Goal: Task Accomplishment & Management: Contribute content

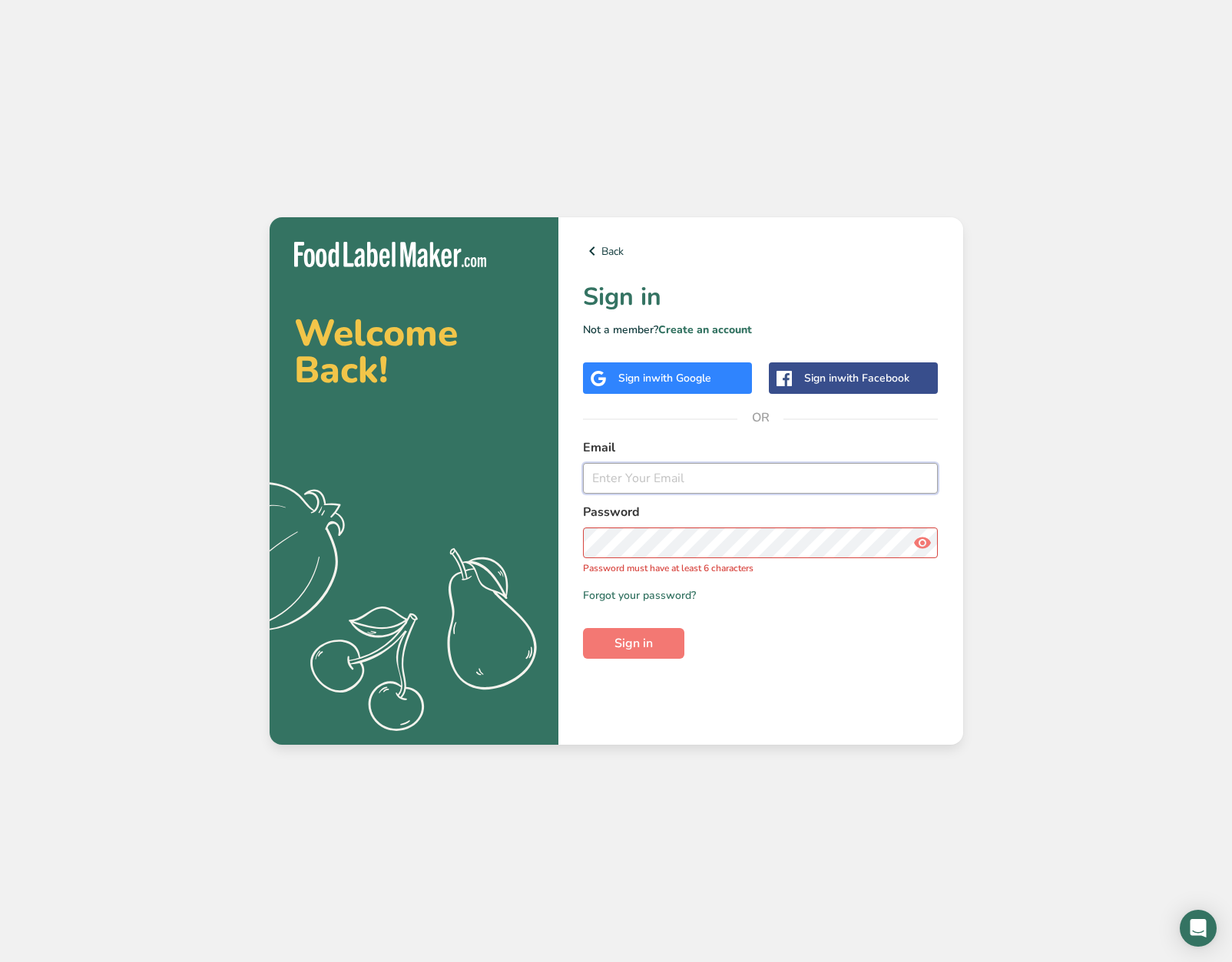
click at [609, 486] on input "email" at bounding box center [761, 479] width 355 height 31
click at [650, 483] on input "email" at bounding box center [761, 479] width 355 height 31
type input "[EMAIL_ADDRESS][DOMAIN_NAME]"
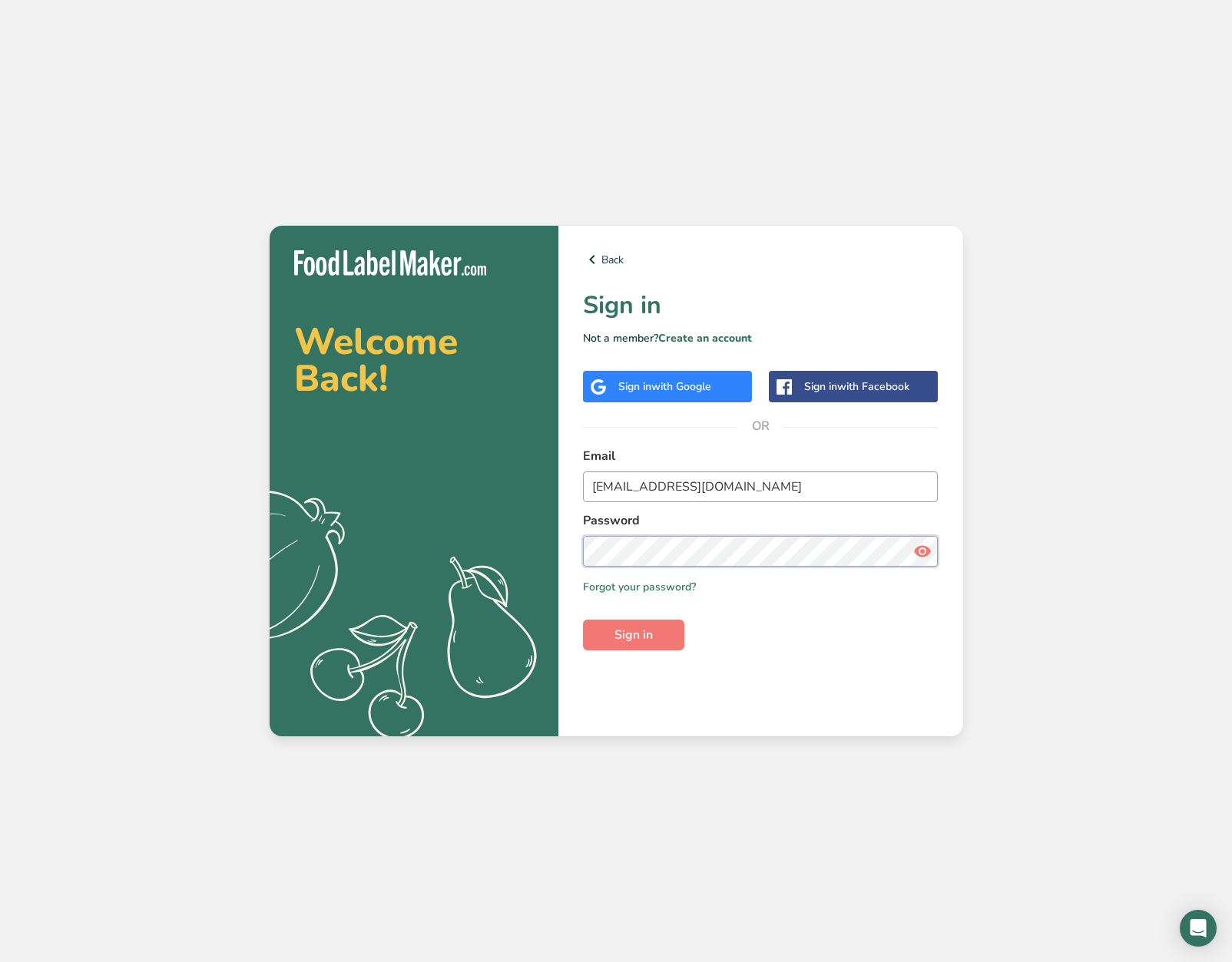
click at [583, 620] on button "Sign in" at bounding box center [634, 635] width 101 height 31
click at [933, 544] on span at bounding box center [923, 551] width 31 height 31
click at [583, 620] on button "Sign in" at bounding box center [634, 635] width 101 height 31
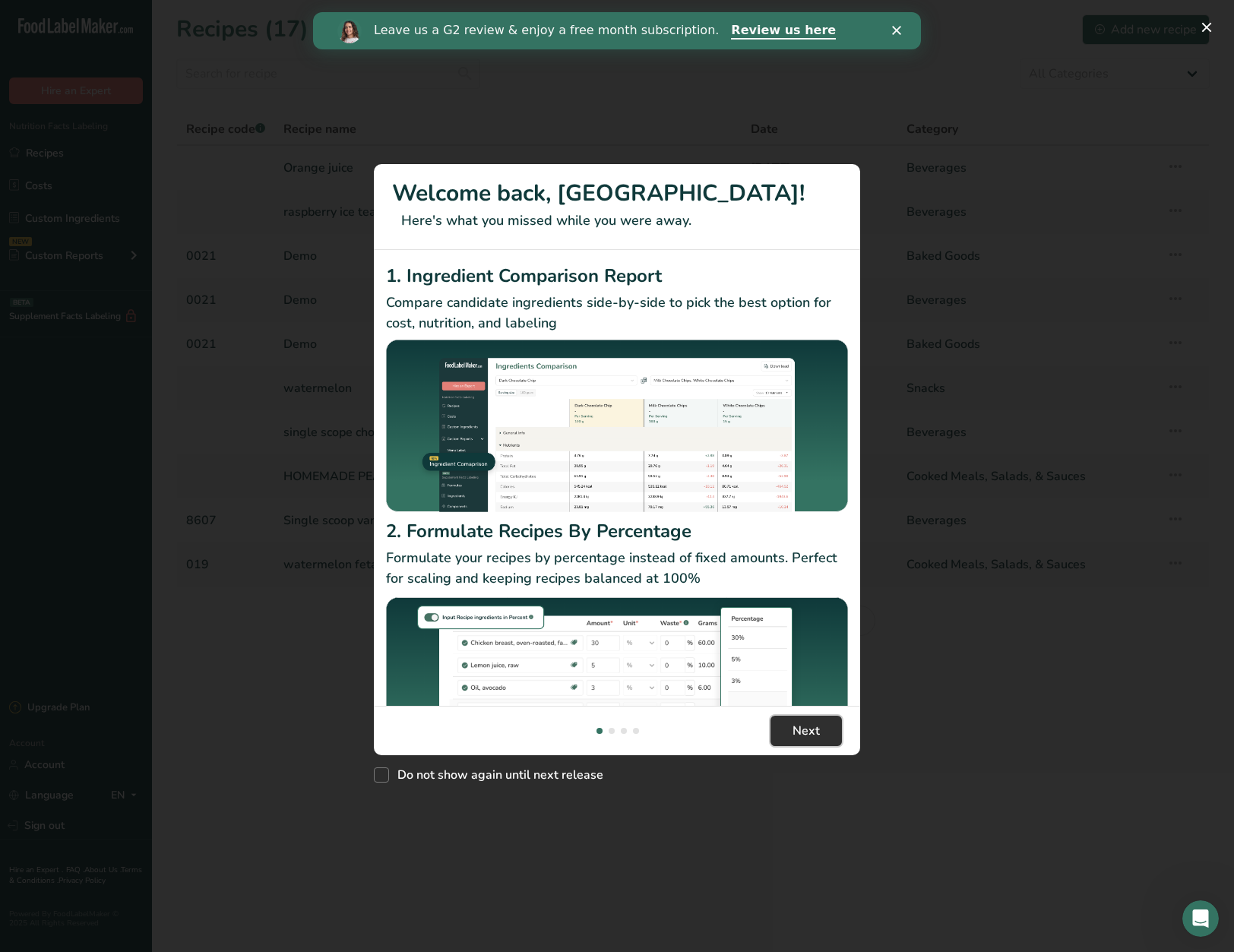
click at [816, 743] on button "Next" at bounding box center [806, 731] width 71 height 31
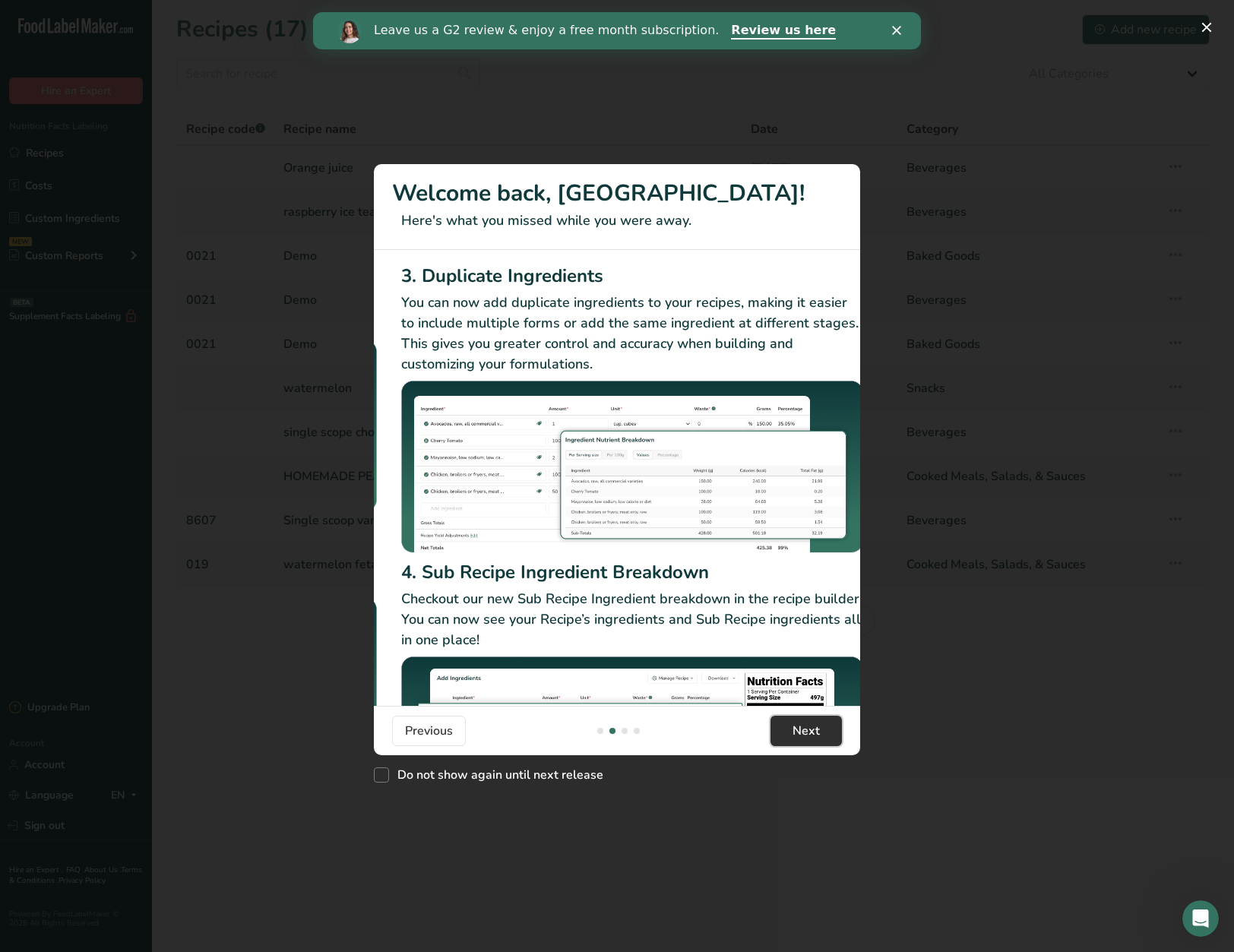
click at [816, 743] on button "Next" at bounding box center [806, 731] width 71 height 31
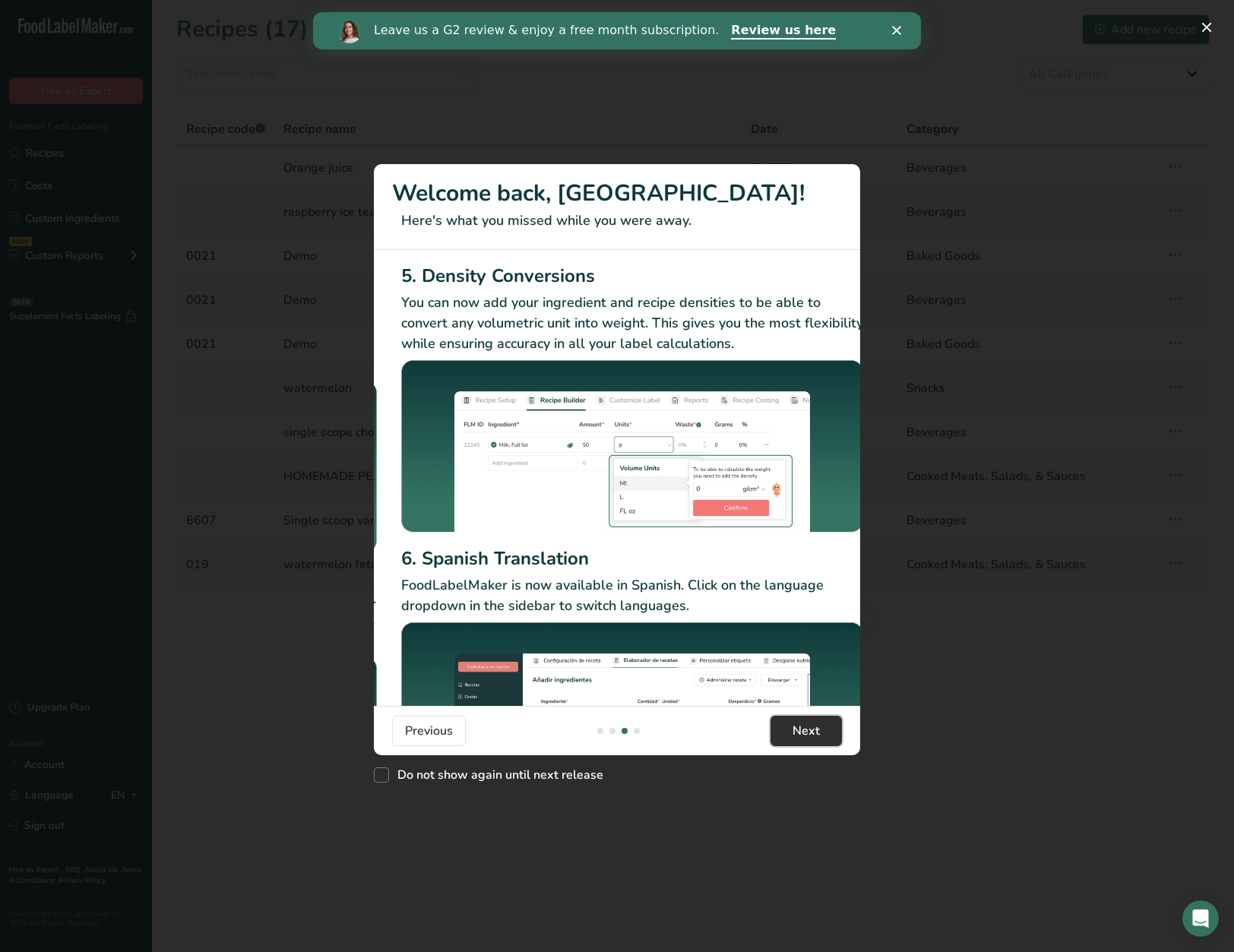
click at [816, 743] on button "Next" at bounding box center [806, 731] width 71 height 31
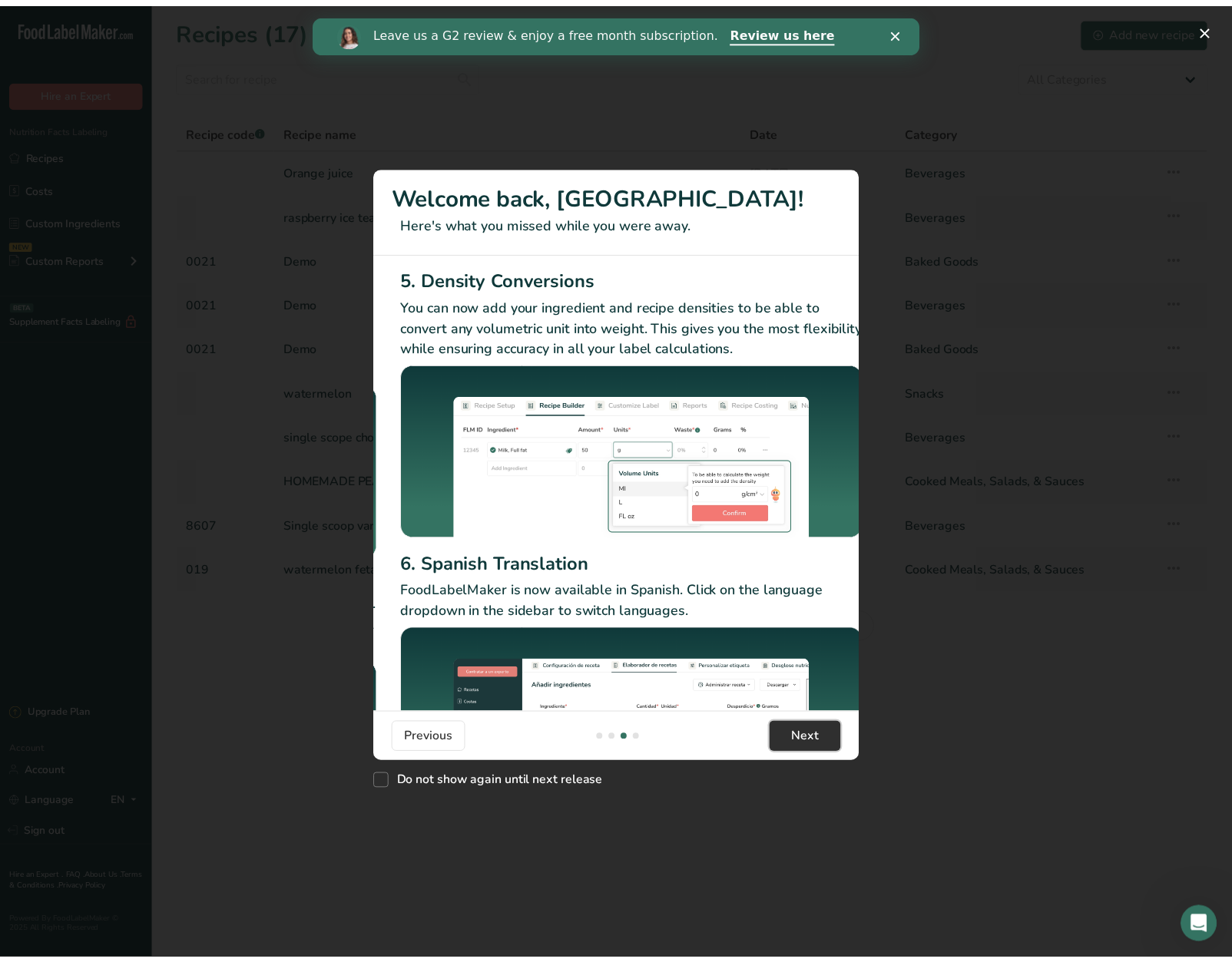
scroll to position [0, 1475]
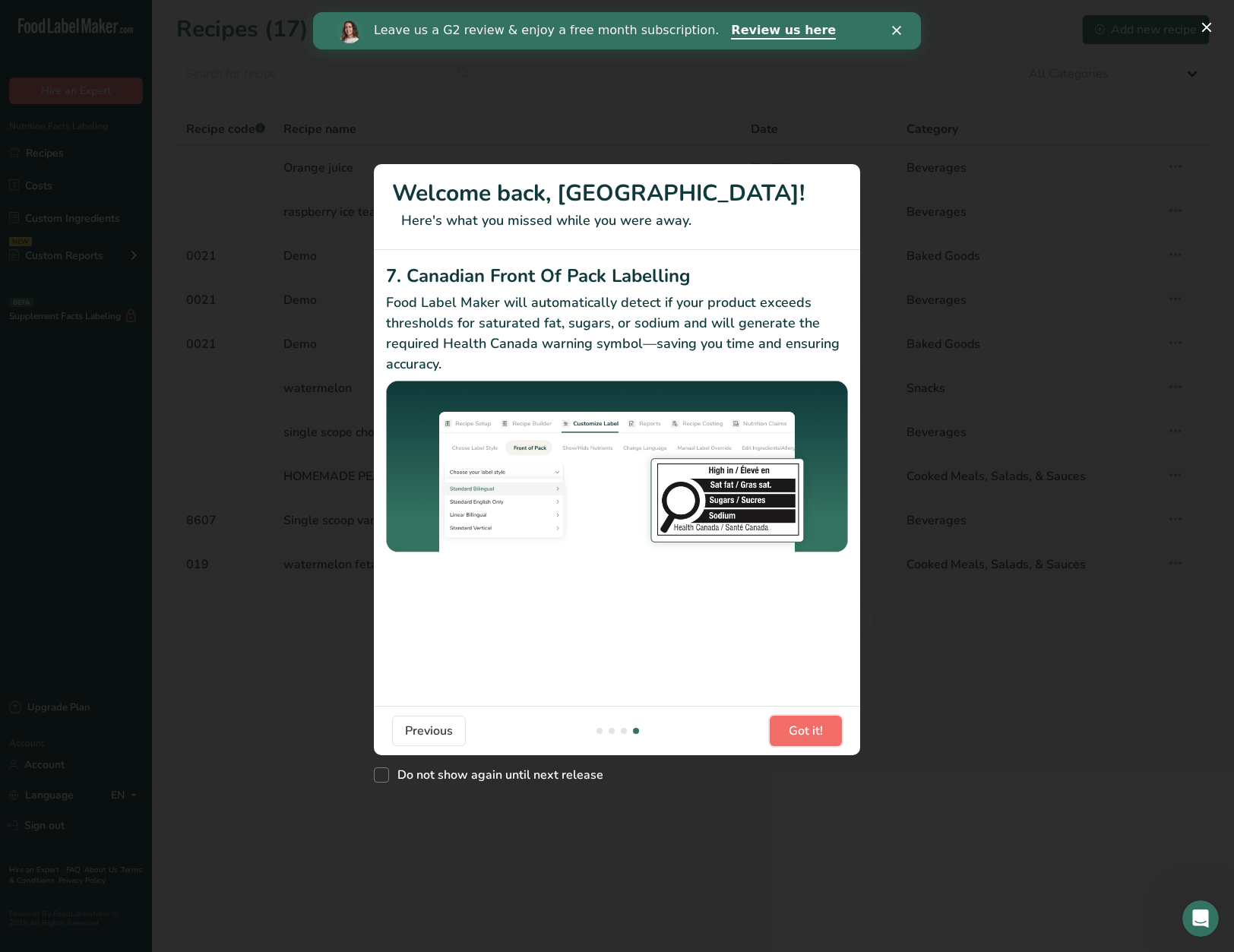
click at [816, 743] on button "Got it!" at bounding box center [806, 731] width 72 height 31
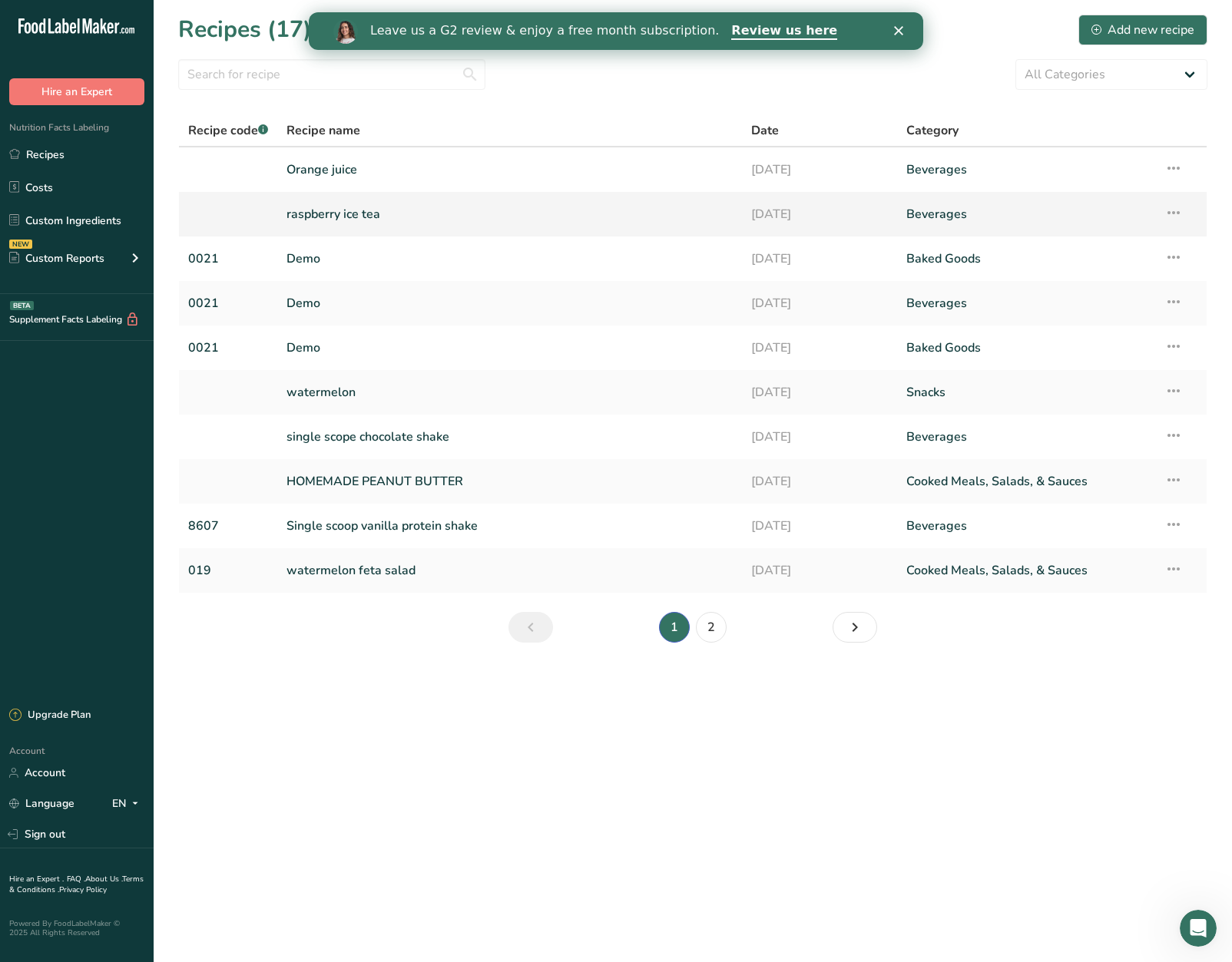
click at [386, 225] on link "raspberry ice tea" at bounding box center [510, 214] width 446 height 32
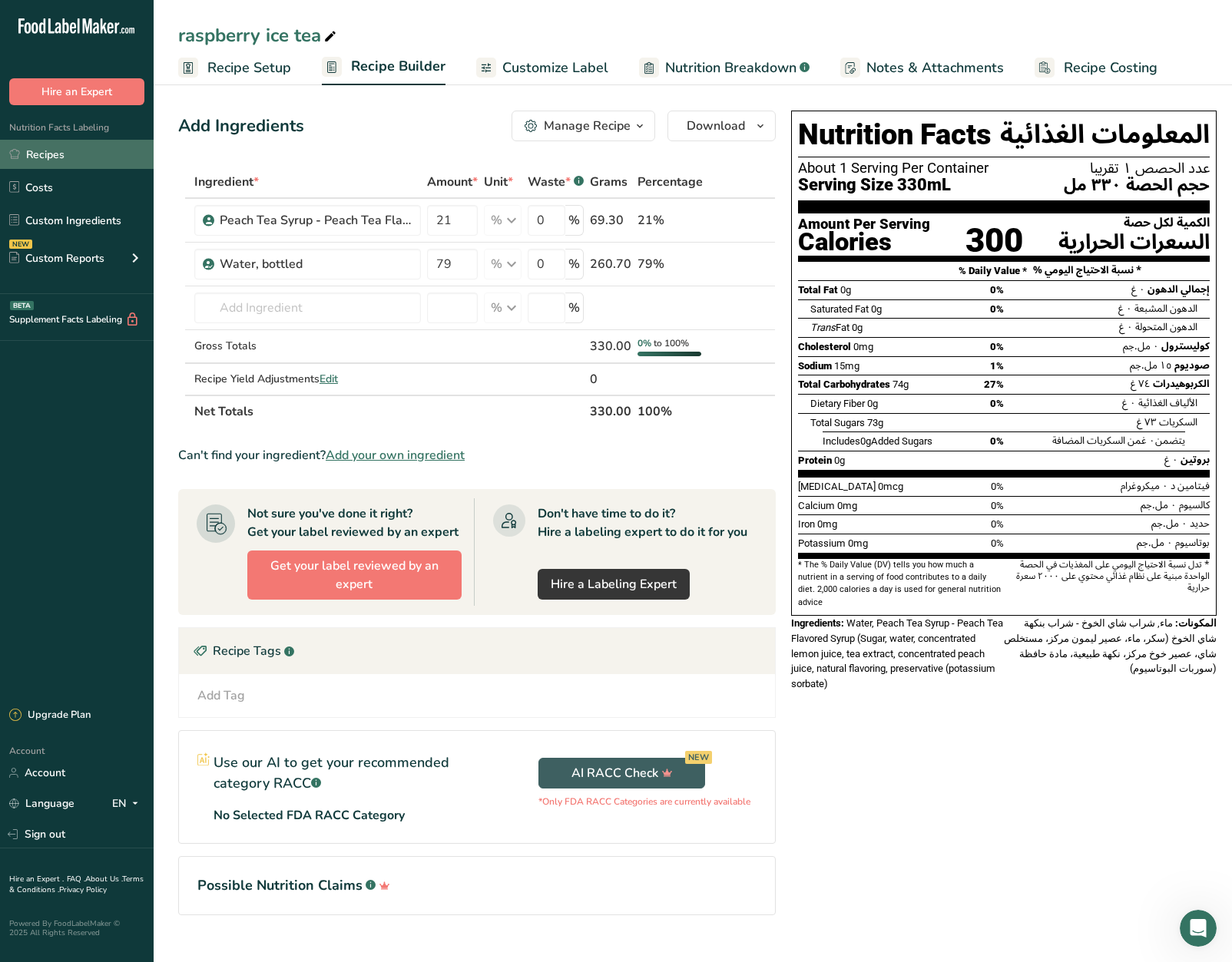
click at [87, 163] on link "Recipes" at bounding box center [77, 154] width 154 height 29
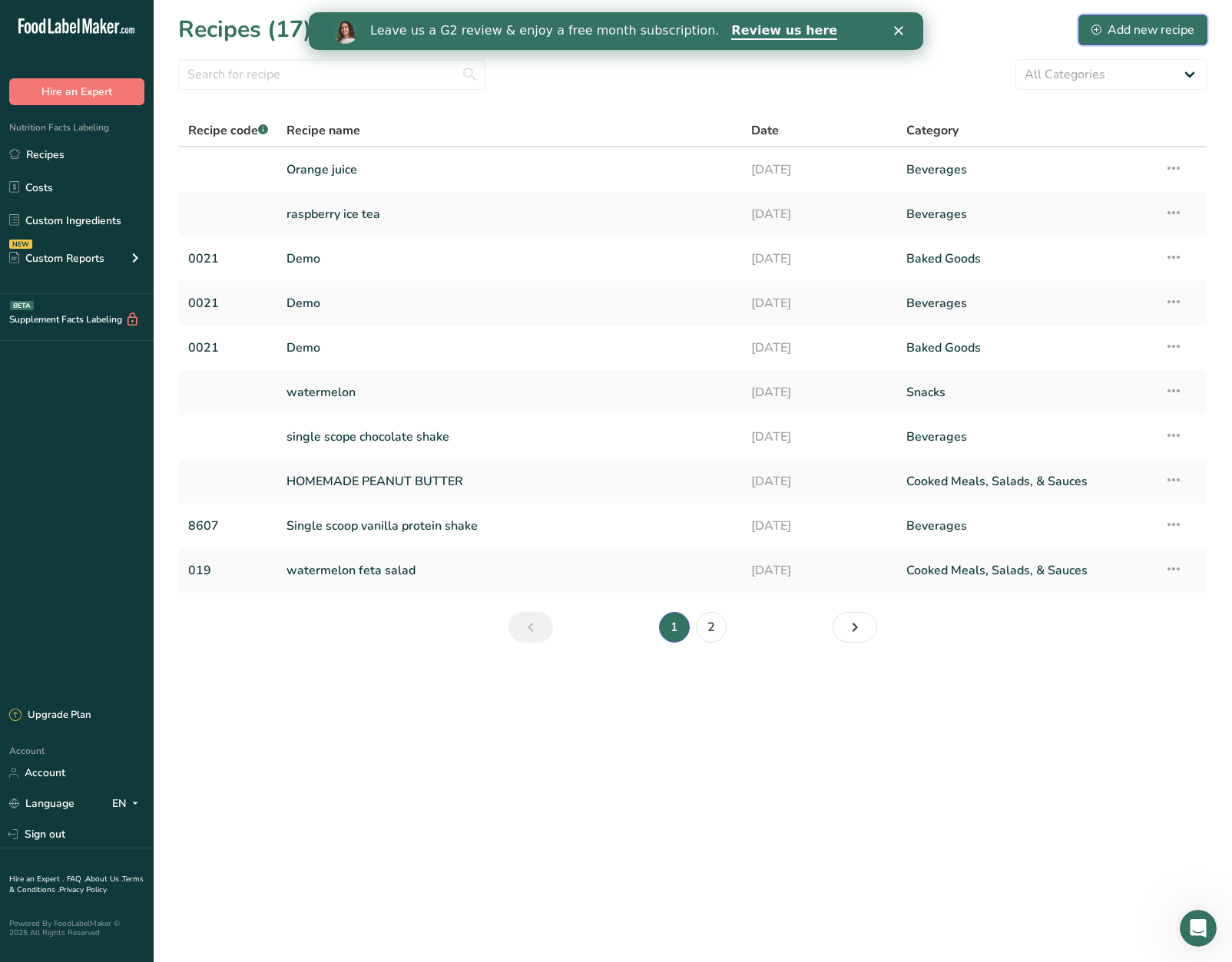
click at [1132, 33] on div "Add new recipe" at bounding box center [1143, 29] width 103 height 19
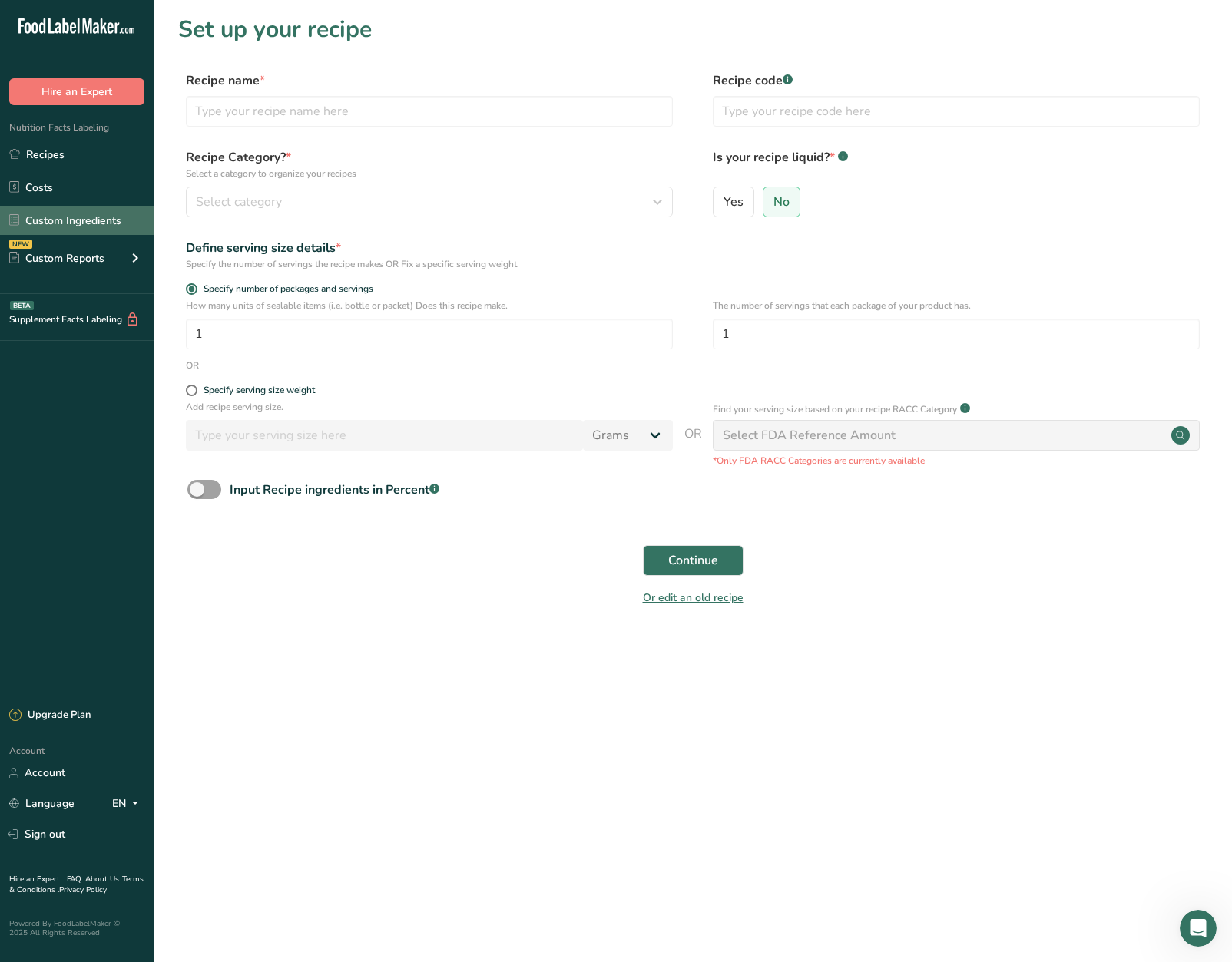
click at [114, 223] on link "Custom Ingredients" at bounding box center [77, 220] width 154 height 29
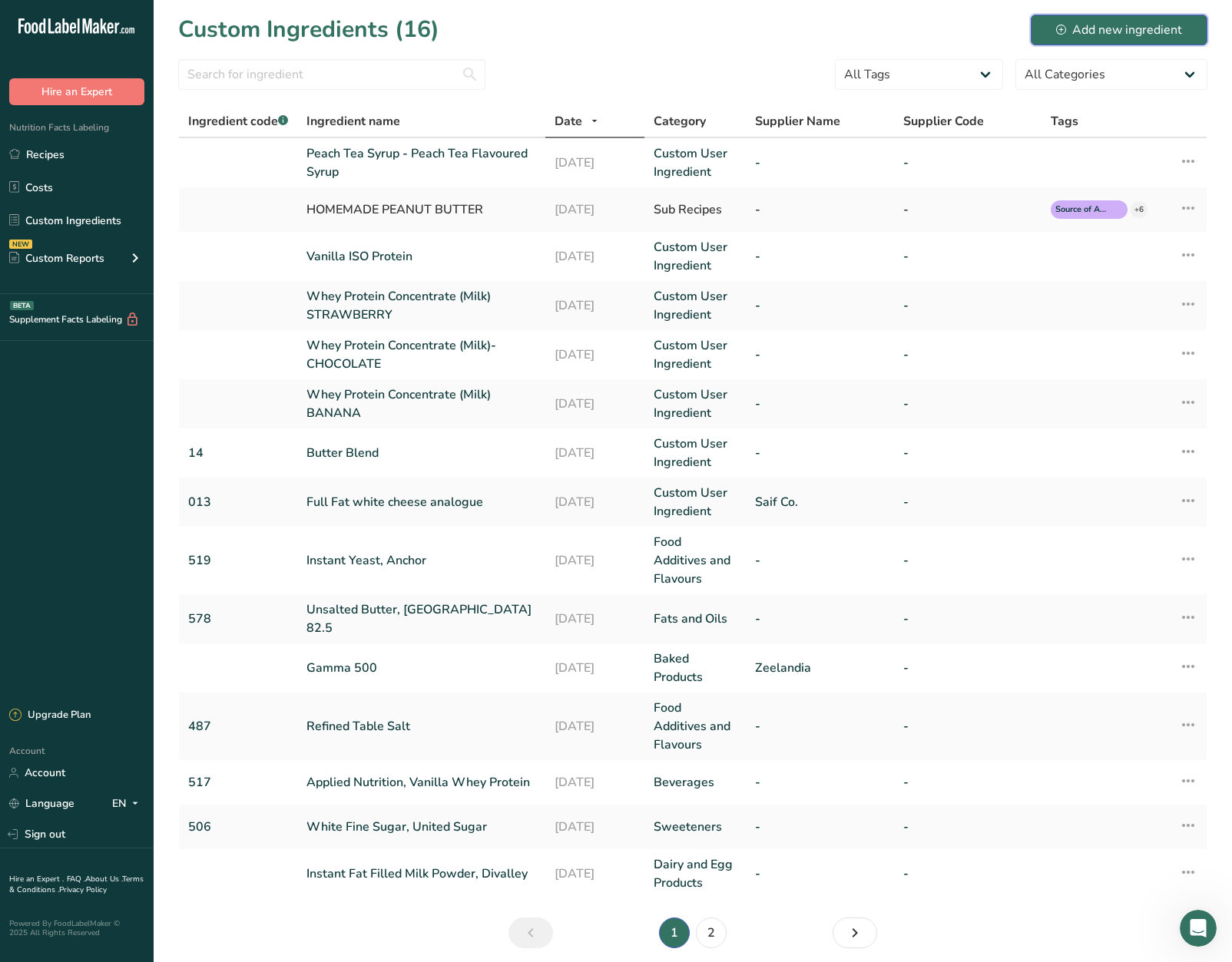
click at [1096, 34] on div "Add new ingredient" at bounding box center [1119, 29] width 126 height 19
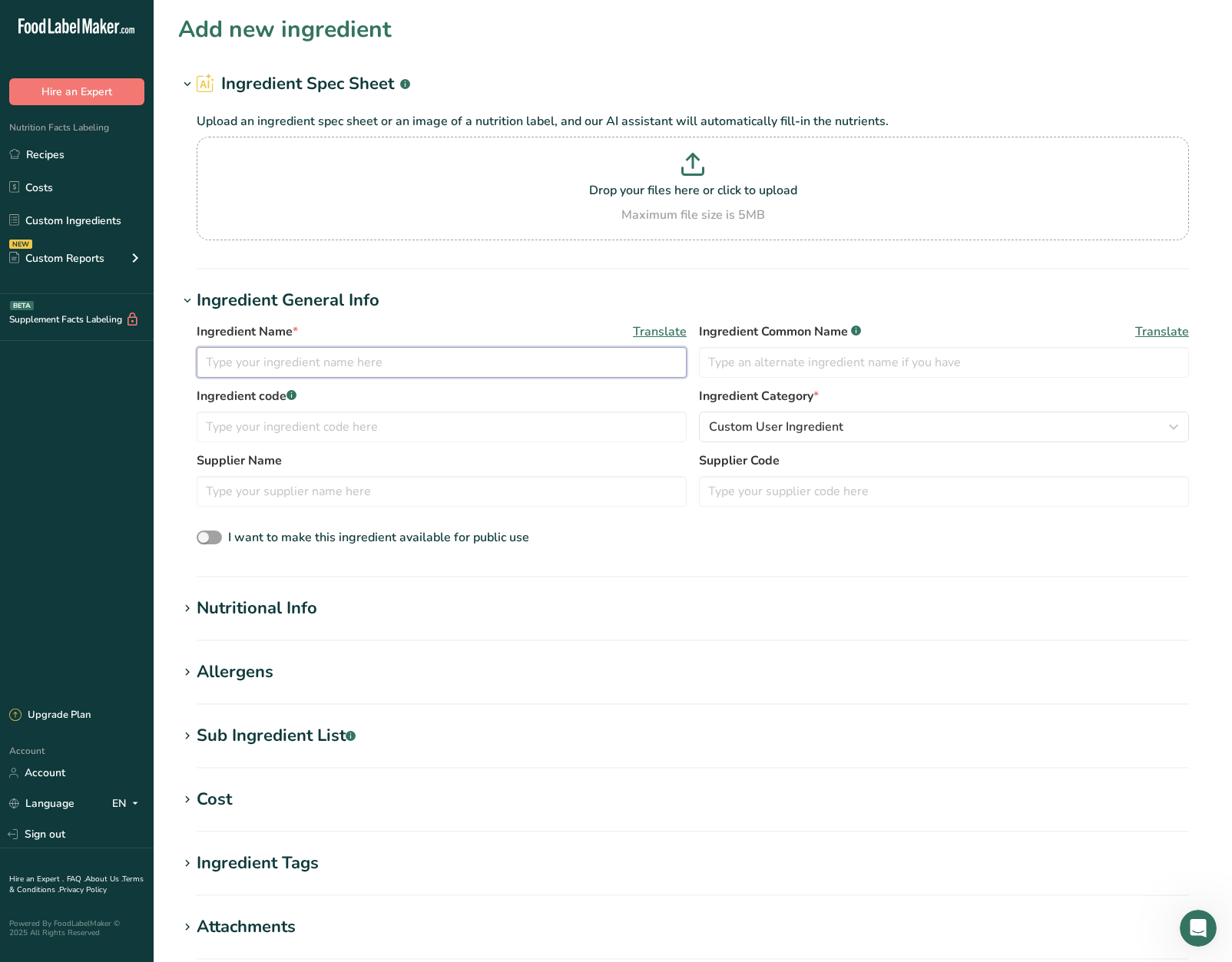
click at [418, 349] on input "text" at bounding box center [442, 363] width 490 height 31
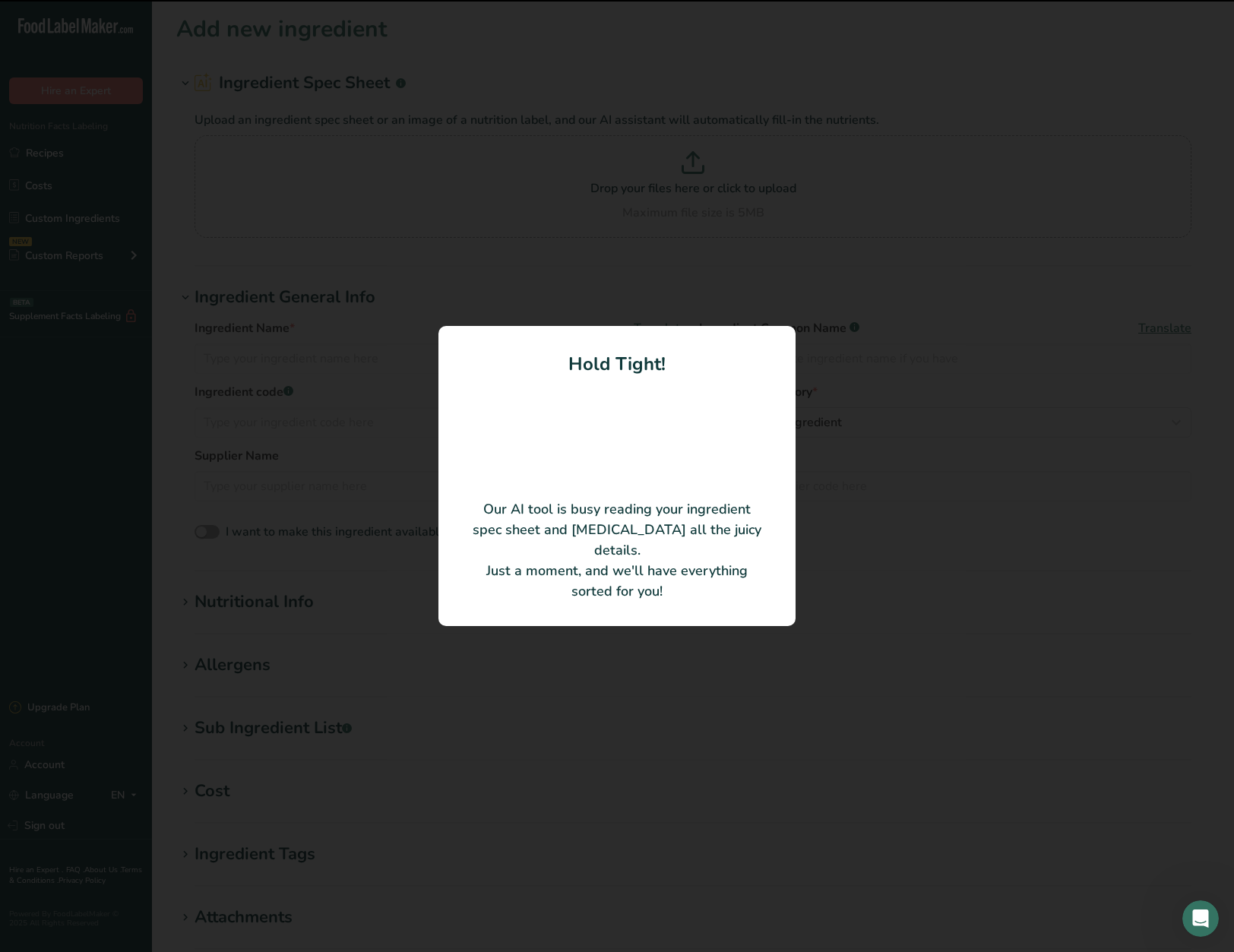
type input "RASPBERRY TEA SYRUP - RASPBERRY TEA FLAVOURED SYRUP"
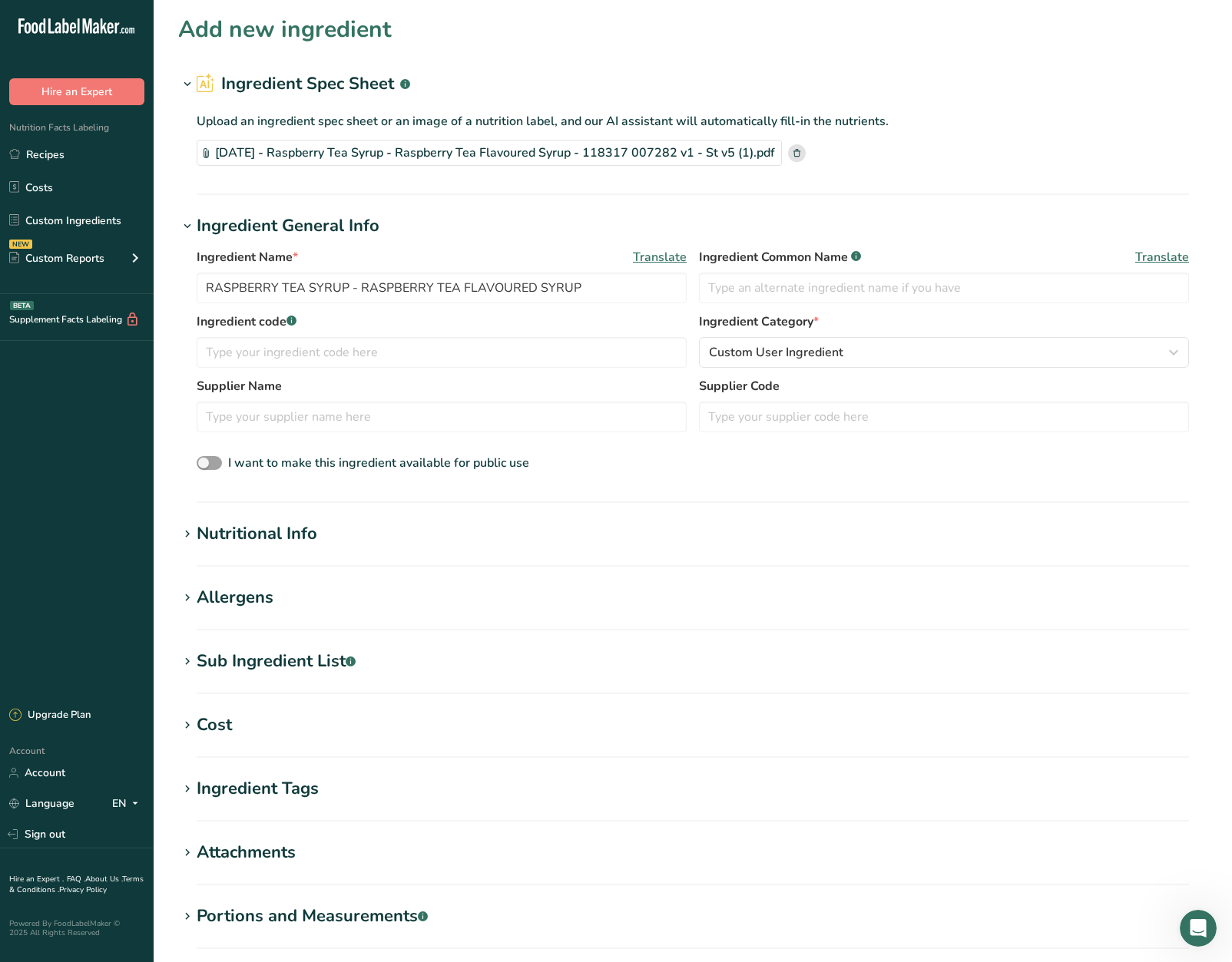
click at [573, 400] on div "Supplier Name" at bounding box center [442, 405] width 490 height 56
click at [563, 403] on input "text" at bounding box center [442, 417] width 490 height 31
type input "f"
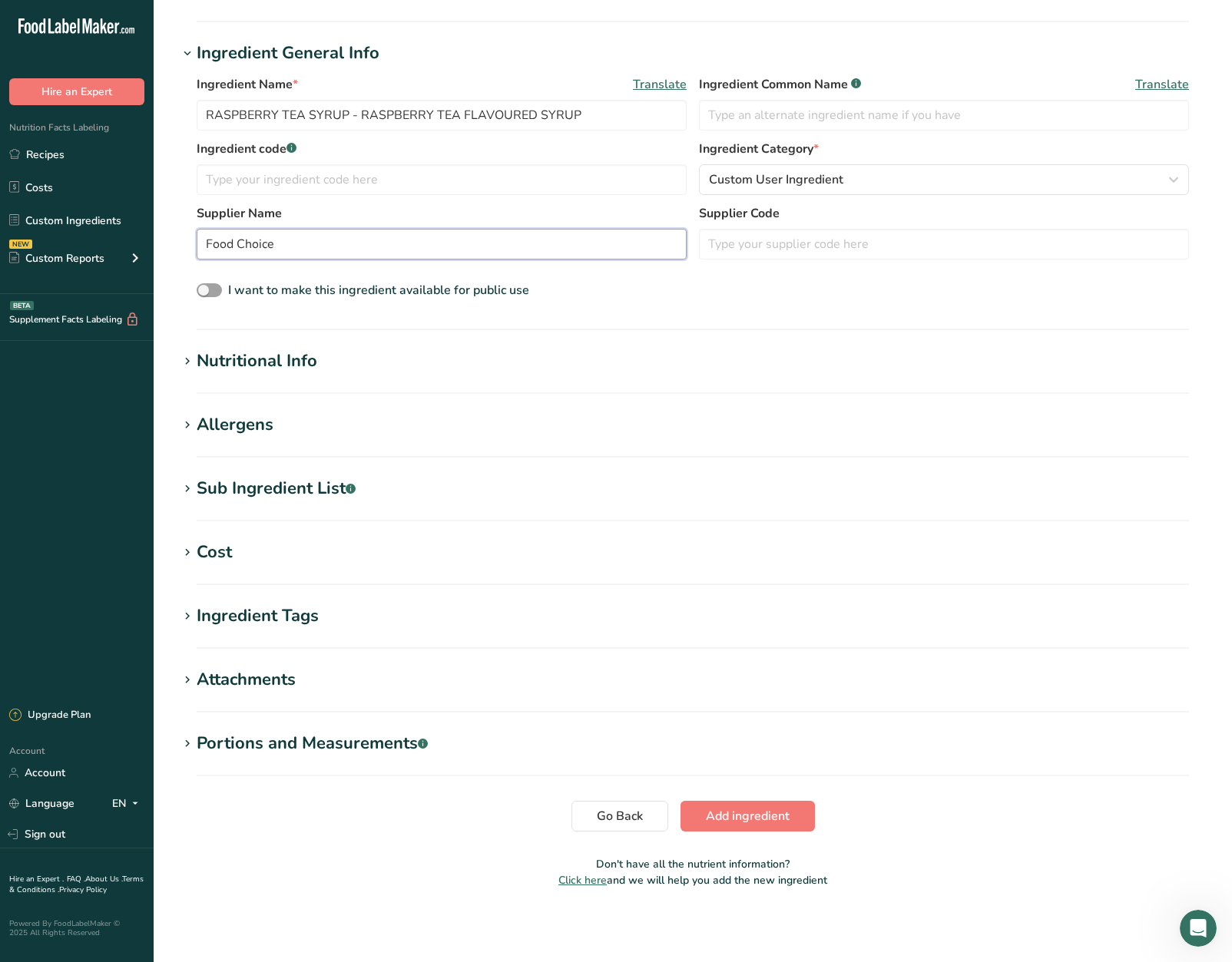
type input "Food Choice"
click at [505, 367] on h1 "Nutritional Info" at bounding box center [693, 361] width 1029 height 25
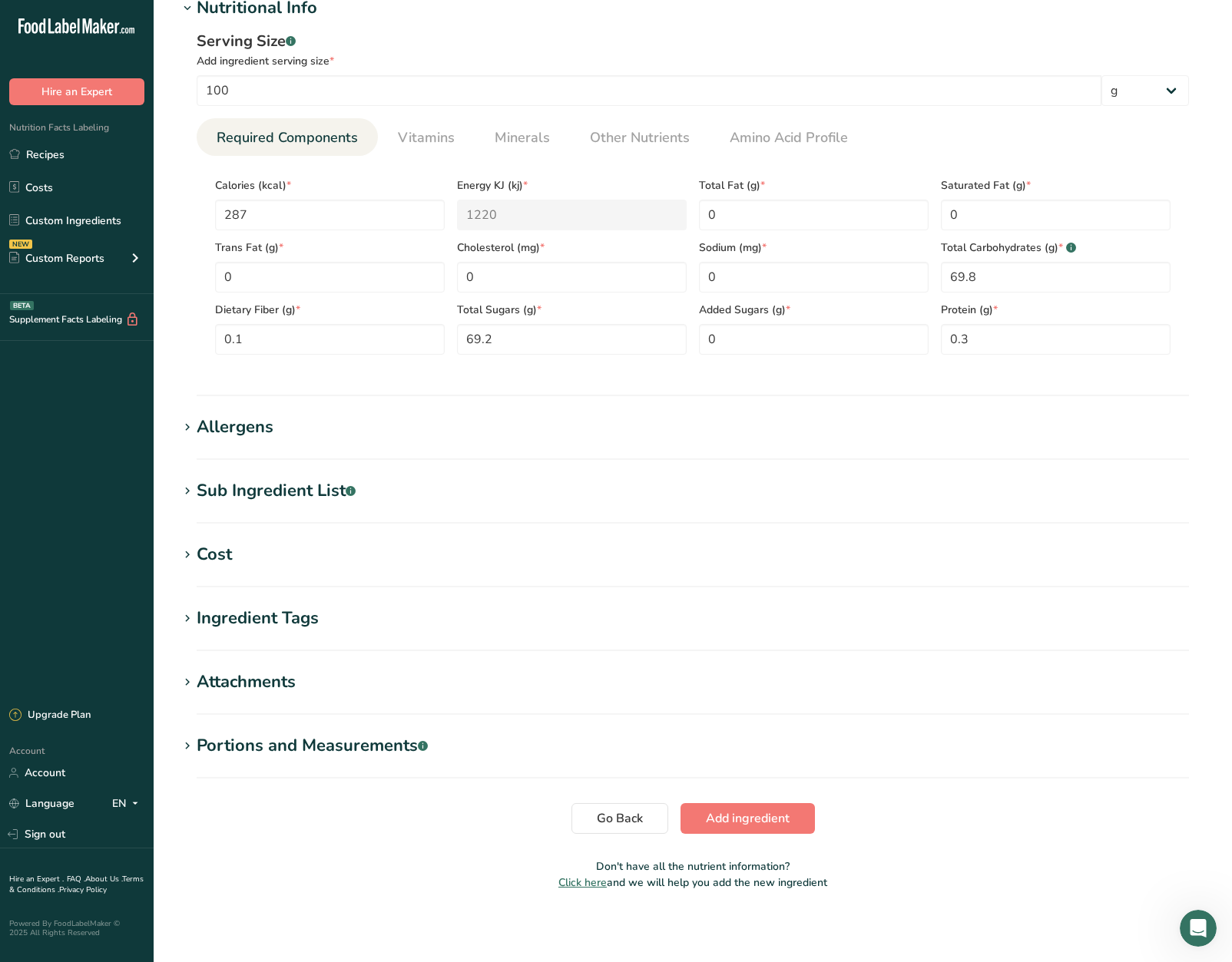
scroll to position [528, 0]
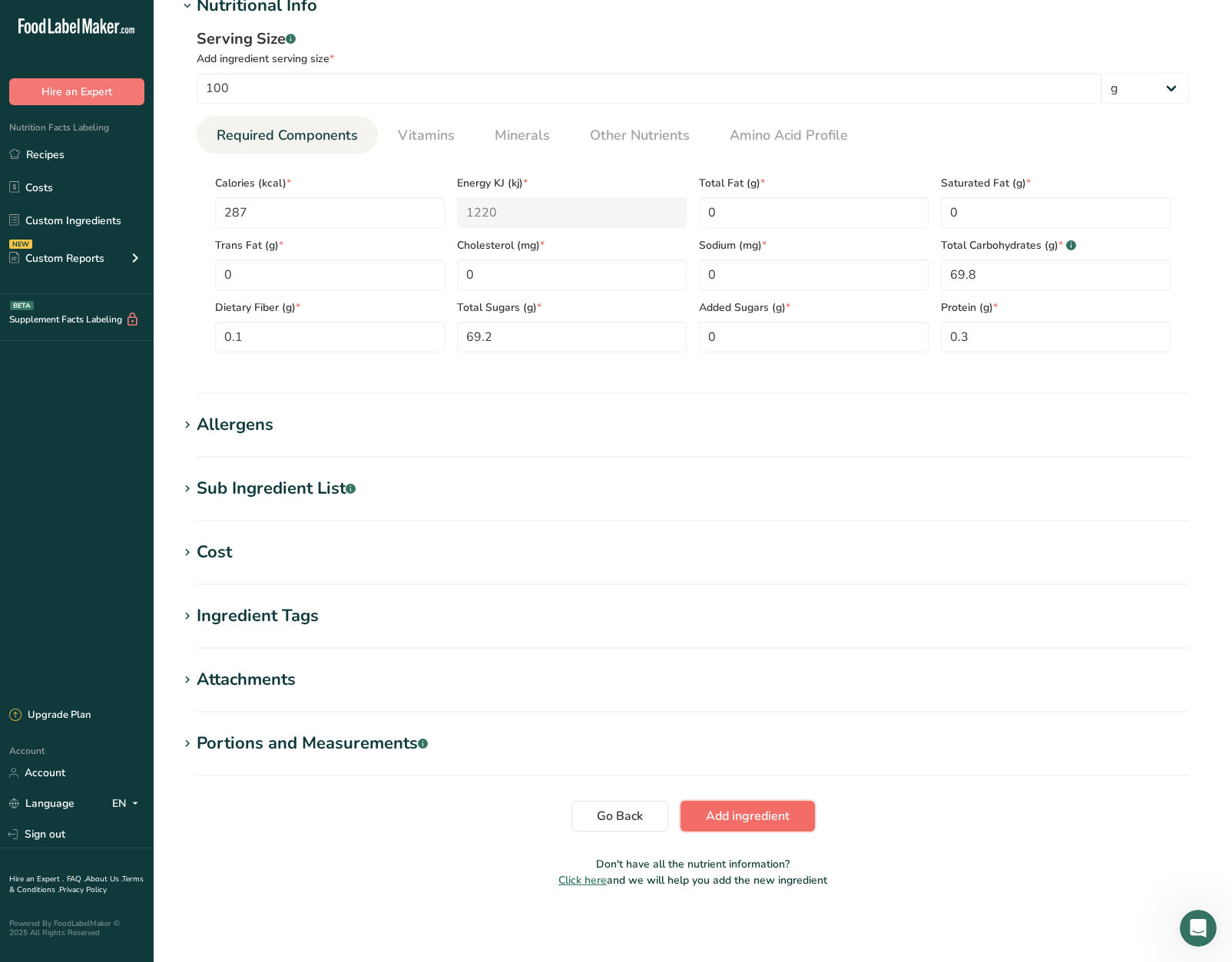
click at [759, 805] on button "Add ingredient" at bounding box center [748, 817] width 135 height 31
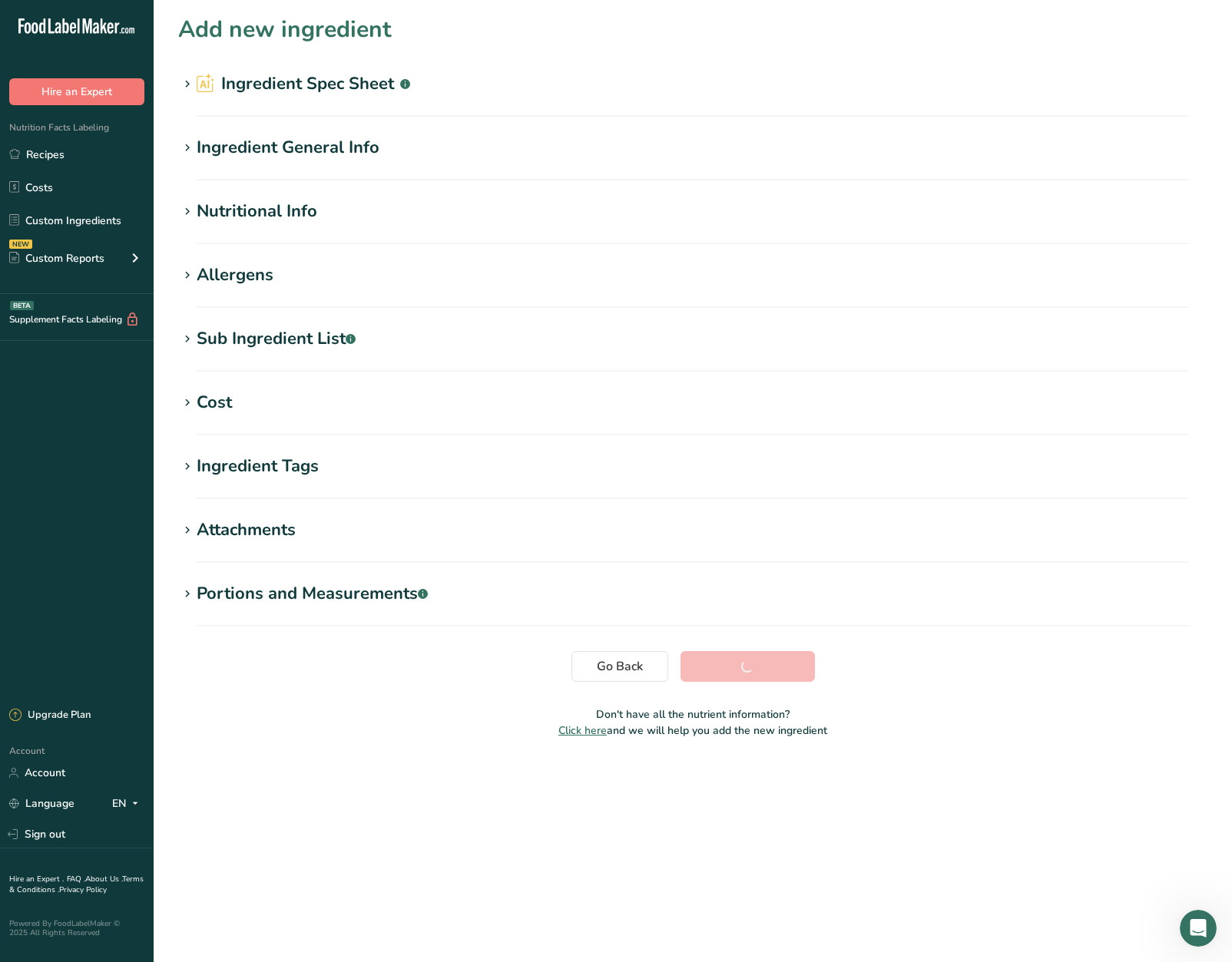
scroll to position [0, 0]
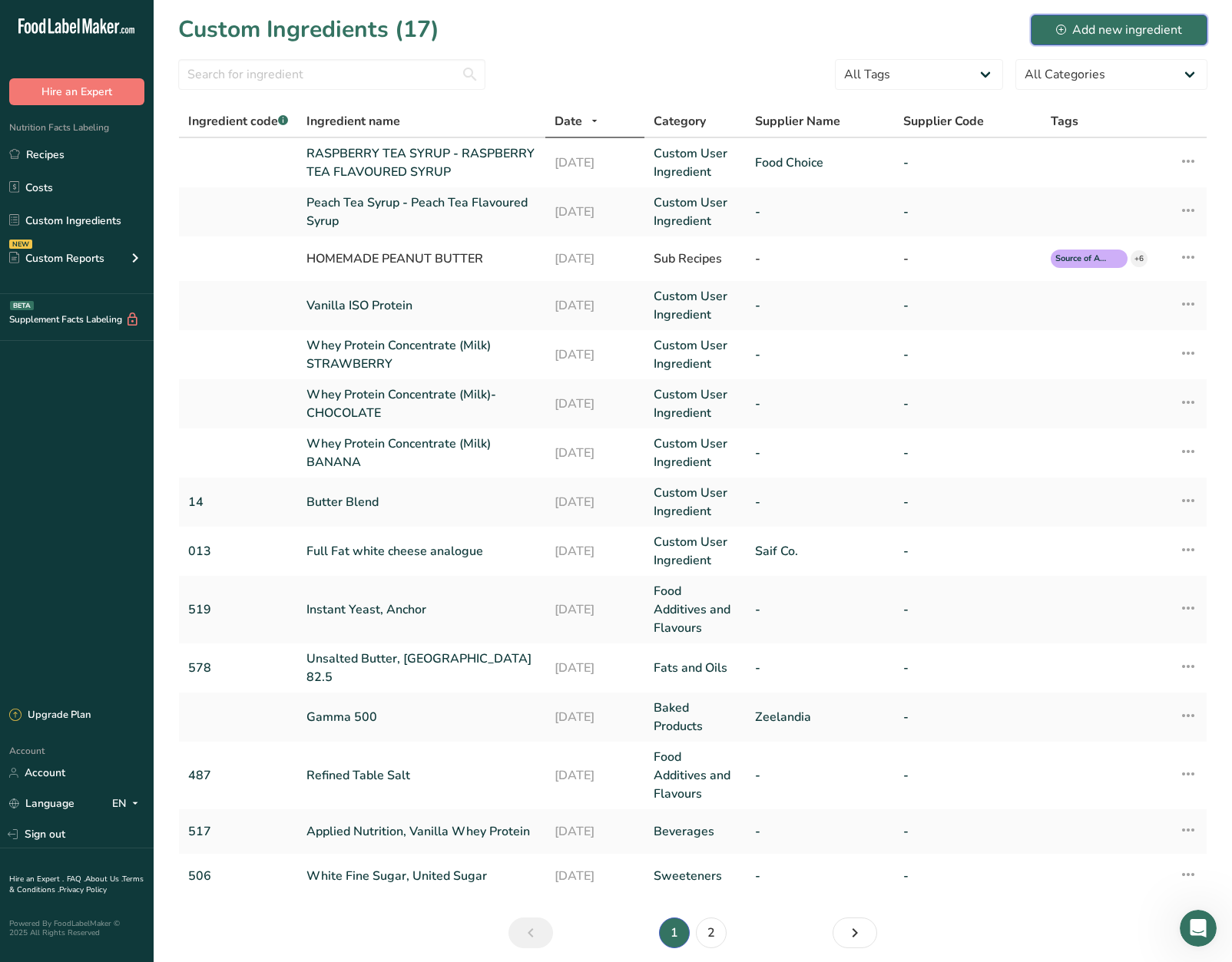
click at [1138, 37] on div "Add new ingredient" at bounding box center [1119, 29] width 126 height 19
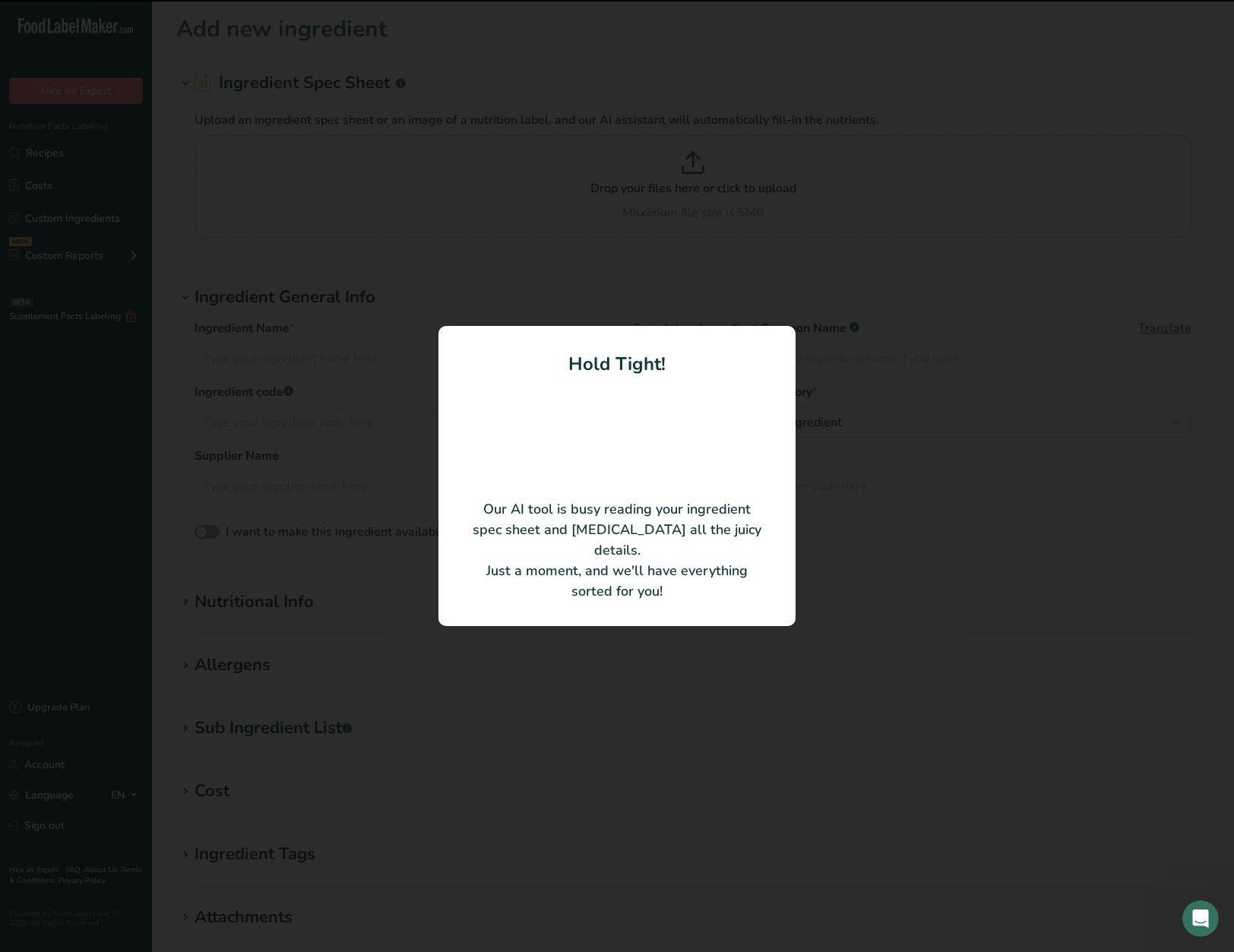
type input "STRAWBERRY FRUIT MIX PREPARATION"
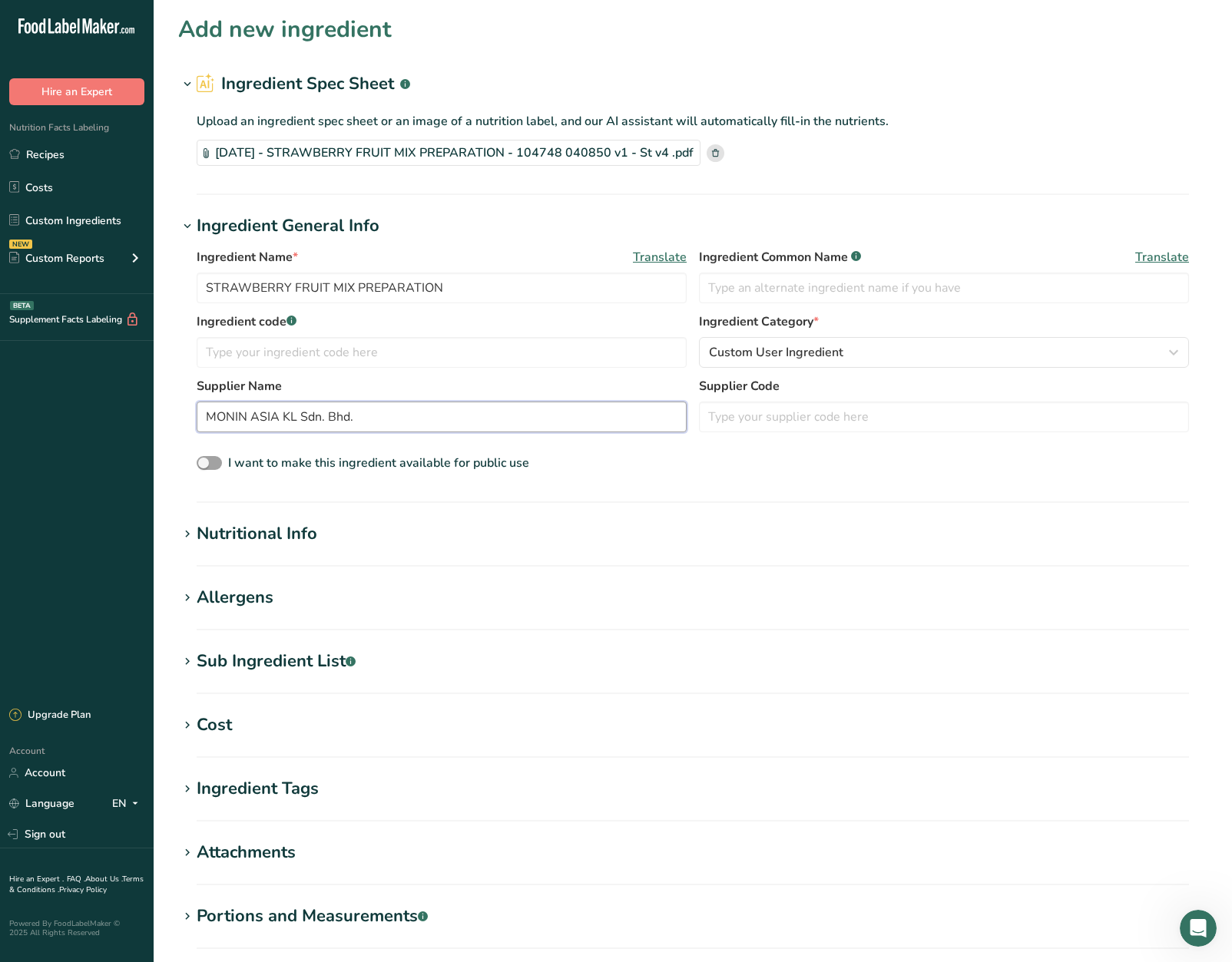
drag, startPoint x: 483, startPoint y: 416, endPoint x: 263, endPoint y: 427, distance: 220.3
click at [296, 425] on input "MONIN ASIA KL Sdn. Bhd." at bounding box center [442, 417] width 490 height 31
click at [263, 427] on input "MONIN ASIA KL Sdn. Bhd." at bounding box center [442, 417] width 490 height 31
drag, startPoint x: 375, startPoint y: 409, endPoint x: 252, endPoint y: 431, distance: 125.0
click at [252, 431] on input "MONIN ASIA KL Sdn. Bhd." at bounding box center [442, 417] width 490 height 31
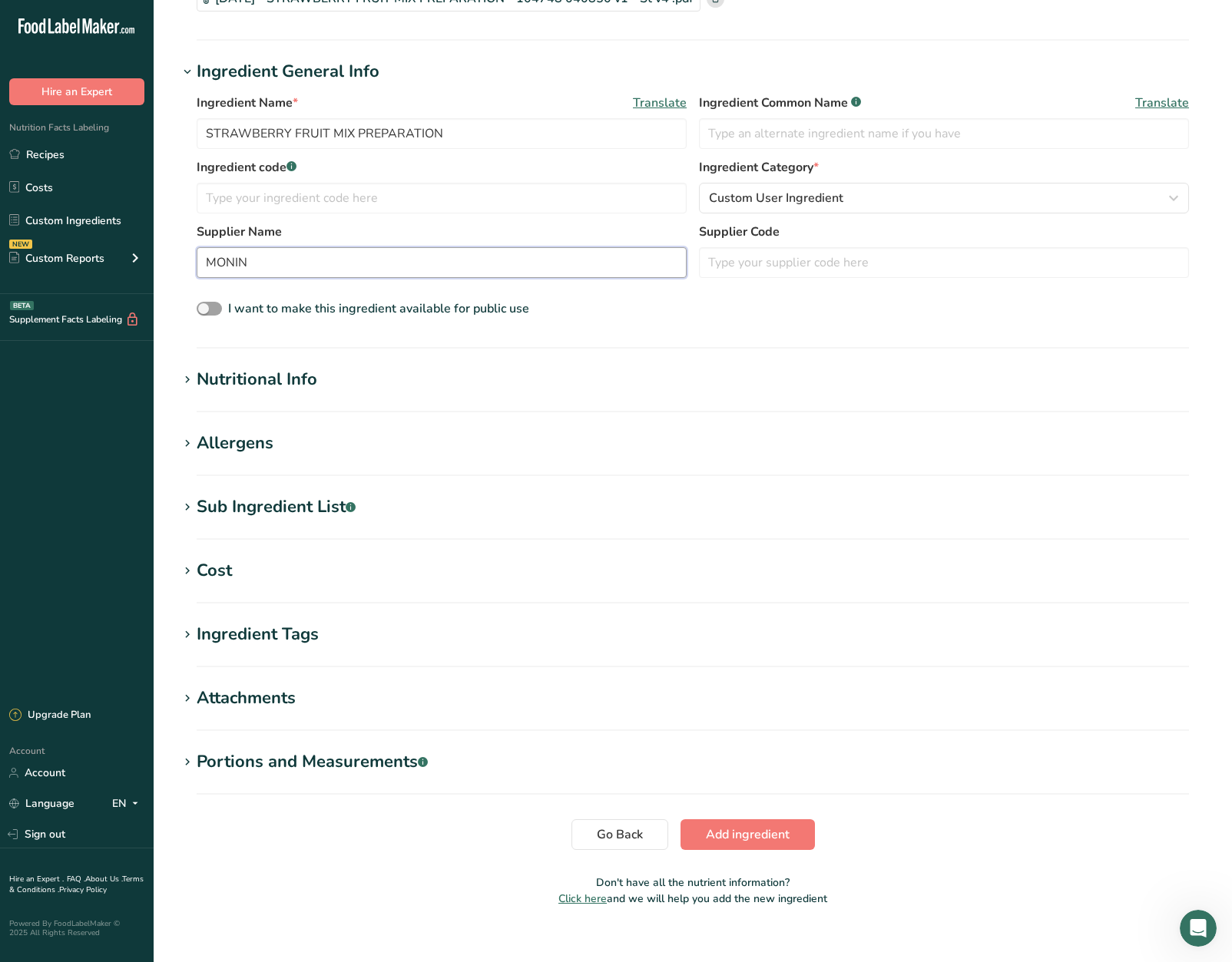
scroll to position [173, 0]
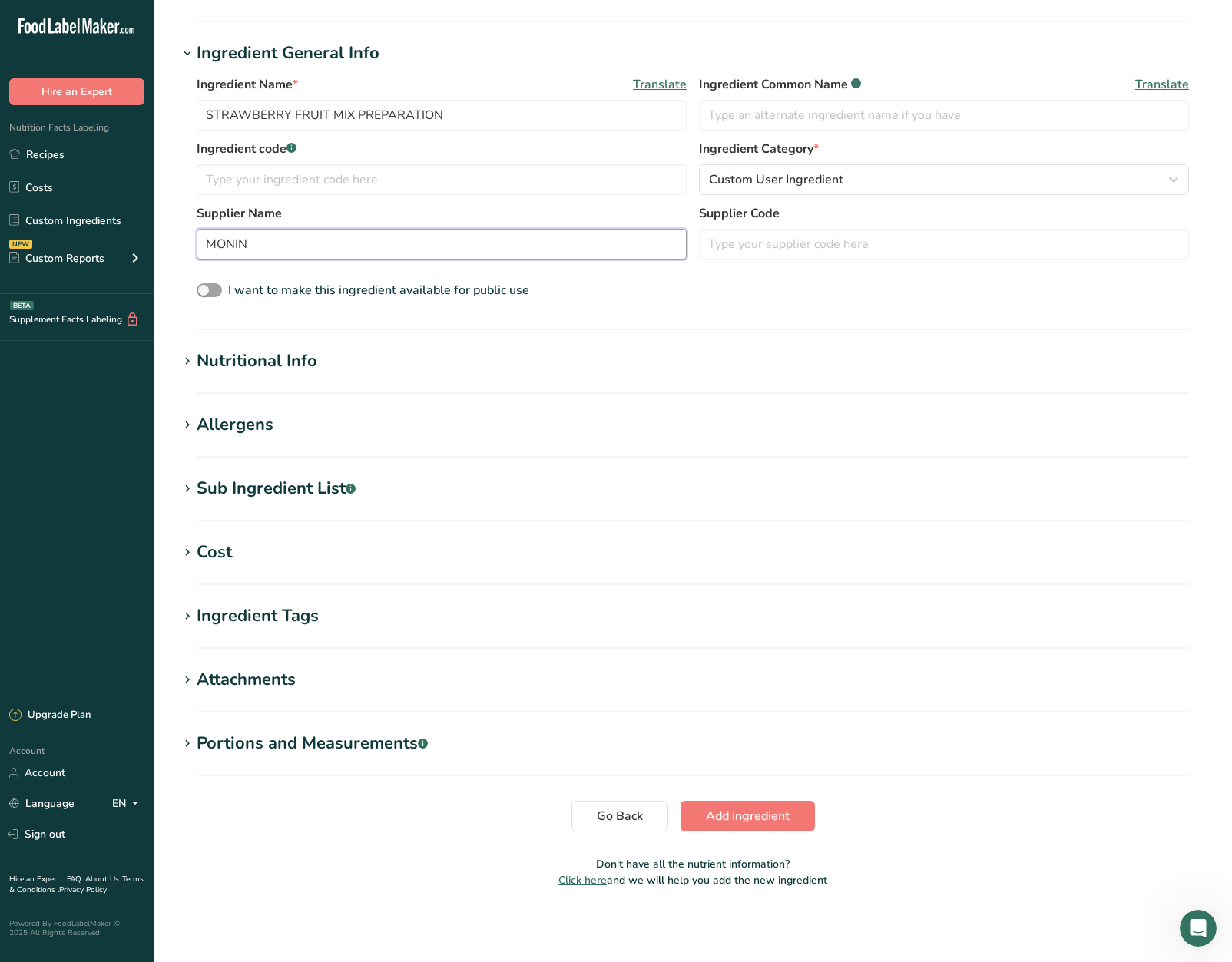
type input "MONIN"
click at [380, 354] on h1 "Nutritional Info" at bounding box center [693, 361] width 1029 height 25
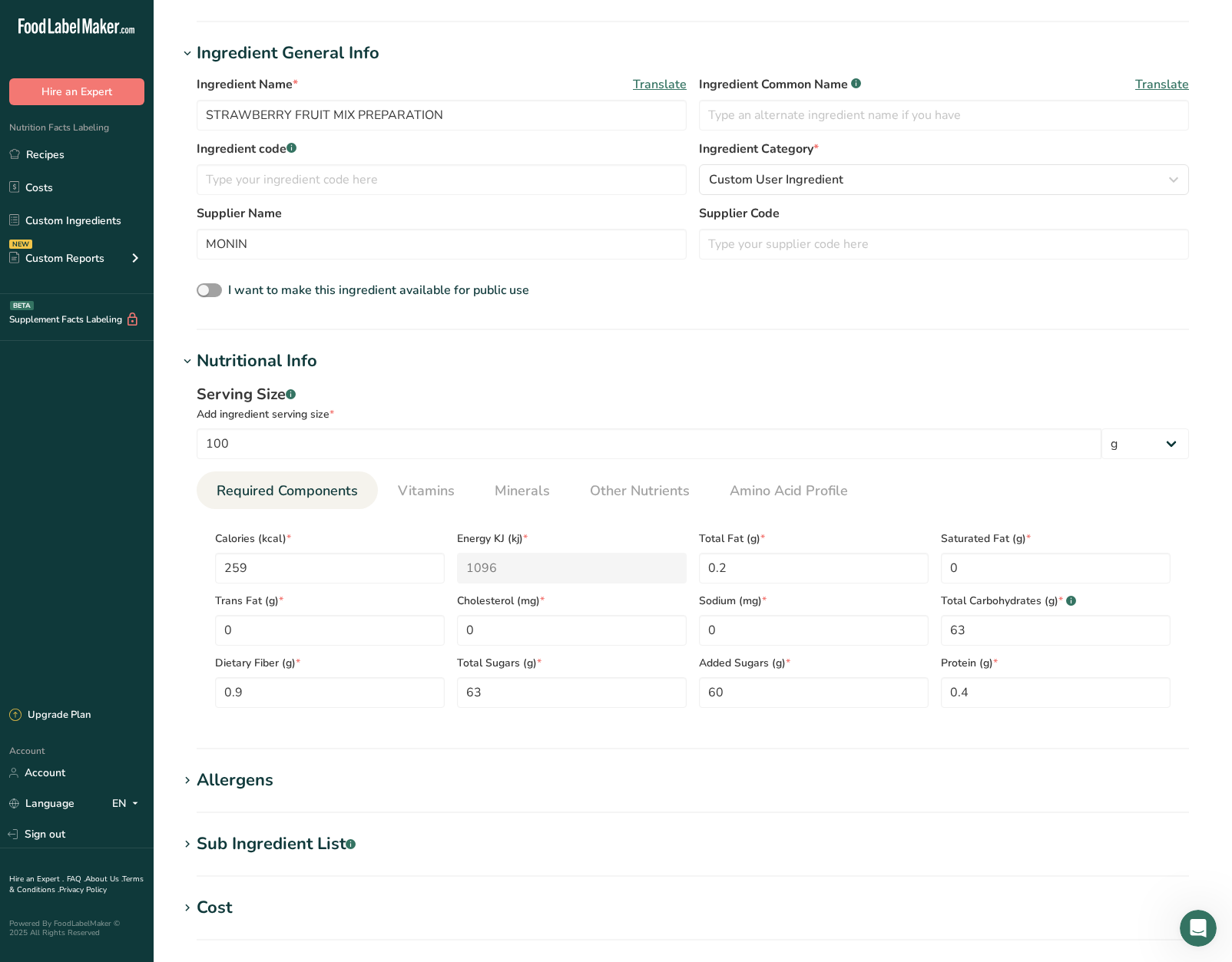
scroll to position [528, 0]
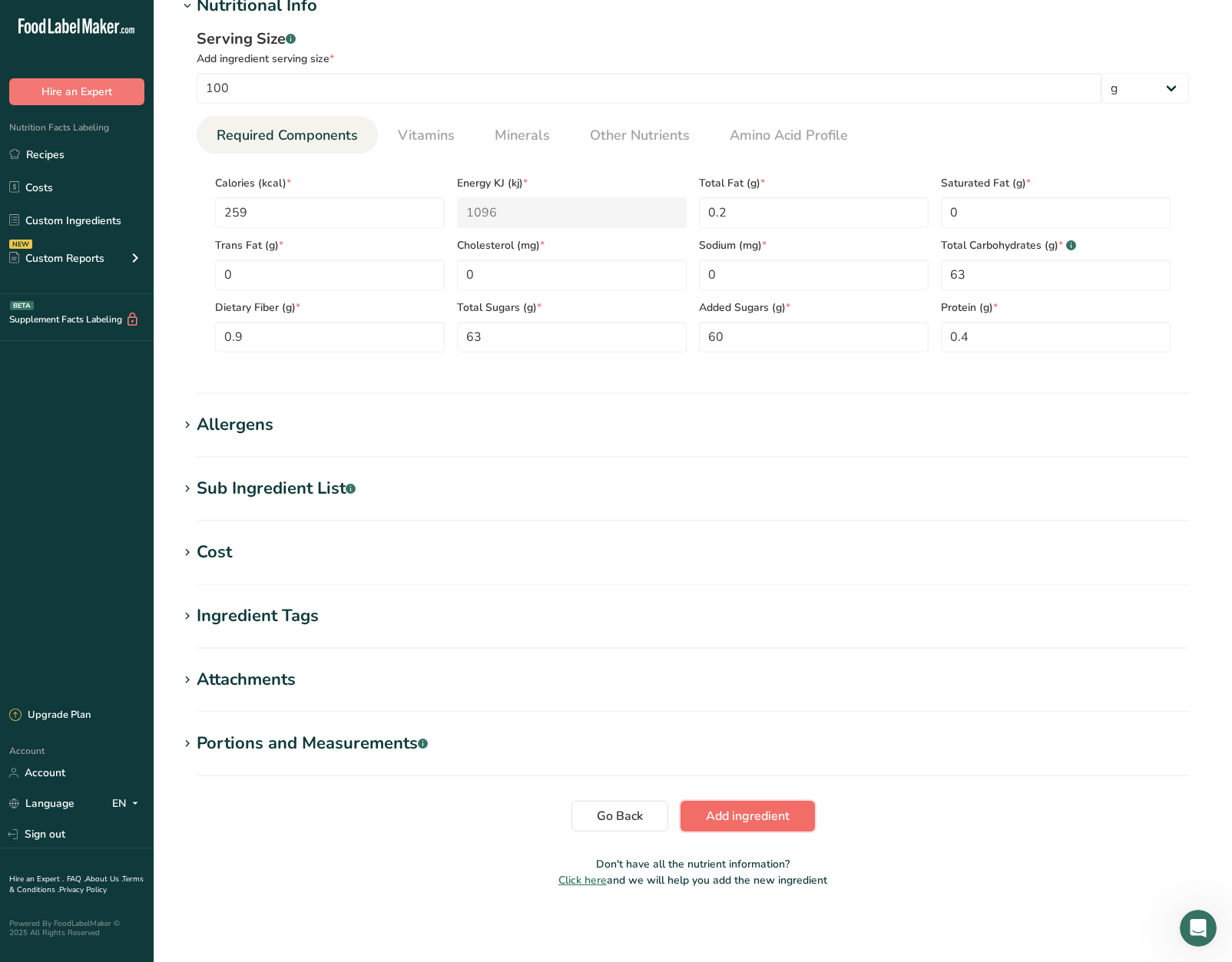
click at [780, 814] on span "Add ingredient" at bounding box center [748, 816] width 83 height 19
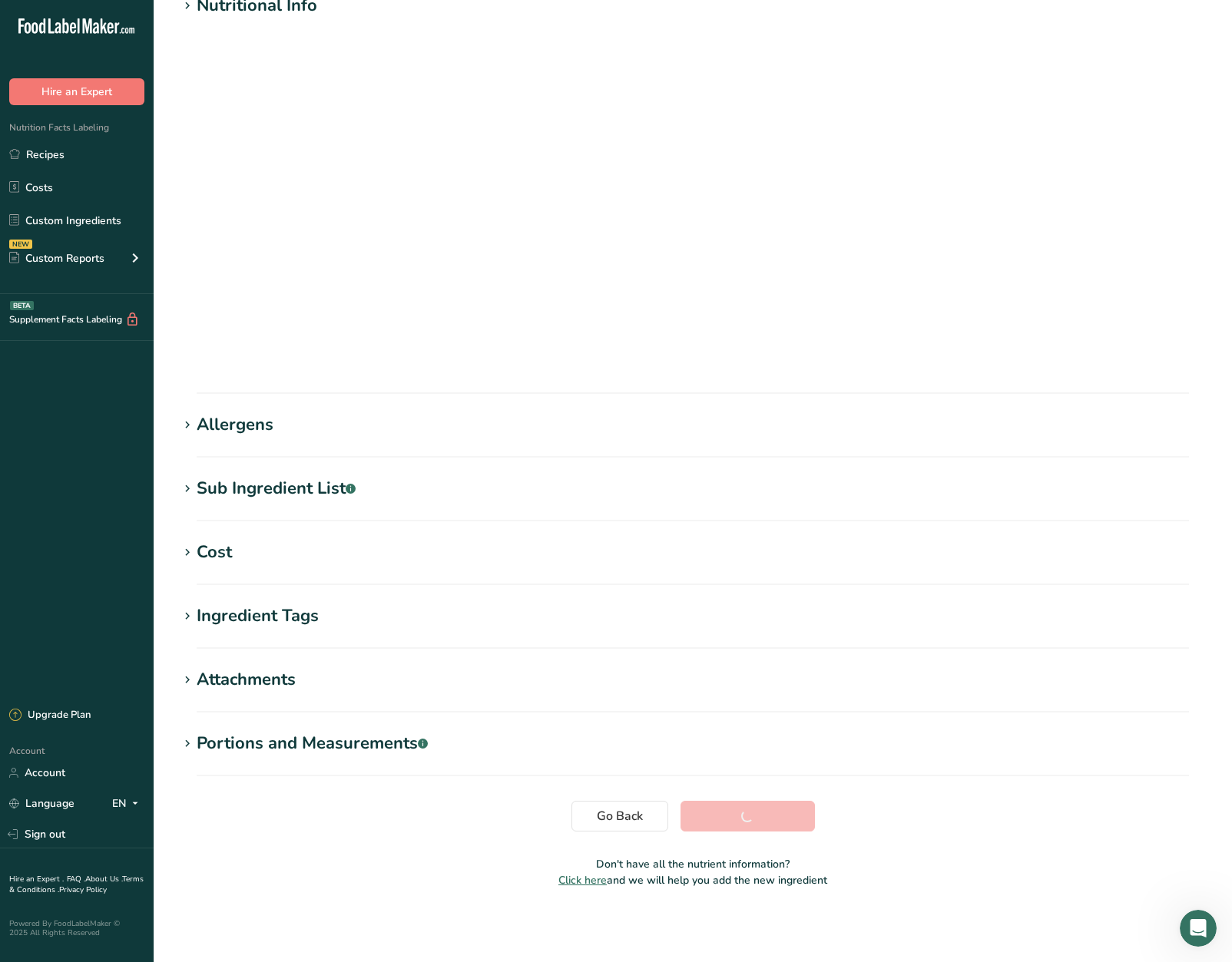
scroll to position [0, 0]
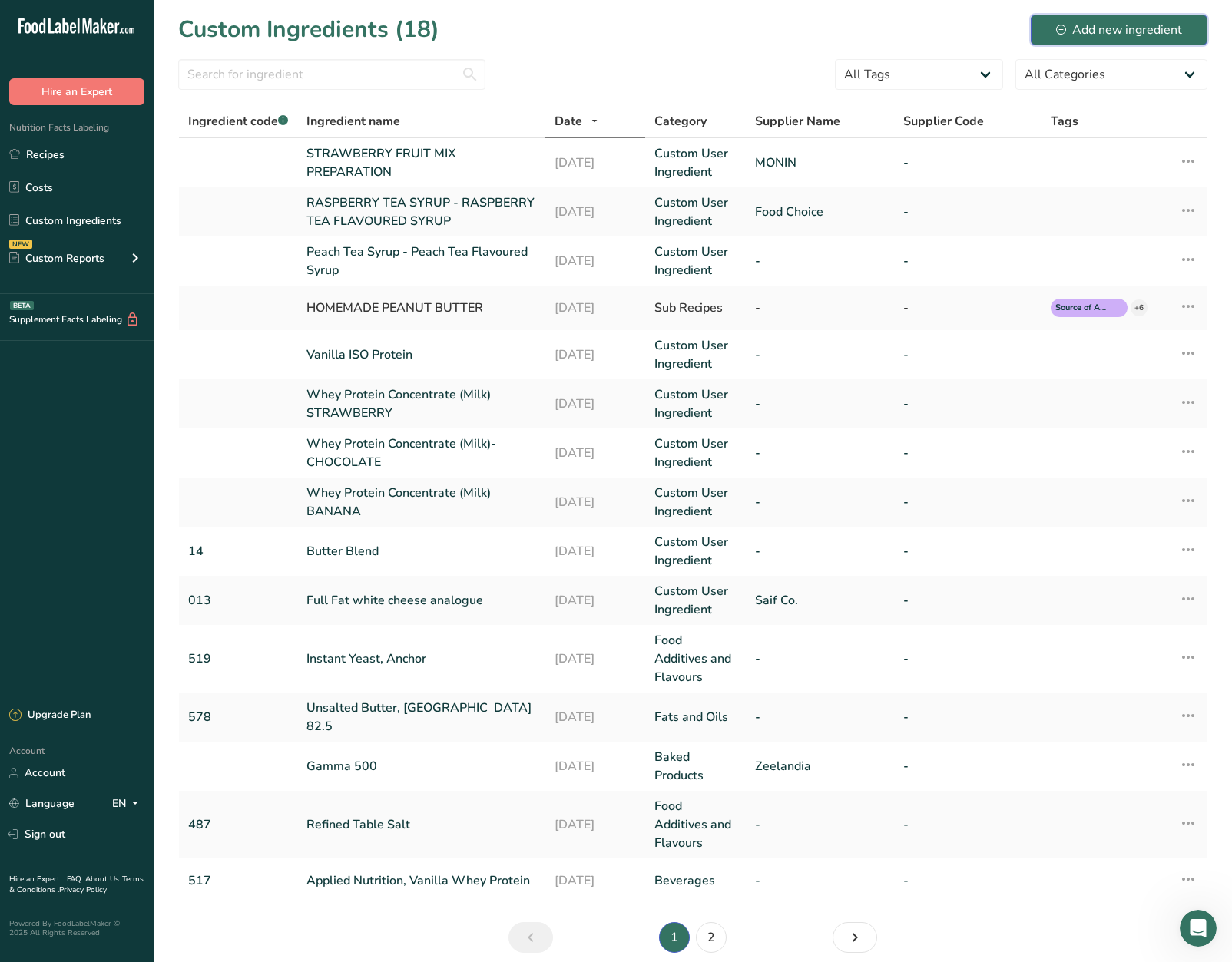
click at [1177, 38] on button "Add new ingredient" at bounding box center [1119, 30] width 176 height 31
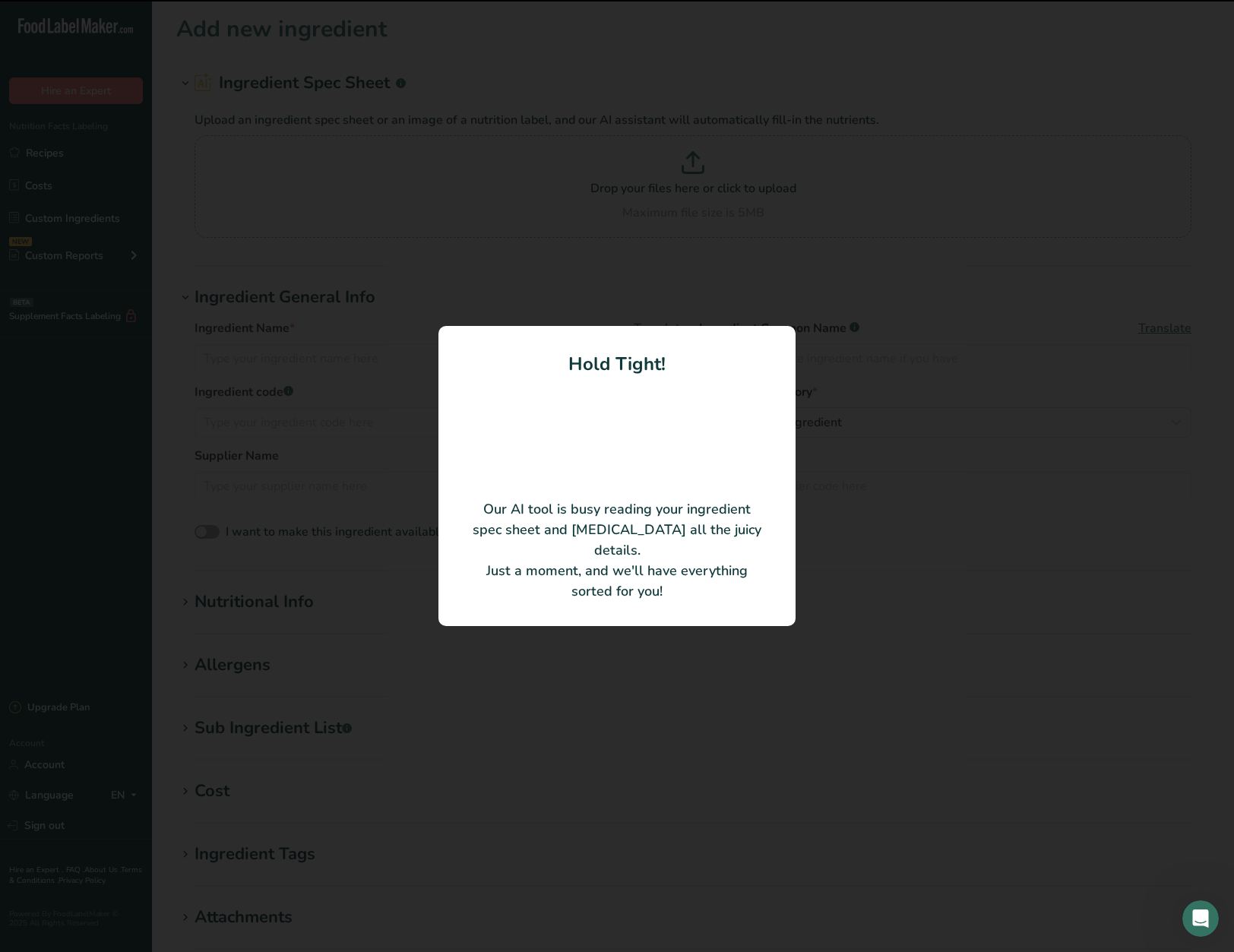
type input "Concentrated beverage to be diluted, RED FRUITS flavour"
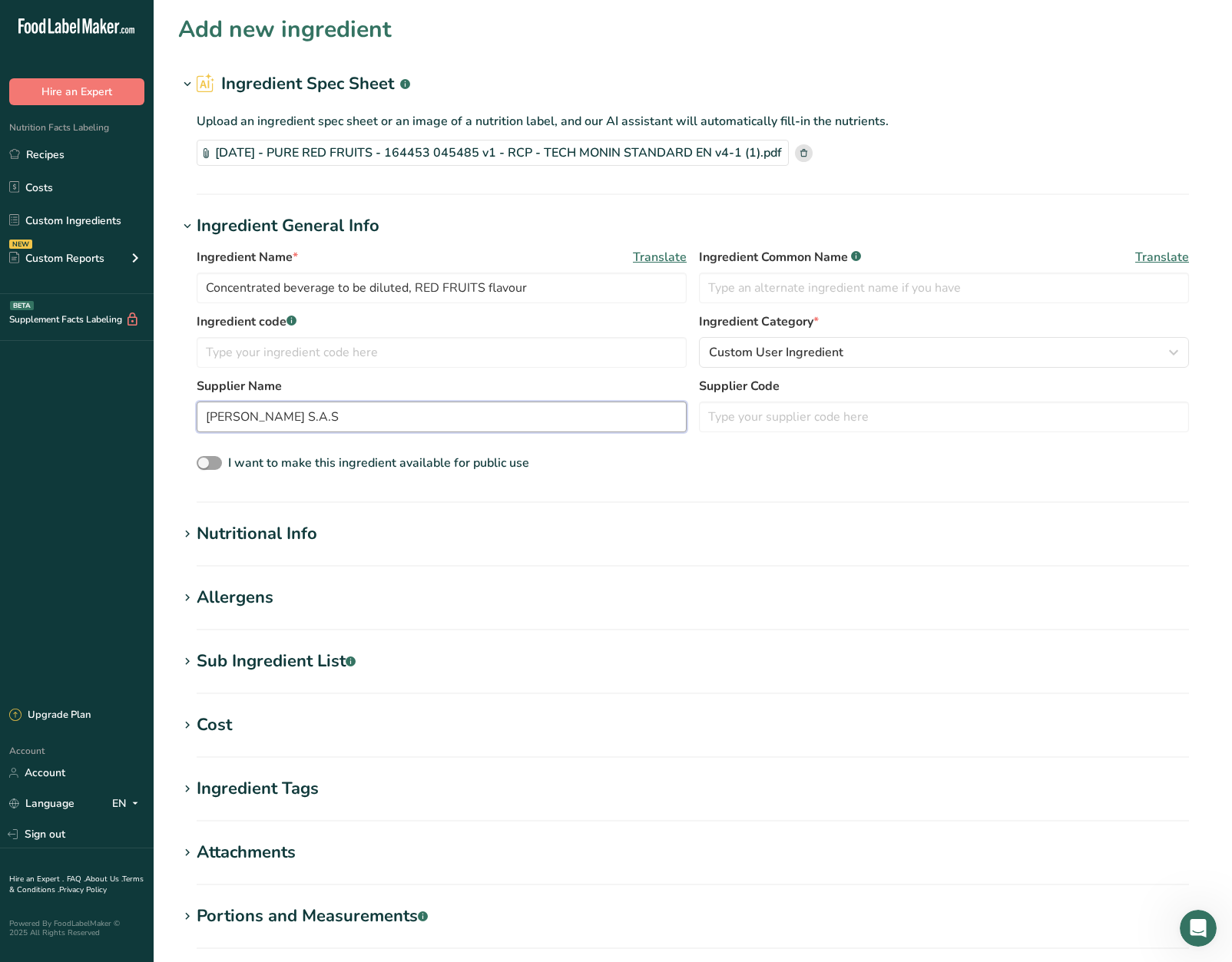
drag, startPoint x: 264, startPoint y: 418, endPoint x: 178, endPoint y: 455, distance: 93.6
click at [178, 455] on div "Ingredient Name * Translate Concentrated beverage to be diluted, RED FRUITS fla…" at bounding box center [693, 360] width 1029 height 244
type input "MONIN"
click at [404, 295] on input "Concentrated beverage to be diluted, RED FRUITS flavour" at bounding box center [442, 288] width 490 height 31
drag, startPoint x: 413, startPoint y: 287, endPoint x: 163, endPoint y: 296, distance: 250.2
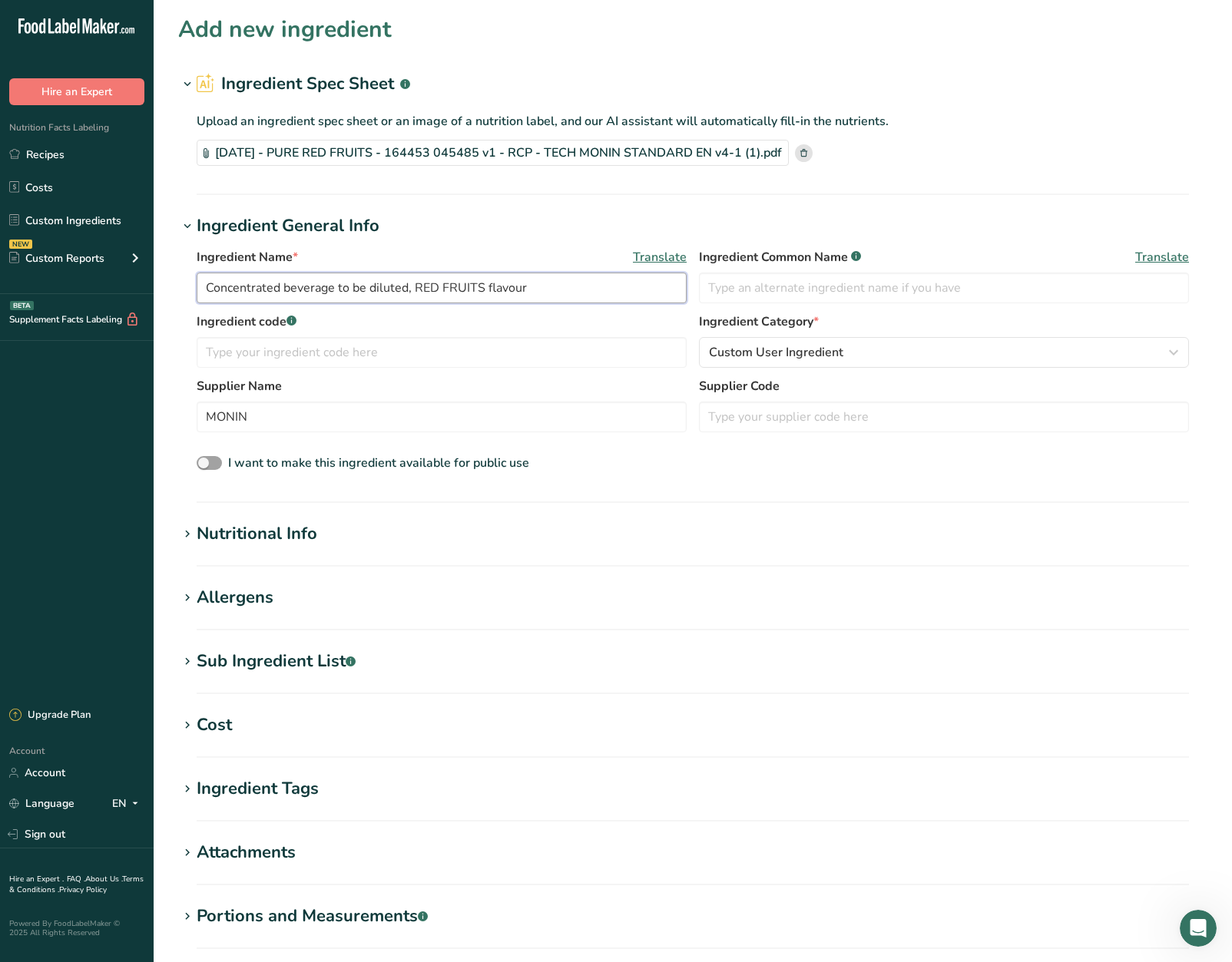
click at [163, 296] on section "Add new ingredient Ingredient Spec Sheet .a-a{fill:#347362;}.b-a{fill:#fff;} Up…" at bounding box center [693, 543] width 1078 height 1086
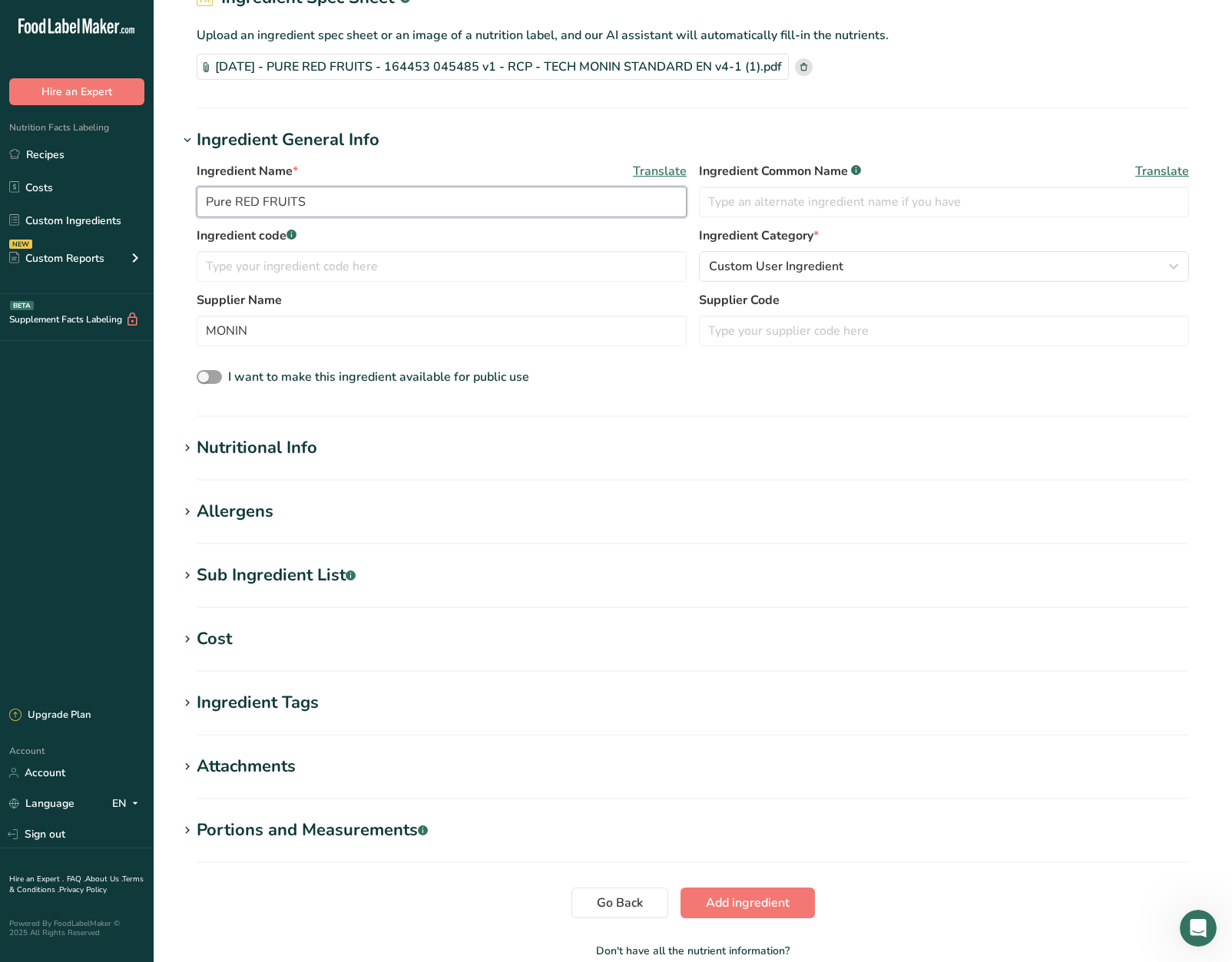
scroll to position [173, 0]
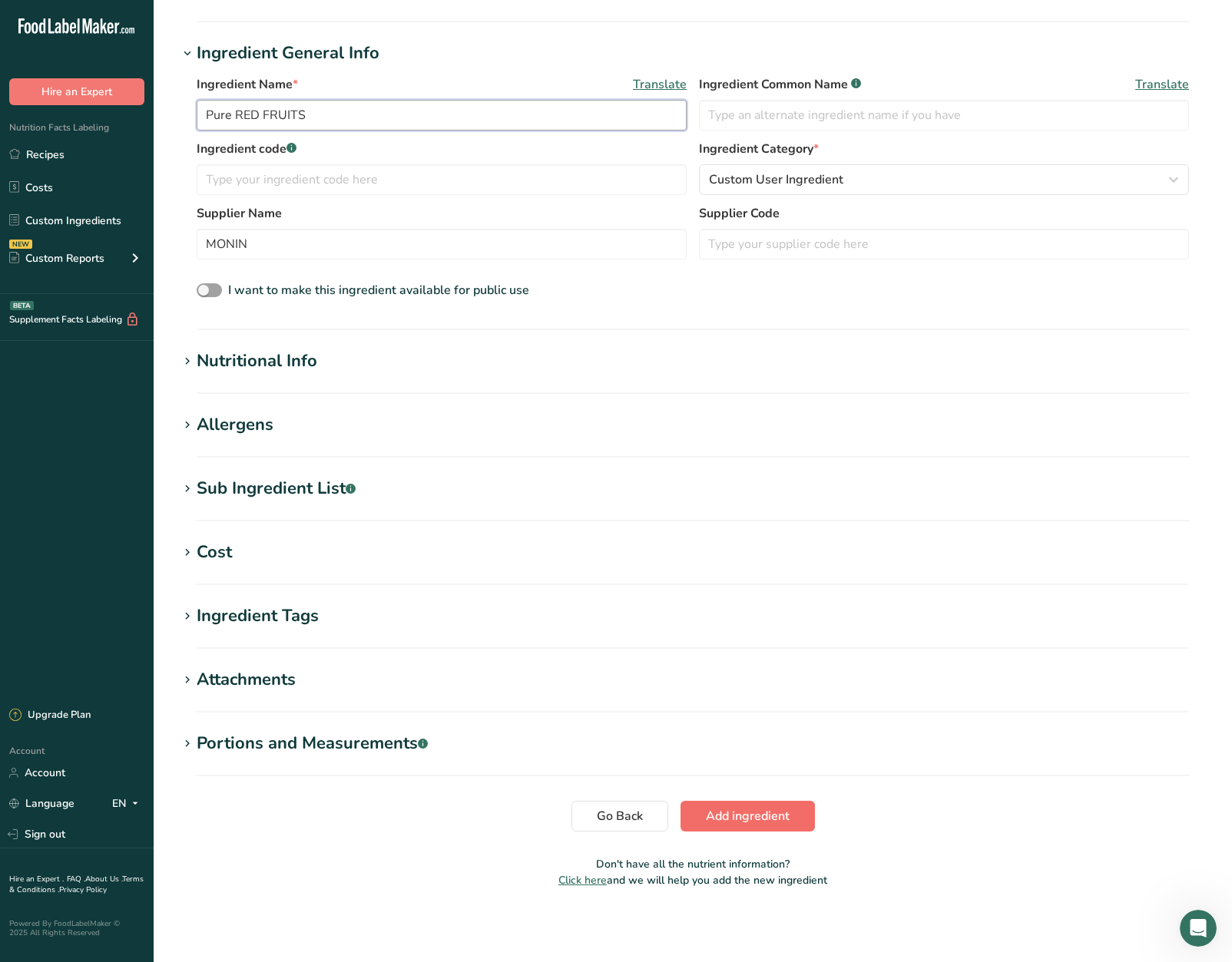
type input "Pure RED FRUITS"
click at [762, 803] on button "Add ingredient" at bounding box center [748, 817] width 135 height 31
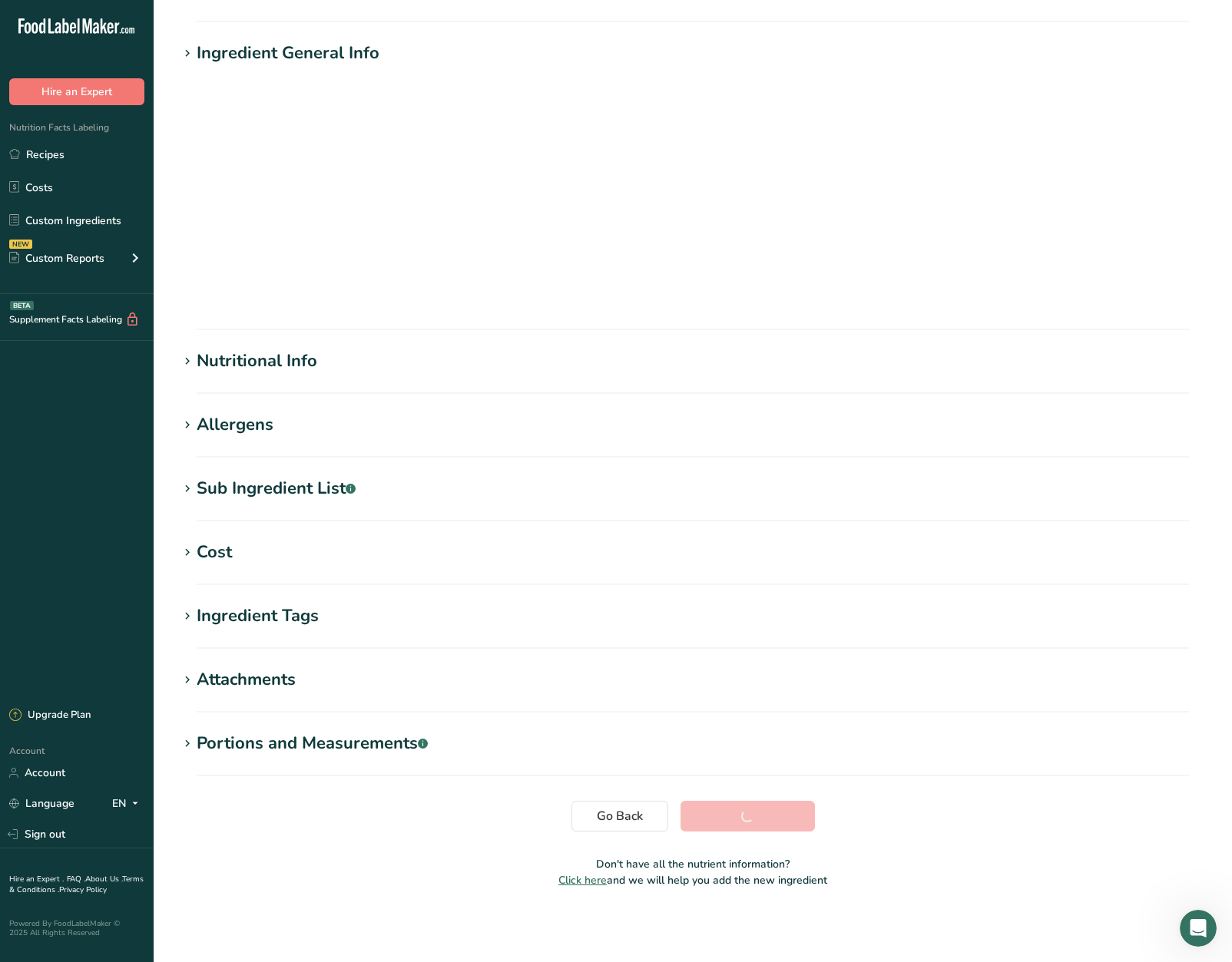
scroll to position [0, 0]
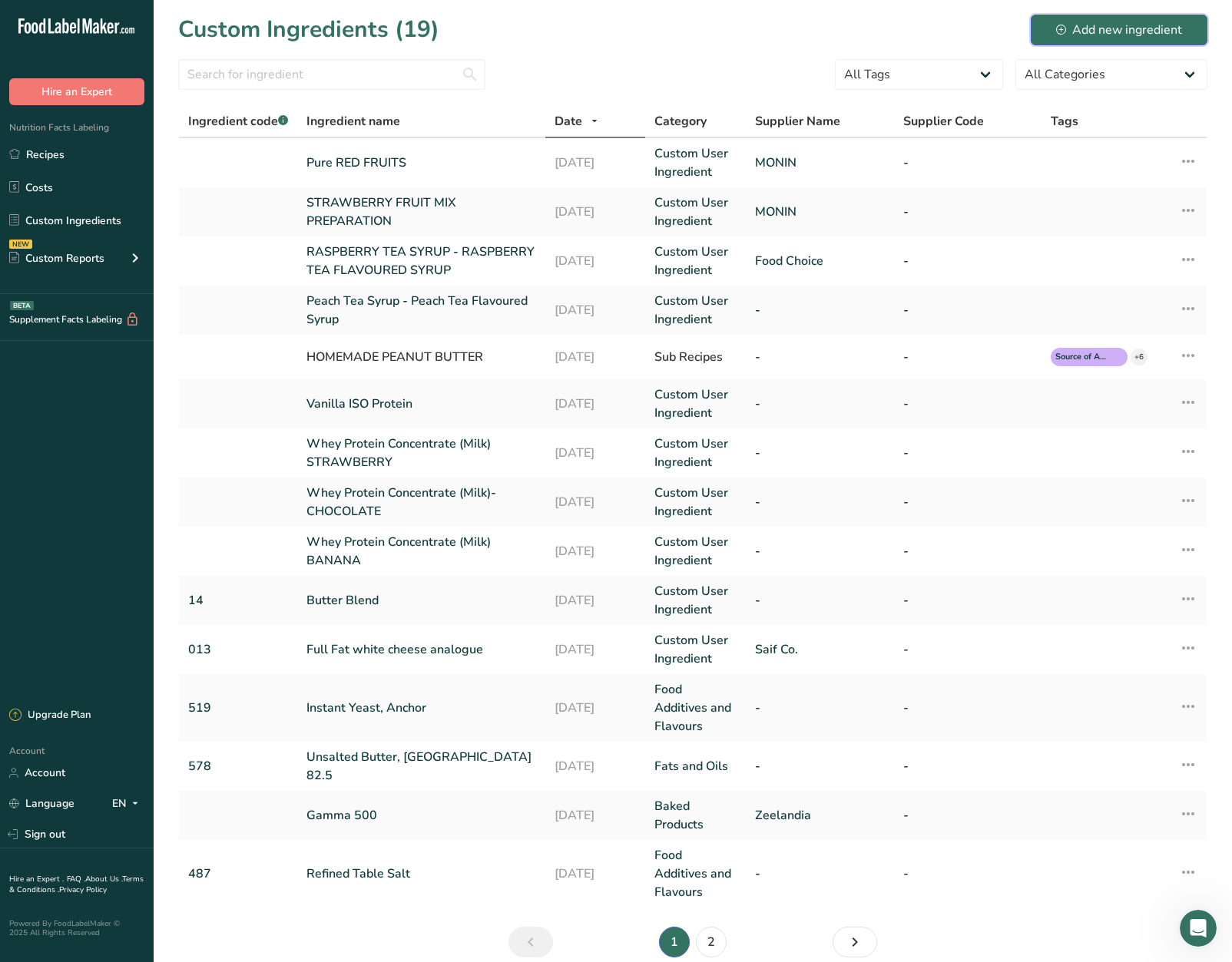
click at [1075, 33] on div "Add new ingredient" at bounding box center [1119, 29] width 126 height 19
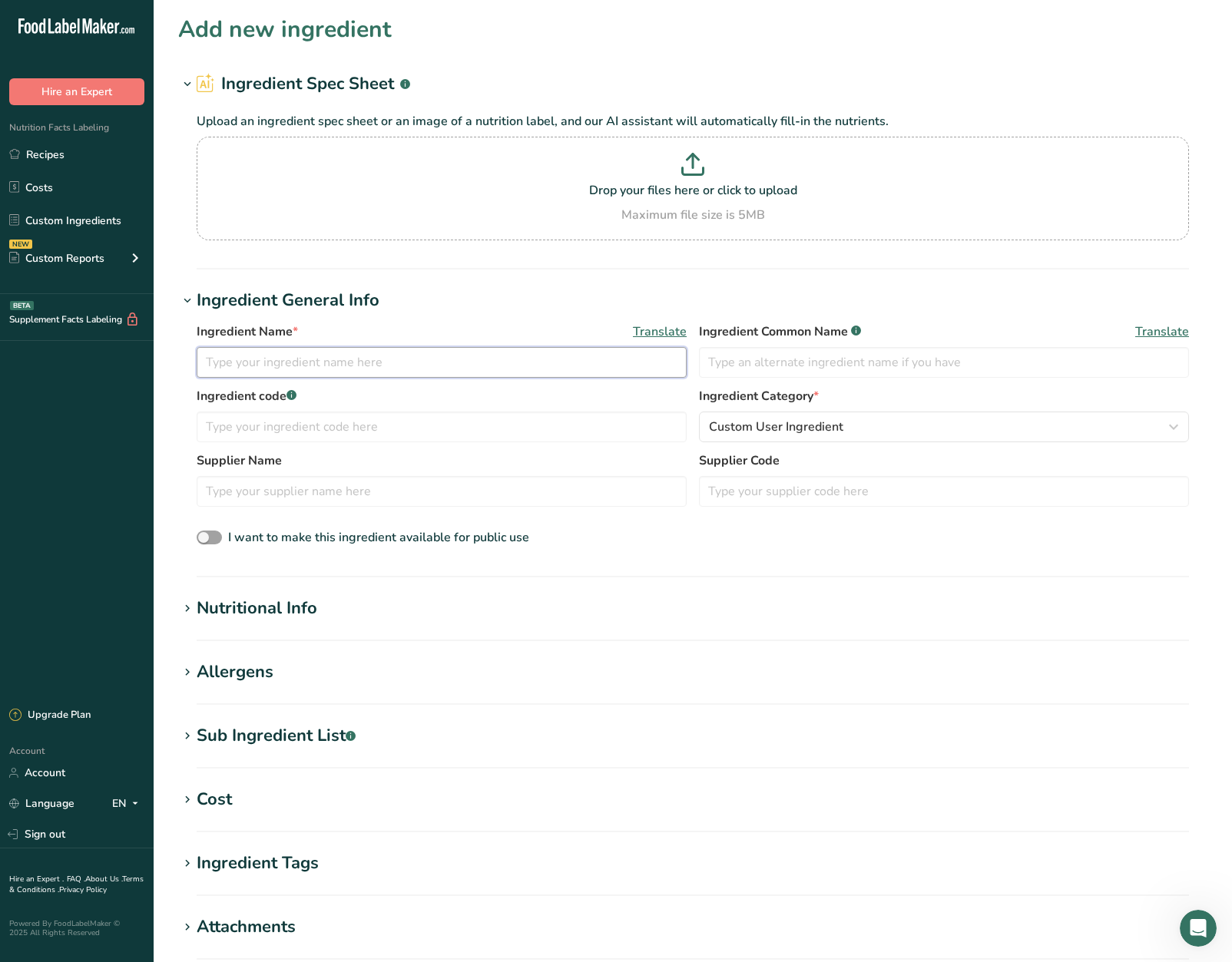
click at [462, 350] on input "text" at bounding box center [442, 363] width 490 height 31
type input "Sugar cane syrup"
click at [403, 501] on input "text" at bounding box center [442, 492] width 490 height 31
type input "Monin"
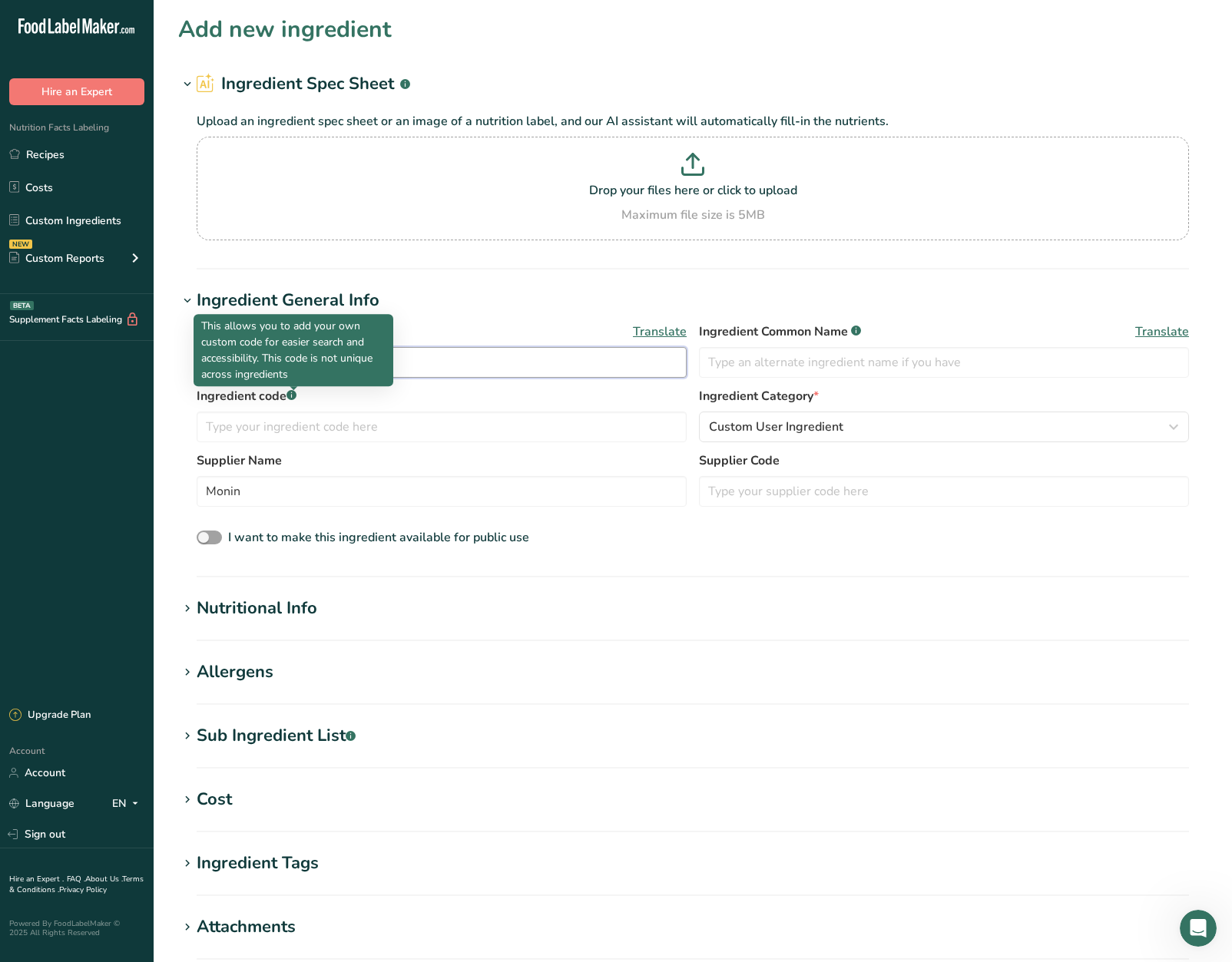
drag, startPoint x: 381, startPoint y: 369, endPoint x: -58, endPoint y: 367, distance: 439.0
click at [0, 367] on html ".a-20{fill:#fff;} Hire an Expert Nutrition Facts Labeling Recipes Costs Custom …" at bounding box center [616, 604] width 1232 height 1209
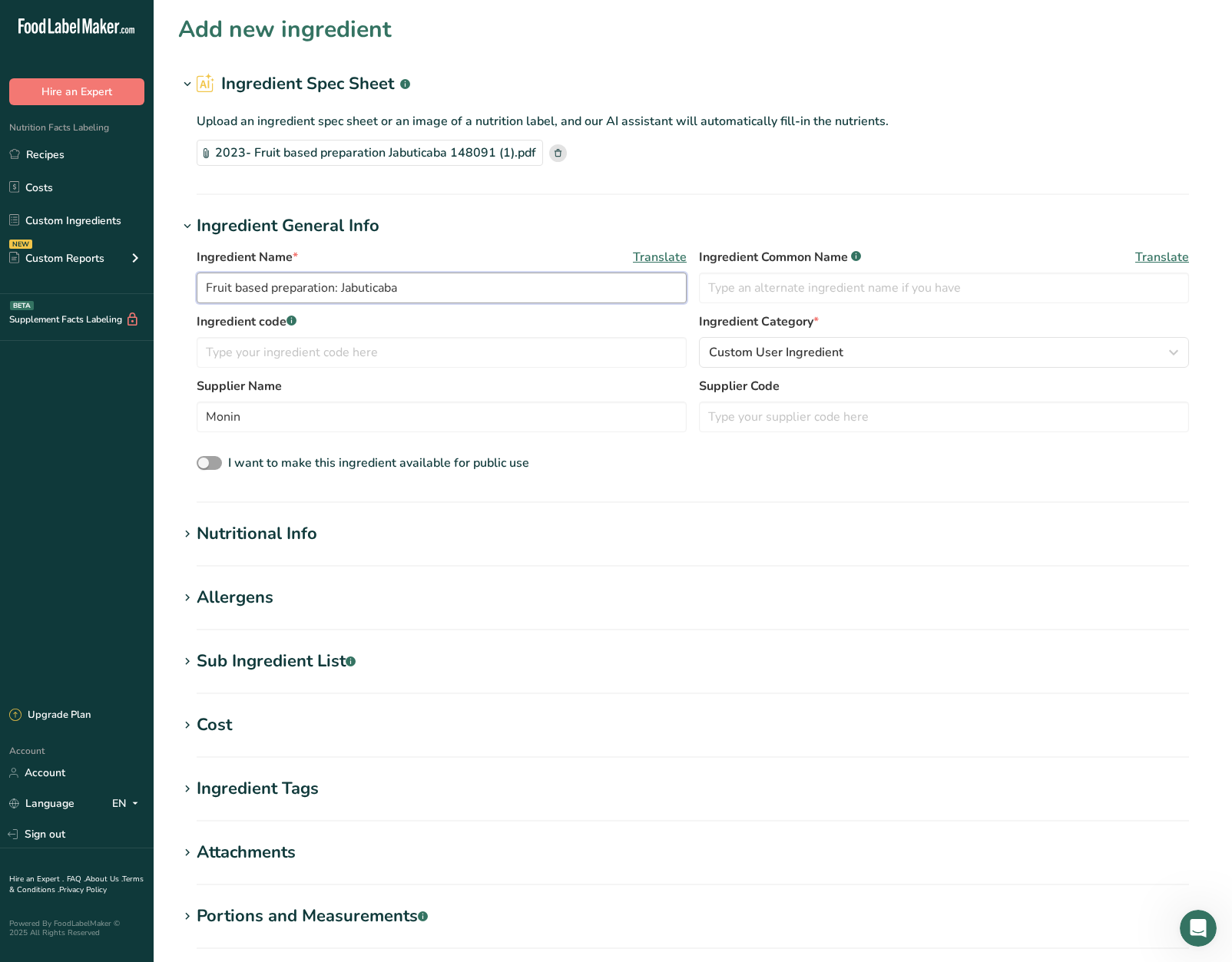
drag, startPoint x: 336, startPoint y: 290, endPoint x: 237, endPoint y: 286, distance: 99.1
click at [237, 286] on input "Fruit based preparation: Jabuticaba" at bounding box center [442, 288] width 490 height 31
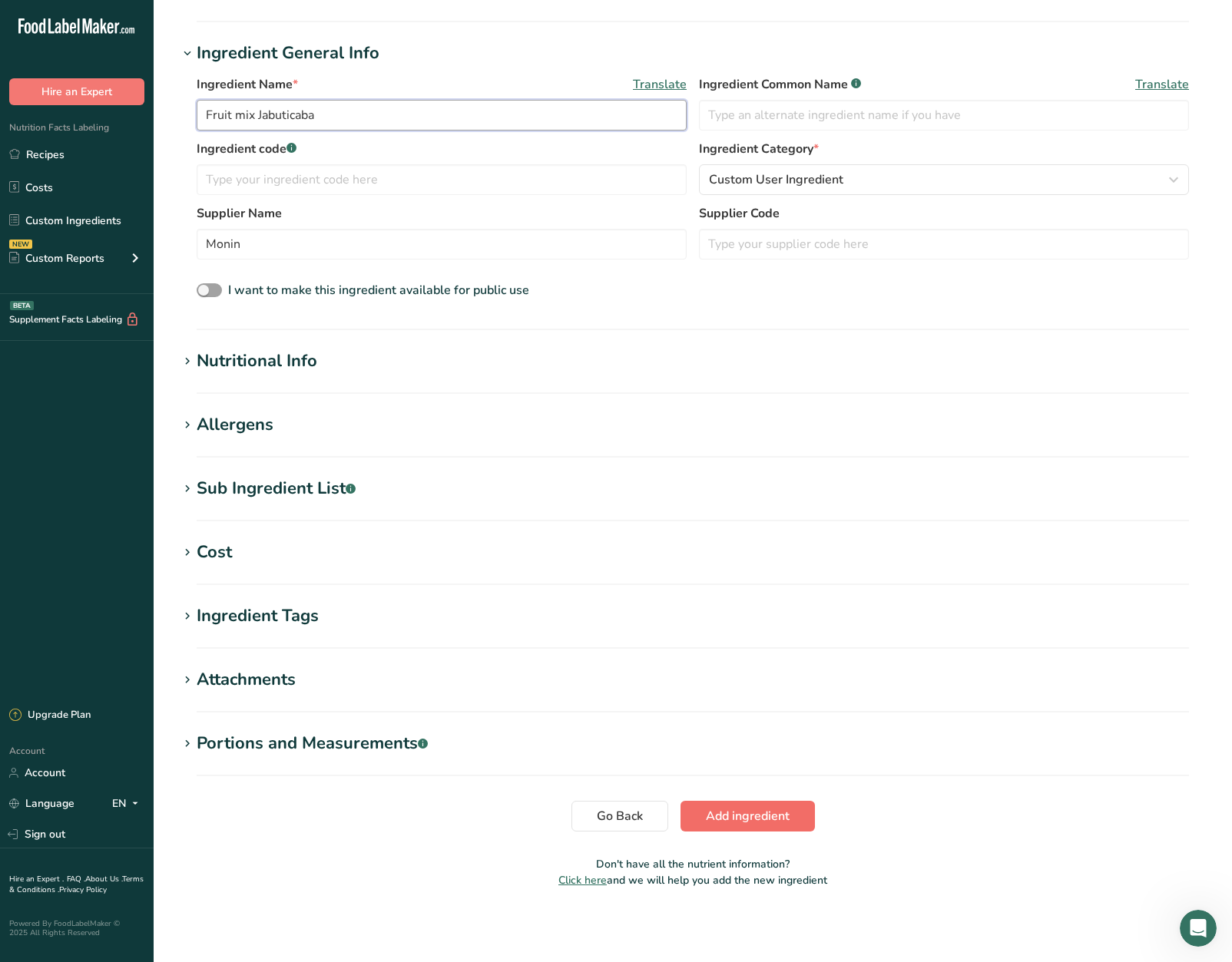
type input "Fruit mix Jabuticaba"
click at [752, 802] on button "Add ingredient" at bounding box center [748, 817] width 135 height 31
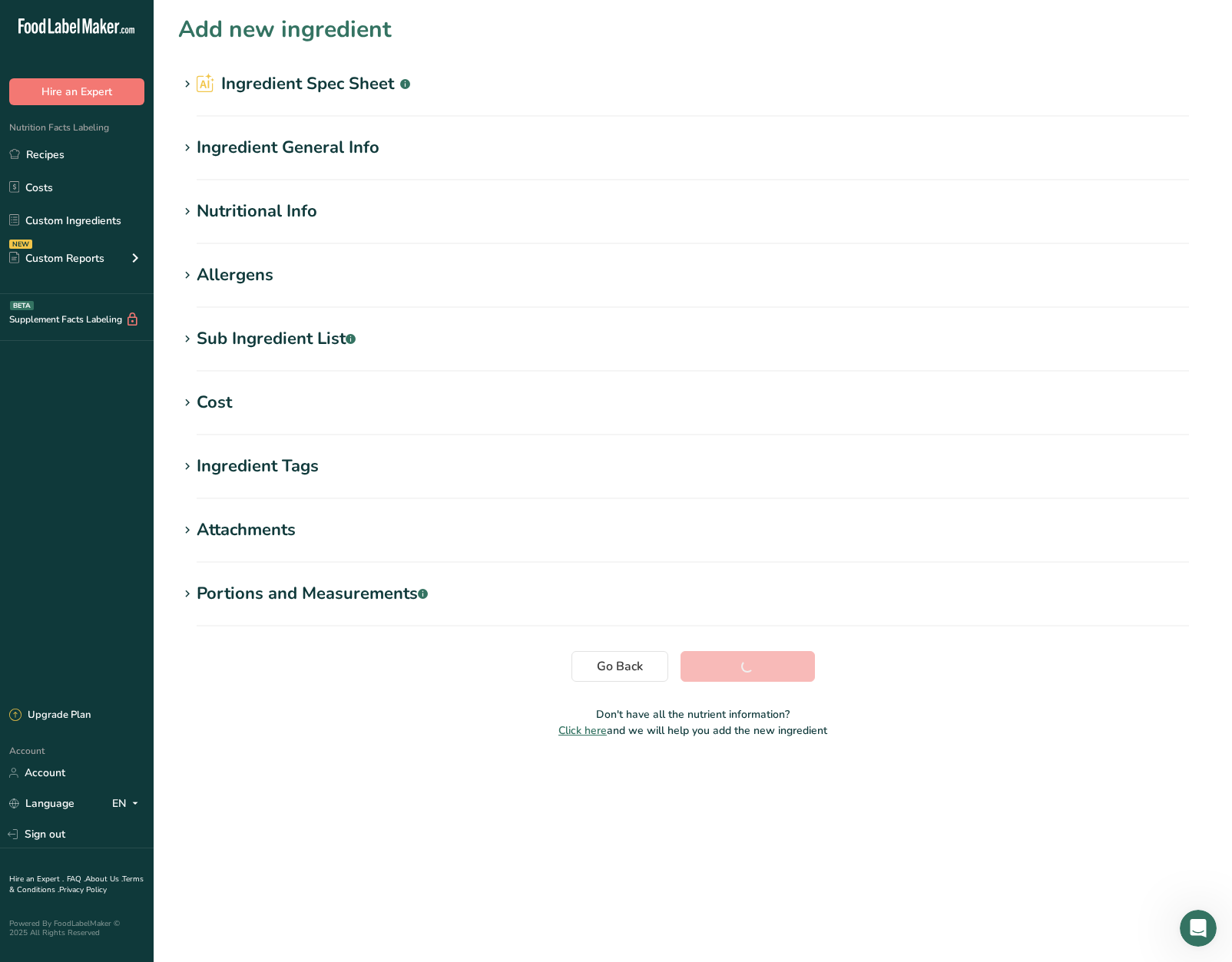
scroll to position [0, 0]
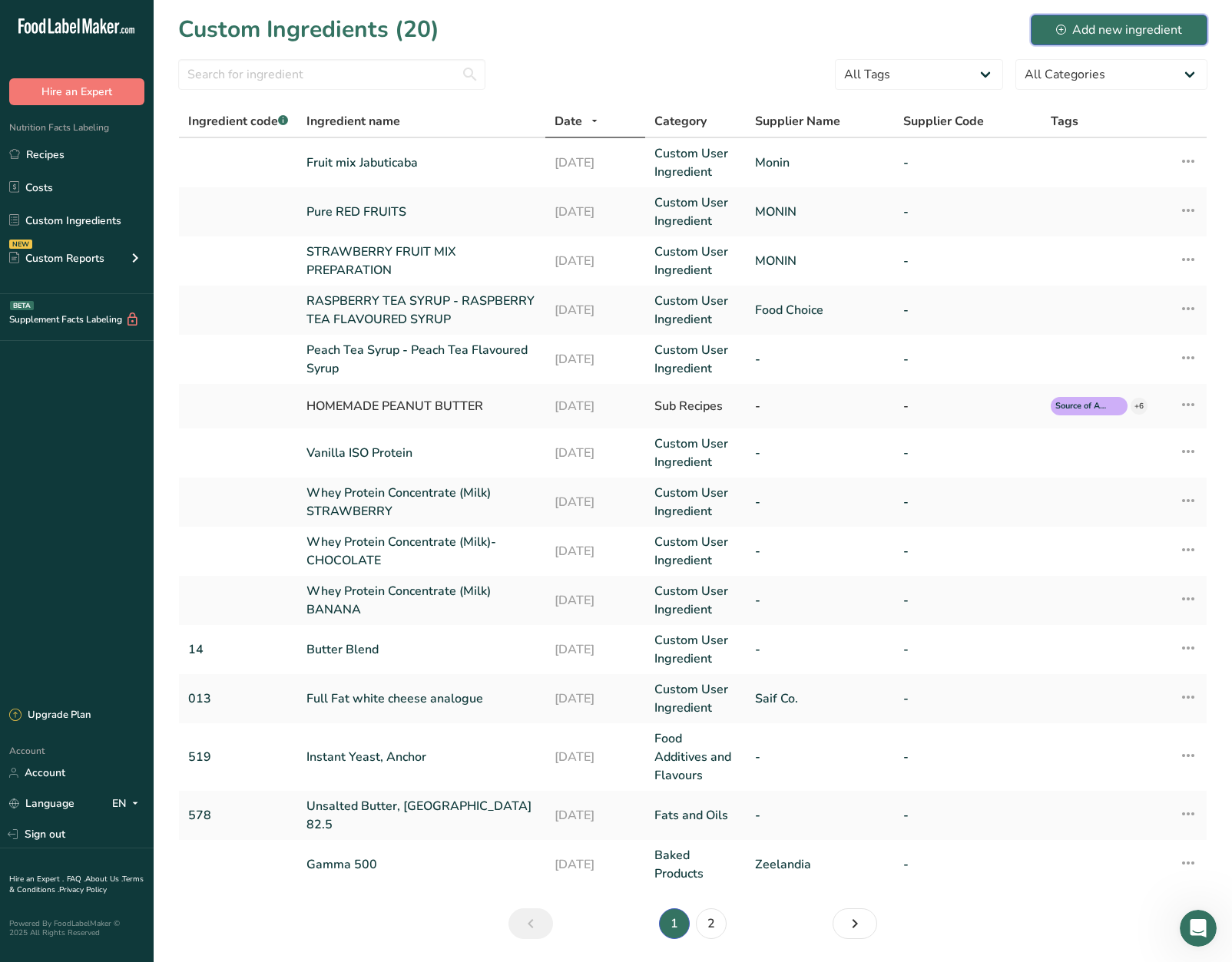
click at [1091, 33] on div "Add new ingredient" at bounding box center [1119, 29] width 126 height 19
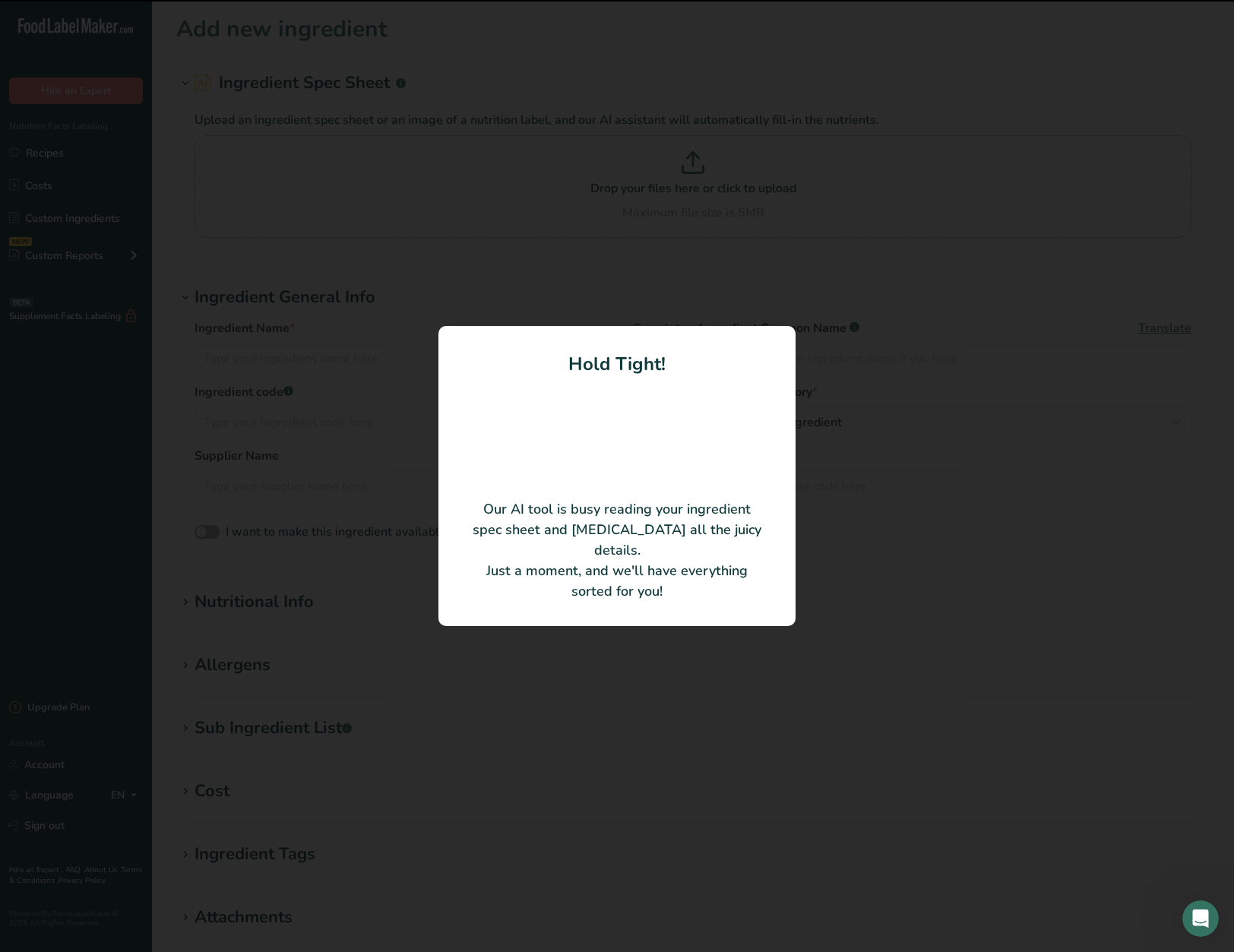
type input "Fruit based preparation / Pineapple"
type input "MONIN ASIA - KL SDN BHD"
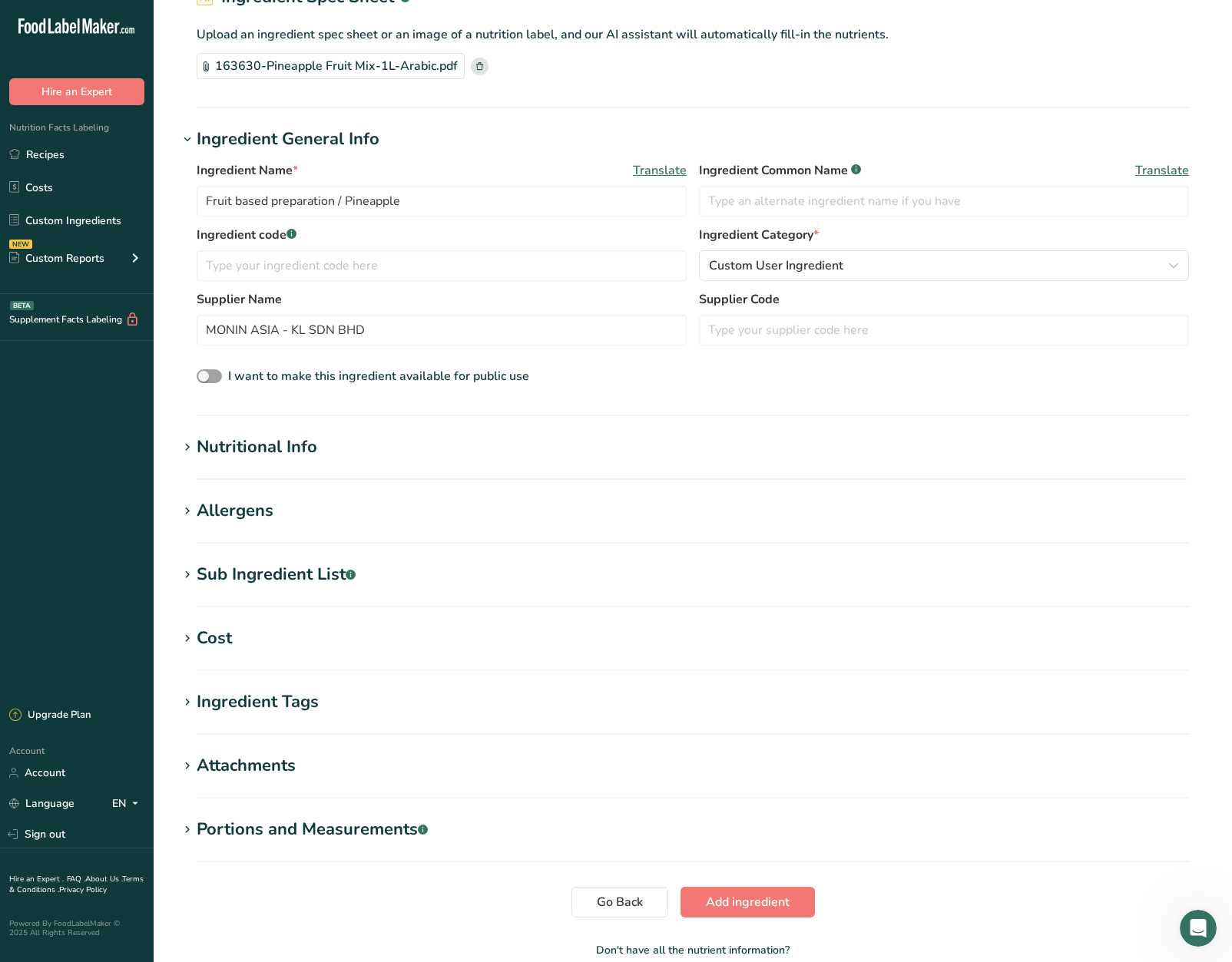
scroll to position [173, 0]
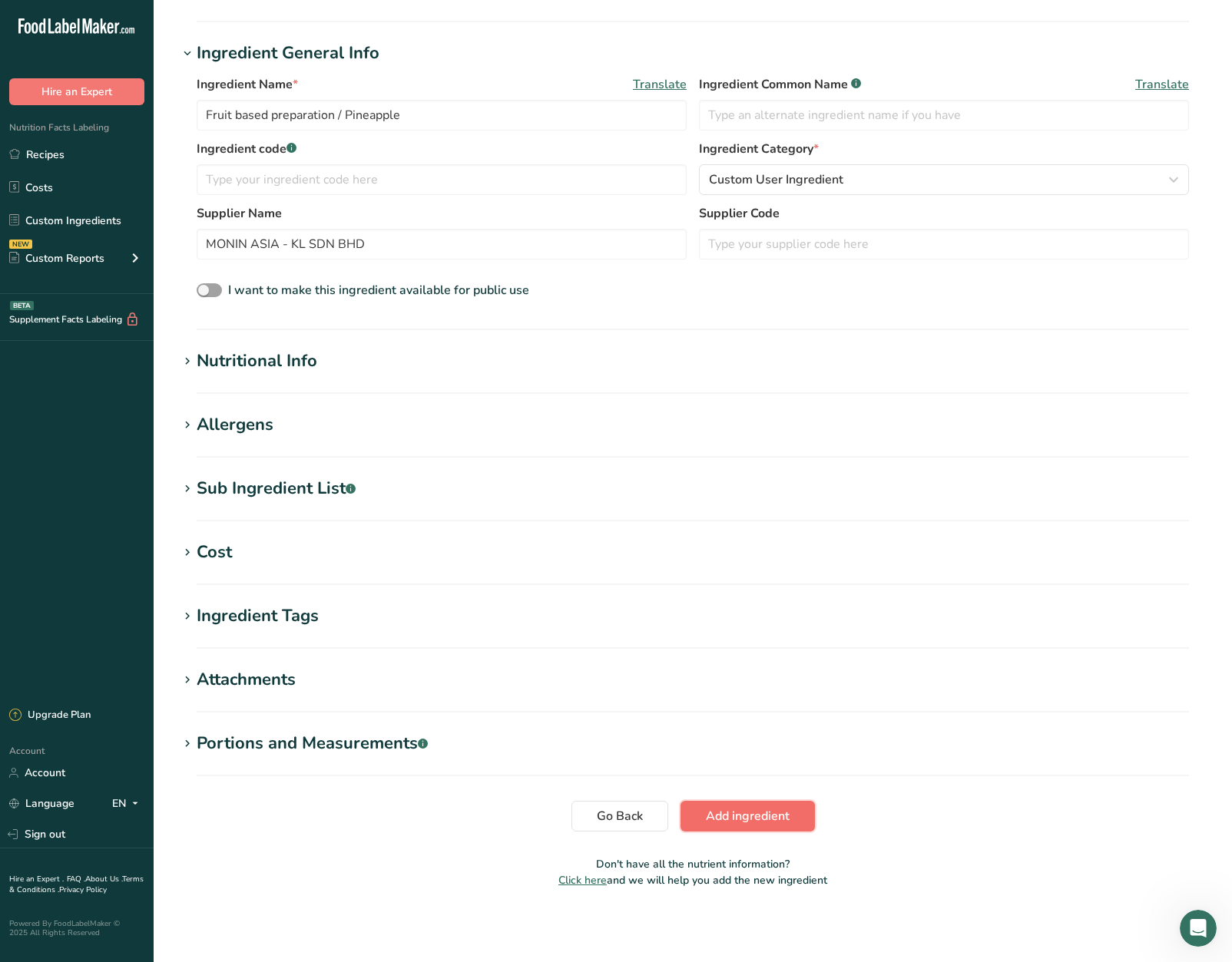
click at [791, 815] on button "Add ingredient" at bounding box center [748, 817] width 135 height 31
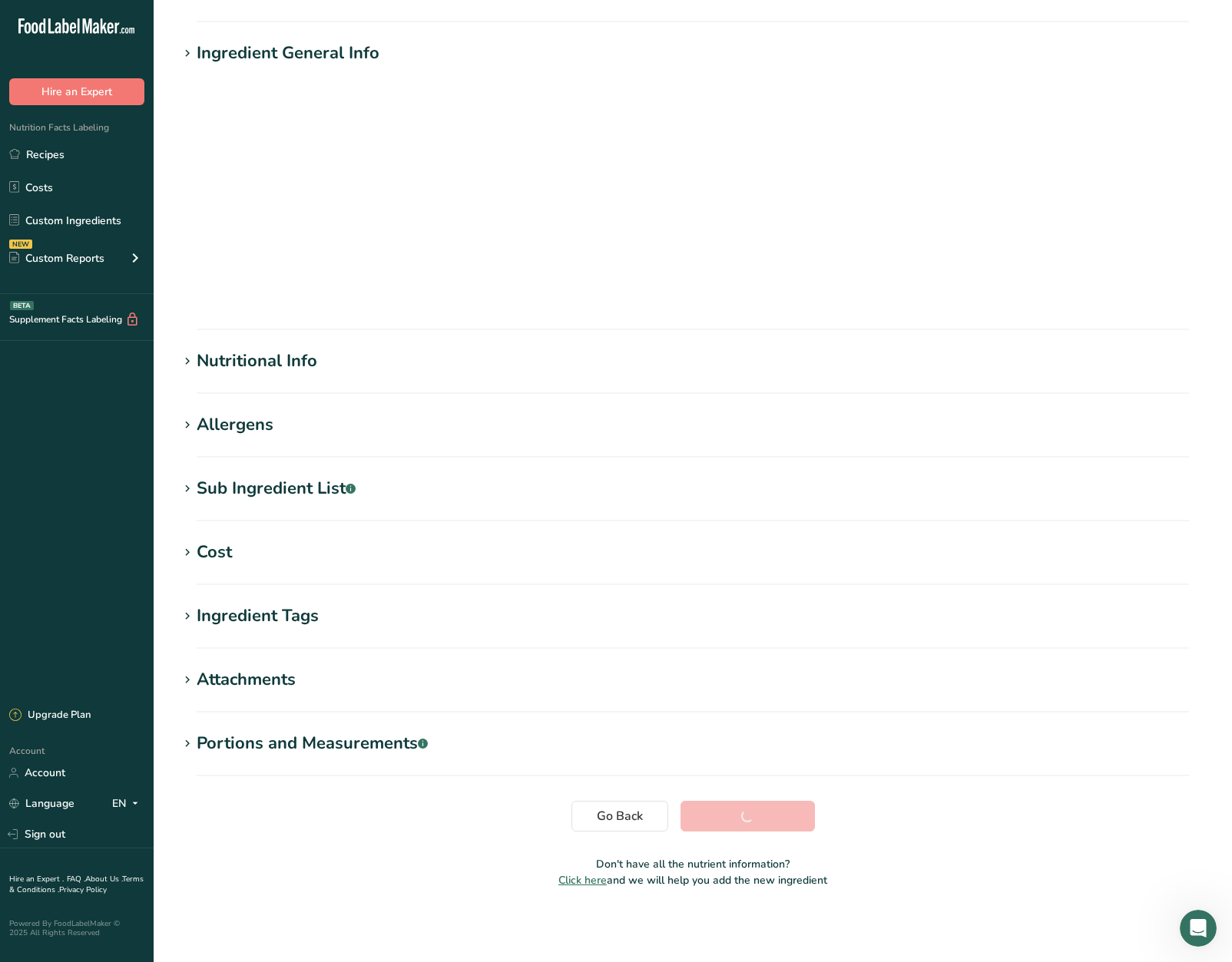
scroll to position [0, 0]
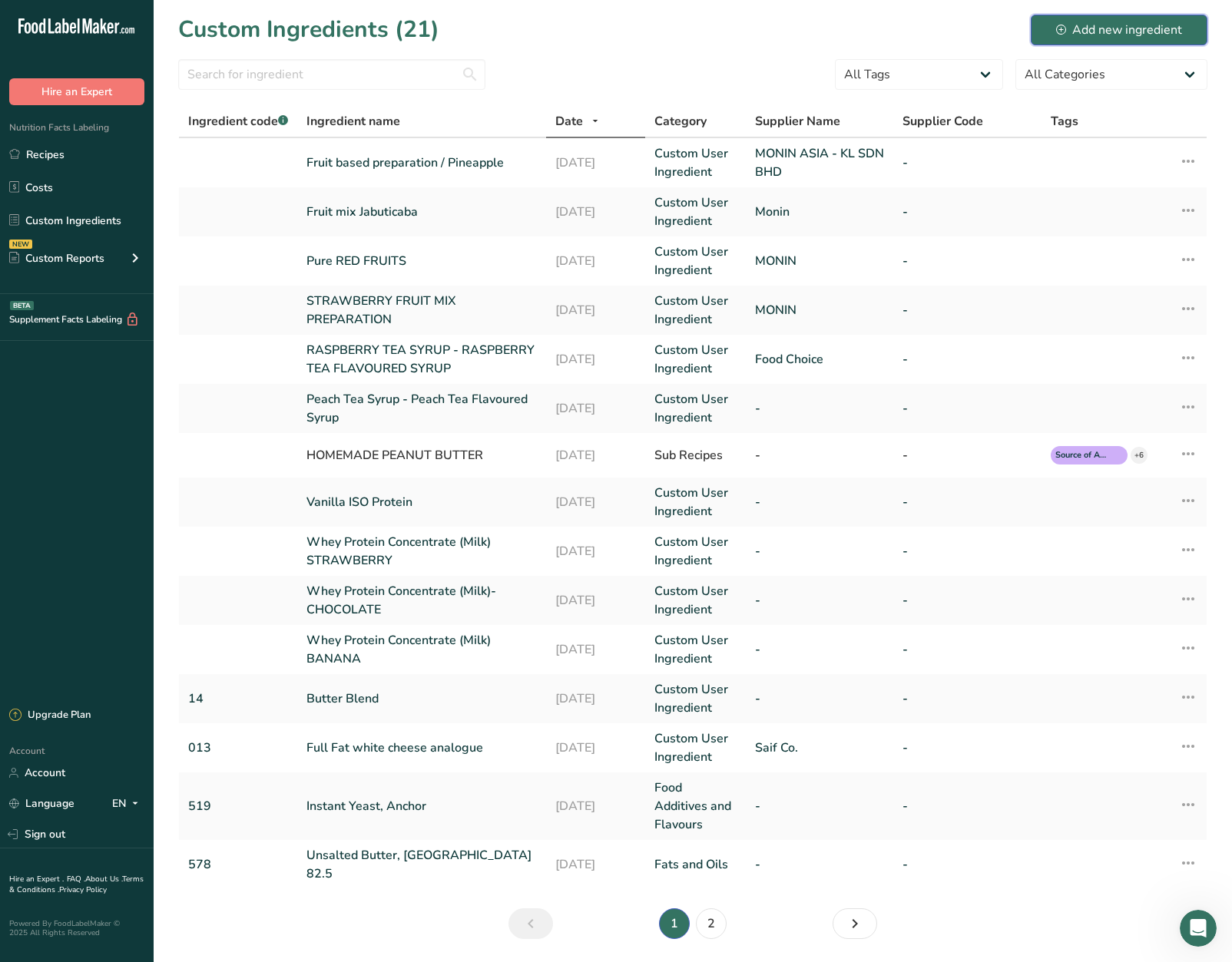
click at [1106, 32] on div "Add new ingredient" at bounding box center [1119, 29] width 126 height 19
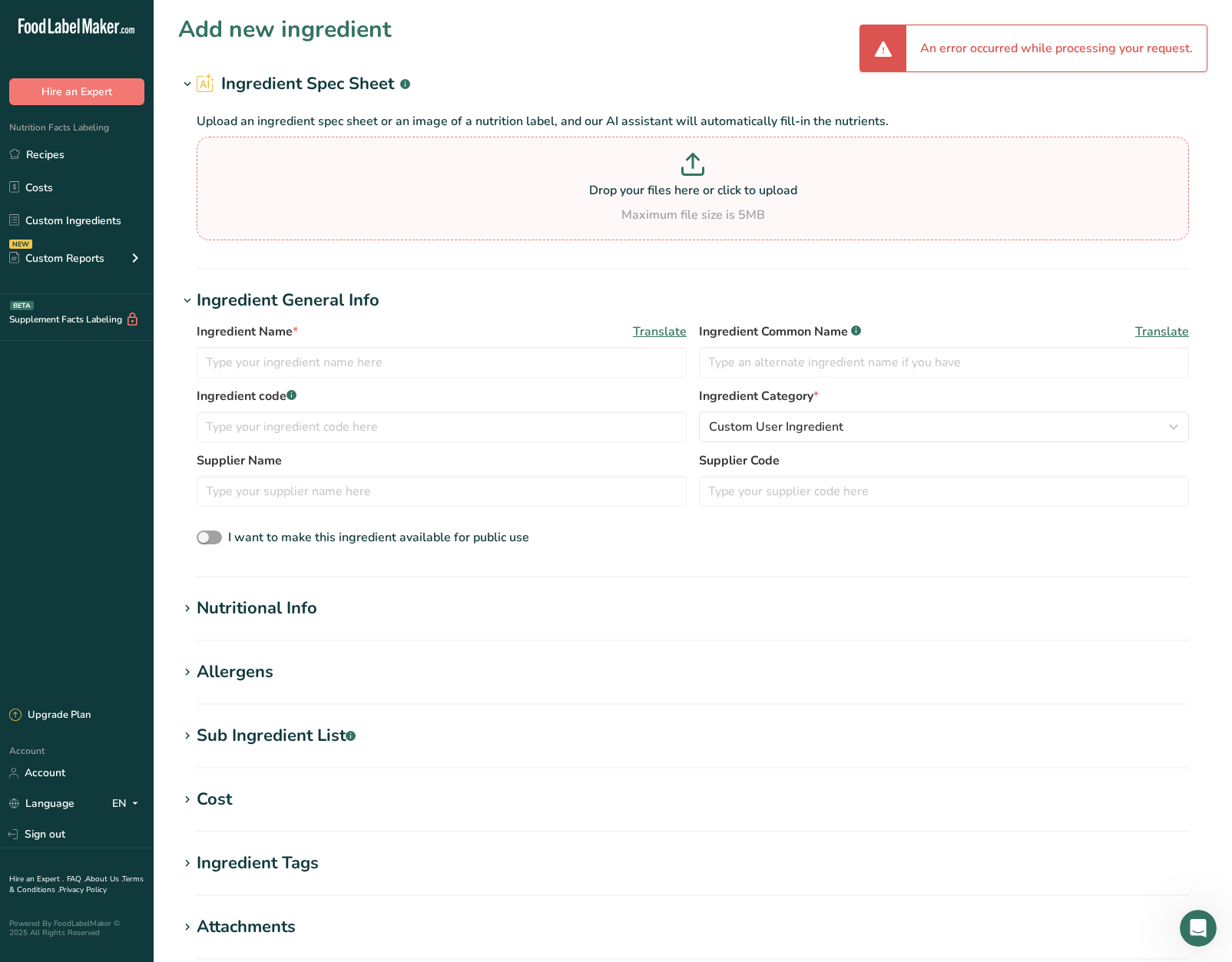
click at [730, 185] on p "Drop your files here or click to upload" at bounding box center [692, 190] width 984 height 19
click at [730, 185] on input "Drop your files here or click to upload Maximum file size is 5MB" at bounding box center [693, 188] width 993 height 104
type input "C:\fakepath\Re_ Monin specs.zip"
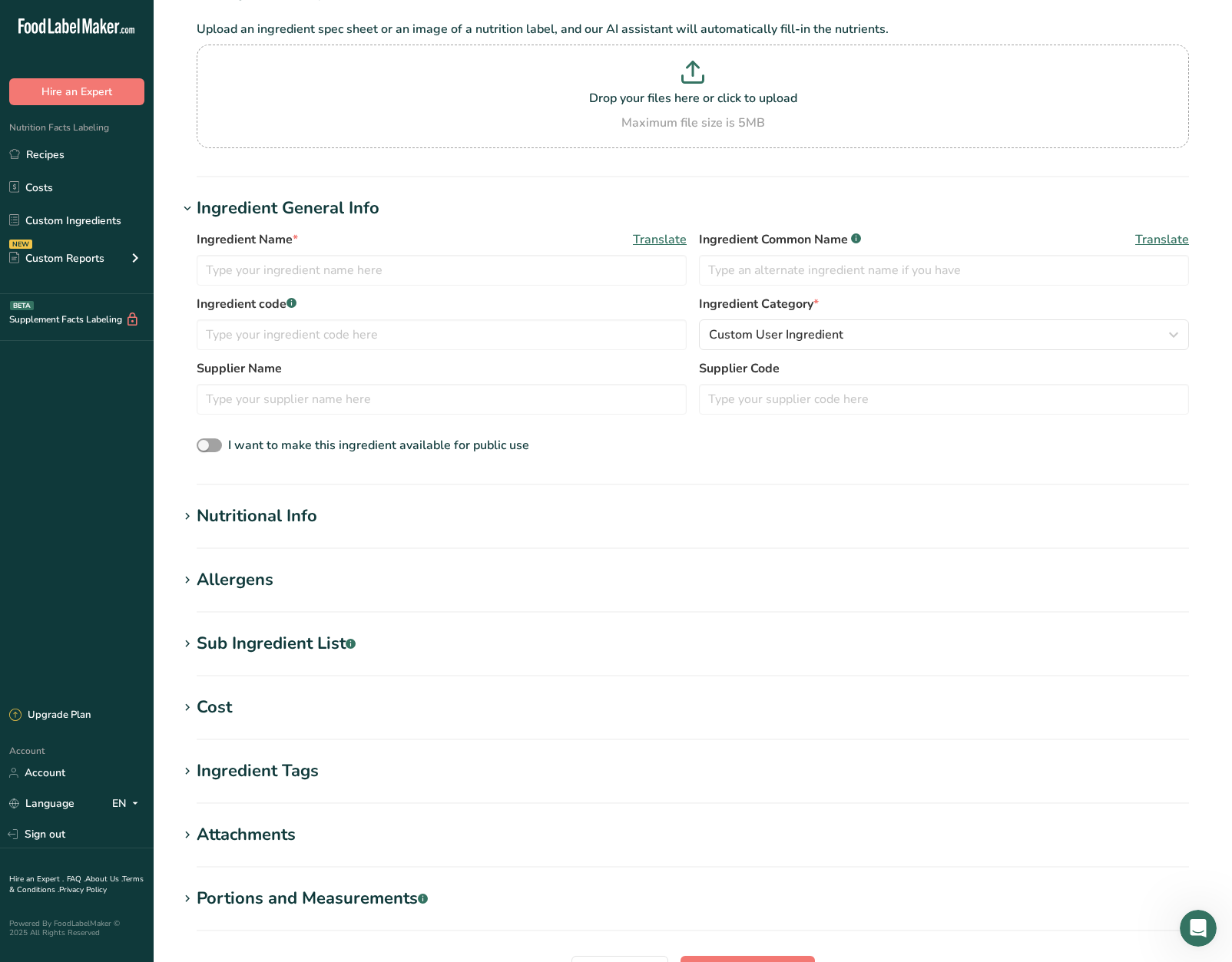
scroll to position [204, 0]
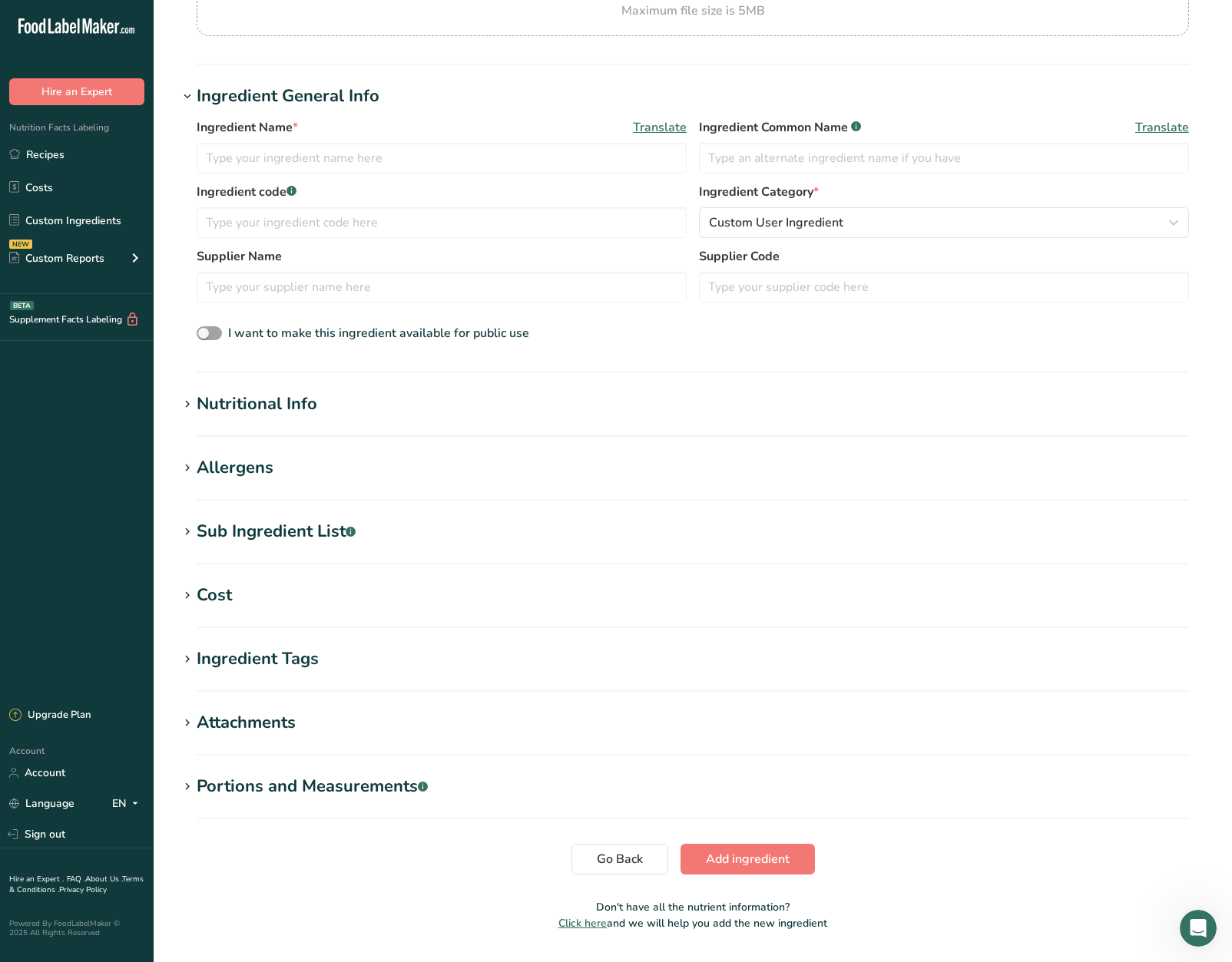
click at [391, 542] on h1 "Sub Ingredient List .a-a{fill:#347362;}.b-a{fill:#fff;}" at bounding box center [693, 532] width 1029 height 25
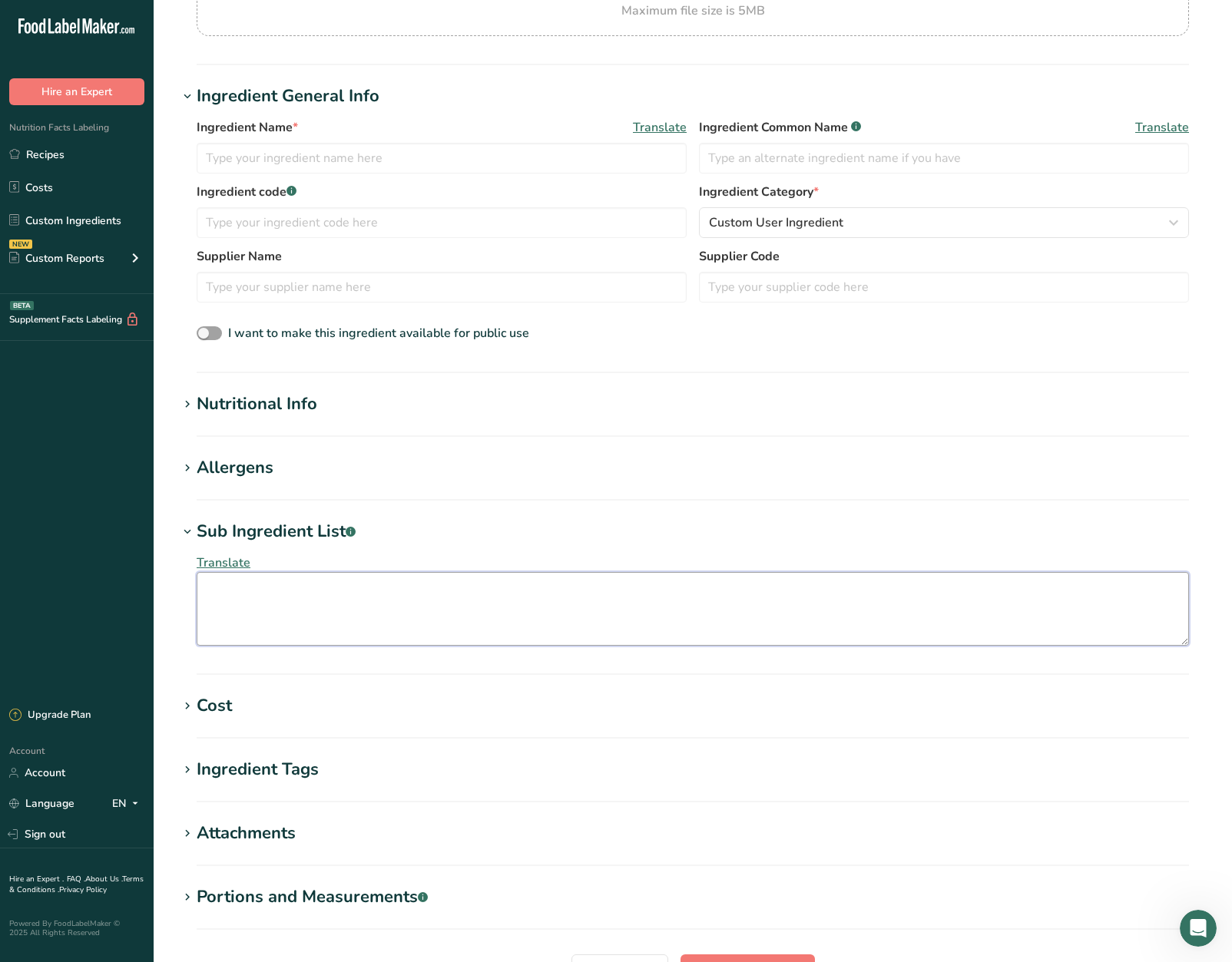
paste textarea "Sugar, water, flavouring, concentrated pineapple juice, concentrated lemon juic…"
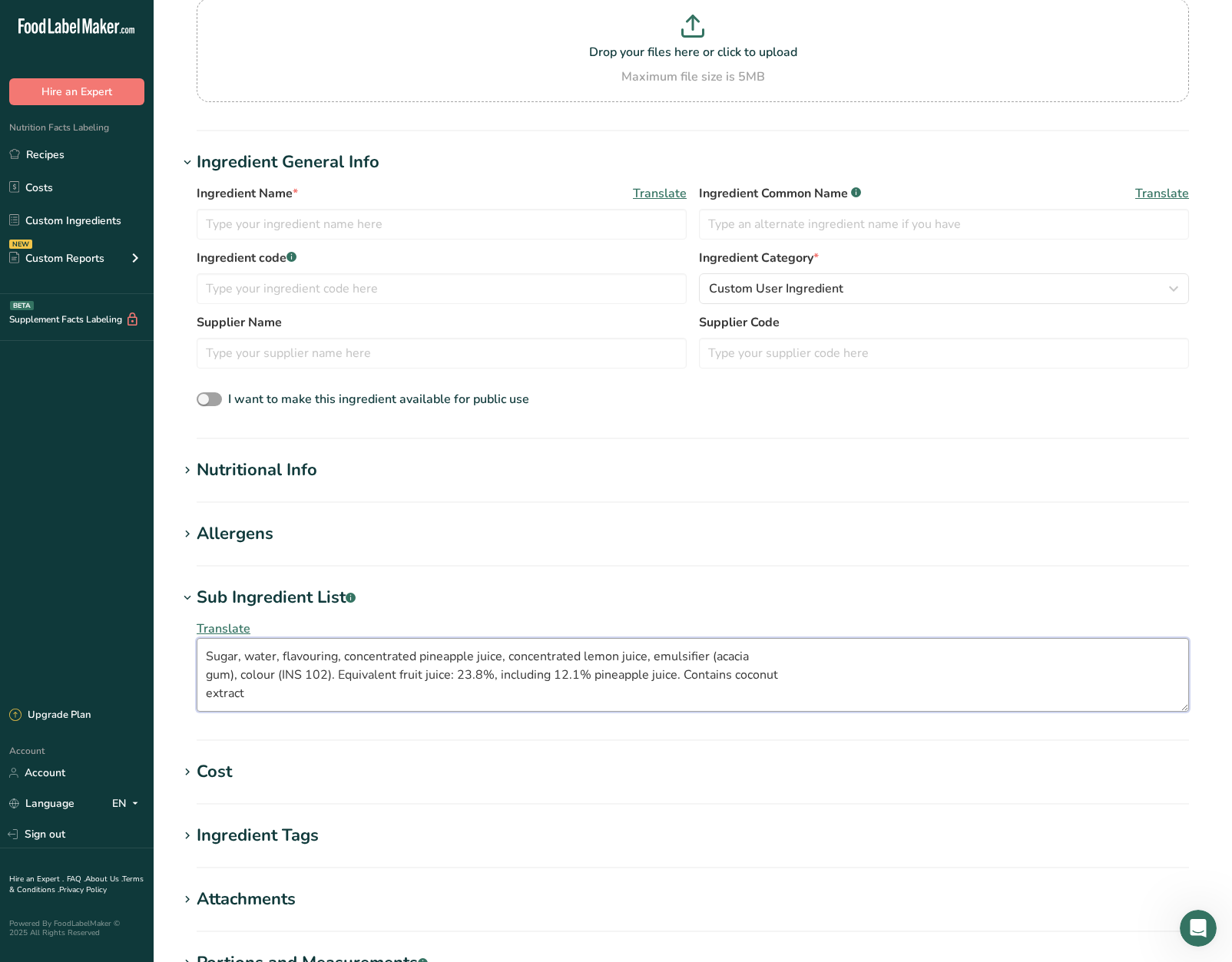
scroll to position [102, 0]
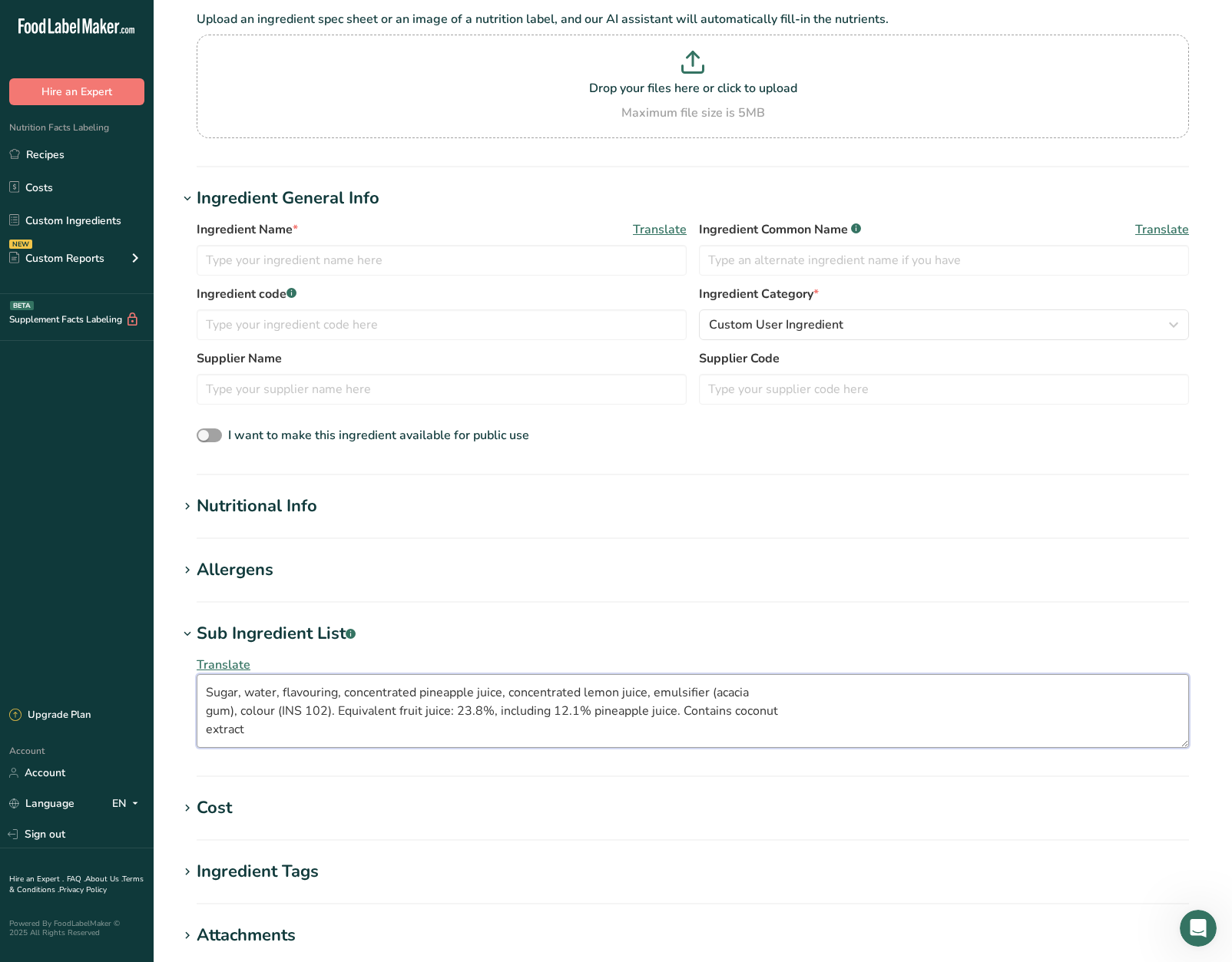
type textarea "Sugar, water, flavouring, concentrated pineapple juice, concentrated lemon juic…"
click at [489, 575] on h1 "Allergens" at bounding box center [693, 570] width 1029 height 25
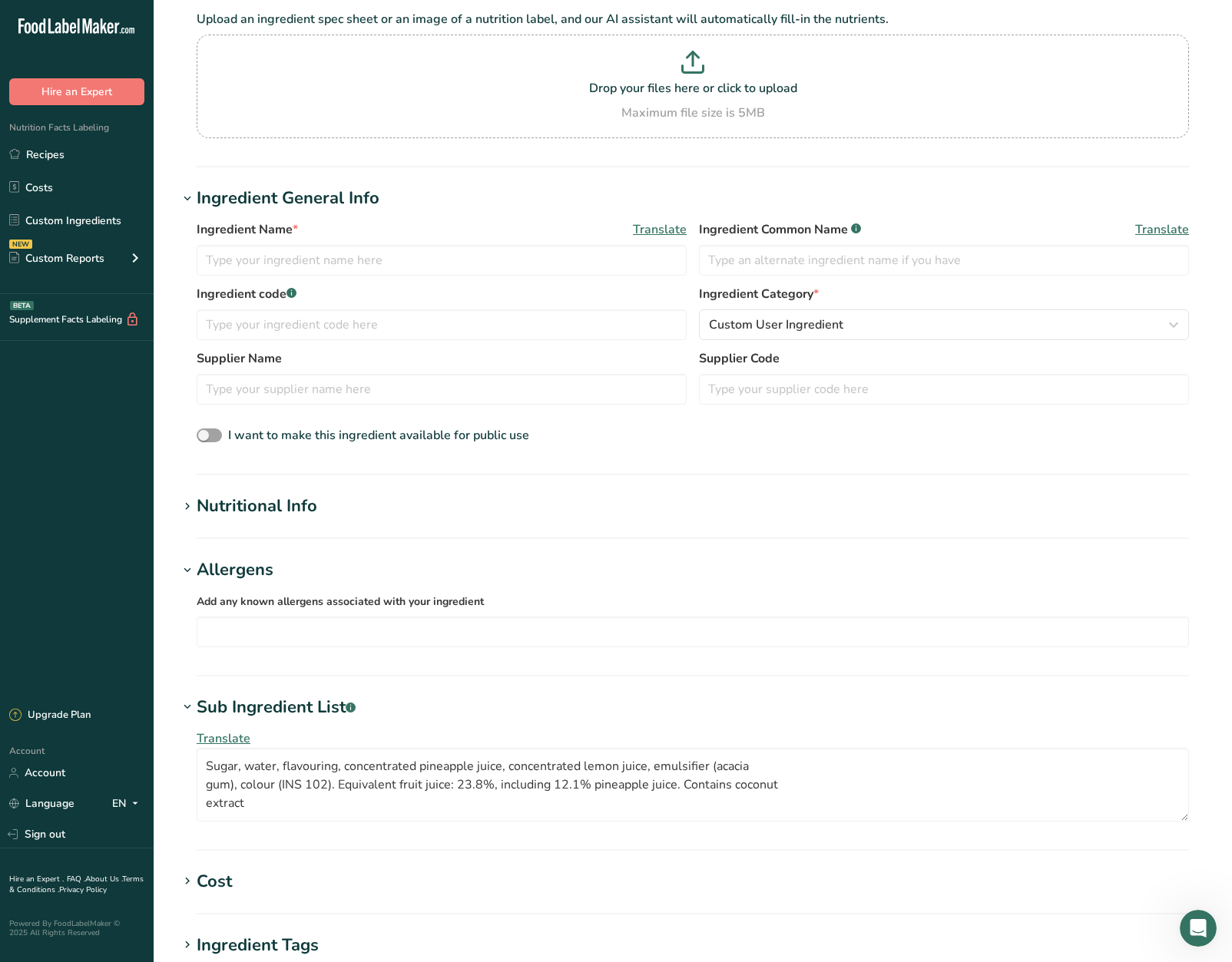
click at [492, 563] on h1 "Allergens" at bounding box center [693, 570] width 1029 height 25
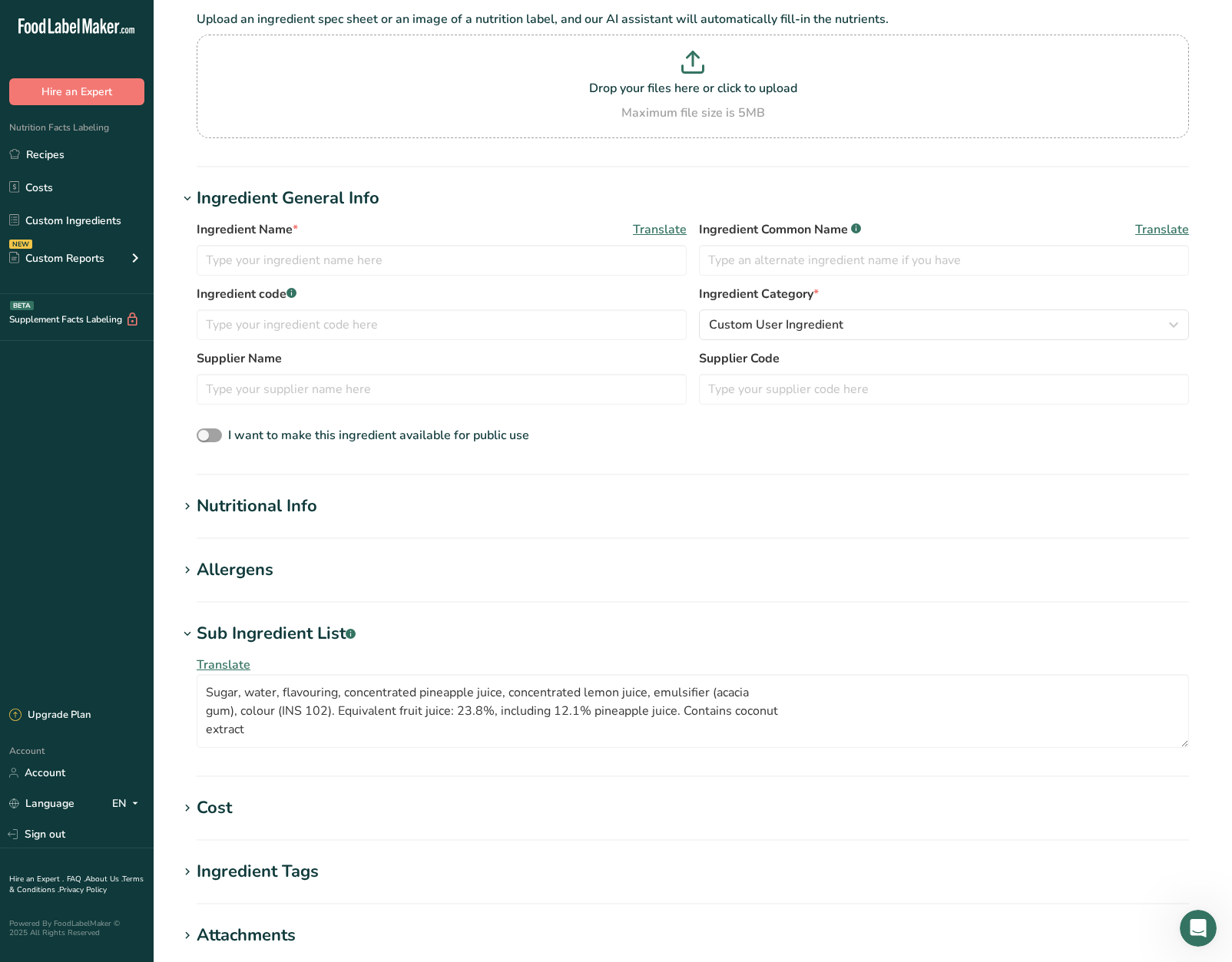
click at [431, 520] on section "Nutritional Info Serving Size .a-a{fill:#347362;}.b-a{fill:#fff;} Add ingredien…" at bounding box center [693, 516] width 1029 height 45
drag, startPoint x: 388, startPoint y: 467, endPoint x: 369, endPoint y: 477, distance: 21.5
click at [387, 467] on section "Ingredient General Info Ingredient Name * Translate Ingredient Common Name .a-a…" at bounding box center [693, 331] width 1029 height 290
click at [323, 502] on h1 "Nutritional Info" at bounding box center [693, 506] width 1029 height 25
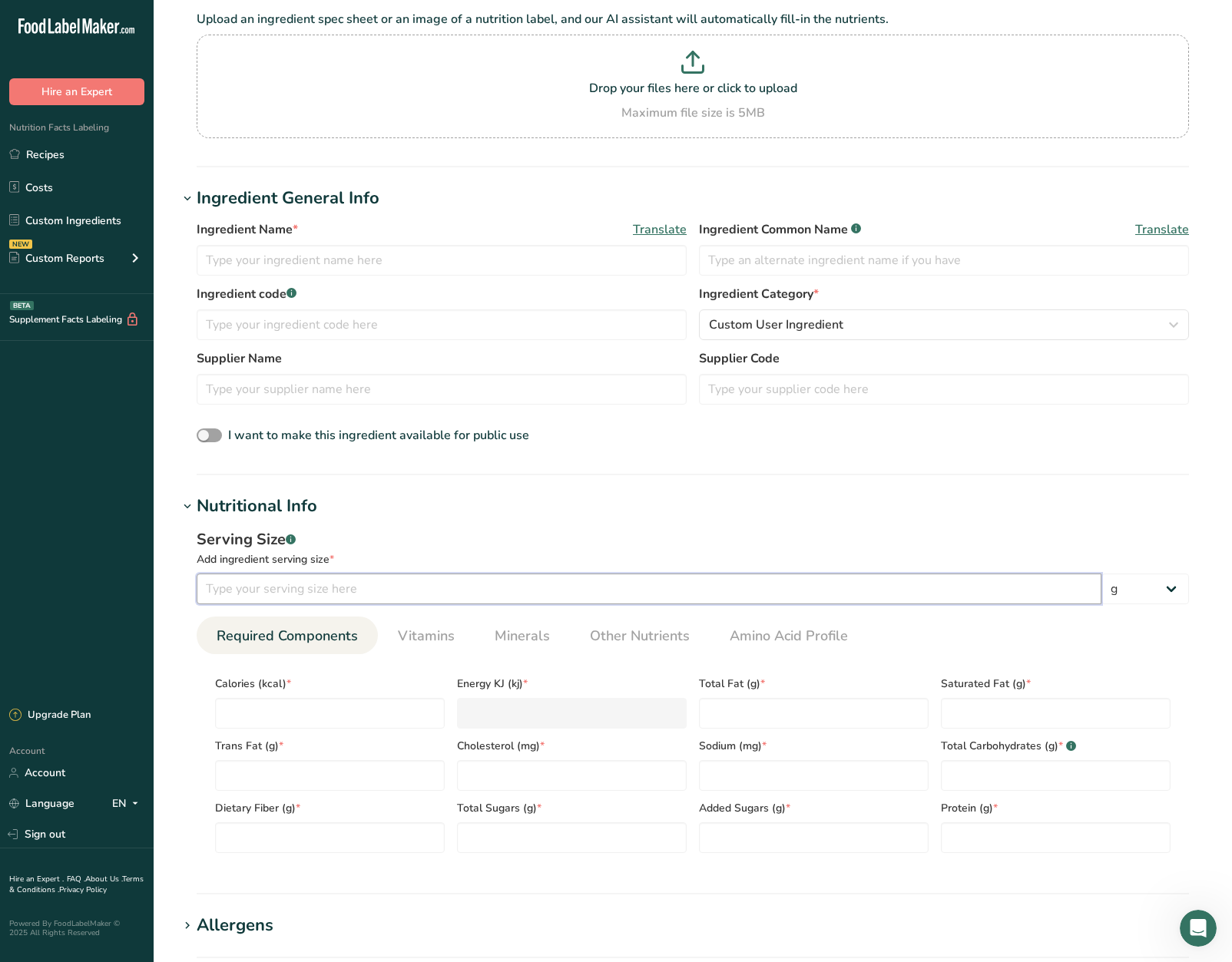
click at [368, 590] on input "number" at bounding box center [649, 589] width 905 height 31
type input "100"
click at [1176, 596] on select "g kg mg mcg lb oz l mL fl oz tbsp tsp cup qt gallon" at bounding box center [1145, 589] width 87 height 31
select select "17"
click at [1101, 573] on select "g kg mg mcg lb oz l mL fl oz tbsp tsp cup qt gallon" at bounding box center [1145, 589] width 87 height 31
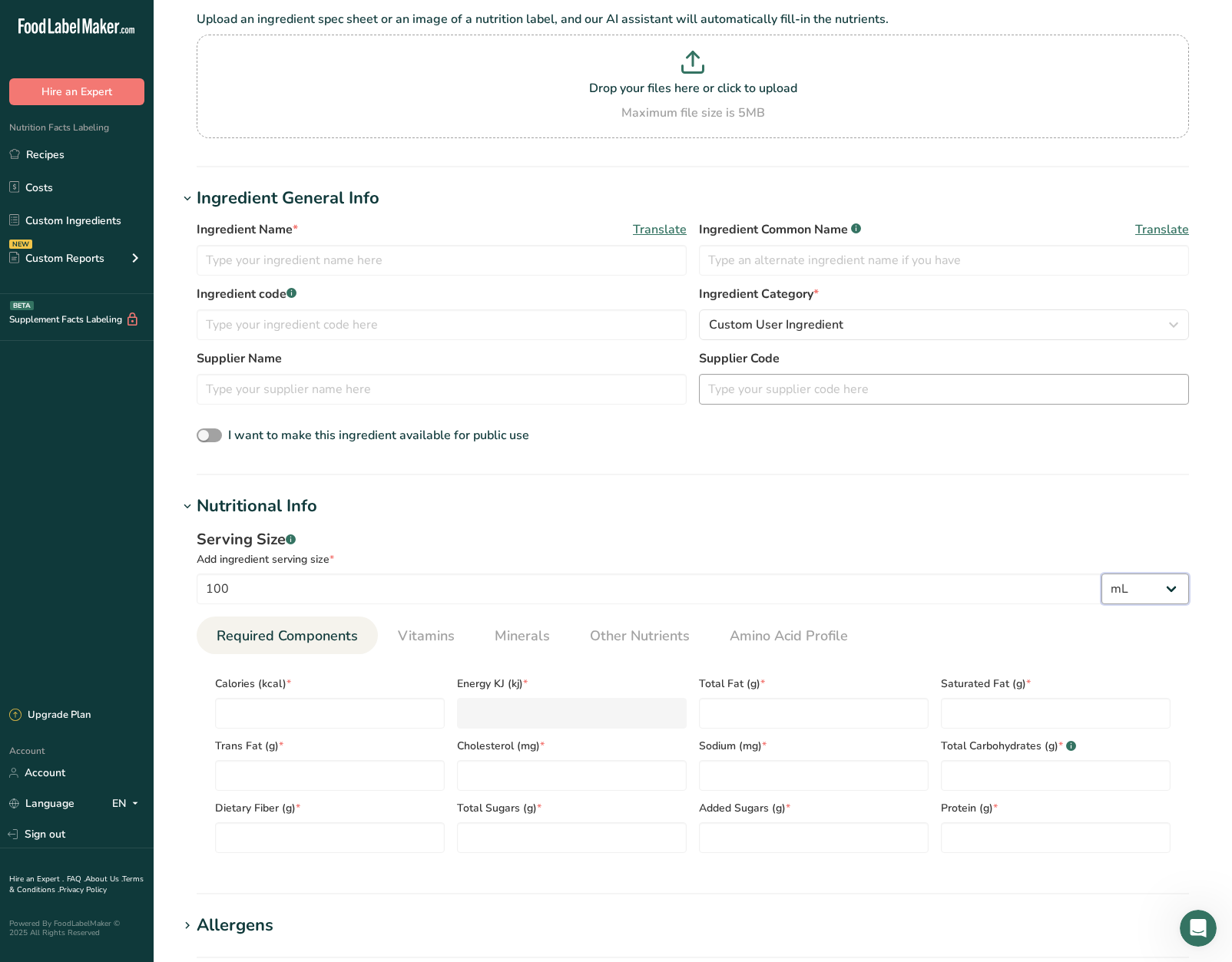
select select "22"
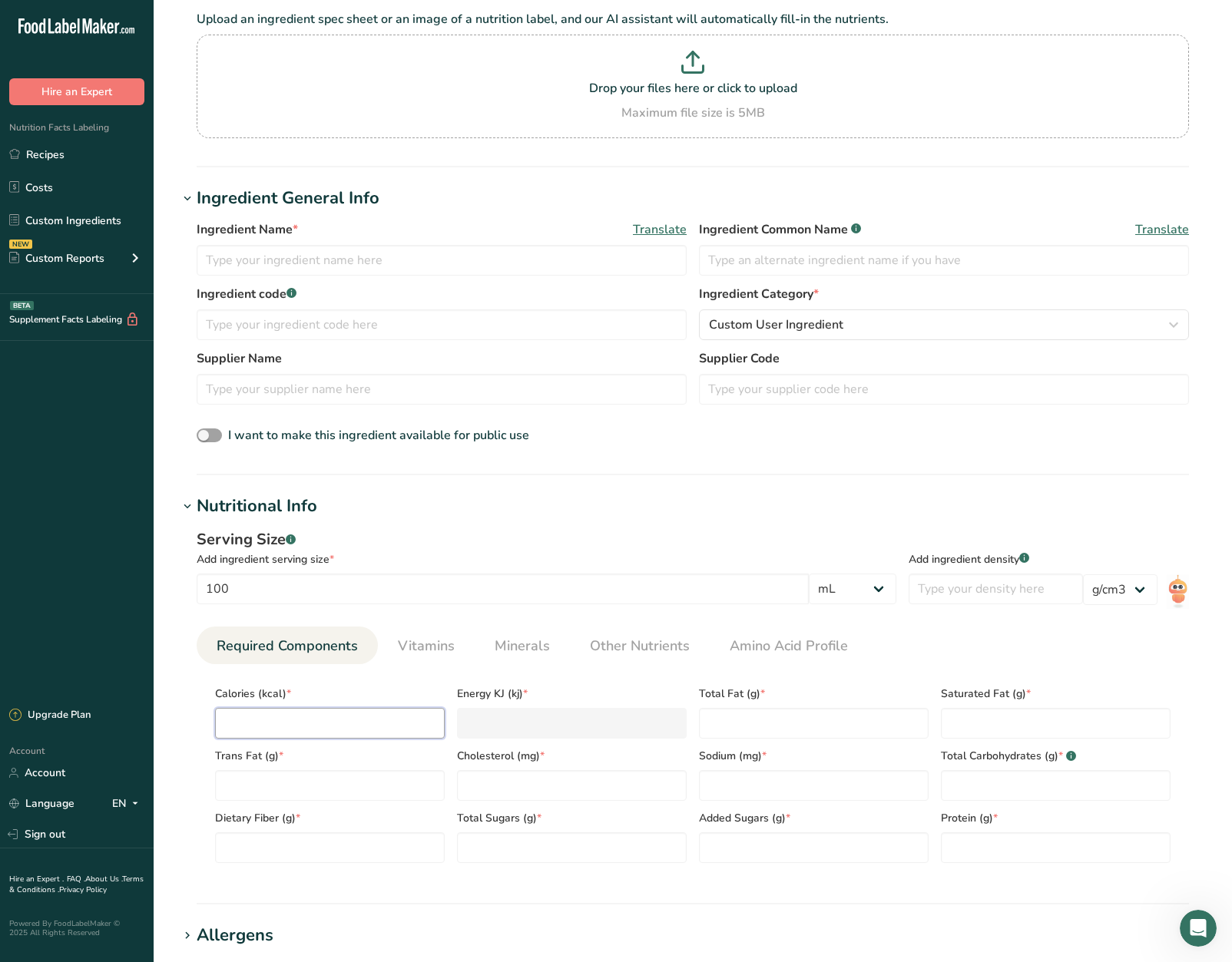
click at [295, 720] on input "number" at bounding box center [329, 724] width 230 height 31
type input "3"
type KJ "12.6"
type input "32"
type KJ "133.9"
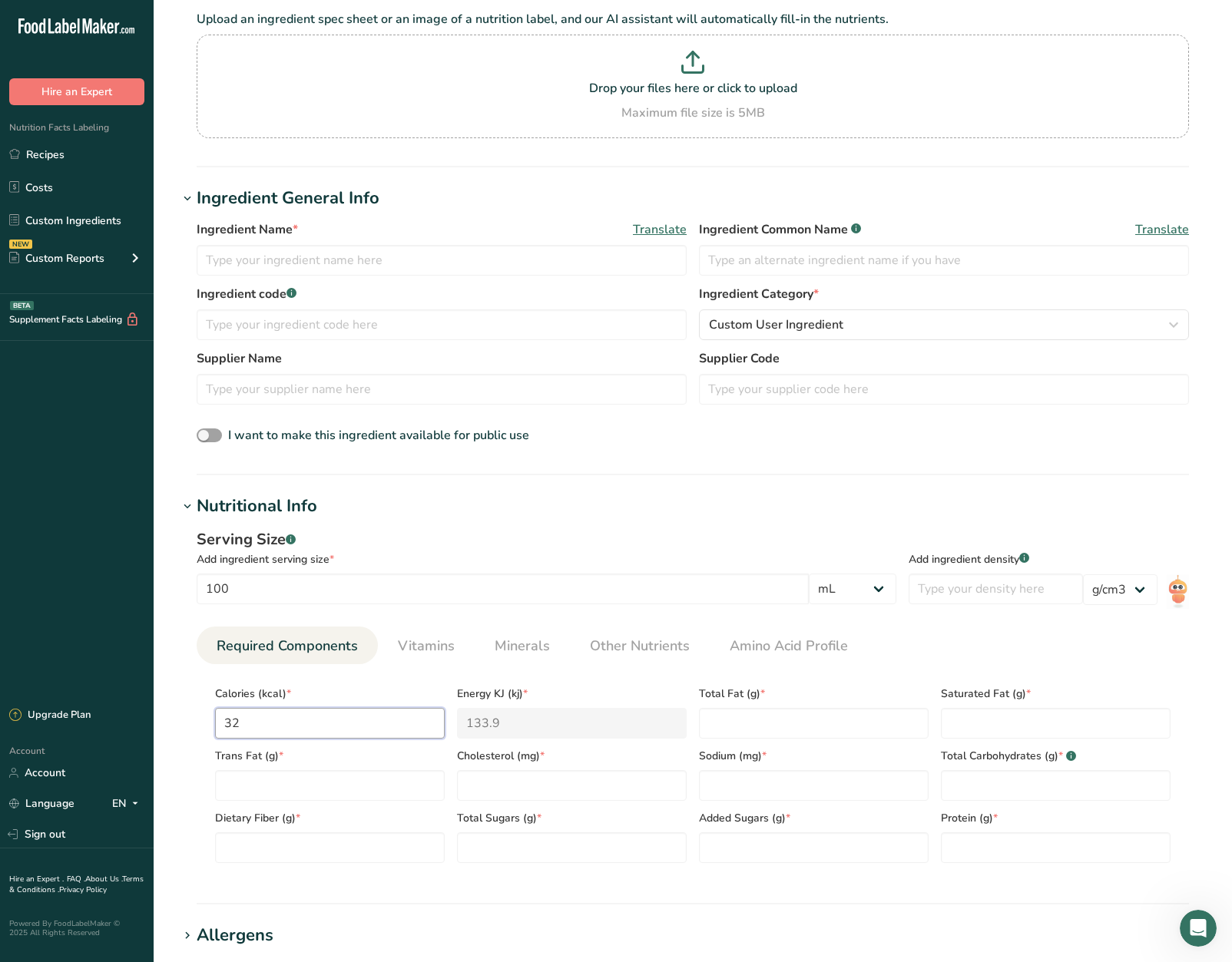
type input "327"
type KJ "1368.2"
type input "327"
click at [747, 728] on Fat "number" at bounding box center [814, 724] width 230 height 31
type Fat "0"
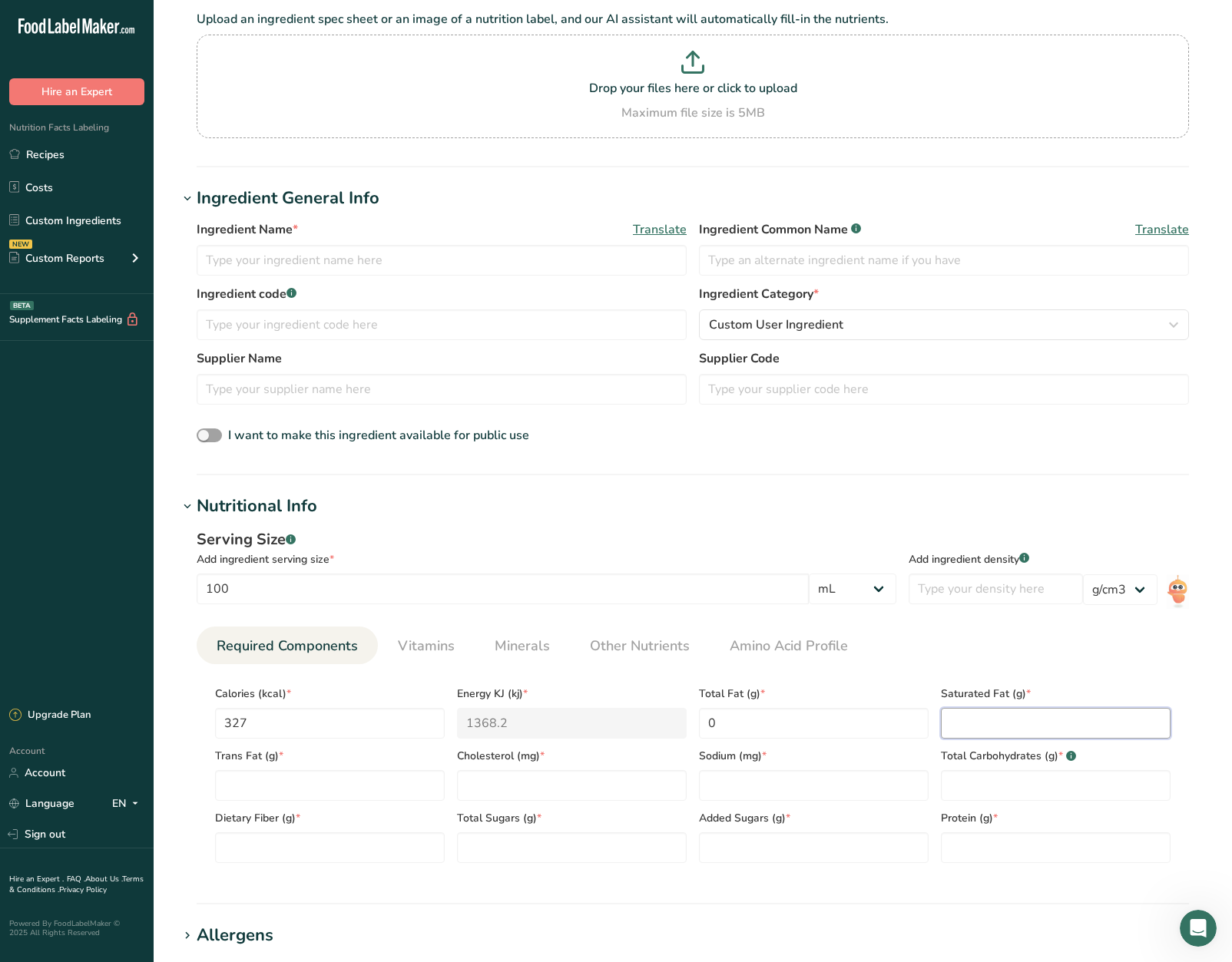
click at [959, 728] on Fat "number" at bounding box center [1056, 724] width 230 height 31
type Fat "0"
click at [413, 774] on Fat "number" at bounding box center [329, 786] width 230 height 31
type Fat "0"
click at [511, 774] on input "number" at bounding box center [571, 786] width 230 height 31
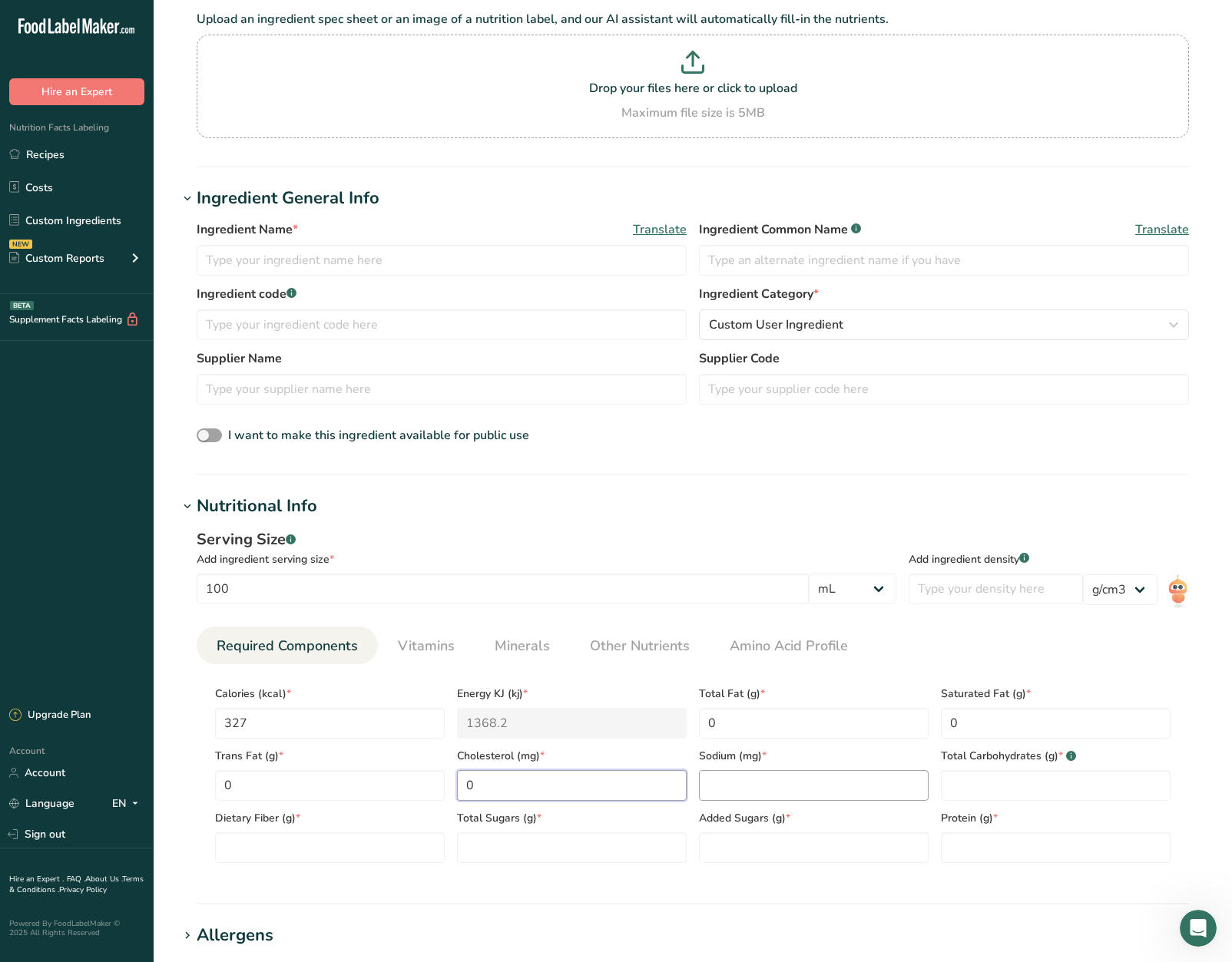
type input "0"
click at [779, 776] on input "number" at bounding box center [814, 786] width 230 height 31
type input "1.5"
click at [1015, 778] on Carbohydrates "number" at bounding box center [1056, 786] width 230 height 31
type Carbohydrates "80.3"
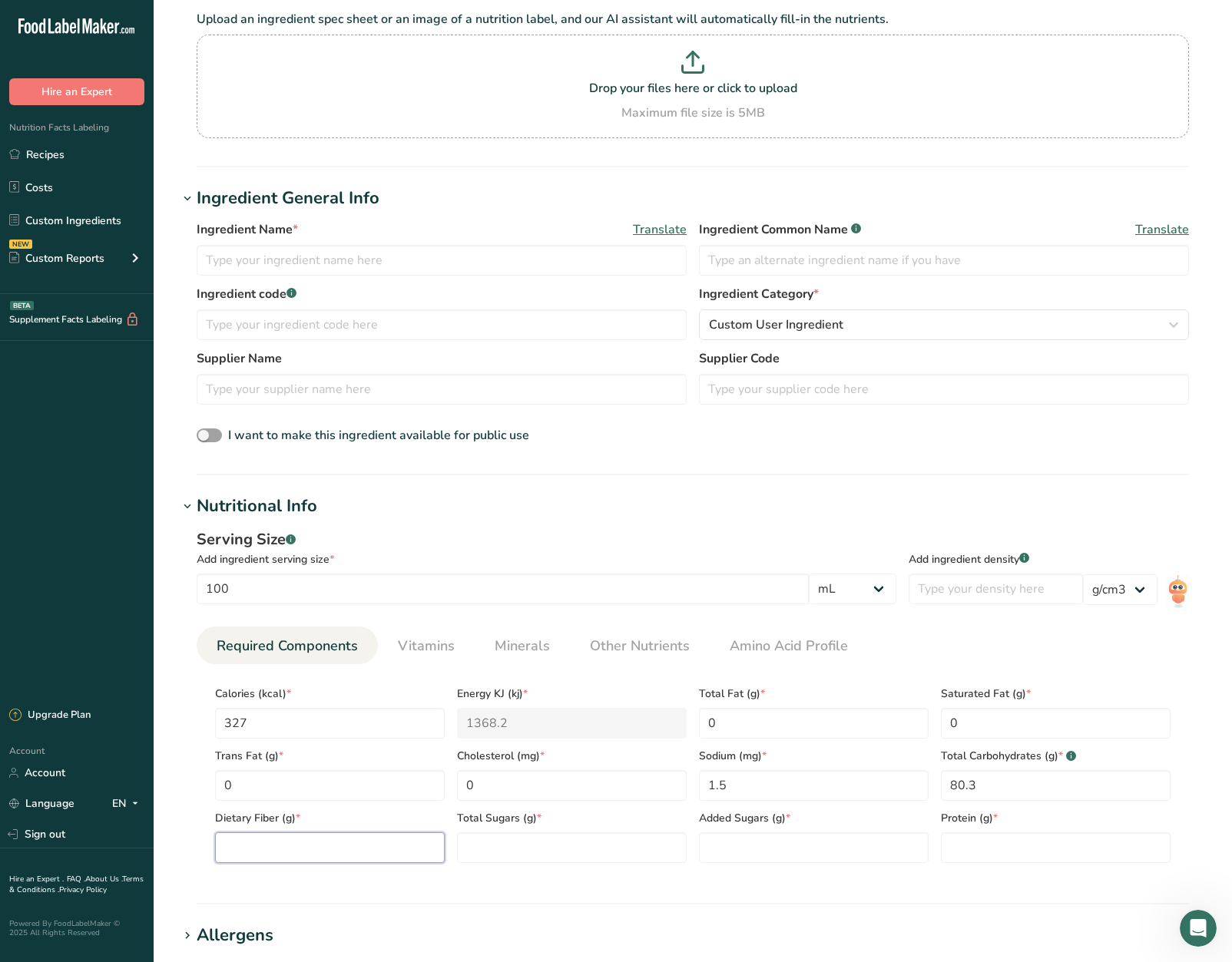
click at [379, 842] on Fiber "number" at bounding box center [329, 848] width 230 height 31
type Fiber "1"
click at [594, 848] on Sugars "number" at bounding box center [571, 848] width 230 height 31
type Sugars "80.3"
click at [989, 852] on input "number" at bounding box center [1056, 848] width 230 height 31
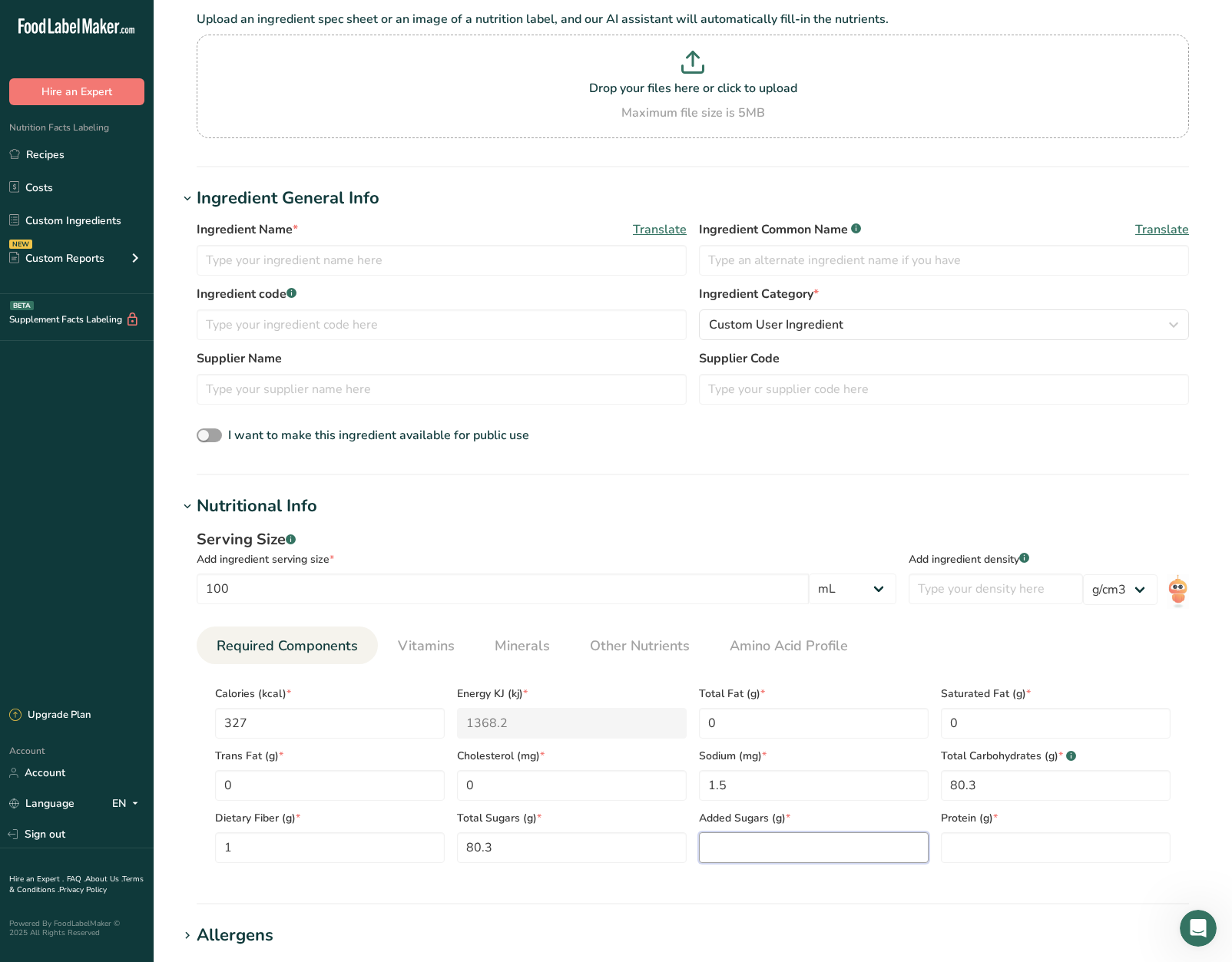
click at [874, 843] on Sugars "number" at bounding box center [814, 848] width 230 height 31
type Sugars "0"
click at [981, 843] on input "number" at bounding box center [1056, 848] width 230 height 31
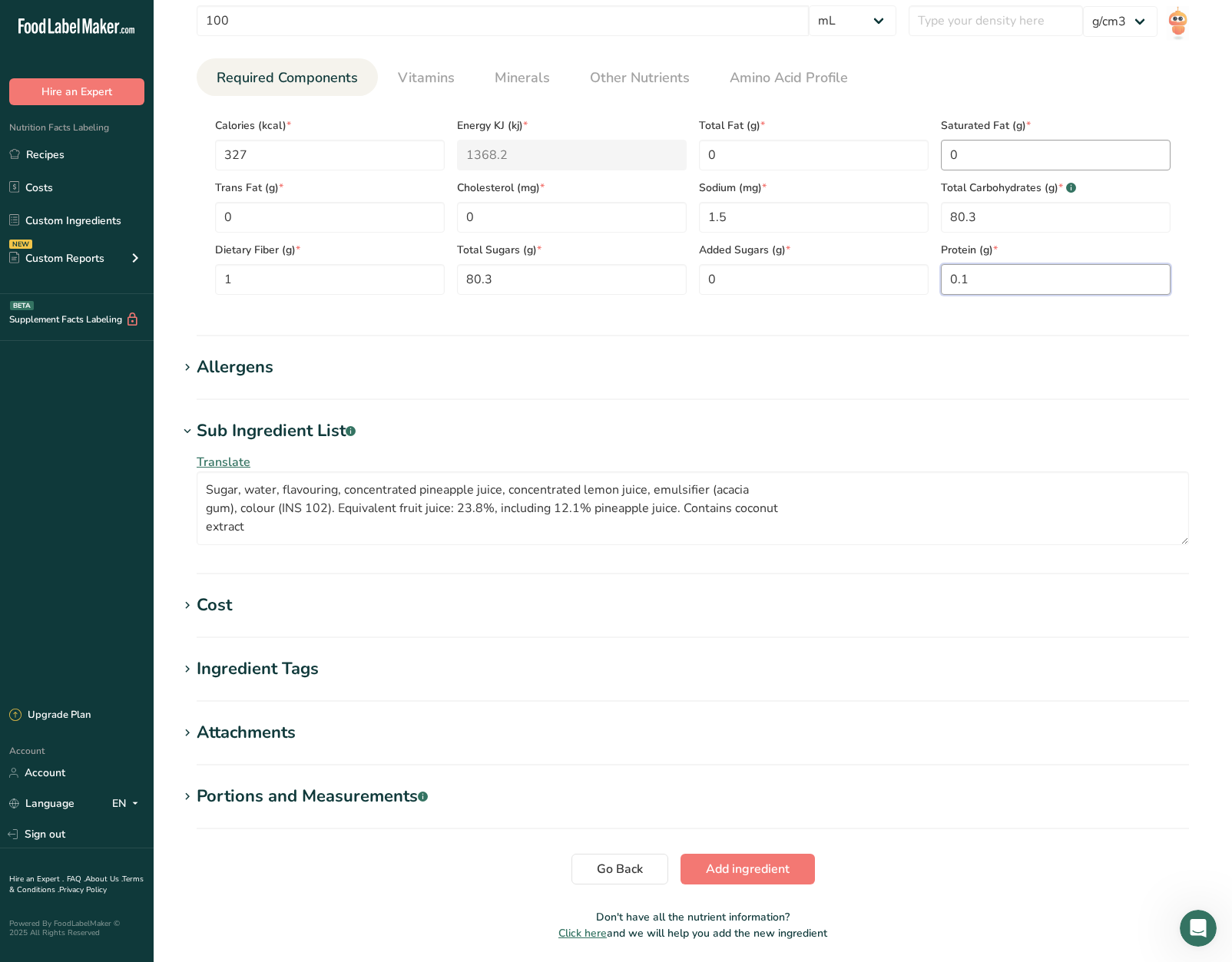
scroll to position [724, 0]
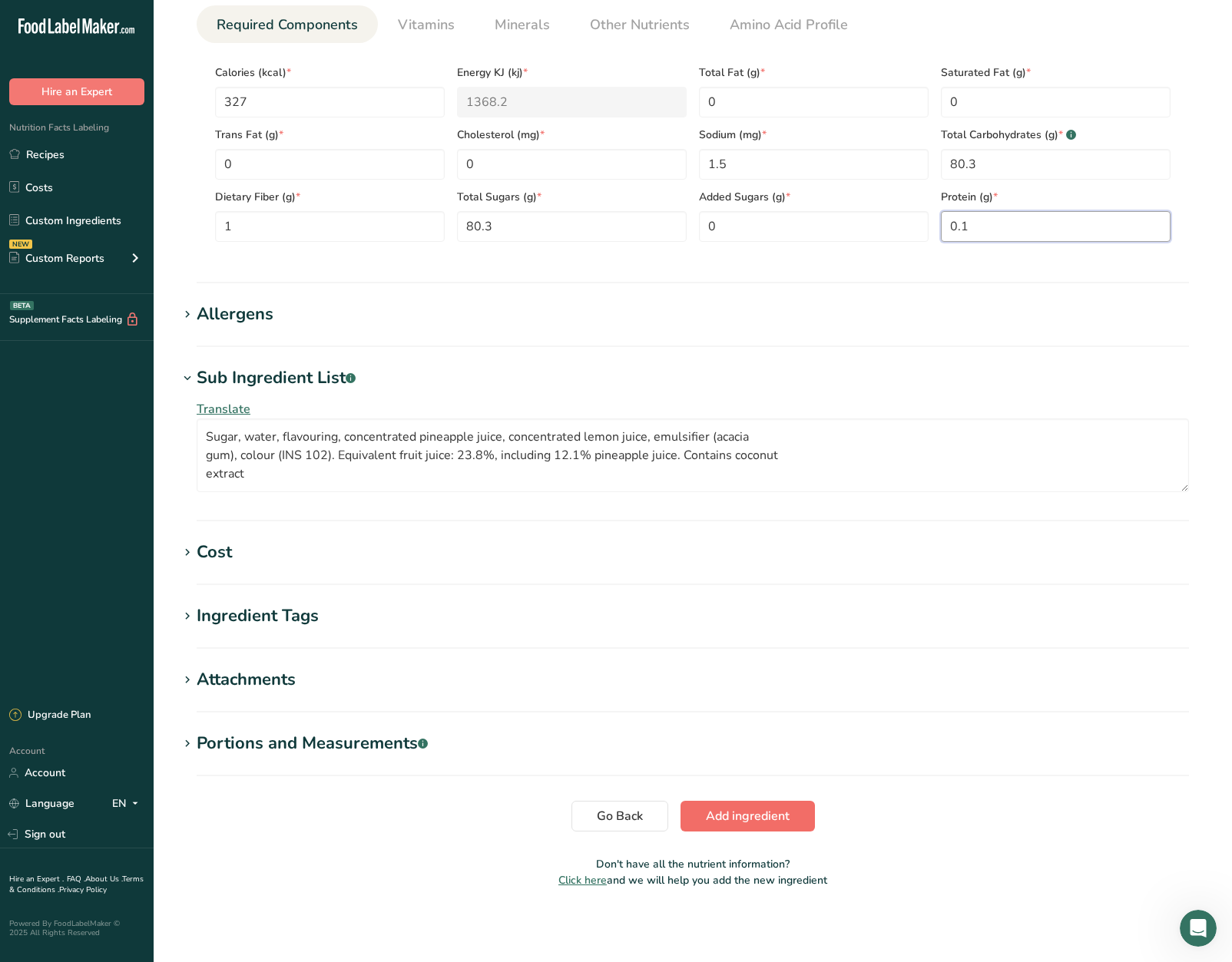
type input "0.1"
click at [719, 824] on span "Add ingredient" at bounding box center [748, 816] width 83 height 19
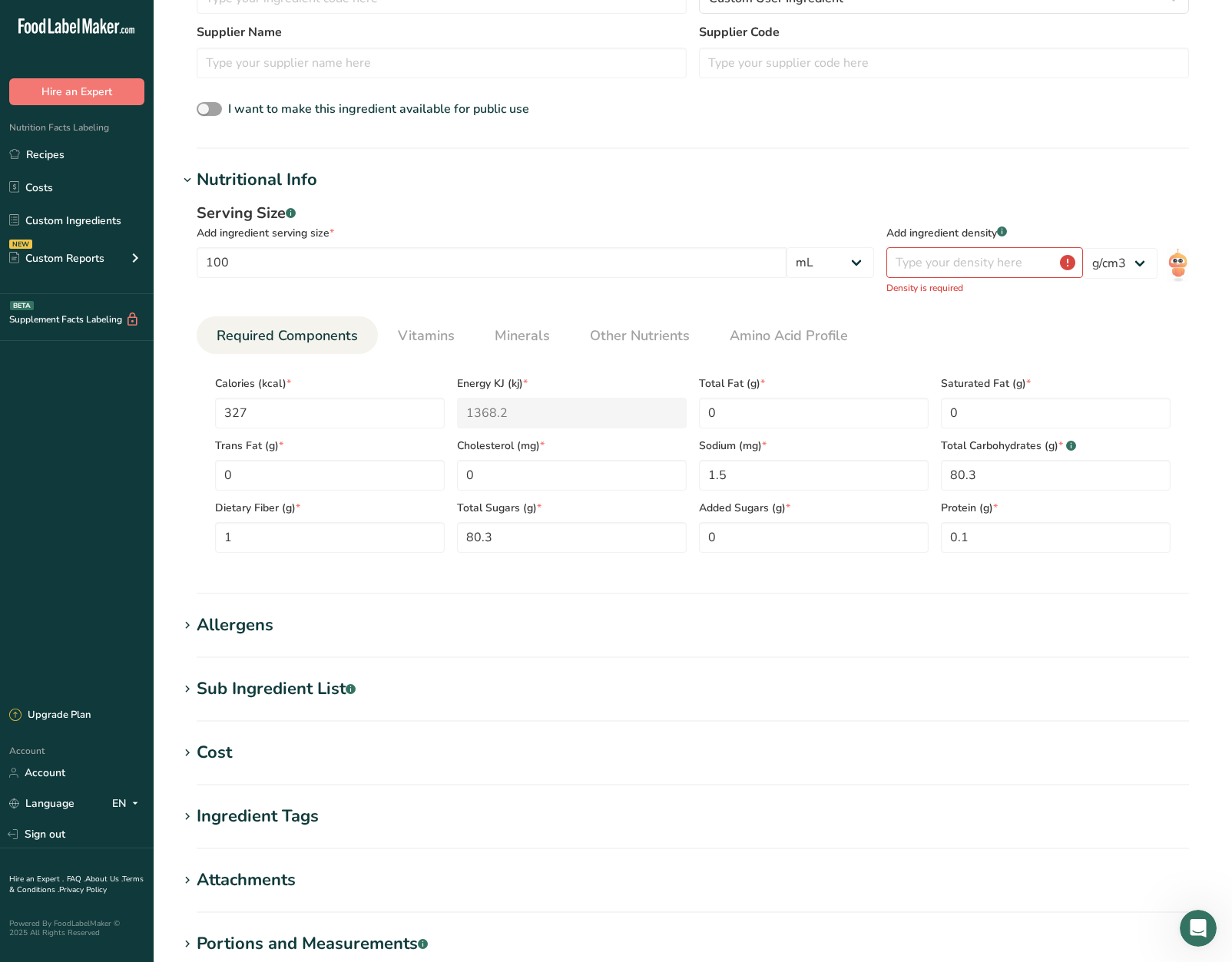
scroll to position [289, 0]
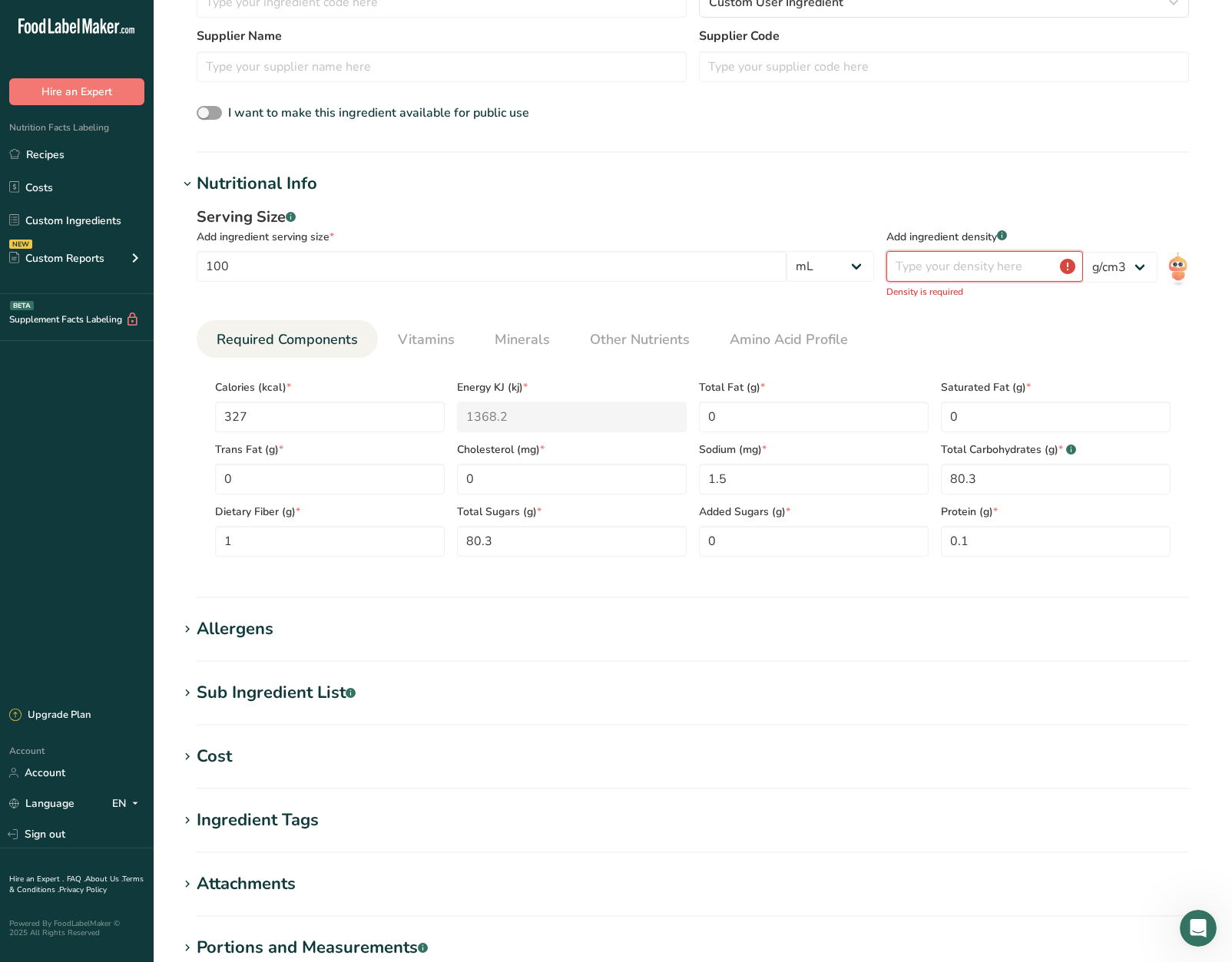
click at [1012, 265] on input "number" at bounding box center [984, 266] width 197 height 31
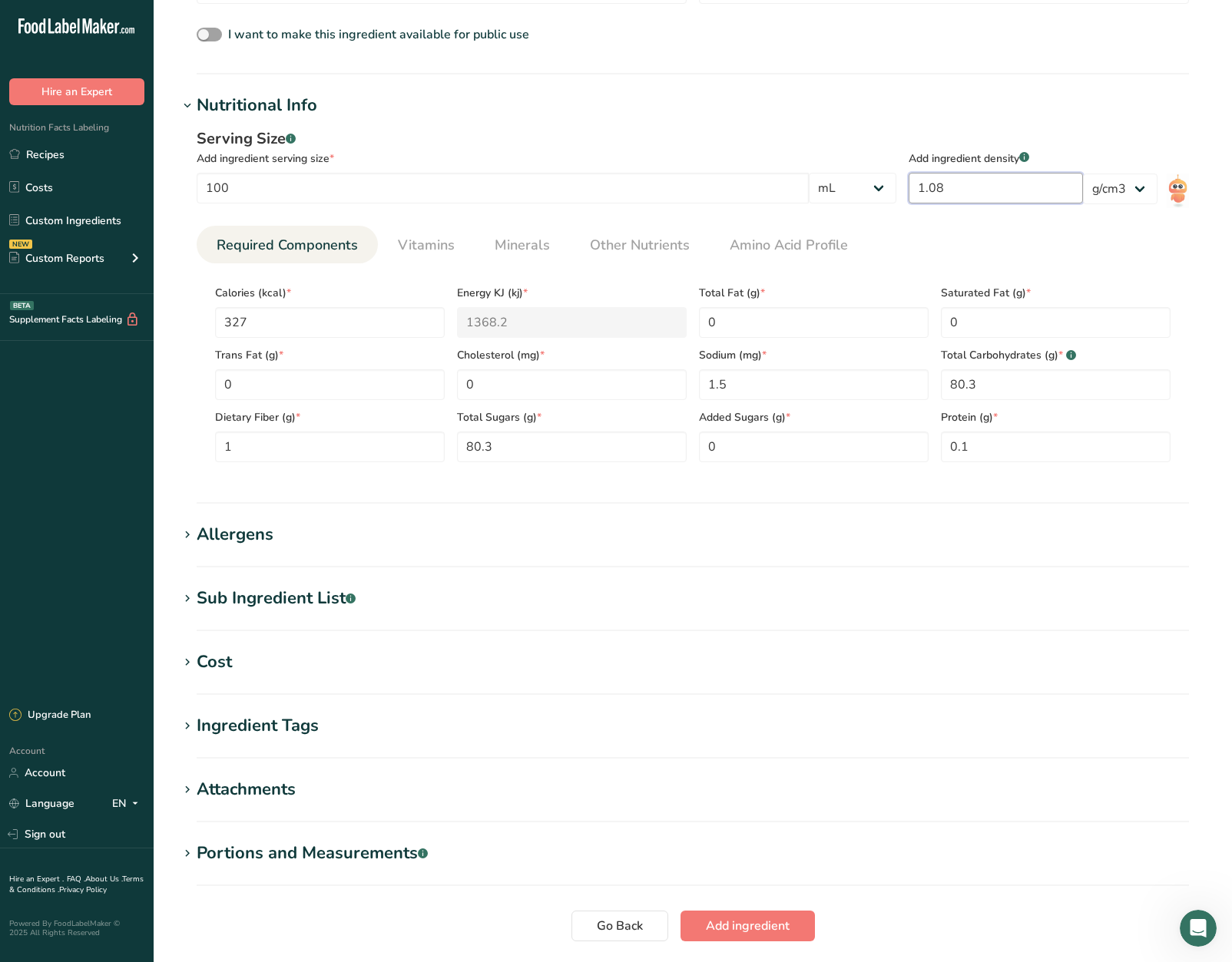
scroll to position [476, 0]
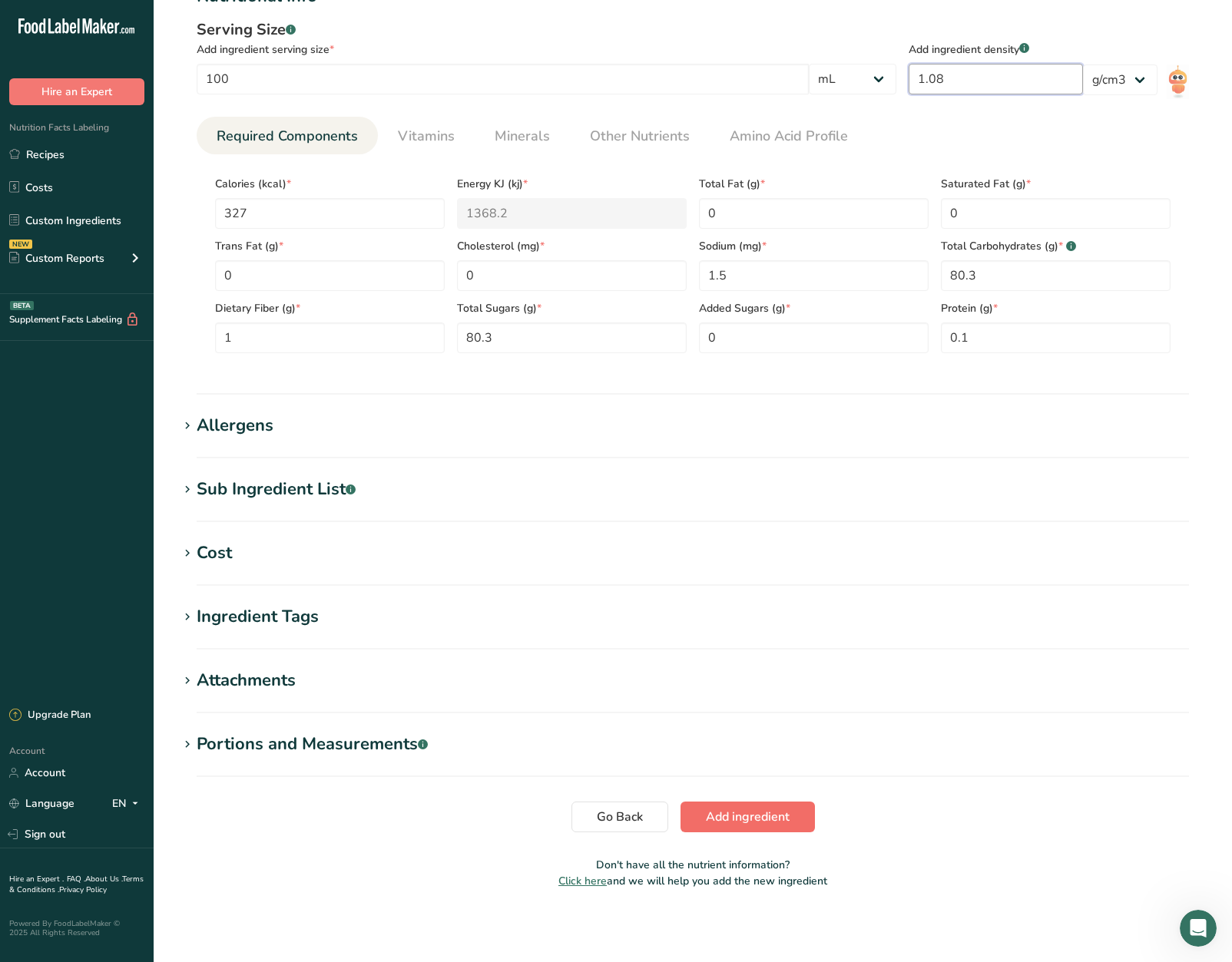
type input "1.08"
click at [716, 812] on span "Add ingredient" at bounding box center [748, 817] width 83 height 19
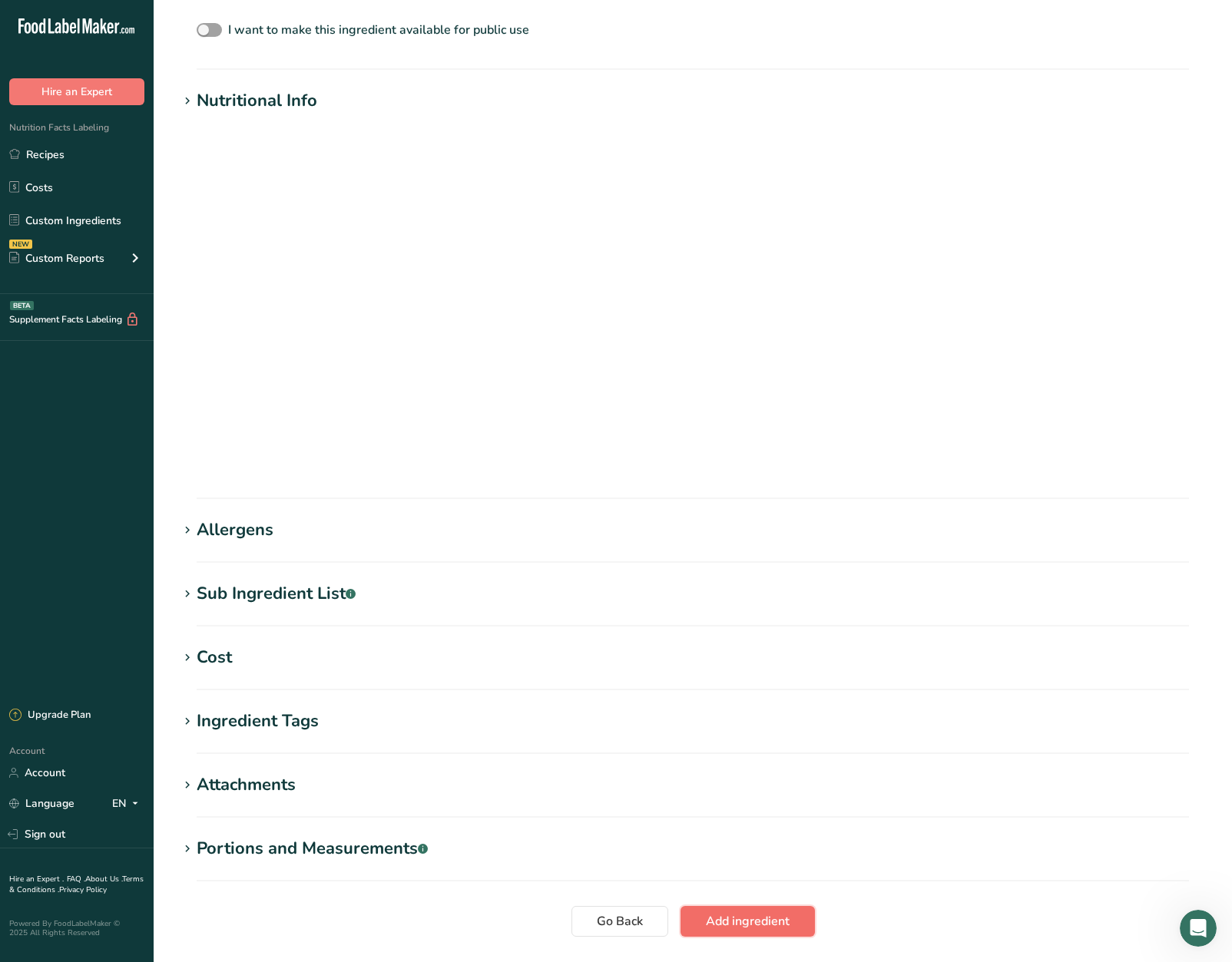
scroll to position [110, 0]
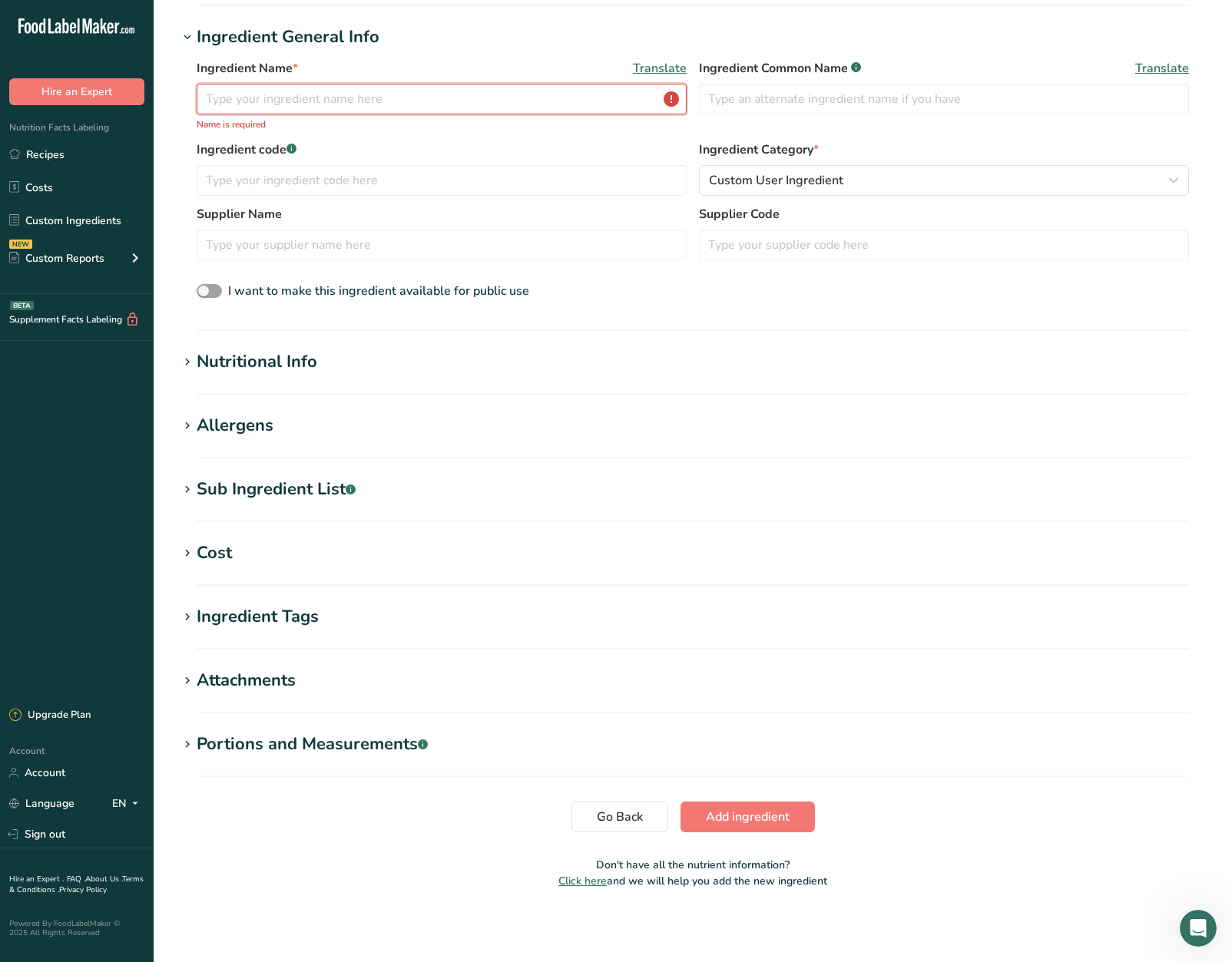
click at [260, 90] on input "text" at bounding box center [442, 99] width 490 height 31
click at [475, 376] on section "Nutritional Info Serving Size .a-a{fill:#347362;}.b-a{fill:#fff;} Add ingredien…" at bounding box center [693, 372] width 1029 height 45
click at [301, 416] on h1 "Allergens" at bounding box center [693, 425] width 1029 height 25
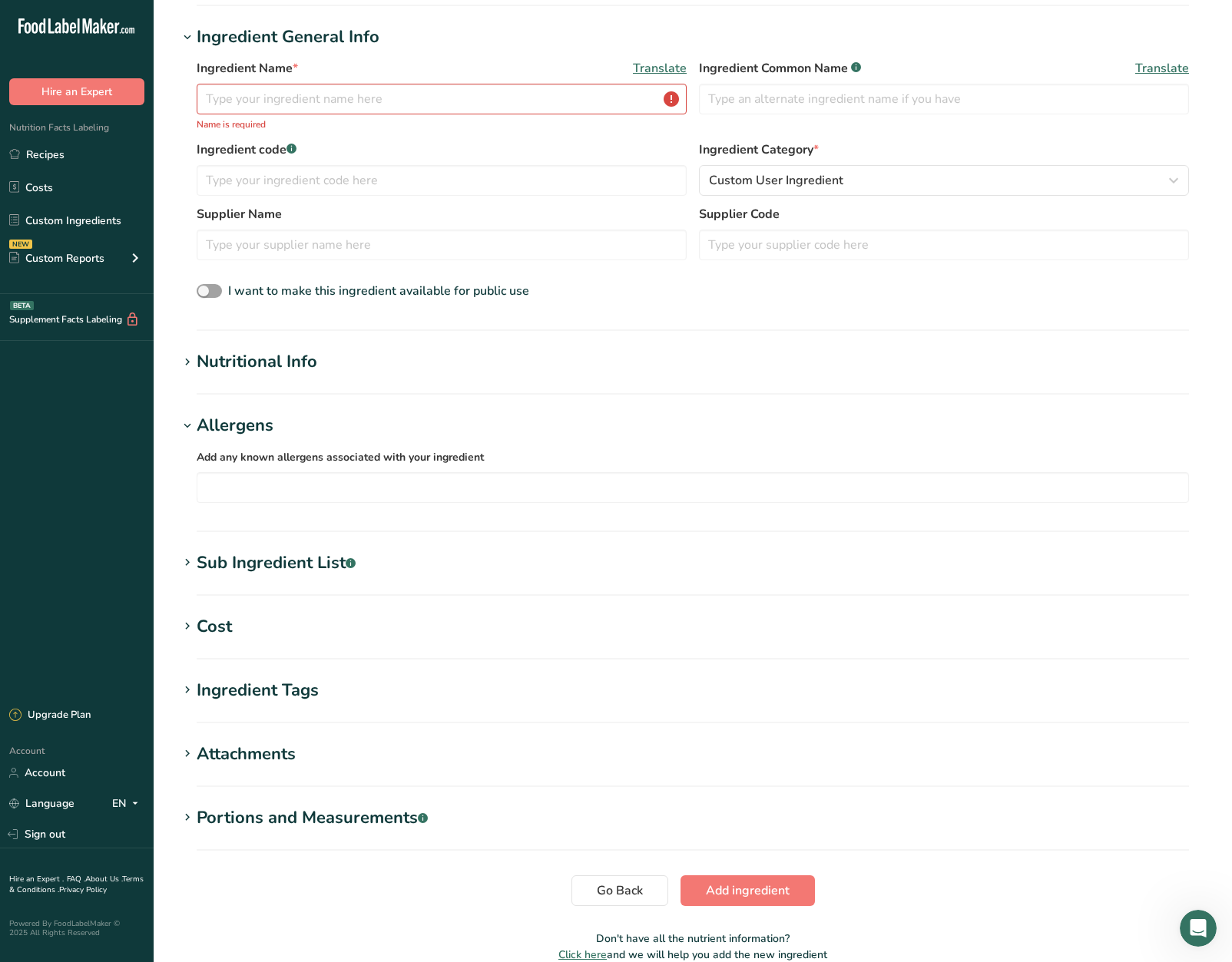
click at [301, 416] on h1 "Allergens" at bounding box center [693, 425] width 1029 height 25
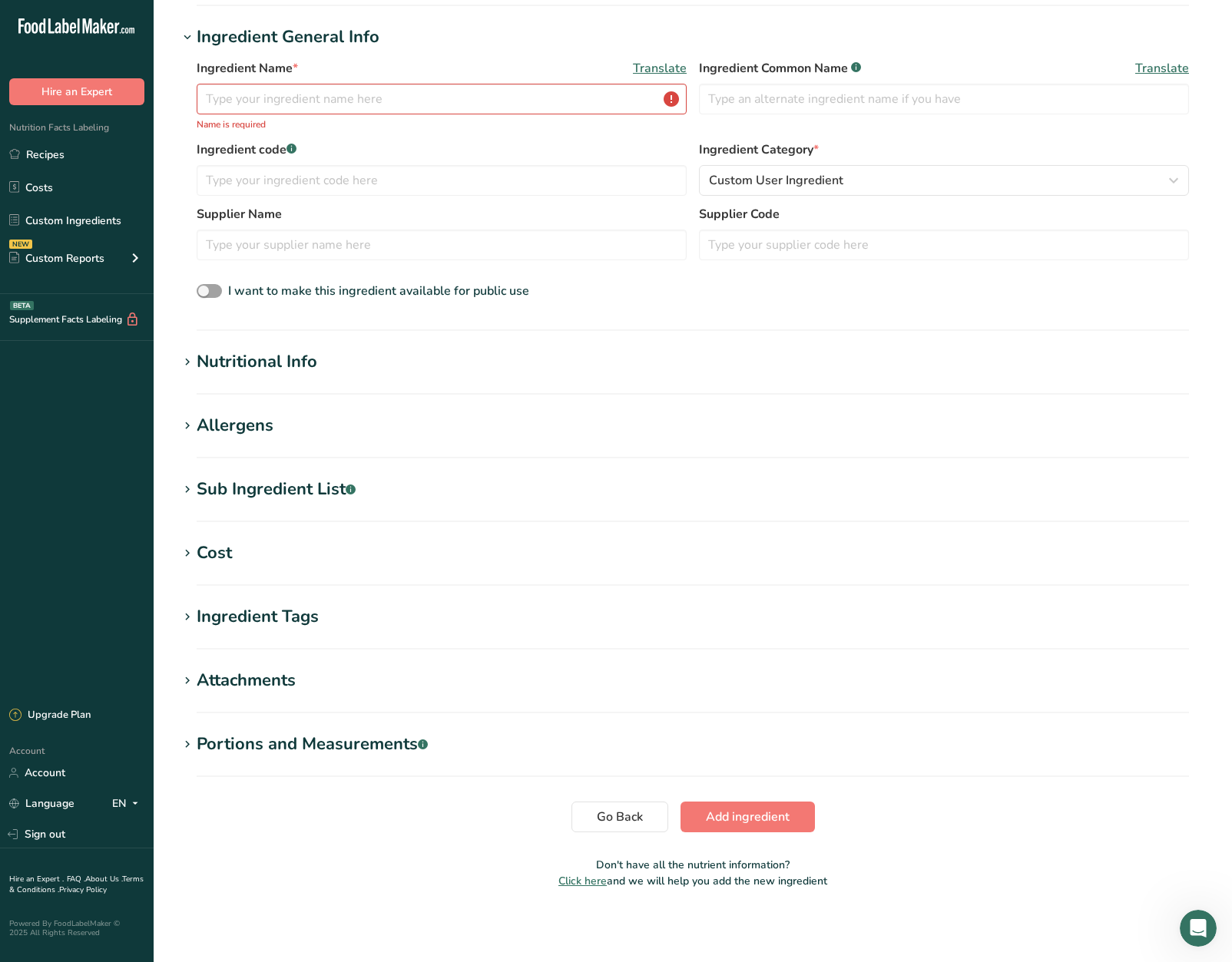
click at [304, 459] on section "Add new ingredient Ingredient Spec Sheet .a-a{fill:#347362;}.b-a{fill:#fff;} Up…" at bounding box center [693, 402] width 1078 height 1024
click at [257, 479] on div "Sub Ingredient List .a-a{fill:#347362;}.b-a{fill:#fff;}" at bounding box center [276, 489] width 159 height 25
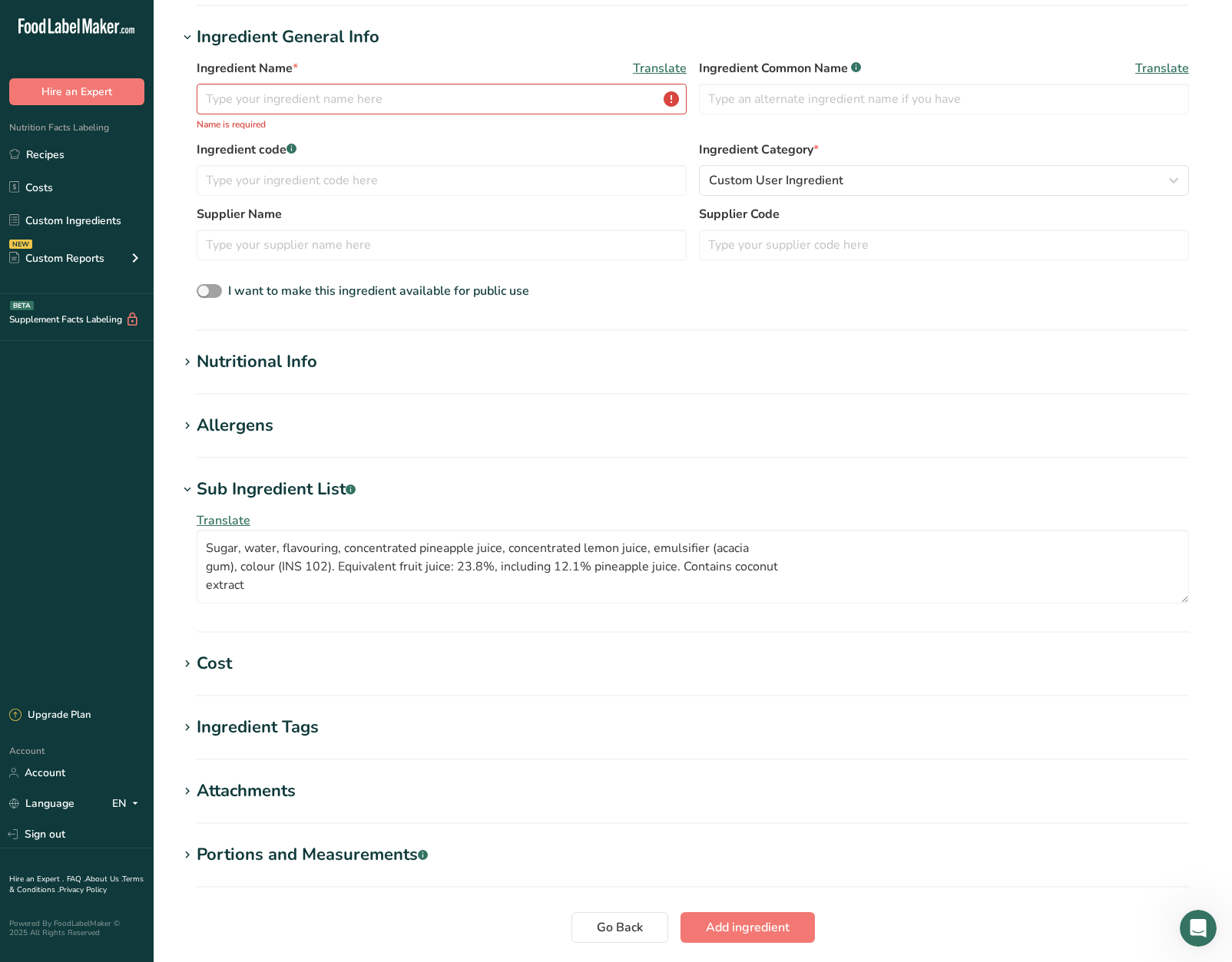
click at [257, 480] on div "Sub Ingredient List .a-a{fill:#347362;}.b-a{fill:#fff;}" at bounding box center [276, 489] width 159 height 25
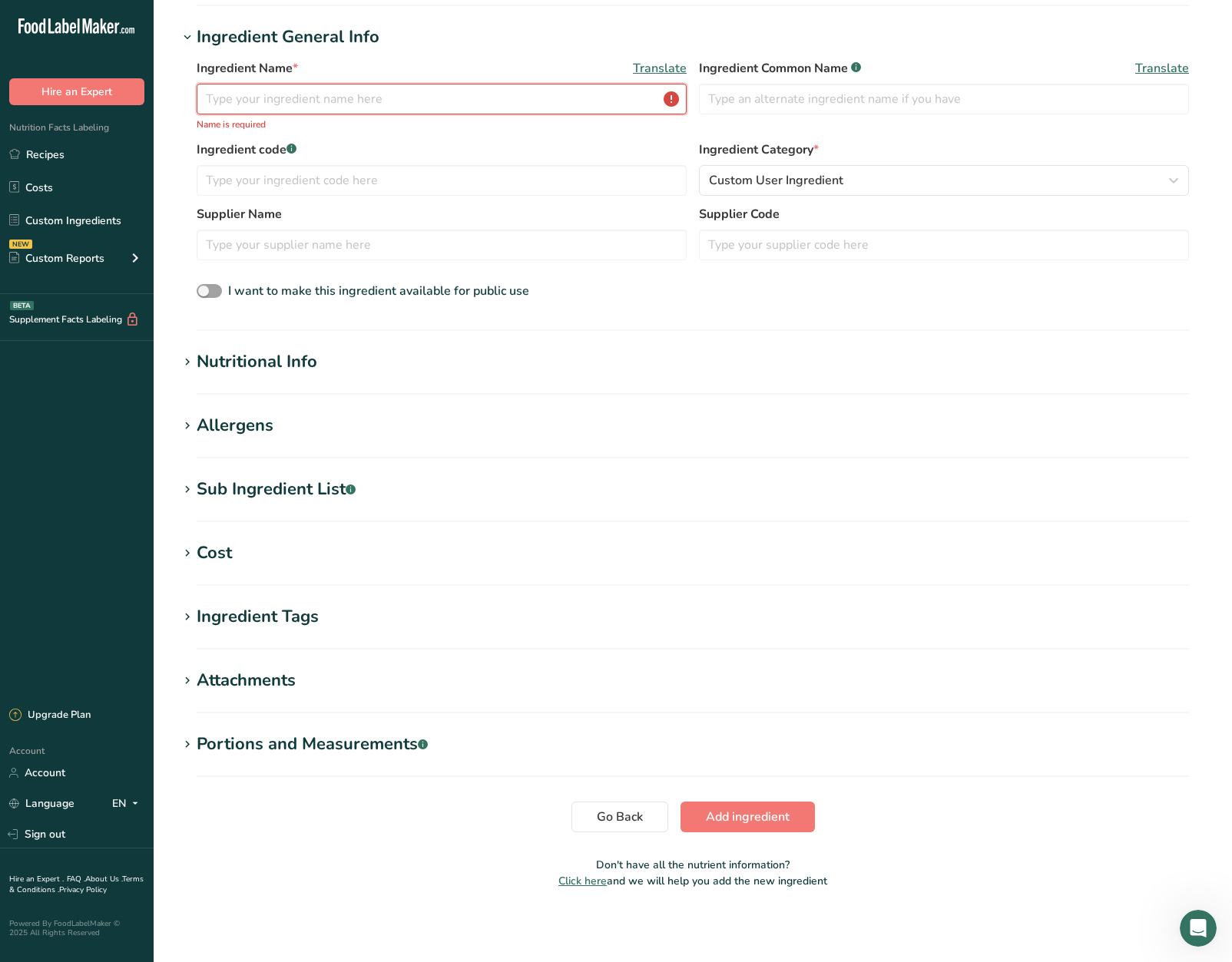
click at [360, 108] on input "text" at bounding box center [442, 99] width 490 height 31
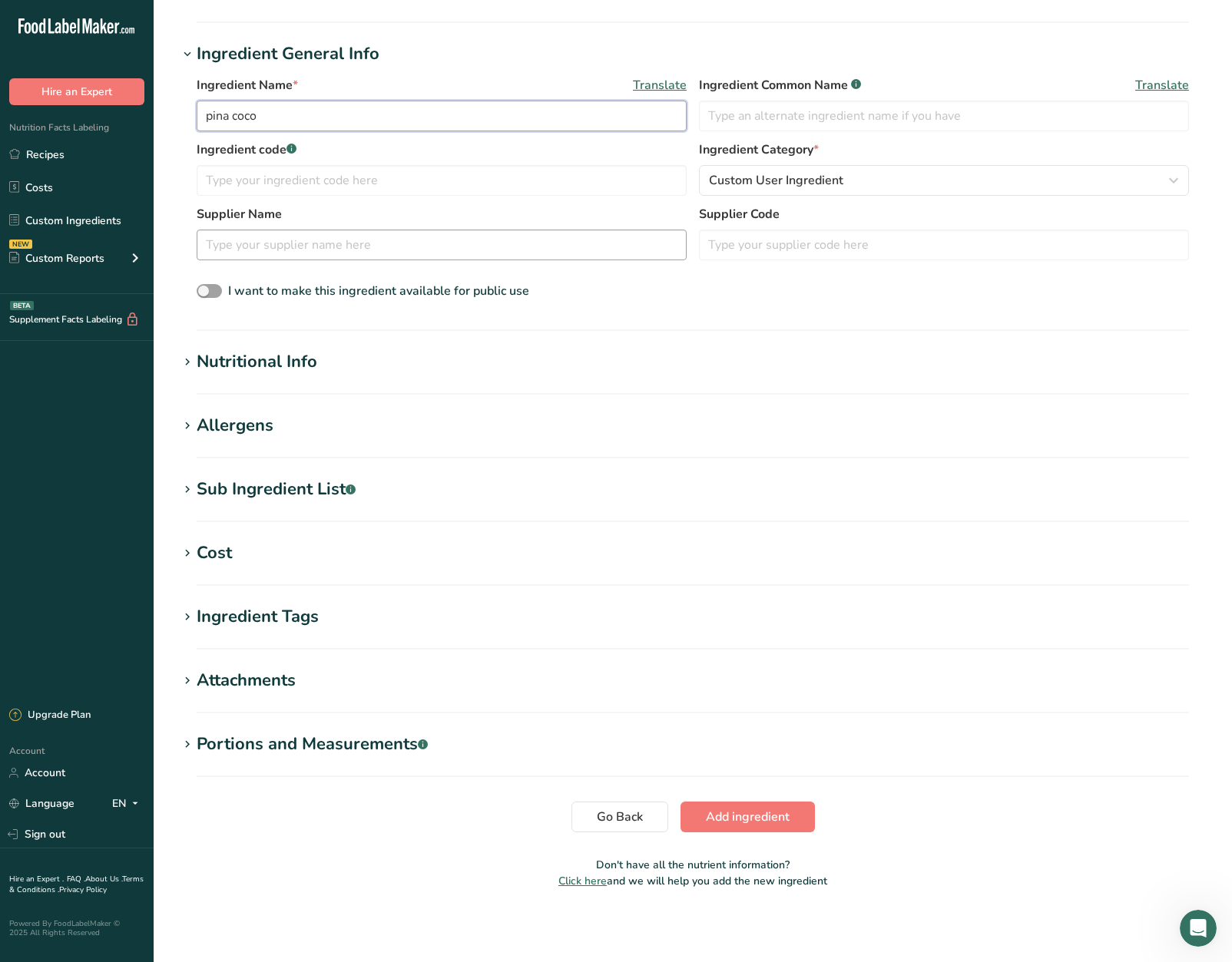
type input "pina coco"
click at [393, 258] on input "text" at bounding box center [442, 245] width 490 height 31
type input "<"
type input "Monin"
click at [508, 364] on h1 "Nutritional Info" at bounding box center [693, 362] width 1029 height 25
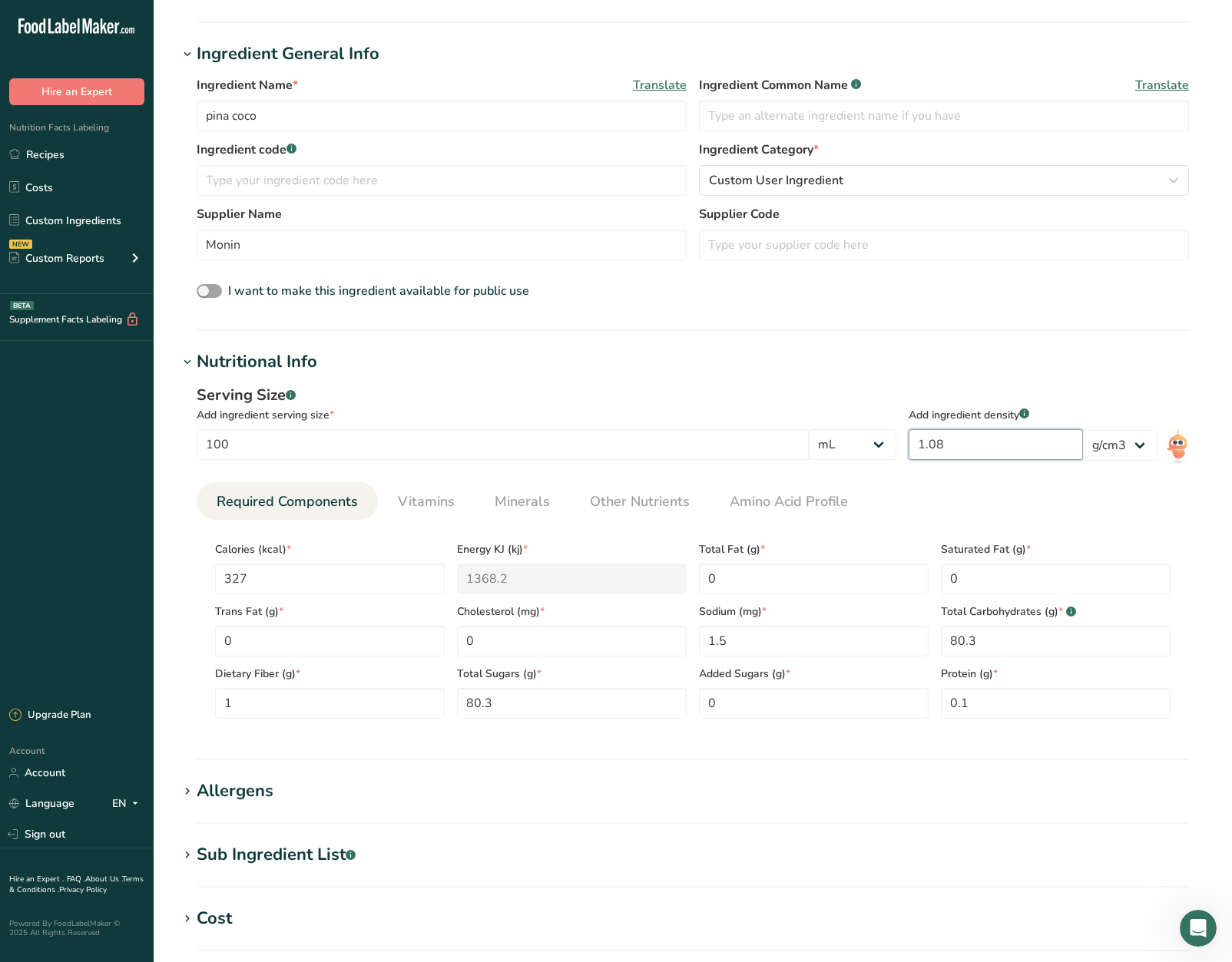
click at [1045, 453] on input "1.08" at bounding box center [995, 445] width 174 height 31
type input "1"
type input "1.301"
click at [846, 398] on div "Serving Size .a-a{fill:#347362;}.b-a{fill:#fff;}" at bounding box center [547, 395] width 700 height 23
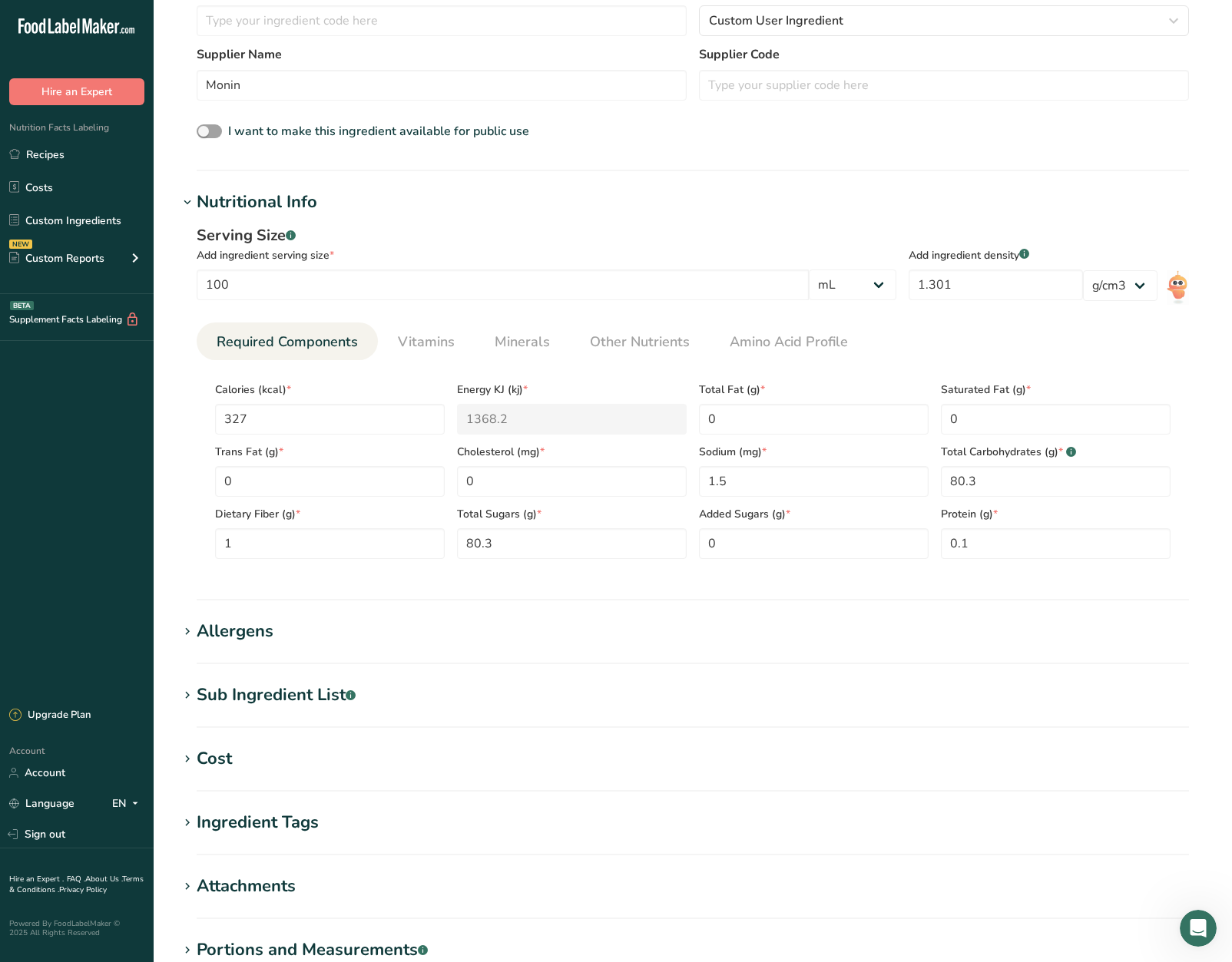
scroll to position [459, 0]
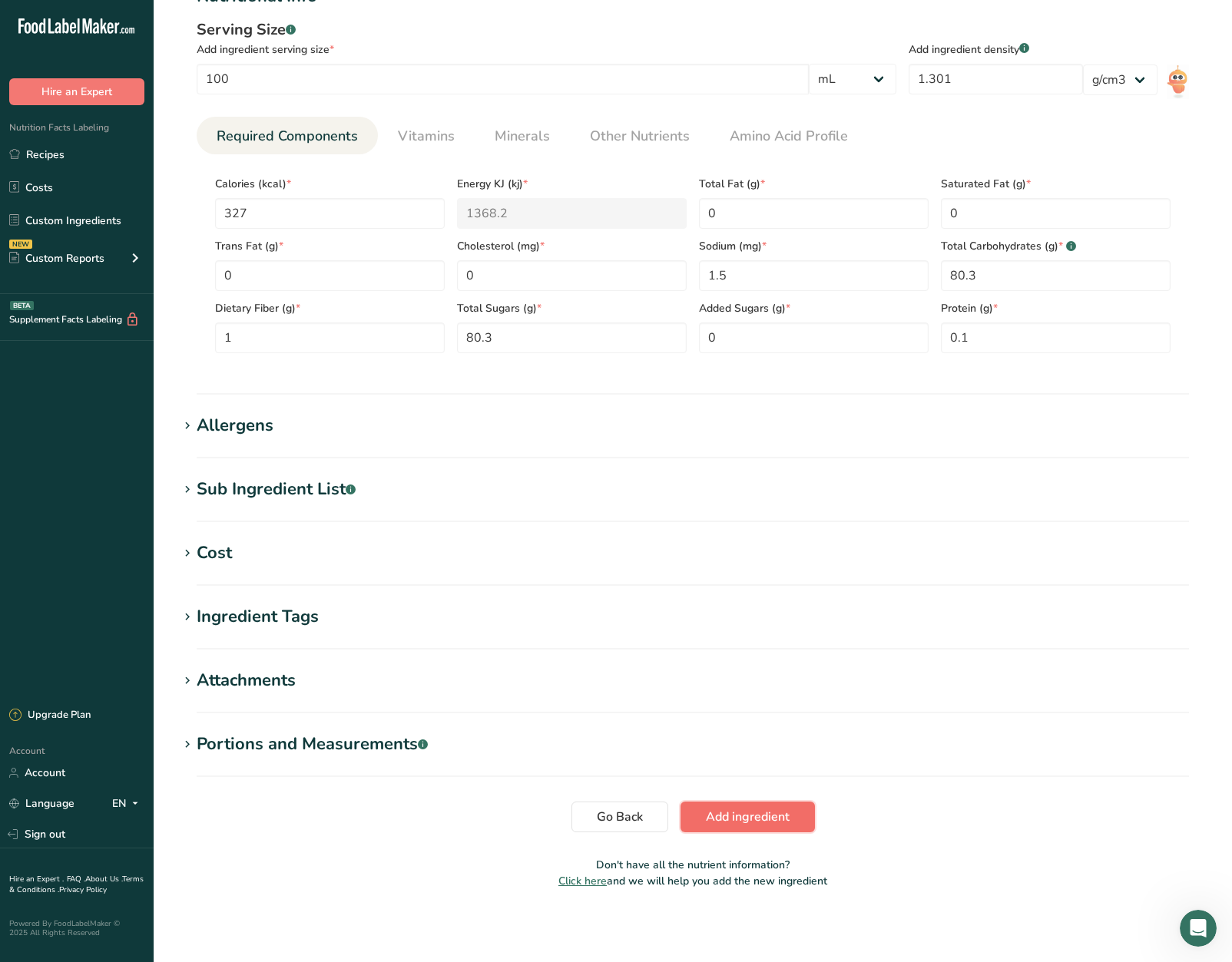
click at [727, 817] on span "Add ingredient" at bounding box center [748, 817] width 83 height 19
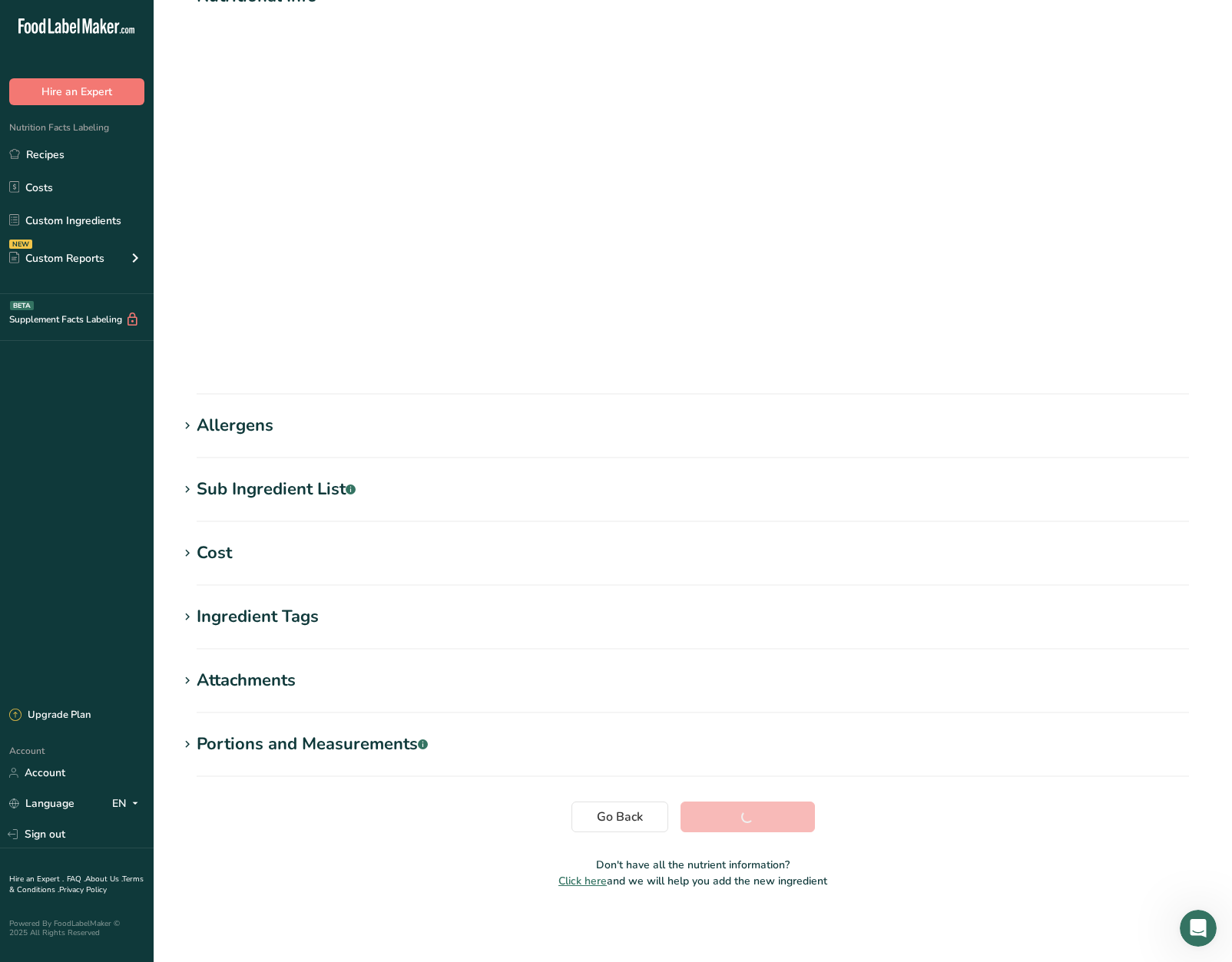
scroll to position [0, 0]
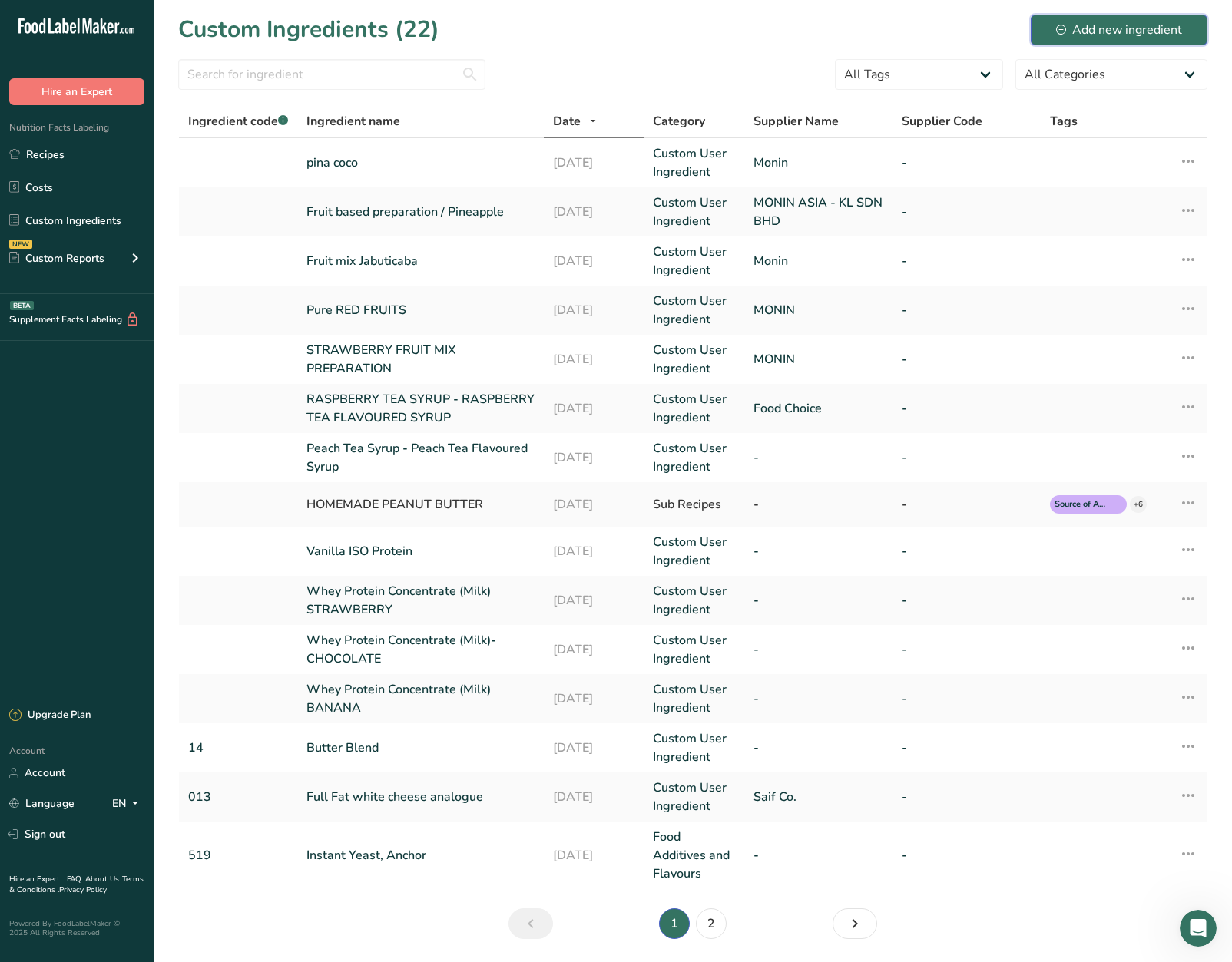
click at [1171, 29] on div "Add new ingredient" at bounding box center [1119, 29] width 126 height 19
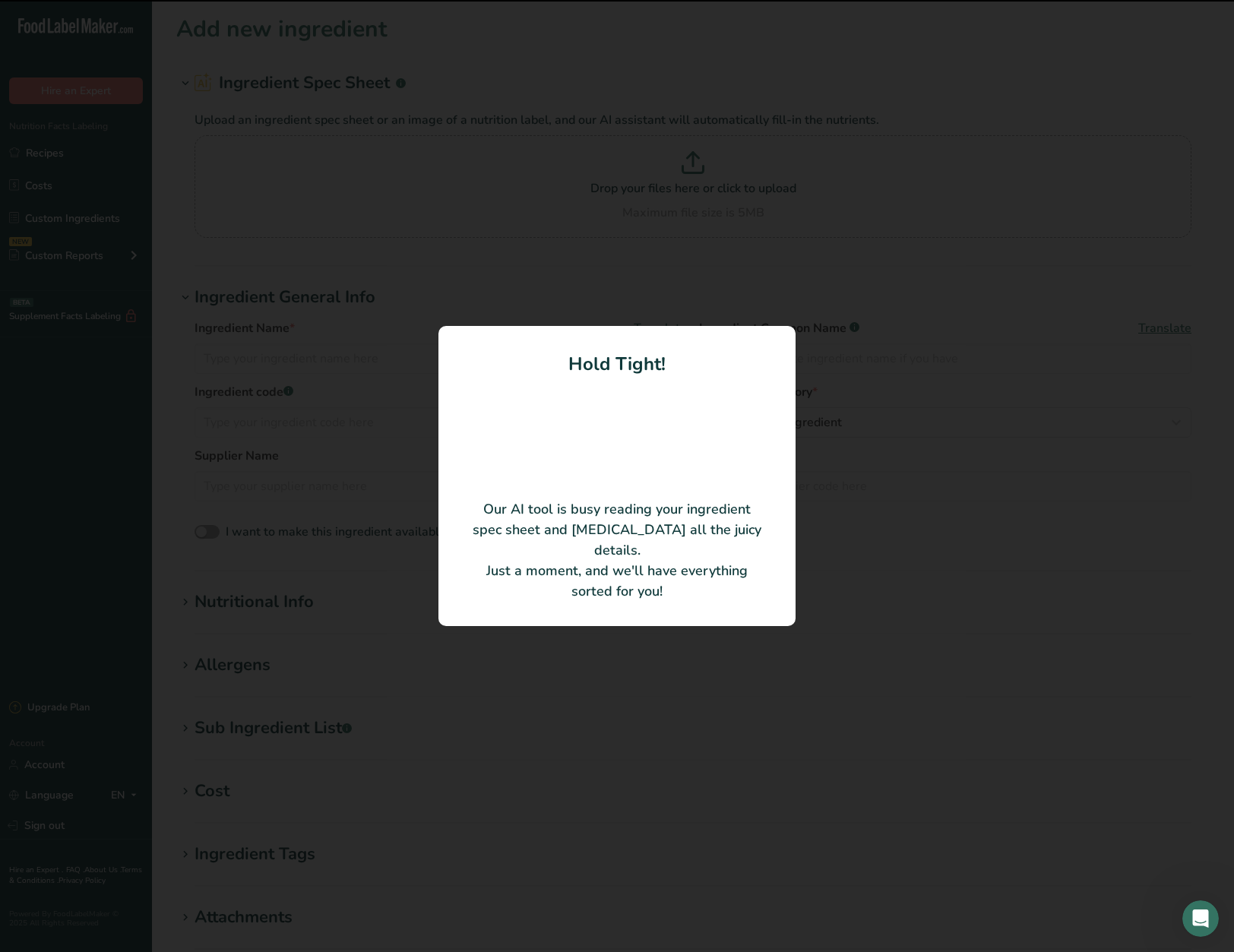
type input "Cucumber Syrup - Cucumber Flavoured Syrup"
type input "Monin Asia KL Sdn Bhd"
type input "104422 007210 v1"
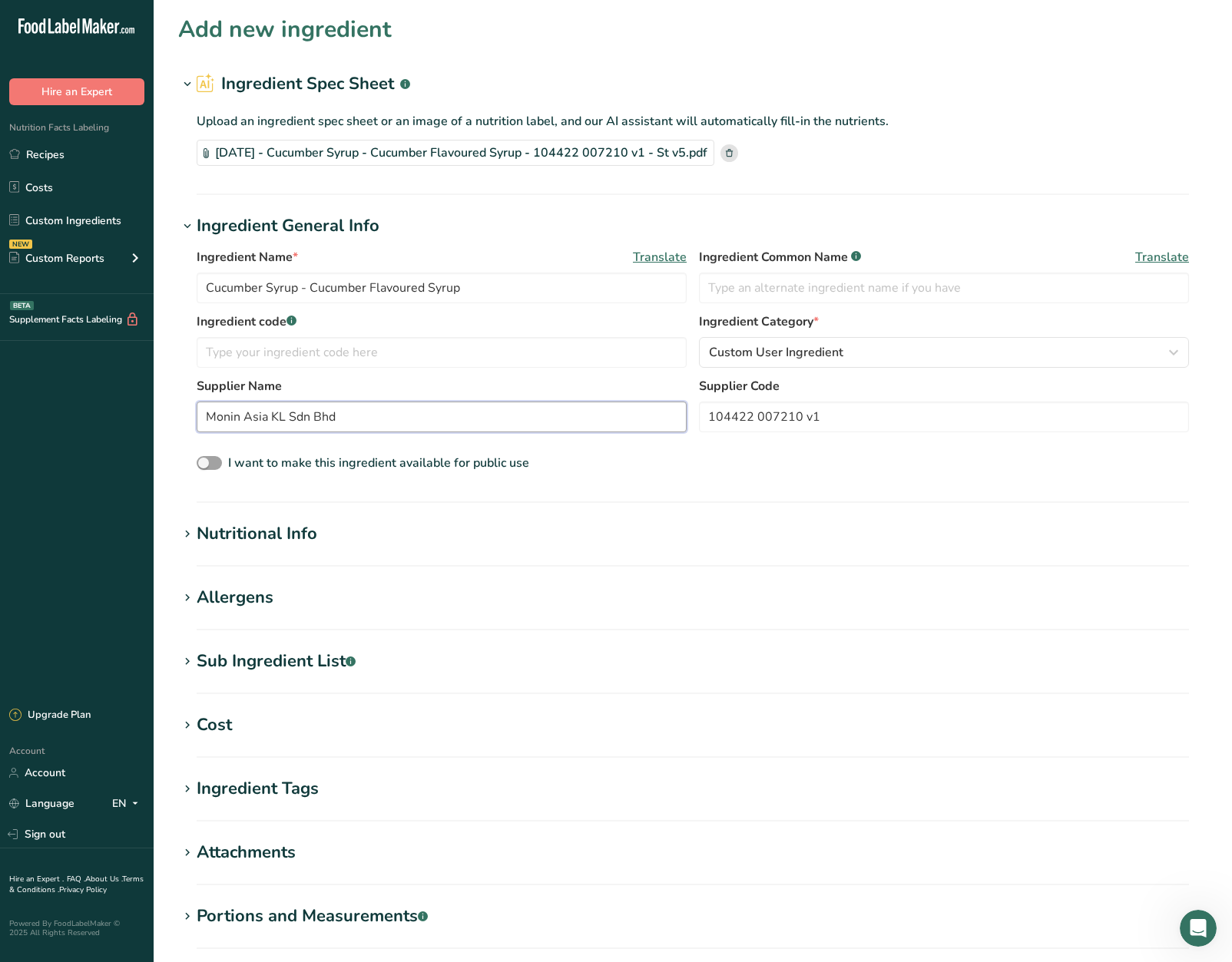
drag, startPoint x: 347, startPoint y: 428, endPoint x: 243, endPoint y: 447, distance: 105.7
click at [243, 447] on div "Ingredient Name * Translate Cucumber Syrup - Cucumber Flavoured Syrup Ingredien…" at bounding box center [693, 360] width 1029 height 244
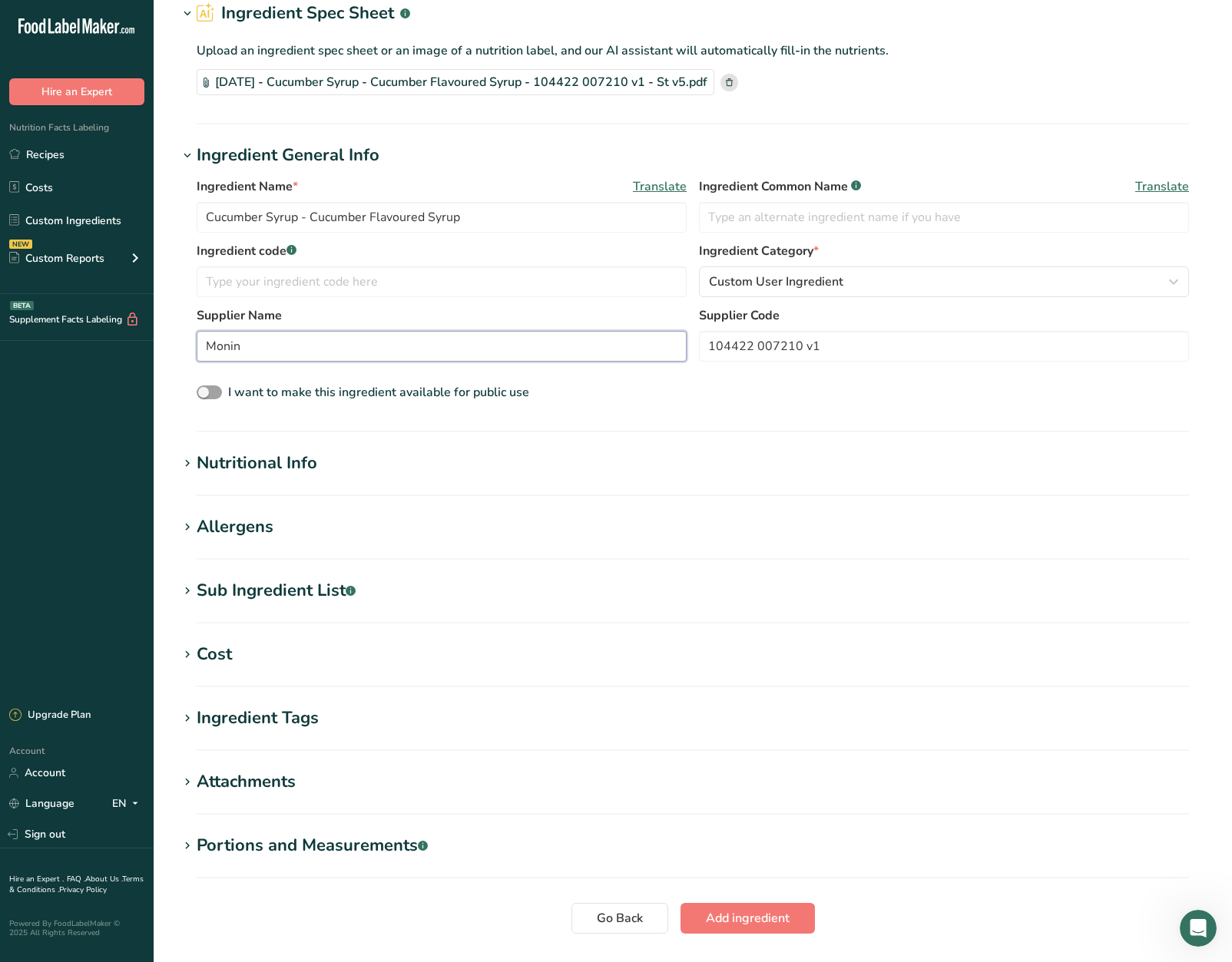
scroll to position [173, 0]
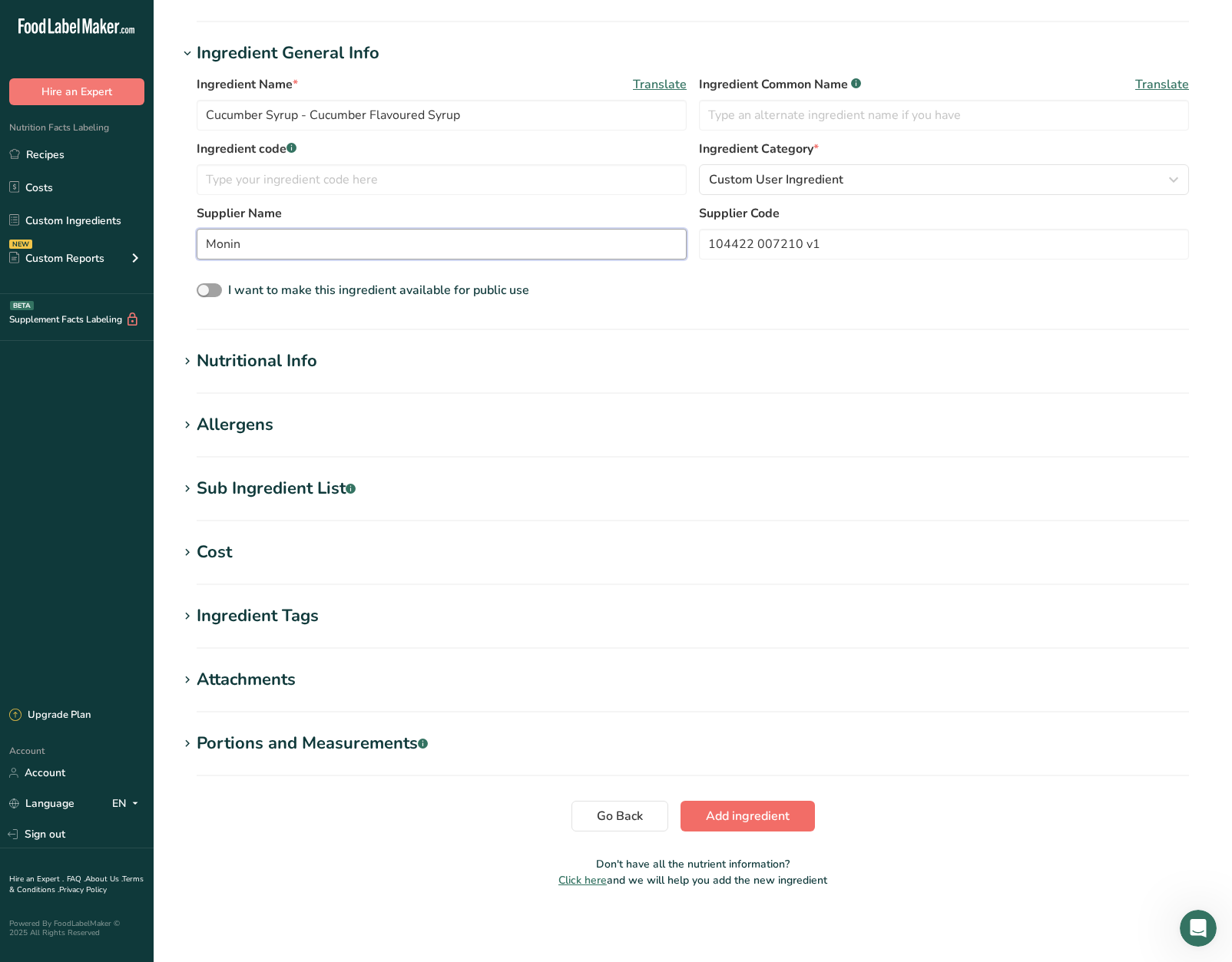
type input "Monin"
click at [775, 816] on span "Add ingredient" at bounding box center [748, 816] width 83 height 19
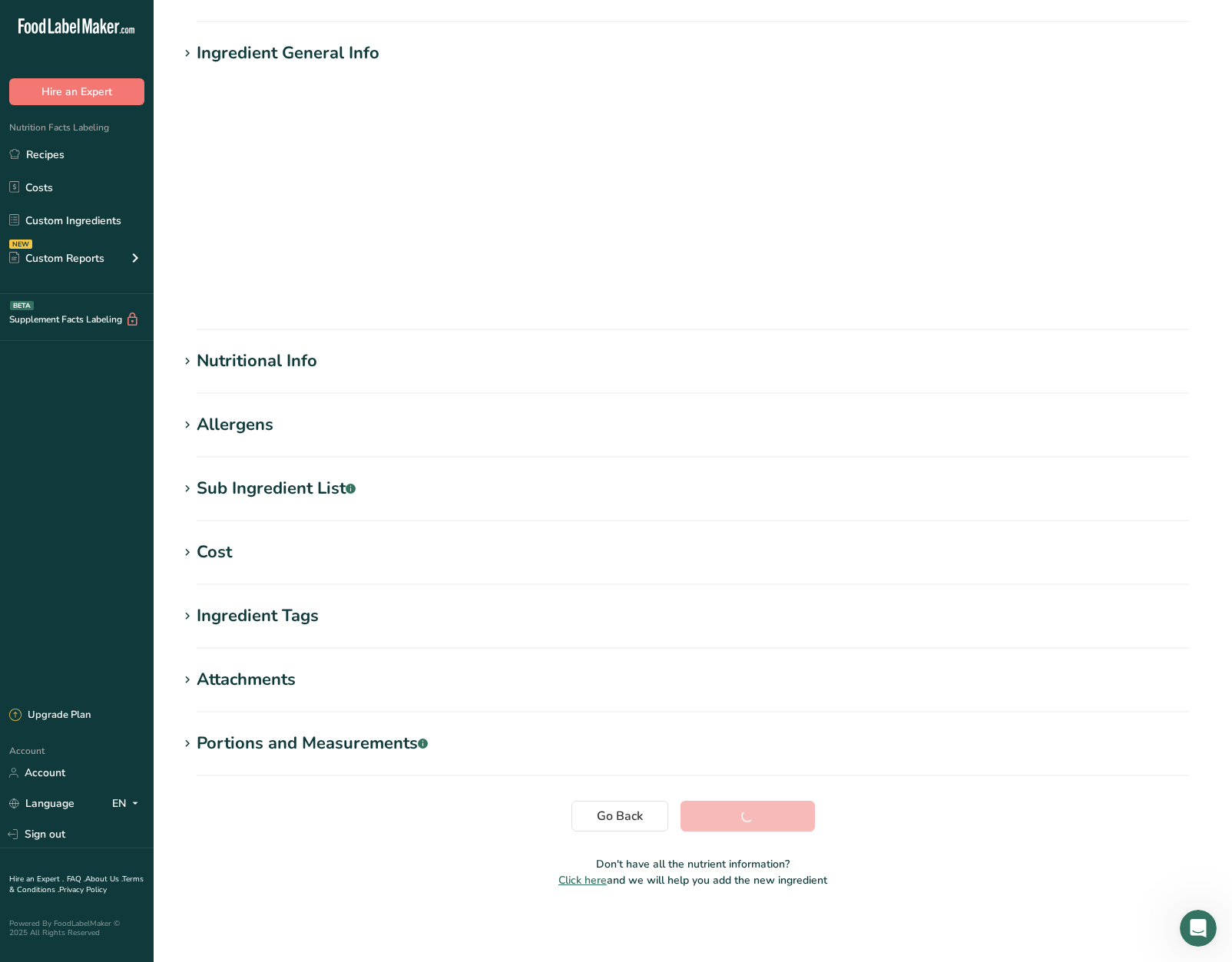
scroll to position [0, 0]
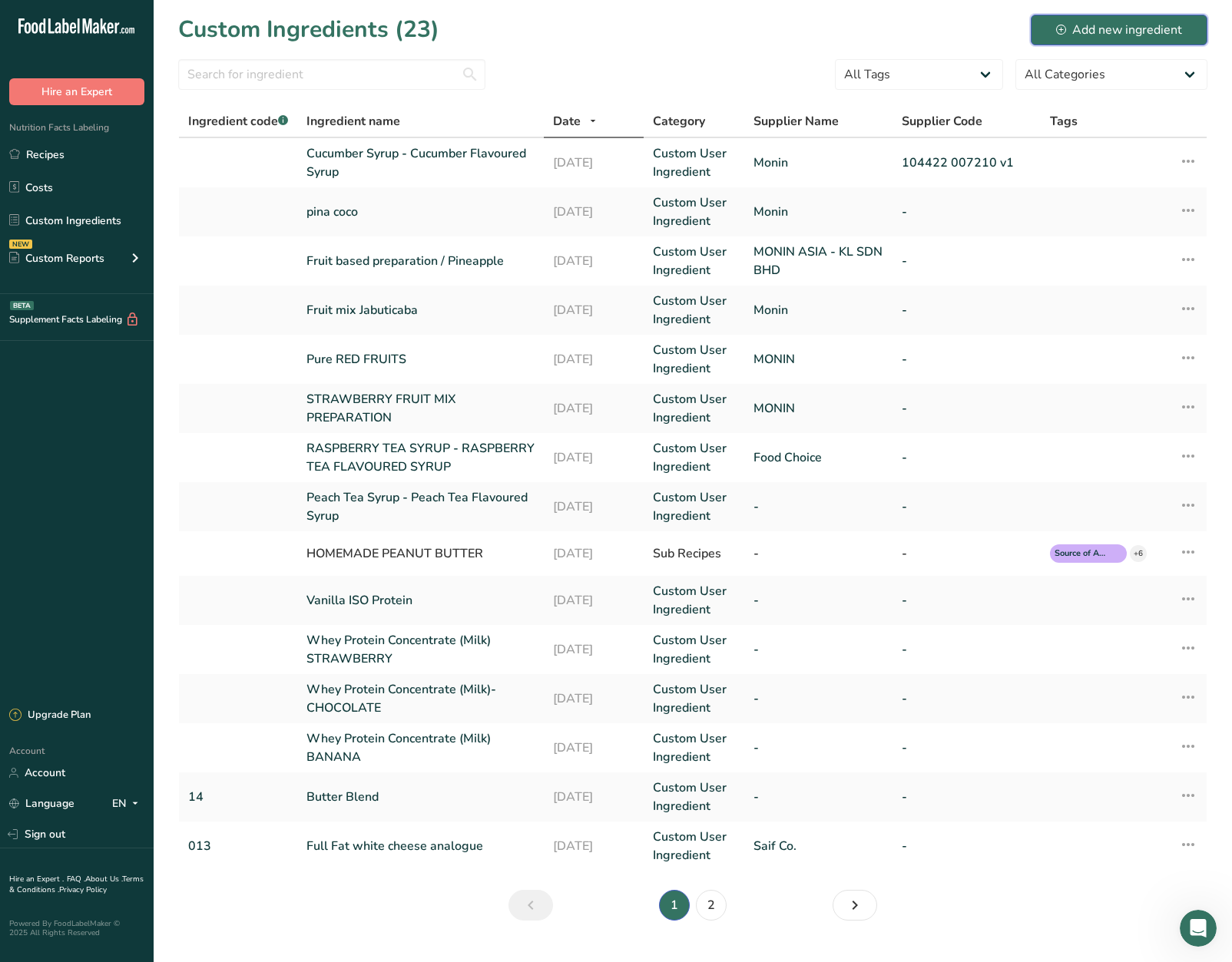
click at [1091, 32] on div "Add new ingredient" at bounding box center [1119, 29] width 126 height 19
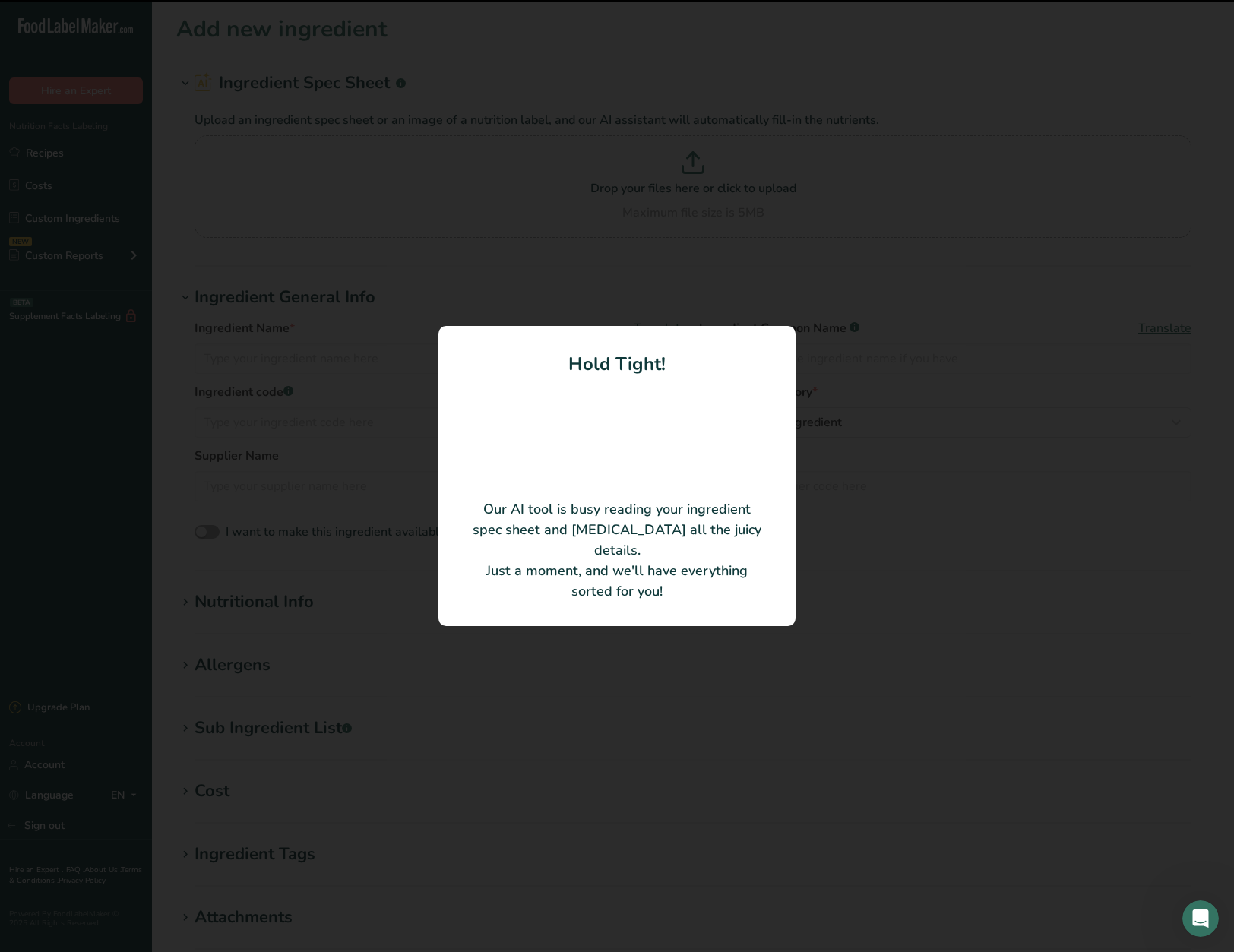
type input "Cloudy Lemonade Concentrate"
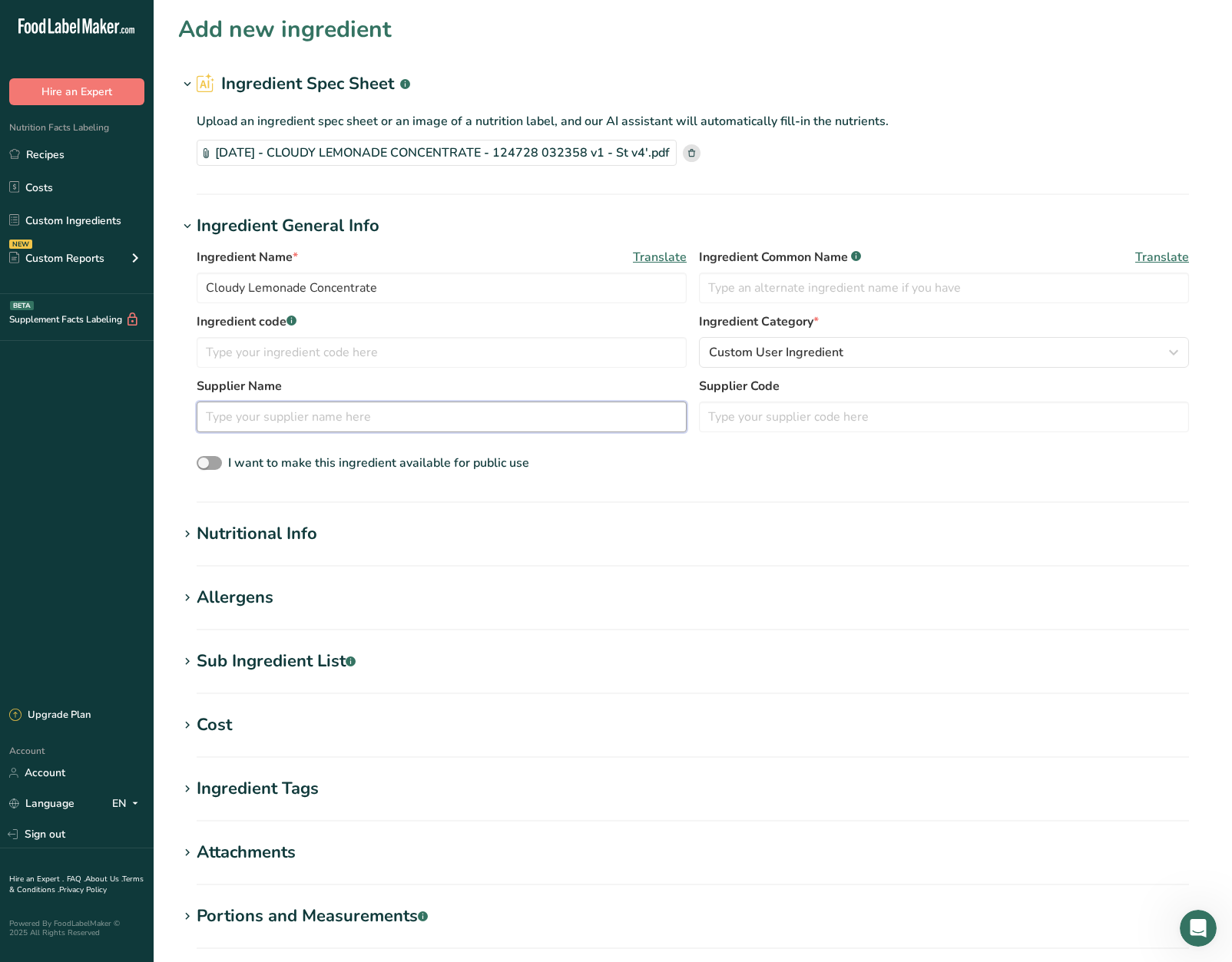
click at [335, 408] on input "text" at bounding box center [442, 417] width 490 height 31
type input "Monin"
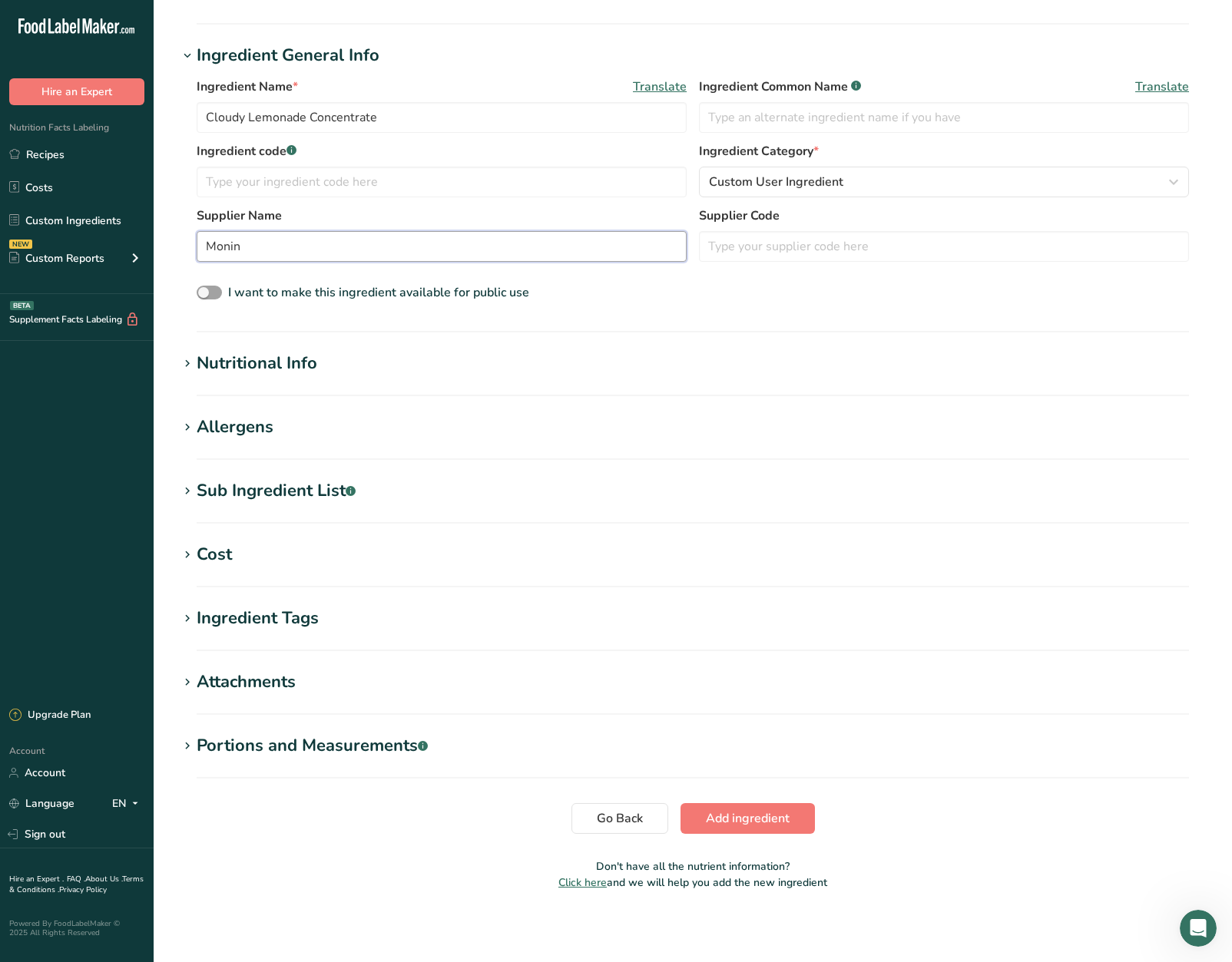
scroll to position [173, 0]
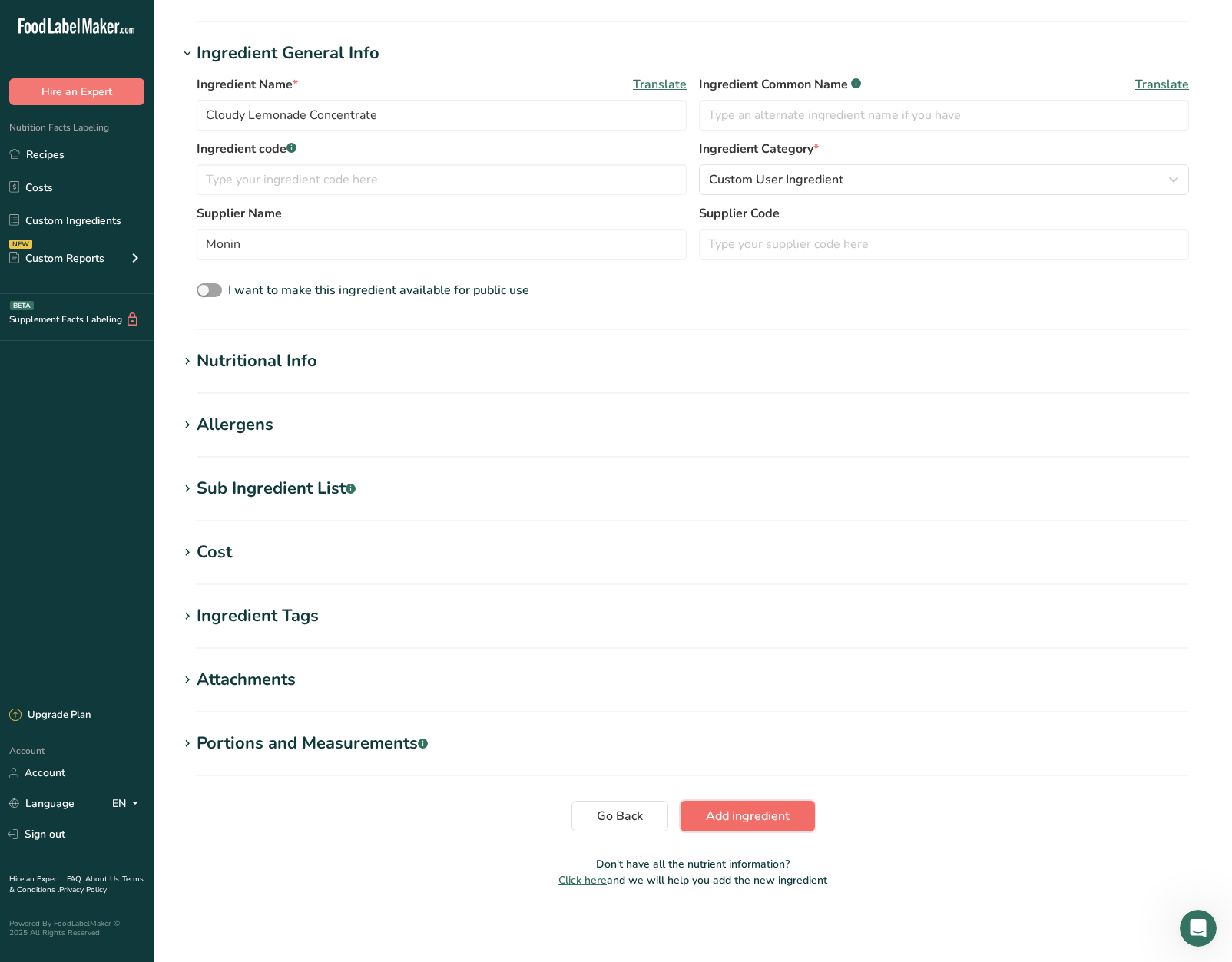
click at [701, 812] on button "Add ingredient" at bounding box center [748, 817] width 135 height 31
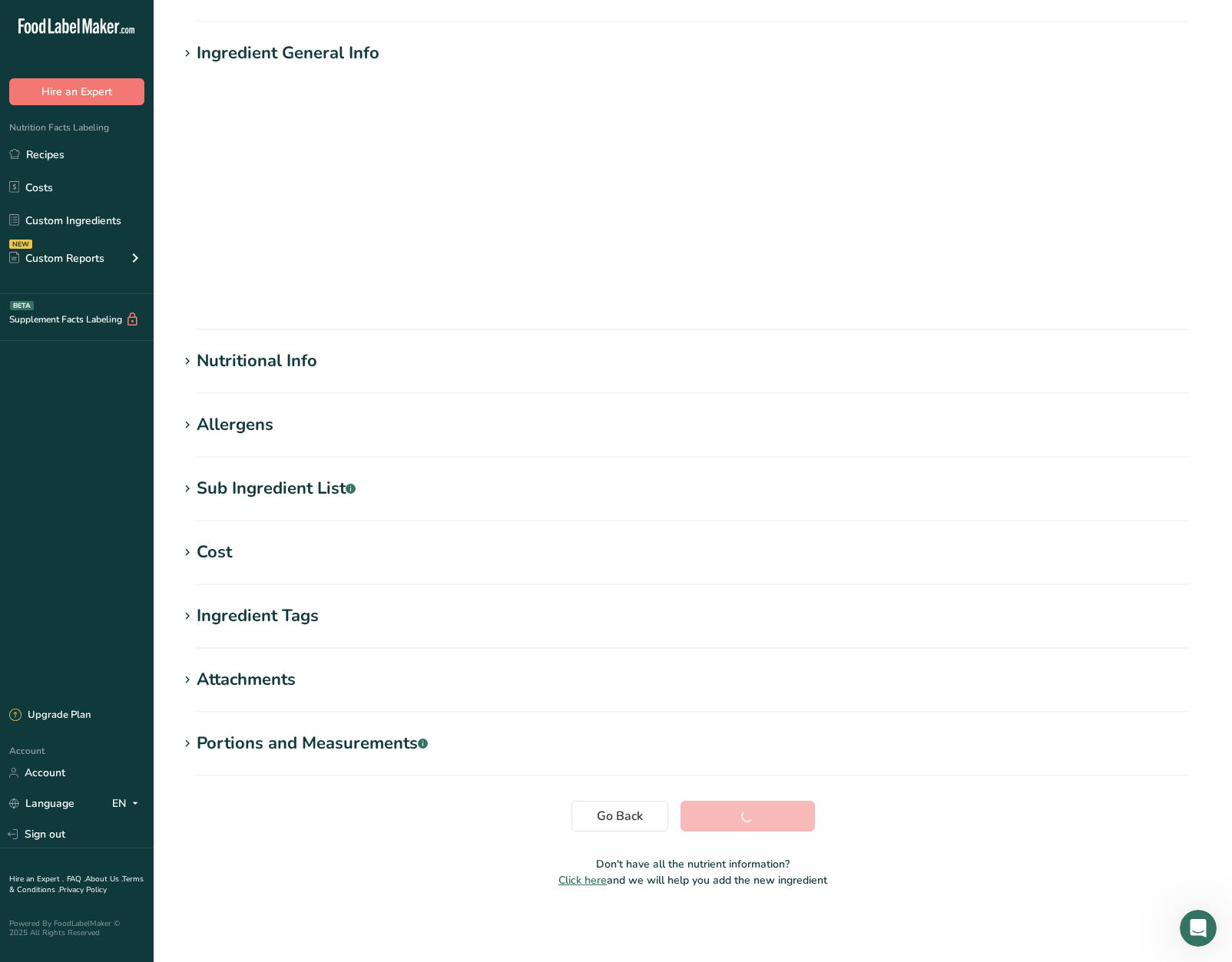
scroll to position [0, 0]
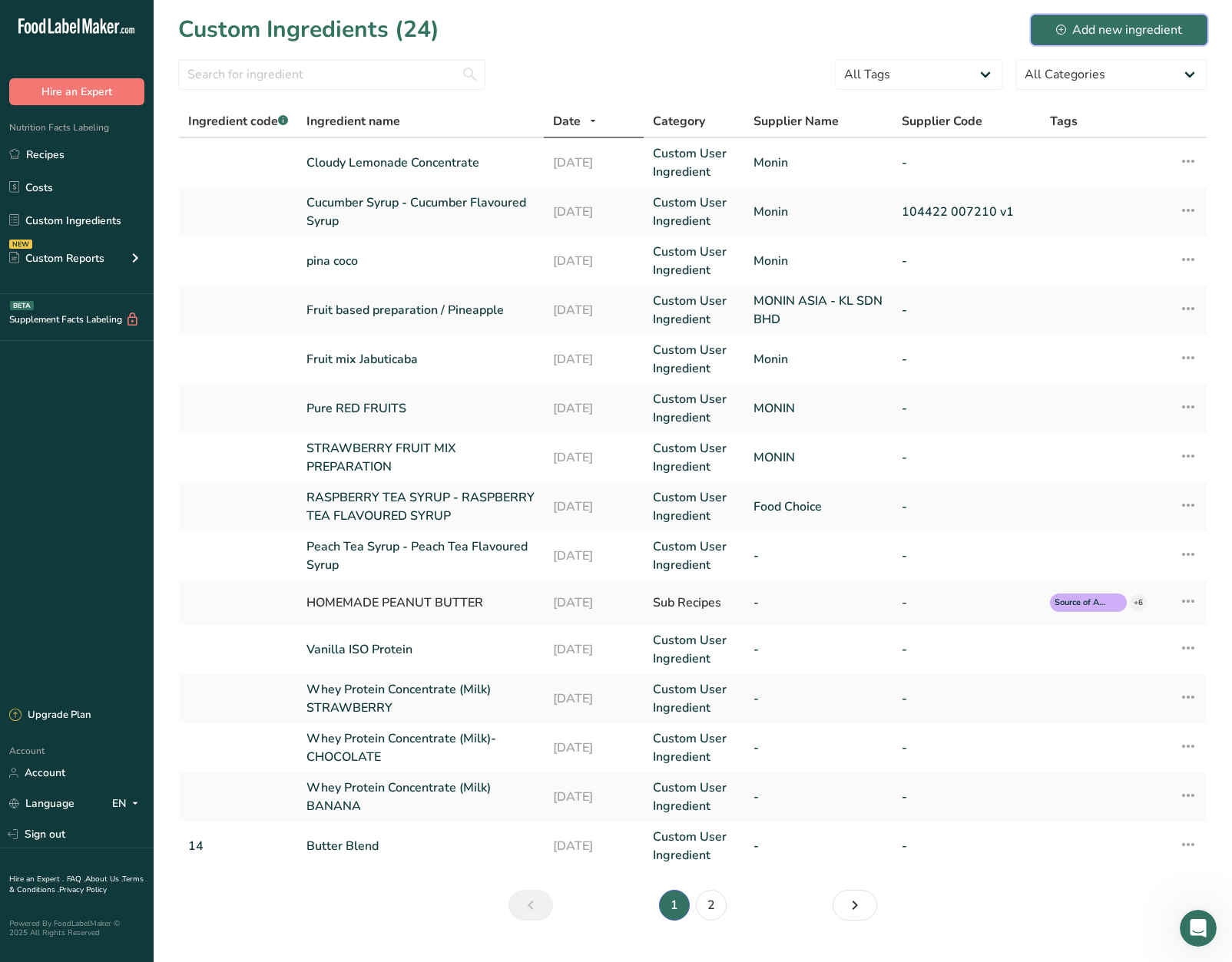
click at [1058, 32] on icon at bounding box center [1061, 29] width 10 height 10
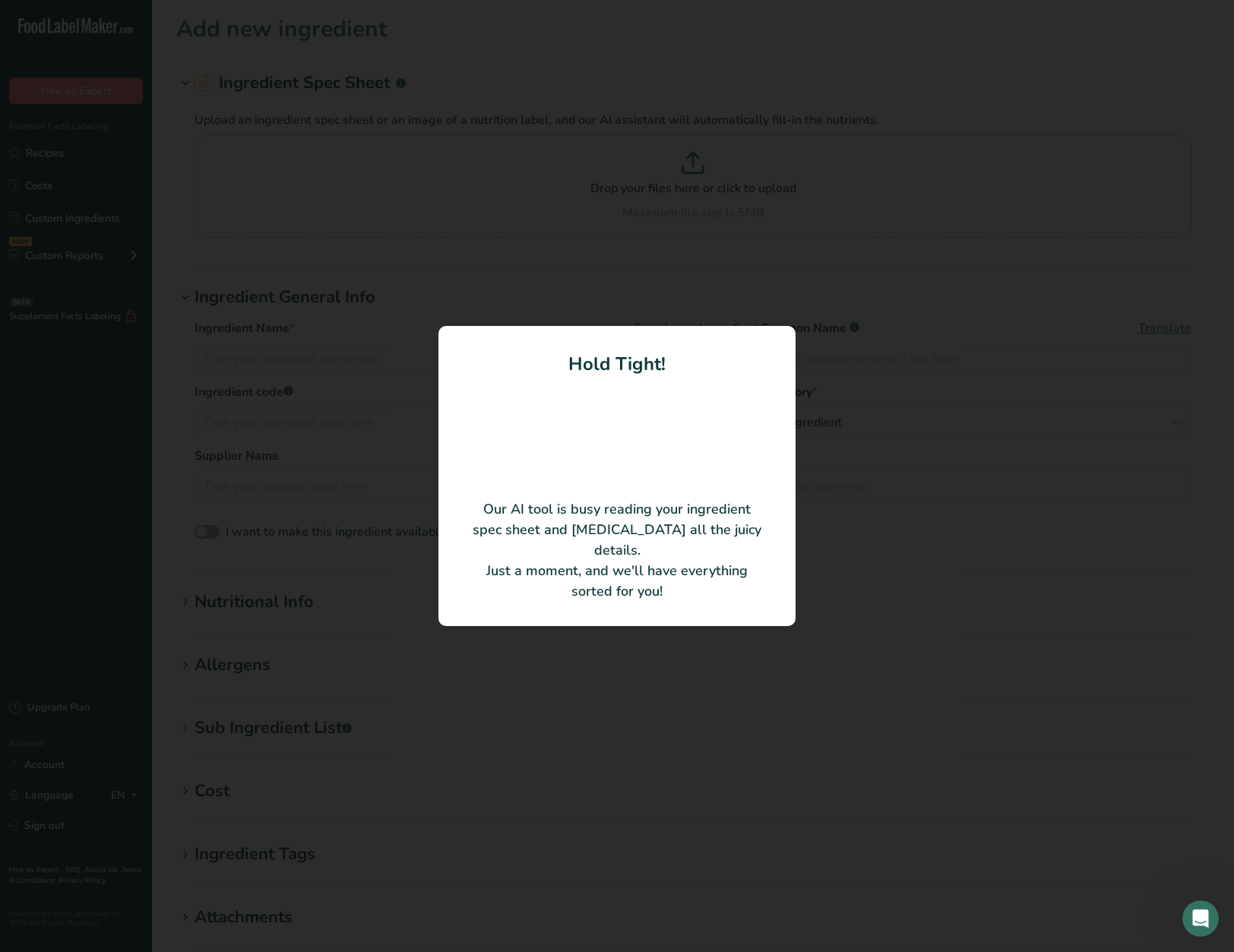
type input "Mango fruit mix preparation"
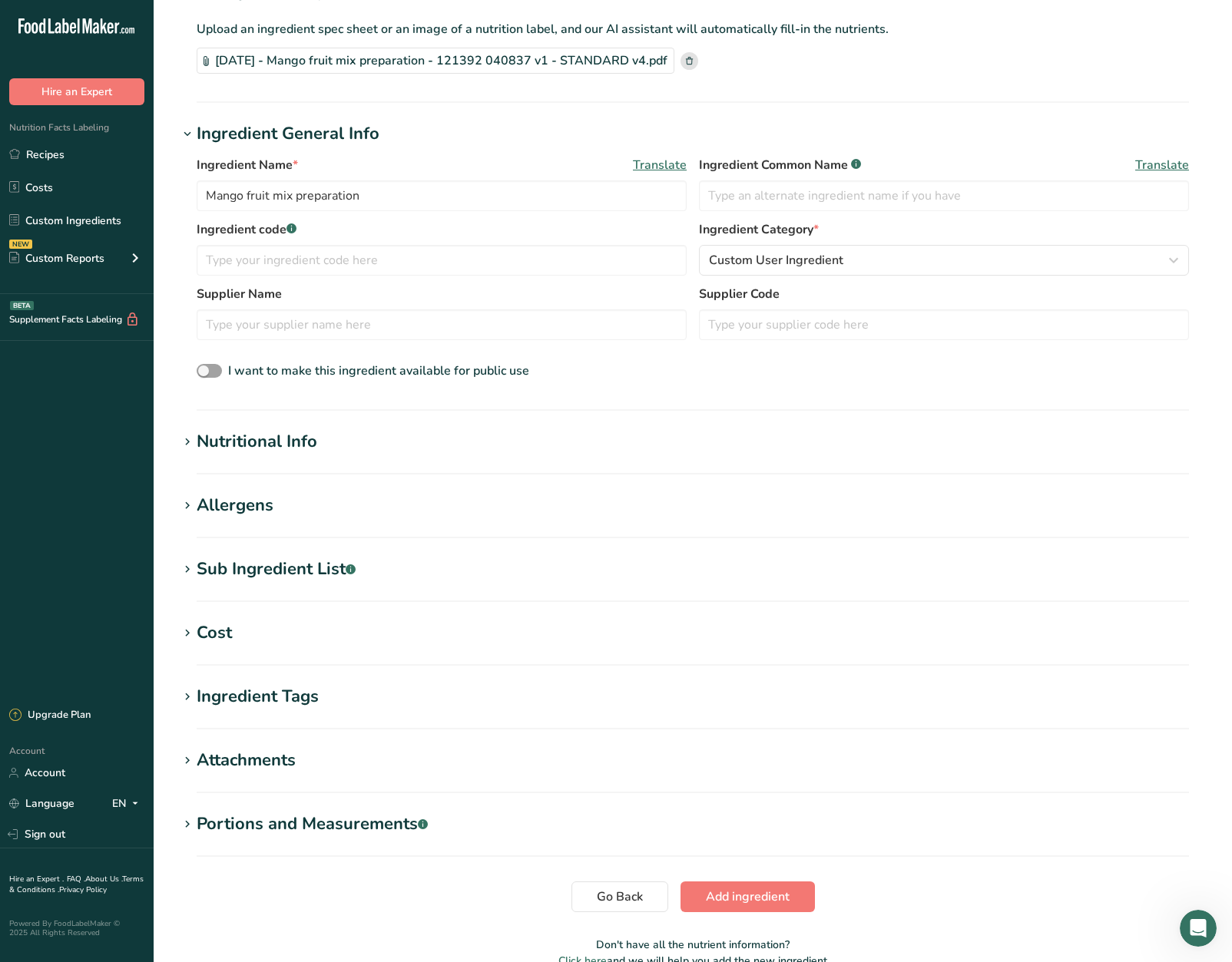
scroll to position [173, 0]
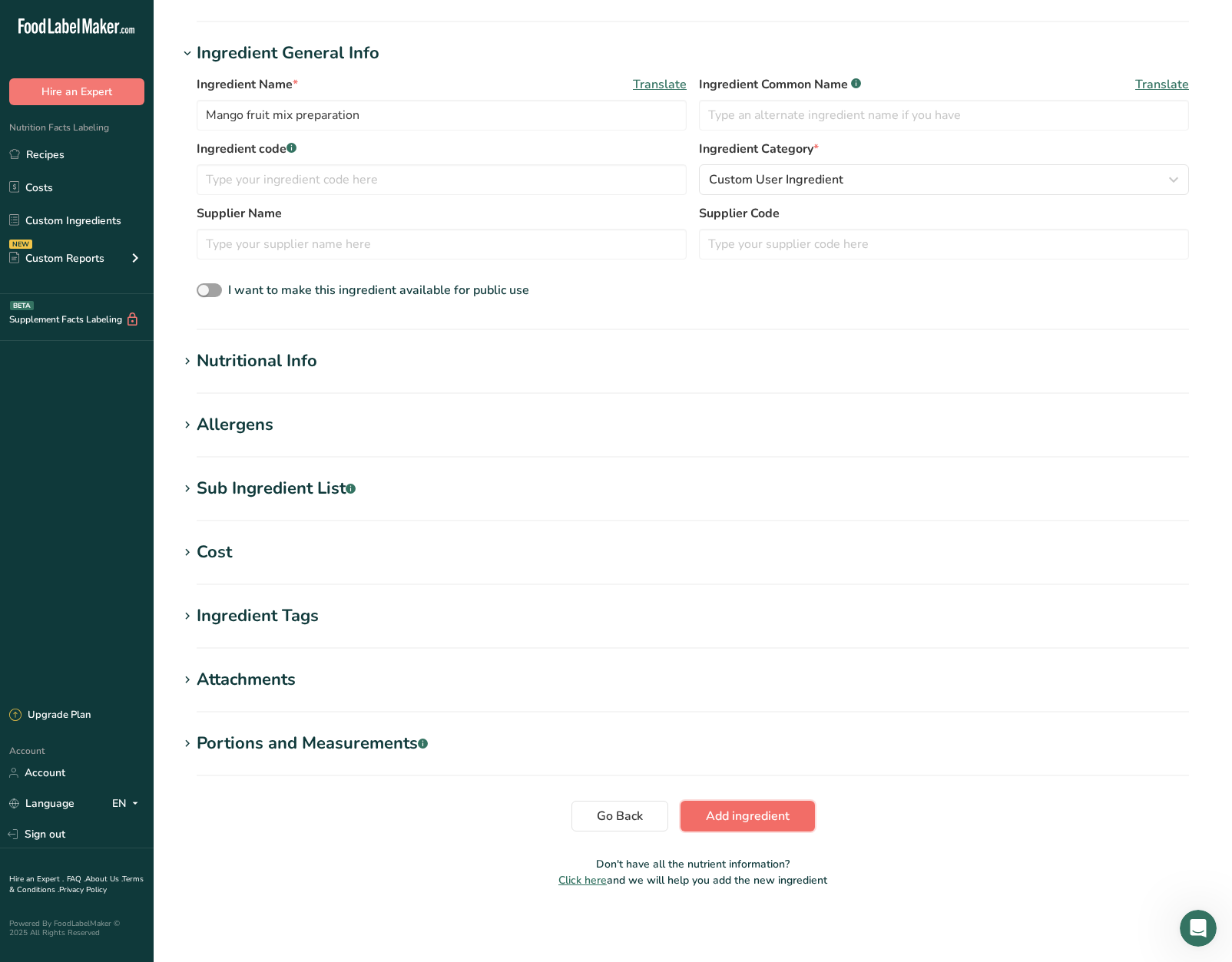
click at [771, 818] on span "Add ingredient" at bounding box center [748, 816] width 83 height 19
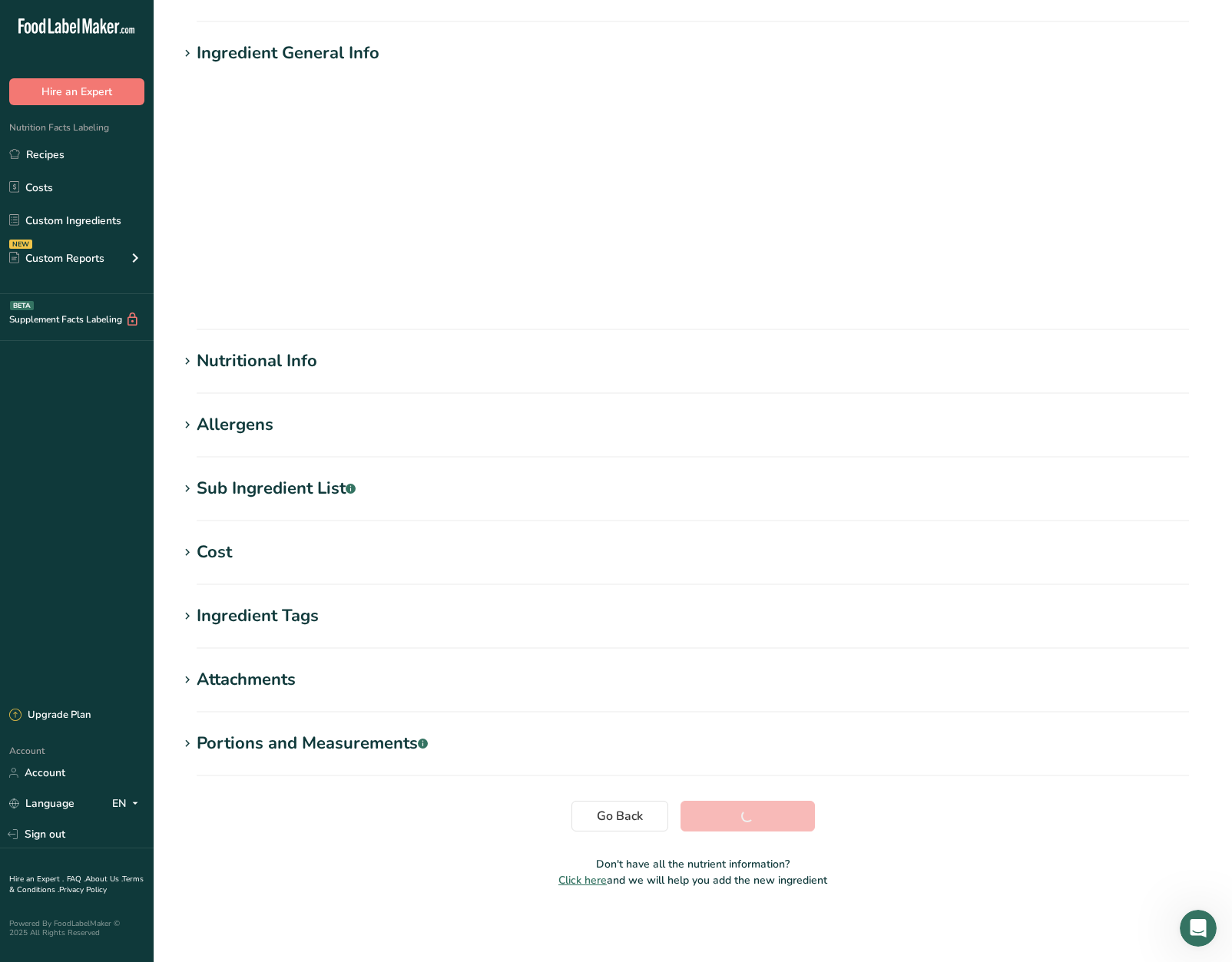
scroll to position [0, 0]
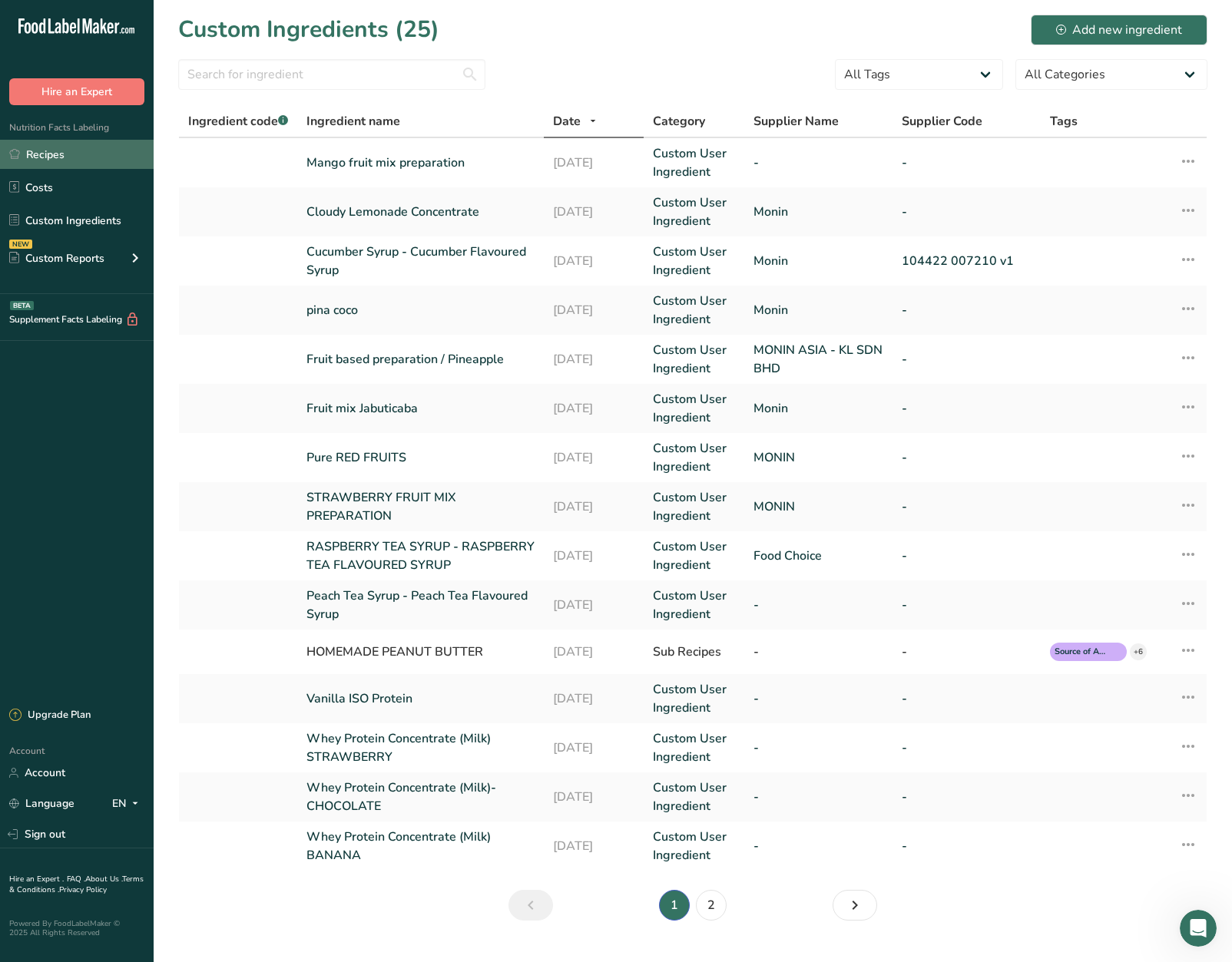
click at [98, 158] on link "Recipes" at bounding box center [77, 154] width 154 height 29
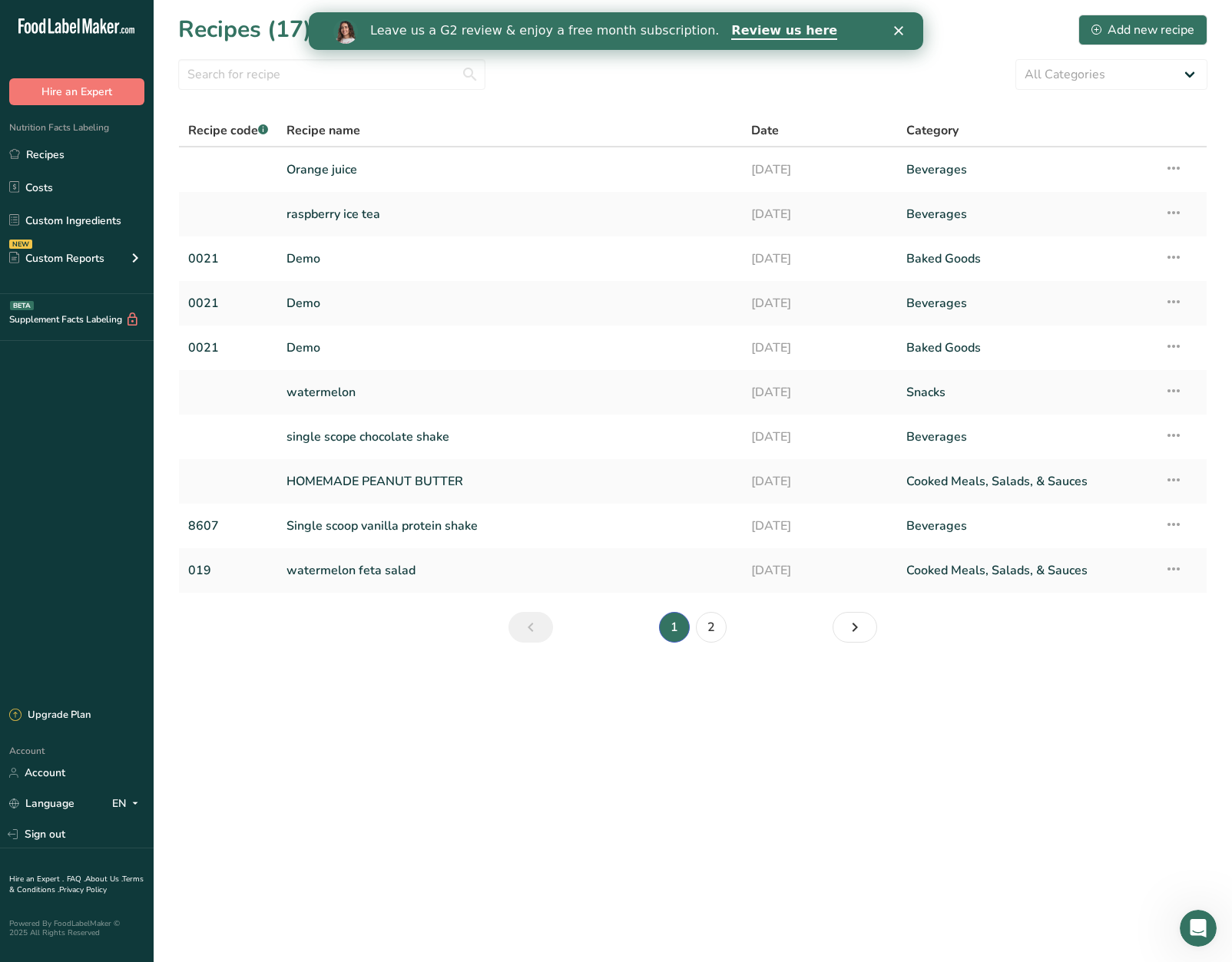
click at [895, 719] on main "Recipes (17) Add new recipe All Categories Baked Goods [GEOGRAPHIC_DATA] Confec…" at bounding box center [616, 481] width 1232 height 962
click at [103, 218] on link "Custom Ingredients" at bounding box center [77, 220] width 154 height 29
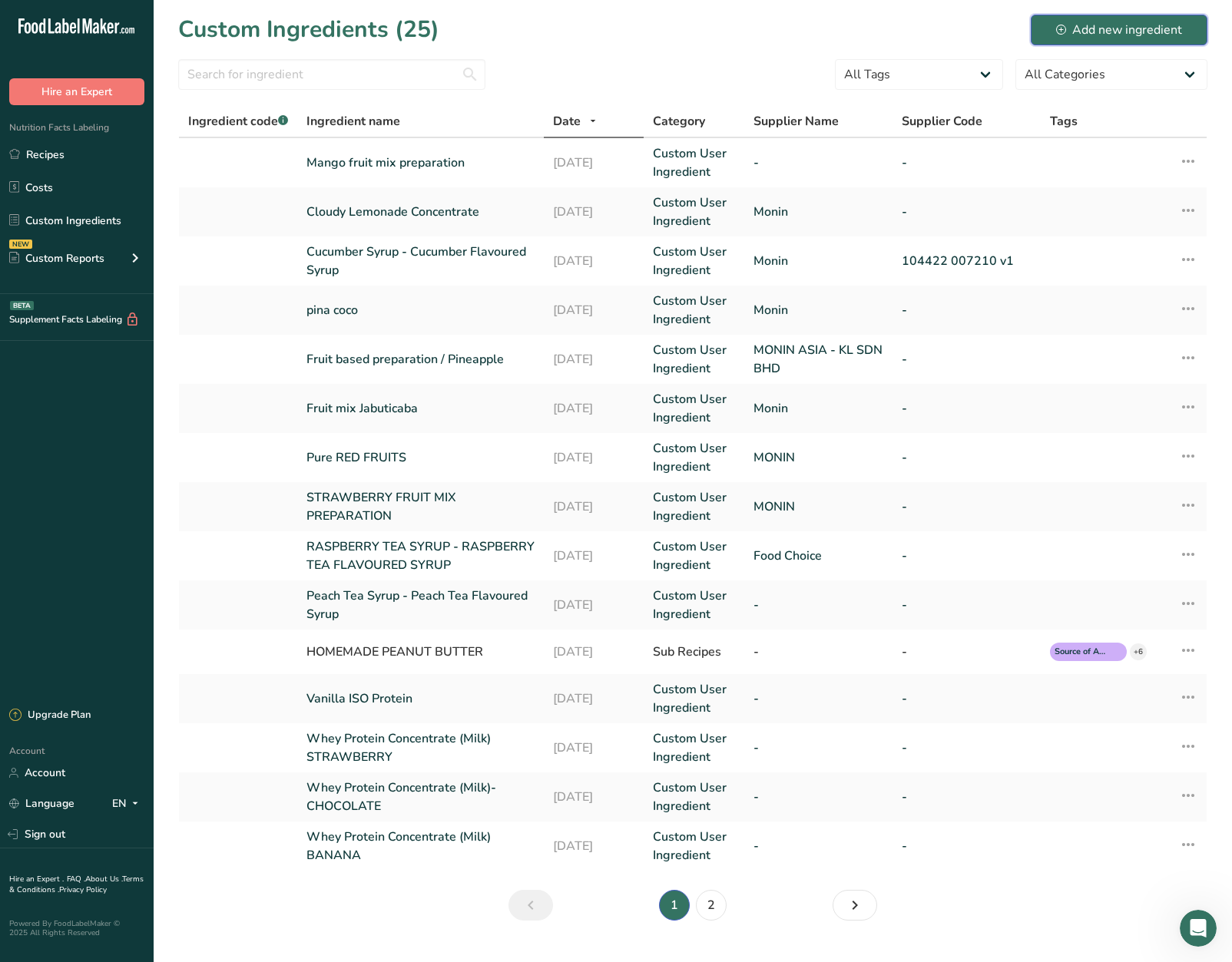
click at [1160, 28] on div "Add new ingredient" at bounding box center [1119, 29] width 126 height 19
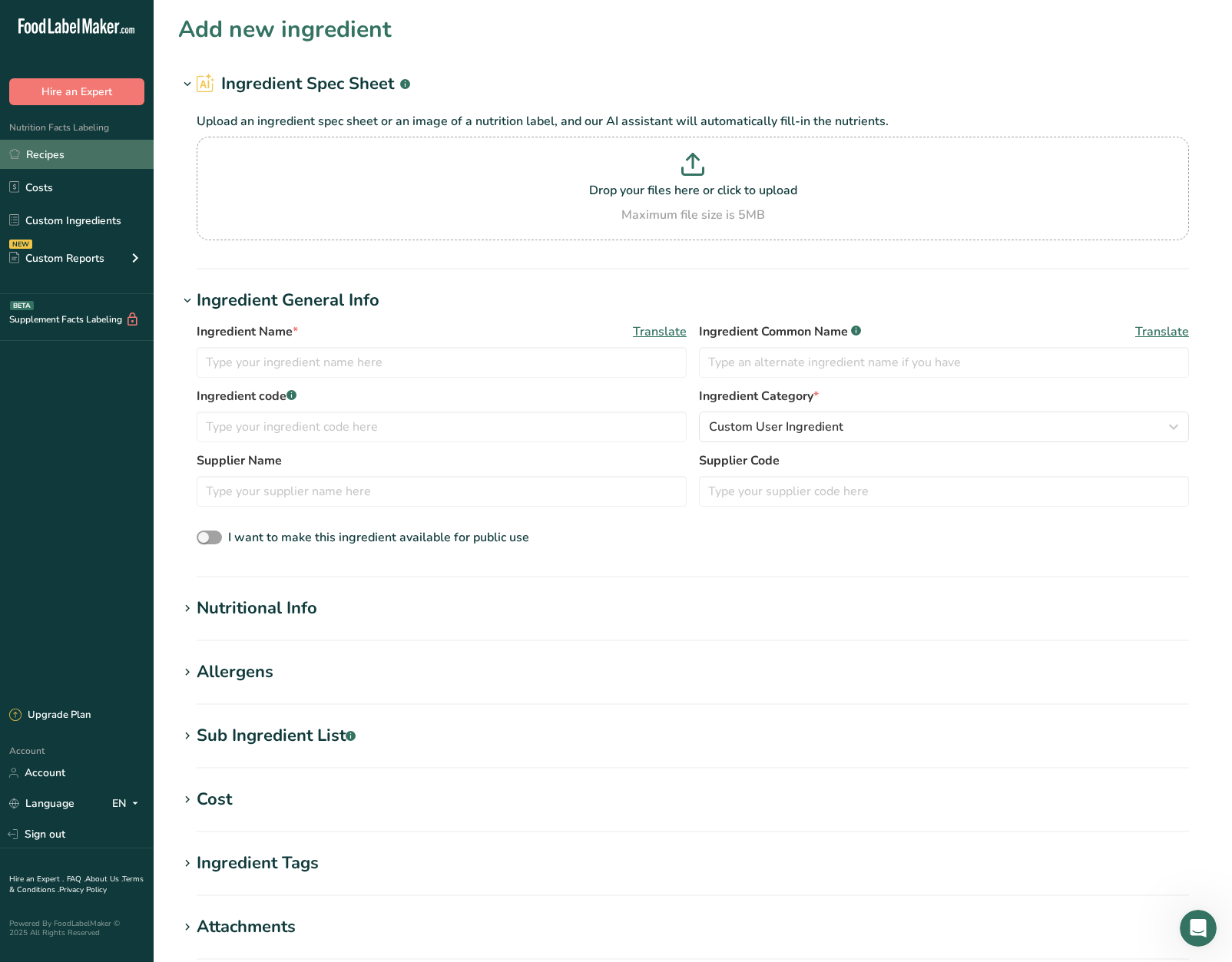
click at [86, 157] on link "Recipes" at bounding box center [77, 154] width 154 height 29
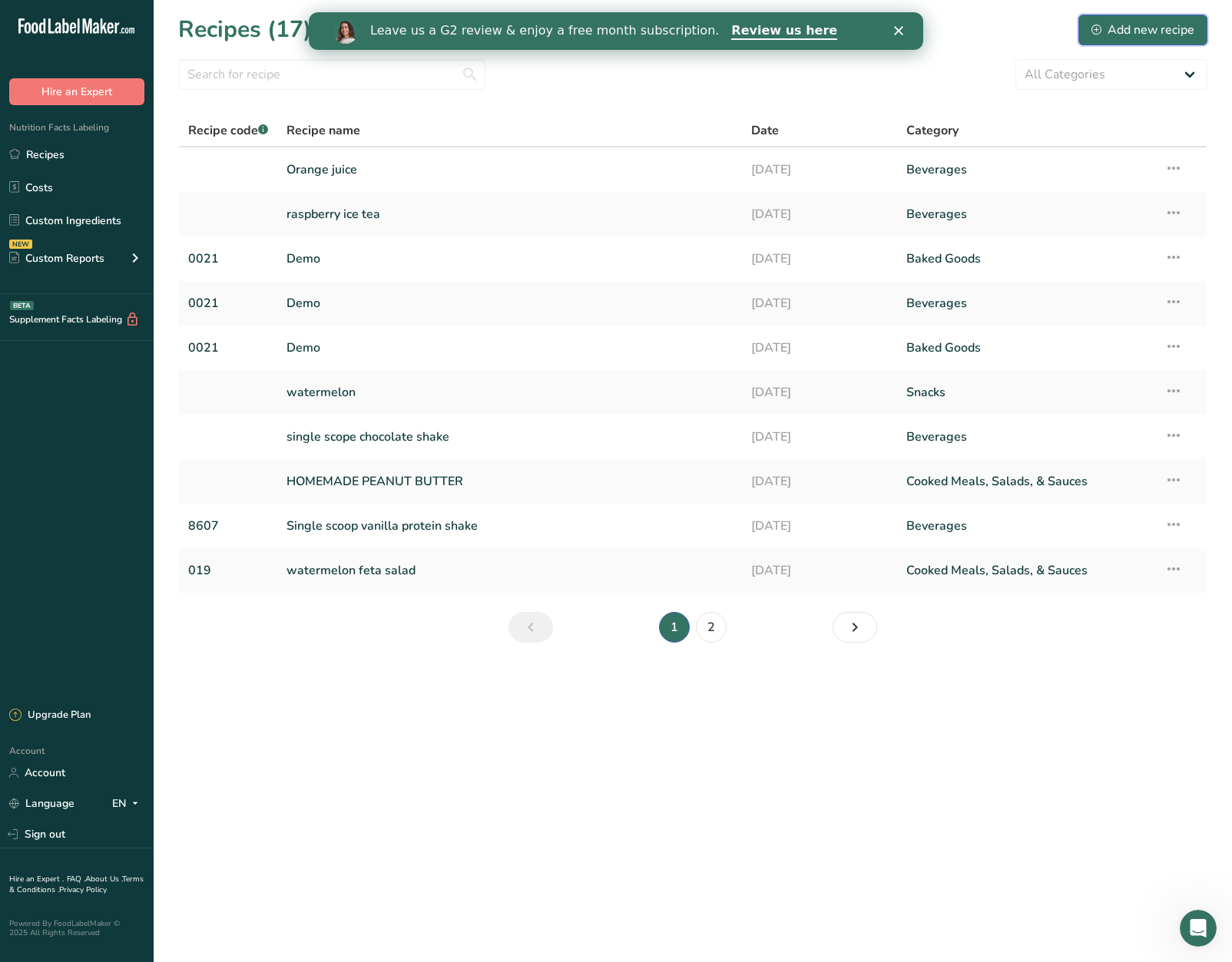
drag, startPoint x: 1108, startPoint y: 16, endPoint x: 1106, endPoint y: 34, distance: 18.1
click at [1106, 29] on button "Add new recipe" at bounding box center [1143, 30] width 129 height 31
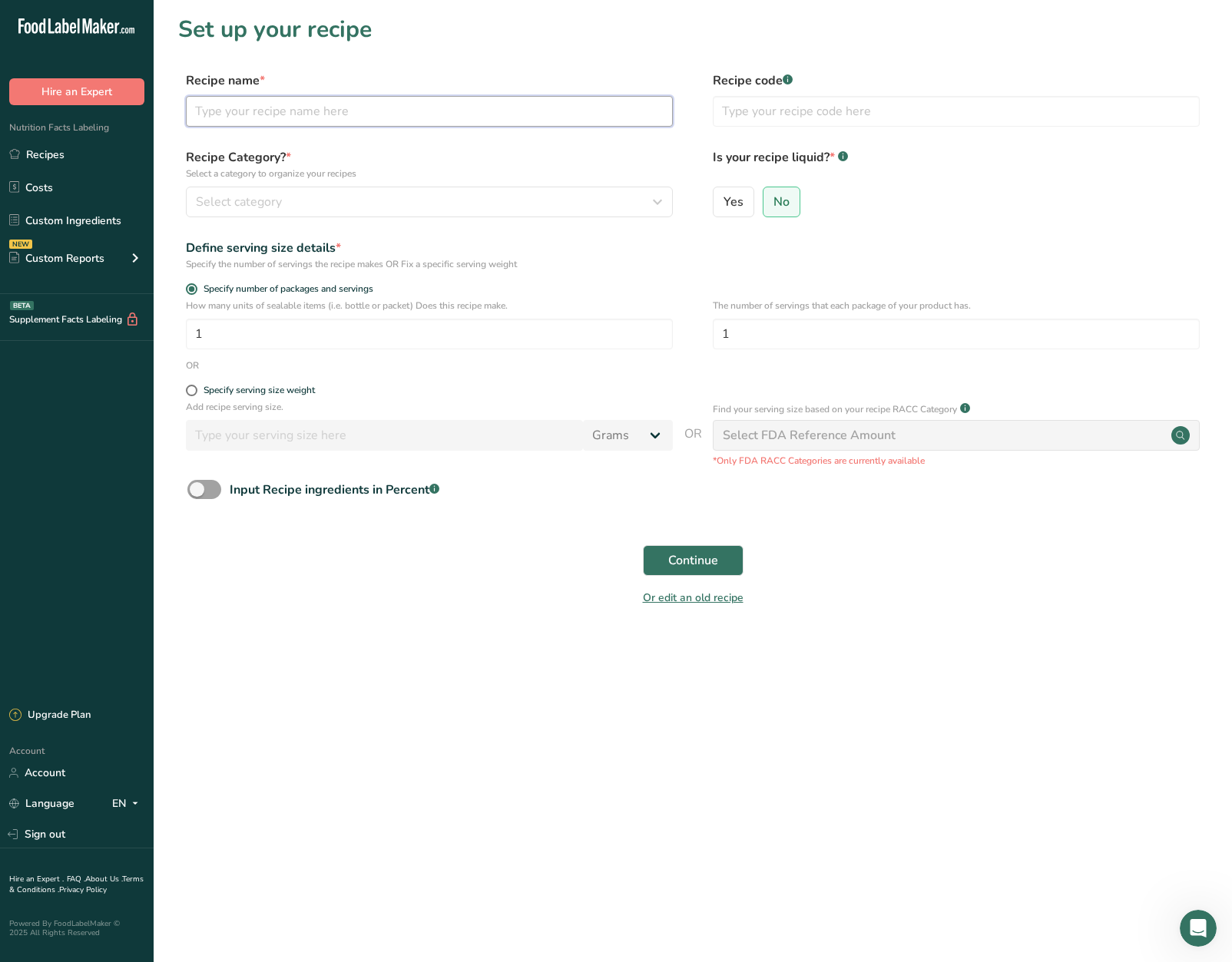
click at [354, 110] on input "text" at bounding box center [430, 112] width 487 height 31
type input "berries ice tea"
click at [593, 190] on button "Select category" at bounding box center [430, 202] width 487 height 31
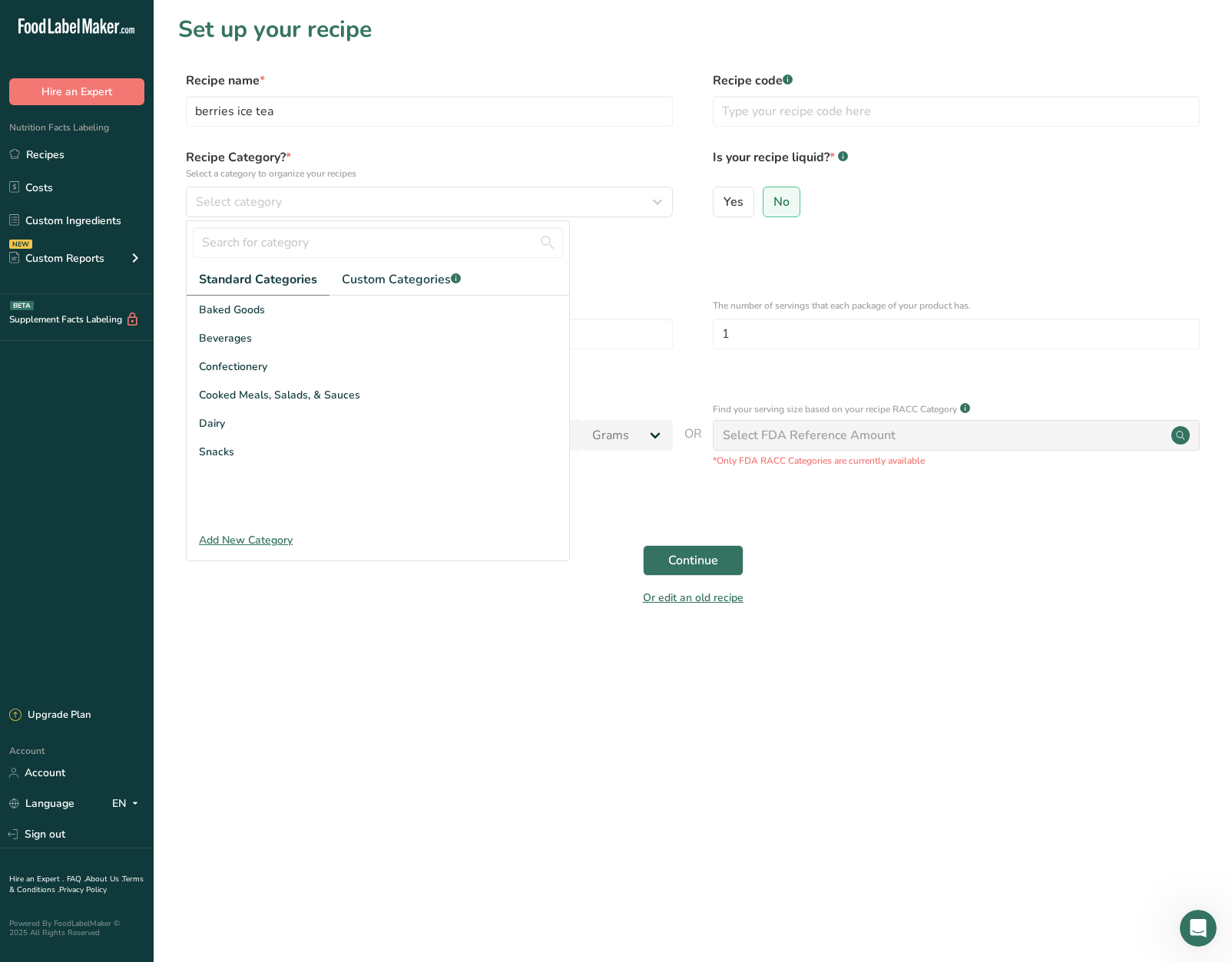
click at [623, 664] on main "Set up your recipe Recipe name * berries ice tea Recipe code .a-a{fill:#347362;…" at bounding box center [616, 481] width 1232 height 962
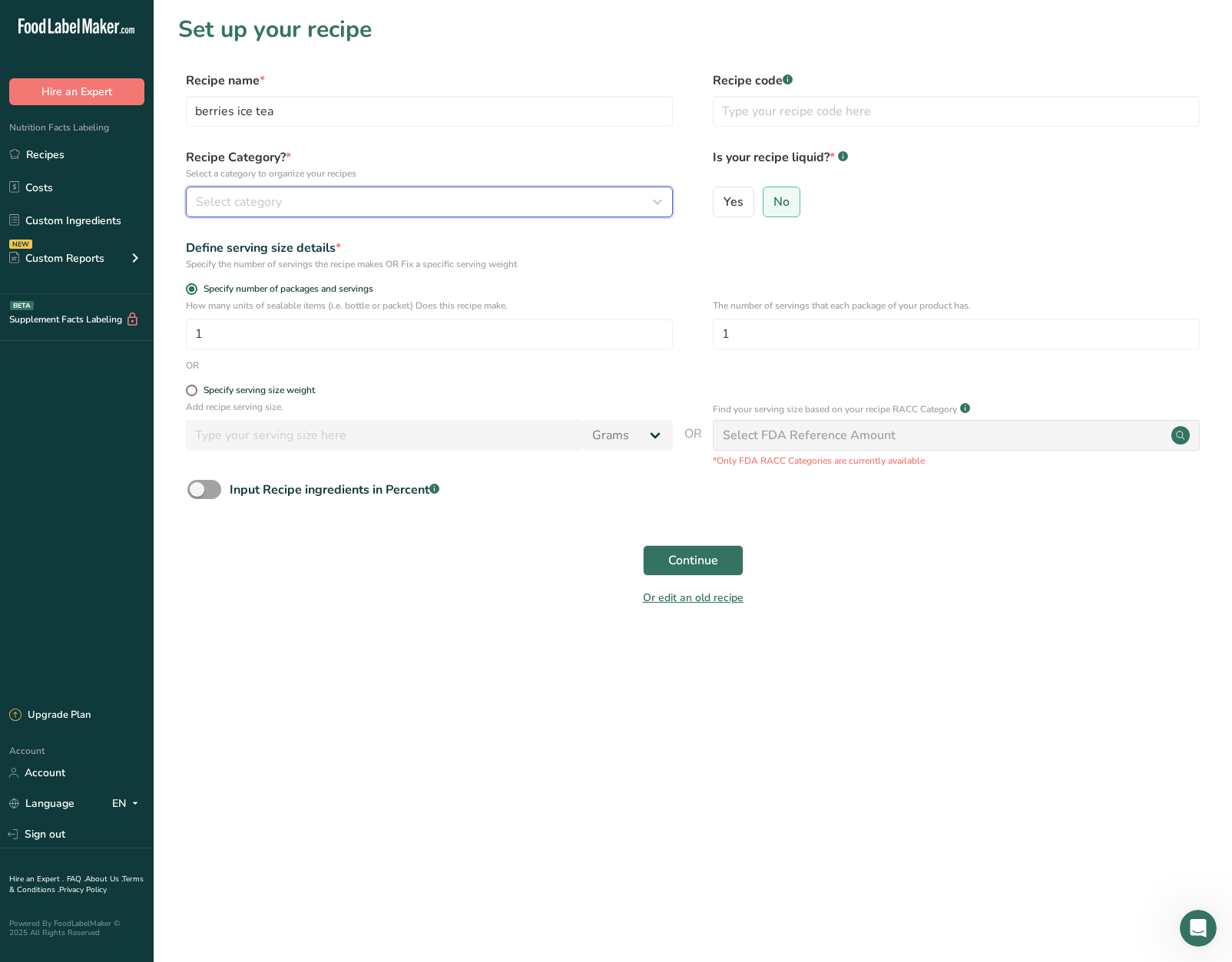
click at [496, 207] on div "Select category" at bounding box center [425, 202] width 458 height 19
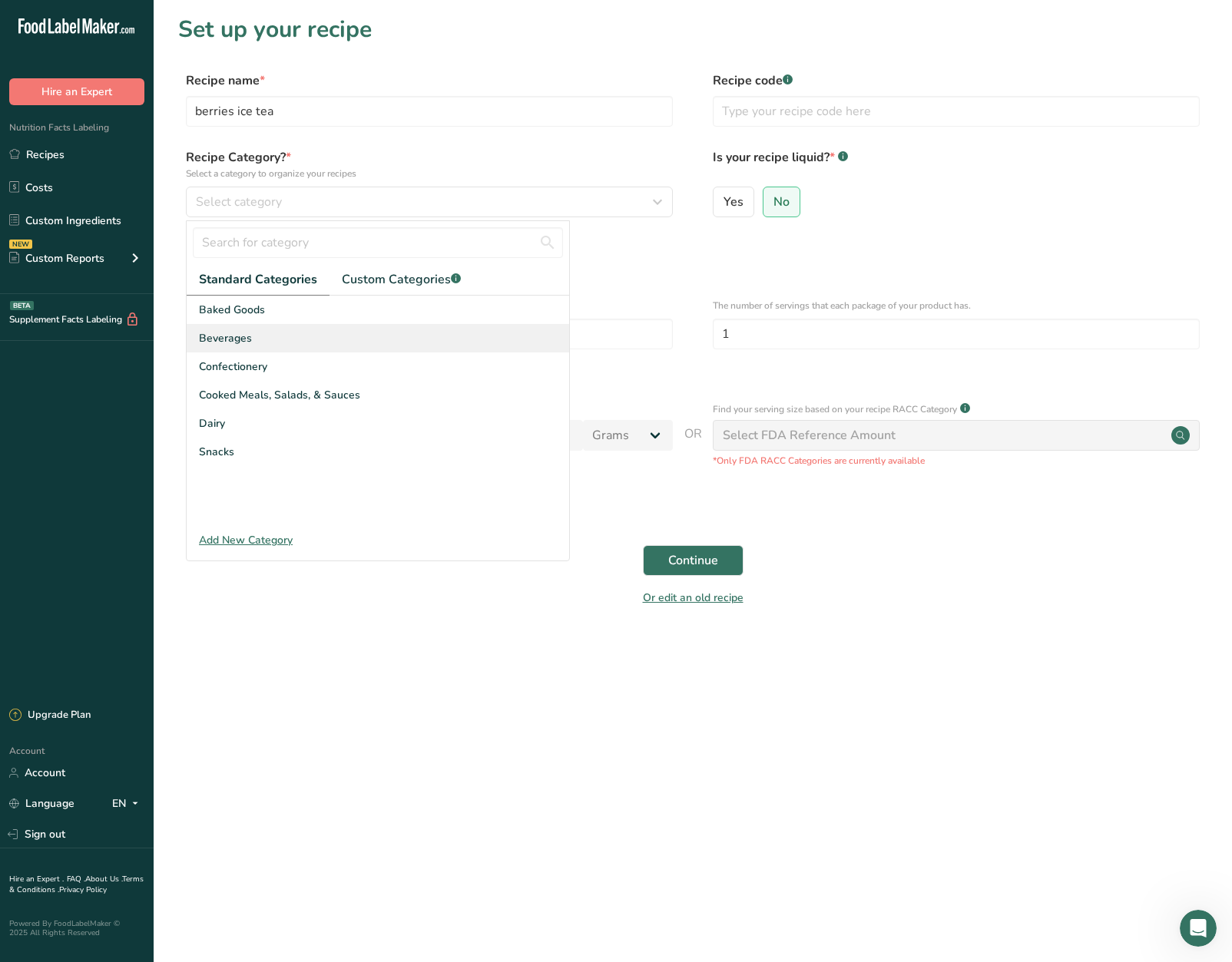
click at [425, 340] on div "Beverages" at bounding box center [377, 338] width 382 height 29
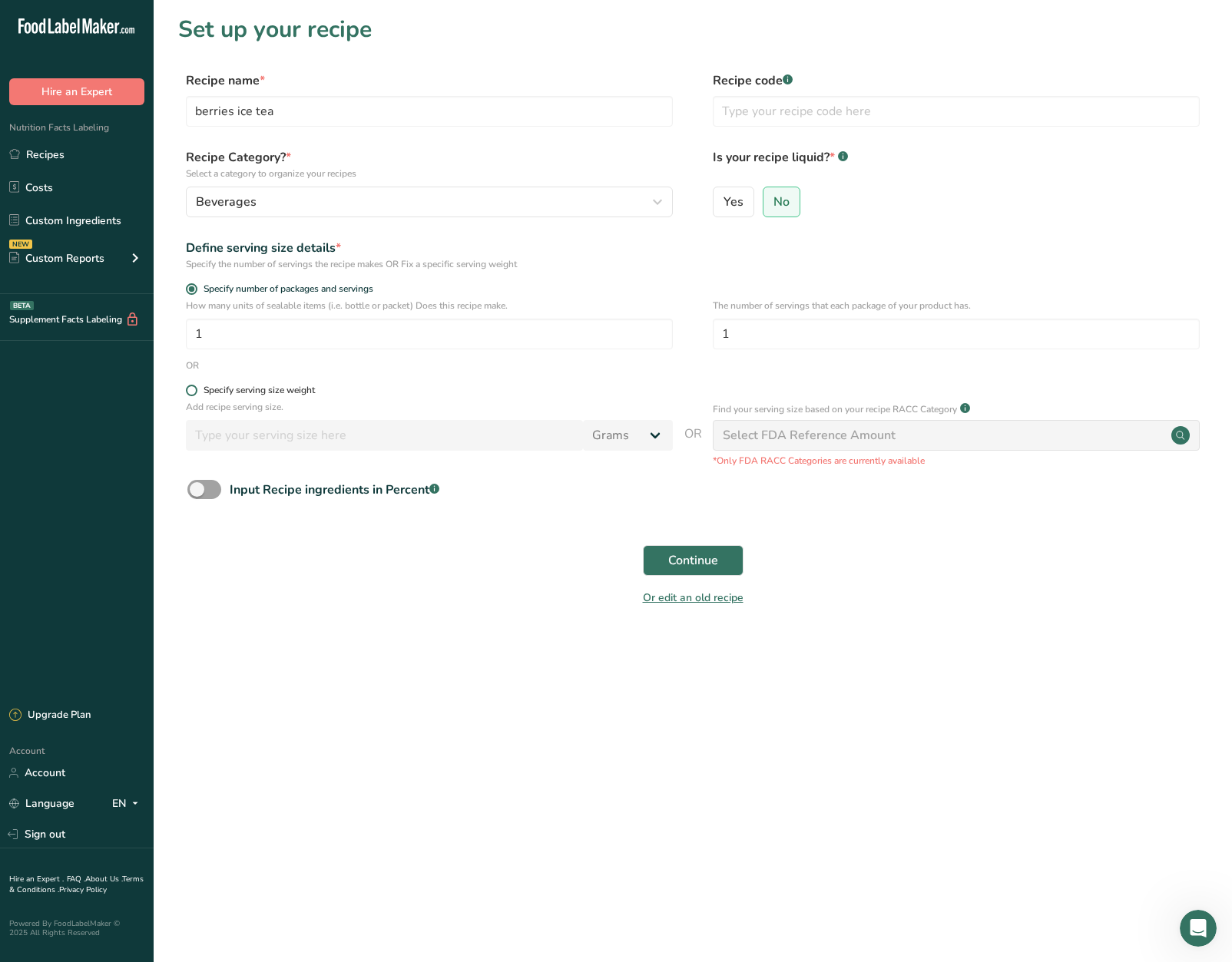
click at [190, 396] on span at bounding box center [192, 390] width 11 height 11
click at [190, 395] on input "Specify serving size weight" at bounding box center [191, 390] width 10 height 10
radio input "true"
radio input "false"
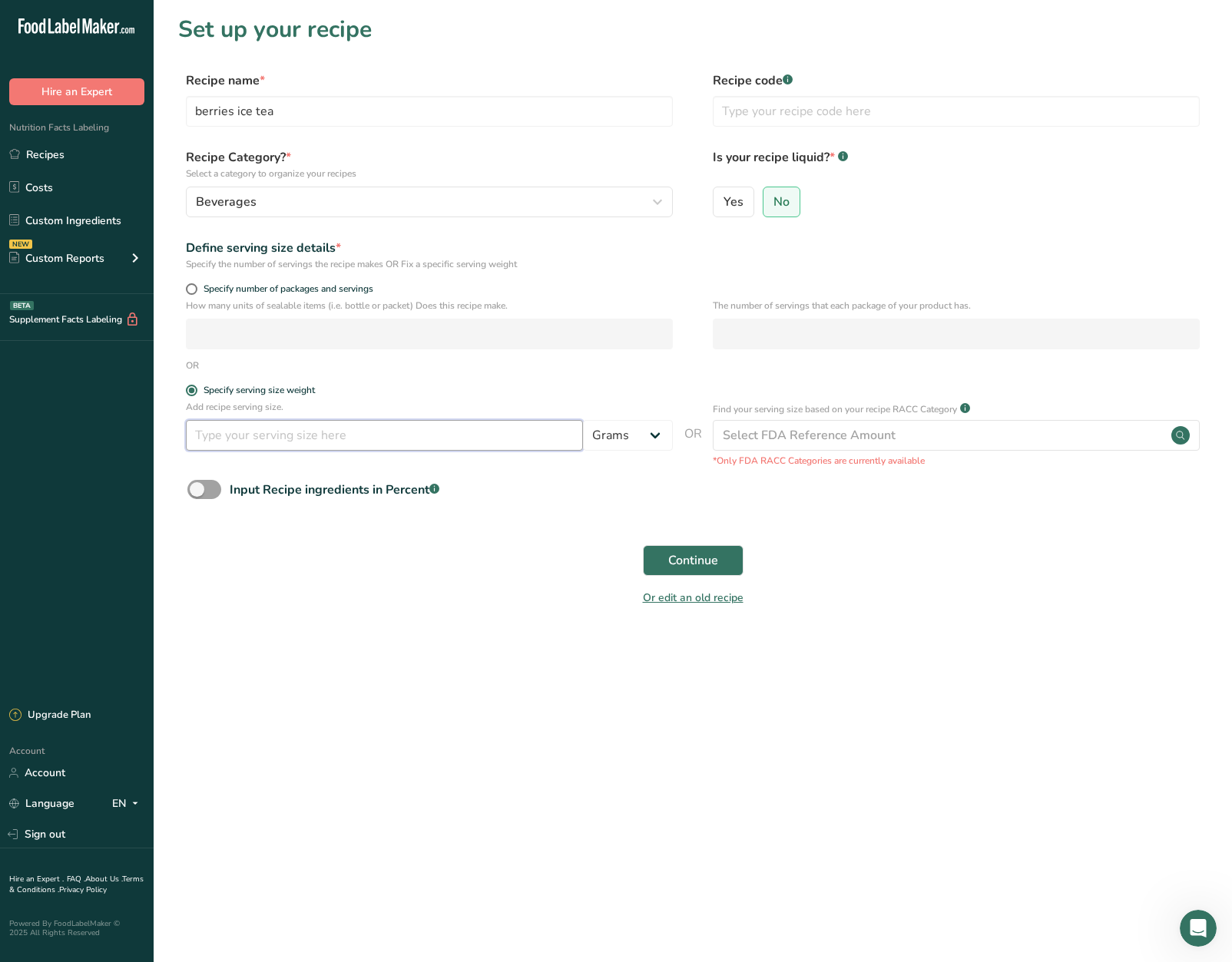
click at [253, 443] on input "number" at bounding box center [385, 435] width 397 height 31
type input "330"
click at [684, 551] on span "Continue" at bounding box center [693, 560] width 50 height 19
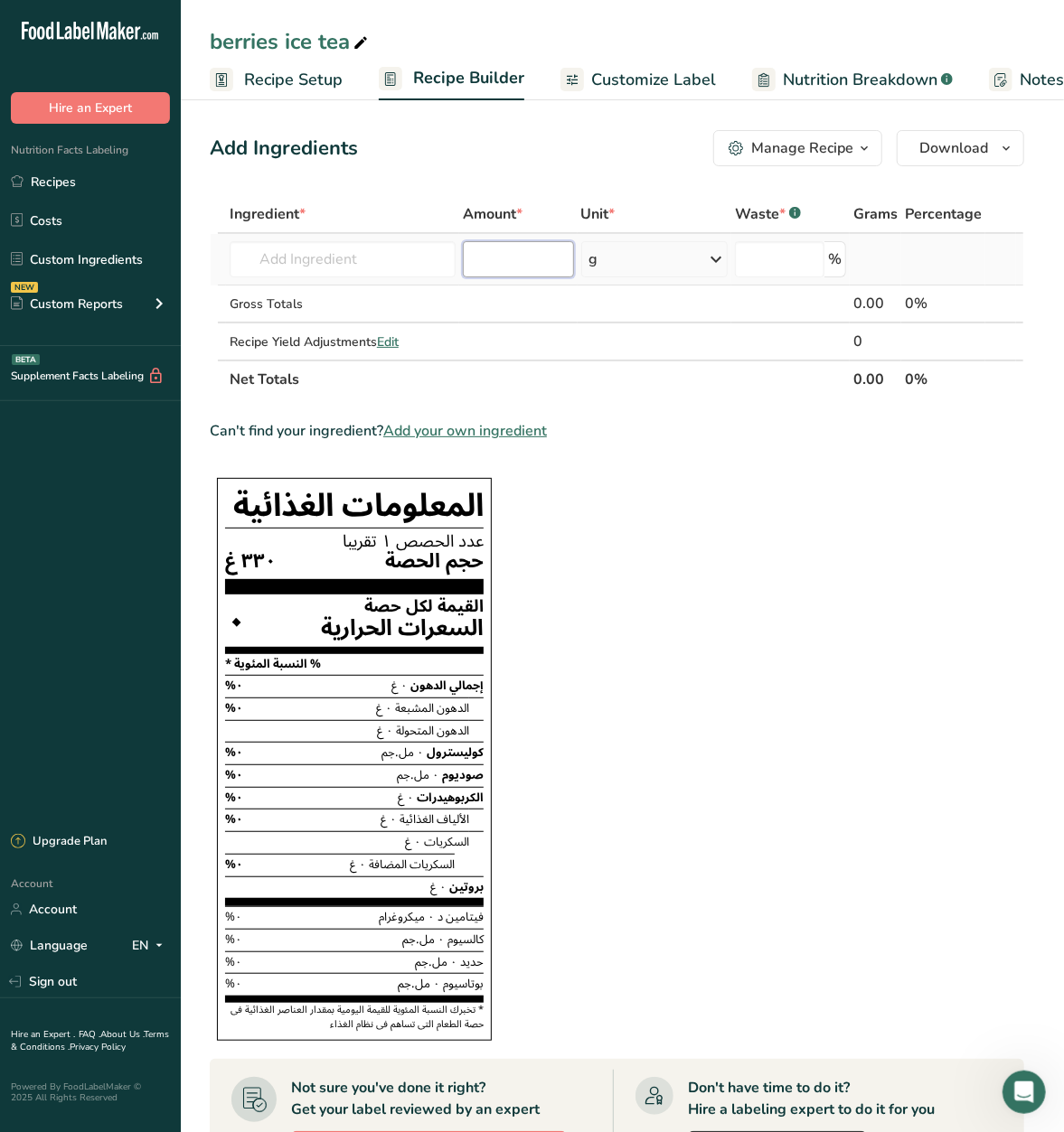
click at [532, 257] on input "number" at bounding box center [517, 259] width 111 height 37
type input "145"
click at [413, 258] on input "text" at bounding box center [342, 259] width 226 height 37
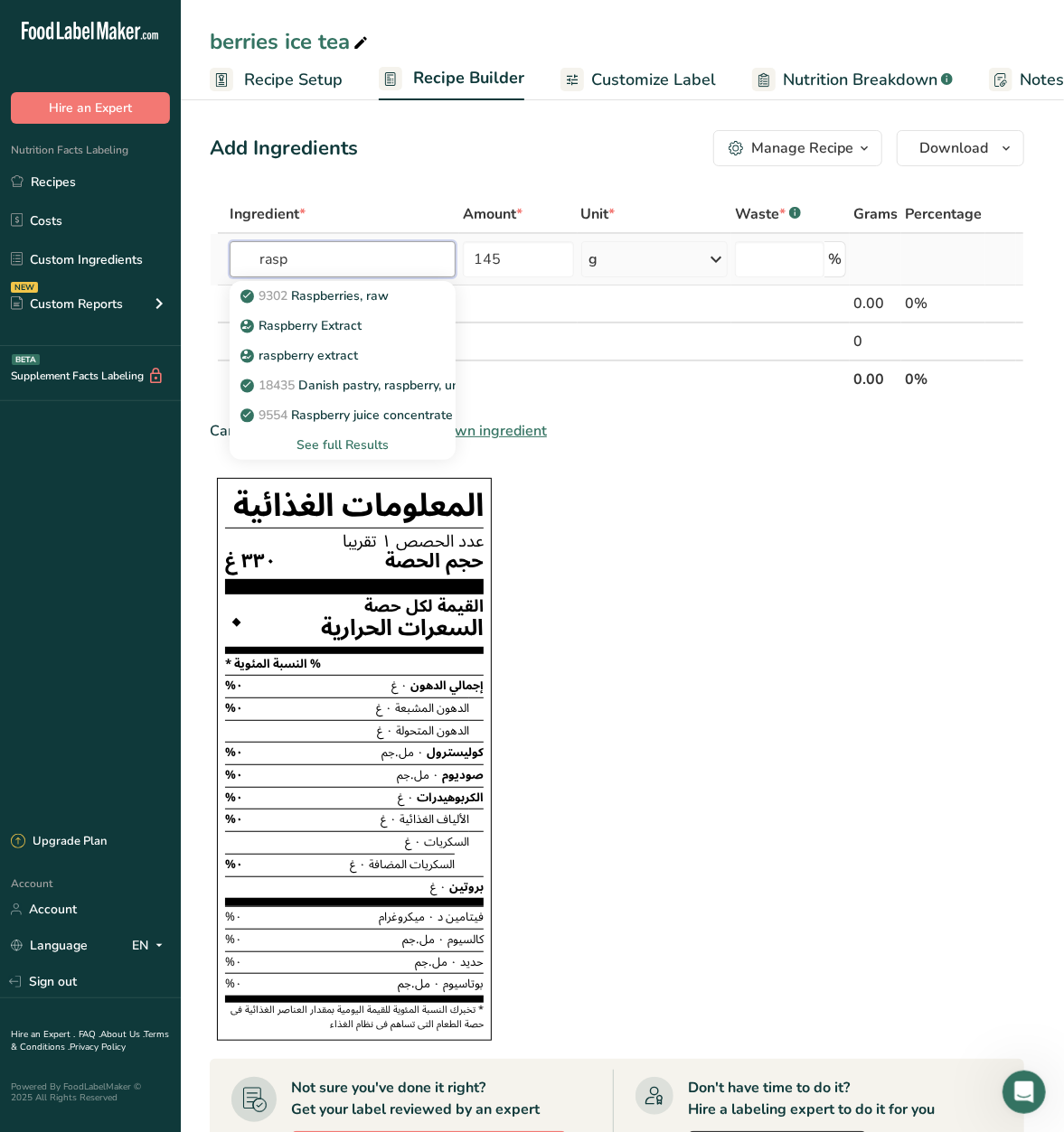
type input "rasp"
click at [340, 443] on div "See full Results" at bounding box center [342, 445] width 197 height 19
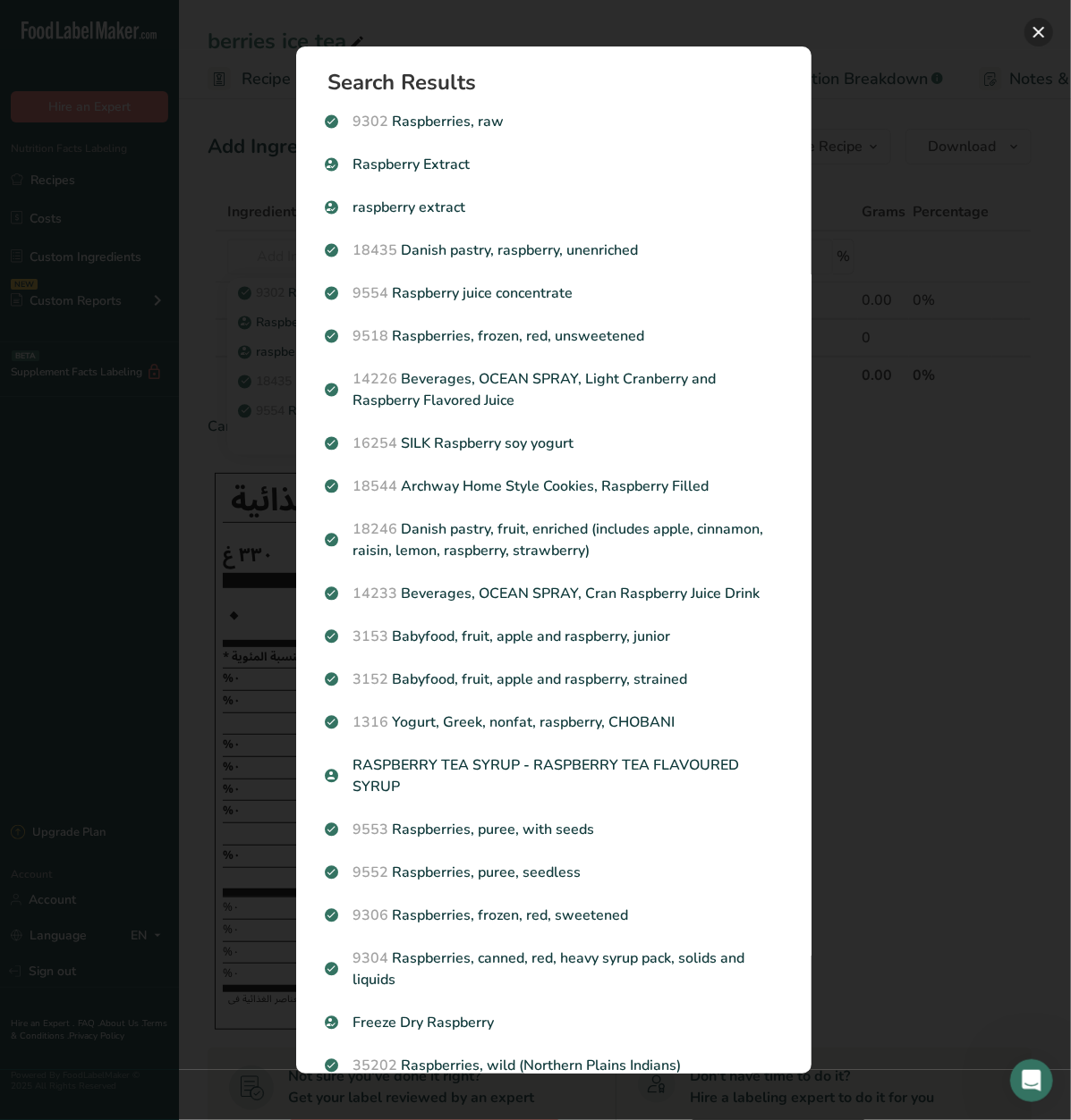
click at [1042, 25] on button "Search results modal" at bounding box center [1039, 32] width 29 height 29
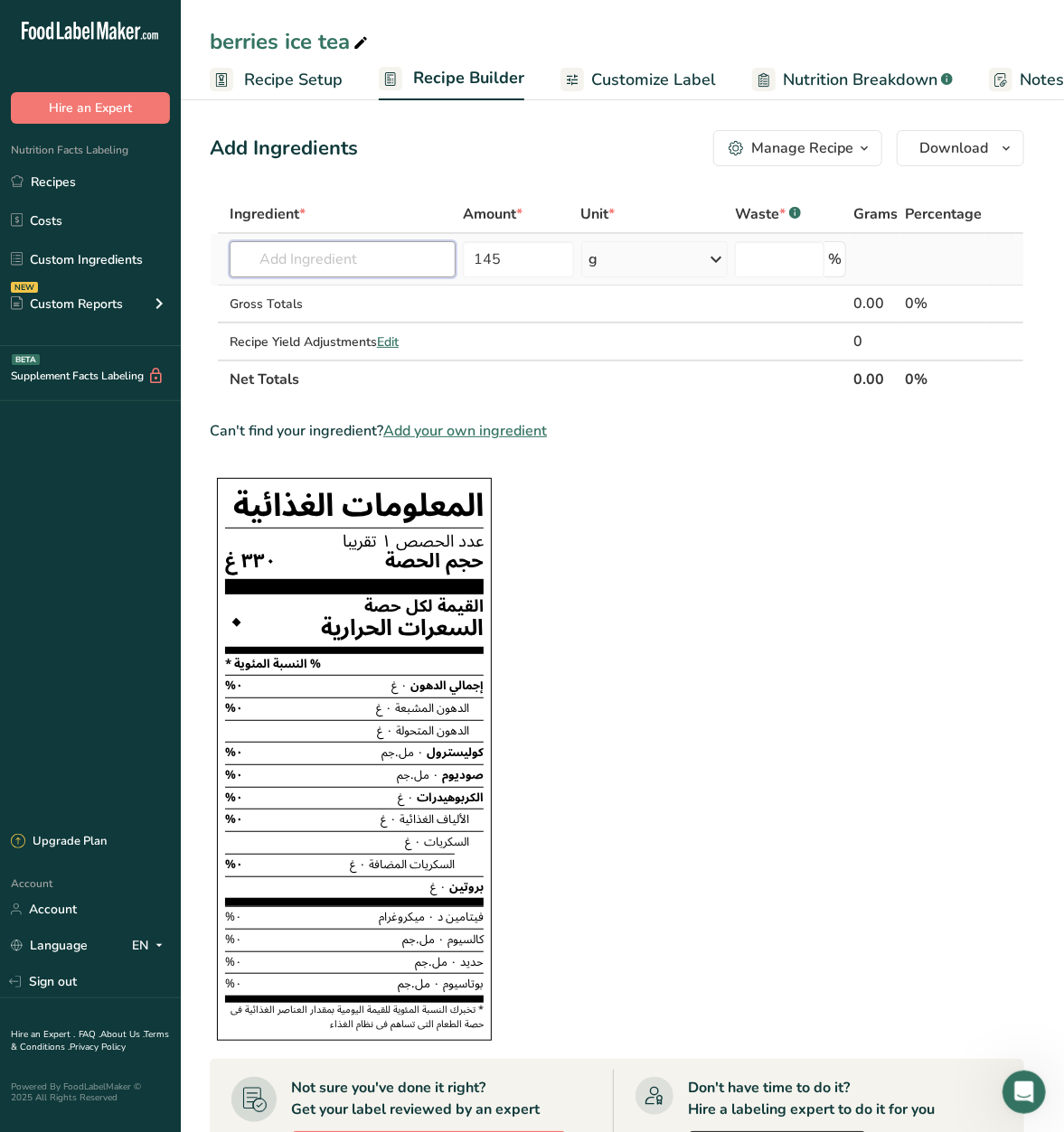
click at [340, 250] on input "text" at bounding box center [342, 259] width 226 height 37
type input "raspberry ice tea"
click at [356, 260] on input "text" at bounding box center [342, 259] width 226 height 37
type input "raspberry tea"
click at [358, 301] on p "RASPBERRY TEA SYRUP - RASPBERRY TEA FLAVOURED SYRUP" at bounding box center [443, 296] width 398 height 19
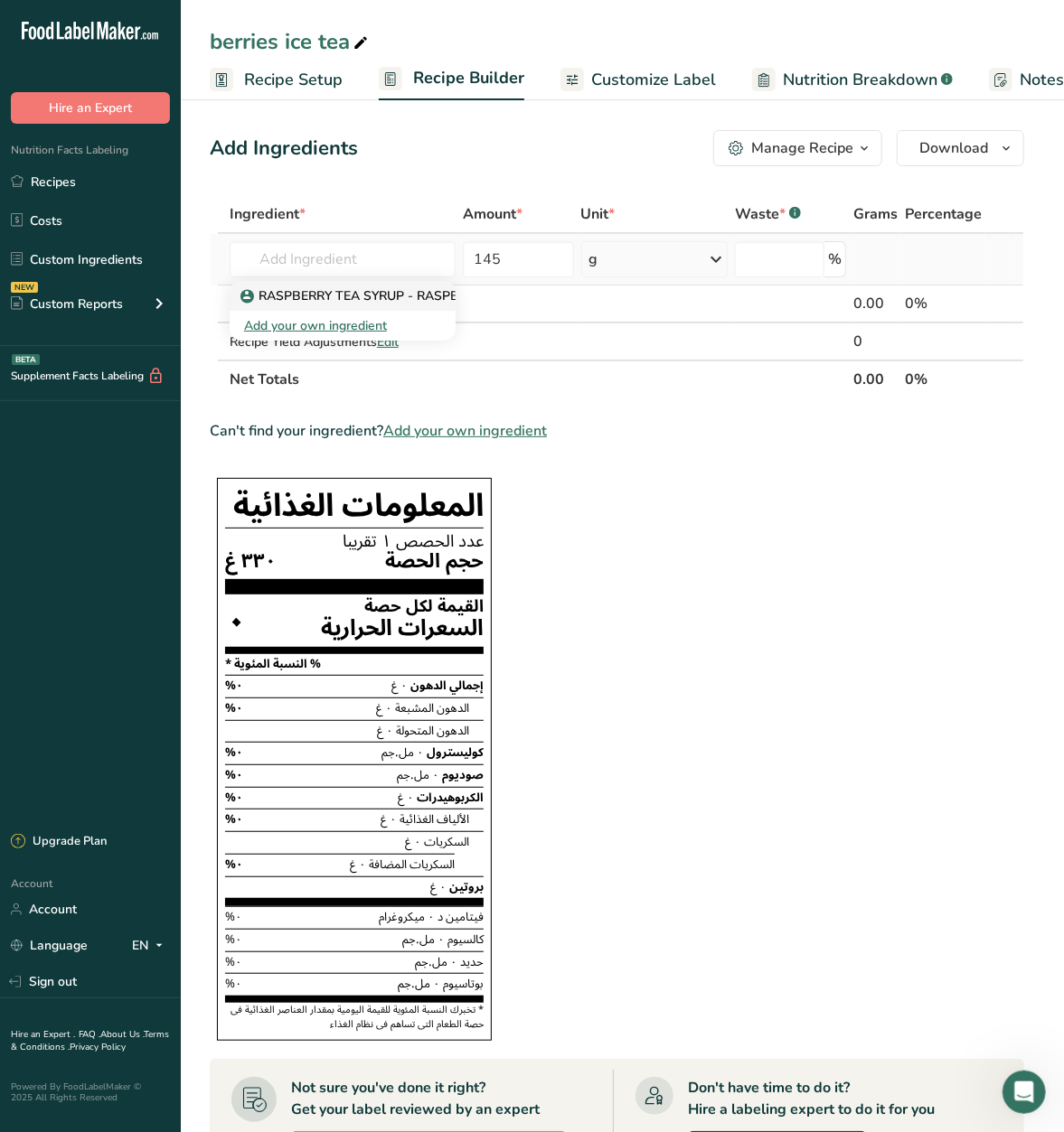
type input "RASPBERRY TEA SYRUP - RASPBERRY TEA FLAVOURED SYRUP"
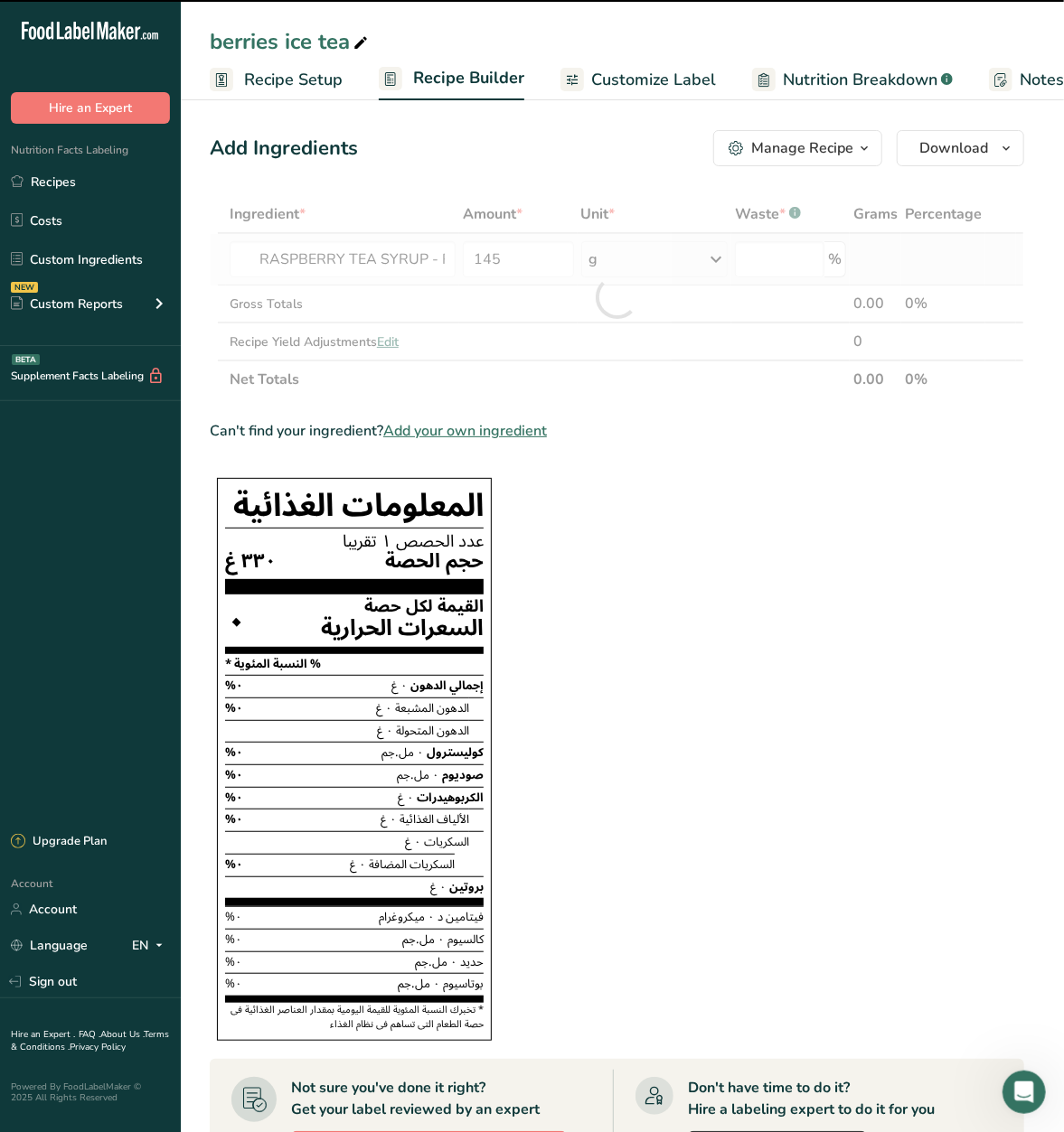
type input "0"
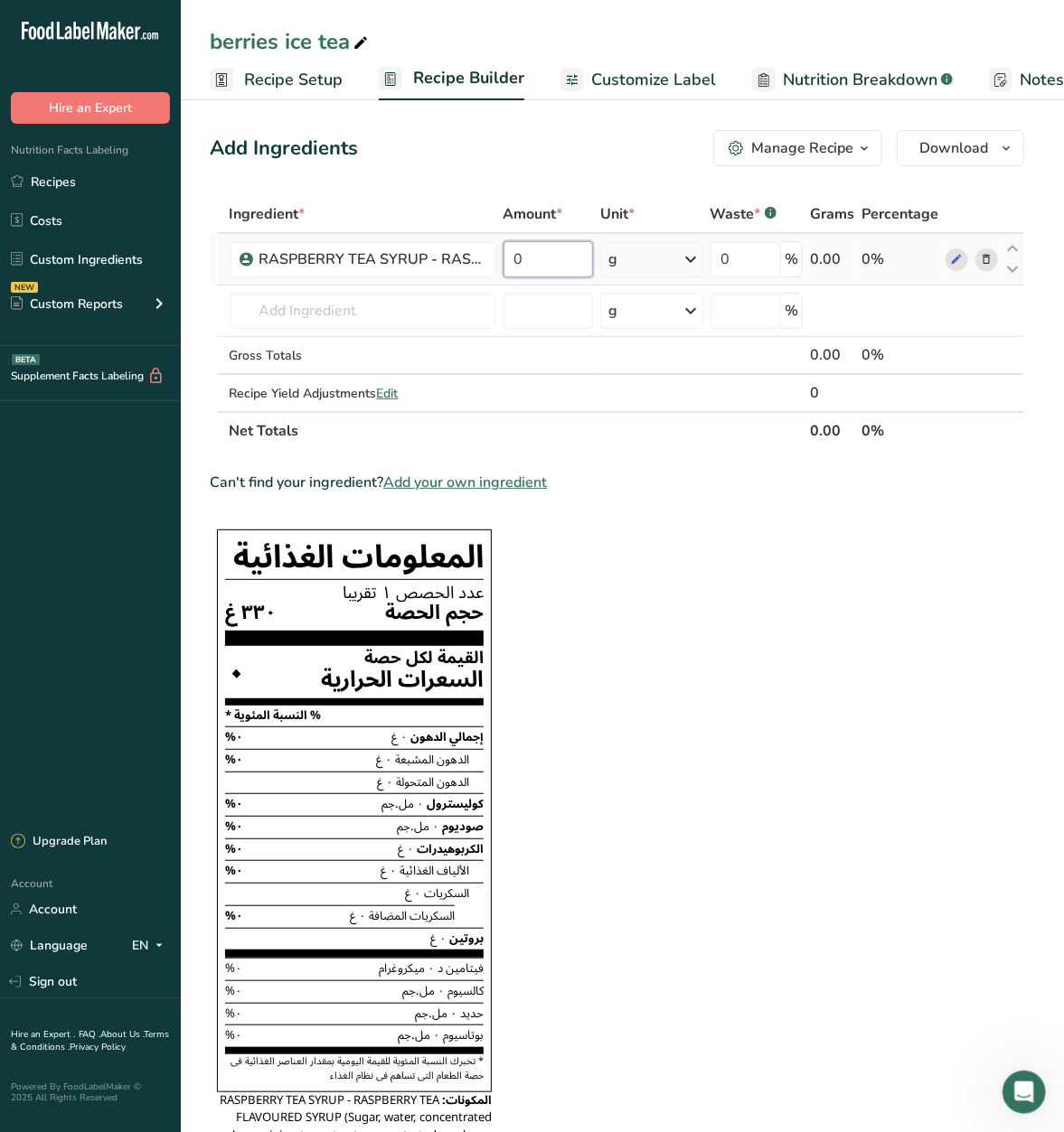
click at [524, 258] on input "0" at bounding box center [548, 259] width 89 height 37
type input "145"
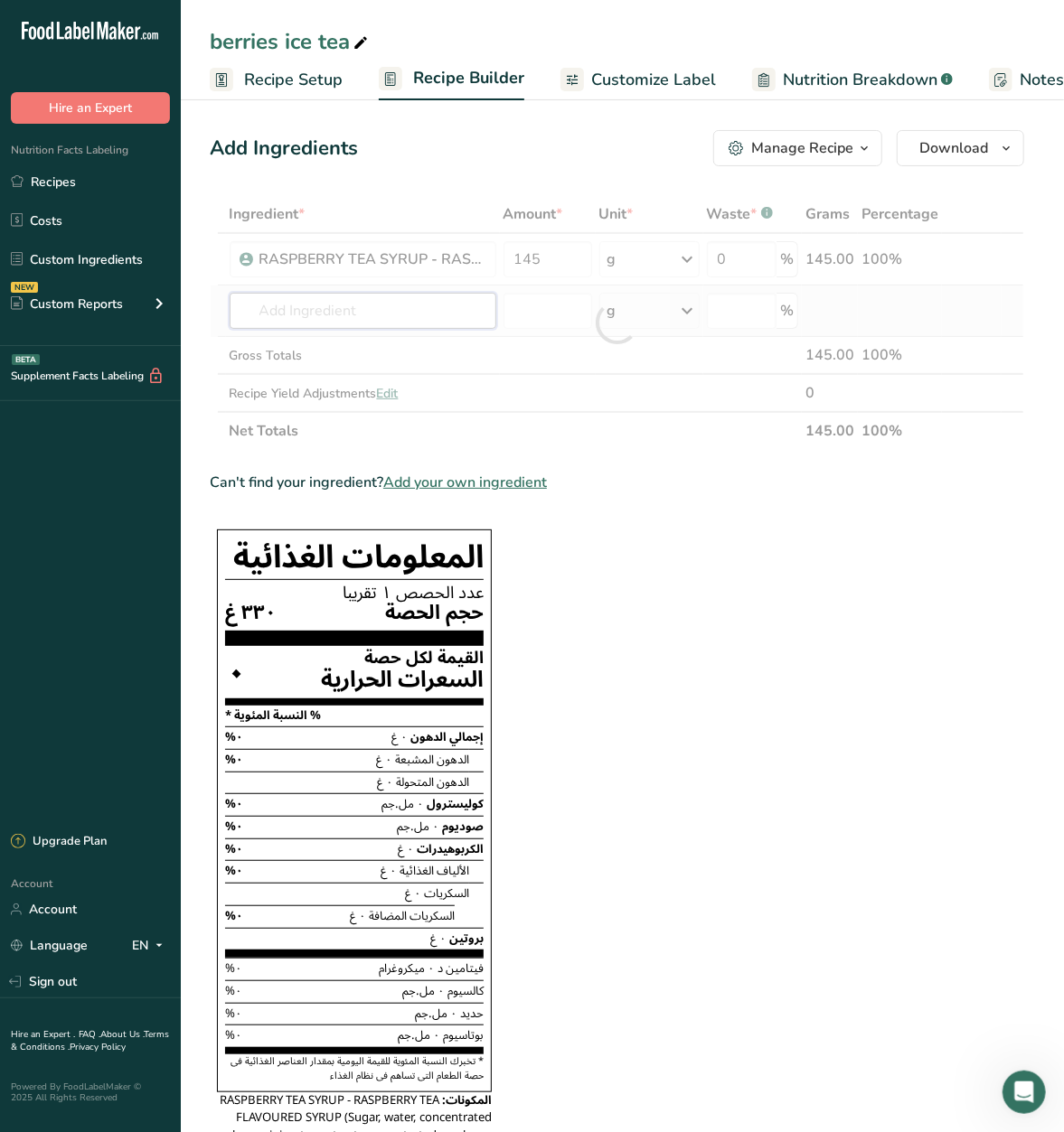
click at [447, 312] on div "Ingredient * Amount * Unit * Waste * .a-a{fill:#347362;}.b-a{fill:#fff;} Grams …" at bounding box center [616, 322] width 814 height 255
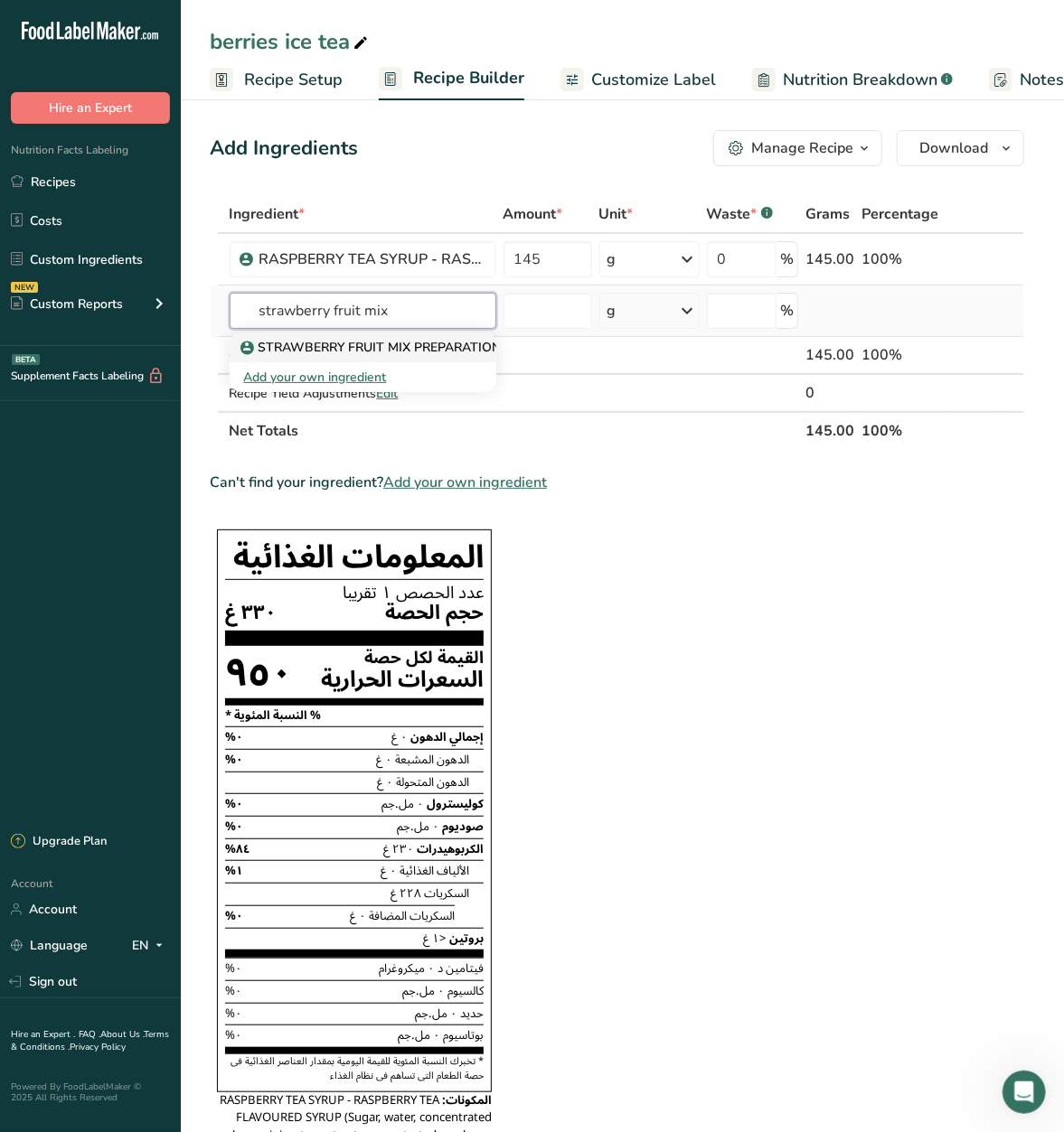
type input "strawberry fruit mix"
click at [384, 349] on p "STRAWBERRY FRUIT MIX PREPARATION" at bounding box center [373, 348] width 258 height 19
type input "STRAWBERRY FRUIT MIX PREPARATION"
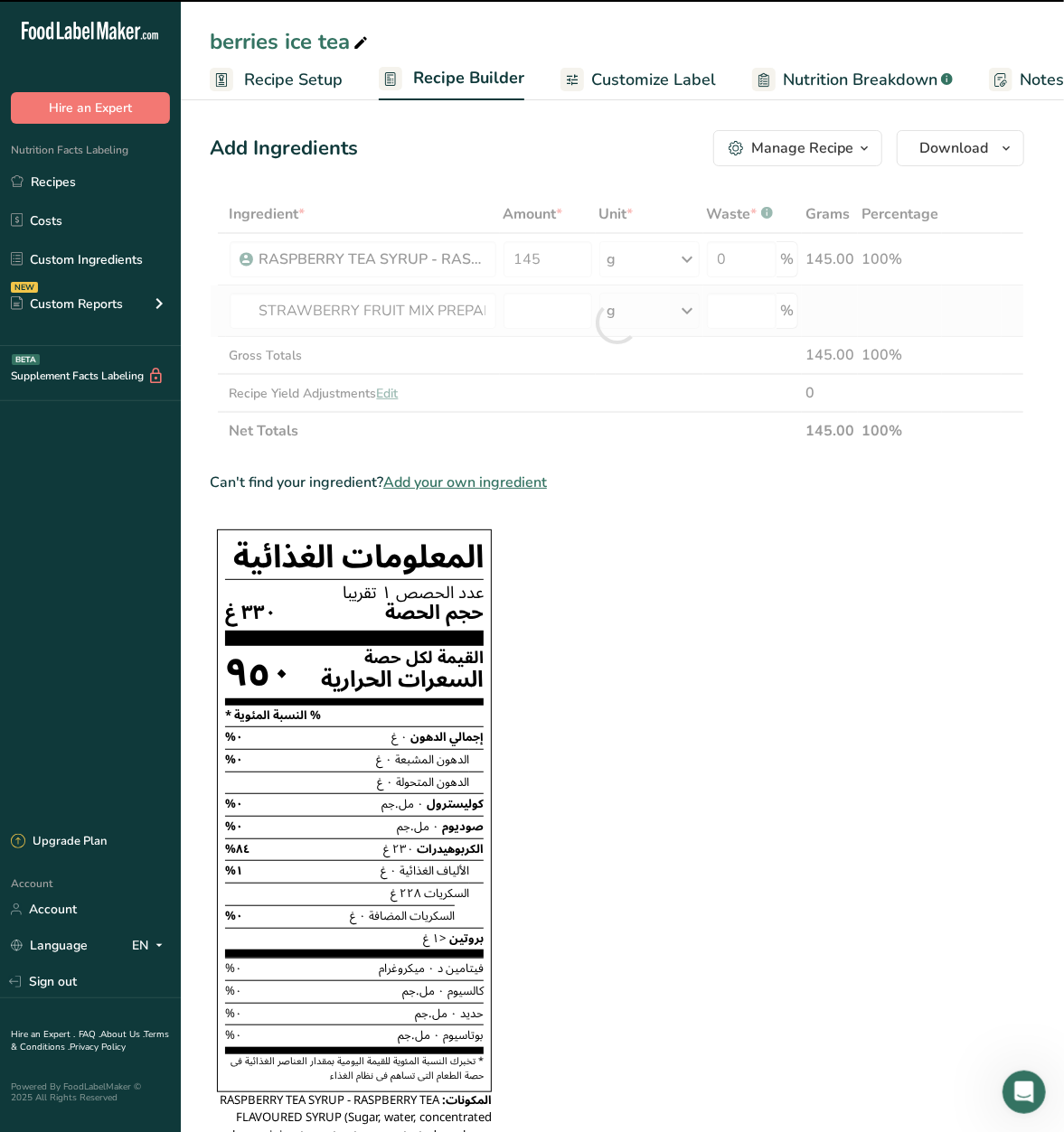
type input "0"
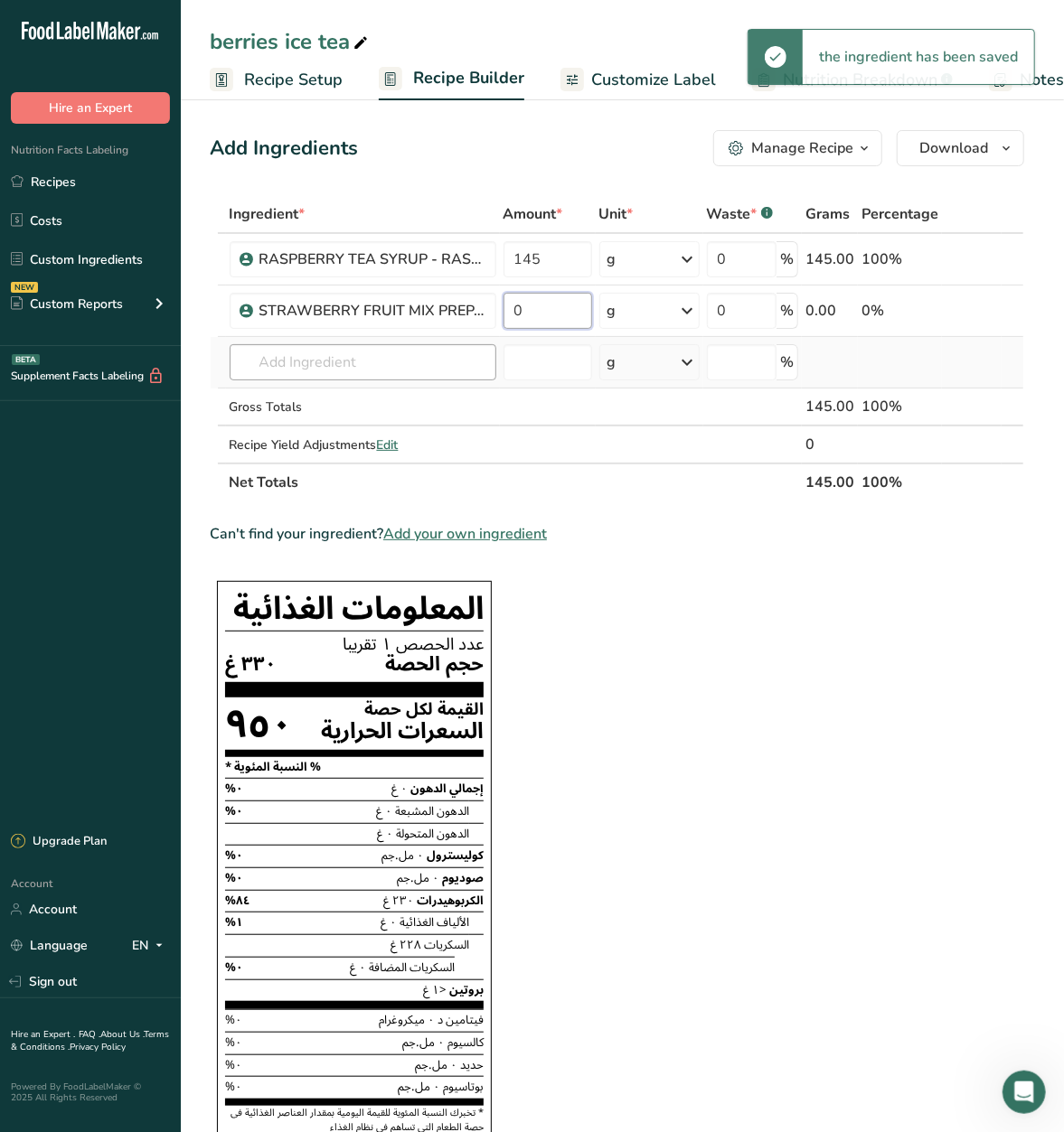
drag, startPoint x: 573, startPoint y: 309, endPoint x: 468, endPoint y: 358, distance: 115.9
click at [468, 358] on tbody "RASPBERRY TEA SYRUP - RASPBERRY TEA FLAVOURED SYRUP 145 g Weight Units g kg mg …" at bounding box center [616, 349] width 812 height 229
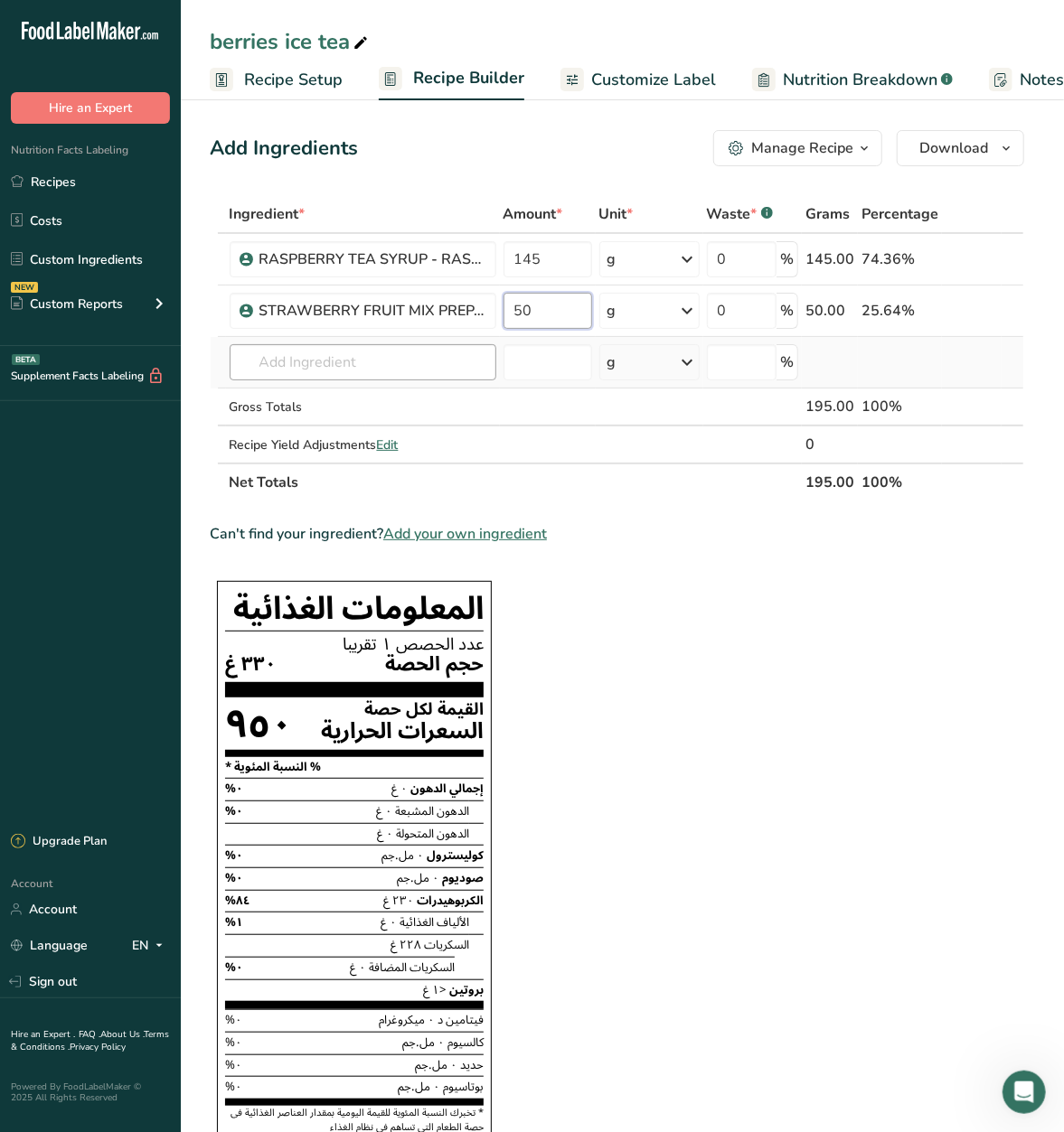
type input "50"
click at [423, 366] on div "Ingredient * Amount * Unit * Waste * .a-a{fill:#347362;}.b-a{fill:#fff;} Grams …" at bounding box center [616, 348] width 814 height 307
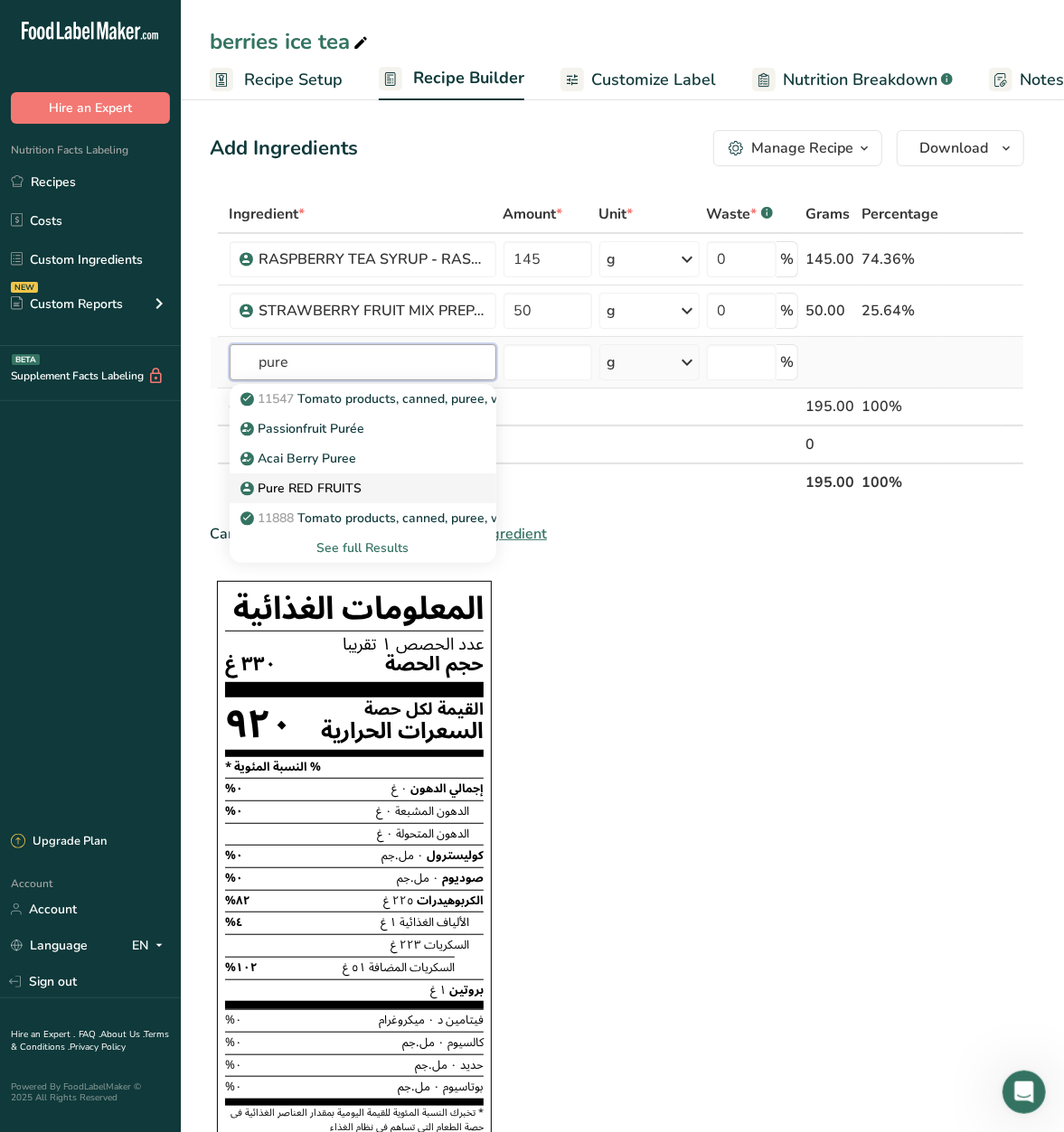
type input "pure"
click at [384, 479] on div "Pure RED FRUITS" at bounding box center [348, 488] width 209 height 19
type input "Pure RED FRUITS"
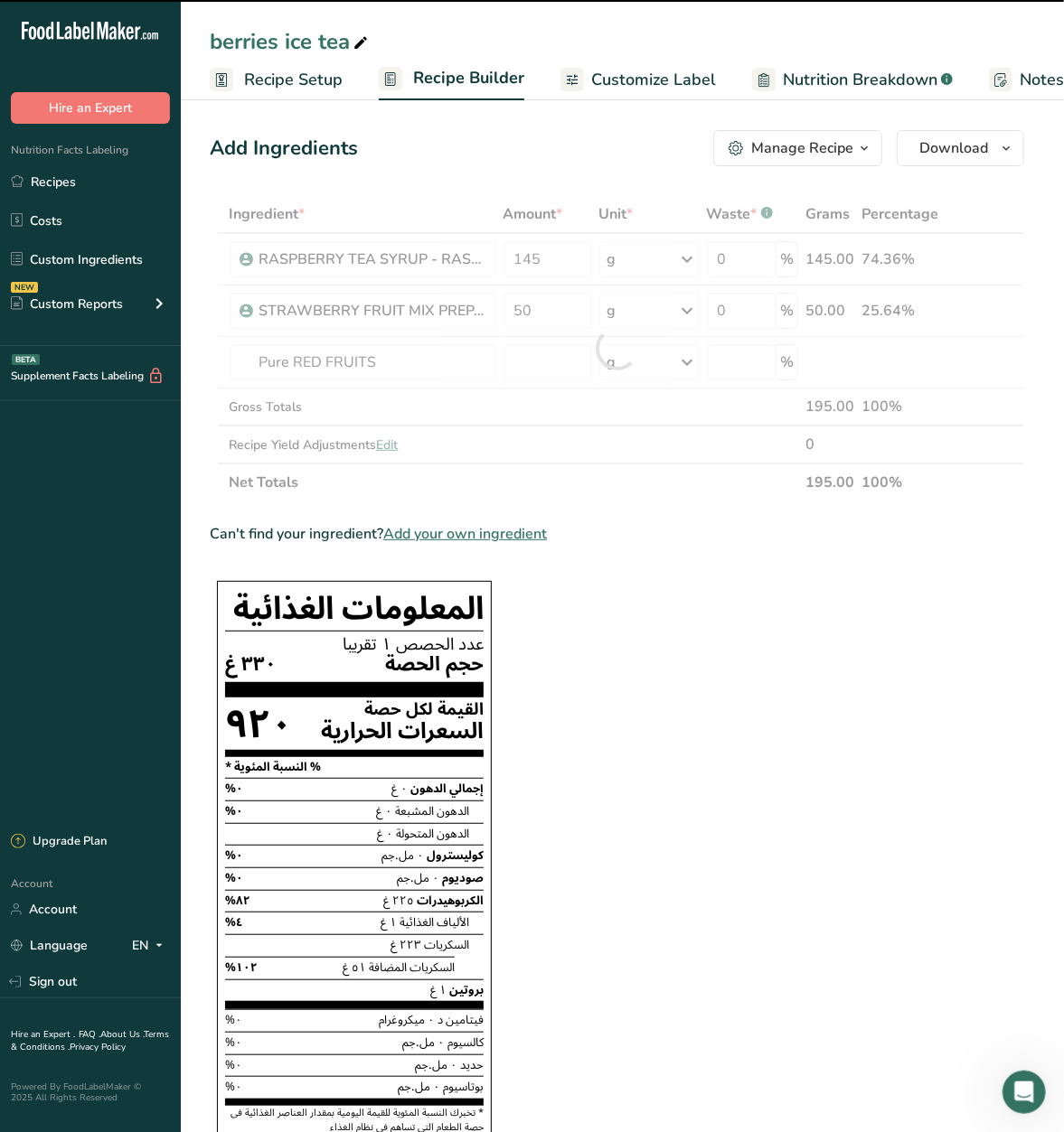
type input "0"
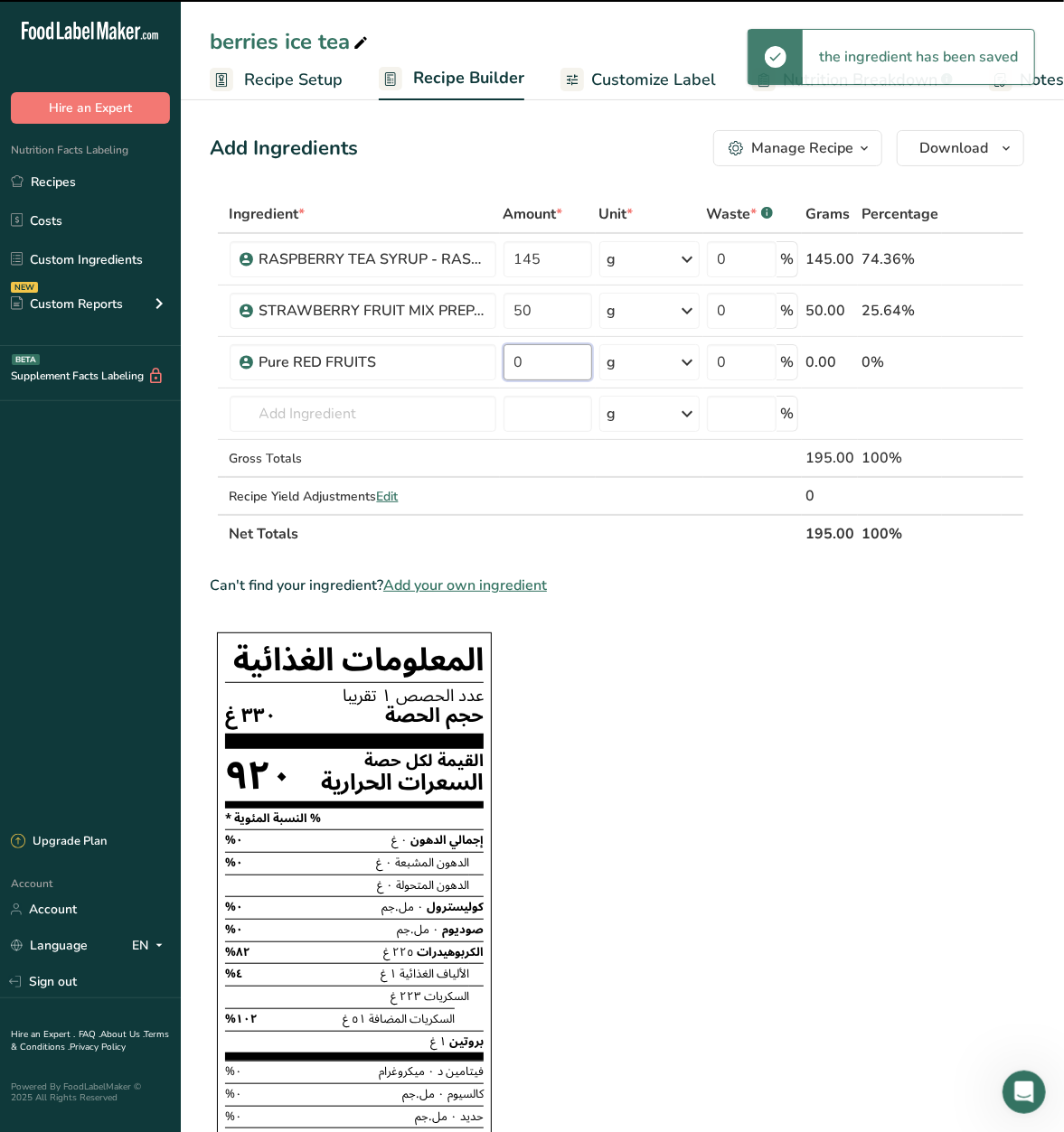
click at [514, 363] on input "0" at bounding box center [548, 362] width 88 height 37
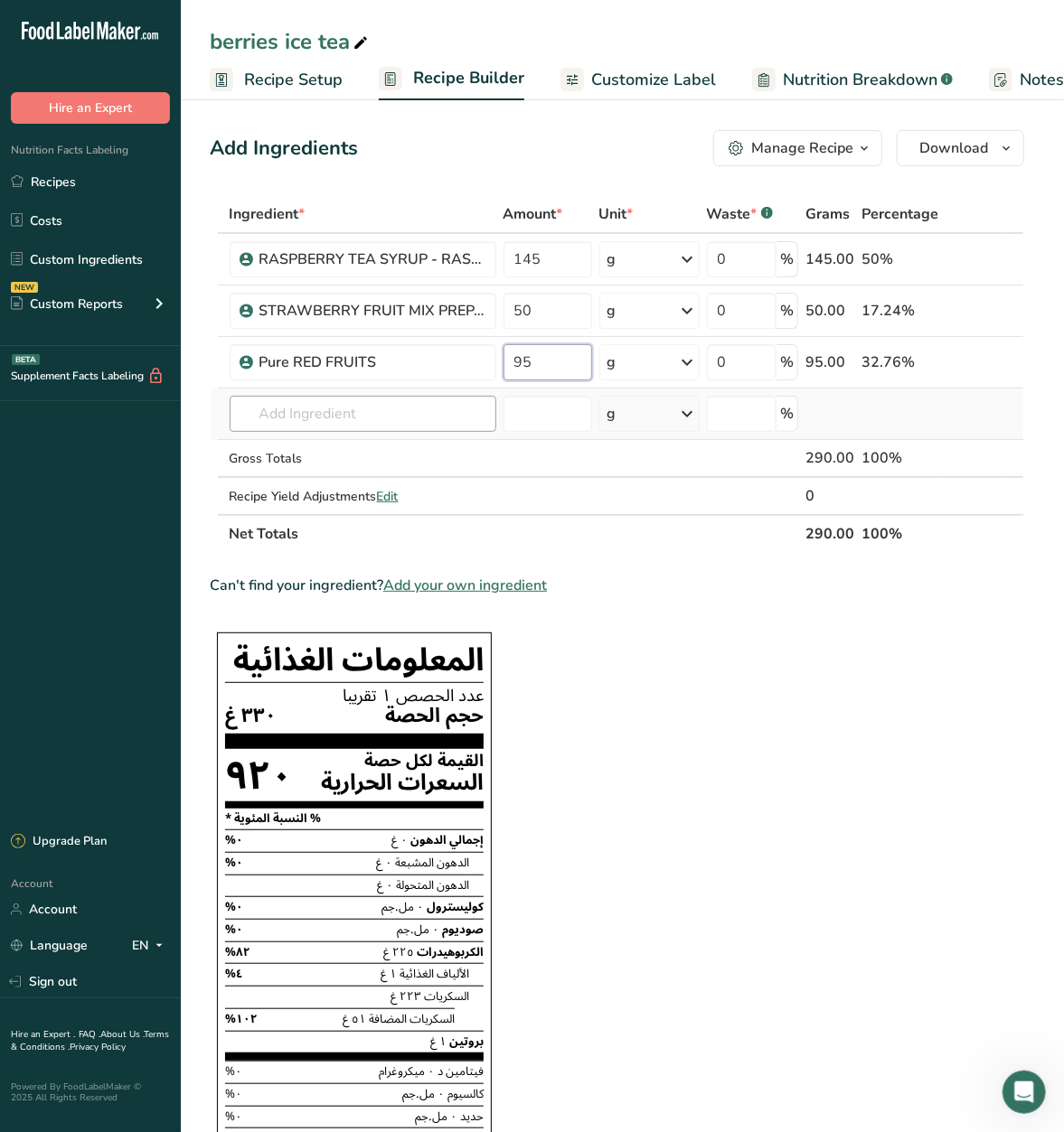
type input "95"
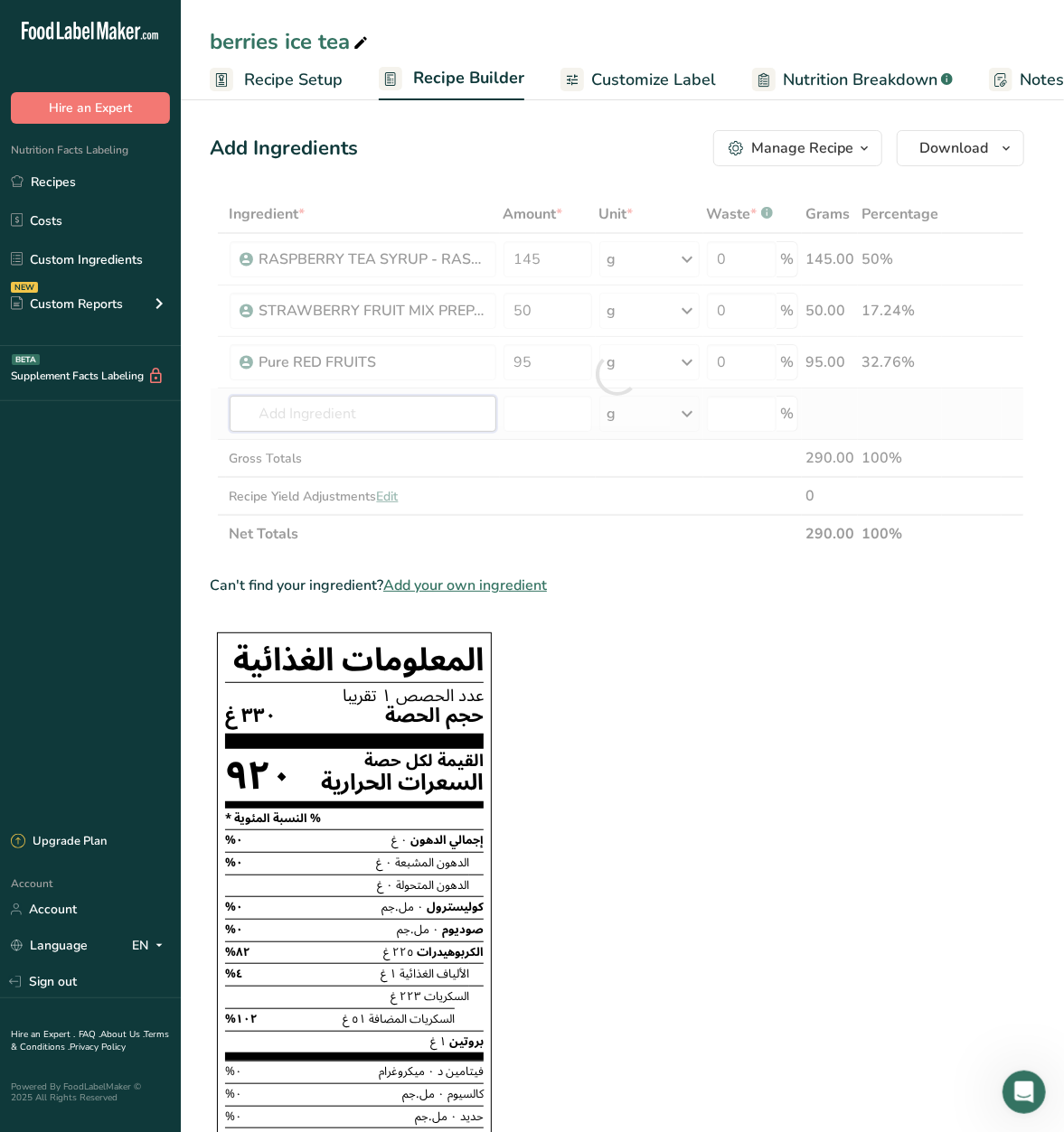
click at [421, 431] on div "Ingredient * Amount * Unit * Waste * .a-a{fill:#347362;}.b-a{fill:#fff;} Grams …" at bounding box center [616, 374] width 814 height 357
type input "wa"
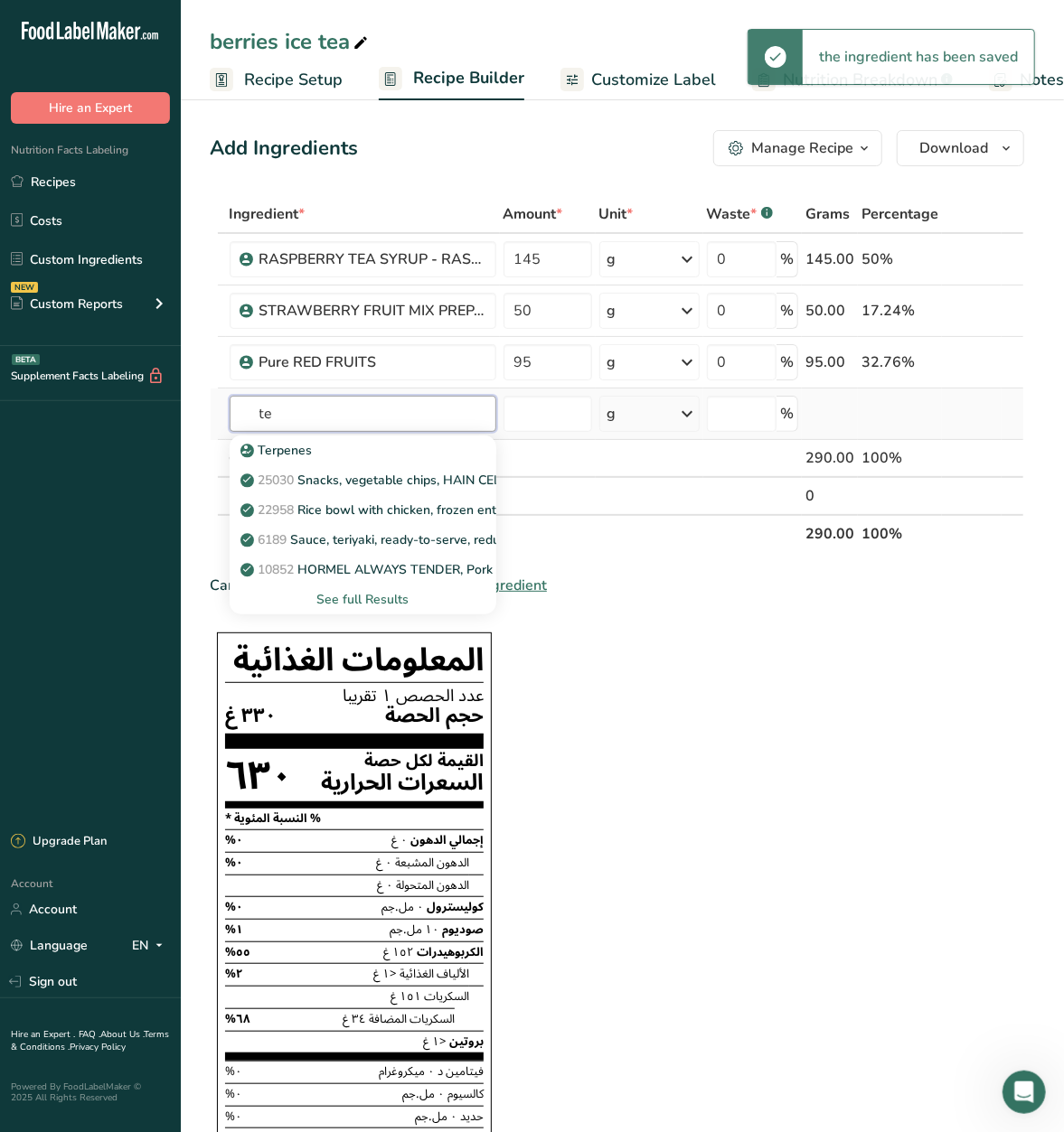
type input "t"
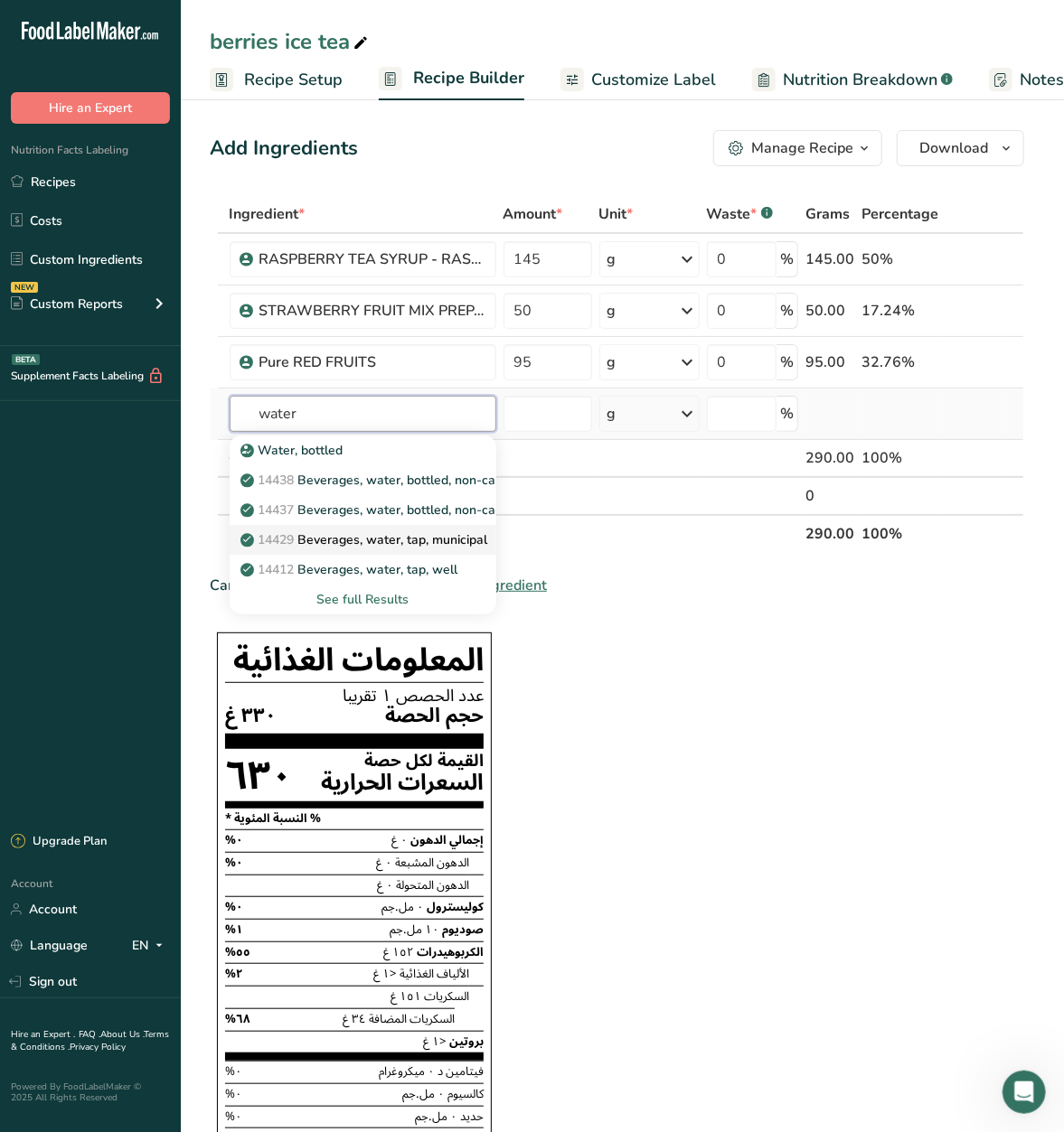
type input "water"
click at [414, 546] on p "14429 [GEOGRAPHIC_DATA], water, tap, municipal" at bounding box center [366, 540] width 244 height 19
type input "Beverages, water, tap, municipal"
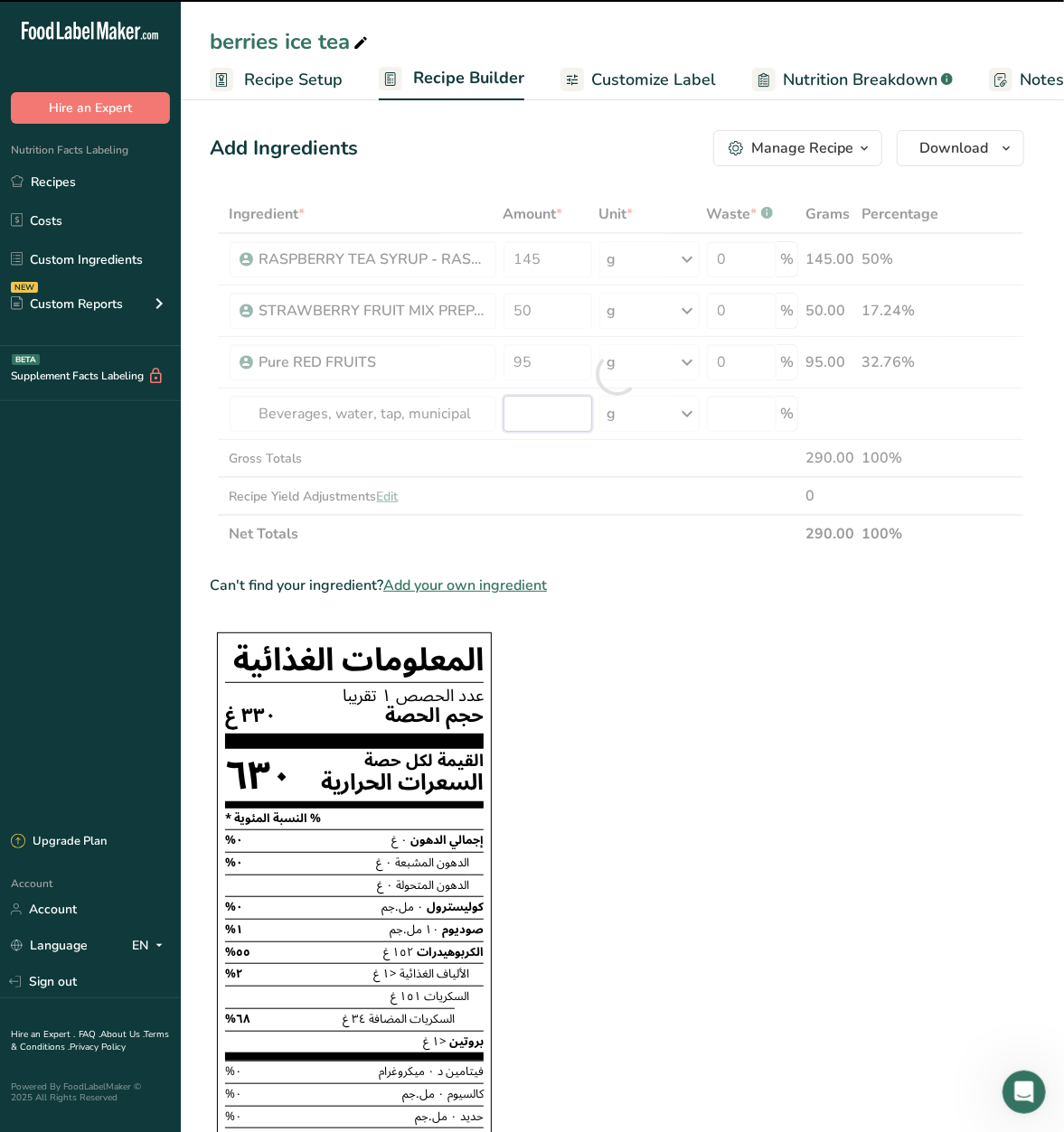
type input "0"
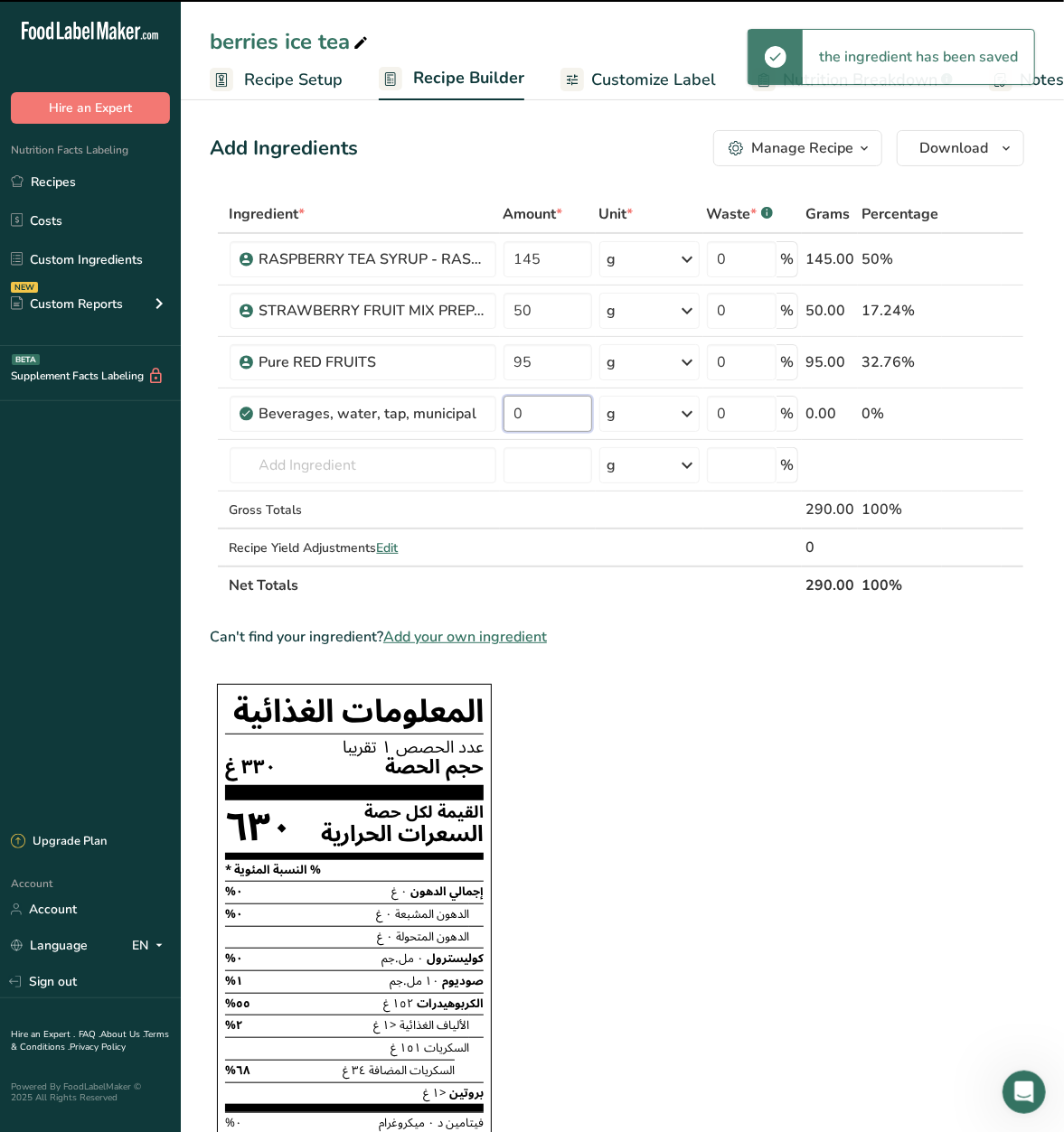
click at [528, 420] on input "0" at bounding box center [548, 414] width 88 height 37
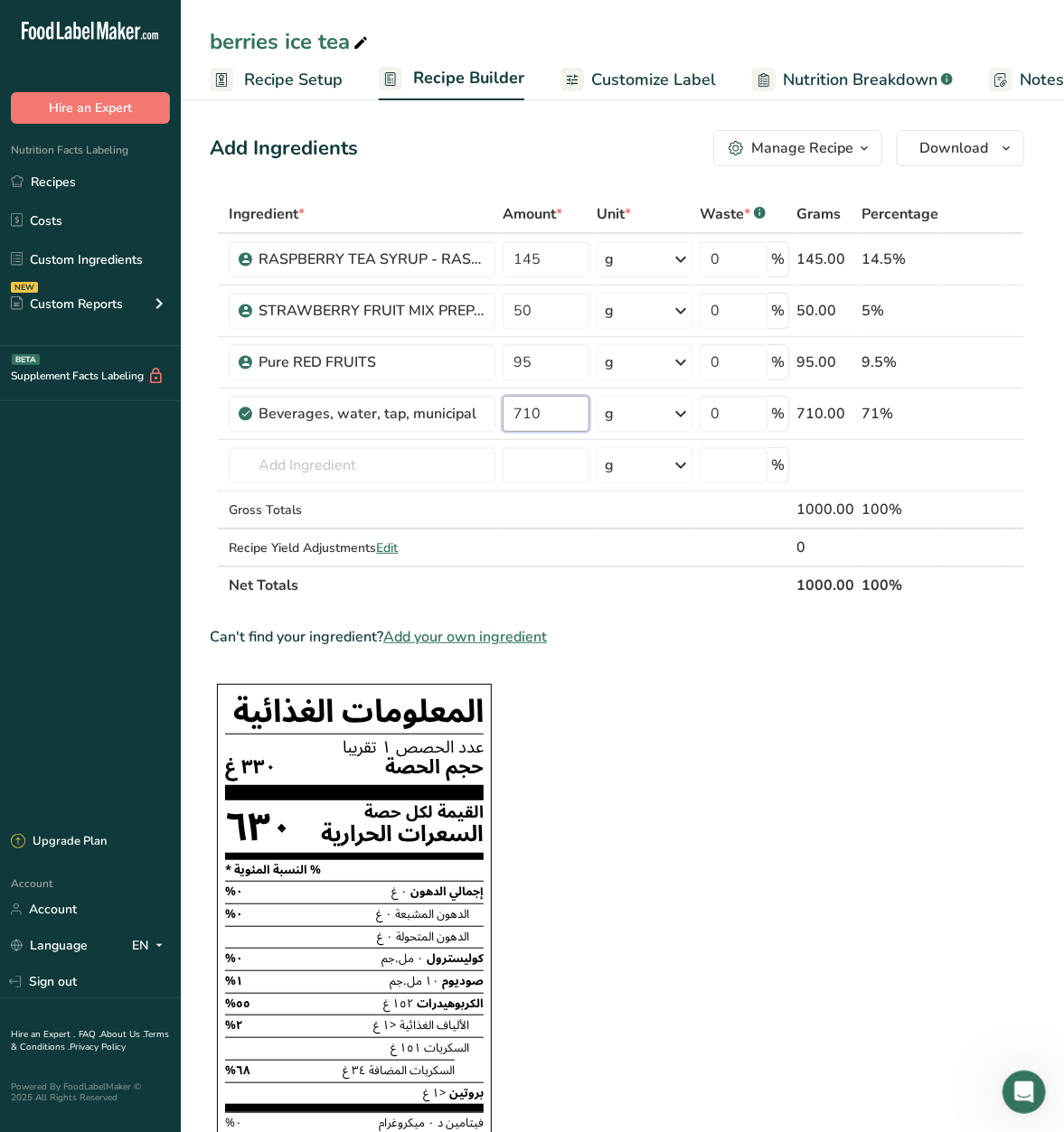
type input "710"
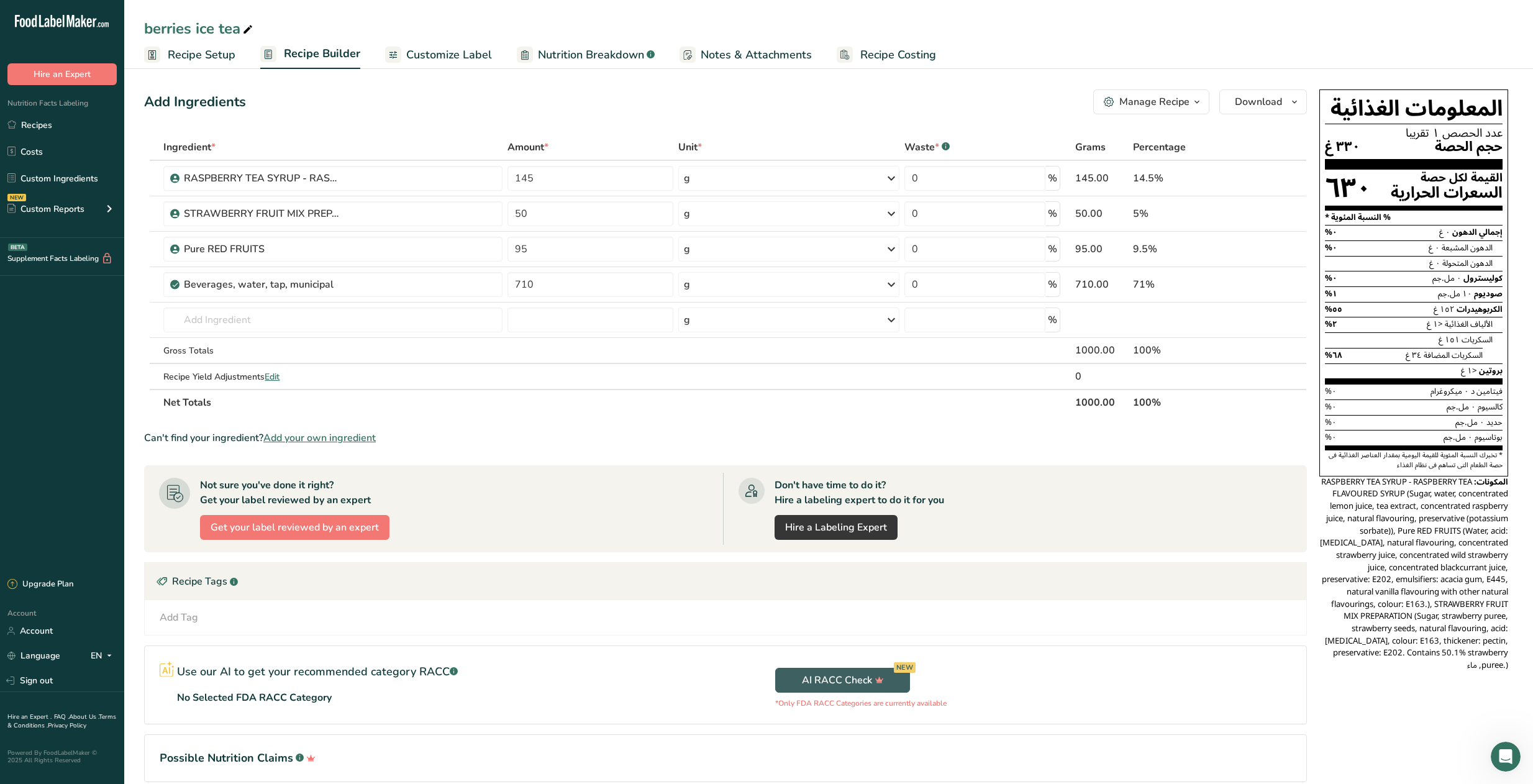
click at [401, 55] on link "Customize Label" at bounding box center [439, 55] width 107 height 28
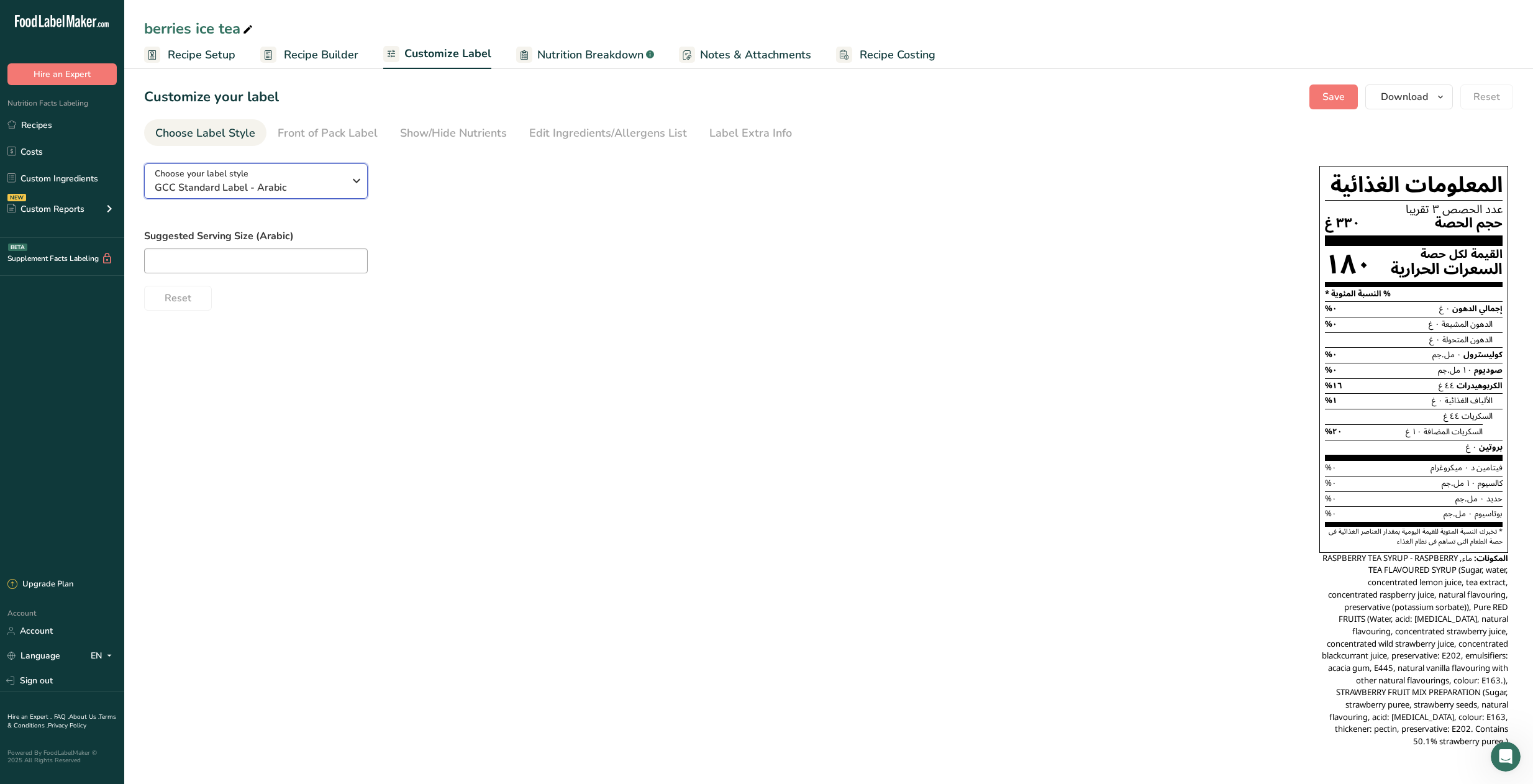
click at [358, 179] on icon "button" at bounding box center [356, 181] width 15 height 22
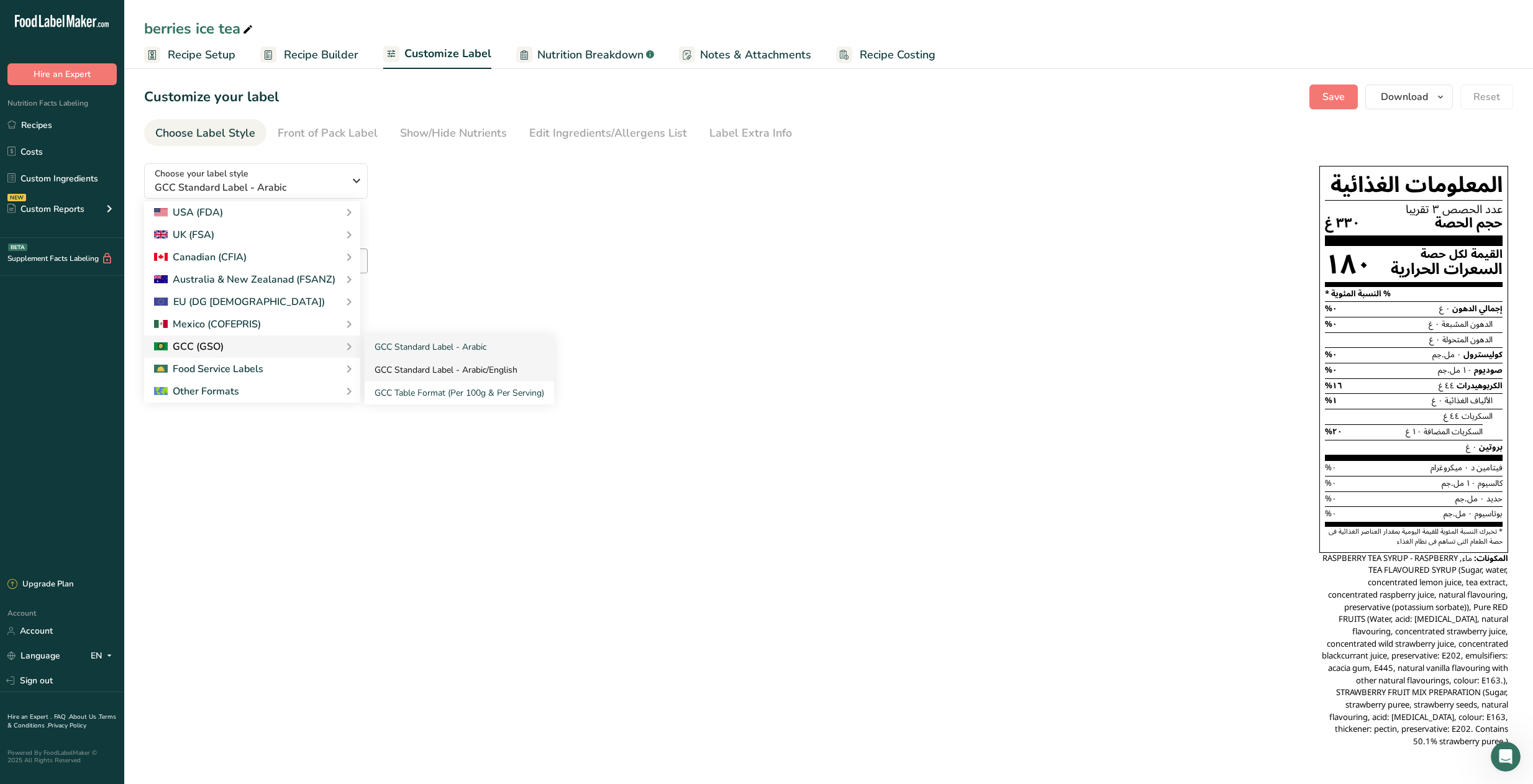
click at [453, 363] on link "GCC Standard Label - Arabic/English" at bounding box center [459, 370] width 190 height 23
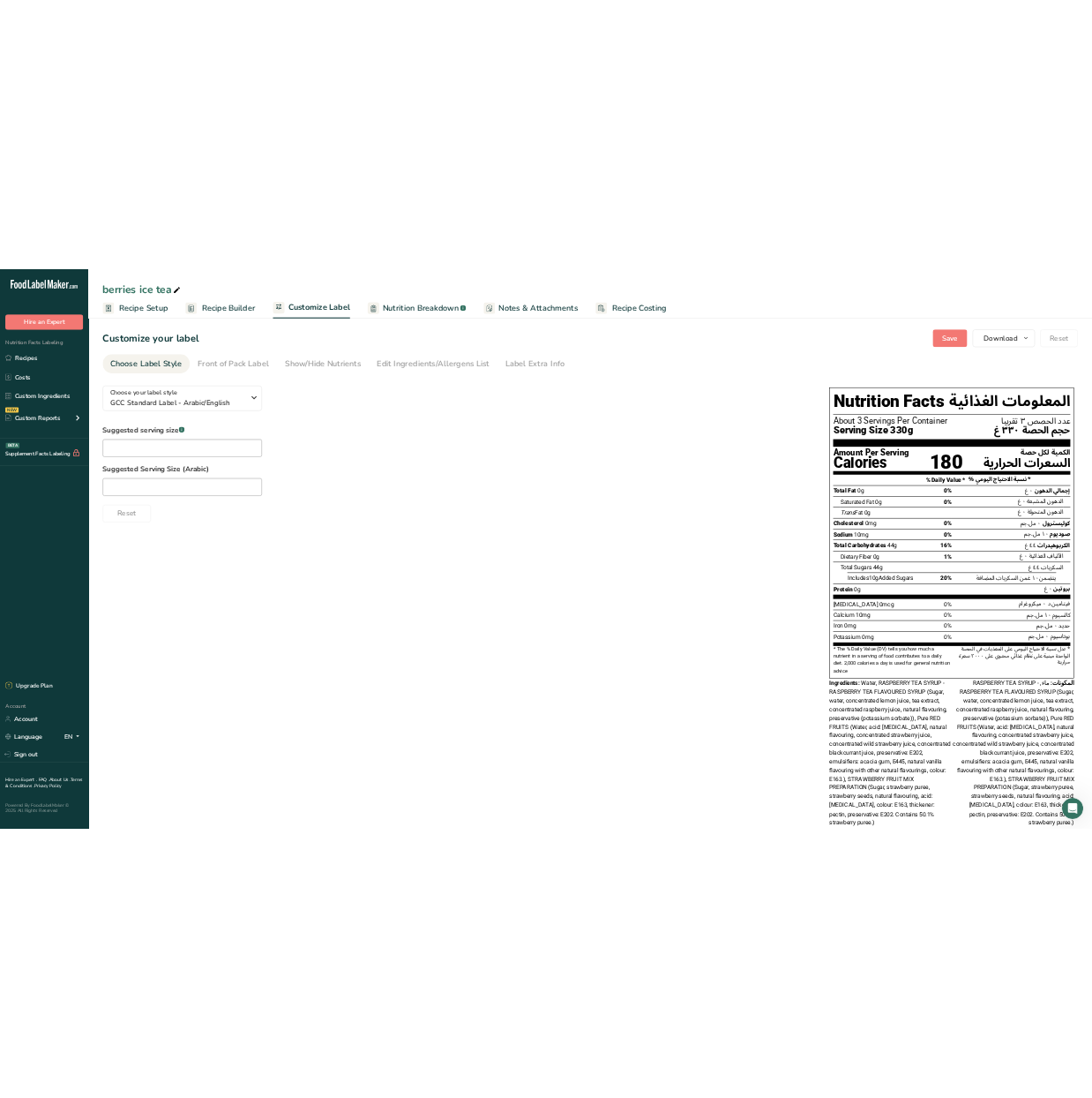
scroll to position [34, 0]
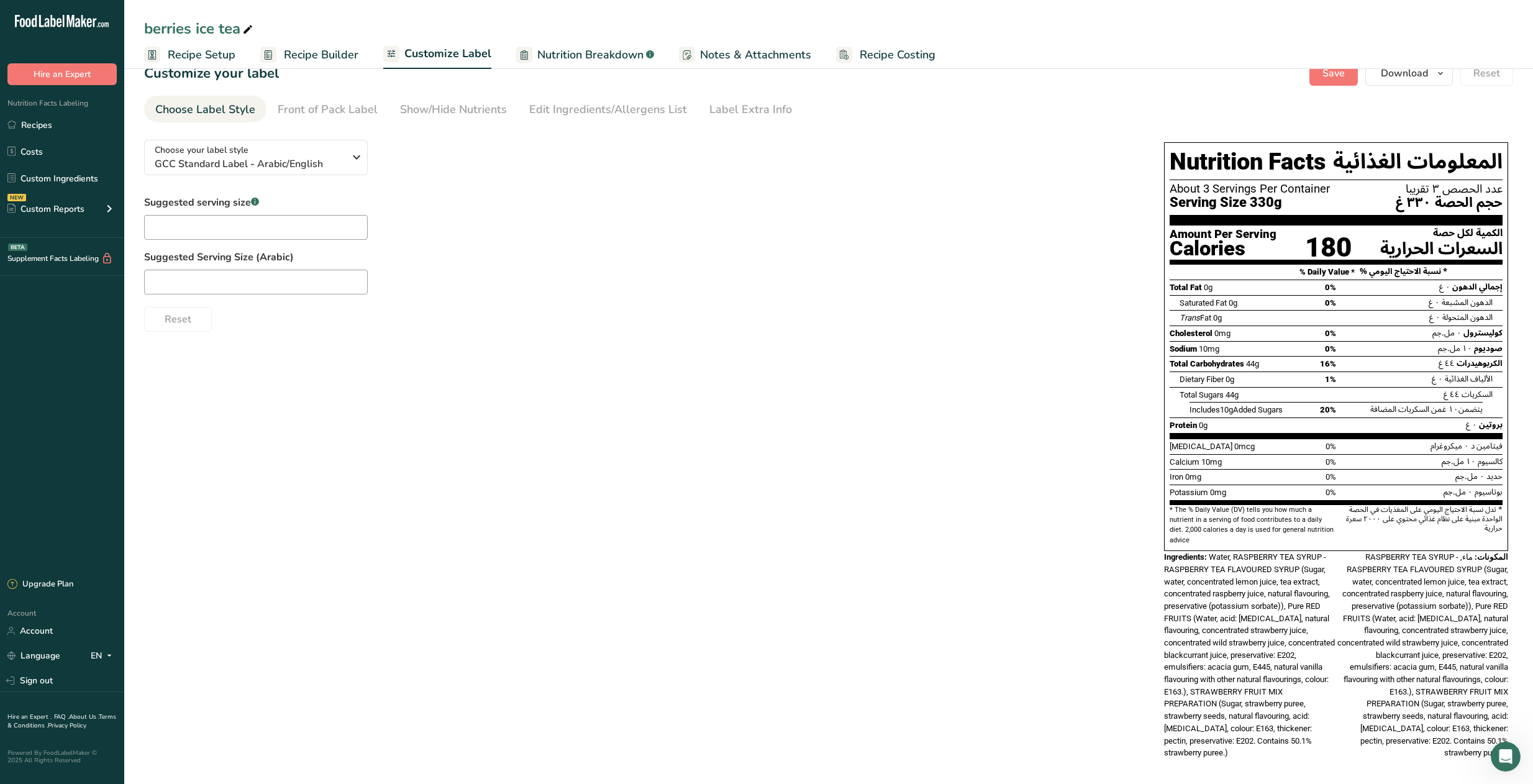
drag, startPoint x: 1245, startPoint y: 749, endPoint x: 1189, endPoint y: 744, distance: 56.2
click at [995, 744] on div "Ingredients: Water, RASPBERRY TEA SYRUP - RASPBERRY TEA FLAVOURED SYRUP (Sugar,…" at bounding box center [1250, 655] width 172 height 208
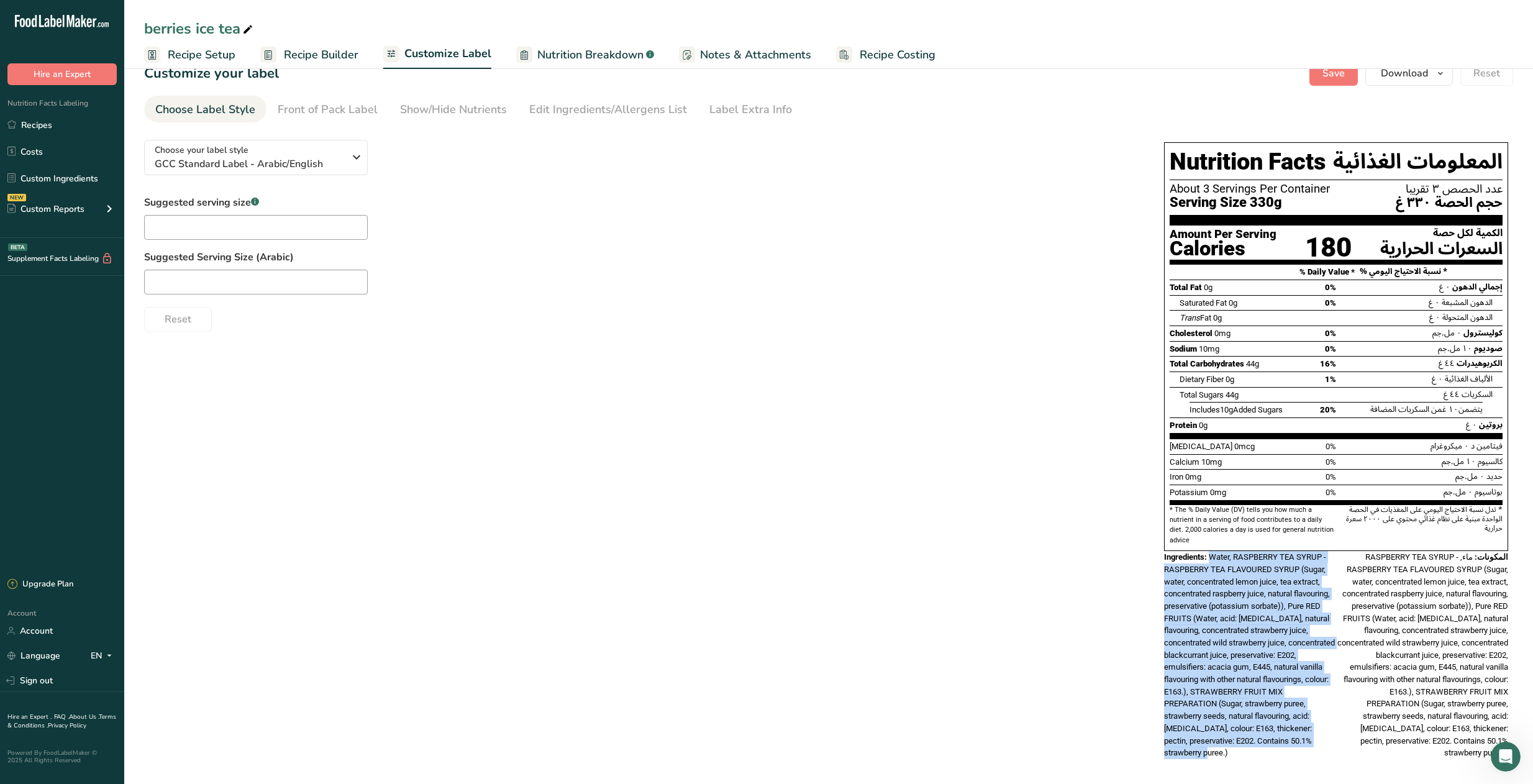
drag, startPoint x: 1201, startPoint y: 744, endPoint x: 1211, endPoint y: 550, distance: 194.3
click at [995, 551] on div "Ingredients: Water, RASPBERRY TEA SYRUP - RASPBERRY TEA FLAVOURED SYRUP (Sugar,…" at bounding box center [1250, 655] width 172 height 208
copy span "Water, RASPBERRY TEA SYRUP - RASPBERRY TEA FLAVOURED SYRUP (Sugar, water, conce…"
click at [594, 118] on link "Edit Ingredients/Allergens List" at bounding box center [608, 110] width 158 height 28
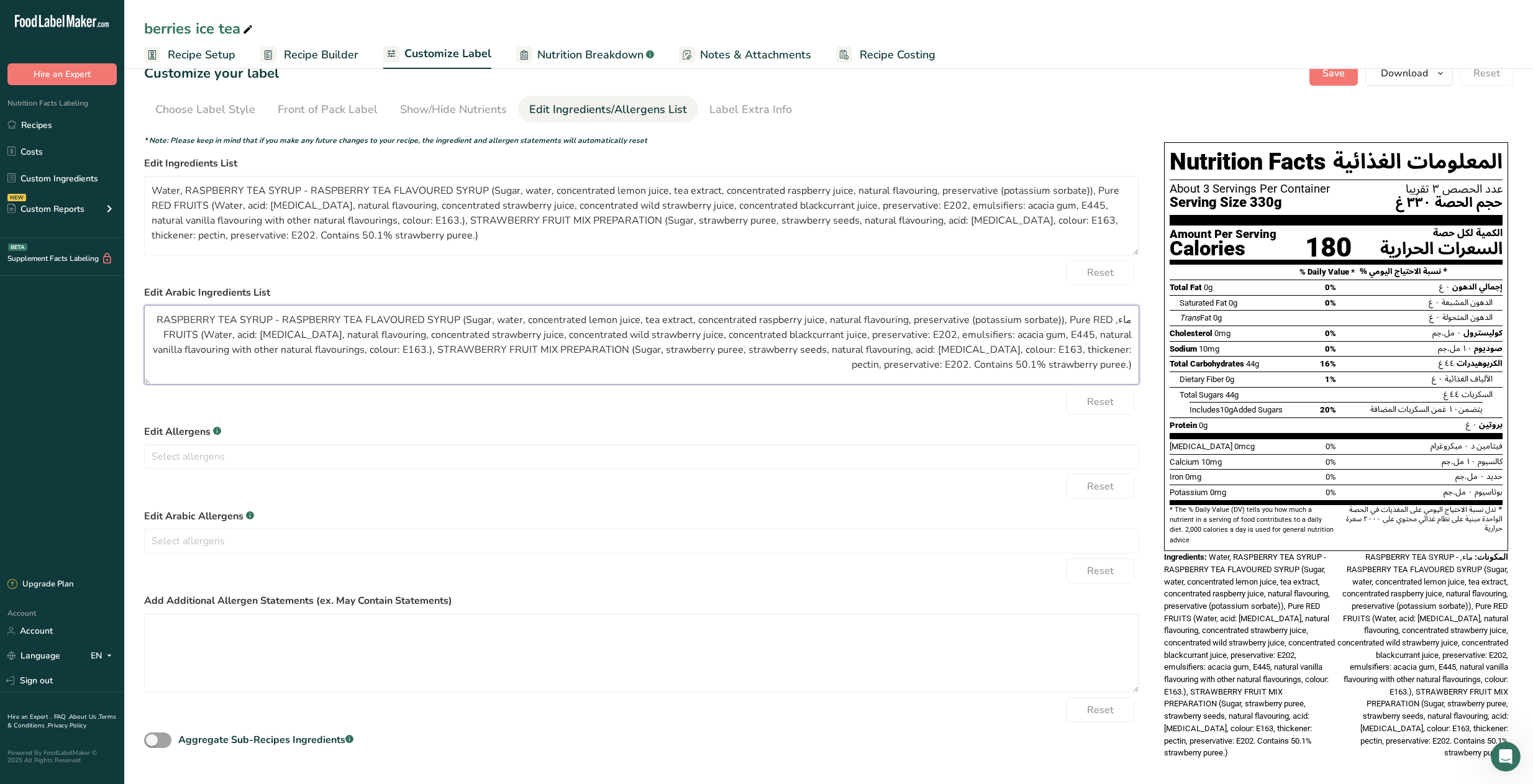
drag, startPoint x: 888, startPoint y: 367, endPoint x: 1297, endPoint y: 272, distance: 419.9
click at [995, 272] on div "Choose your label style GCC Standard Label - Arabic/English USA (FDA) Standard …" at bounding box center [828, 450] width 1369 height 641
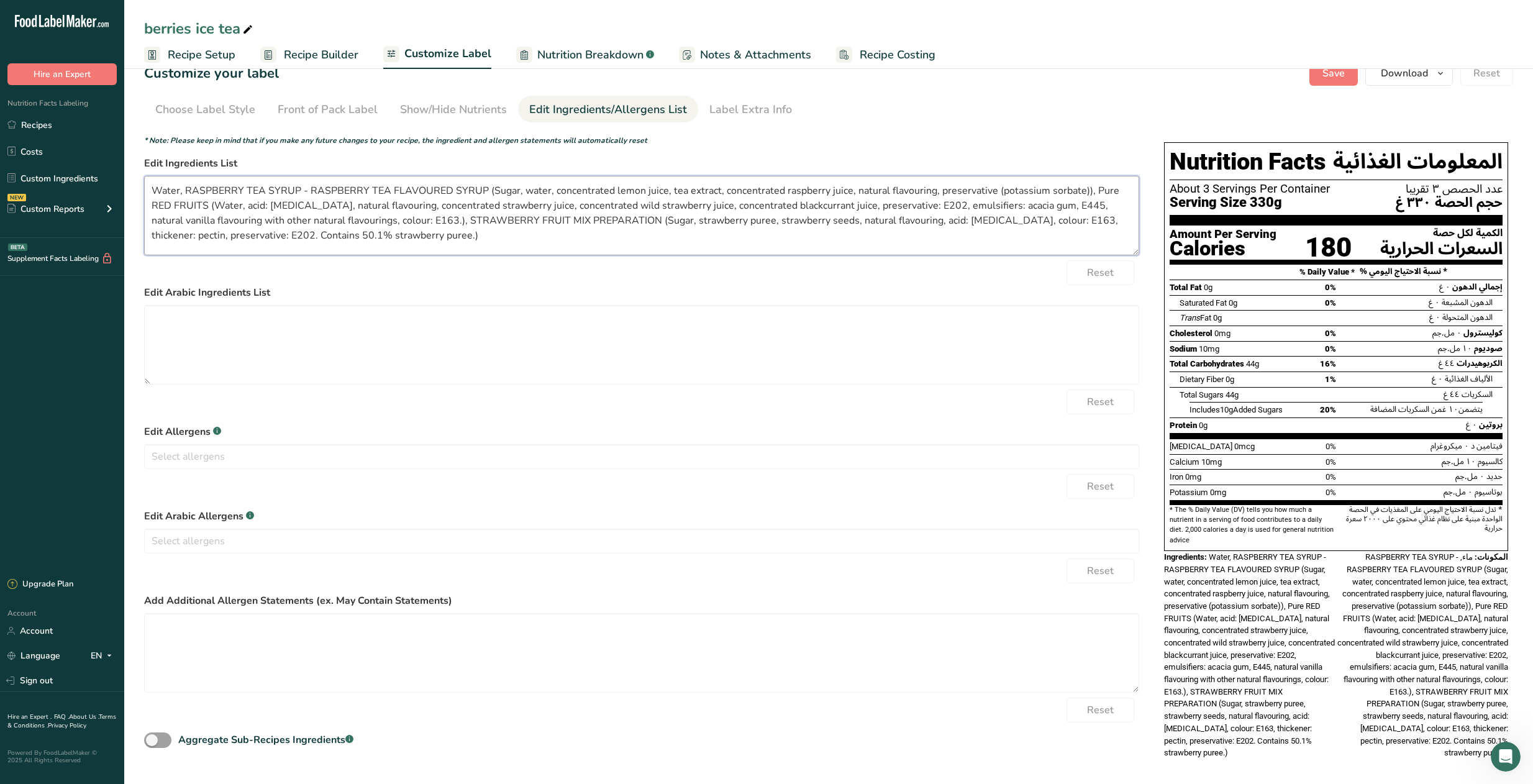
drag, startPoint x: 291, startPoint y: 203, endPoint x: 376, endPoint y: 209, distance: 85.2
click at [376, 209] on textarea "Water, RASPBERRY TEA SYRUP - RASPBERRY TEA FLAVOURED SYRUP (Sugar, water, conce…" at bounding box center [641, 215] width 995 height 79
drag, startPoint x: 236, startPoint y: 221, endPoint x: 1066, endPoint y: 207, distance: 830.1
click at [995, 207] on textarea "Water, RASPBERRY TEA SYRUP - RASPBERRY TEA FLAVOURED SYRUP (Sugar, water, conce…" at bounding box center [641, 215] width 995 height 79
drag, startPoint x: 346, startPoint y: 221, endPoint x: 376, endPoint y: 221, distance: 30.0
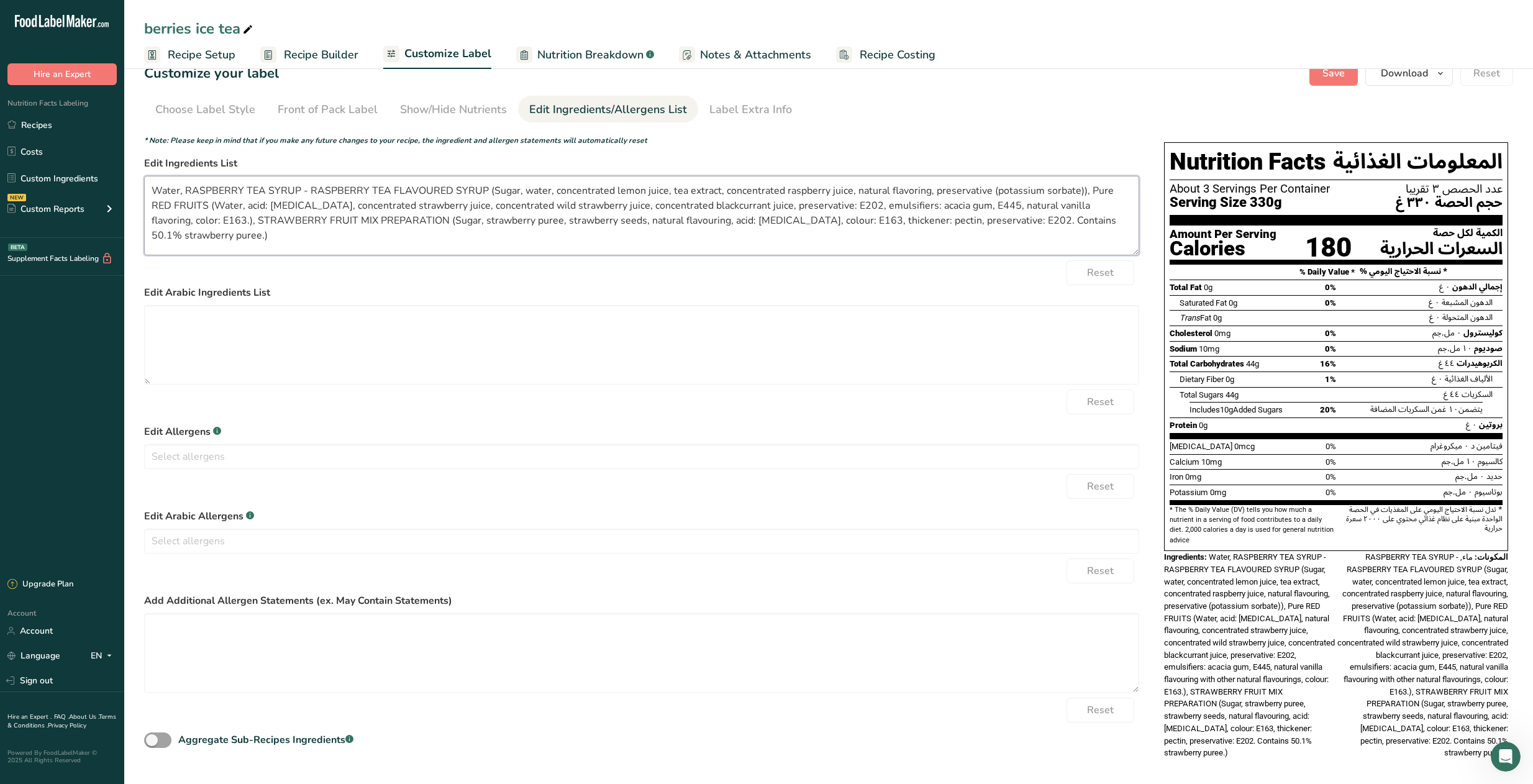
click at [376, 221] on textarea "Water, RASPBERRY TEA SYRUP - RASPBERRY TEA FLAVOURED SYRUP (Sugar, water, conce…" at bounding box center [641, 215] width 995 height 79
drag, startPoint x: 509, startPoint y: 224, endPoint x: 587, endPoint y: 222, distance: 78.0
click at [587, 222] on textarea "Water, RASPBERRY TEA SYRUP - RASPBERRY TEA FLAVOURED SYRUP (Sugar, water, conce…" at bounding box center [641, 215] width 995 height 79
drag, startPoint x: 536, startPoint y: 219, endPoint x: 639, endPoint y: 224, distance: 103.1
click at [639, 224] on textarea "Water, RASPBERRY TEA SYRUP - RASPBERRY TEA FLAVOURED SYRUP (Sugar, water, conce…" at bounding box center [641, 215] width 995 height 79
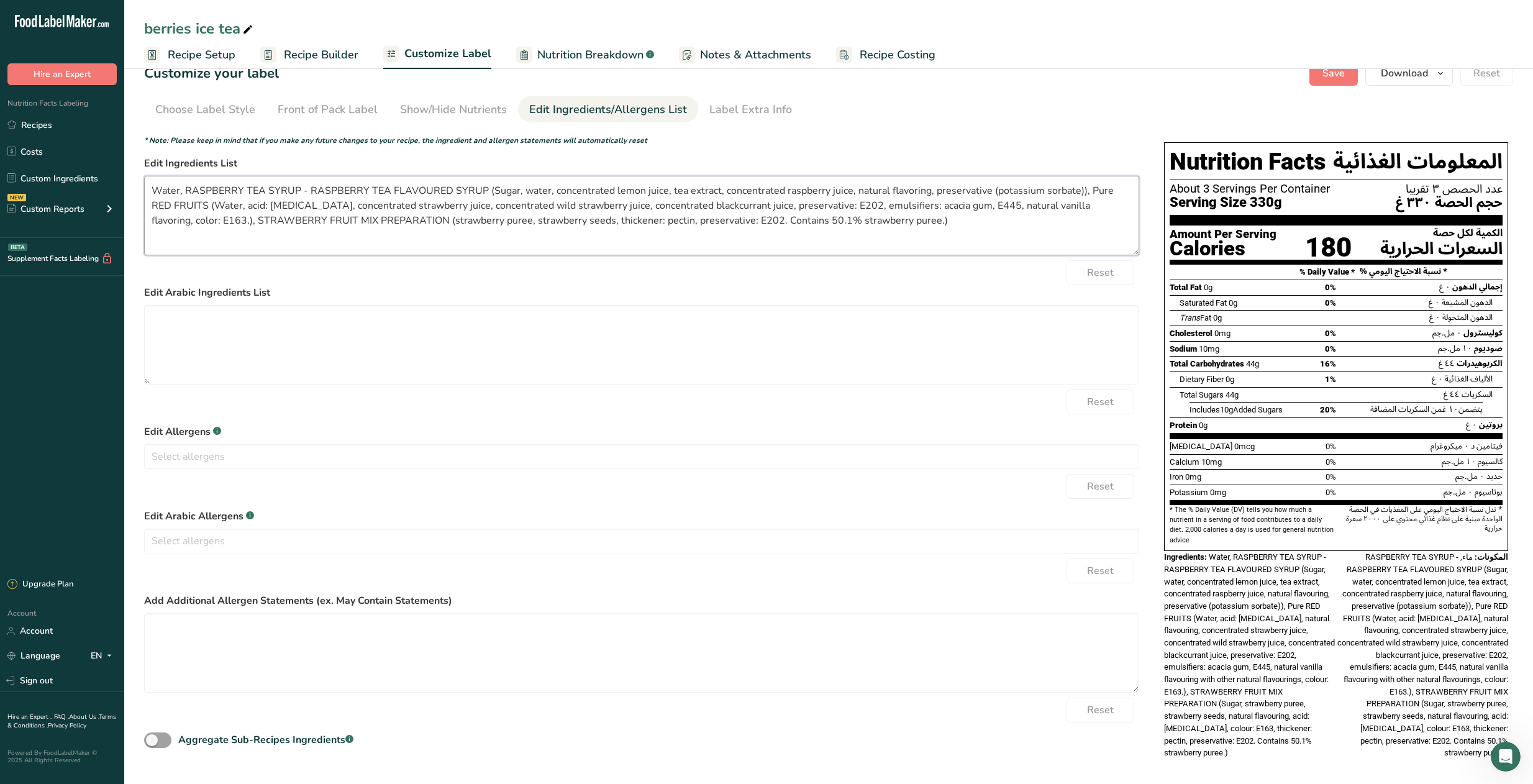
drag, startPoint x: 909, startPoint y: 221, endPoint x: 130, endPoint y: 157, distance: 781.6
click at [130, 157] on section "Customize your label Save Download Choose what to show on your downloaded label…" at bounding box center [828, 416] width 1409 height 750
type textarea "Water, RASPBERRY TEA SYRUP - RASPBERRY TEA FLAVOURED SYRUP (Sugar, water, conce…"
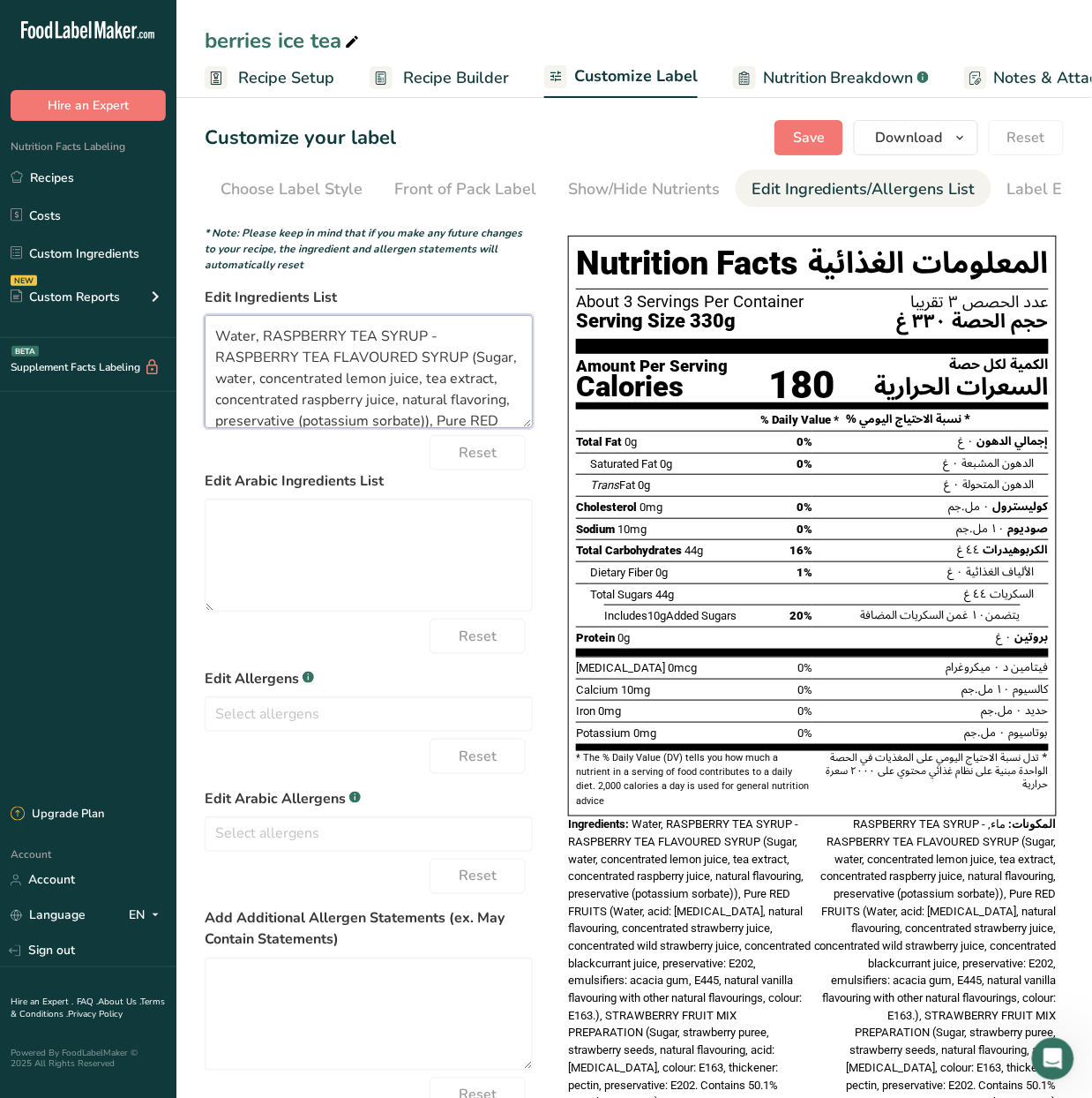
scroll to position [227, 0]
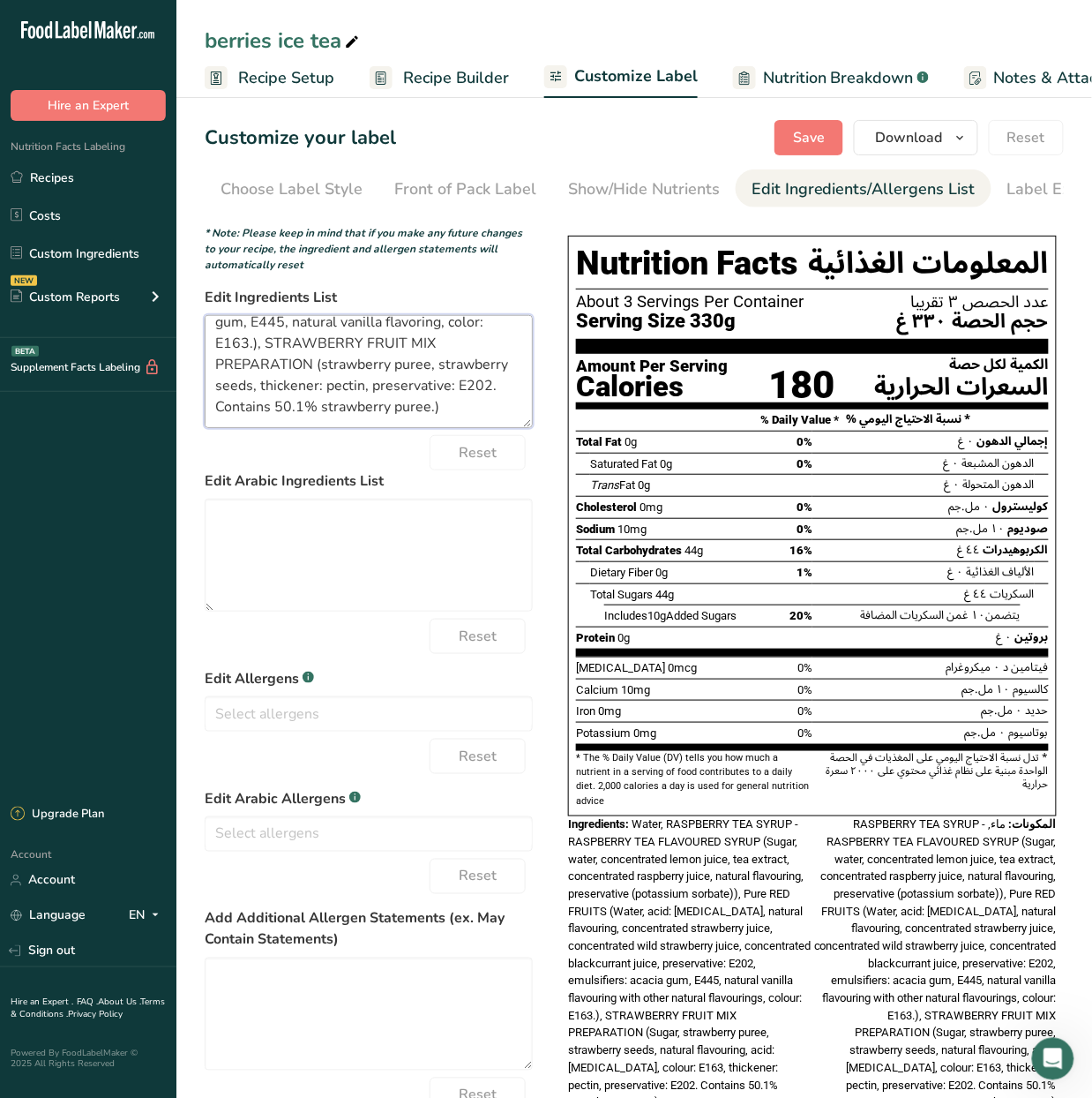
drag, startPoint x: 215, startPoint y: 346, endPoint x: 706, endPoint y: 862, distance: 712.3
click at [706, 862] on div "Choose your label style GCC Standard Label - Arabic/English USA (FDA) Standard …" at bounding box center [634, 685] width 859 height 935
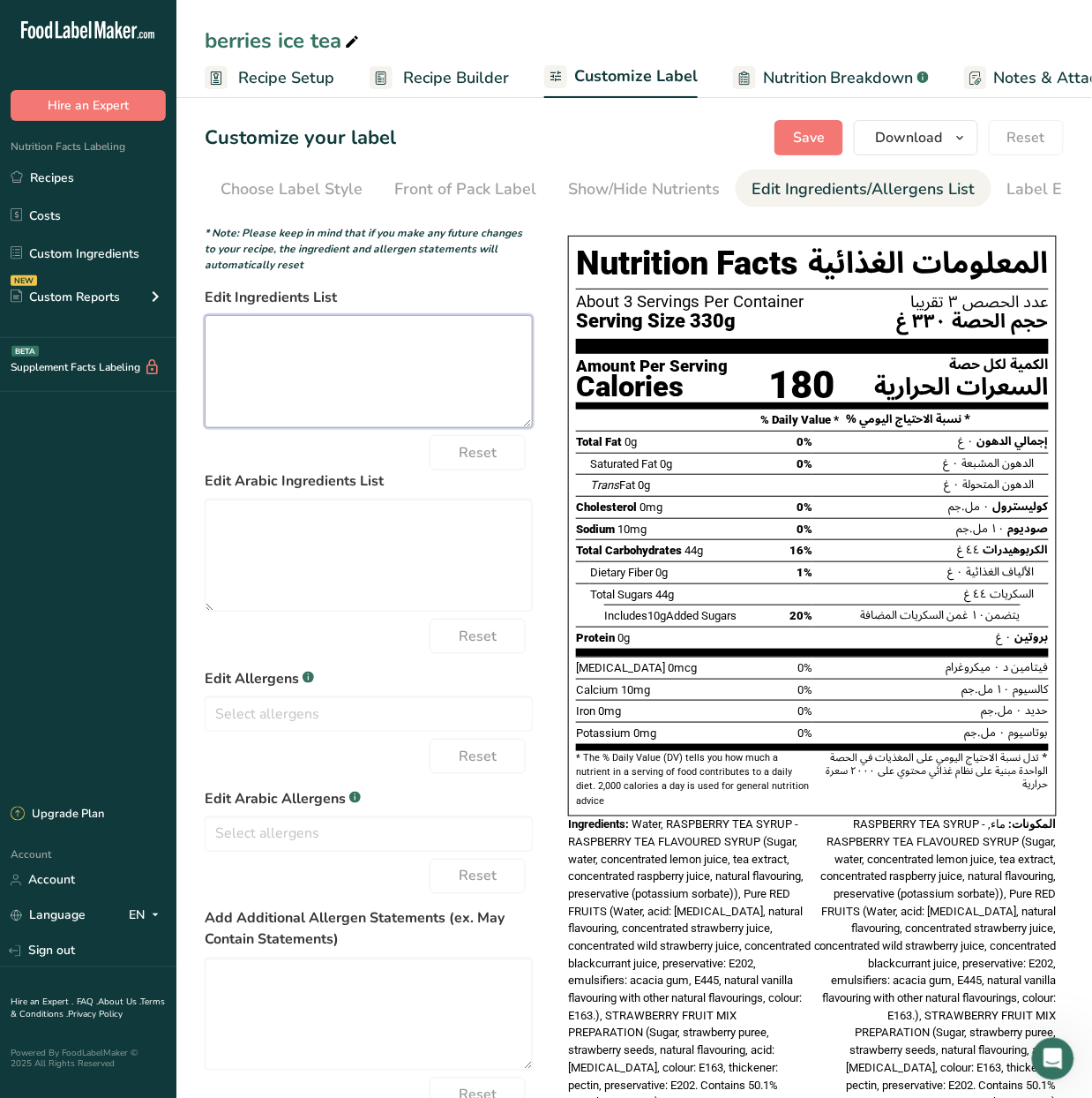
scroll to position [0, 0]
paste textarea "Water, RASPBERRY TEA SYRUP - RASPBERRY TEA FLAVOURED SYRUP (Sugar, water, conce…"
type textarea "Water, RASPBERRY TEA SYRUP - RASPBERRY TEA FLAVOURED SYRUP (Sugar, water, conce…"
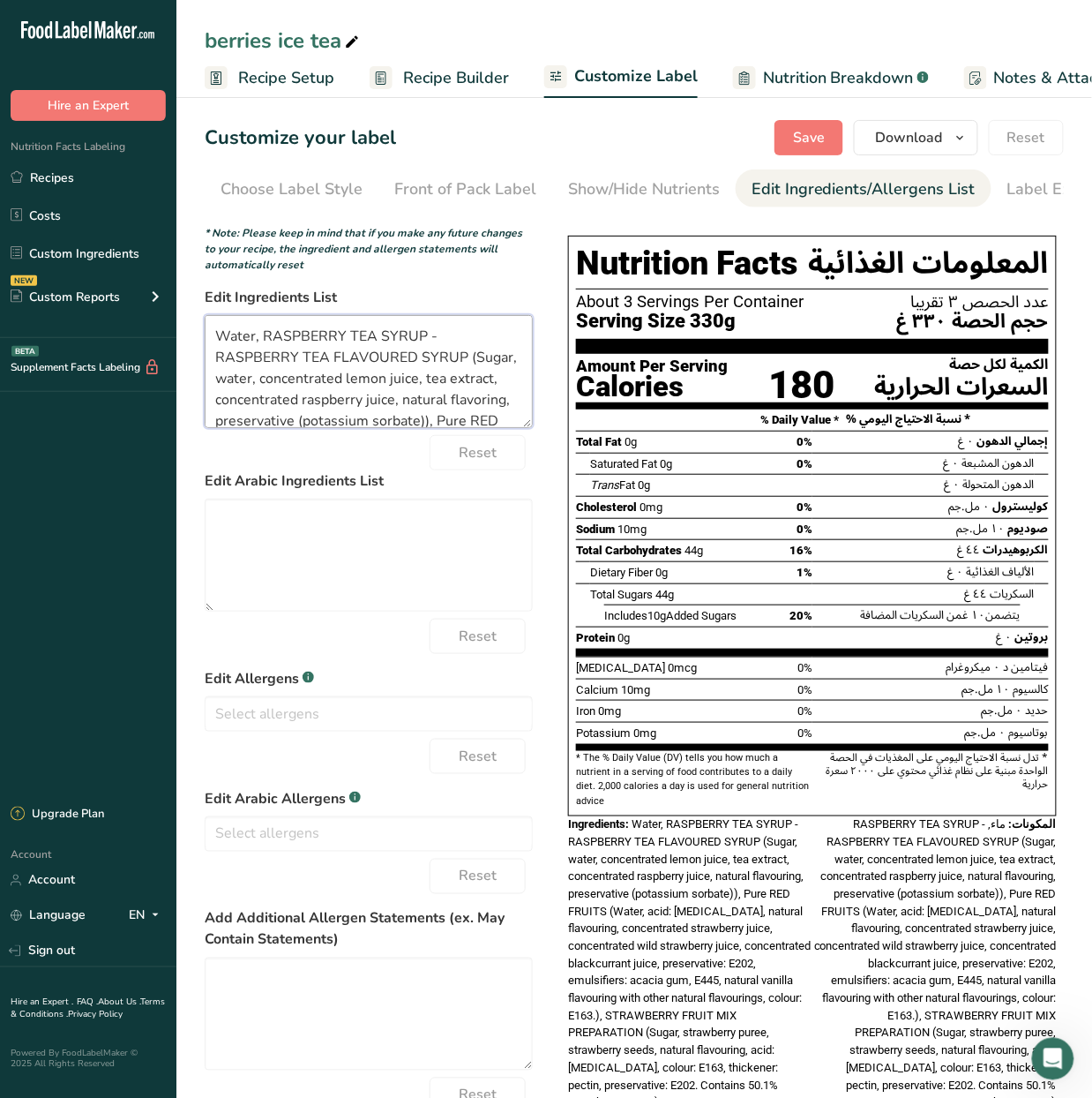
scroll to position [215, 0]
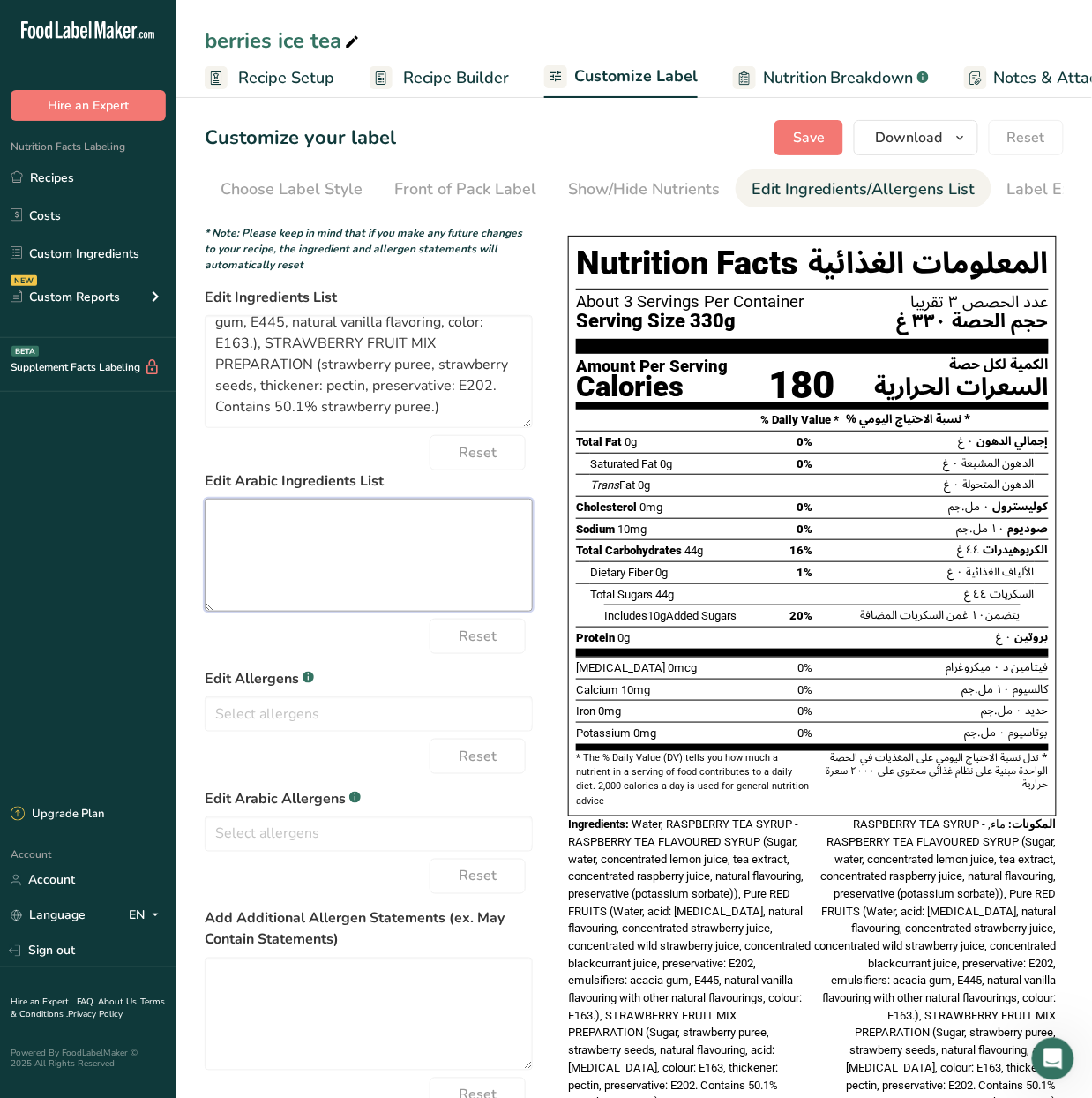
click at [330, 531] on textarea at bounding box center [369, 555] width 328 height 113
paste textarea "ماء، شراب شاي التوت - شراب بنكهة شاي التوت (سكر، ماء، عصير ليمون مركز، مستخلص ش…"
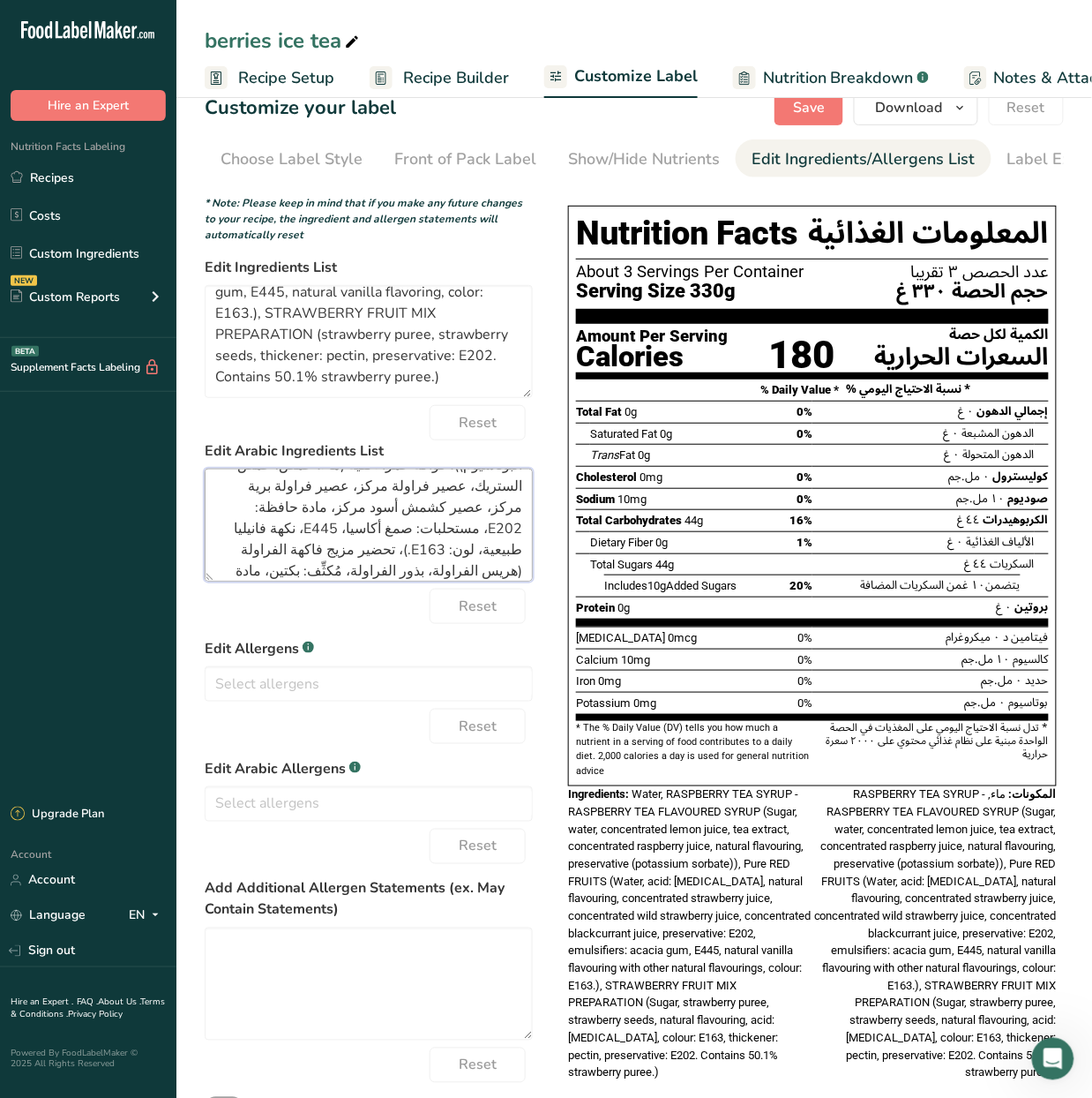
scroll to position [0, 0]
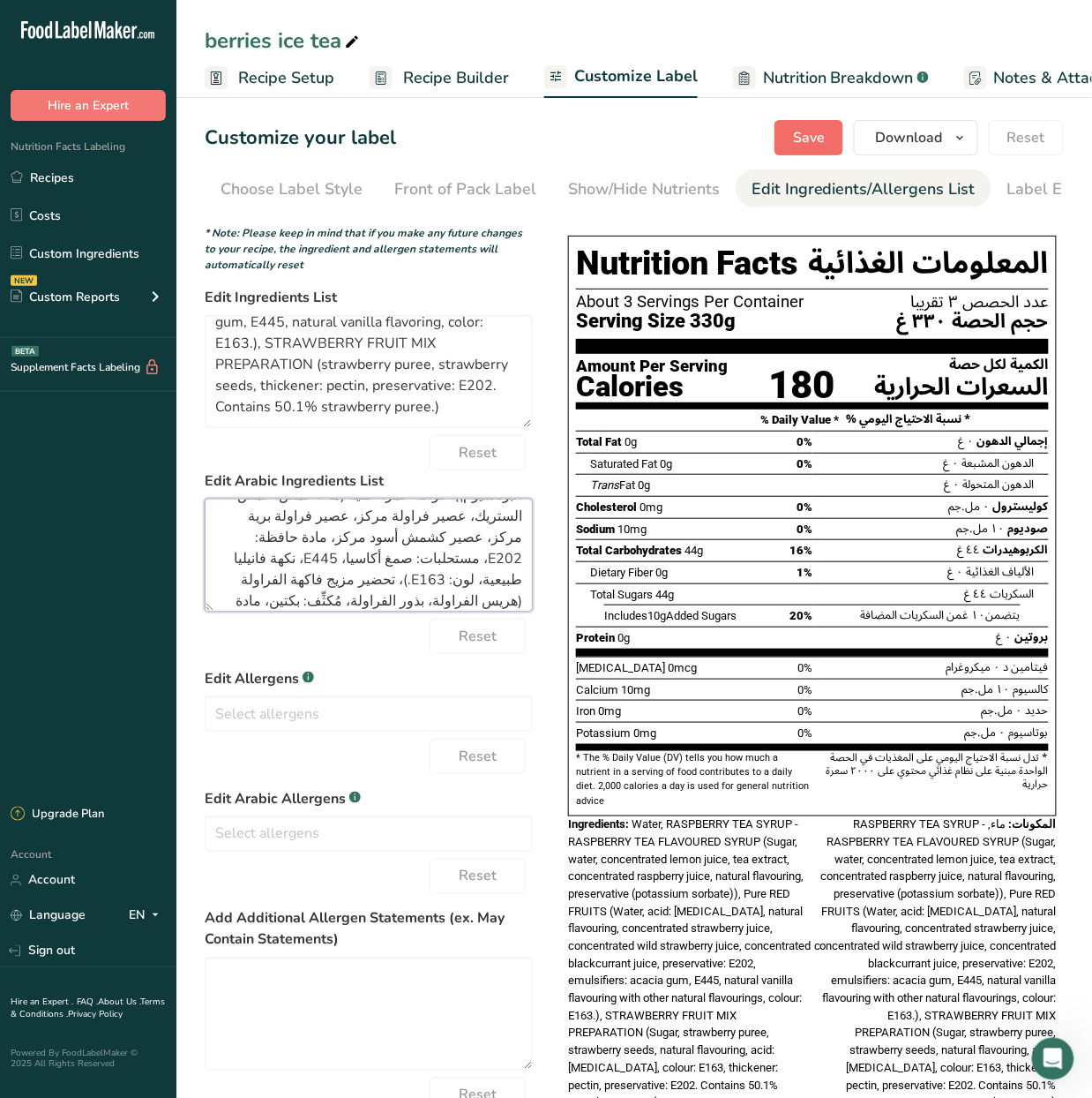
type textarea "ماء، شراب شاي التوت - شراب بنكهة شاي التوت (سكر، ماء، عصير ليمون مركز، مستخلص ش…"
click at [806, 142] on span "Save" at bounding box center [809, 137] width 32 height 22
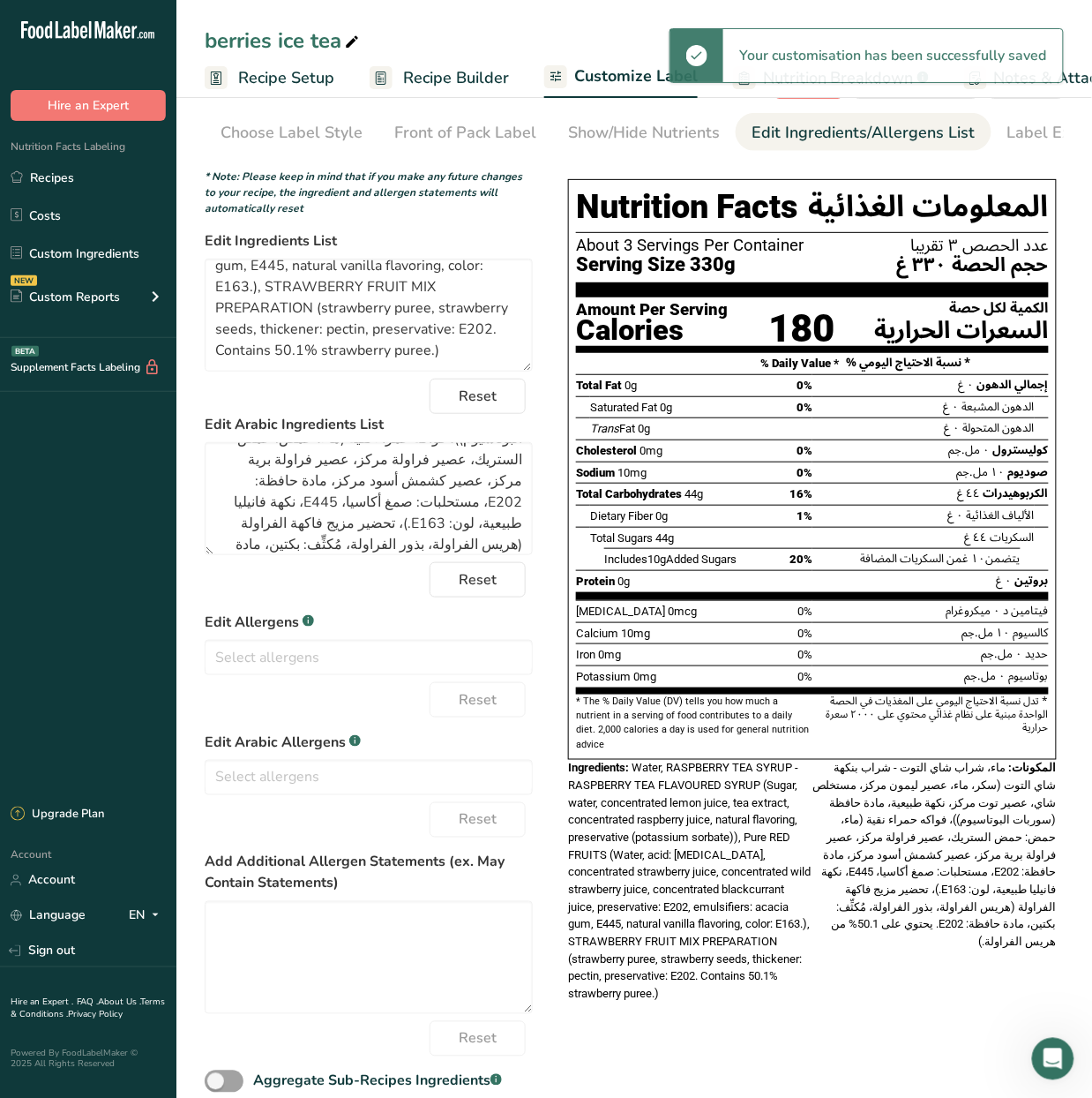
scroll to position [86, 0]
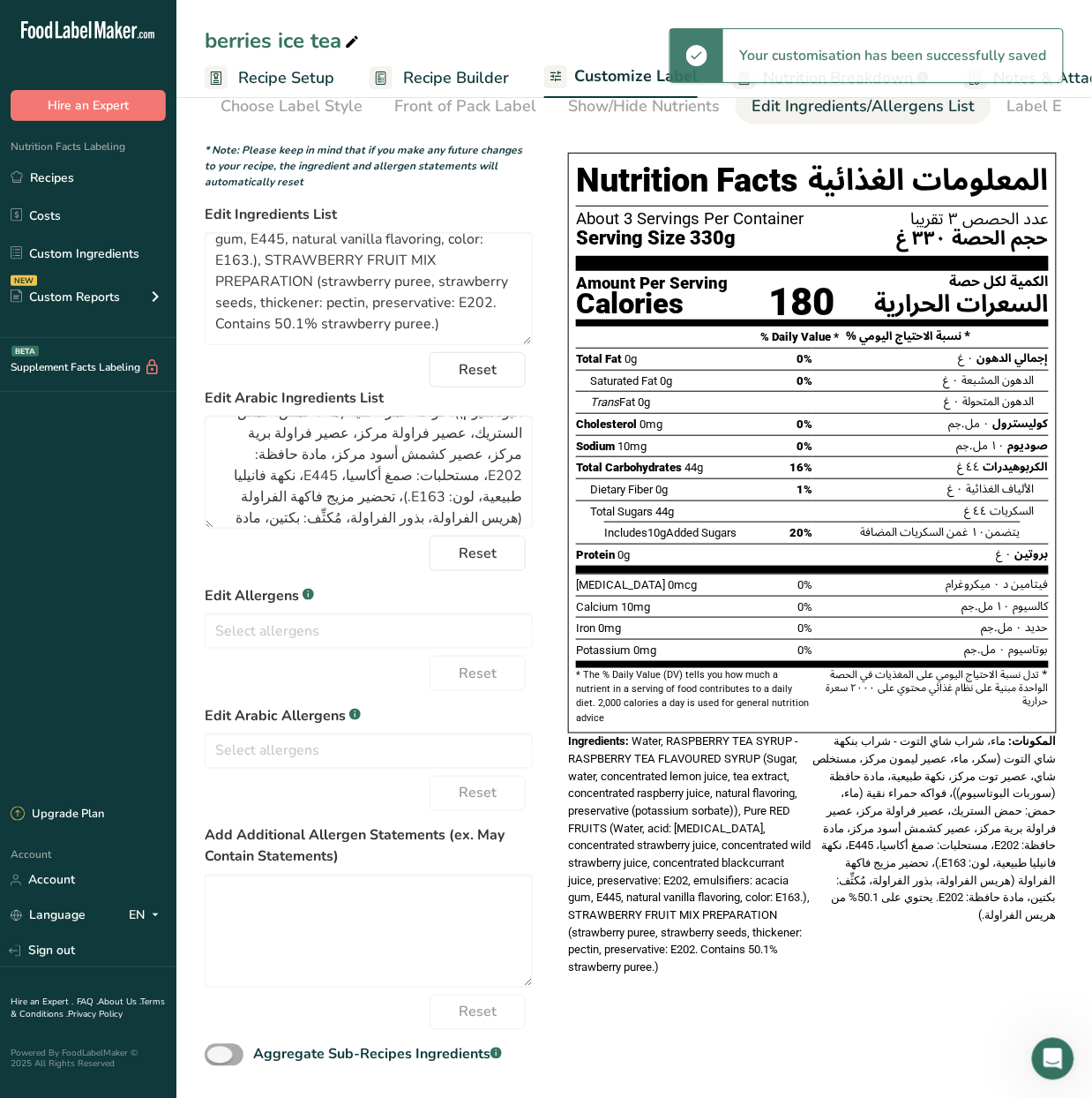
click at [222, 1059] on span at bounding box center [223, 1055] width 38 height 23
click at [216, 1059] on input "Aggregate Sub-Recipes Ingredients .a-a{fill:#347362;}.b-a{fill:#fff;}" at bounding box center [210, 1055] width 11 height 11
checkbox input "true"
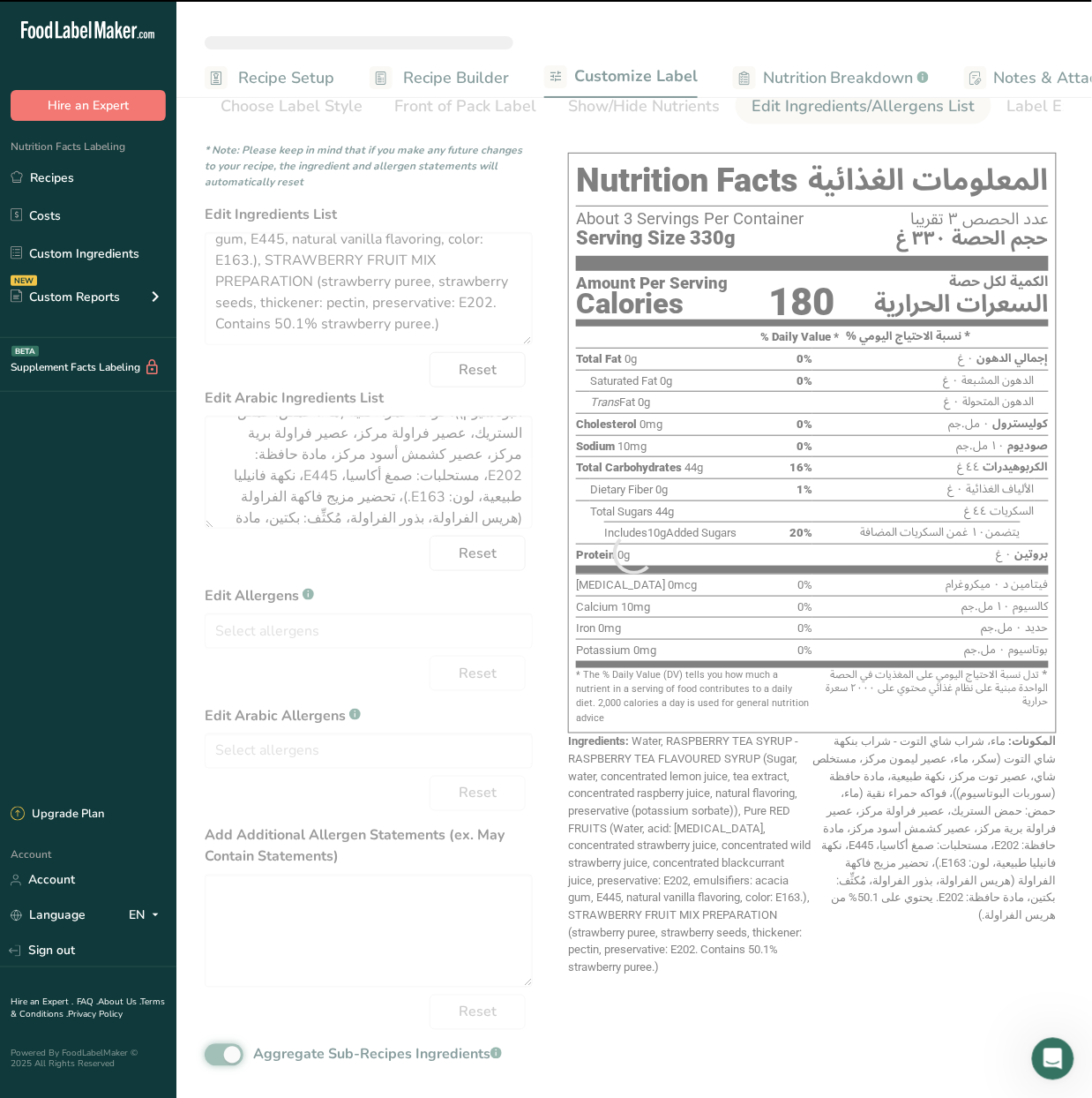
type textarea "Water, RASPBERRY TEA SYRUP - RASPBERRY TEA FLAVOURED SYRUP (Sugar, water, conce…"
type textarea "ماء, RASPBERRY TEA SYRUP - RASPBERRY TEA FLAVOURED SYRUP (Sugar, water, concent…"
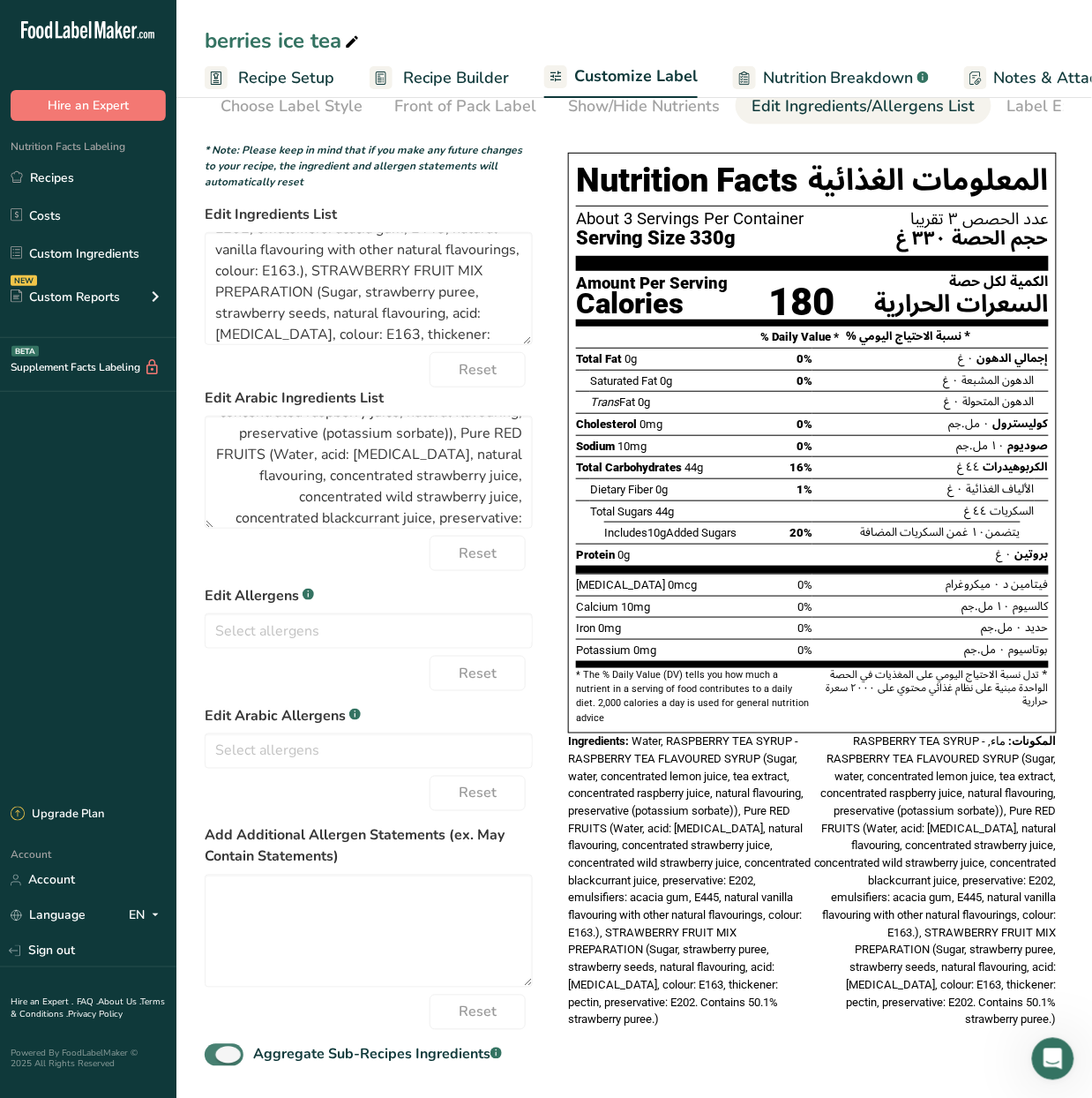
click at [220, 1060] on span at bounding box center [223, 1055] width 38 height 23
click at [216, 1060] on input "Aggregate Sub-Recipes Ingredients .a-a{fill:#347362;}.b-a{fill:#fff;}" at bounding box center [210, 1055] width 11 height 11
checkbox input "false"
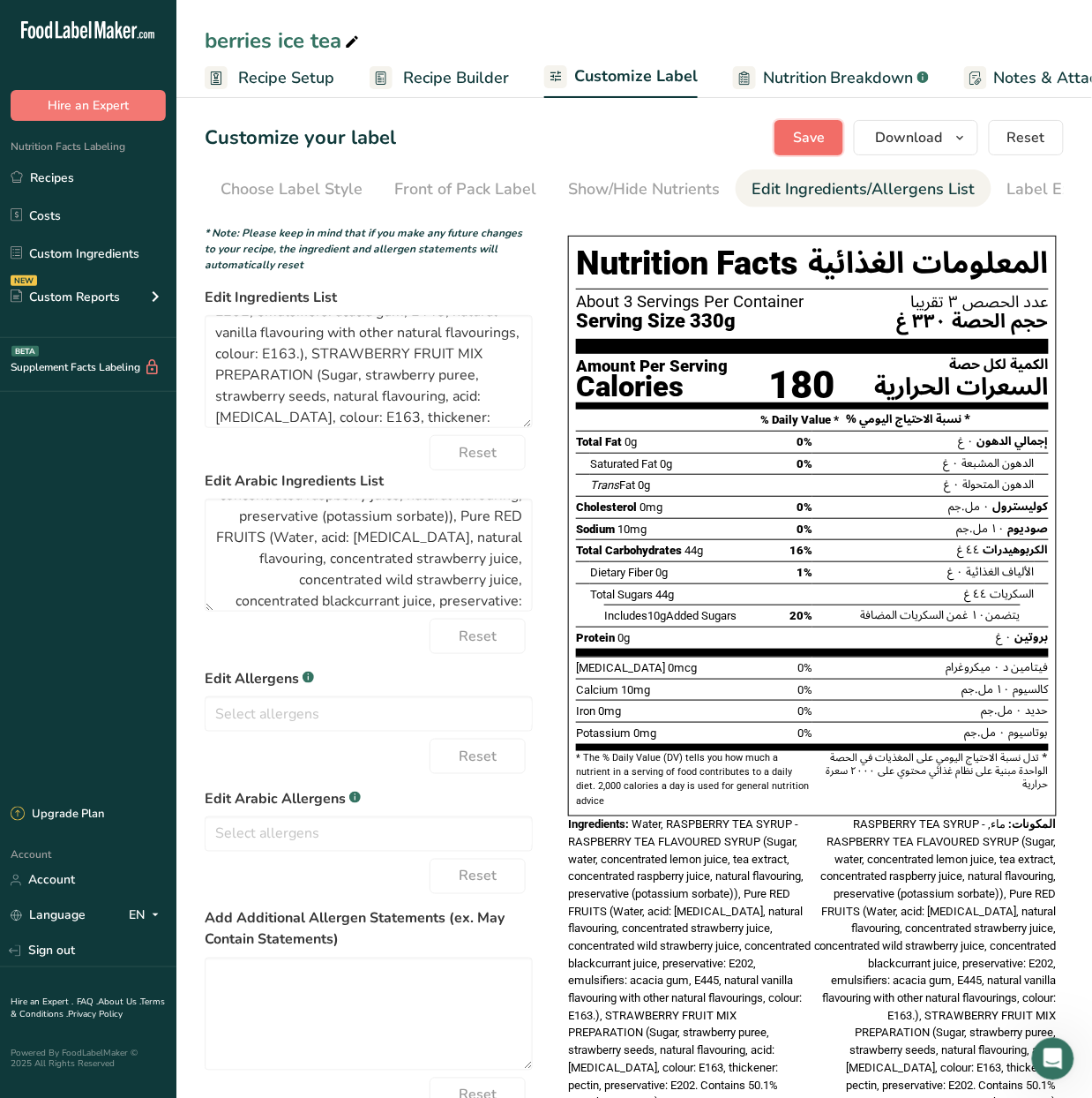
click at [806, 141] on span "Save" at bounding box center [809, 137] width 32 height 22
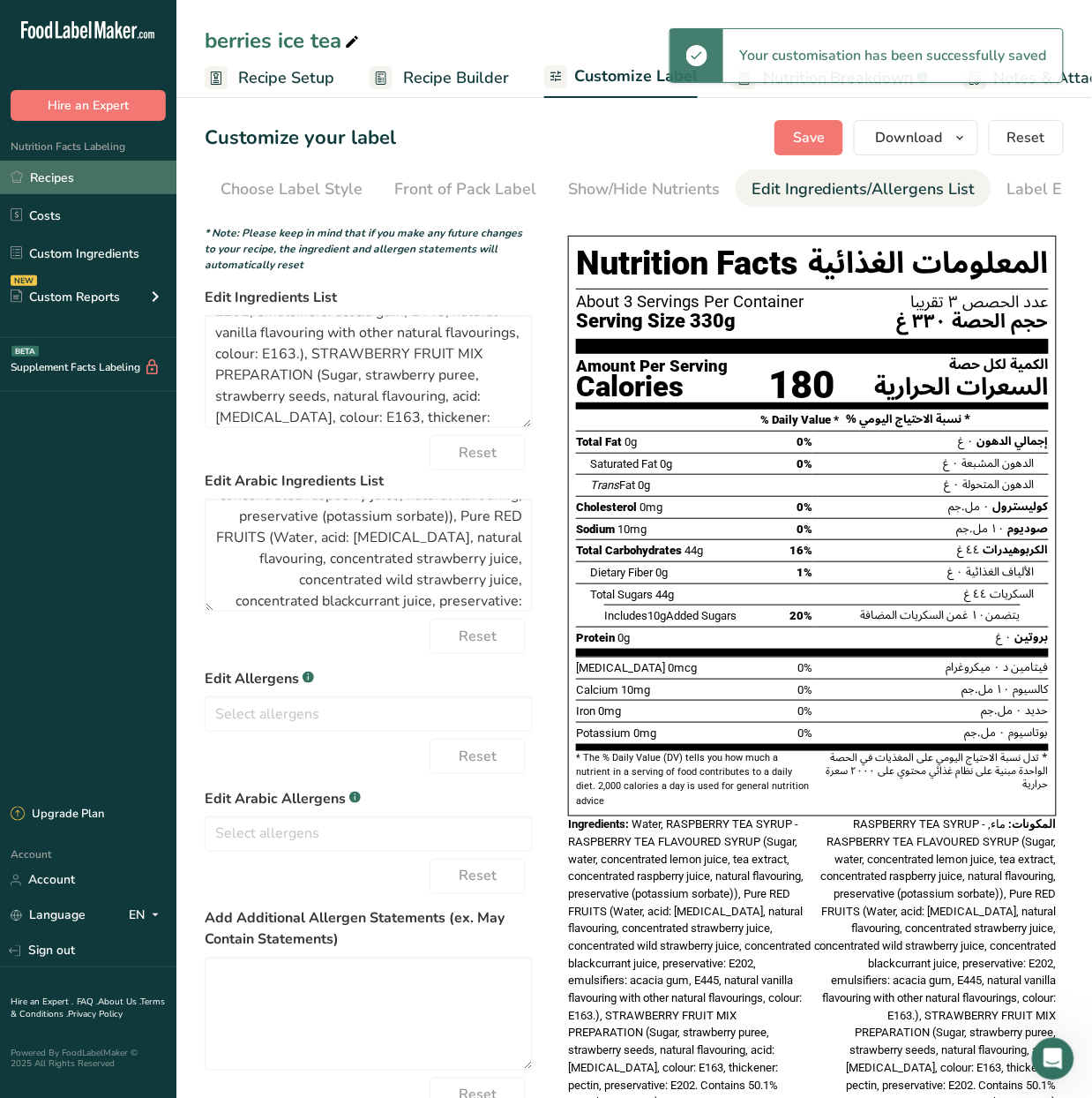
click at [40, 189] on link "Recipes" at bounding box center [88, 177] width 176 height 34
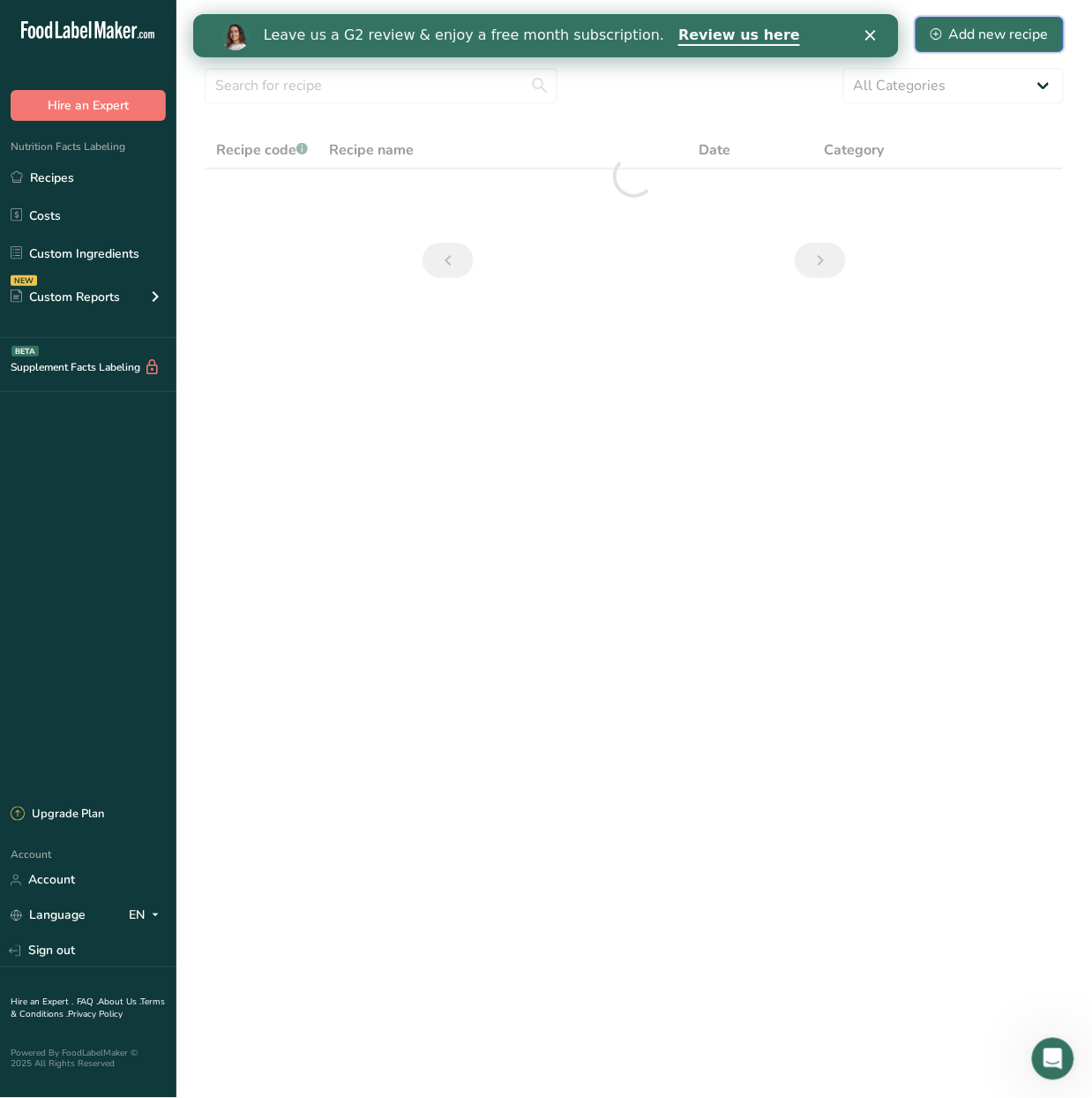
click at [976, 38] on div "Add new recipe" at bounding box center [990, 34] width 118 height 22
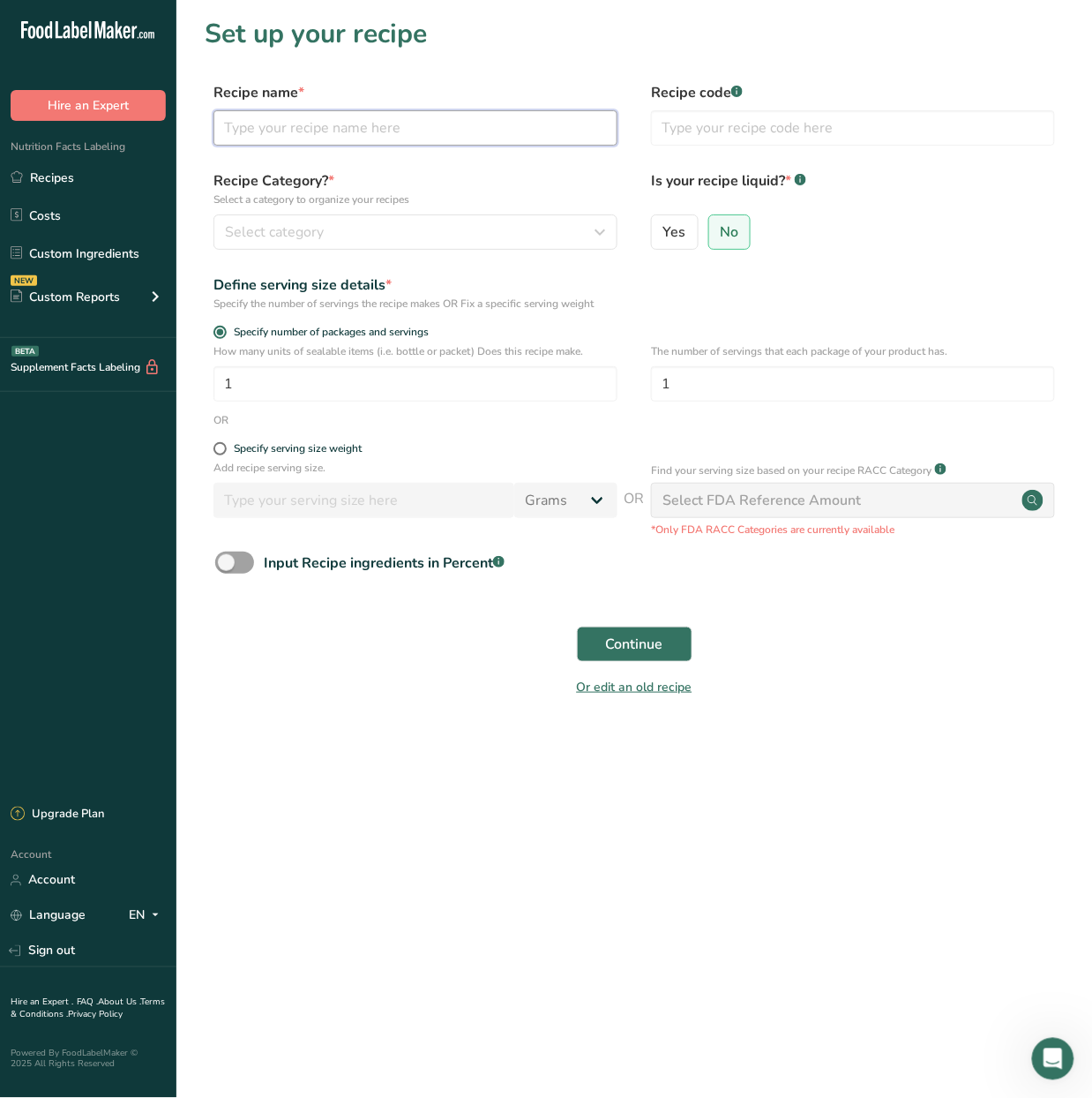
click at [480, 129] on input "text" at bounding box center [416, 129] width 404 height 36
type input "mango peach ice tea"
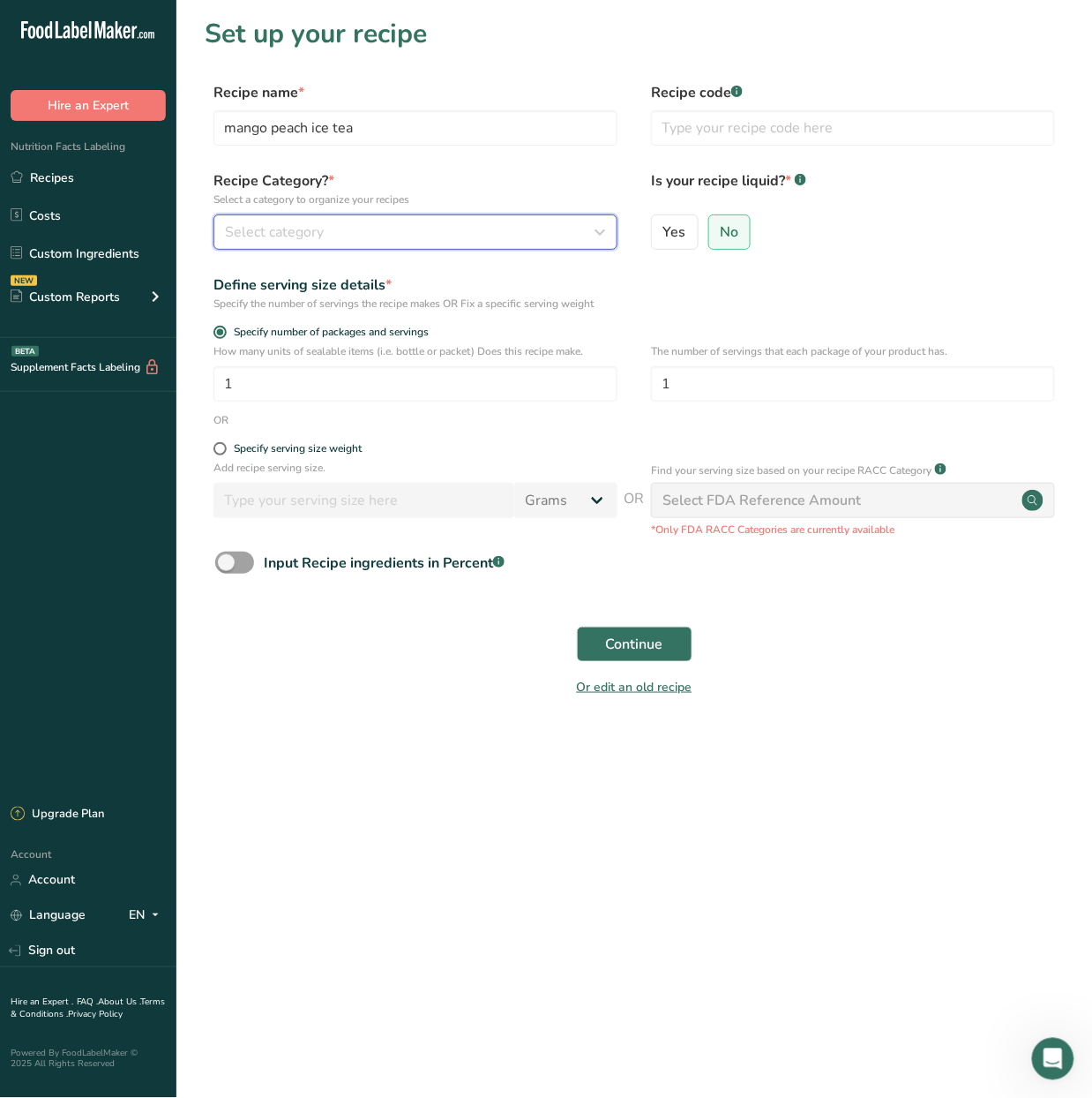
click at [470, 233] on div "Select category" at bounding box center [410, 232] width 371 height 22
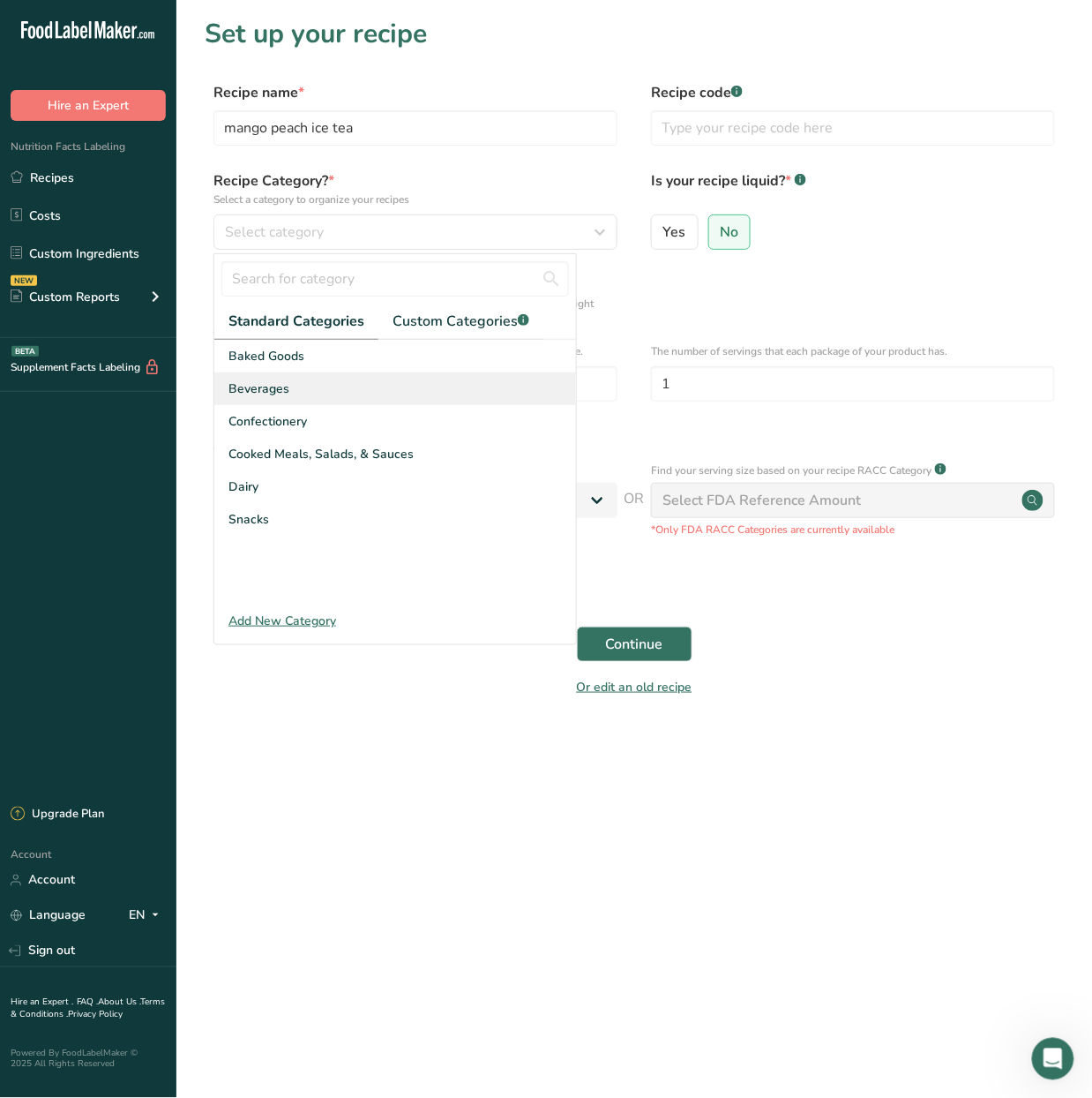
click at [401, 373] on div "Beverages" at bounding box center [395, 389] width 362 height 33
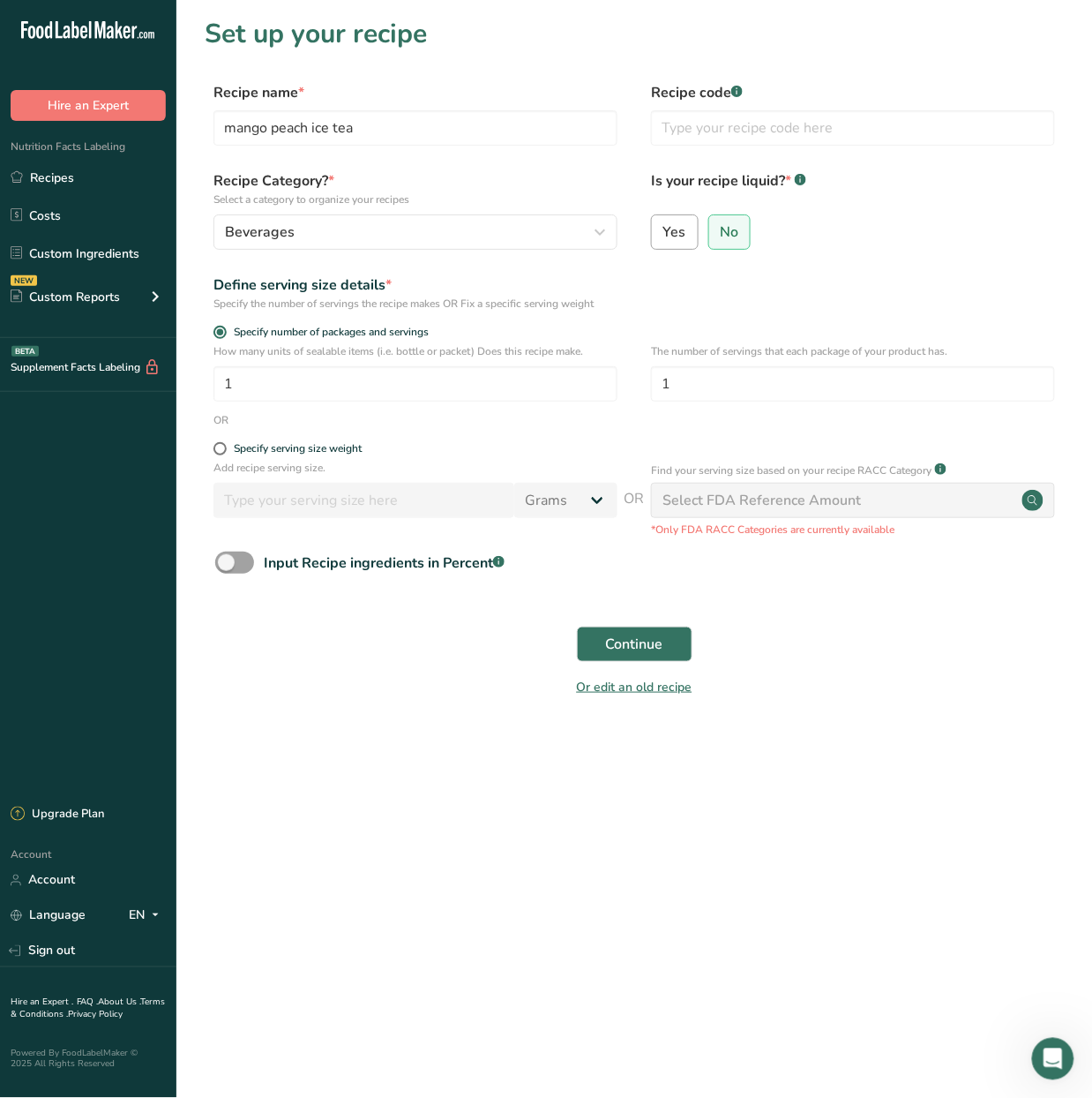
click at [683, 223] on span "Yes" at bounding box center [675, 232] width 23 height 18
click at [663, 226] on input "Yes" at bounding box center [658, 232] width 11 height 11
radio input "true"
radio input "false"
select select "22"
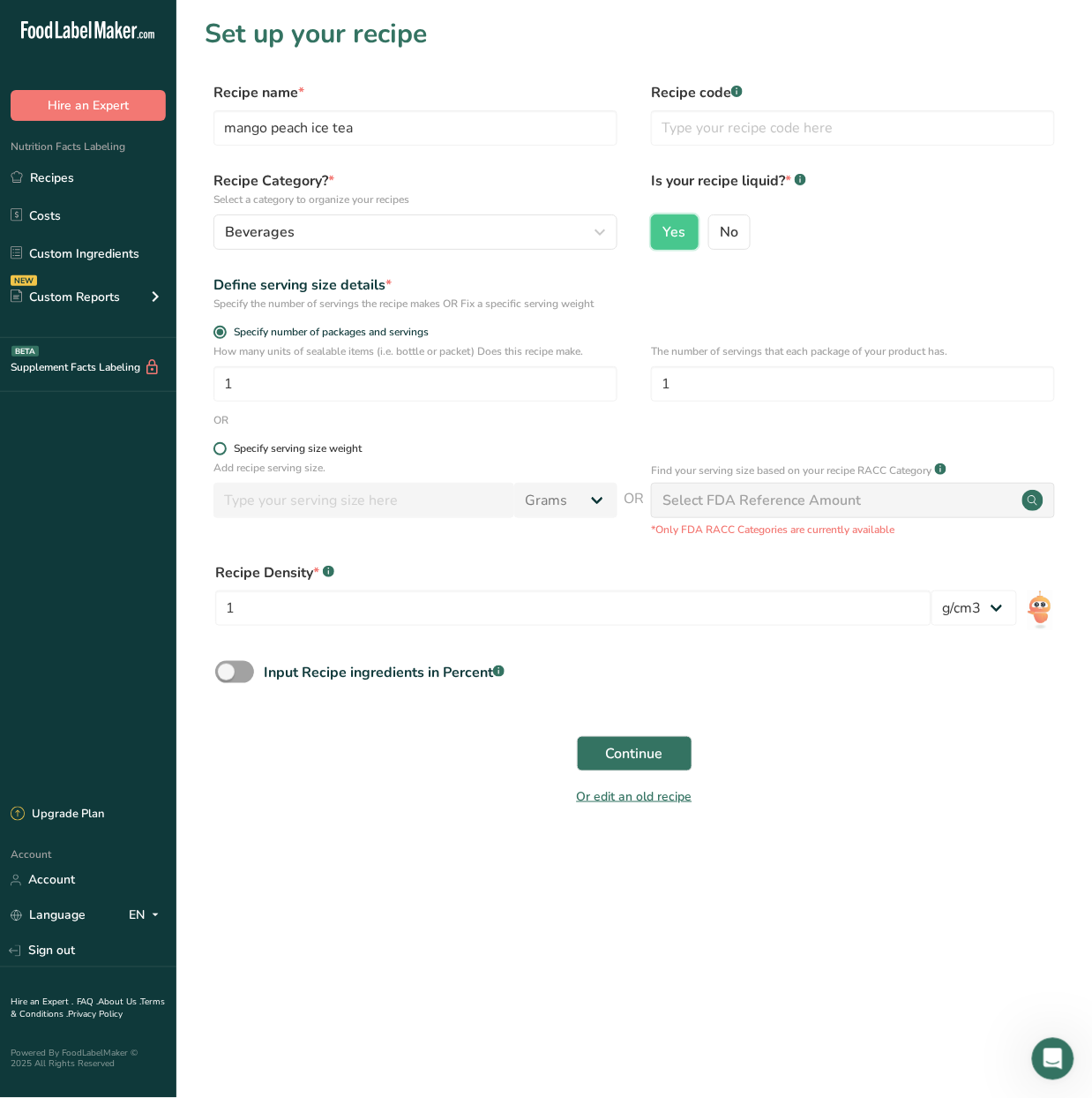
click at [284, 450] on div "Specify serving size weight" at bounding box center [297, 449] width 128 height 13
click at [225, 450] on input "Specify serving size weight" at bounding box center [220, 449] width 11 height 11
radio input "true"
radio input "false"
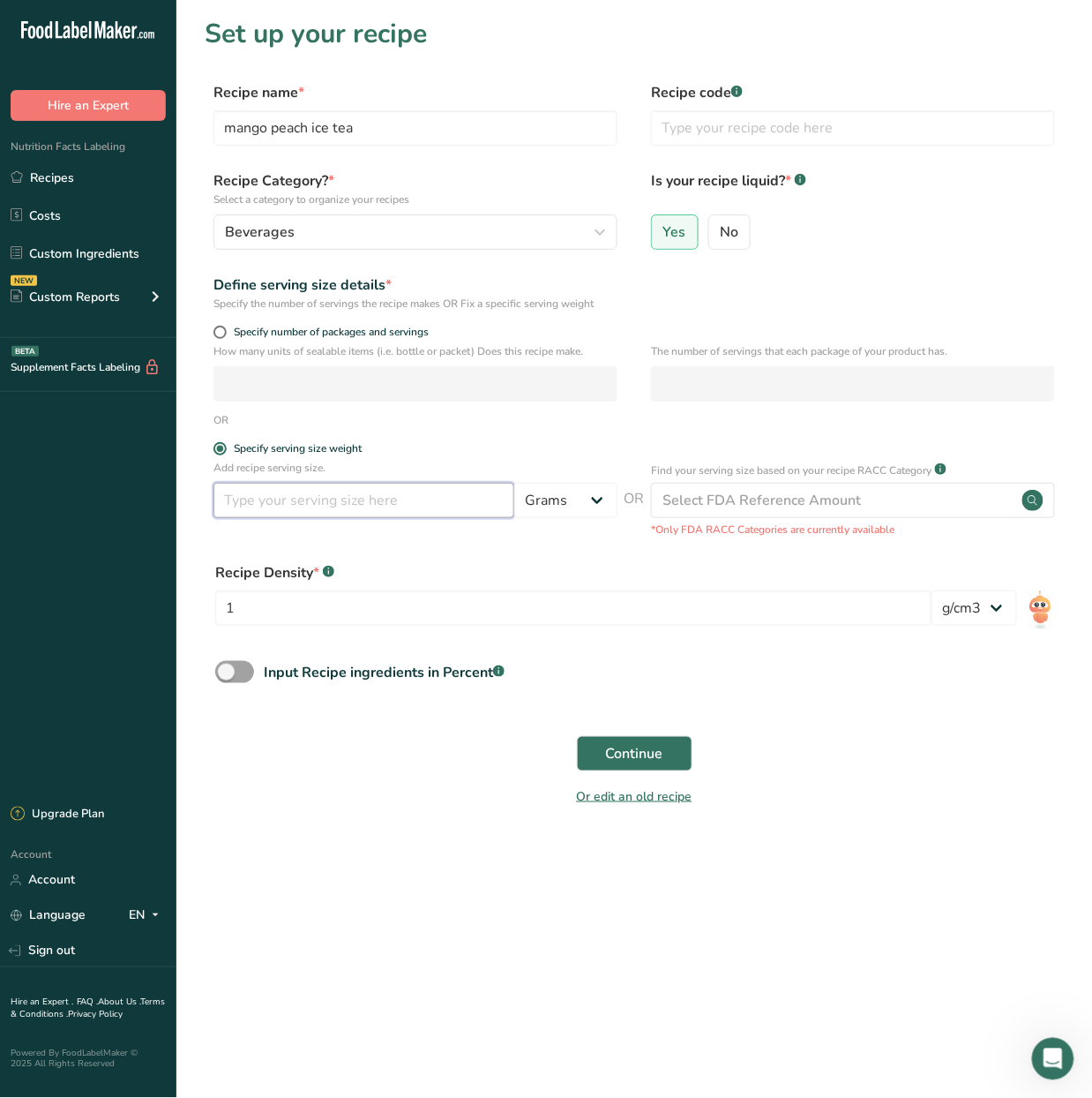
click at [372, 510] on input "number" at bounding box center [364, 500] width 301 height 36
type input "330"
click at [569, 510] on select "Grams kg mg mcg lb oz l mL fl oz tbsp tsp cup qt gallon" at bounding box center [566, 500] width 103 height 36
select select "17"
click at [514, 484] on select "Grams kg mg mcg lb oz l mL fl oz tbsp tsp cup qt gallon" at bounding box center [566, 500] width 103 height 36
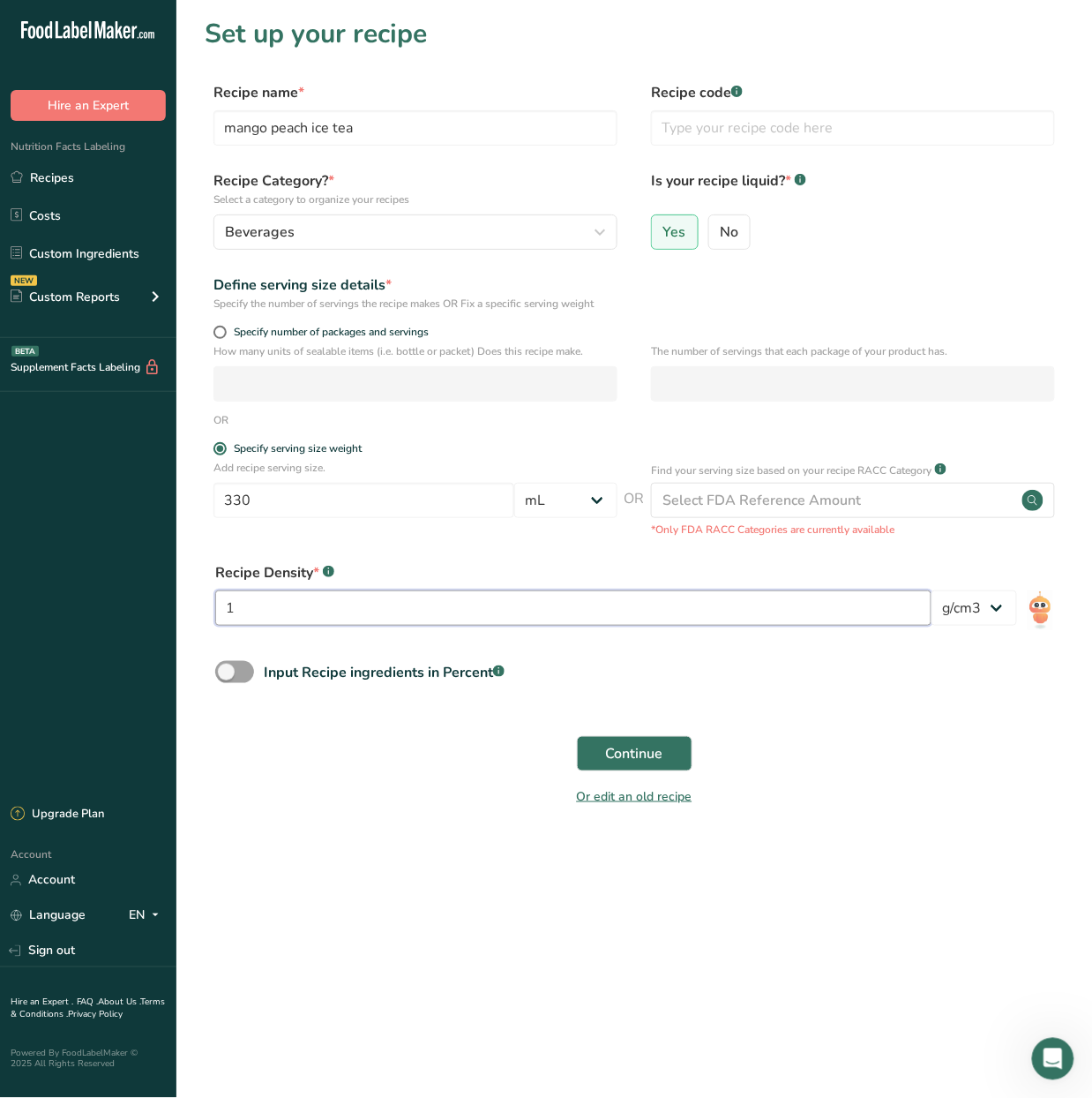
click at [541, 618] on input "1" at bounding box center [573, 608] width 717 height 36
click at [629, 732] on div "Continue" at bounding box center [634, 754] width 859 height 56
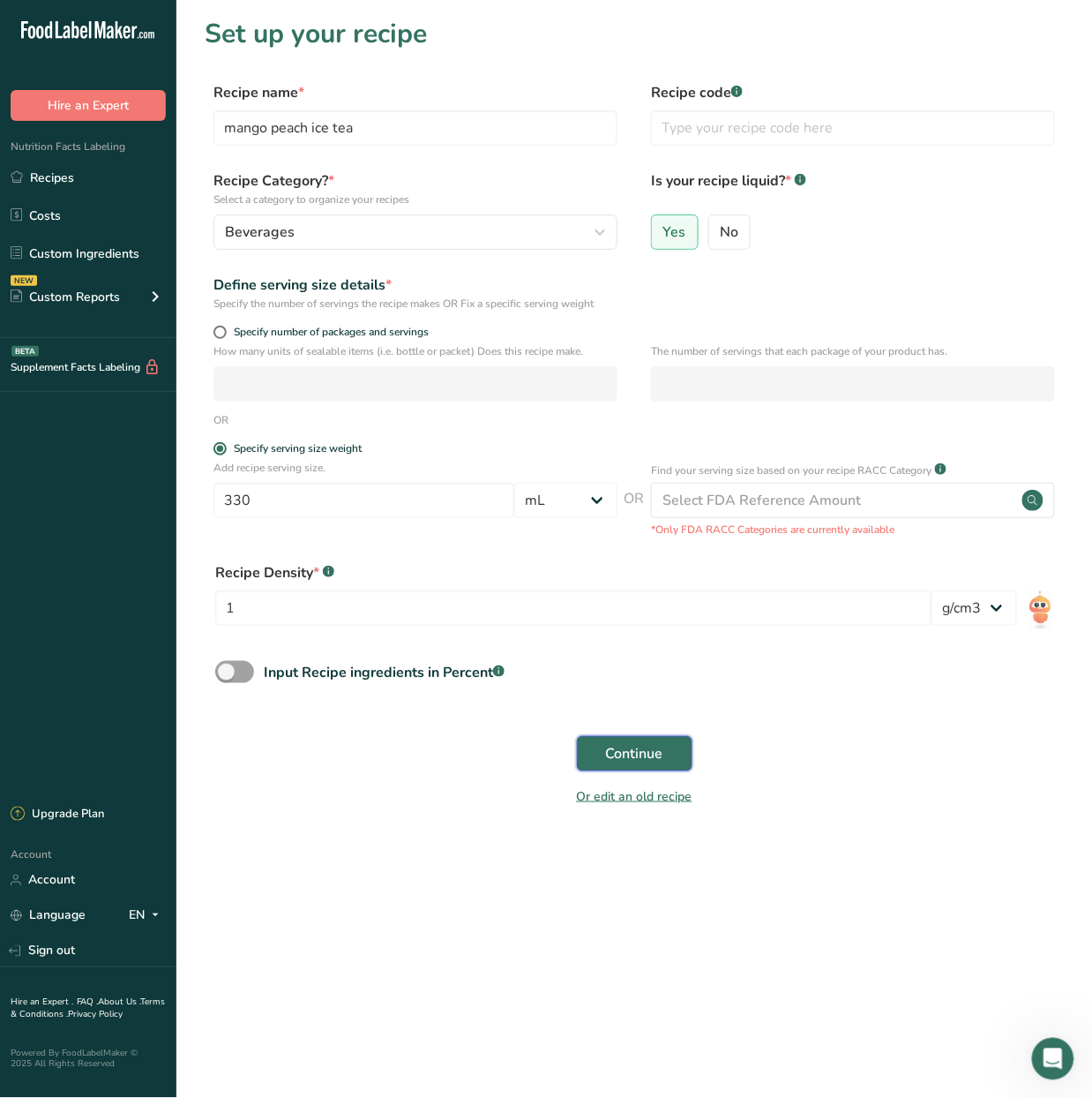
click at [626, 742] on button "Continue" at bounding box center [634, 754] width 115 height 36
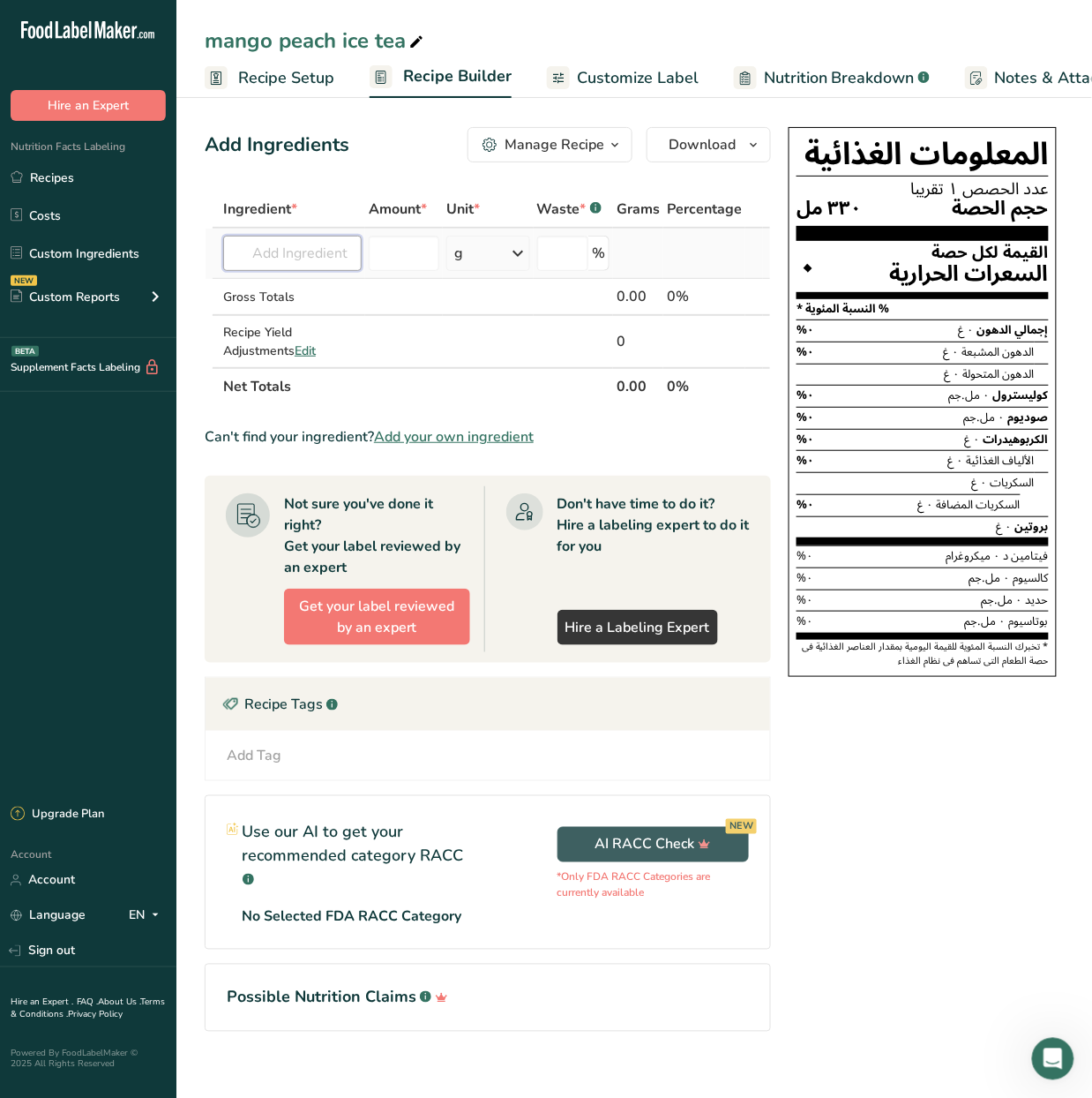
click at [326, 261] on input "text" at bounding box center [293, 253] width 139 height 36
type input "peach ice"
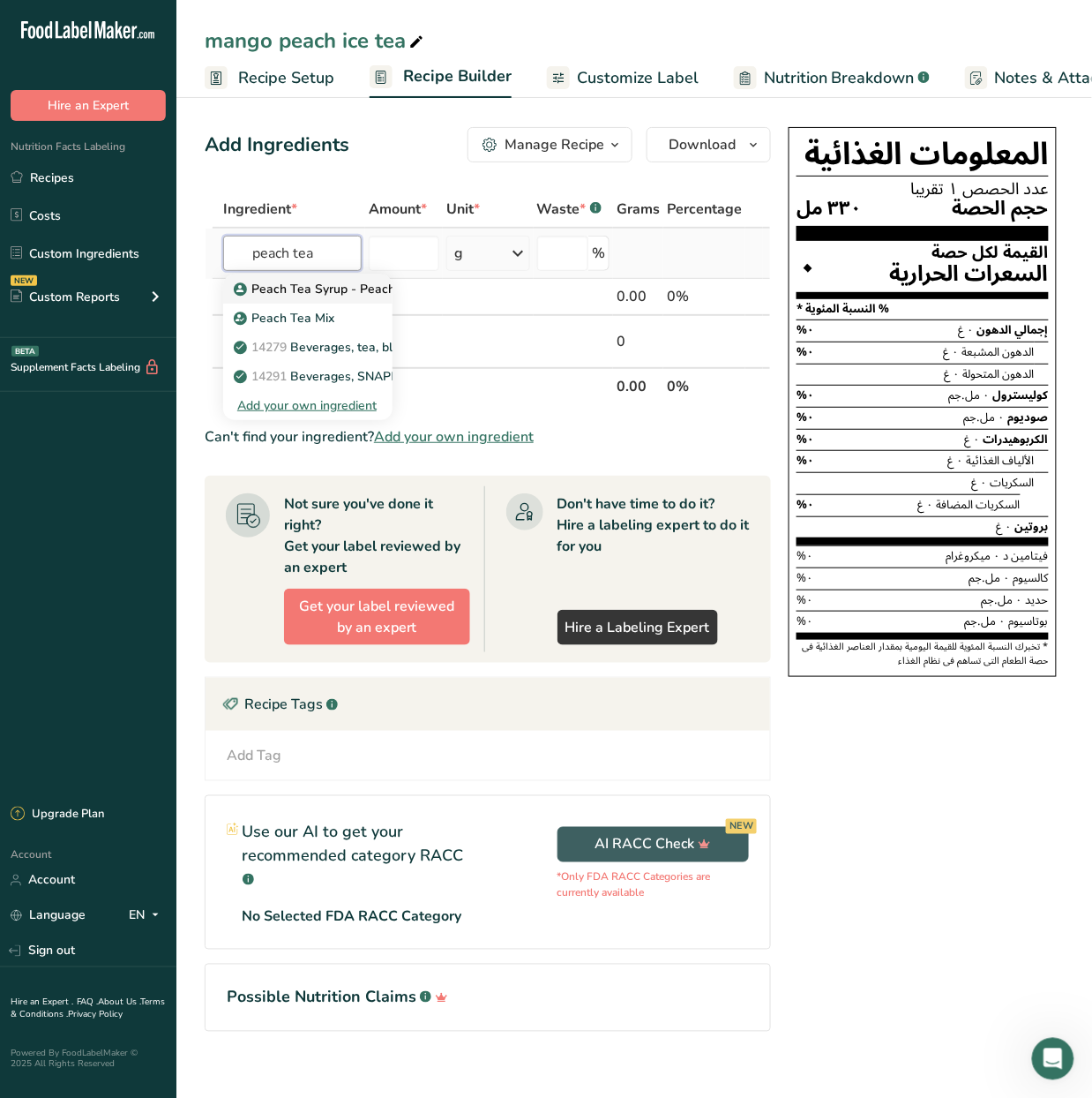
type input "peach tea"
click at [311, 284] on p "Peach Tea Syrup - Peach Tea Flavoured Syrup" at bounding box center [376, 289] width 279 height 19
type input "Peach Tea Syrup - Peach Tea Flavoured Syrup"
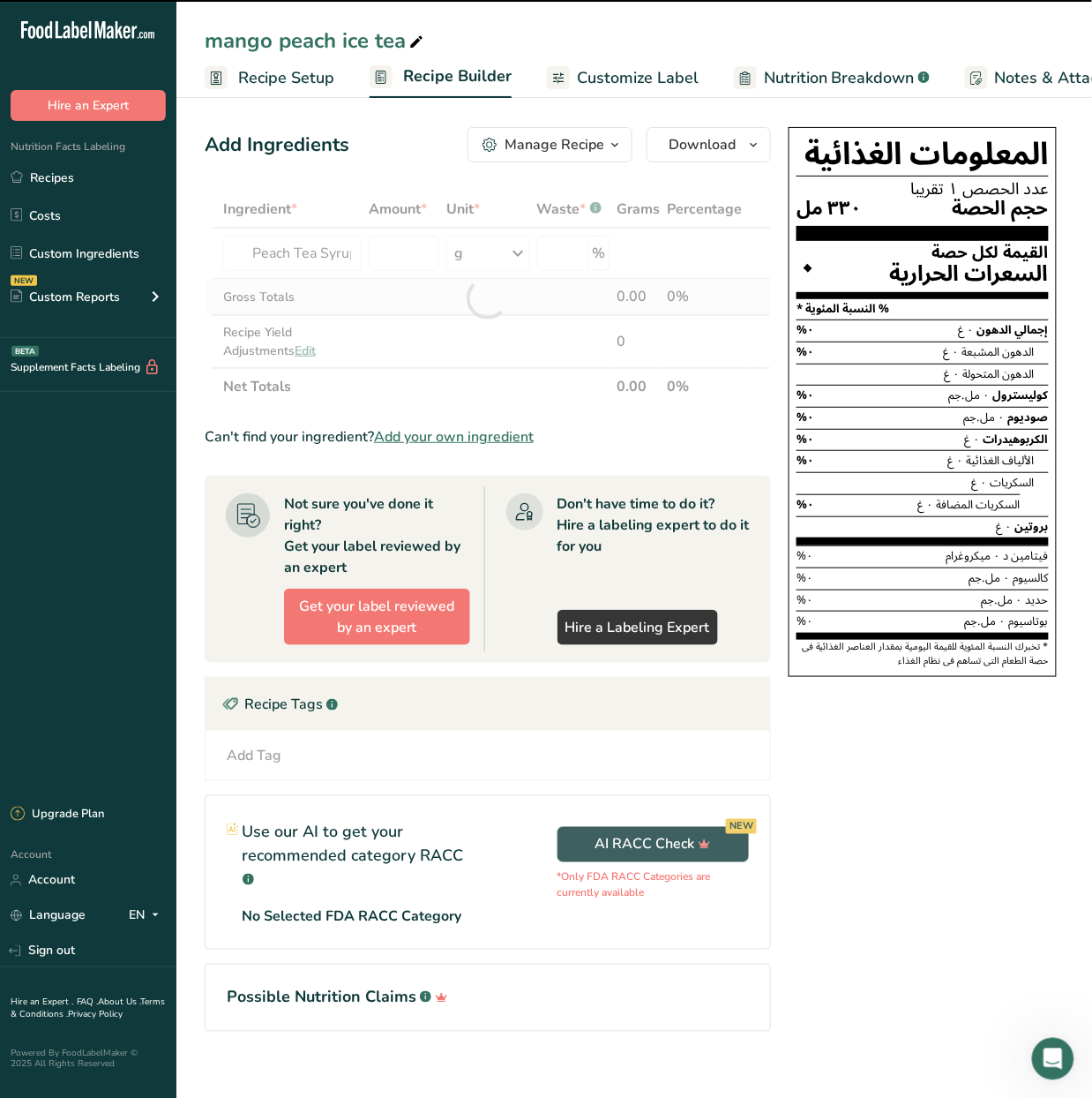
type input "0"
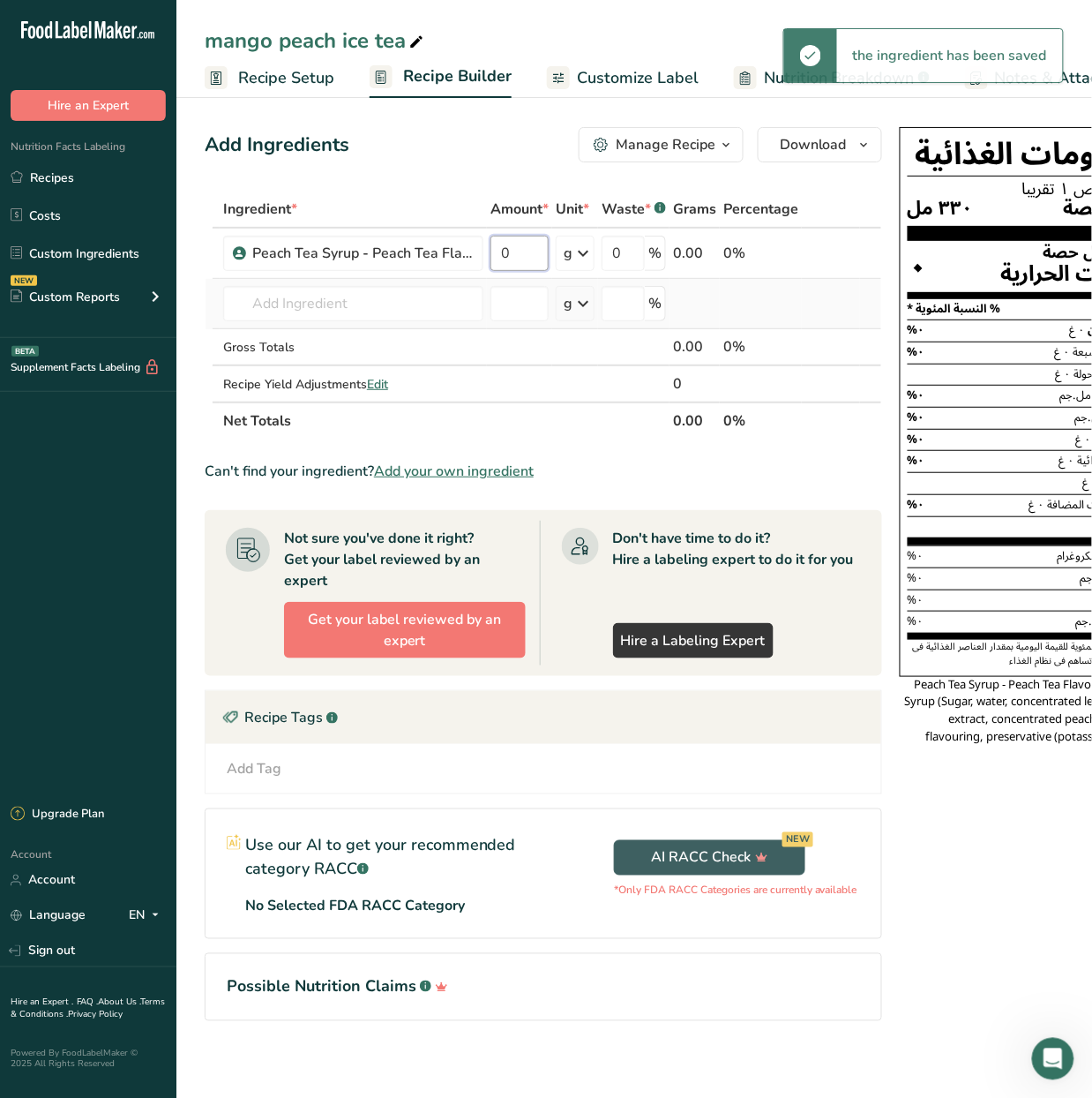
drag, startPoint x: 524, startPoint y: 266, endPoint x: 484, endPoint y: 284, distance: 43.9
click at [484, 284] on tbody "Peach Tea Syrup - Peach Tea Flavoured Syrup 0 g Weight Units g kg mg See more V…" at bounding box center [543, 315] width 675 height 173
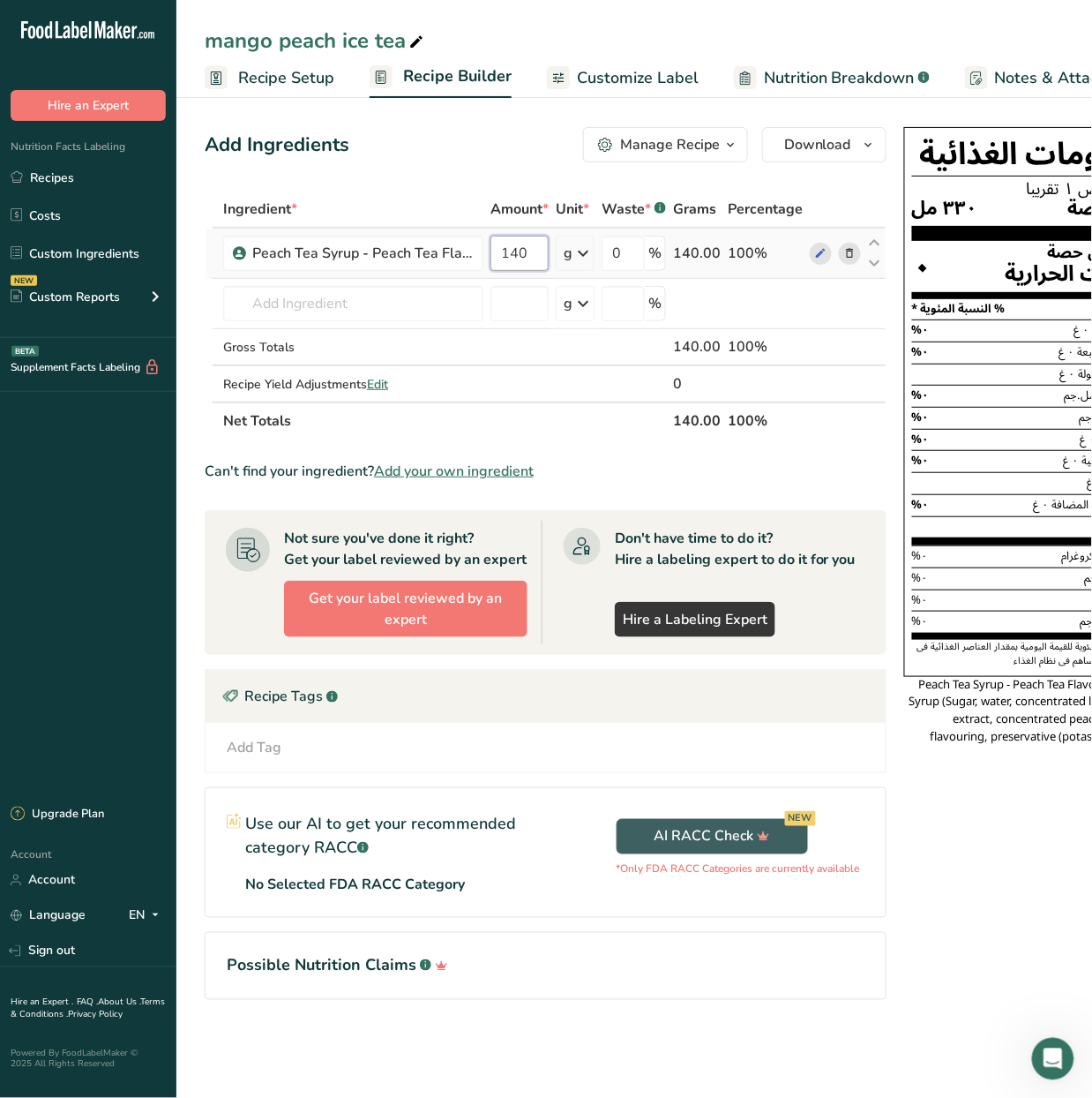
type input "140"
click at [591, 259] on div "Ingredient * Amount * Unit * Waste * .a-a{fill:#347362;}.b-a{fill:#fff;} Grams …" at bounding box center [545, 314] width 682 height 249
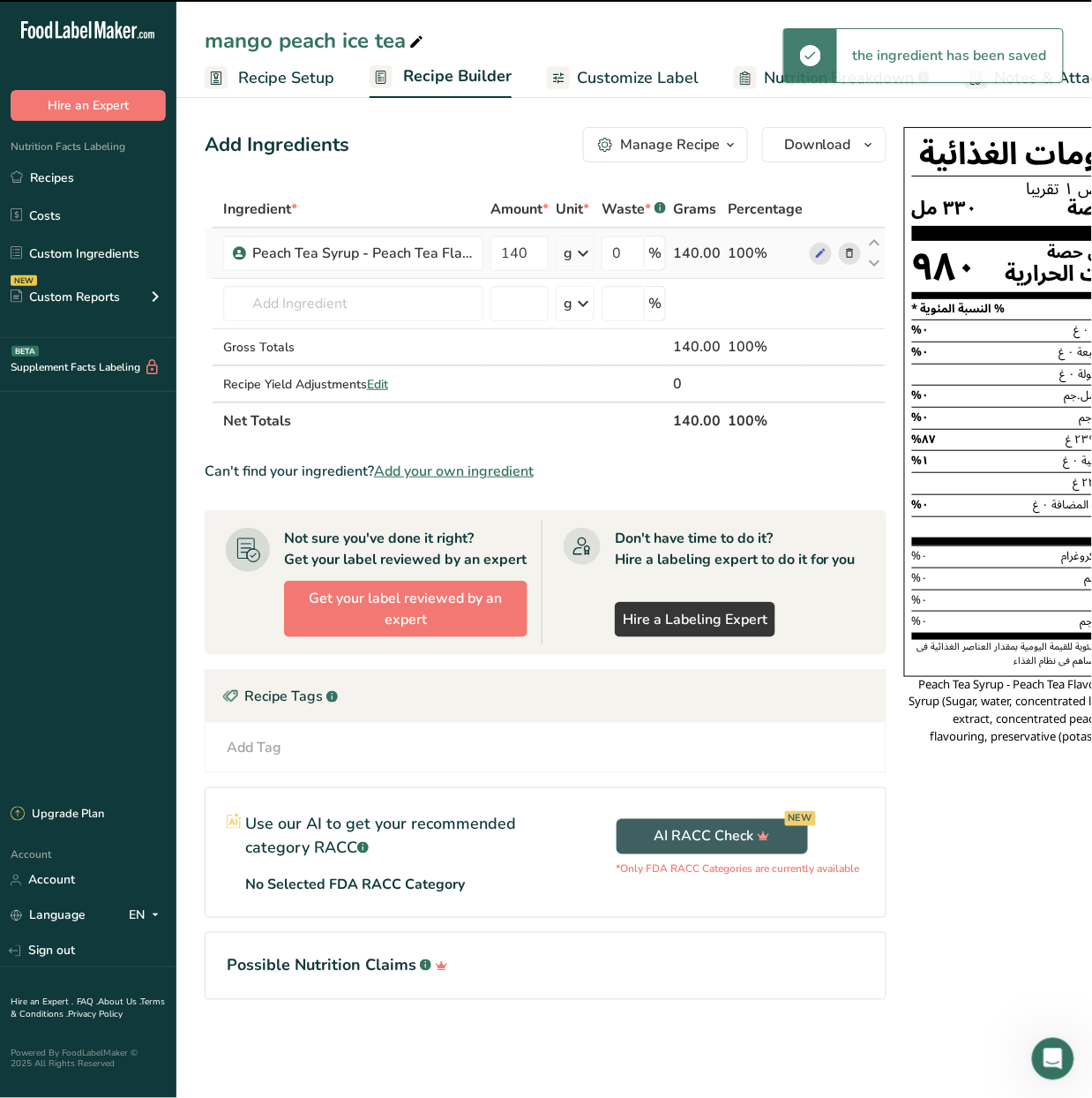
click at [591, 259] on icon at bounding box center [583, 253] width 22 height 32
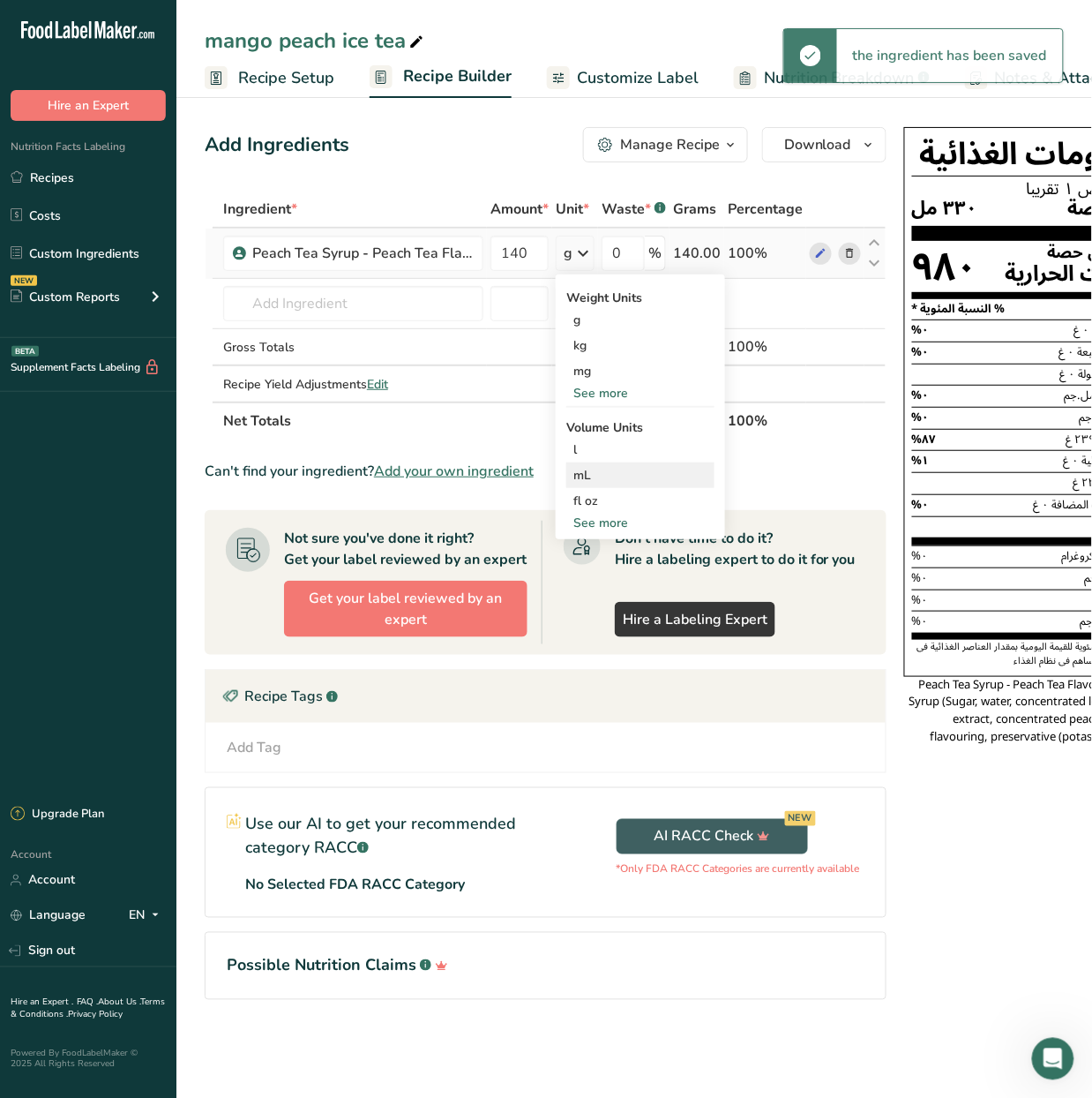
click at [646, 480] on div "mL" at bounding box center [640, 475] width 134 height 19
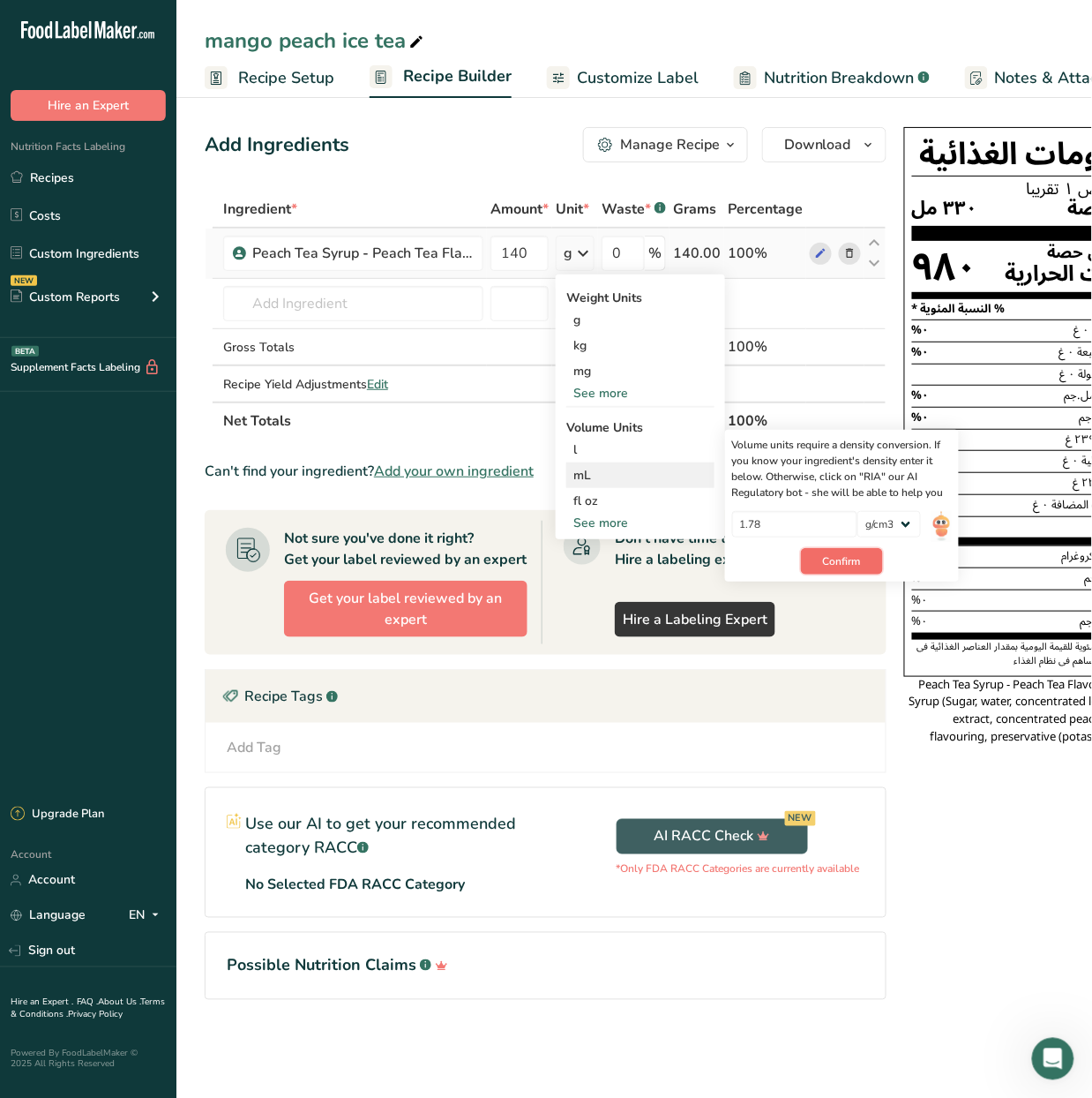
click at [858, 558] on span "Confirm" at bounding box center [842, 561] width 38 height 16
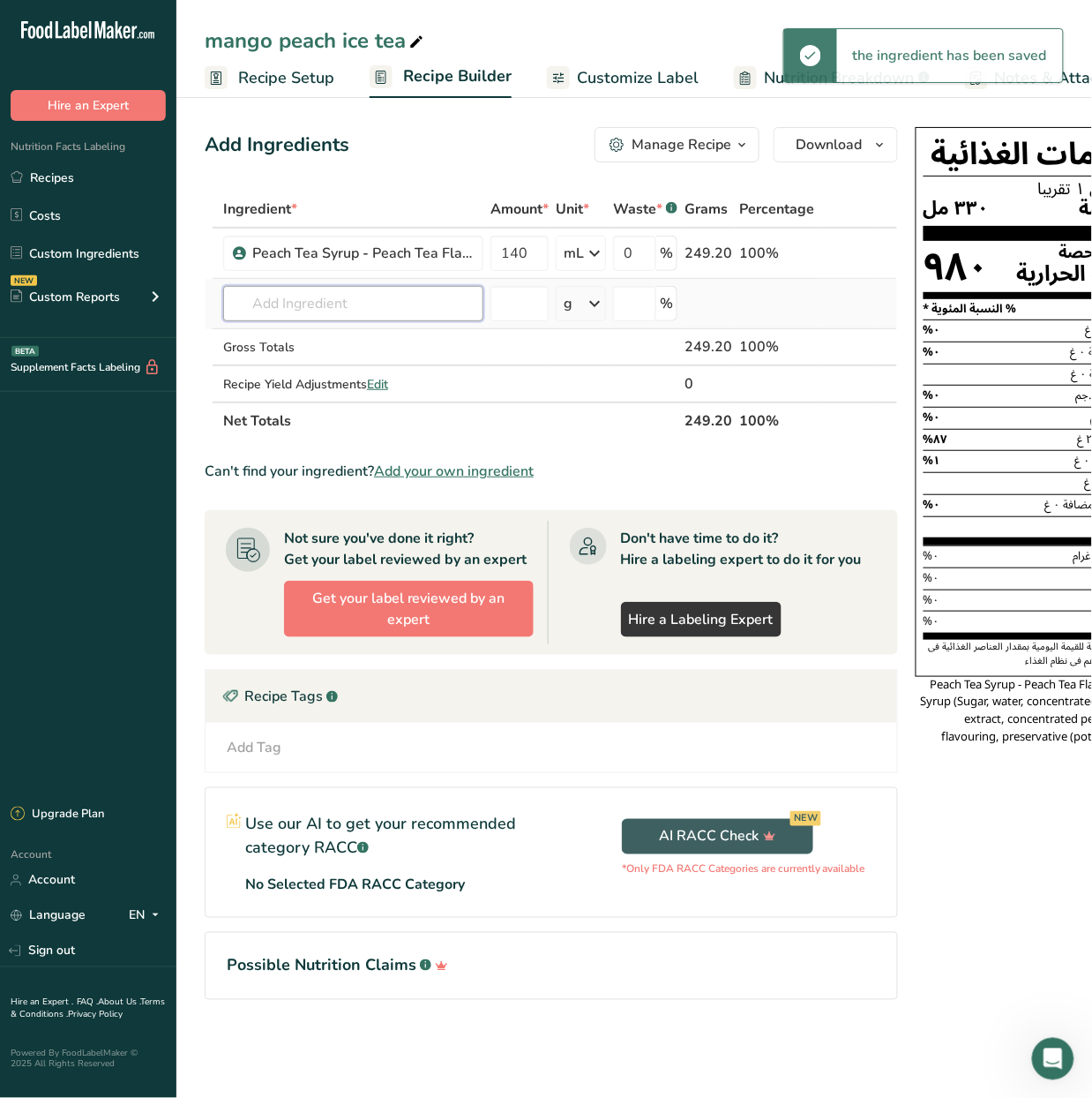
click at [336, 305] on input "text" at bounding box center [353, 304] width 260 height 36
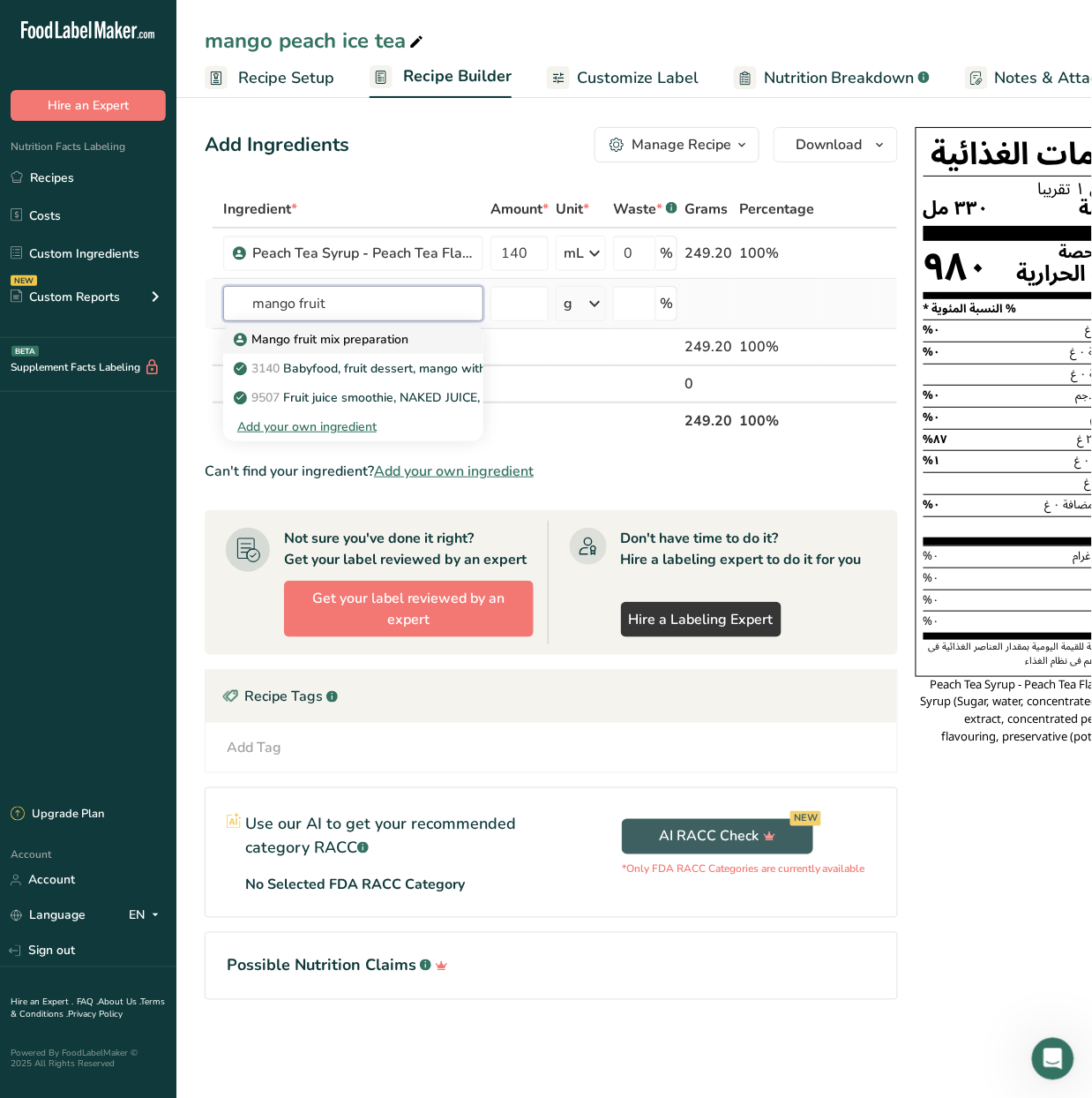
type input "mango fruit"
click at [357, 333] on p "Mango fruit mix preparation" at bounding box center [323, 340] width 171 height 19
type input "Mango fruit mix preparation"
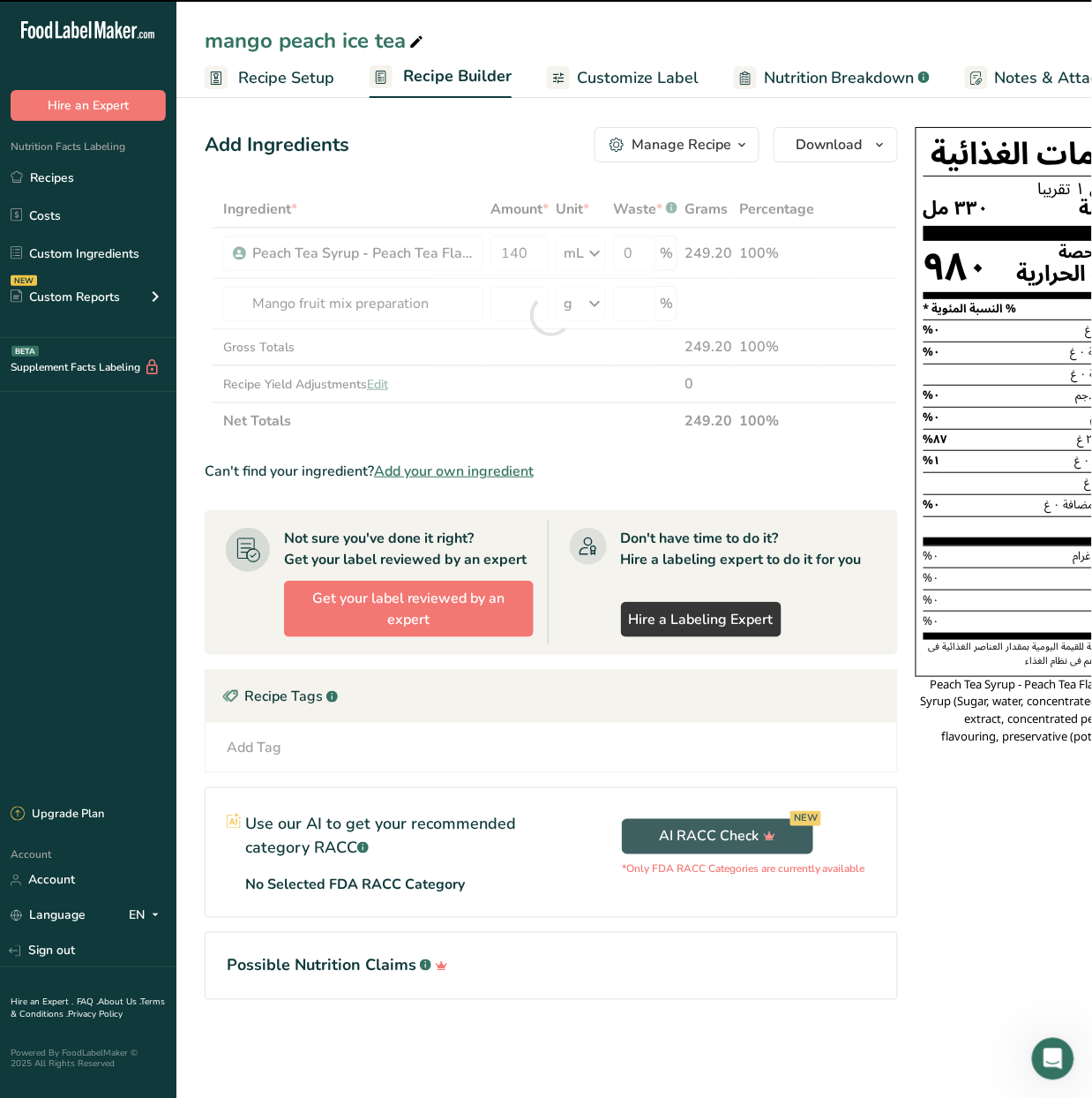
type input "0"
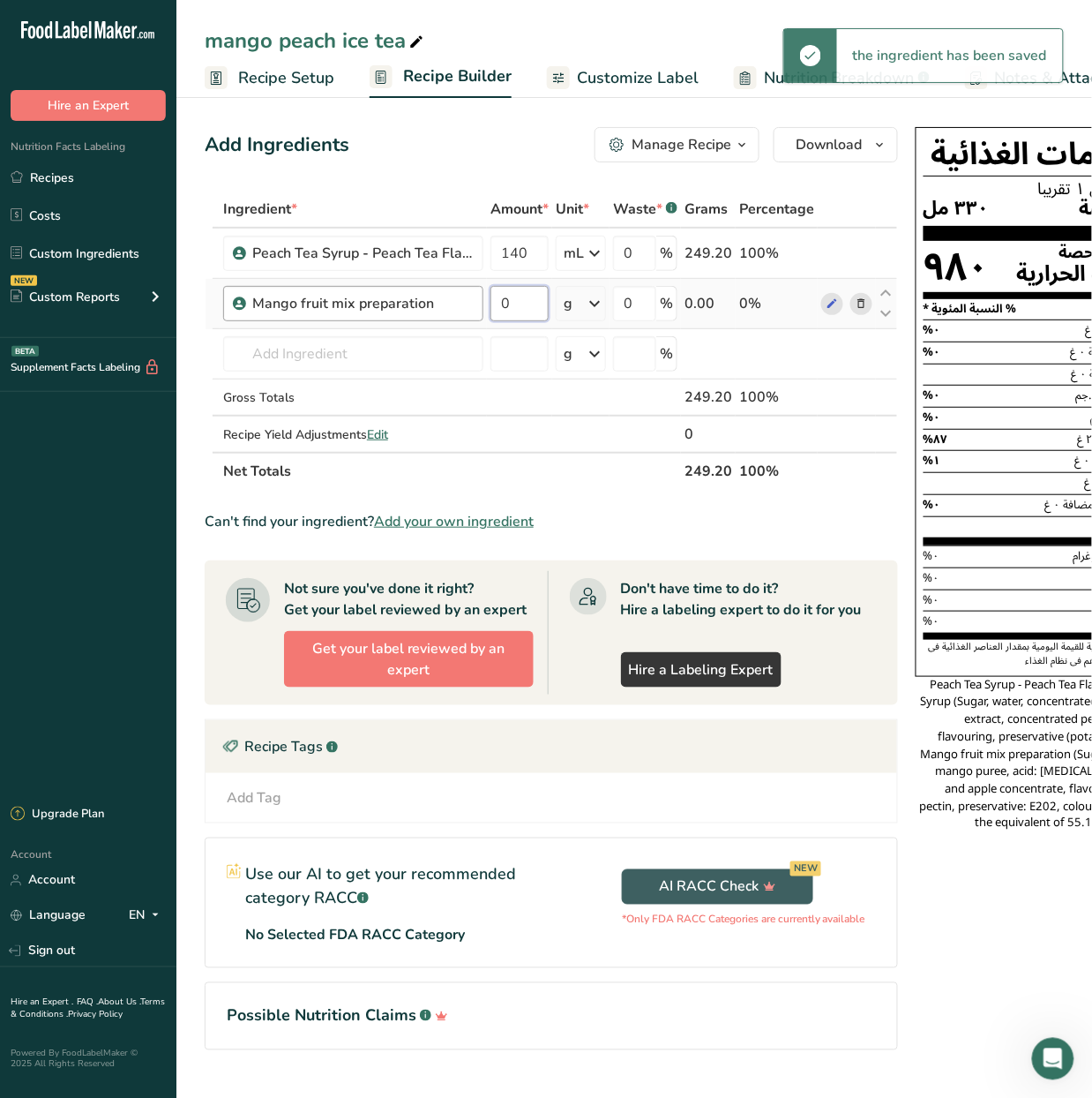
drag, startPoint x: 523, startPoint y: 303, endPoint x: 463, endPoint y: 318, distance: 61.8
click at [463, 318] on tr "Mango fruit mix preparation 0 g Weight Units g kg mg See more Volume Units l Vo…" at bounding box center [551, 304] width 691 height 51
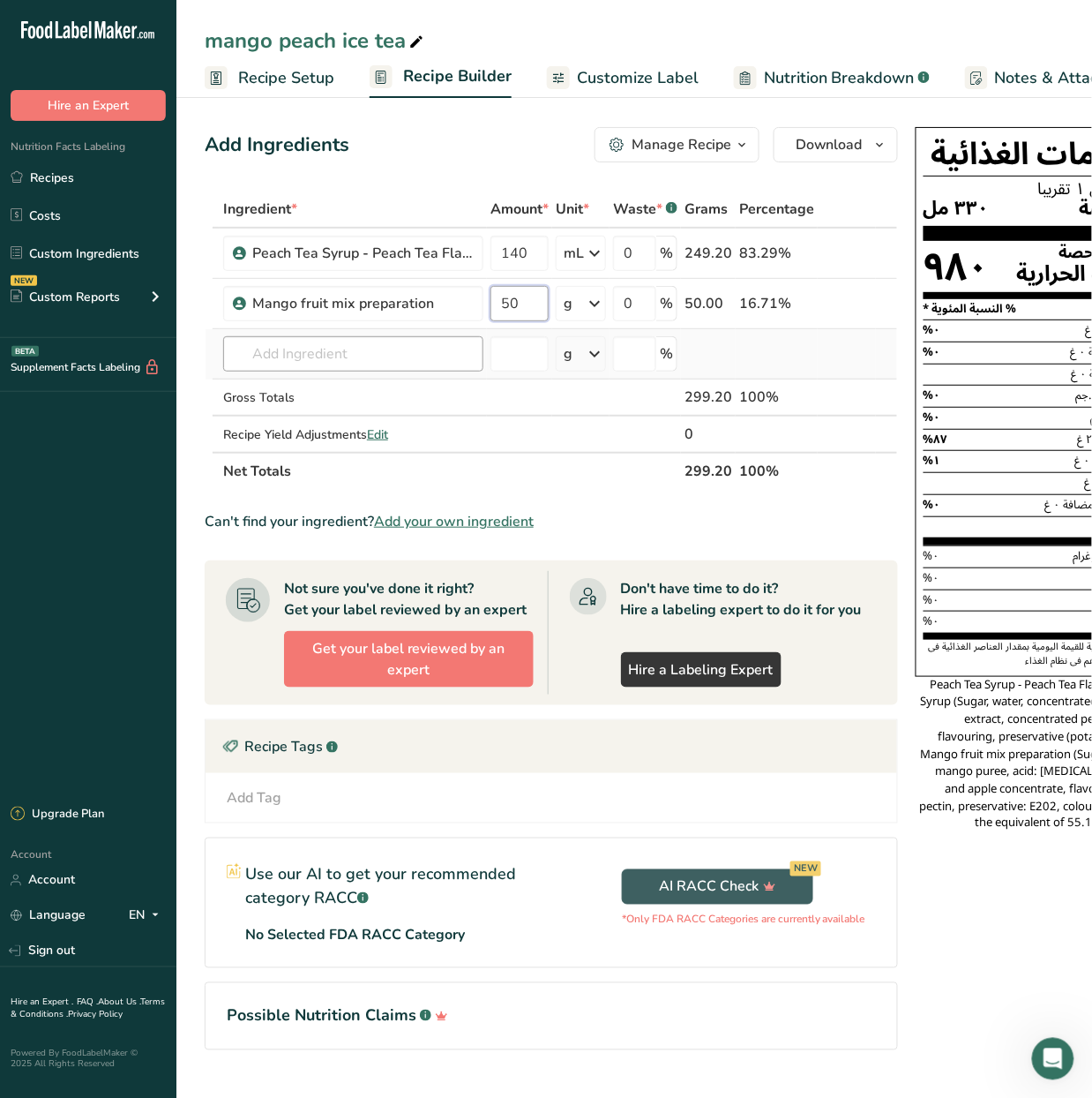
type input "50"
click at [410, 347] on div "Ingredient * Amount * Unit * Waste * .a-a{fill:#347362;}.b-a{fill:#fff;} Grams …" at bounding box center [551, 340] width 693 height 299
click at [410, 347] on input "text" at bounding box center [353, 354] width 260 height 36
type input "mango passion"
click at [321, 415] on div "Add your own ingredient" at bounding box center [353, 419] width 232 height 19
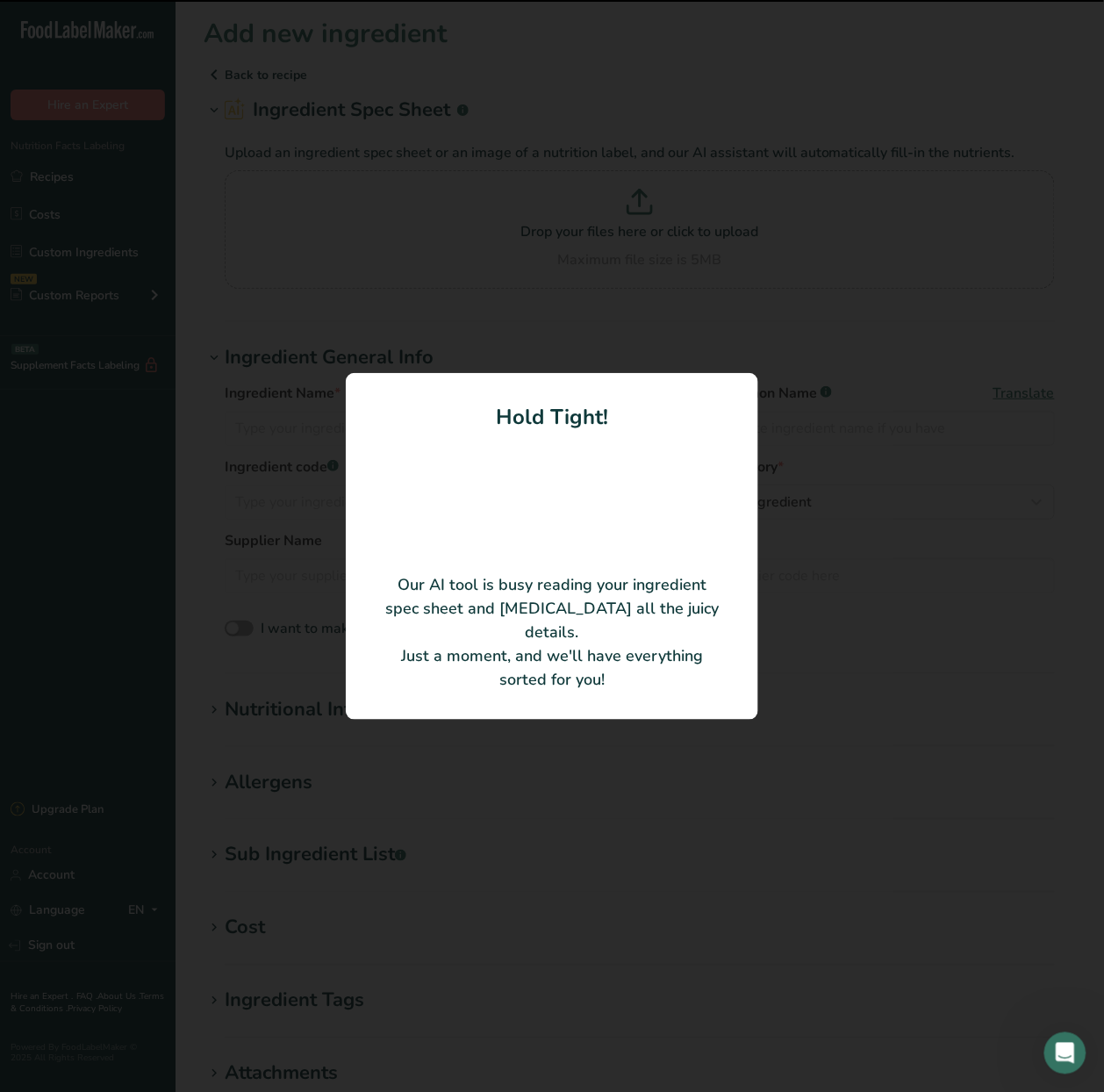
type input "Concentrated beverage to be diluted, Mango Passion Fruit flavour"
type input "[PERSON_NAME] S.A.S"
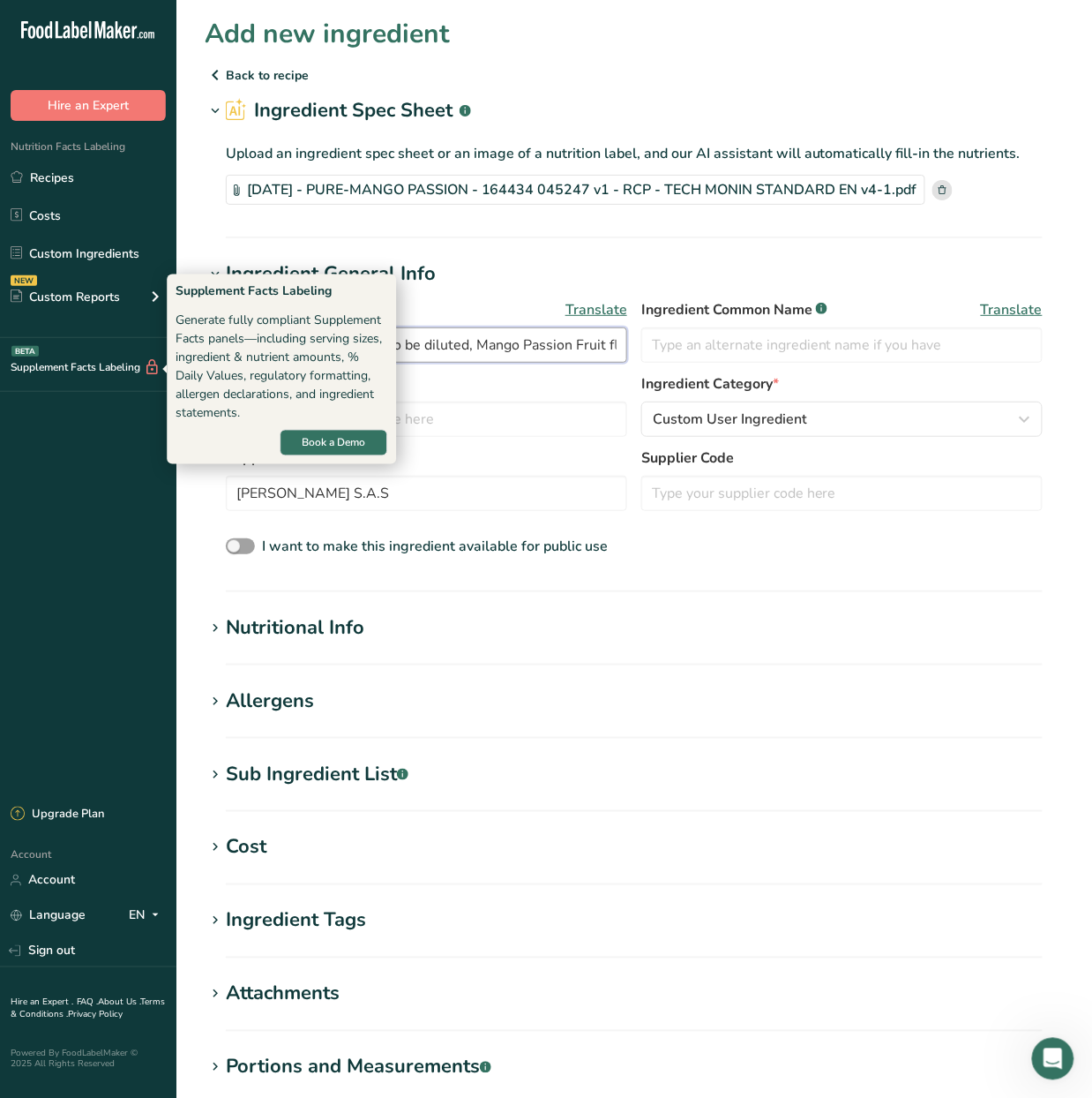
drag, startPoint x: 471, startPoint y: 353, endPoint x: -77, endPoint y: 409, distance: 550.9
click at [0, 409] on html ".a-20{fill:#fff;} Hire an Expert Nutrition Facts Labeling Recipes Costs Custom …" at bounding box center [546, 659] width 1092 height 1319
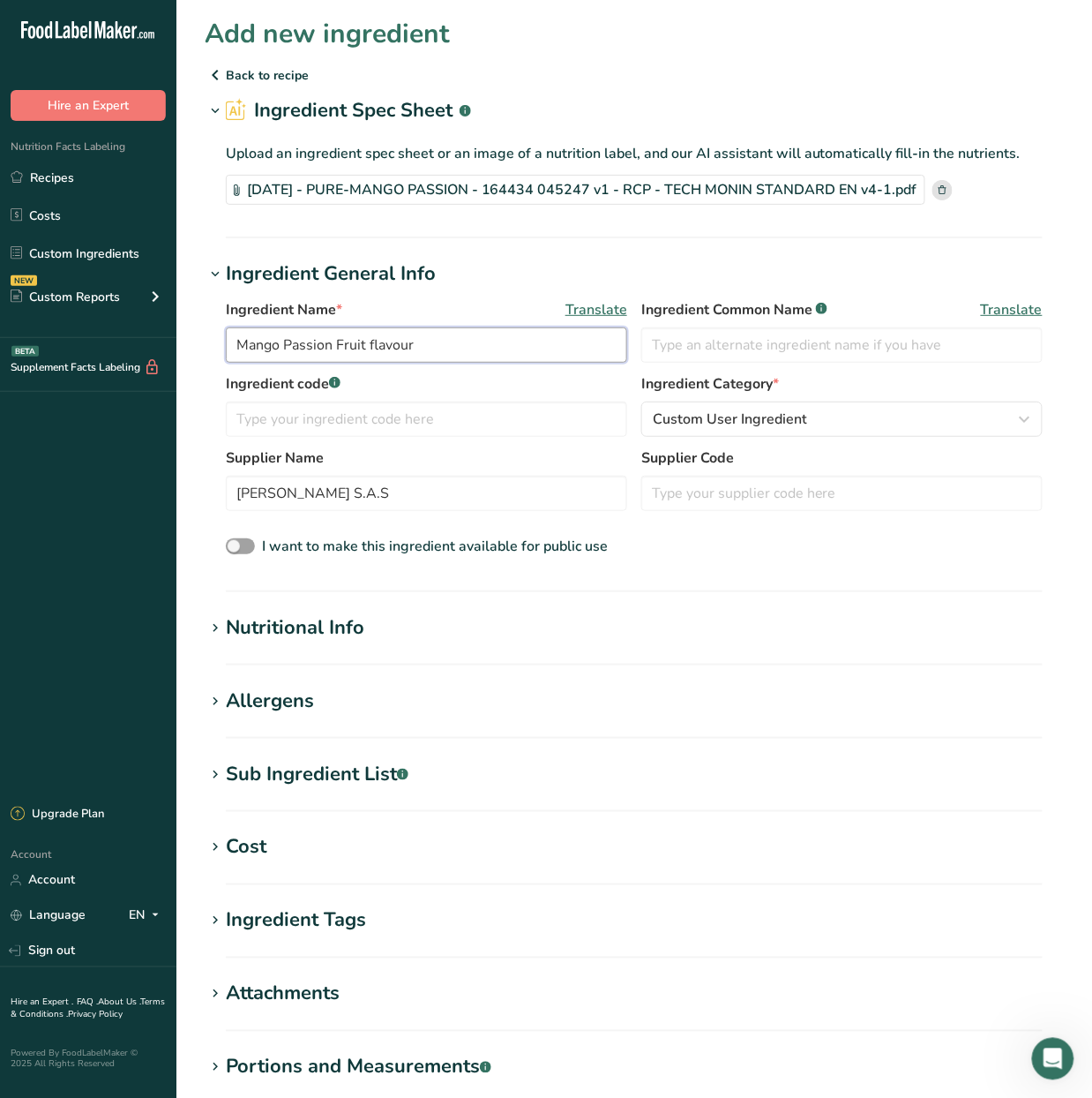
click at [415, 353] on input "Mango Passion Fruit flavour" at bounding box center [427, 345] width 402 height 36
type input "Mango Passion Fruit flavor"
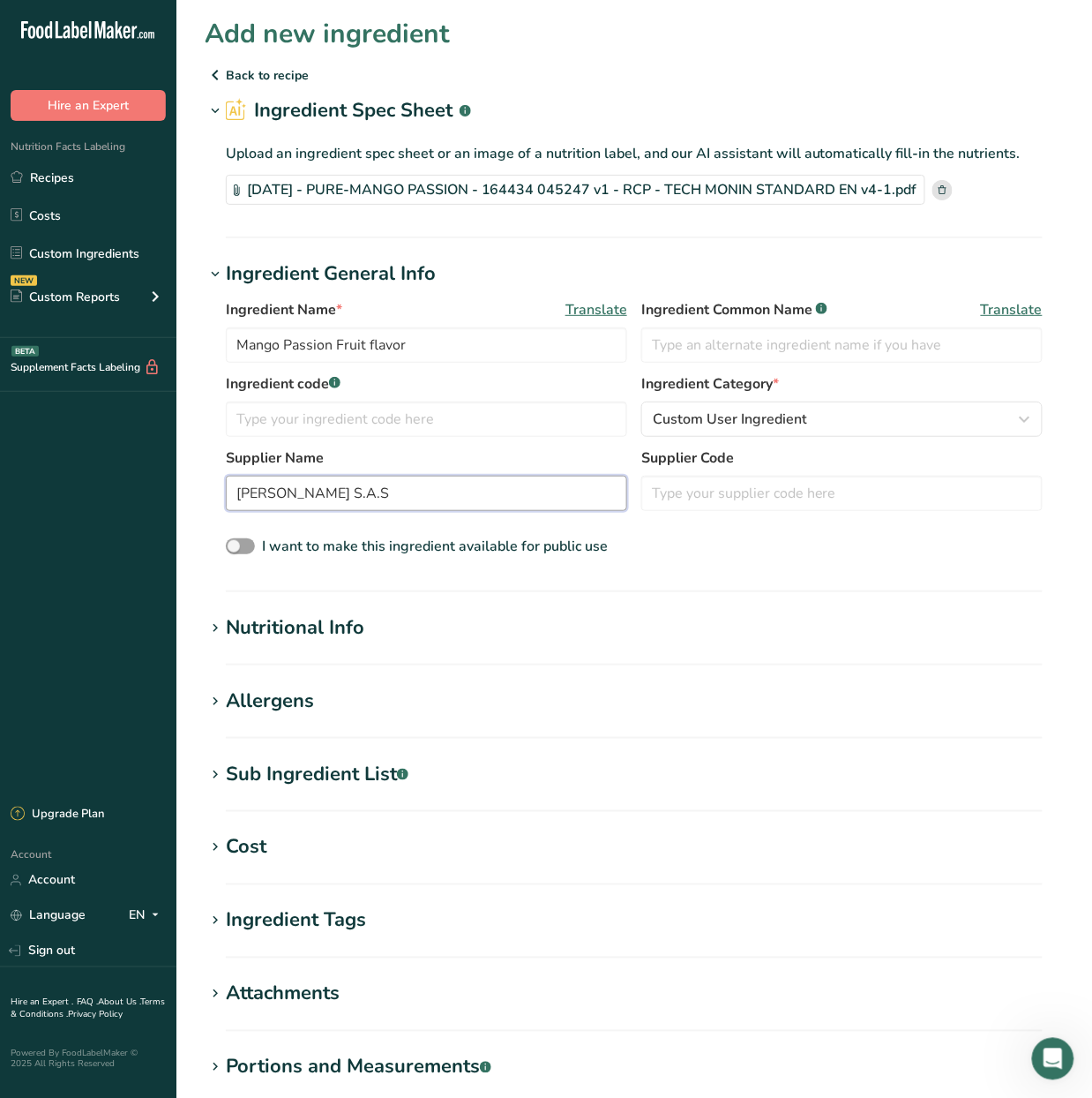
drag, startPoint x: 303, startPoint y: 489, endPoint x: -193, endPoint y: 602, distance: 508.7
click at [0, 602] on html ".a-20{fill:#fff;} Hire an Expert Nutrition Facts Labeling Recipes Costs Custom …" at bounding box center [546, 659] width 1092 height 1319
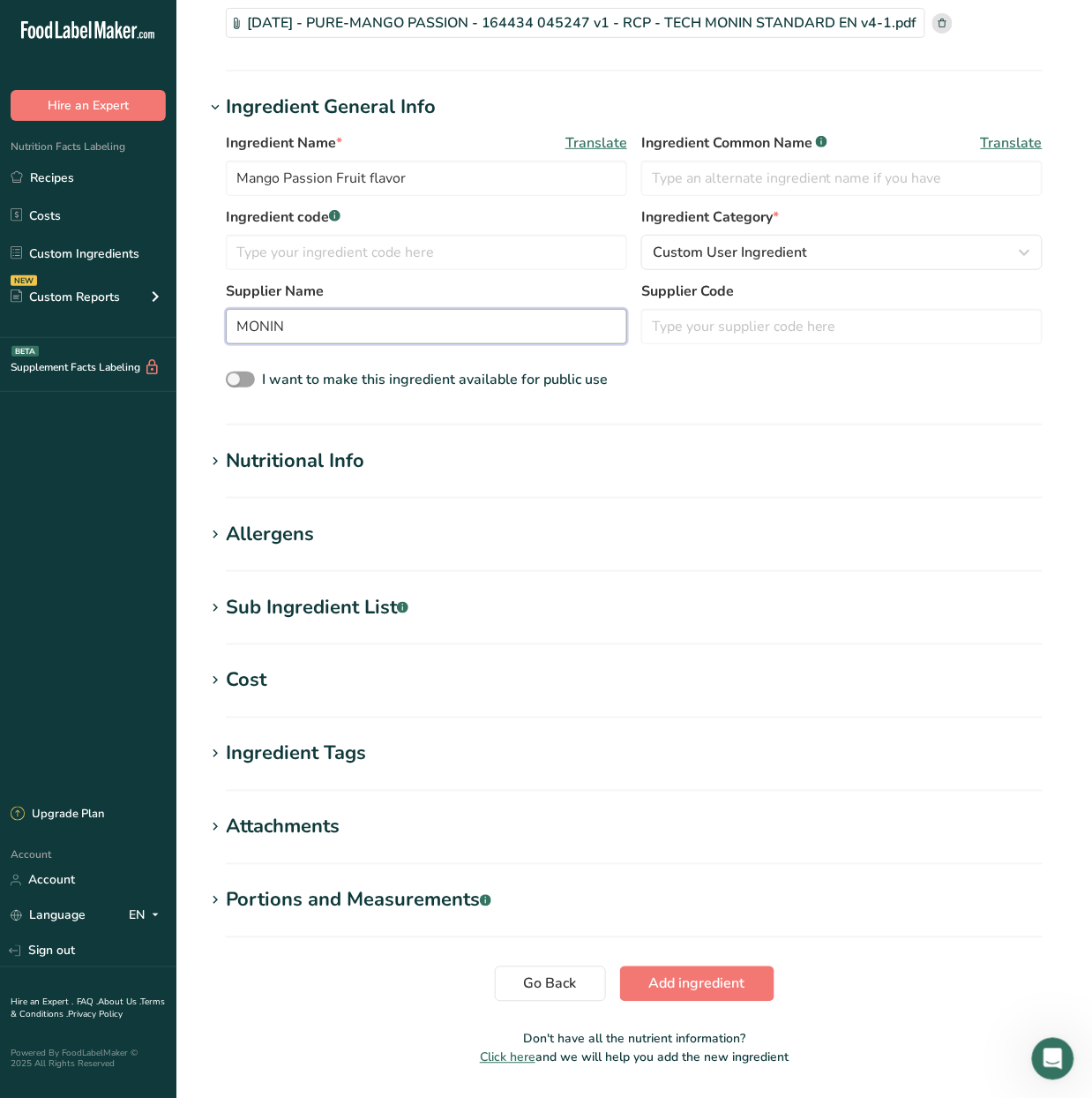
scroll to position [221, 0]
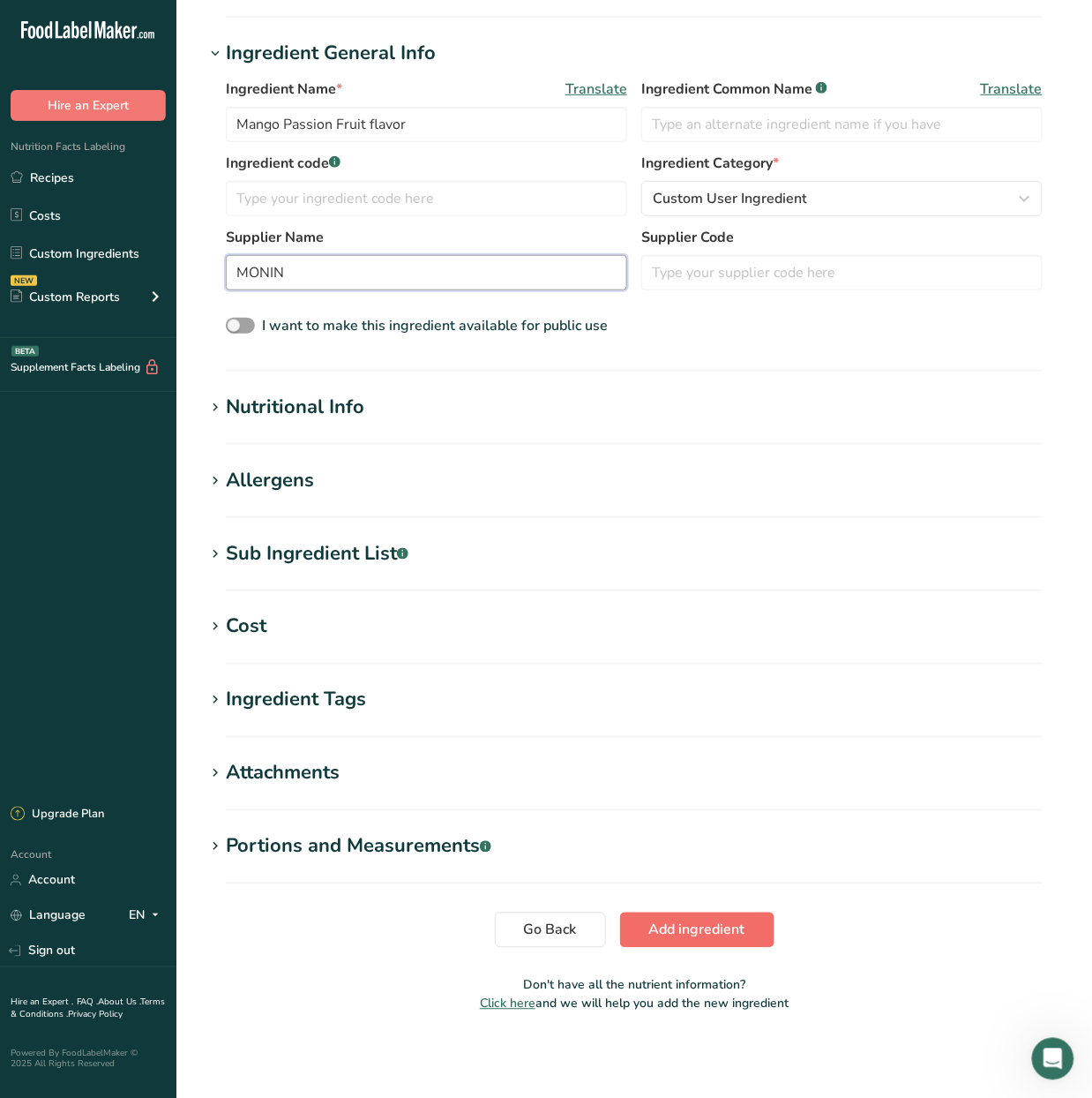
type input "MONIN"
click at [723, 937] on span "Add ingredient" at bounding box center [697, 930] width 96 height 22
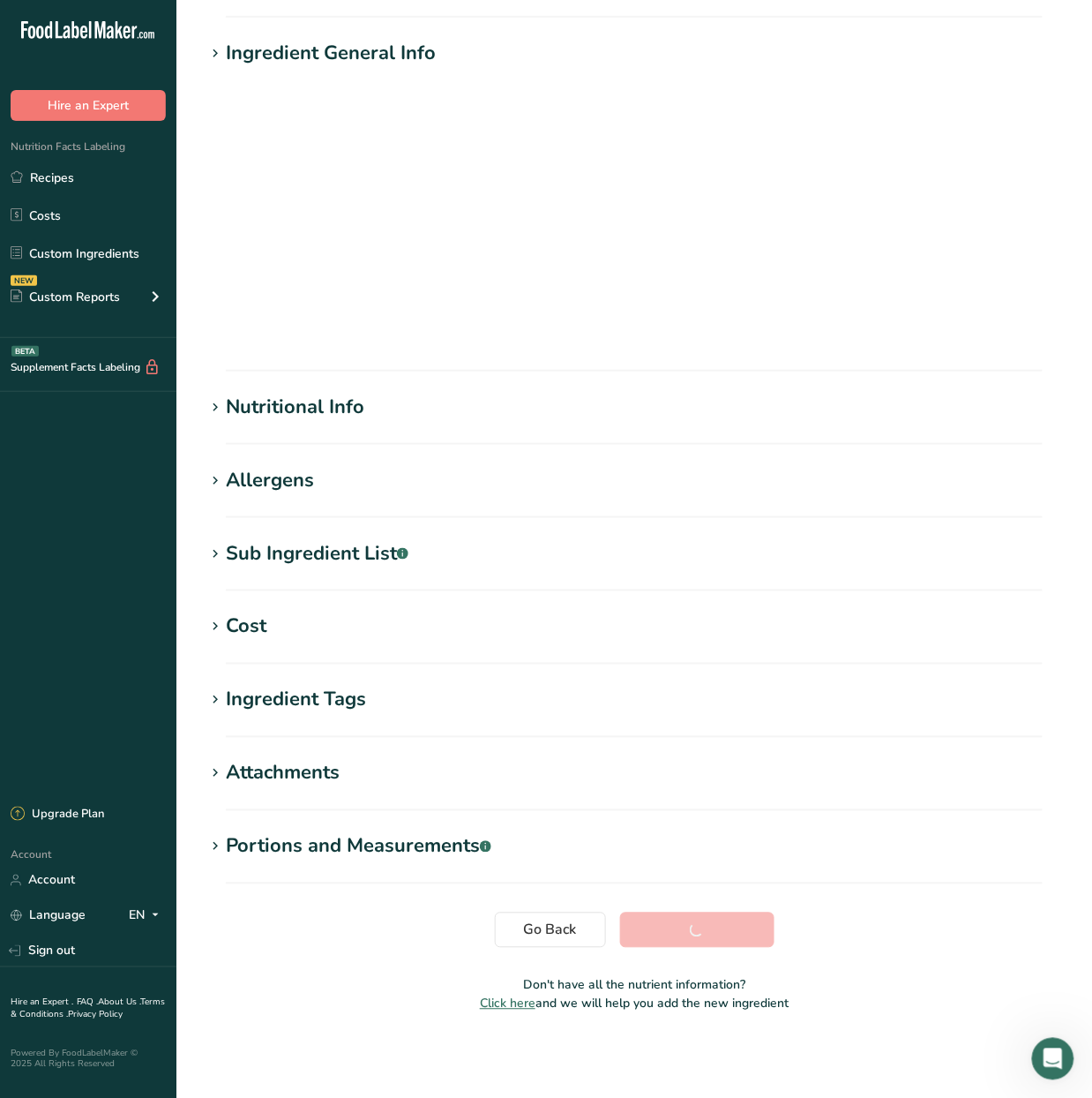
scroll to position [0, 0]
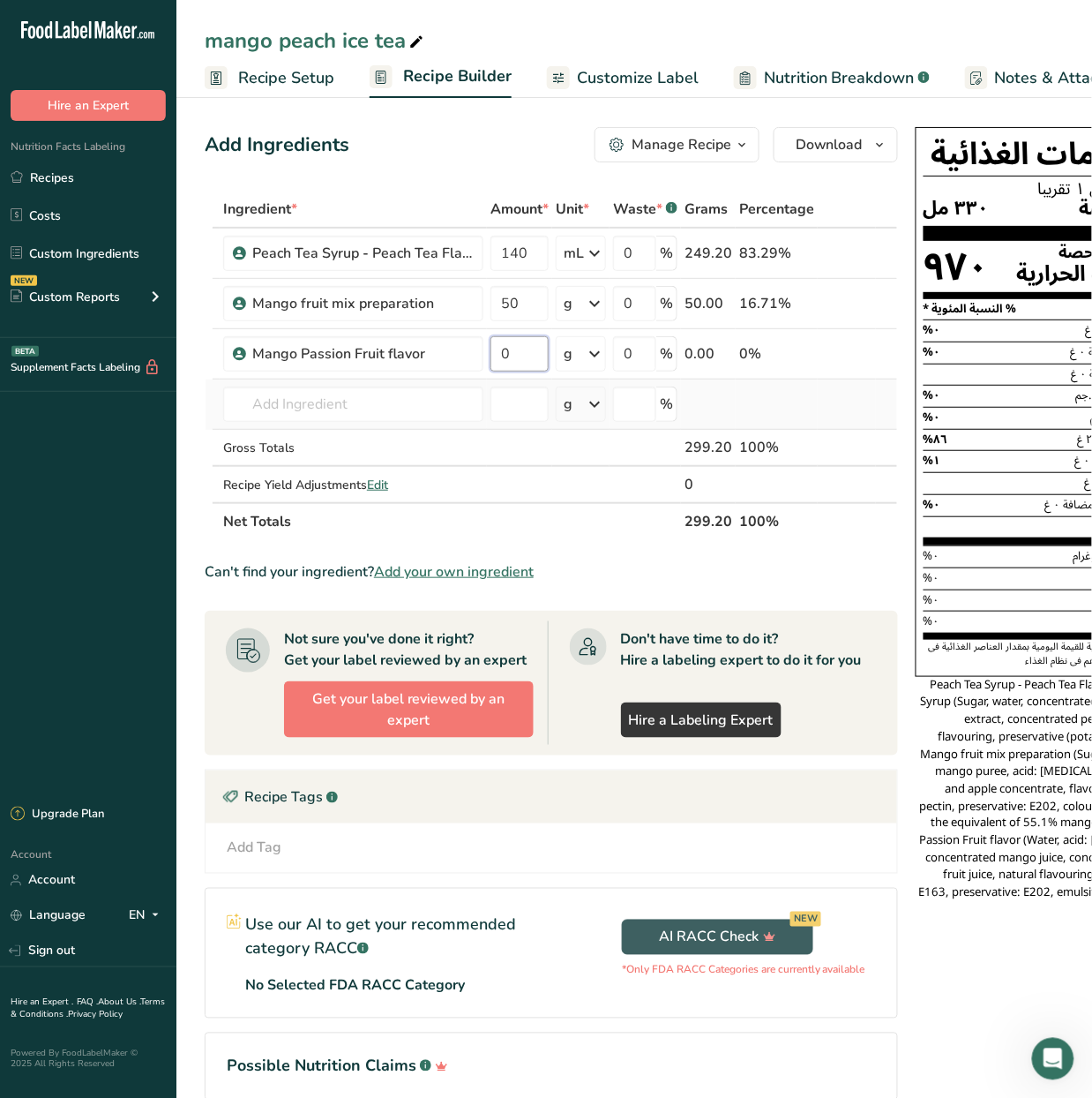
drag, startPoint x: 547, startPoint y: 354, endPoint x: 477, endPoint y: 386, distance: 77.0
click at [477, 386] on tbody "Peach Tea Syrup - Peach Tea Flavoured Syrup 140 mL Weight Units g kg mg See mor…" at bounding box center [551, 365] width 691 height 273
type input "95"
click at [437, 410] on div "Ingredient * Amount * Unit * Waste * .a-a{fill:#347362;}.b-a{fill:#fff;} Grams …" at bounding box center [551, 365] width 693 height 349
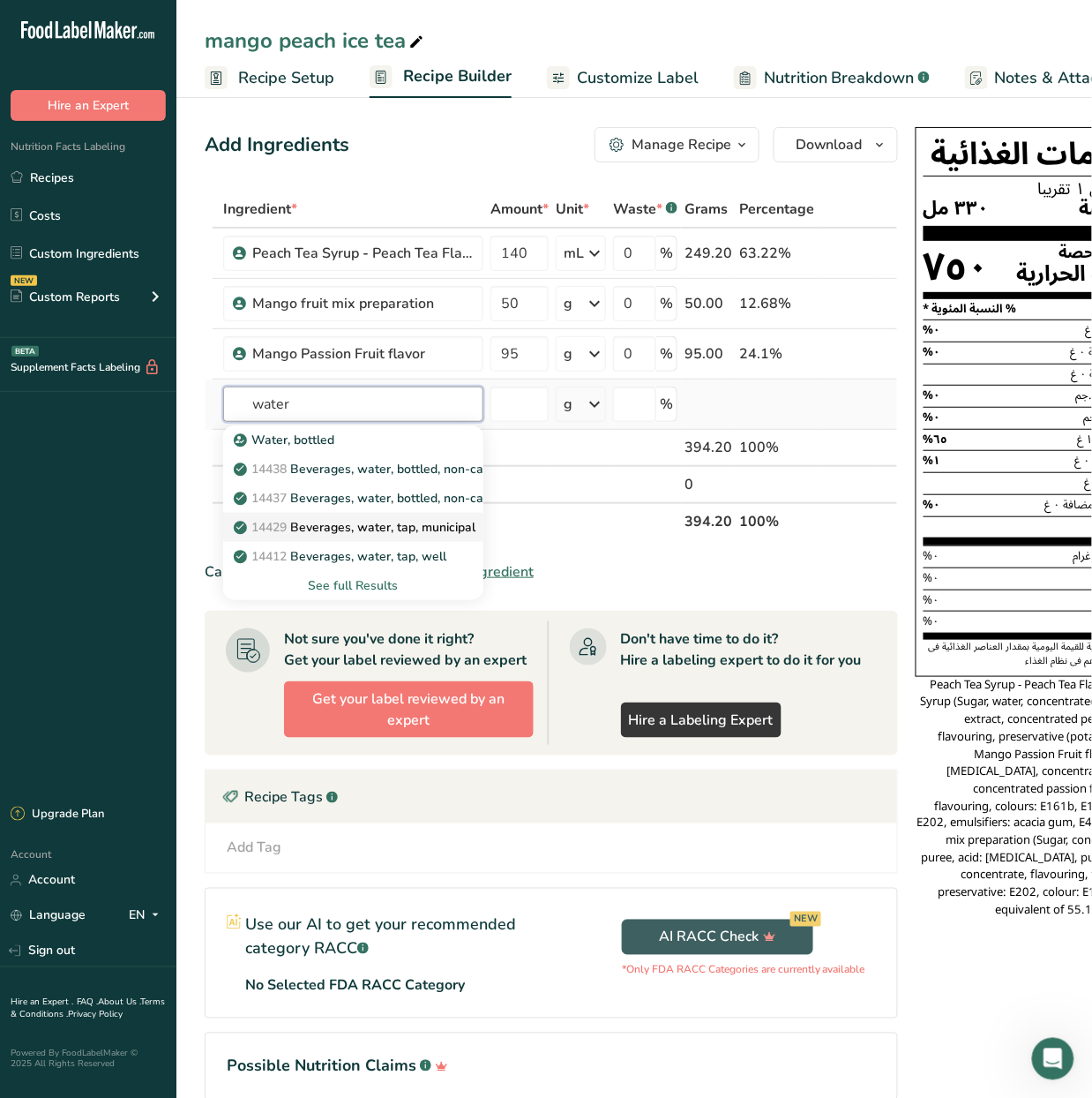
type input "water"
click at [388, 531] on p "14429 [GEOGRAPHIC_DATA], water, tap, municipal" at bounding box center [356, 527] width 238 height 19
type input "Beverages, water, tap, municipal"
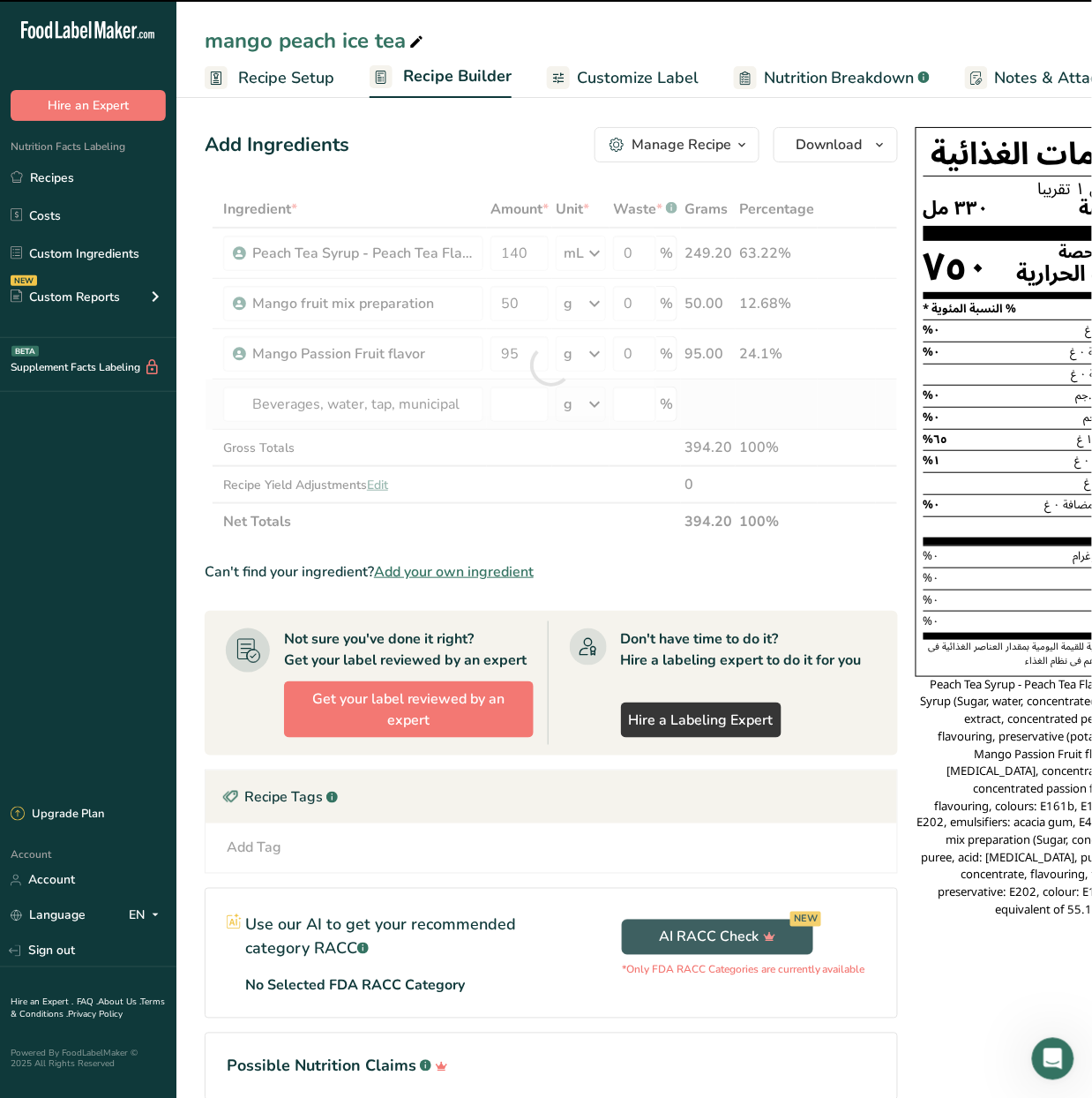
type input "0"
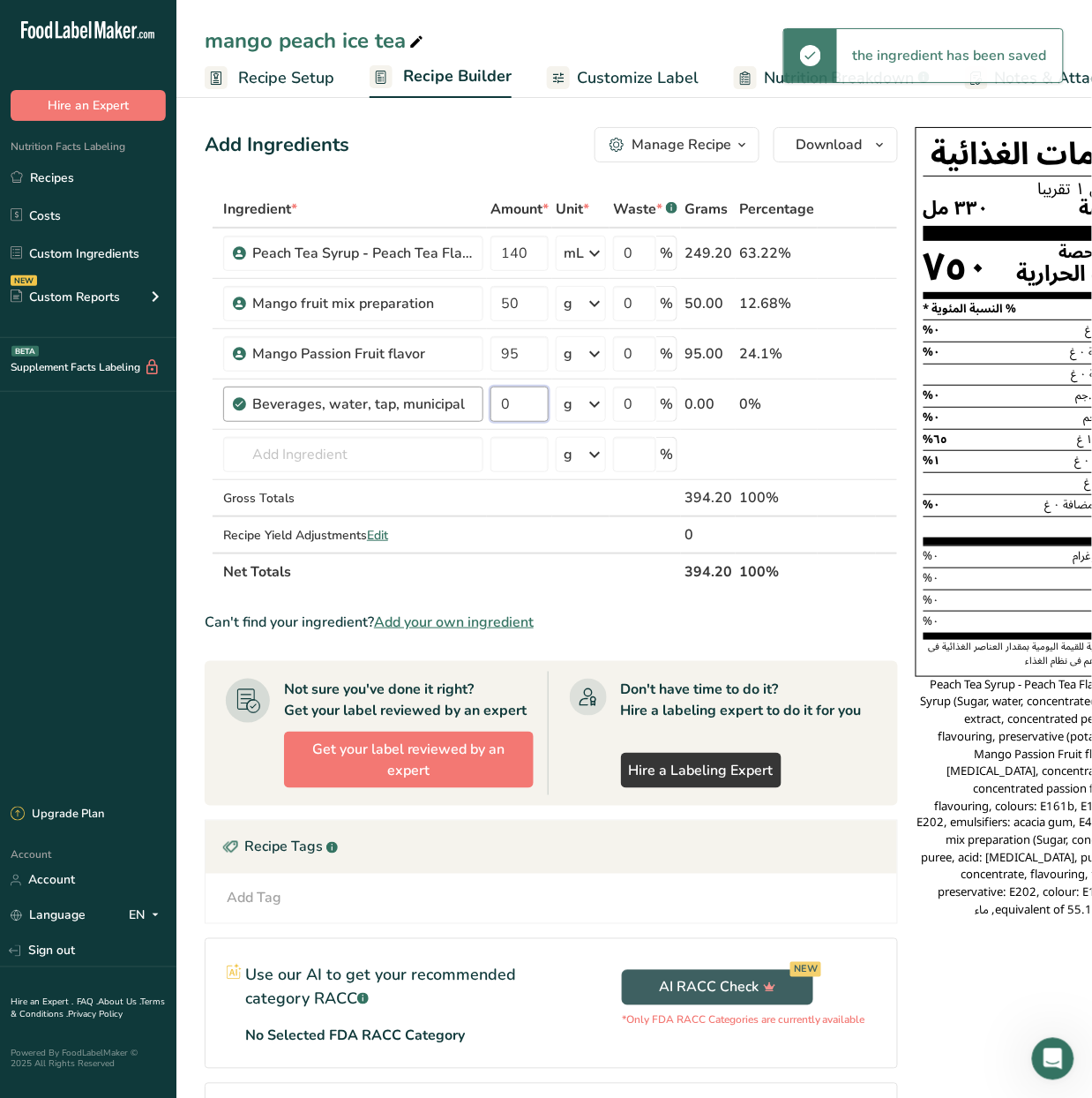
drag, startPoint x: 530, startPoint y: 392, endPoint x: 475, endPoint y: 411, distance: 58.2
click at [475, 411] on tr "Beverages, water, tap, municipal 0 g Portions 1 fl oz 1 bottle 8 fl oz 1 liter …" at bounding box center [551, 404] width 691 height 51
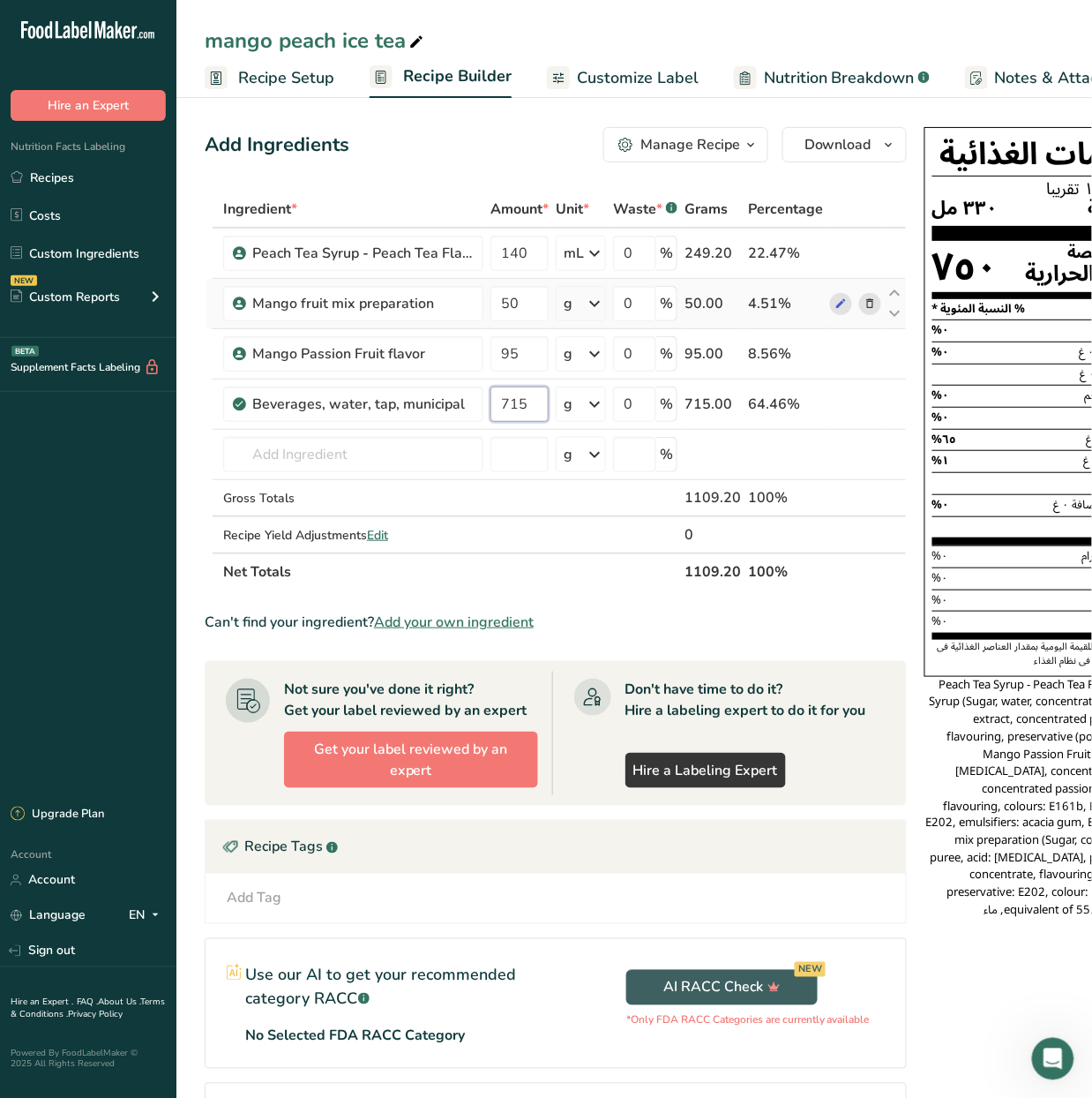
type input "715"
click at [580, 318] on div "Ingredient * Amount * Unit * Waste * .a-a{fill:#347362;}.b-a{fill:#fff;} Grams …" at bounding box center [555, 390] width 702 height 400
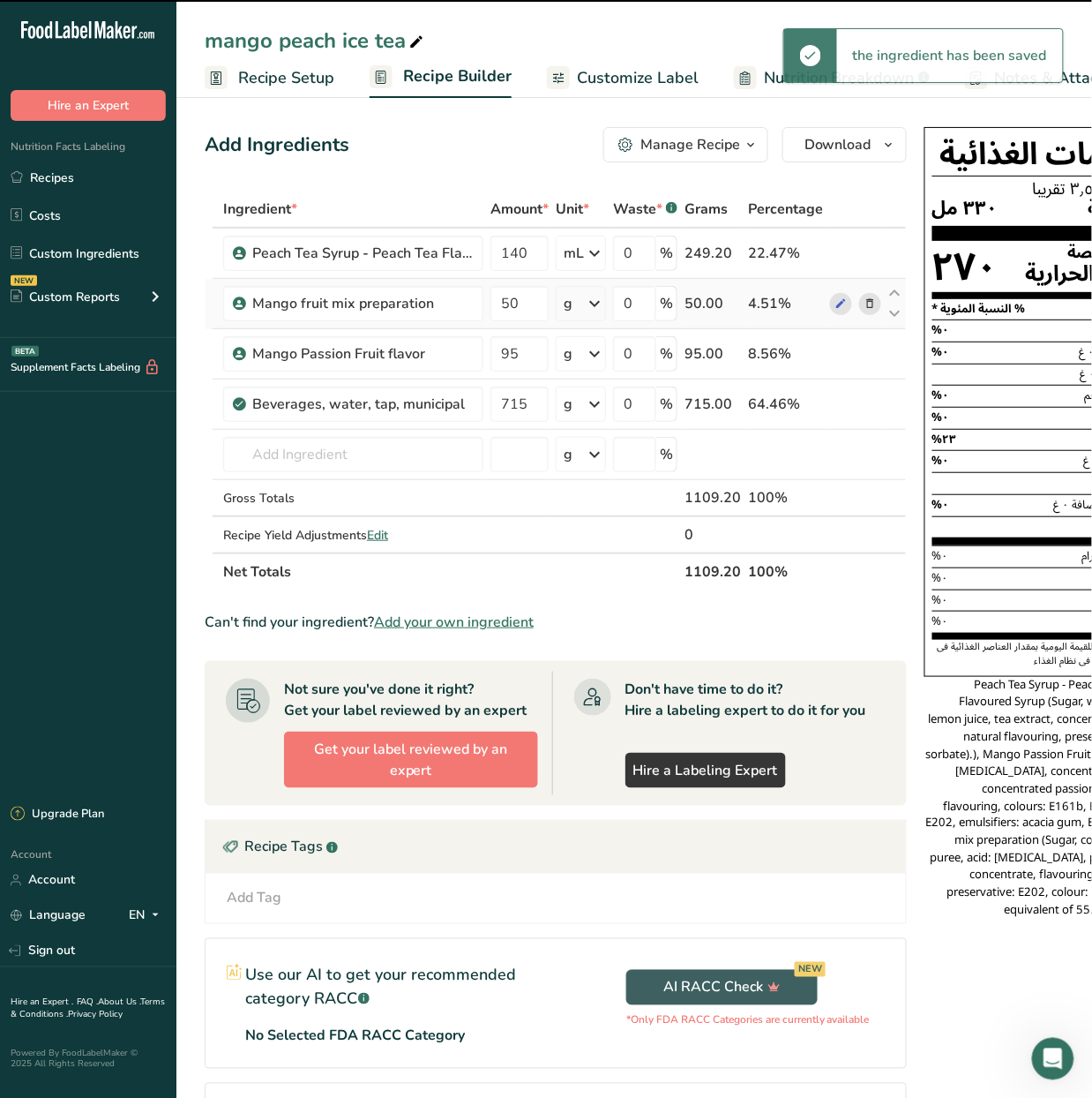
click at [591, 308] on icon at bounding box center [594, 304] width 22 height 32
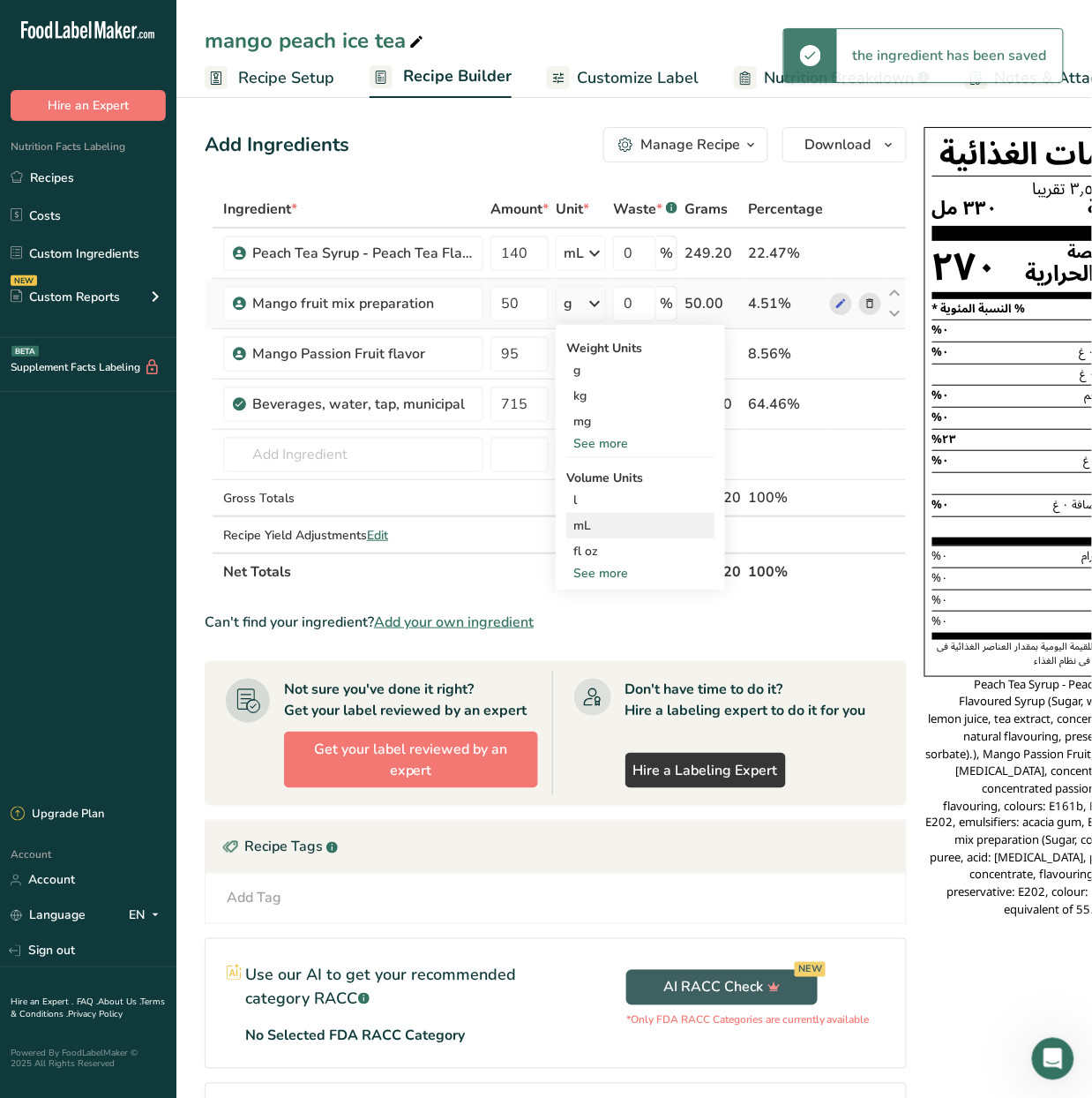
click at [644, 519] on div "mL" at bounding box center [640, 526] width 134 height 19
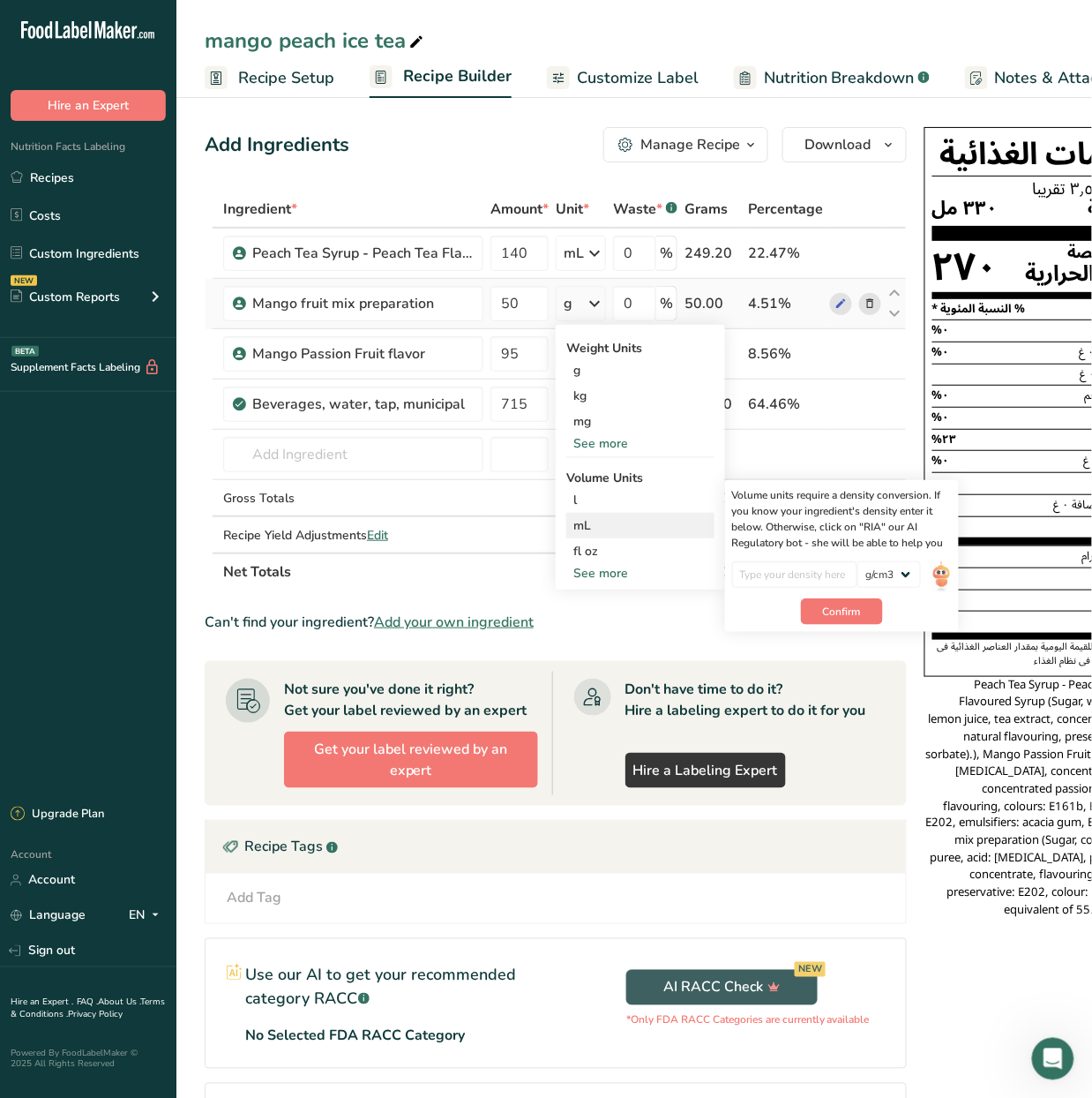
click at [677, 523] on div "mL" at bounding box center [640, 526] width 134 height 19
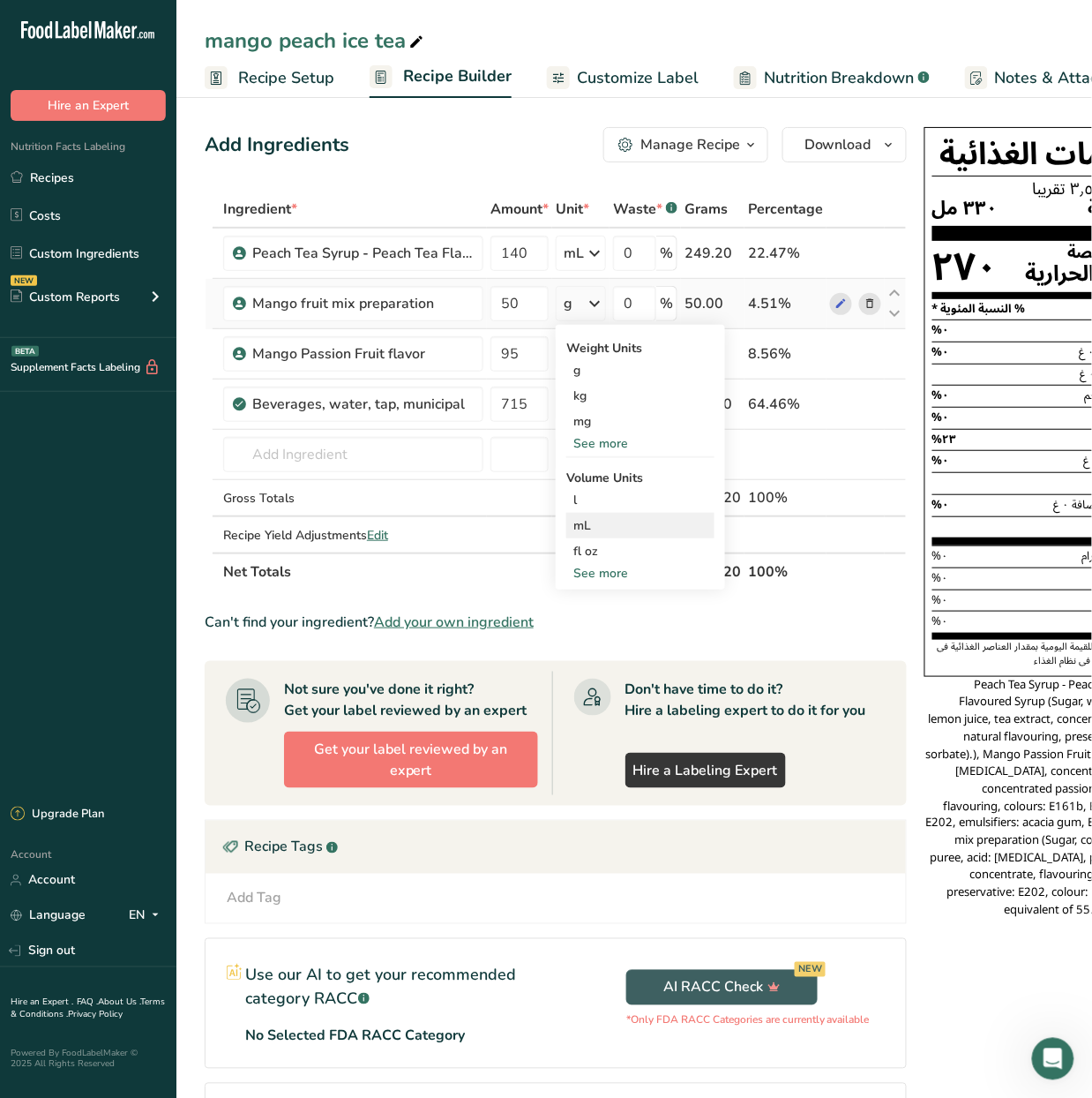
click at [696, 530] on div "mL" at bounding box center [640, 526] width 134 height 19
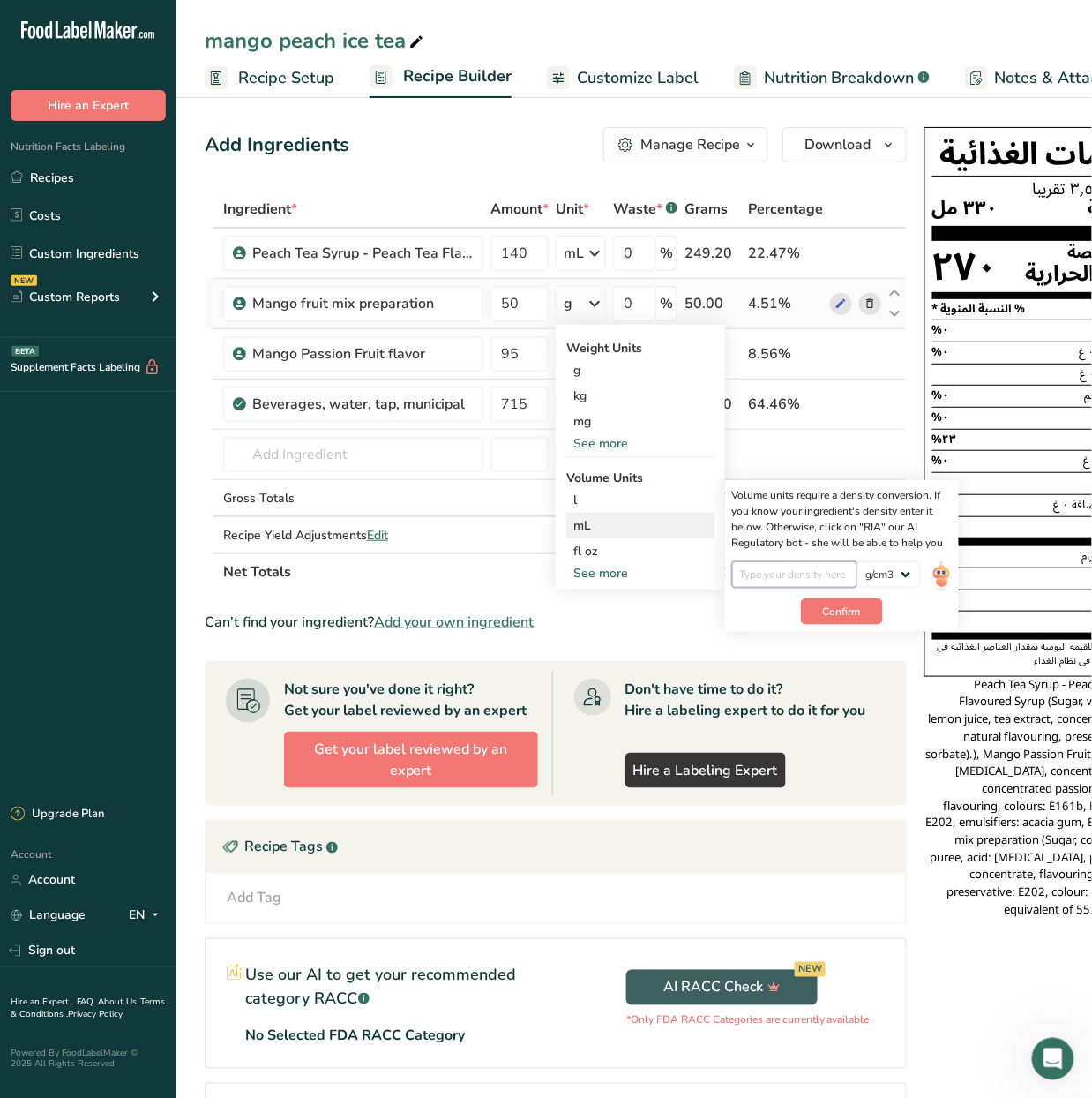
click at [844, 583] on input "number" at bounding box center [795, 574] width 126 height 26
type input "1"
click at [816, 608] on button "Confirm" at bounding box center [842, 612] width 82 height 26
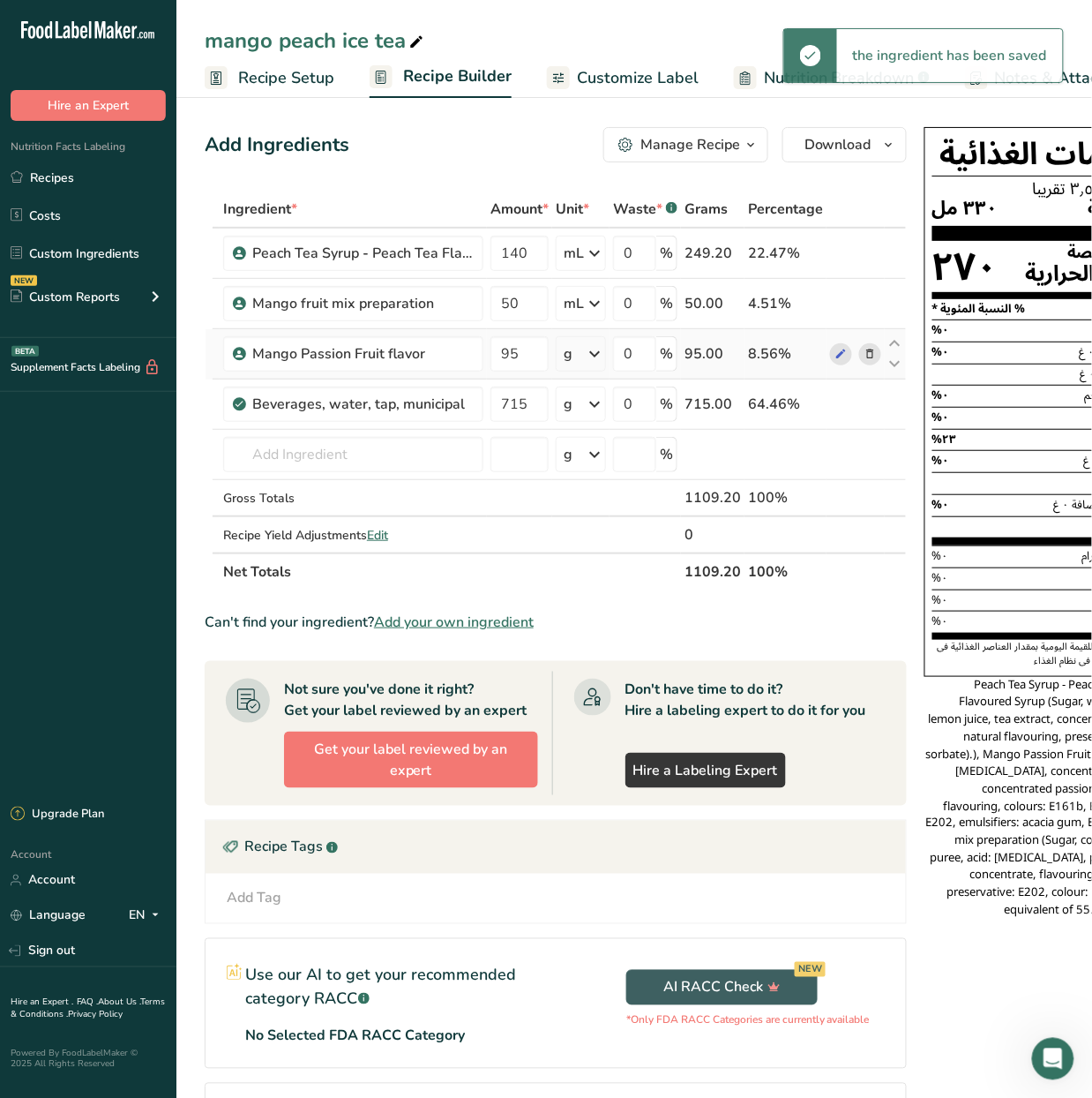
click at [594, 351] on icon at bounding box center [594, 354] width 22 height 32
click at [675, 579] on div "mL" at bounding box center [640, 576] width 134 height 19
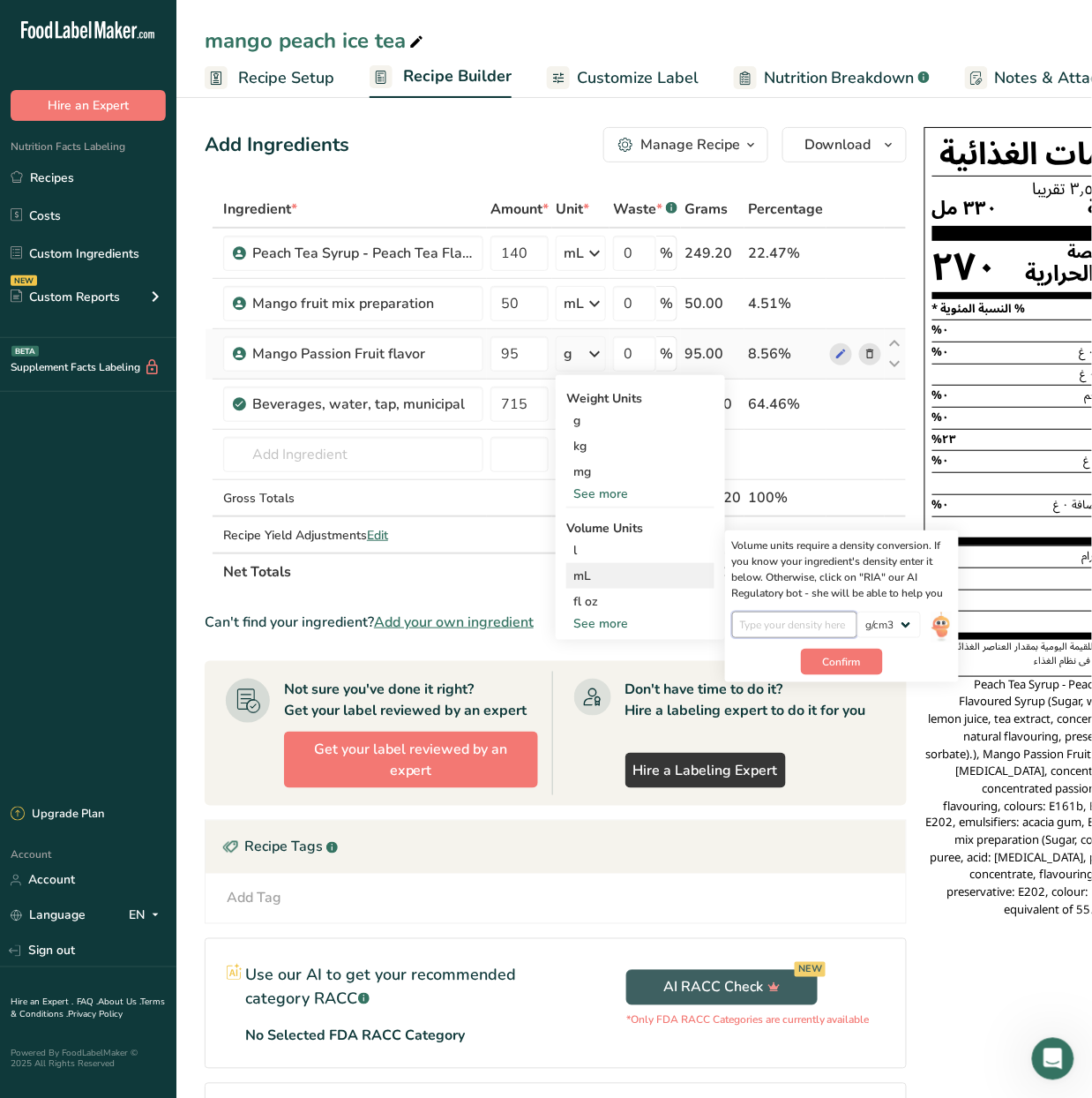
click at [809, 623] on input "number" at bounding box center [795, 625] width 126 height 26
type input "1"
click at [854, 649] on button "Confirm" at bounding box center [842, 662] width 82 height 26
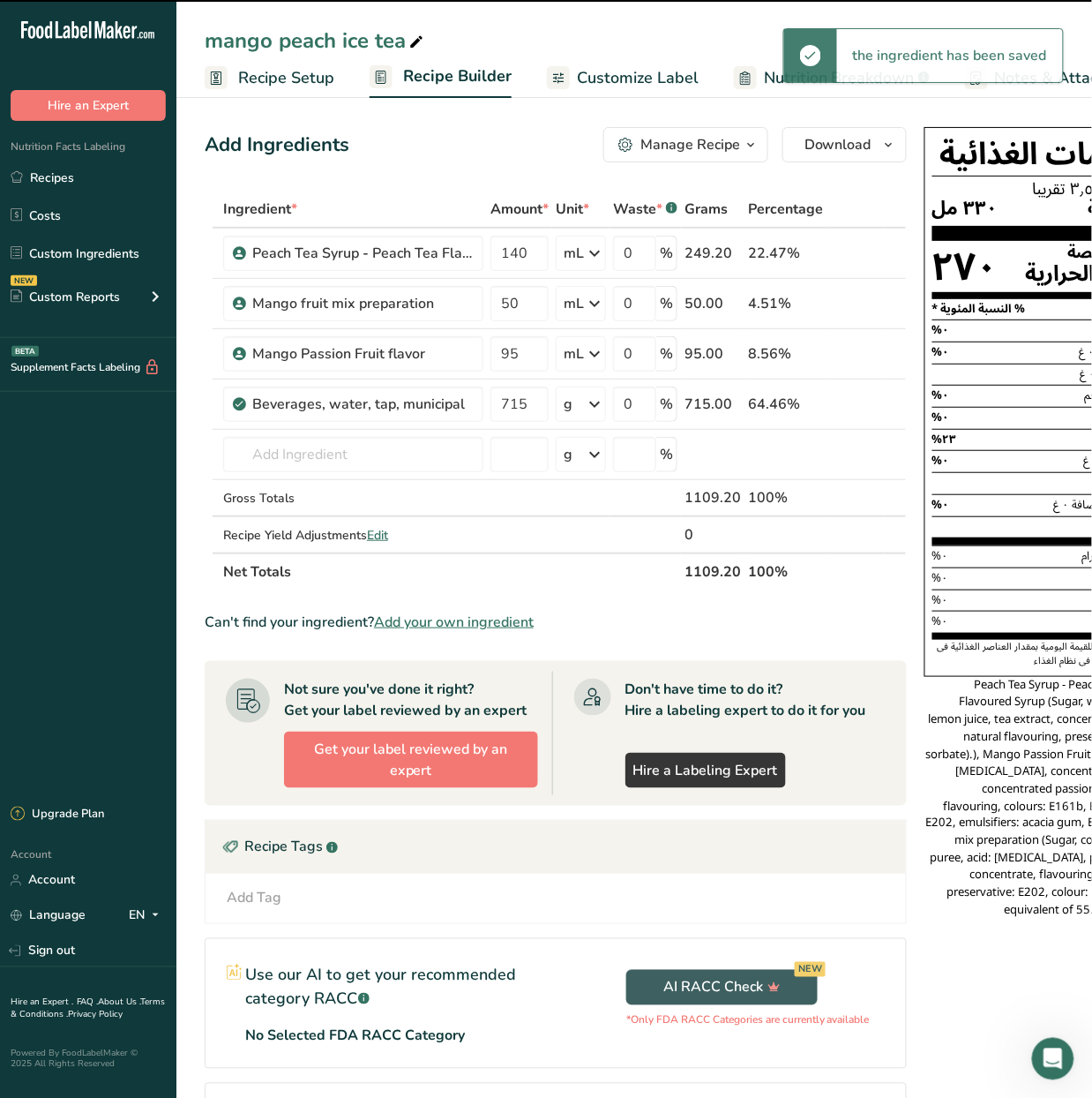
click at [591, 395] on icon at bounding box center [594, 404] width 22 height 32
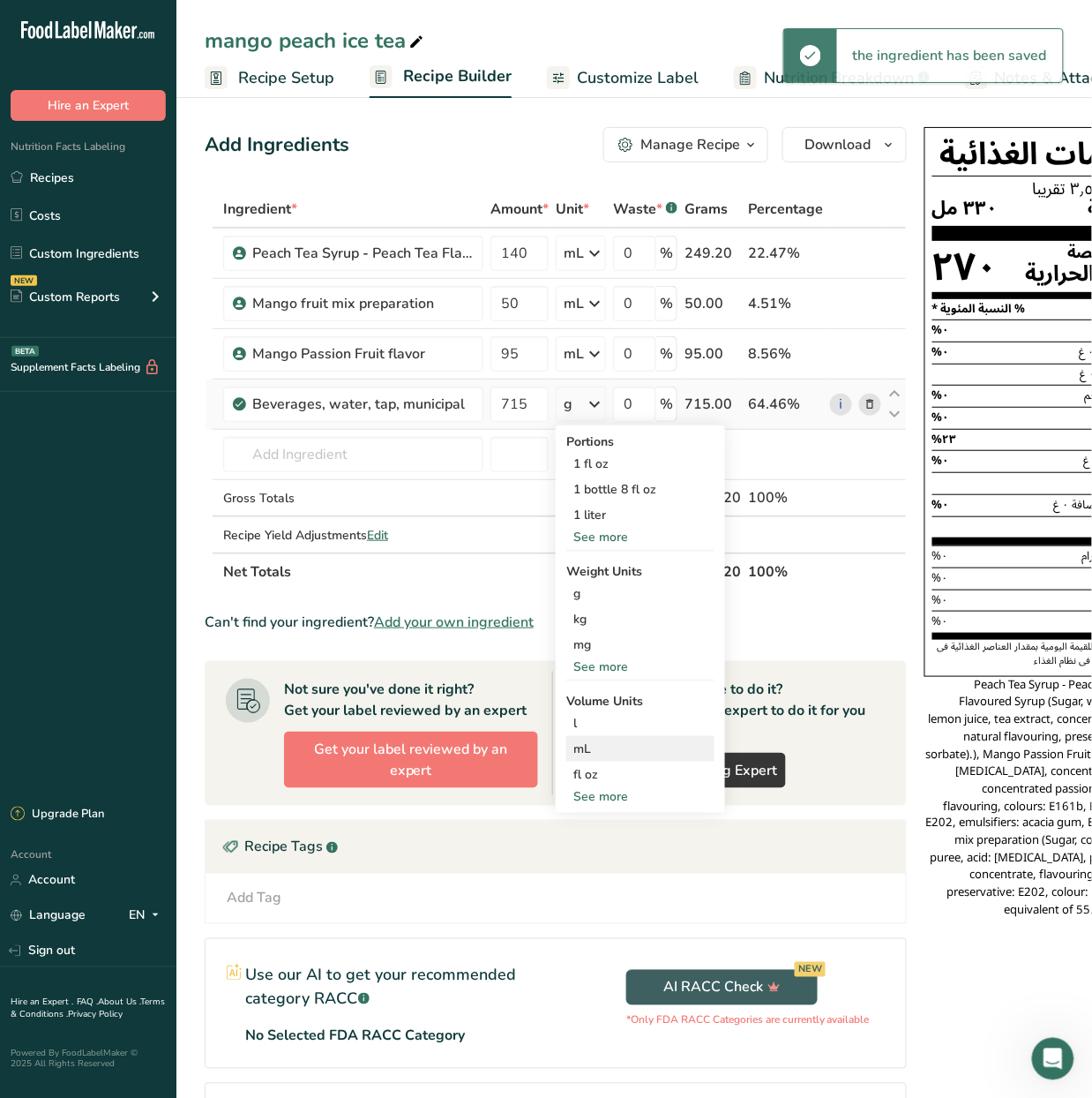
click at [645, 740] on div "mL" at bounding box center [640, 749] width 134 height 19
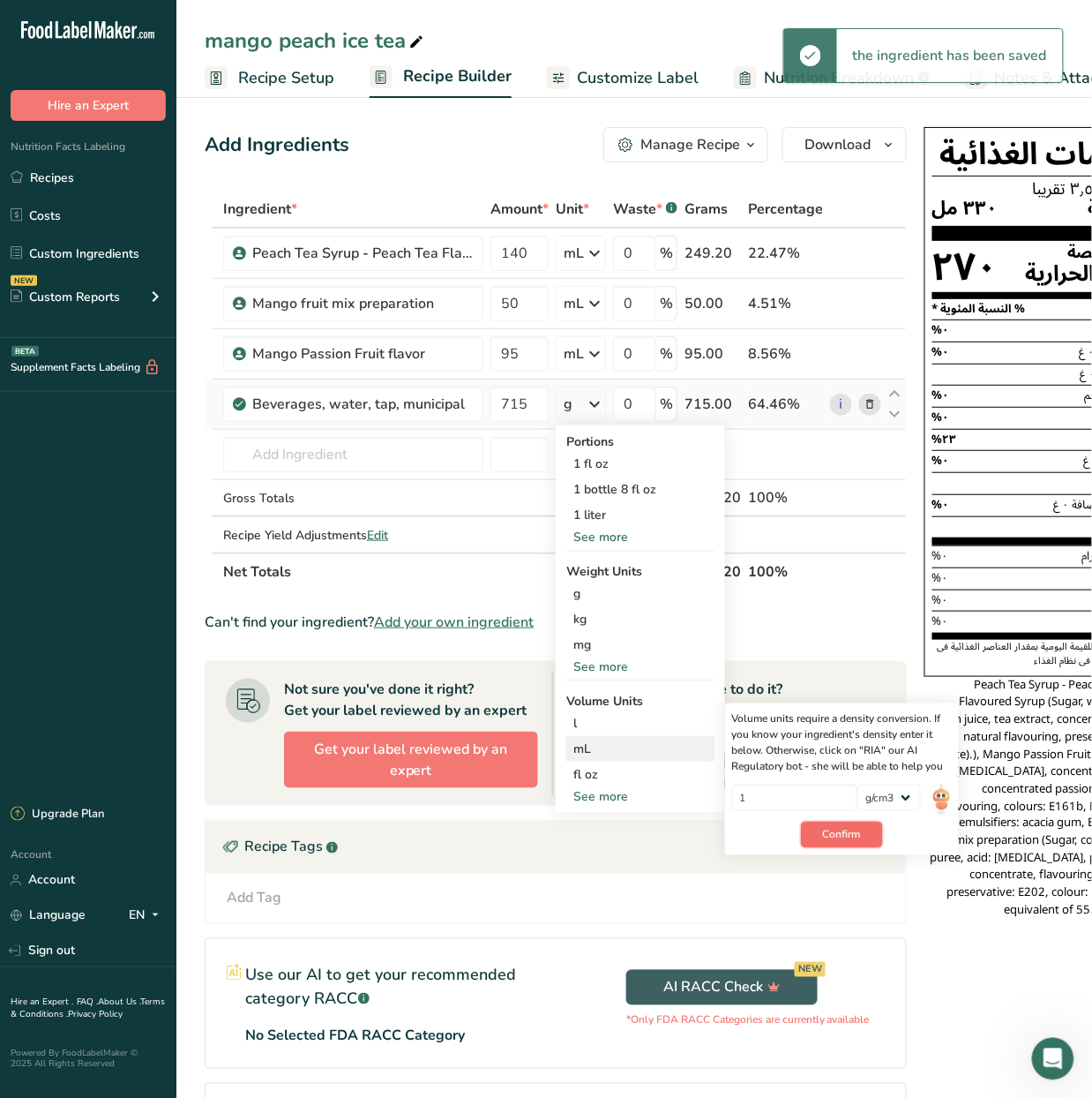
click at [811, 821] on button "Confirm" at bounding box center [842, 834] width 82 height 26
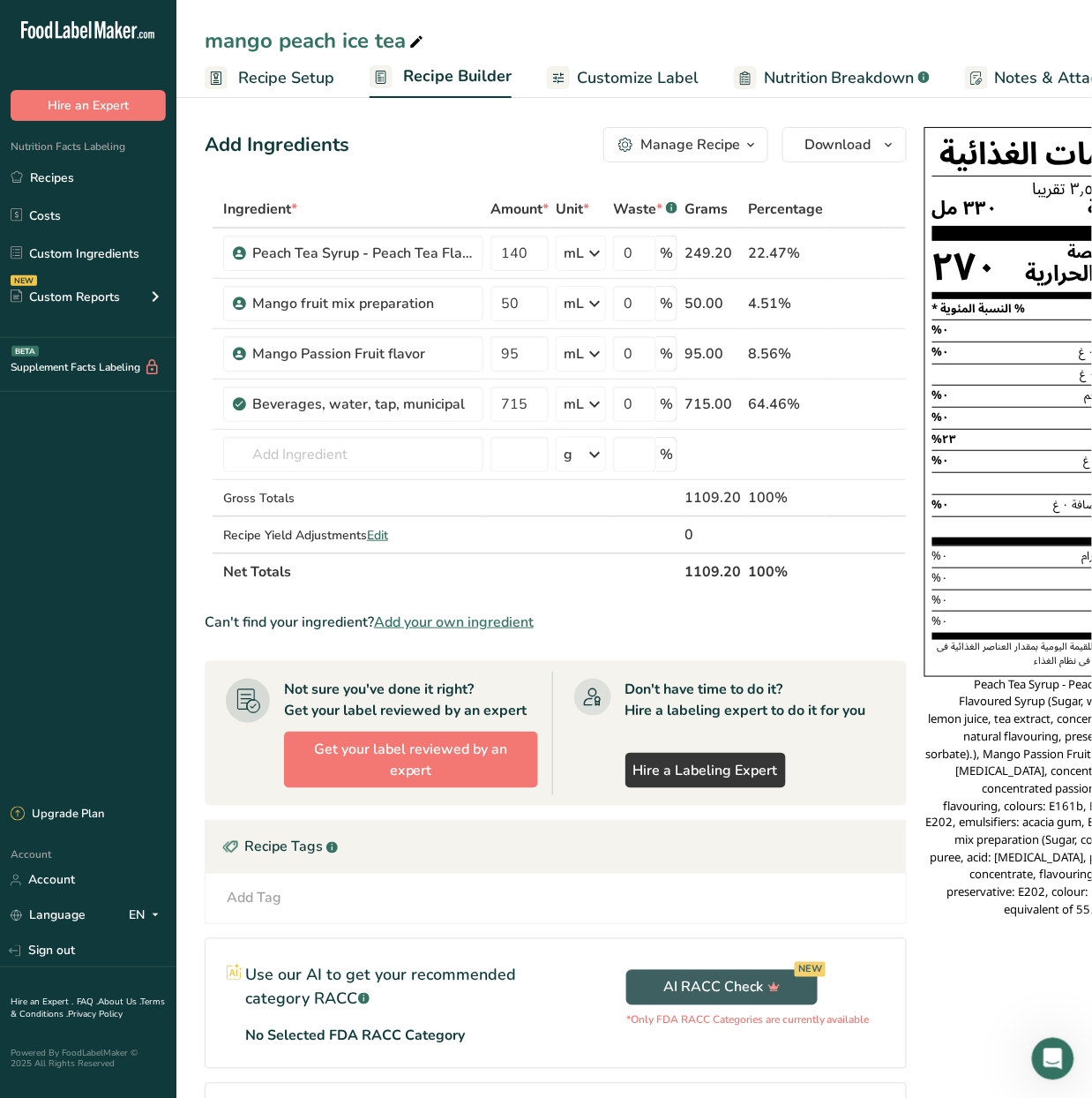
click at [664, 82] on span "Customize Label" at bounding box center [638, 78] width 122 height 23
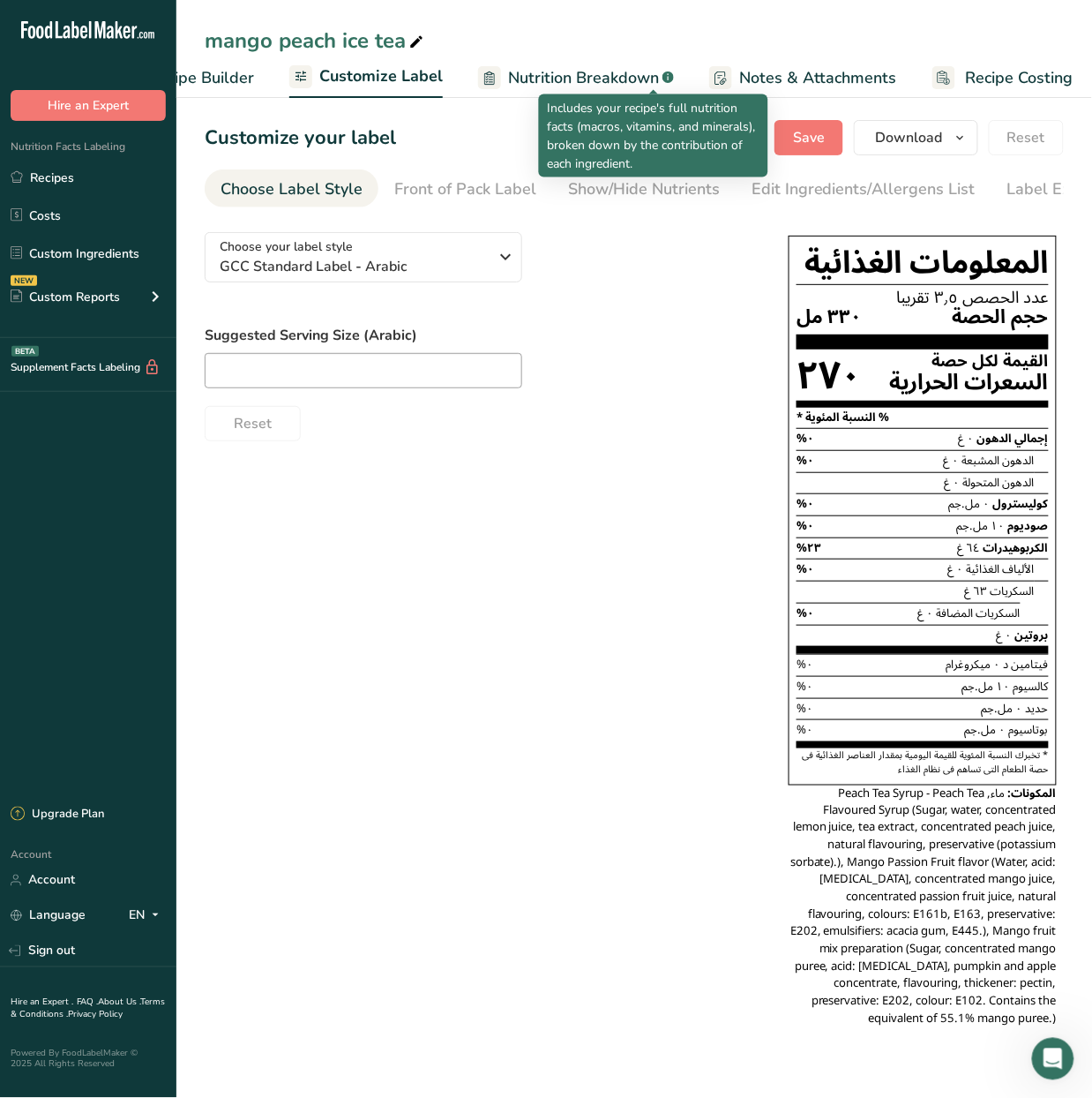
scroll to position [0, 265]
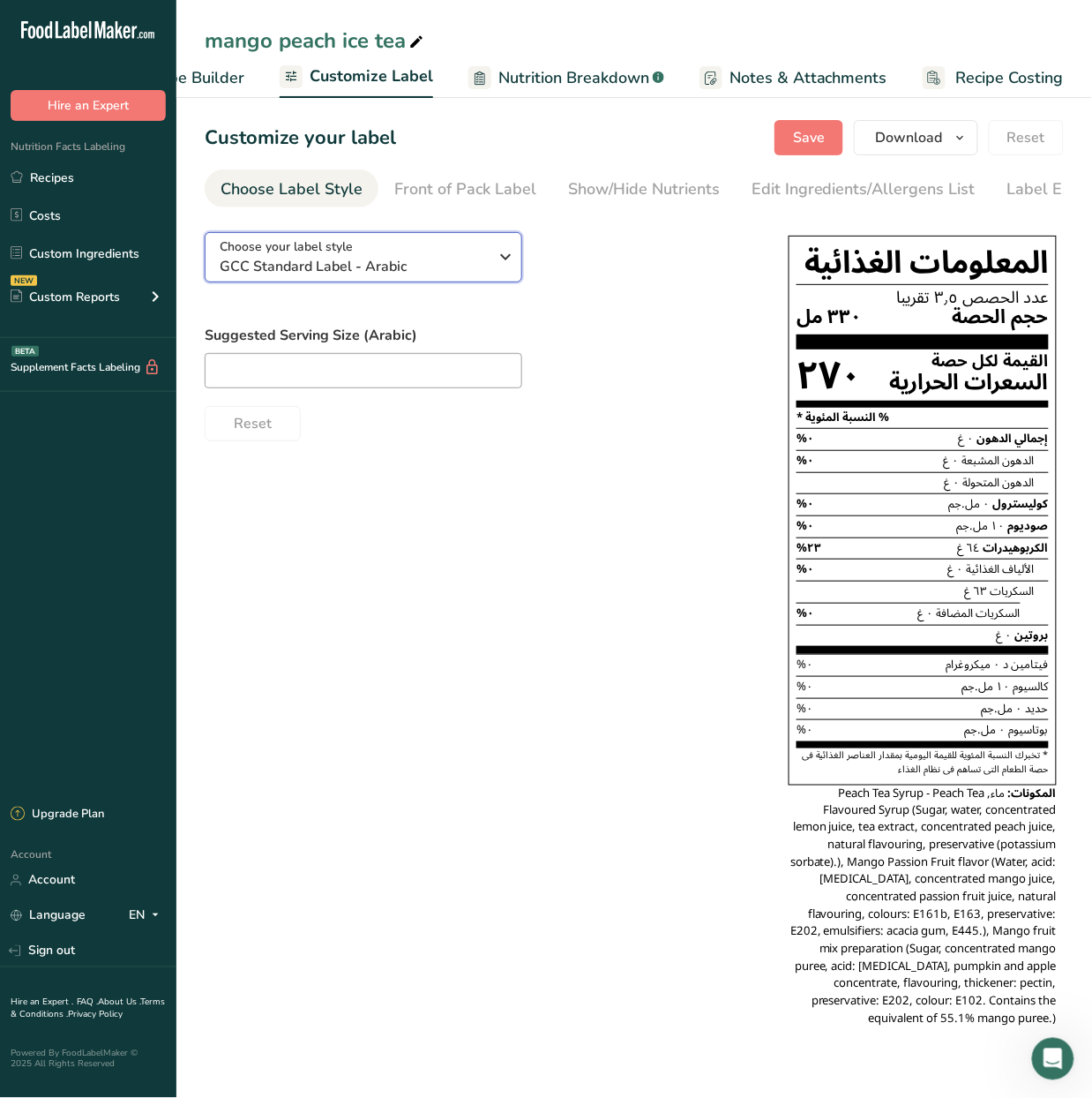
click at [473, 258] on div "Choose your label style GCC Standard Label - Arabic" at bounding box center [354, 257] width 269 height 39
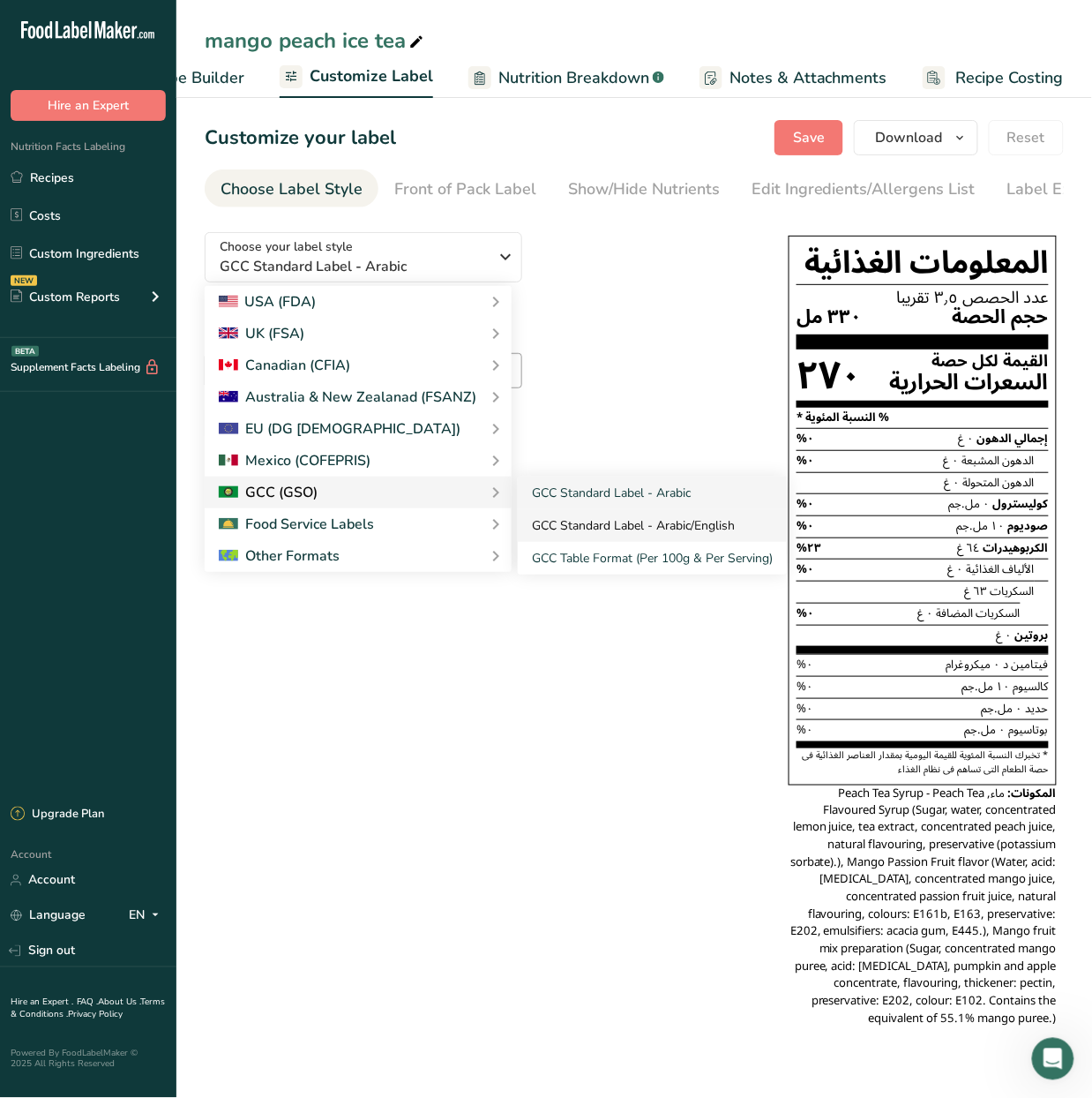
click at [600, 531] on link "GCC Standard Label - Arabic/English" at bounding box center [652, 526] width 269 height 33
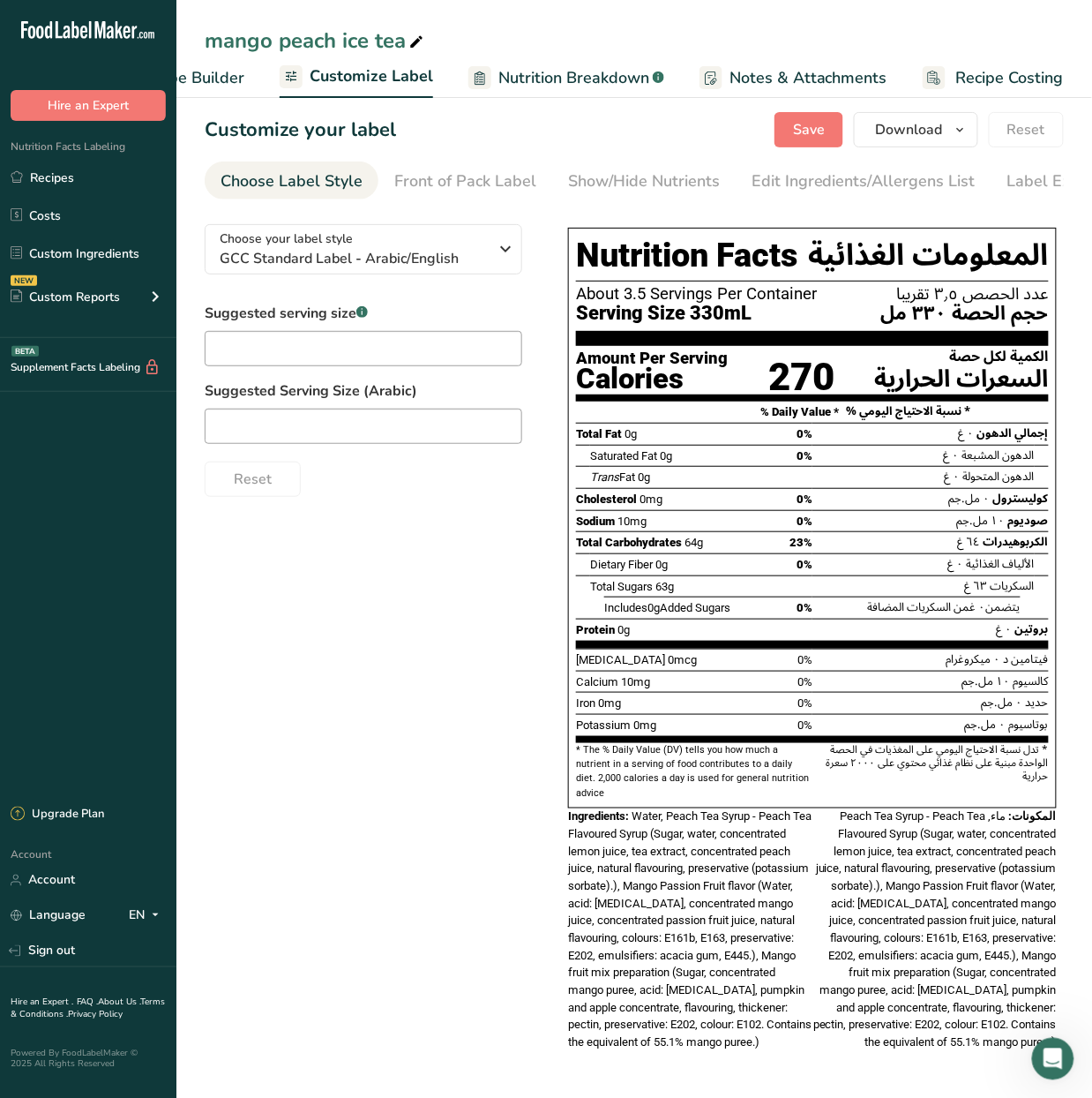
scroll to position [20, 0]
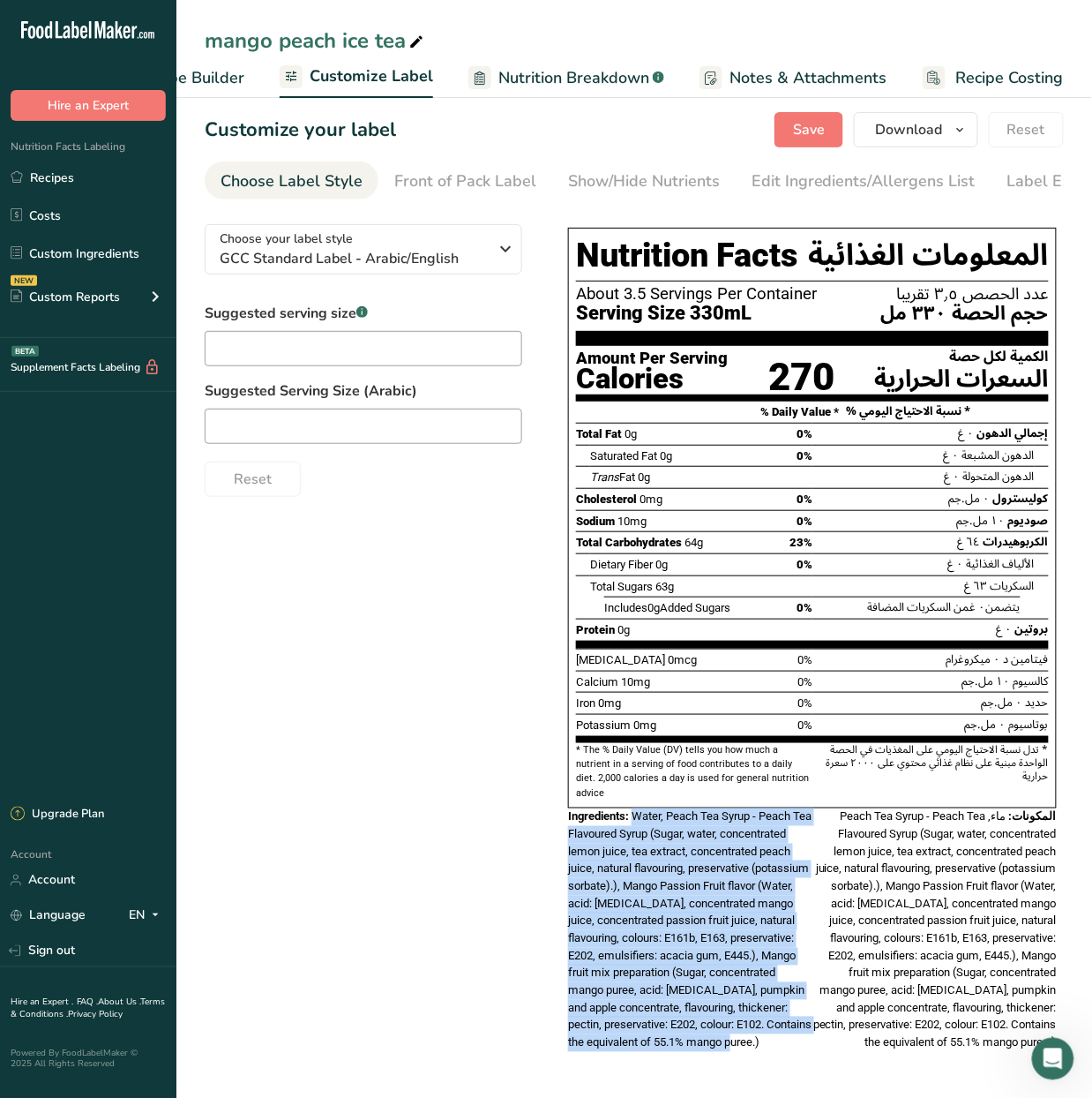
drag, startPoint x: 756, startPoint y: 1045, endPoint x: 635, endPoint y: 808, distance: 266.1
click at [635, 808] on div "Ingredients: Water, Peach Tea Syrup - Peach Tea Flavoured Syrup (Sugar, water, …" at bounding box center [690, 930] width 244 height 244
copy span "Water, Peach Tea Syrup - Peach Tea Flavoured Syrup (Sugar, water, concentrated …"
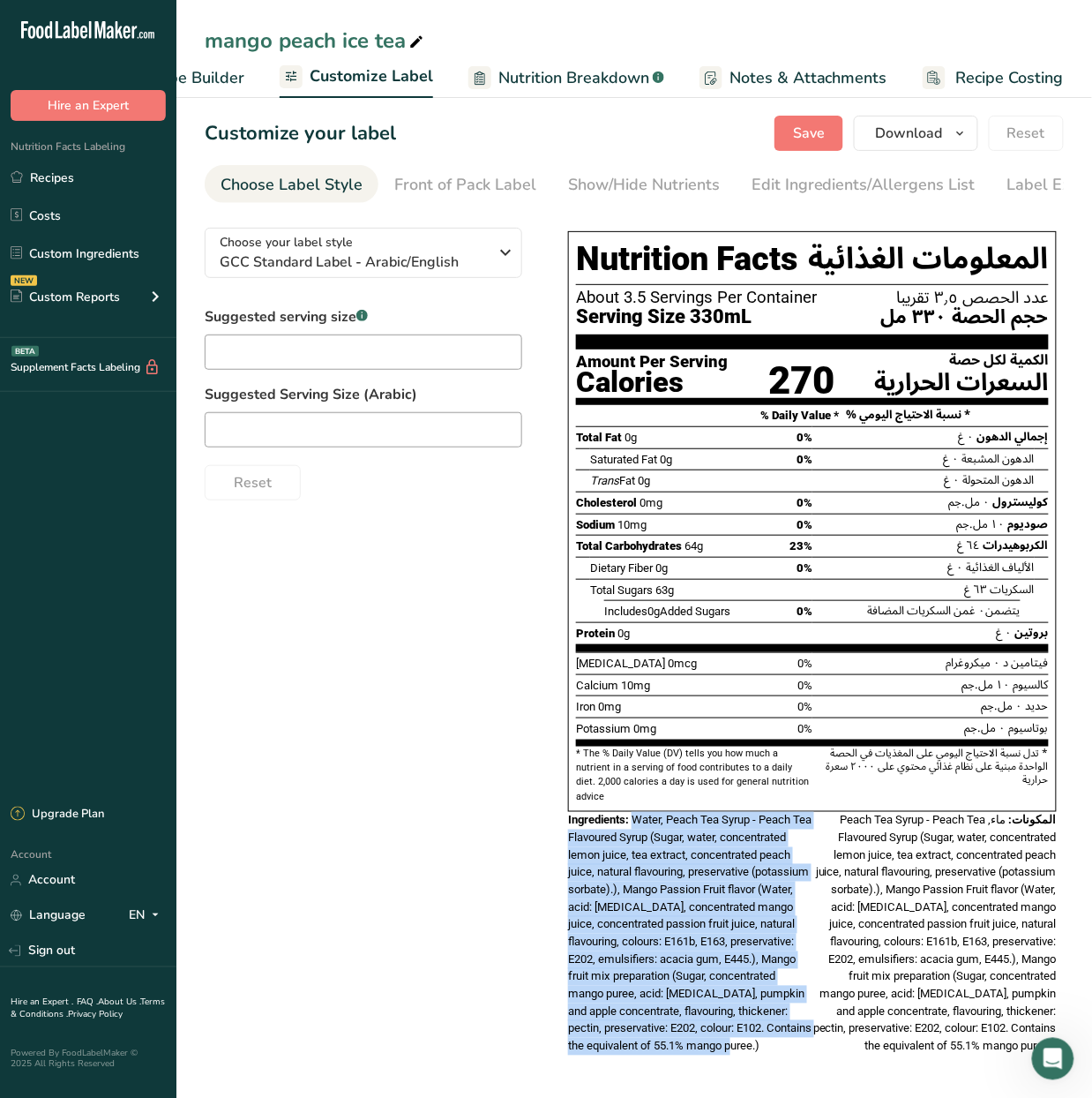
scroll to position [0, 0]
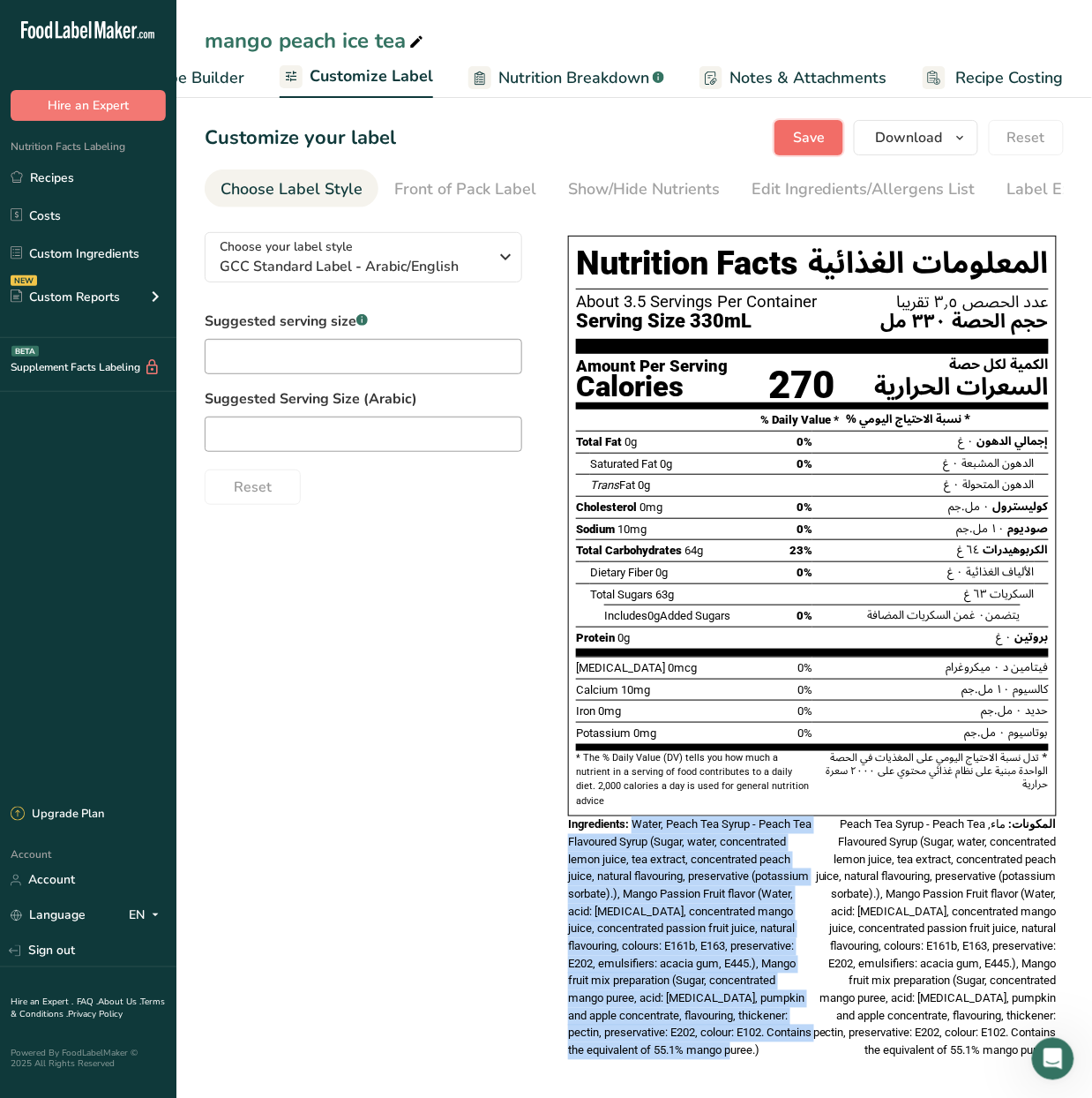
click at [813, 135] on span "Save" at bounding box center [809, 137] width 32 height 22
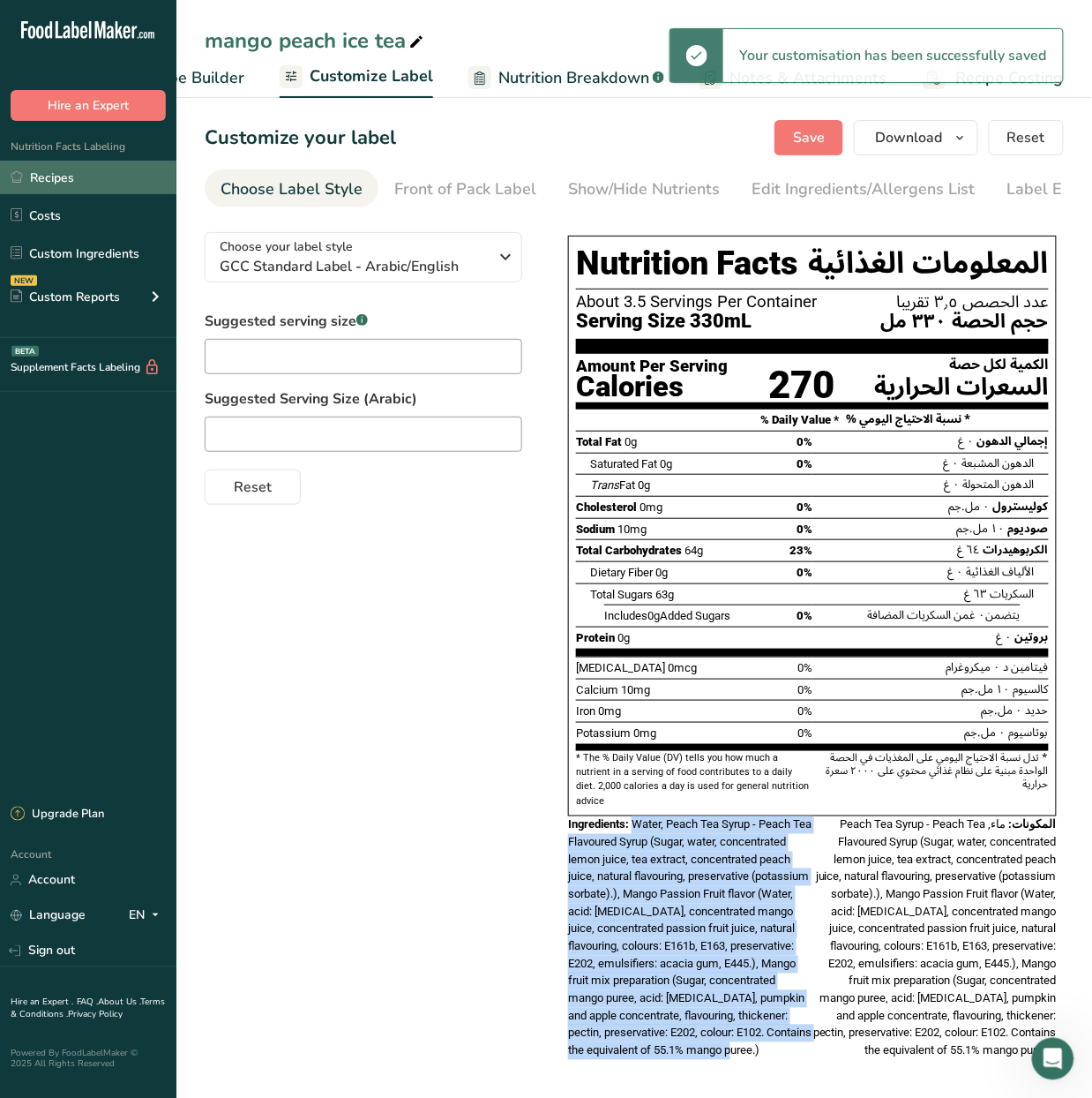
click at [61, 170] on link "Recipes" at bounding box center [88, 177] width 176 height 34
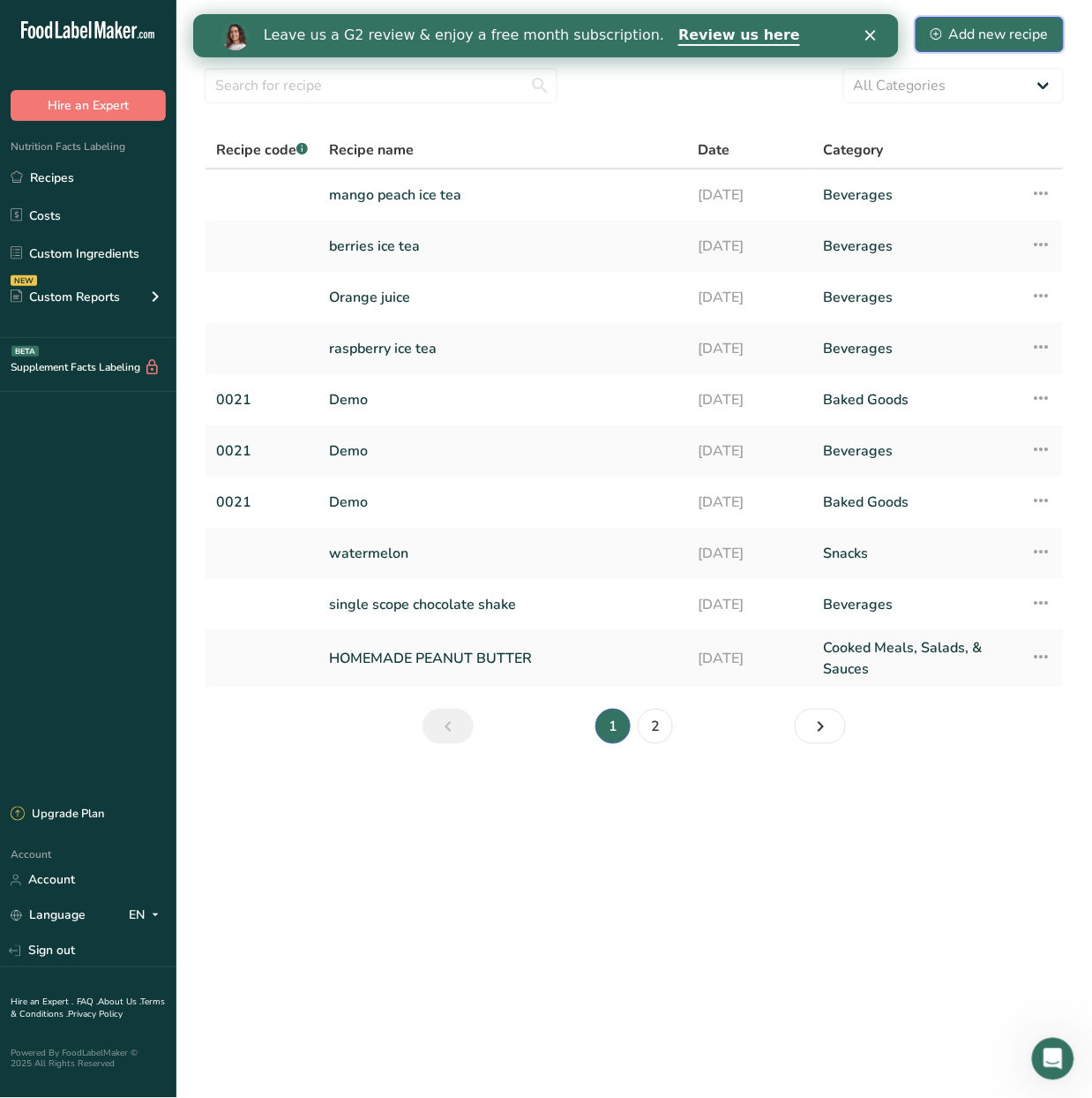
click at [975, 42] on div "Add new recipe" at bounding box center [990, 34] width 118 height 22
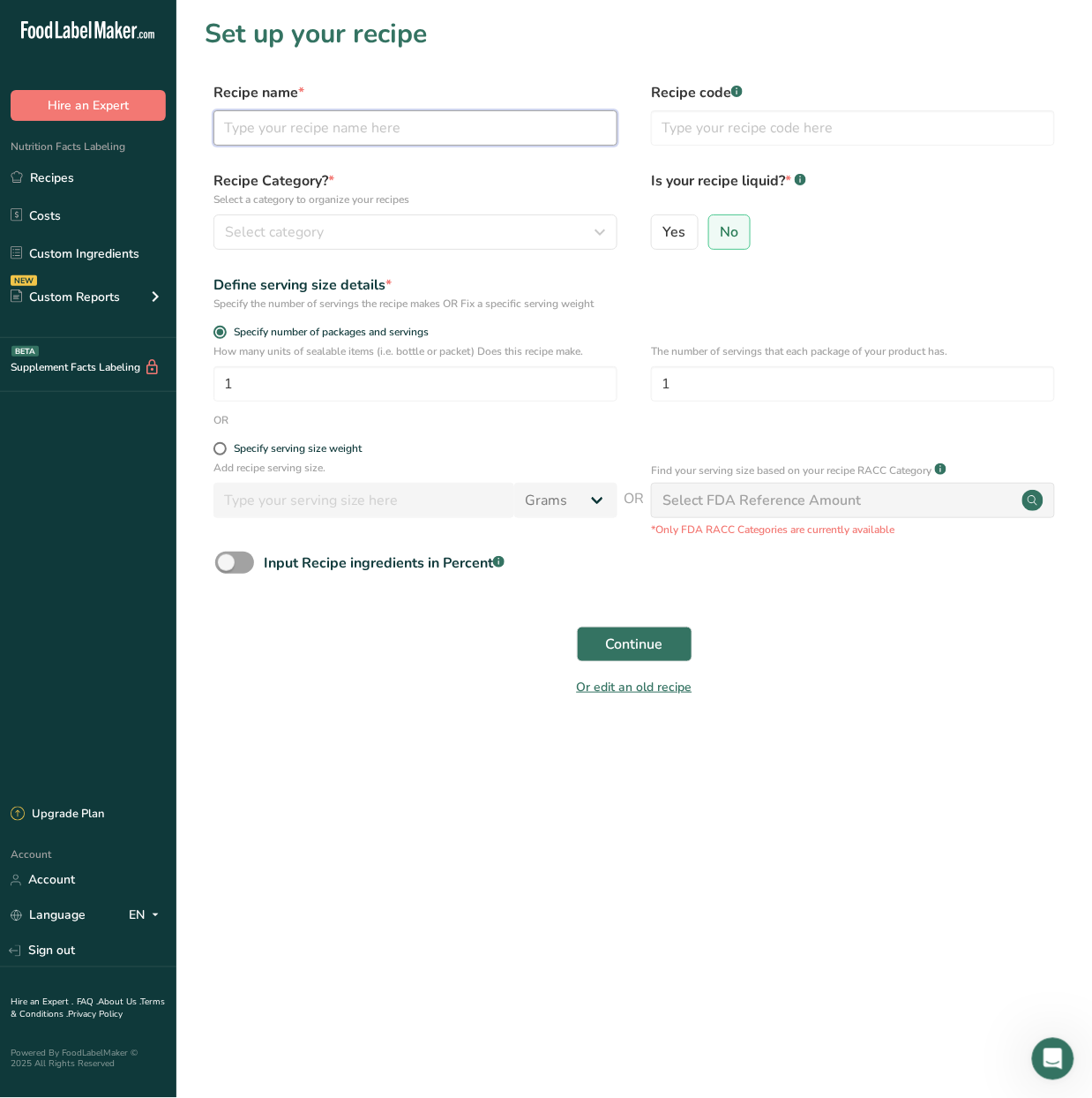
click at [293, 139] on input "text" at bounding box center [416, 129] width 404 height 36
type input "jabuticaba lemonade"
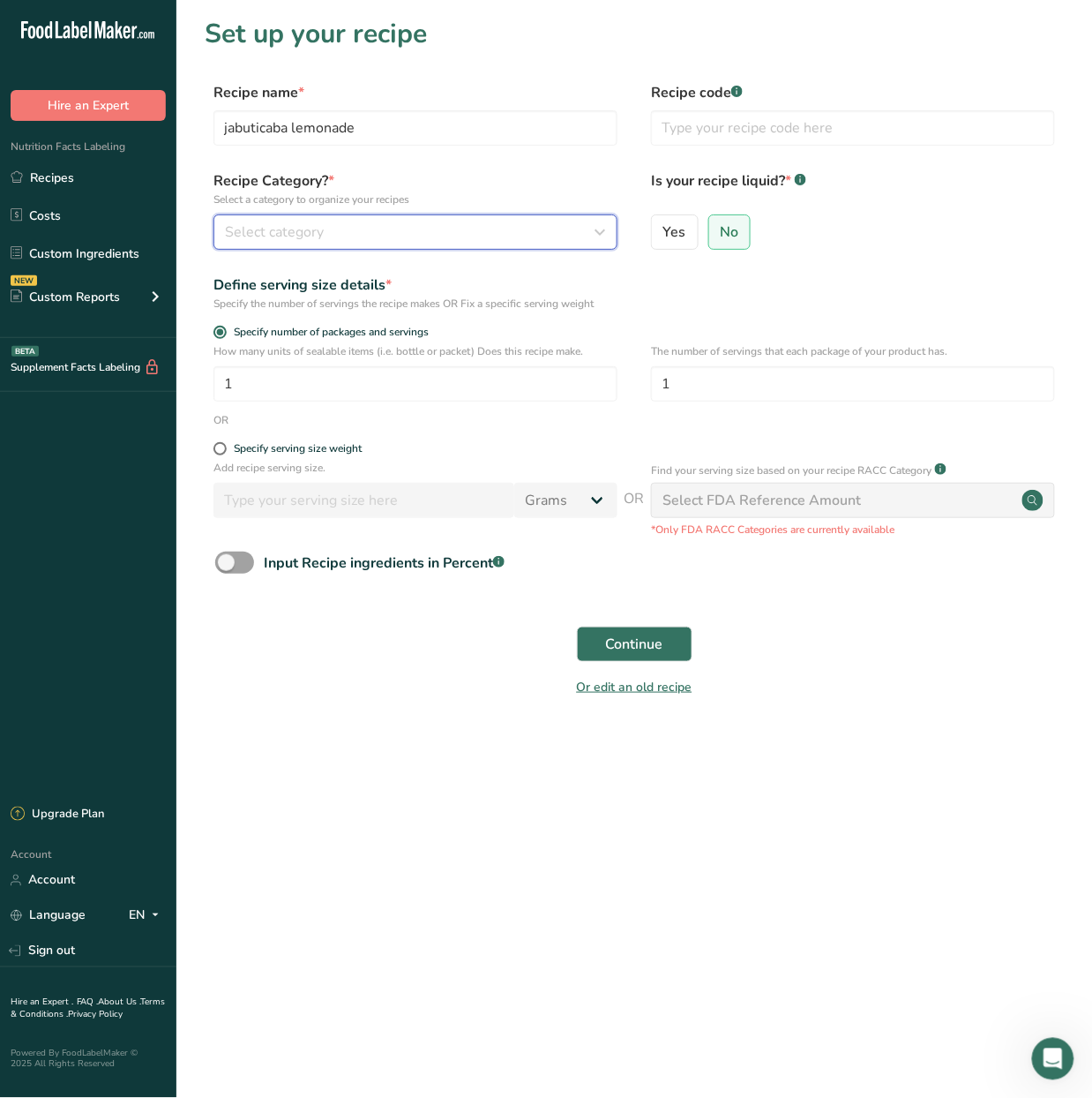
click at [400, 215] on button "Select category" at bounding box center [416, 232] width 404 height 36
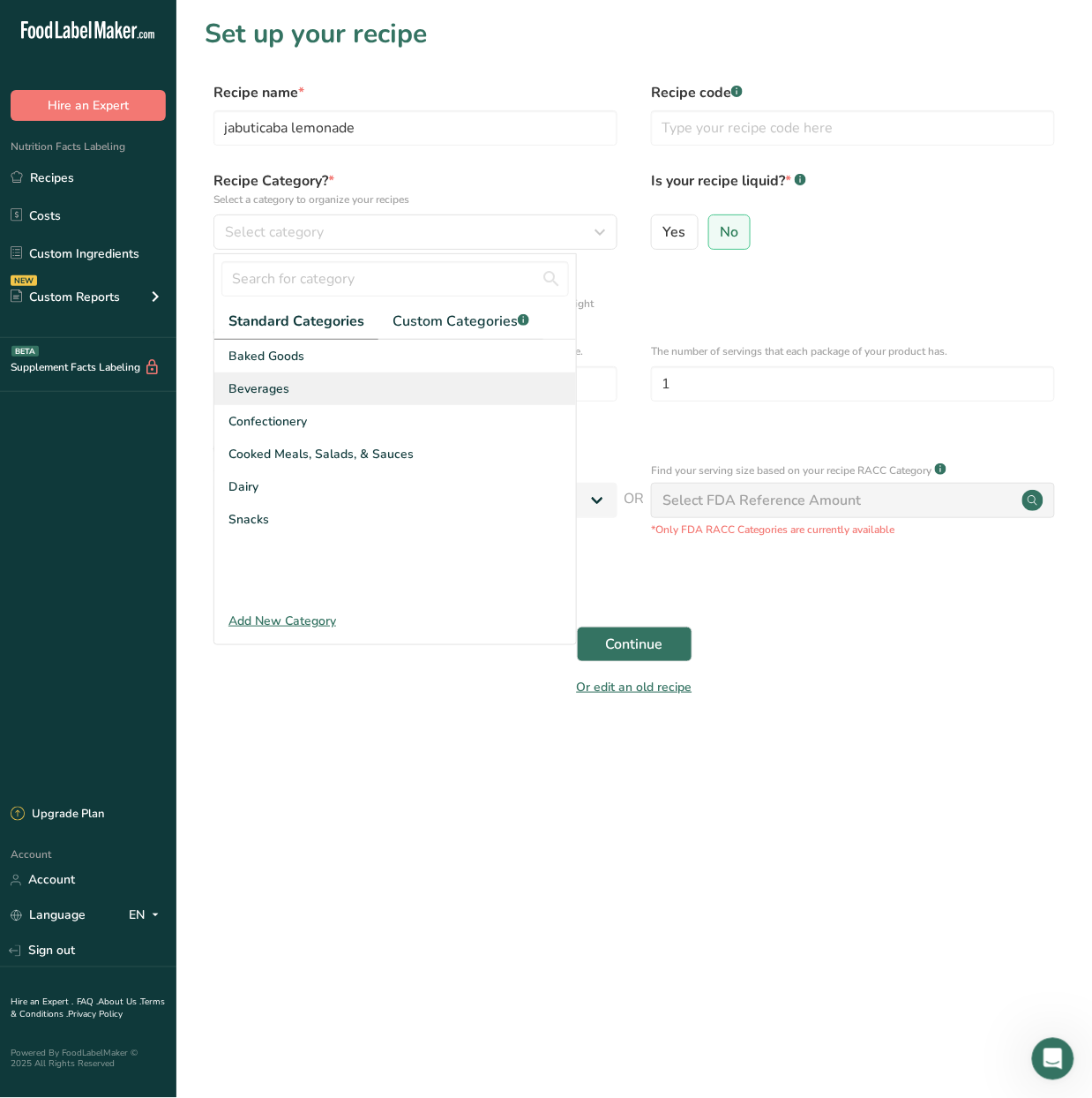
click at [390, 393] on div "Beverages" at bounding box center [395, 389] width 362 height 33
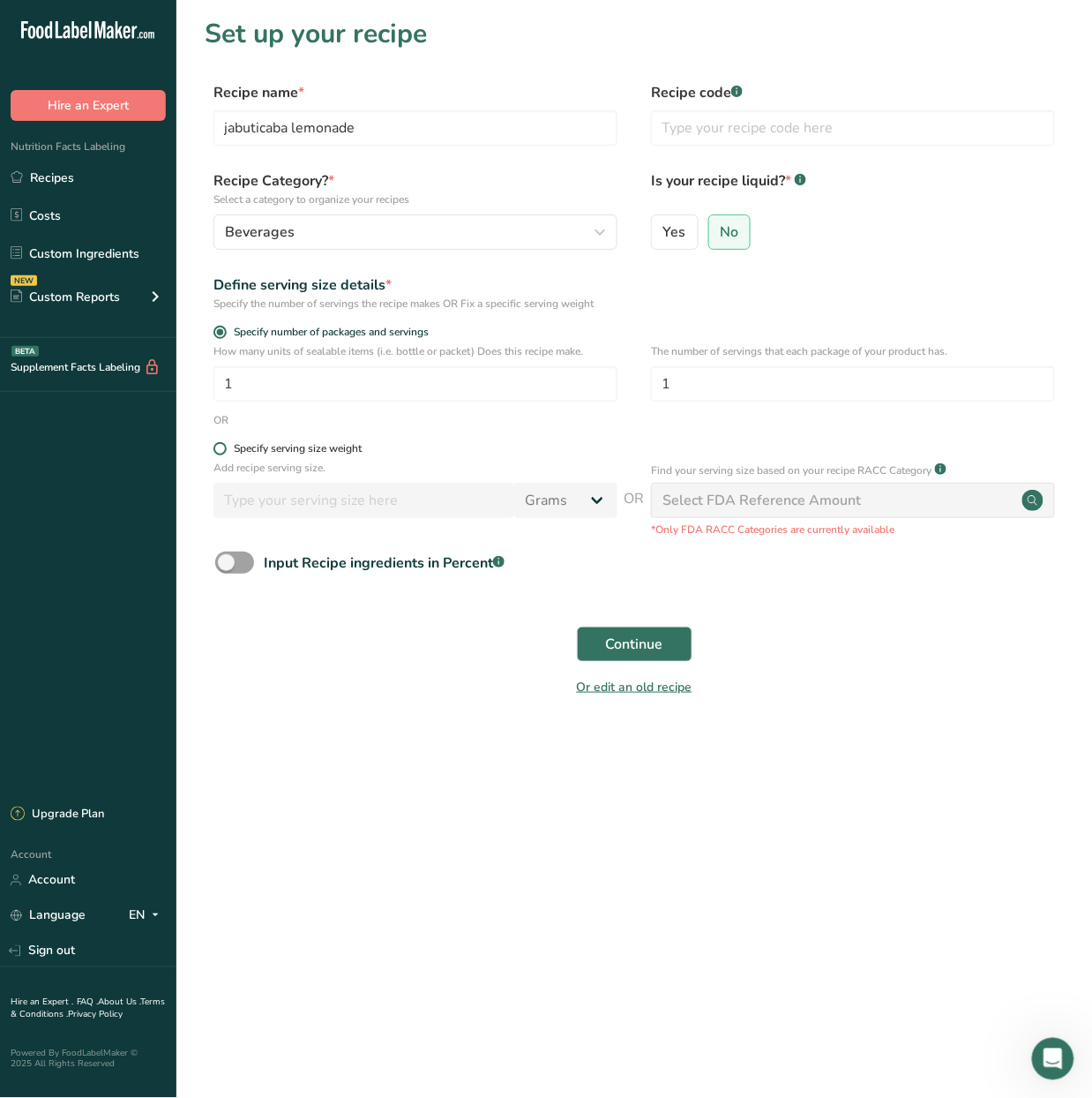
click at [279, 446] on div "Specify serving size weight" at bounding box center [297, 449] width 128 height 13
click at [225, 446] on input "Specify serving size weight" at bounding box center [220, 449] width 11 height 11
radio input "true"
radio input "false"
click at [372, 511] on input "number" at bounding box center [364, 500] width 301 height 36
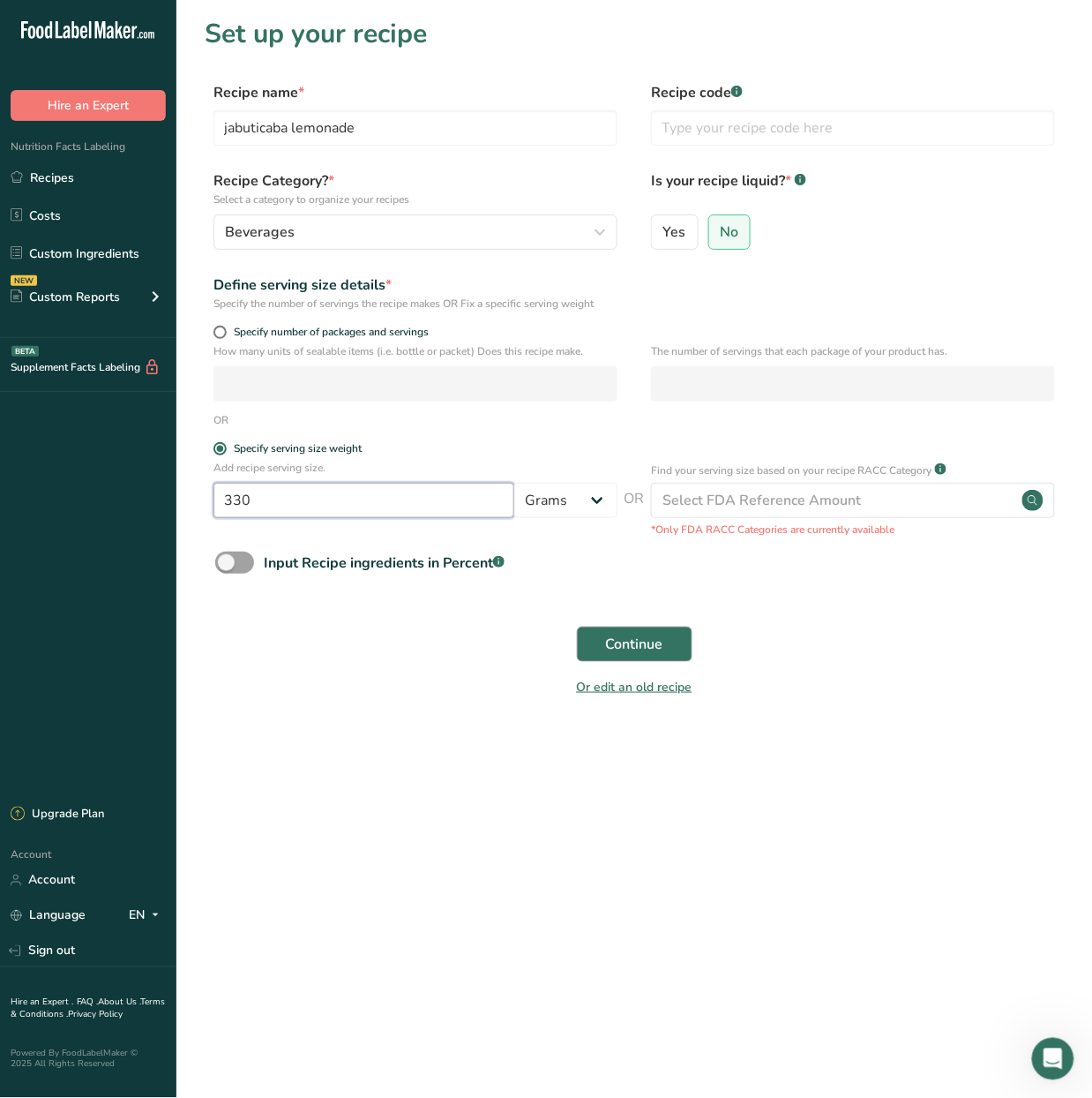
type input "330"
click at [579, 655] on button "Continue" at bounding box center [634, 645] width 115 height 36
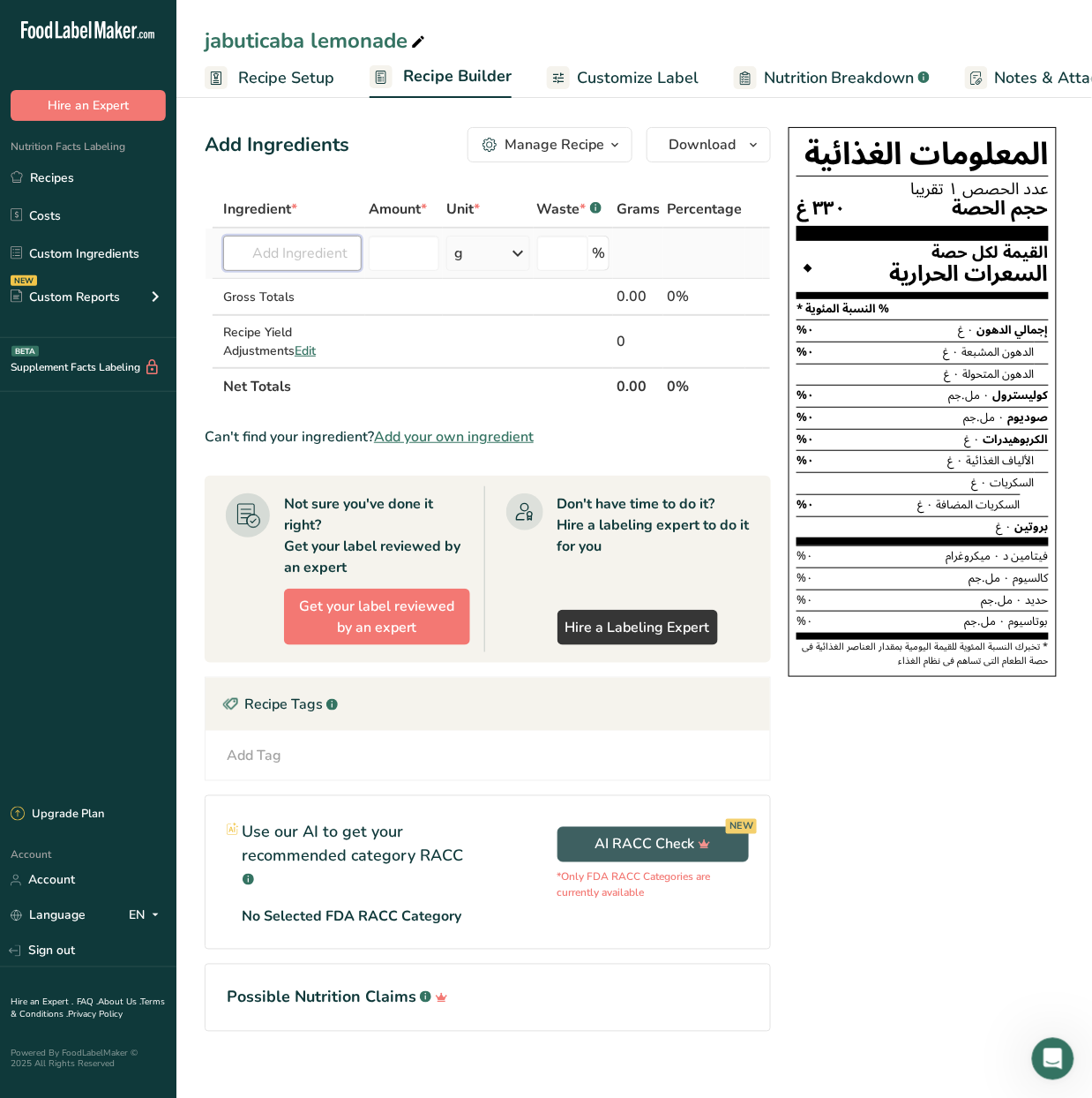
click at [325, 244] on input "text" at bounding box center [293, 253] width 139 height 36
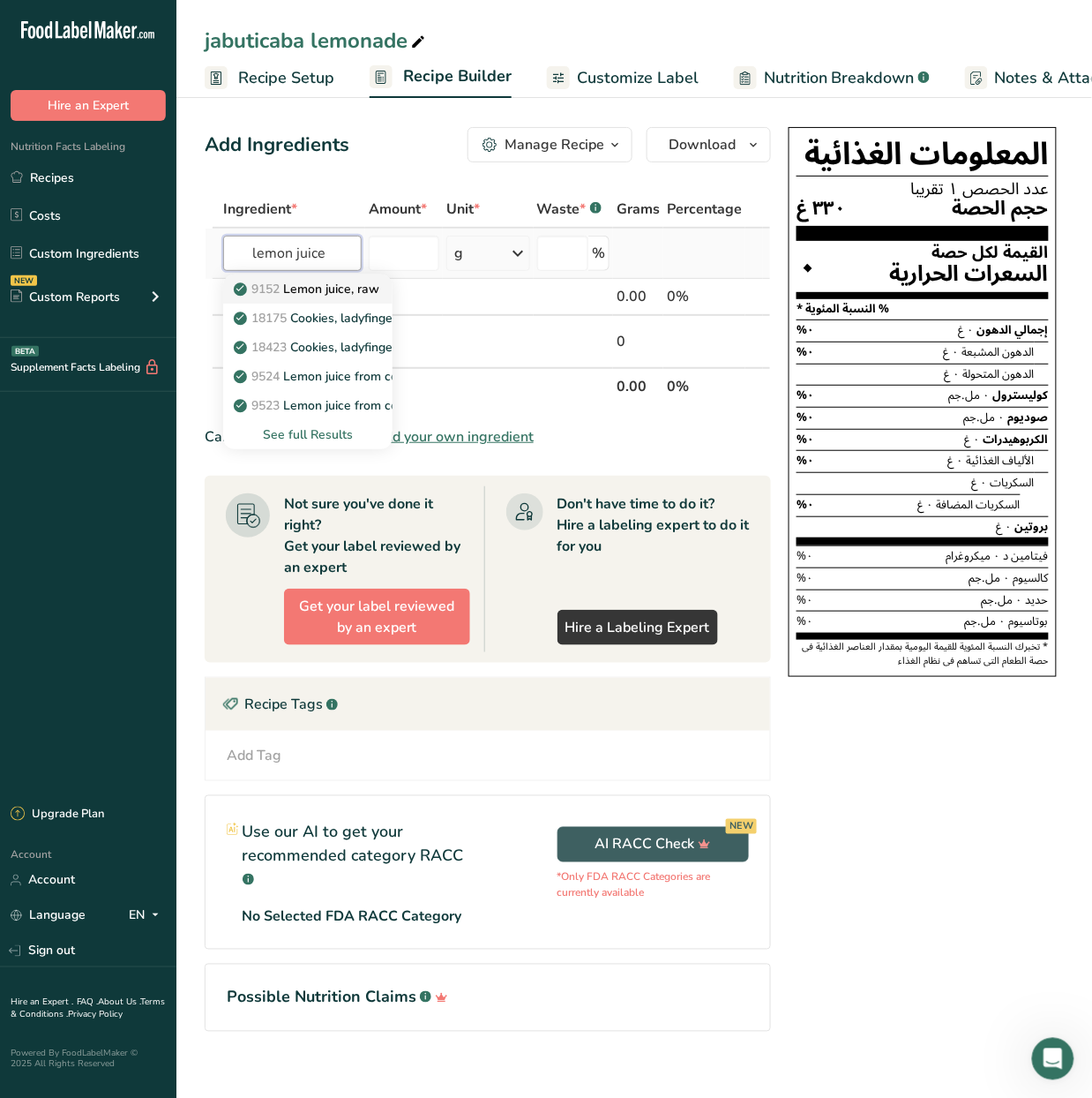
type input "lemon juice"
click at [322, 276] on link "9152 Lemon juice, raw" at bounding box center [308, 288] width 170 height 29
type input "Lemon juice, raw"
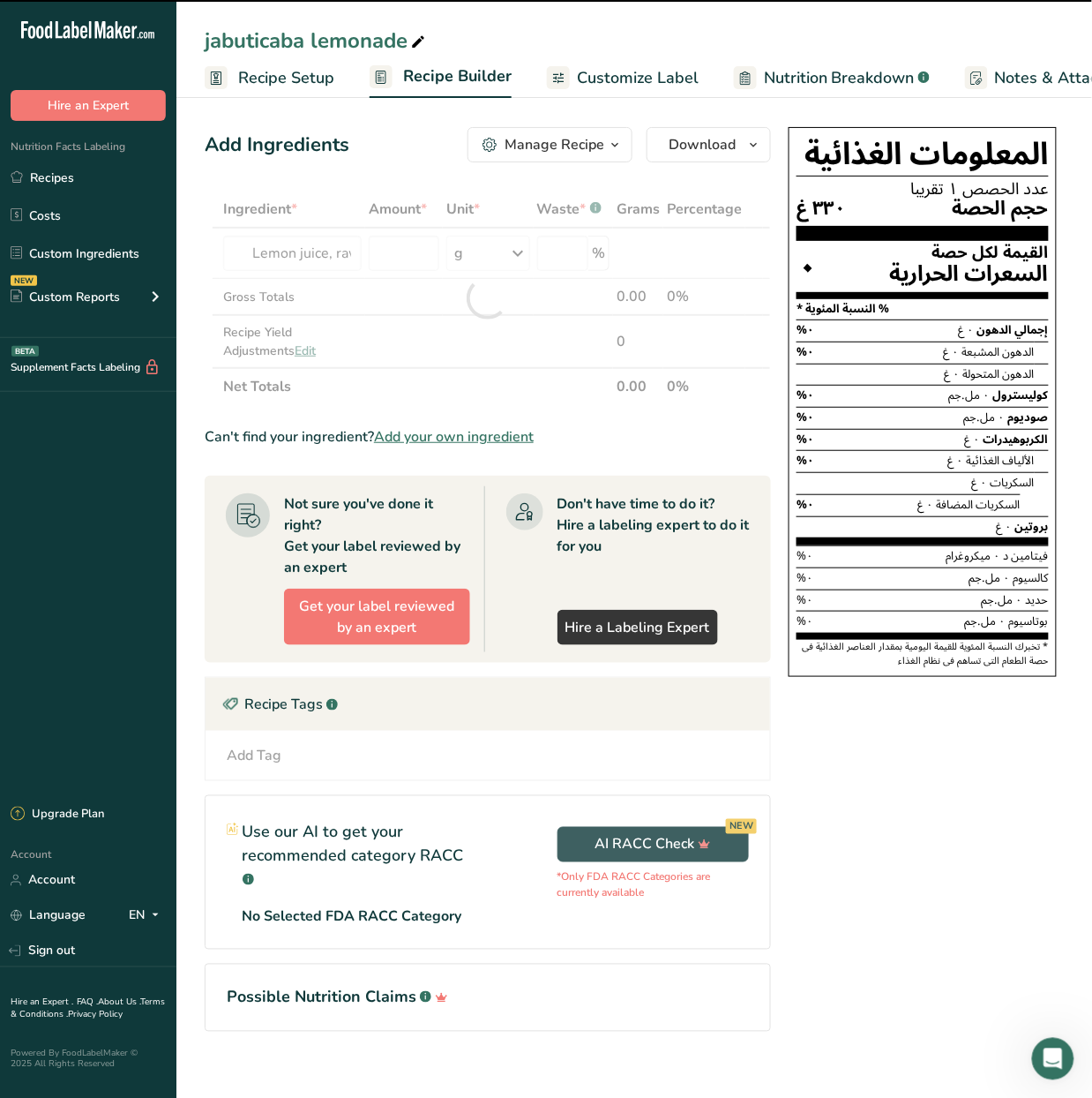
type input "0"
select select "22"
type input "0"
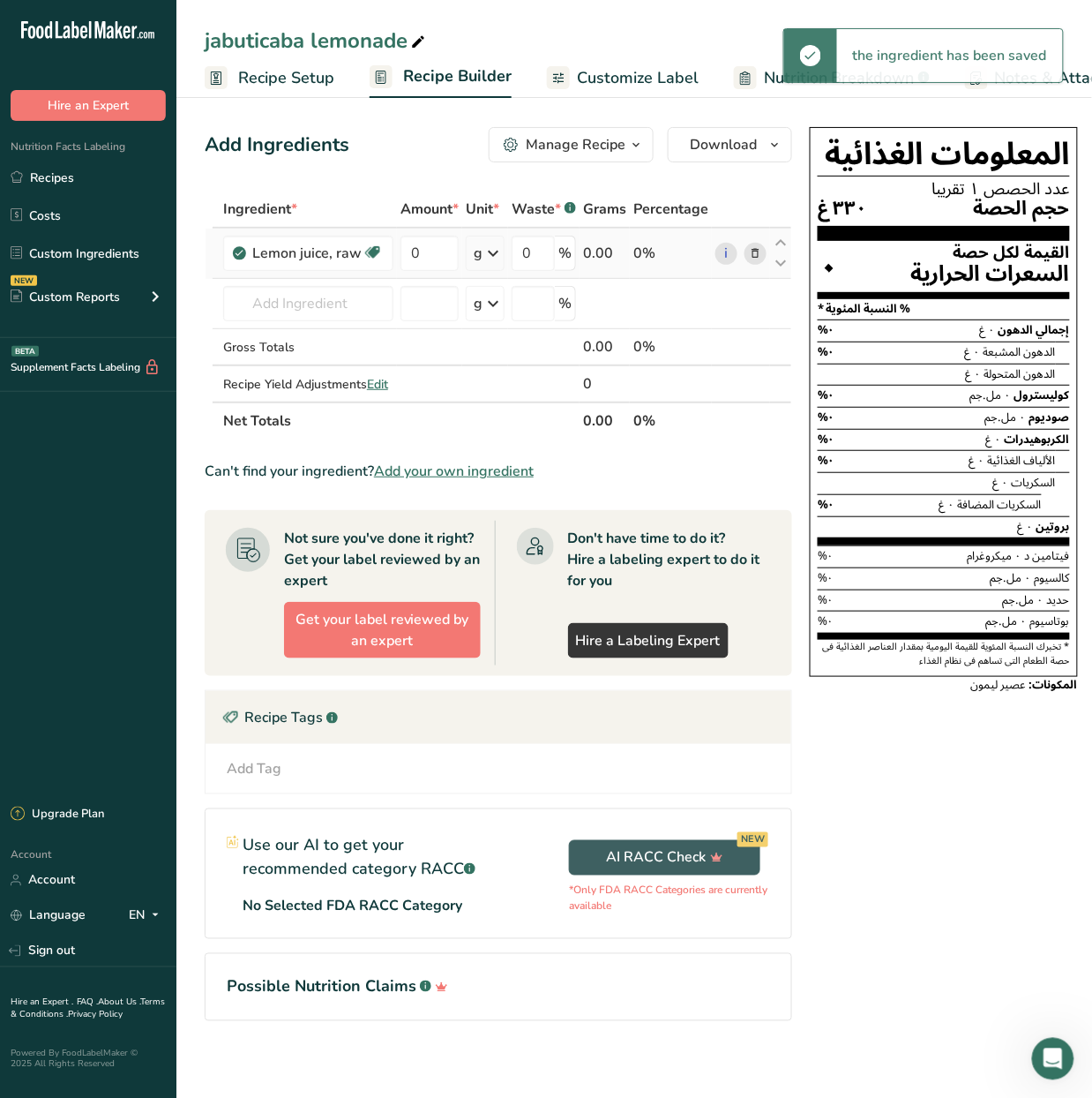
click at [484, 255] on icon at bounding box center [493, 253] width 22 height 32
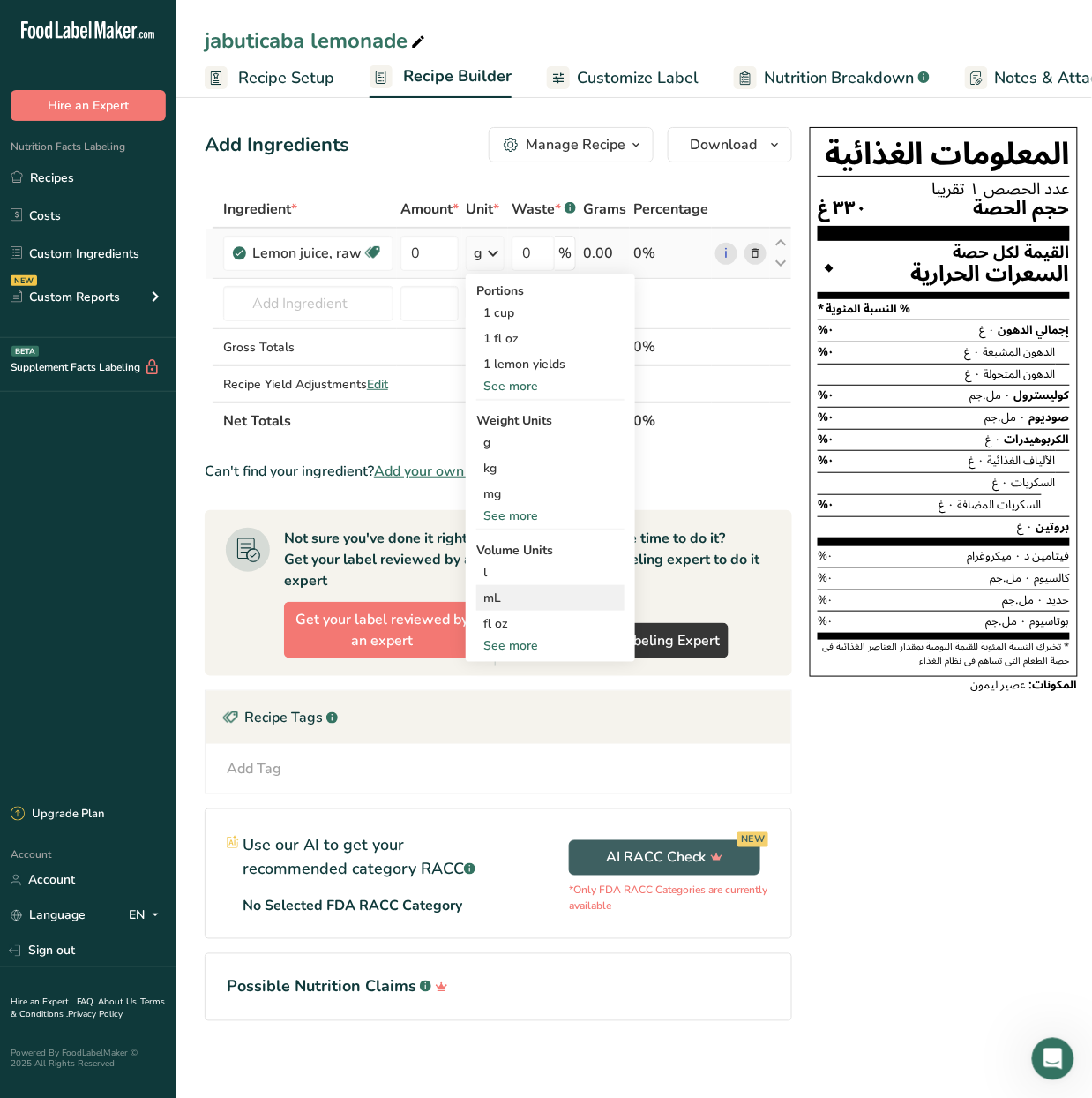
click at [571, 599] on div "mL" at bounding box center [550, 598] width 134 height 19
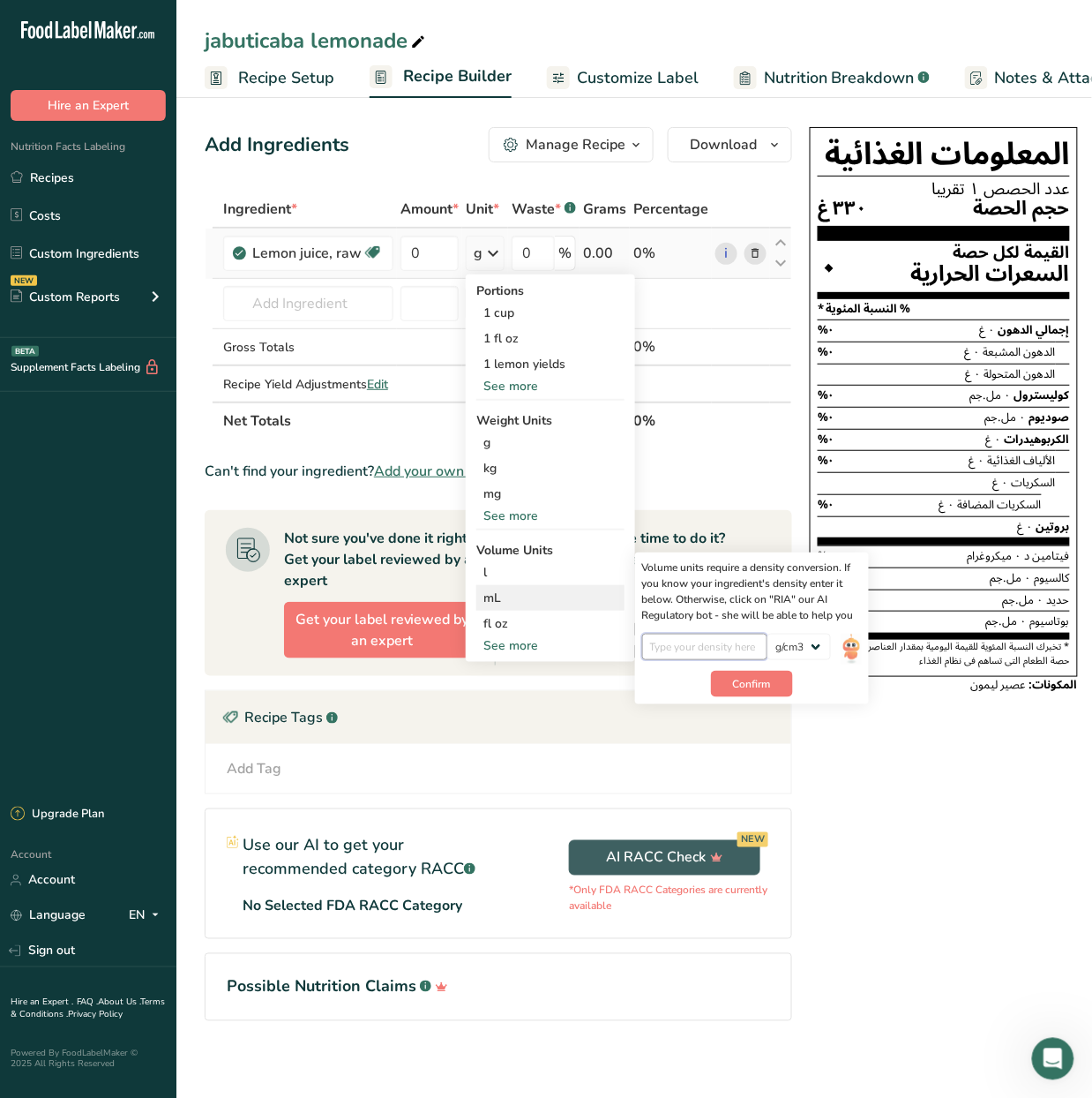
click at [701, 654] on input "number" at bounding box center [705, 647] width 126 height 26
type input "1"
click at [753, 693] on button "Confirm" at bounding box center [751, 684] width 82 height 26
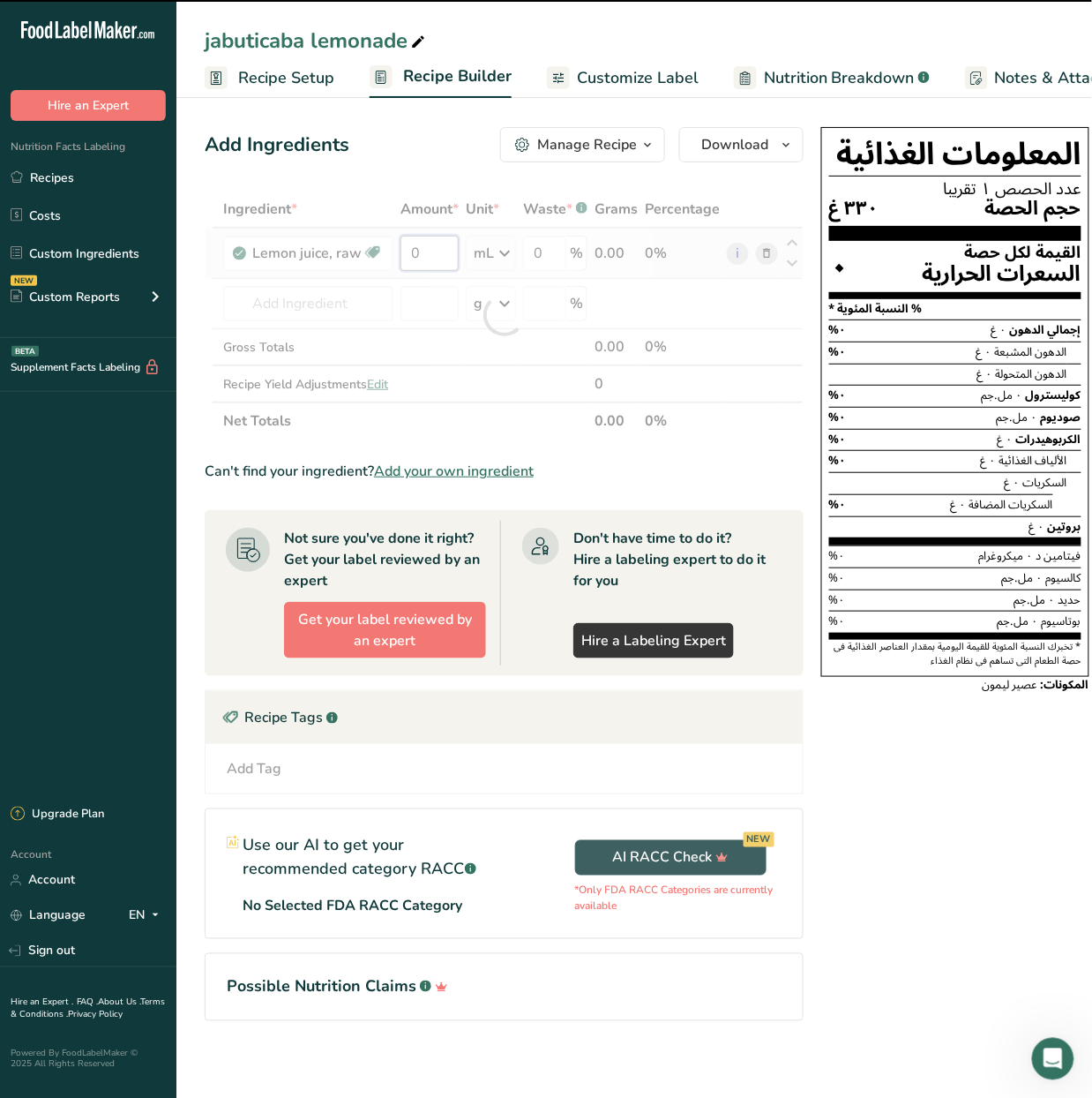
click at [434, 255] on input "0" at bounding box center [430, 253] width 58 height 36
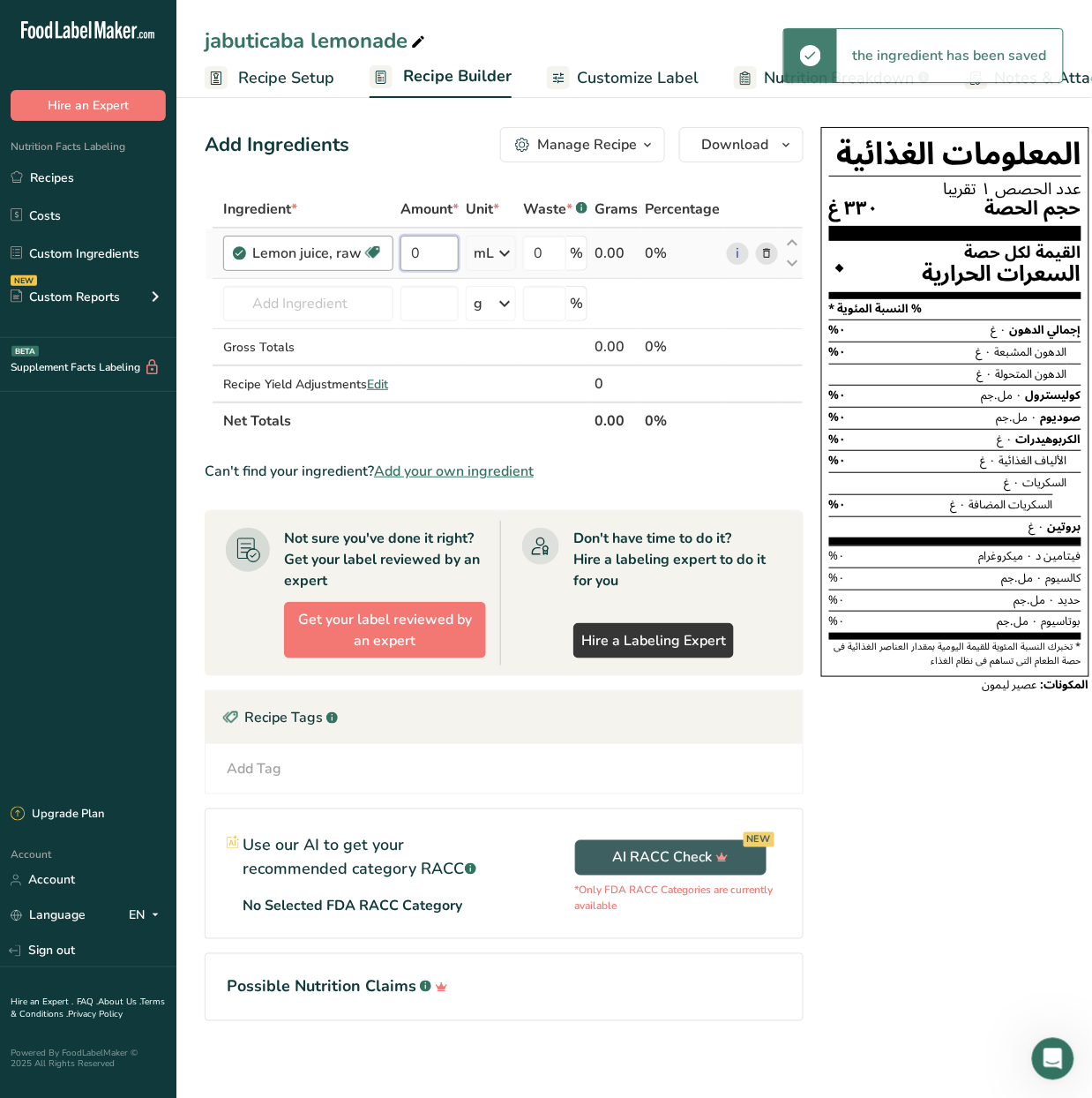
drag, startPoint x: 434, startPoint y: 255, endPoint x: 387, endPoint y: 265, distance: 48.1
click at [387, 265] on tr "Lemon juice, raw Source of Antioxidants Dairy free Gluten free Vegan Vegetarian…" at bounding box center [504, 254] width 598 height 51
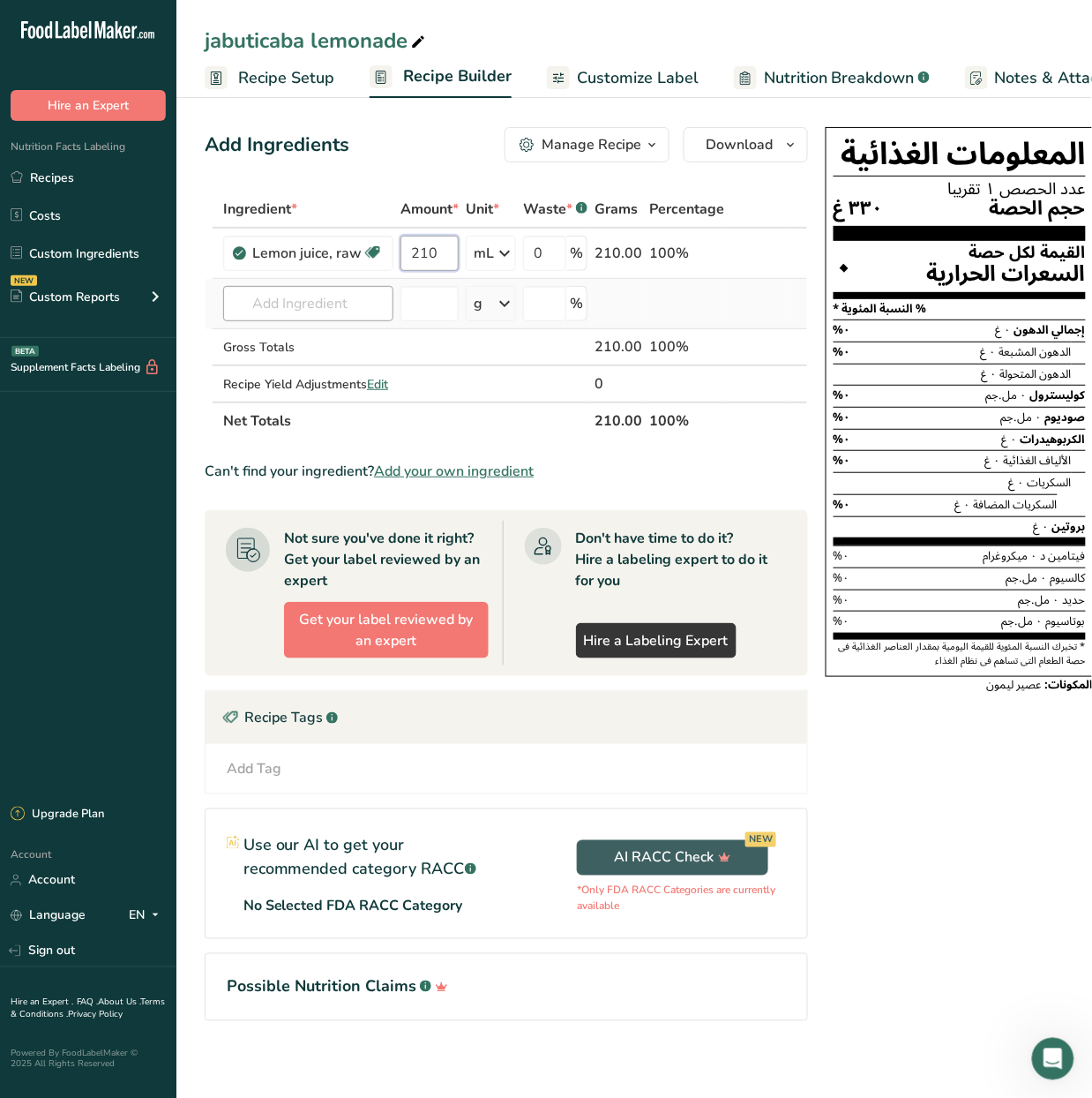
type input "210"
click at [361, 312] on div "Ingredient * Amount * Unit * Waste * .a-a{fill:#347362;}.b-a{fill:#fff;} Grams …" at bounding box center [506, 314] width 603 height 249
type input "sugar cane syrup"
click at [325, 367] on div "Add your own ingredient" at bounding box center [308, 369] width 142 height 19
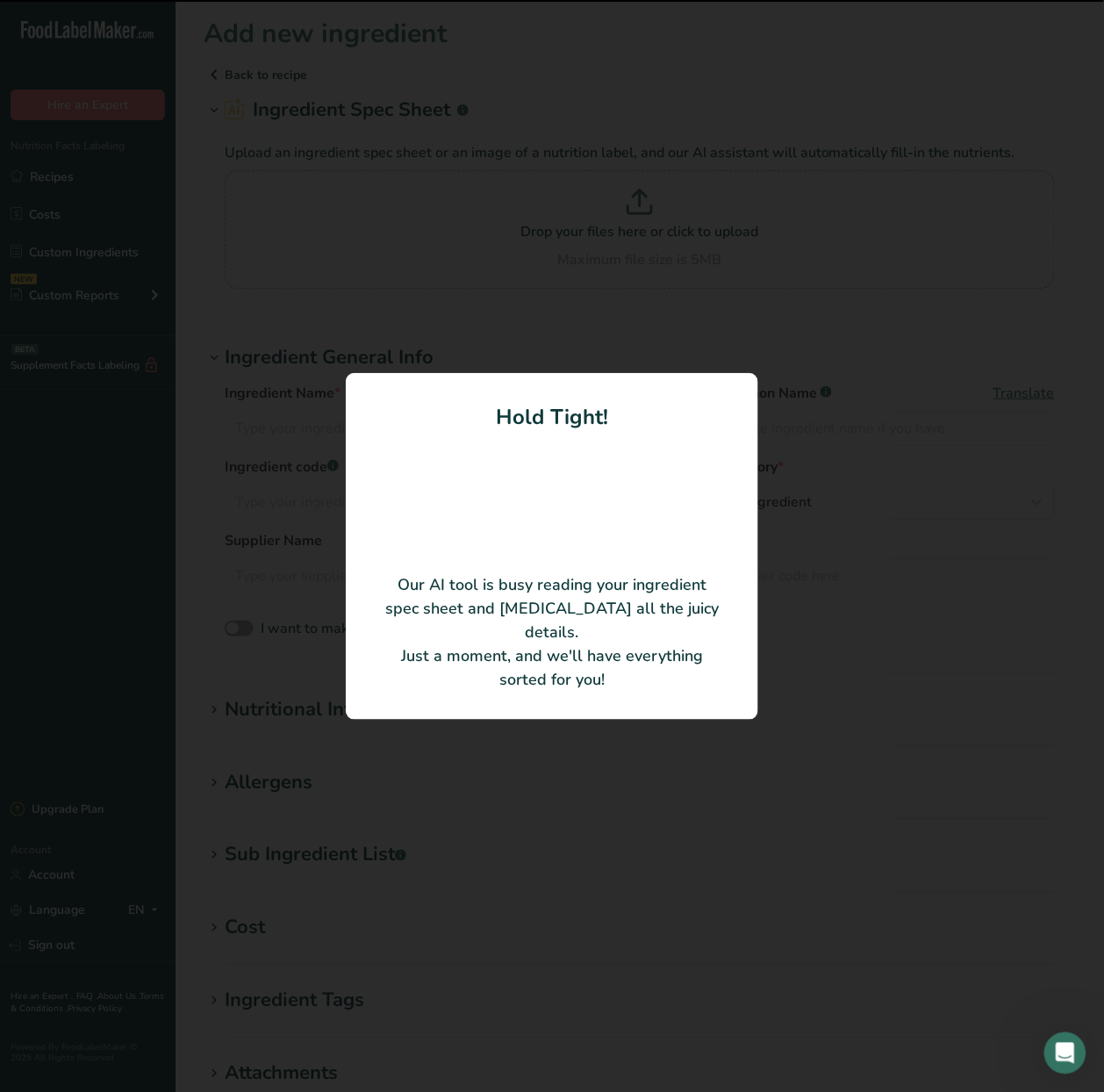
type input "Pure Cane Sugar Syrup"
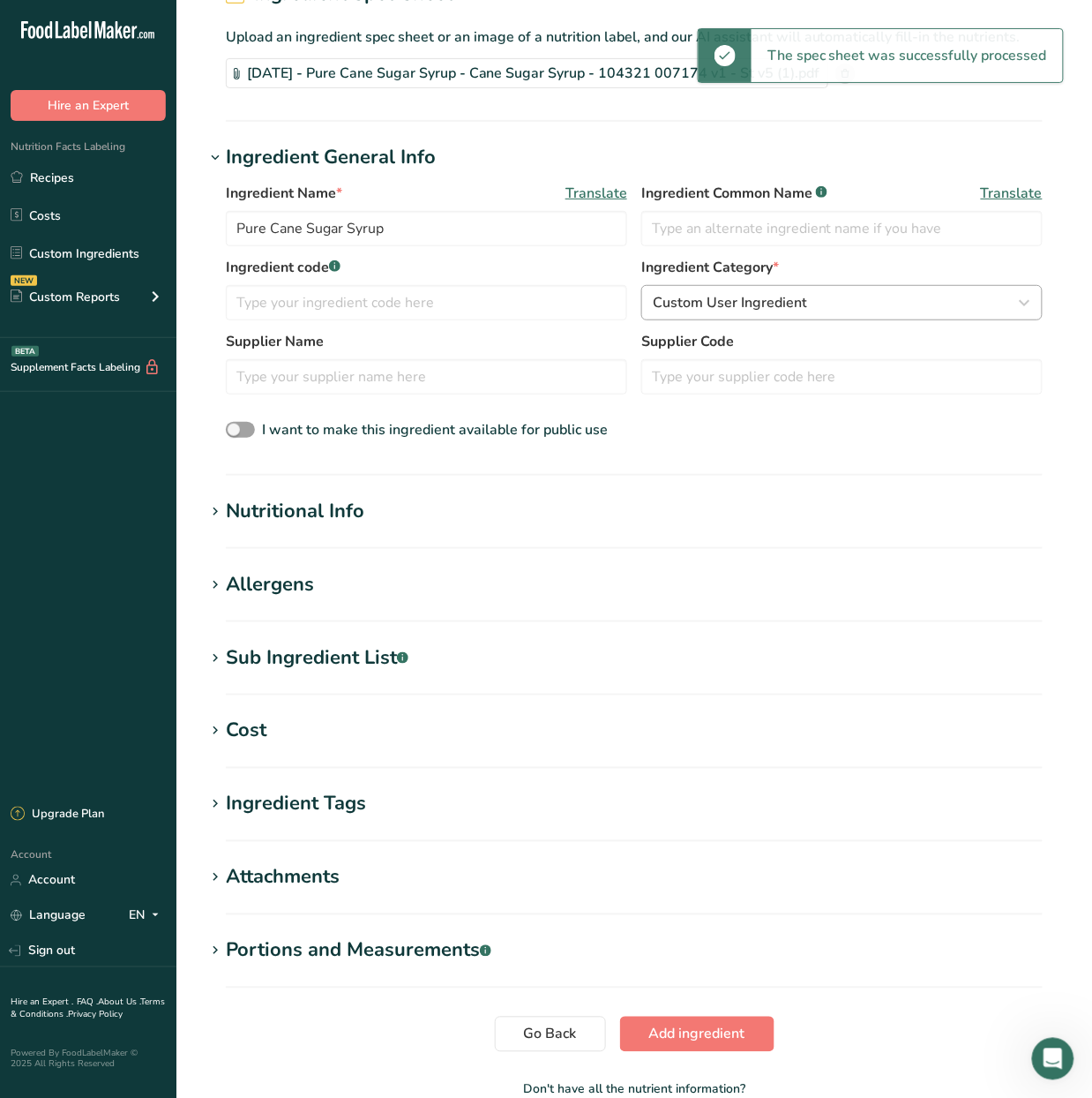
scroll to position [221, 0]
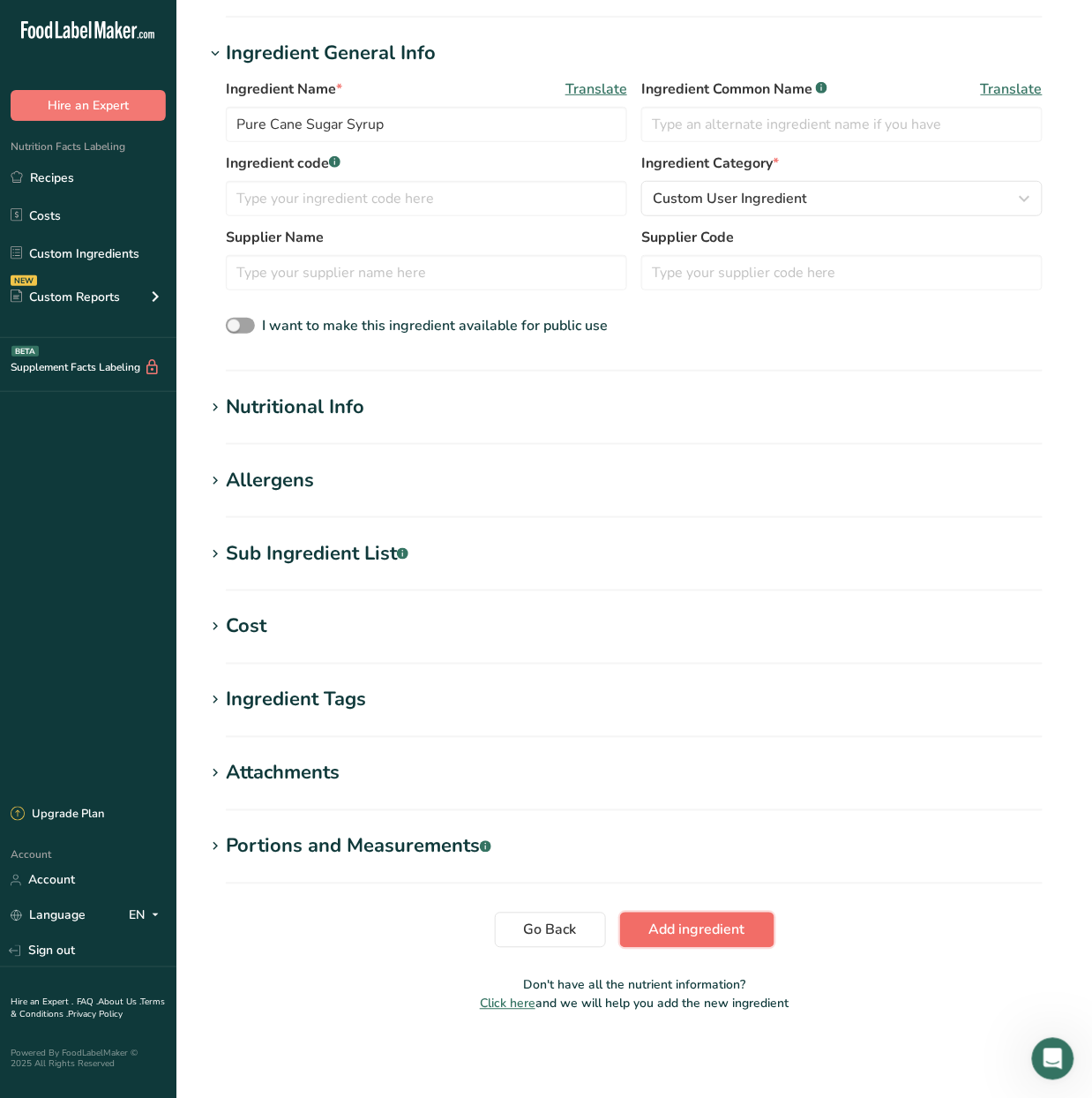
click at [742, 922] on span "Add ingredient" at bounding box center [697, 930] width 96 height 22
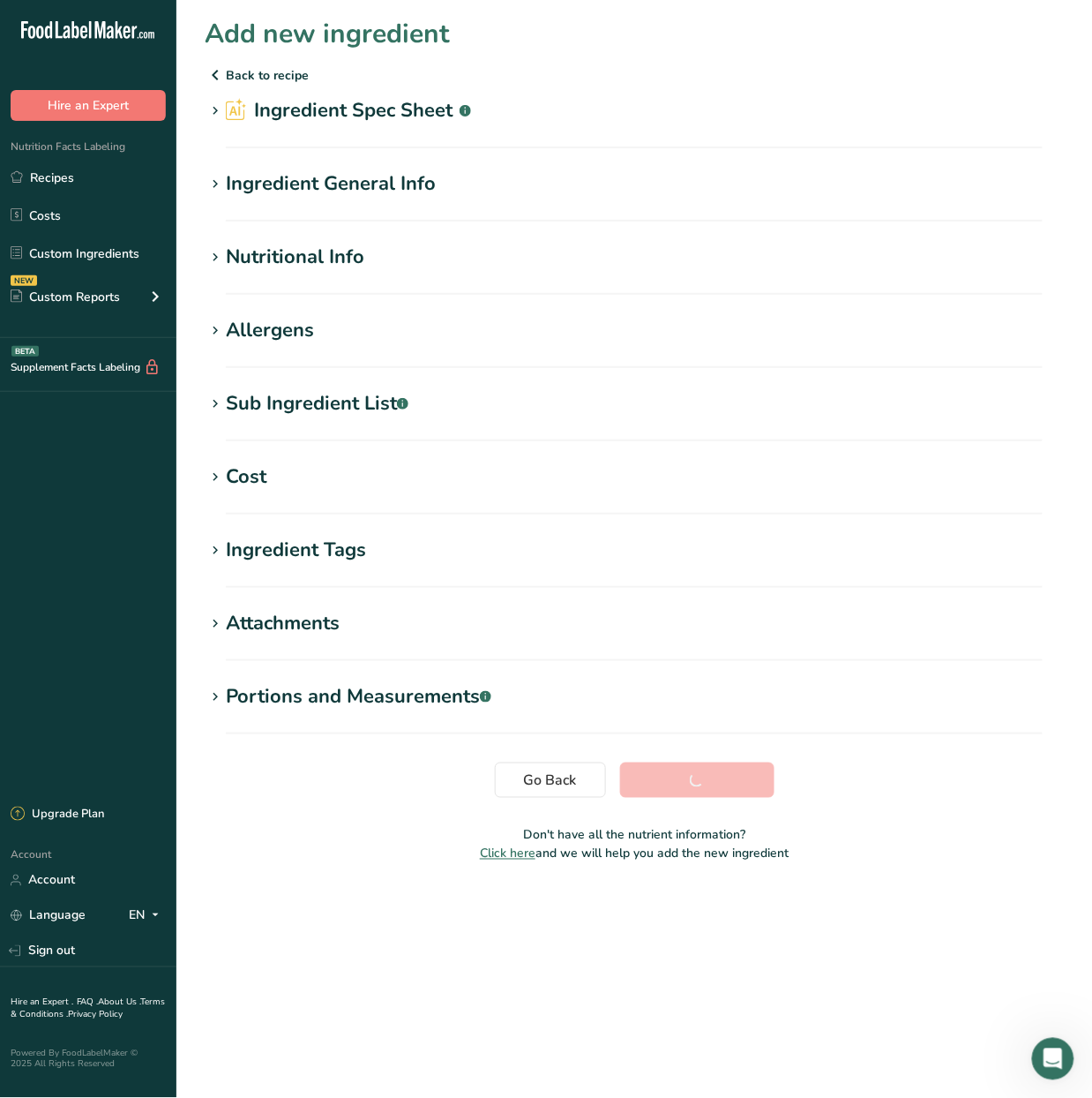
scroll to position [0, 0]
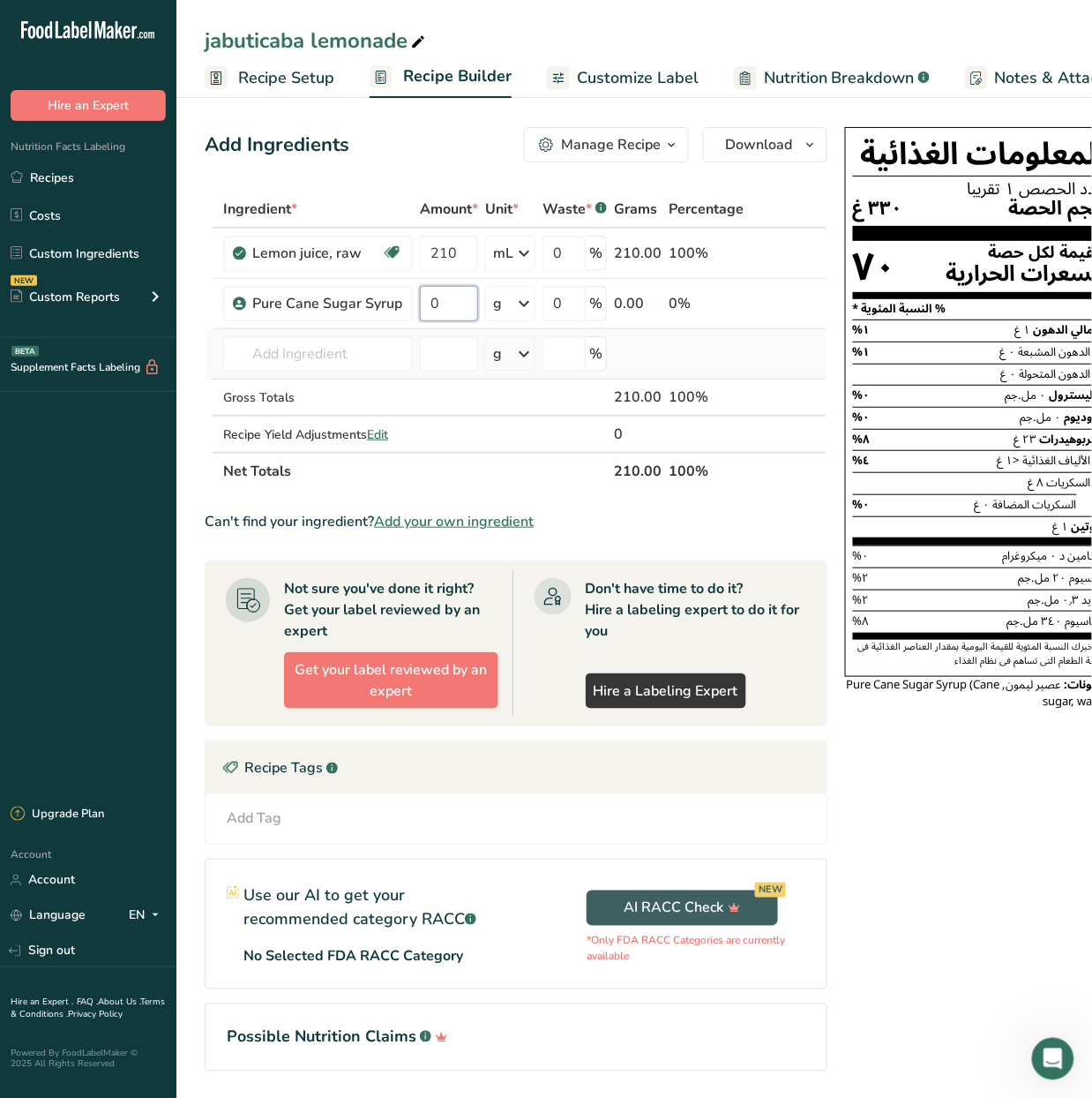
drag, startPoint x: 465, startPoint y: 298, endPoint x: 378, endPoint y: 333, distance: 93.8
click at [388, 328] on tr "Pure Cane Sugar Syrup 0 g Weight Units g kg mg See more Volume Units l Volume u…" at bounding box center [516, 304] width 621 height 51
type input "105"
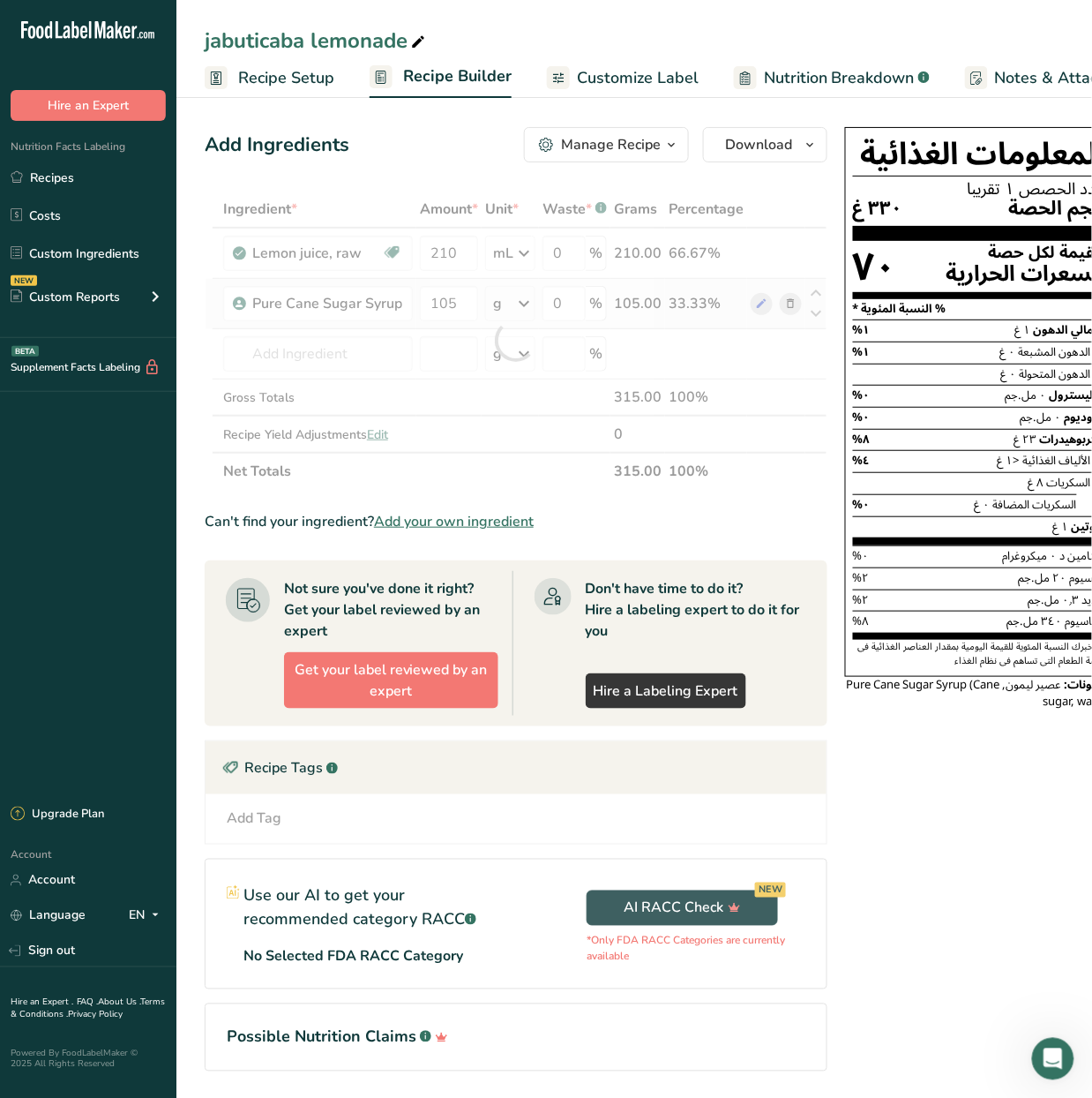
click at [513, 313] on div "Ingredient * Amount * Unit * Waste * .a-a{fill:#347362;}.b-a{fill:#fff;} Grams …" at bounding box center [516, 340] width 623 height 299
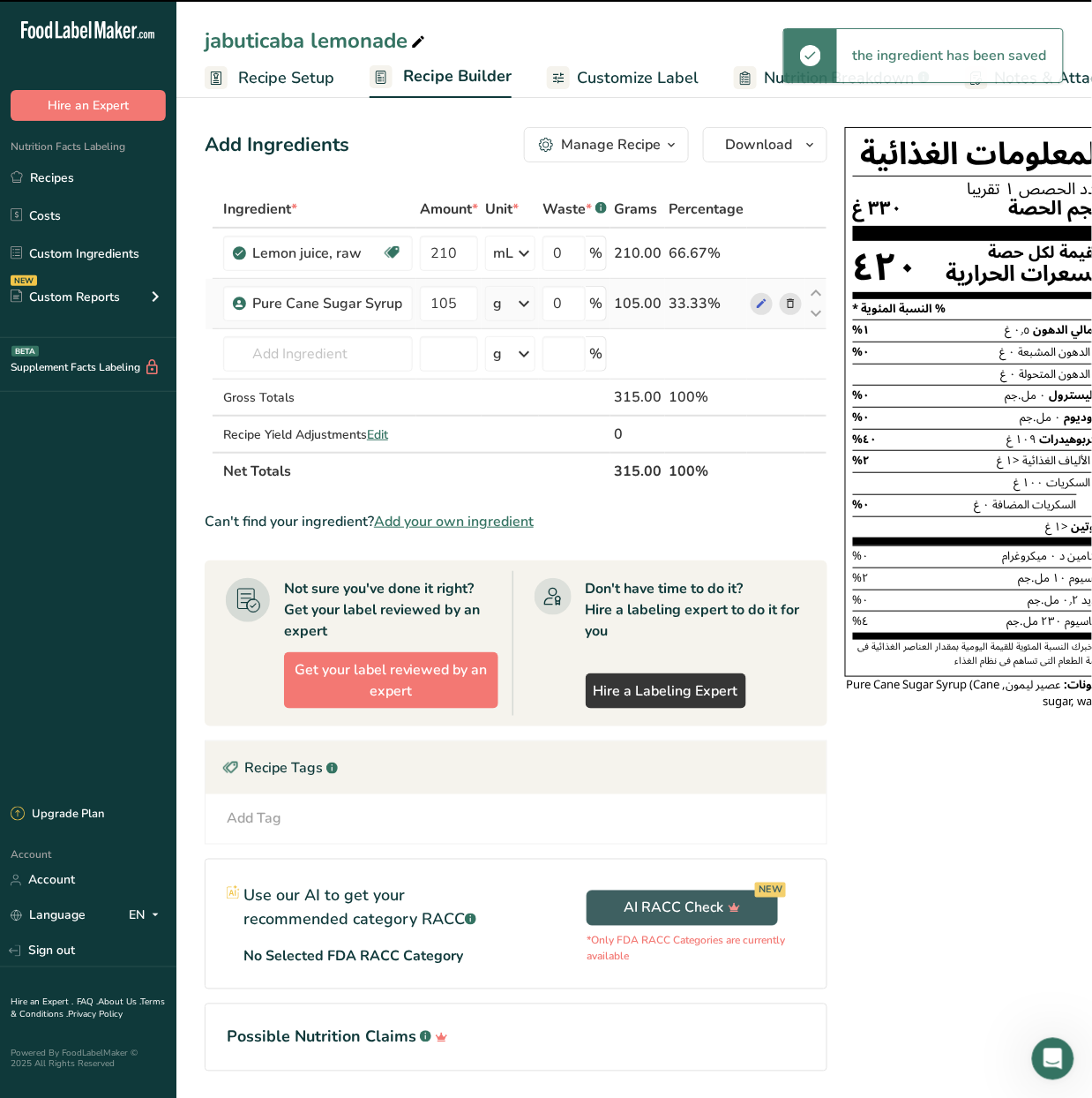
click at [526, 307] on icon at bounding box center [523, 304] width 22 height 32
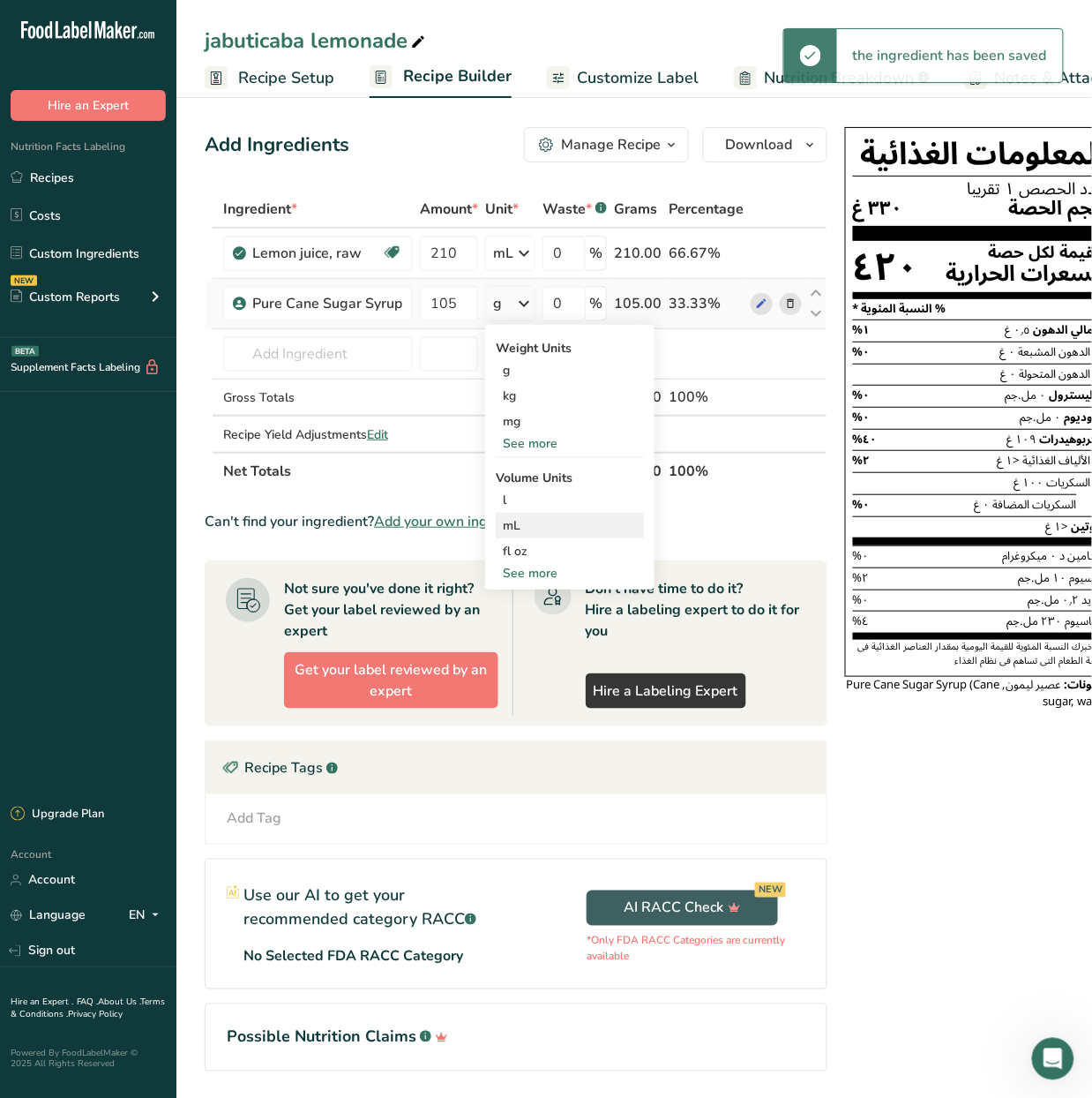
click at [572, 516] on div "mL" at bounding box center [569, 526] width 134 height 19
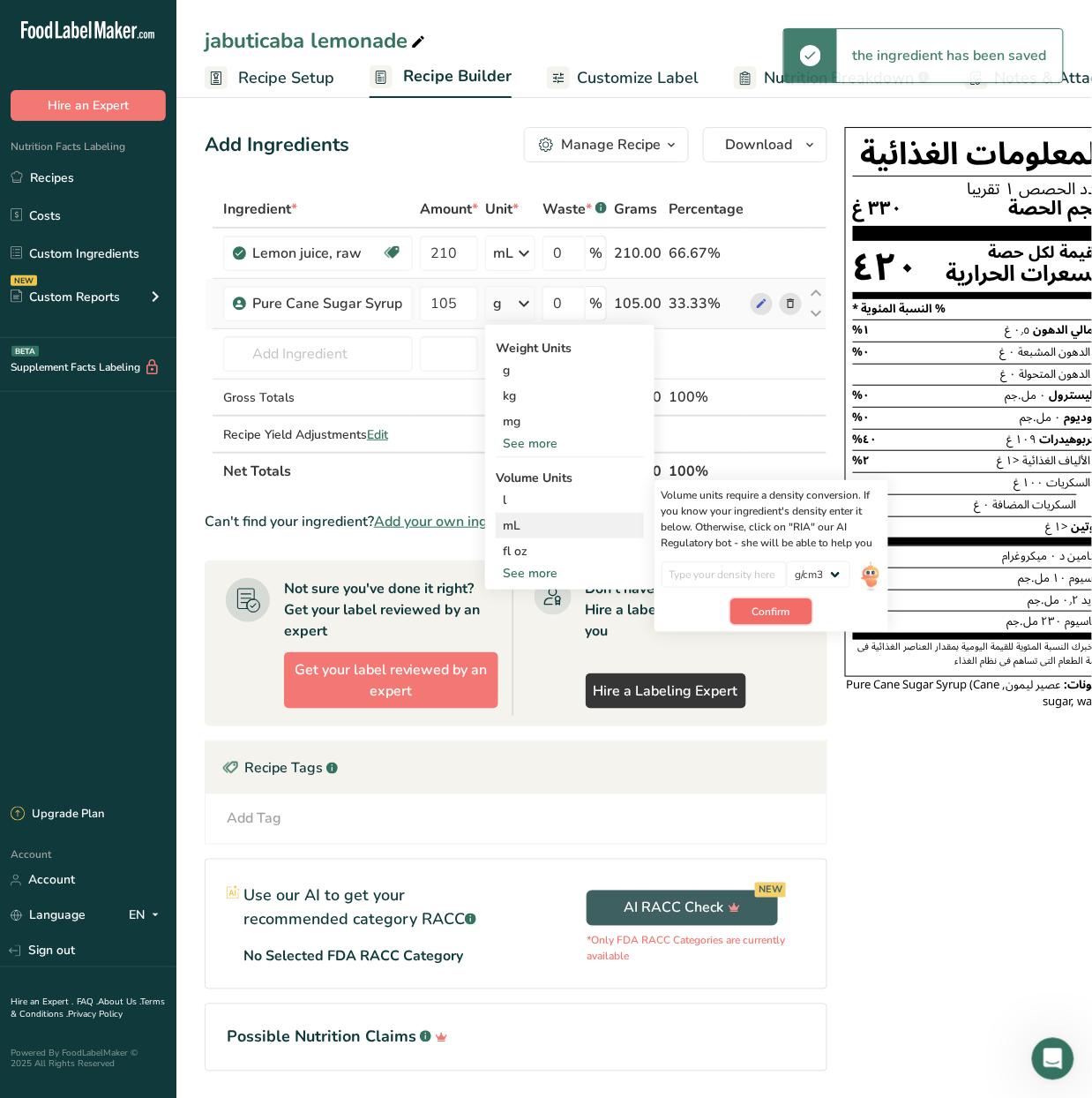
click at [775, 618] on span "Confirm" at bounding box center [771, 611] width 38 height 16
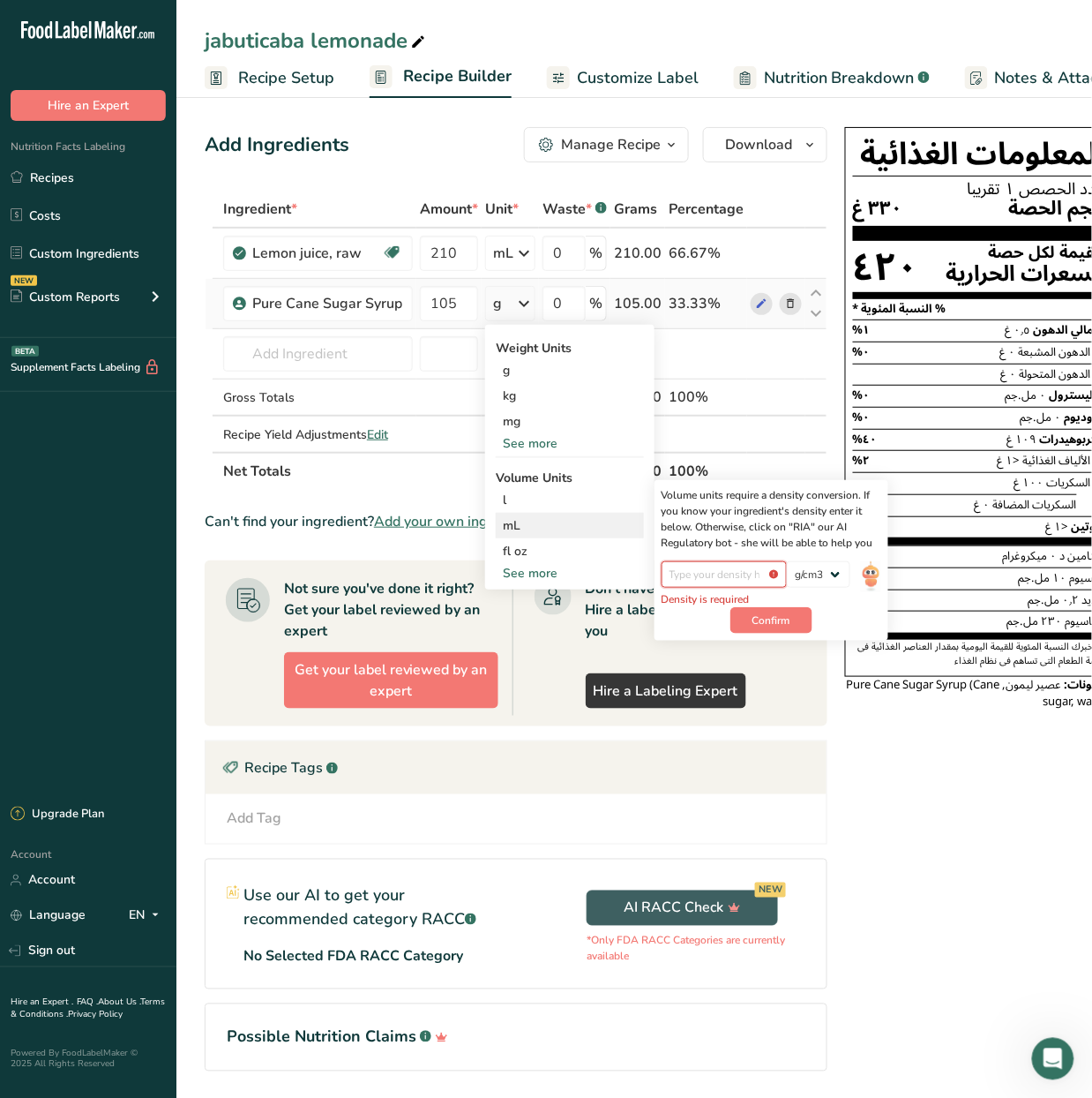
click at [749, 572] on input "number" at bounding box center [724, 574] width 126 height 26
type input "1"
click at [809, 611] on button "Confirm" at bounding box center [771, 612] width 82 height 26
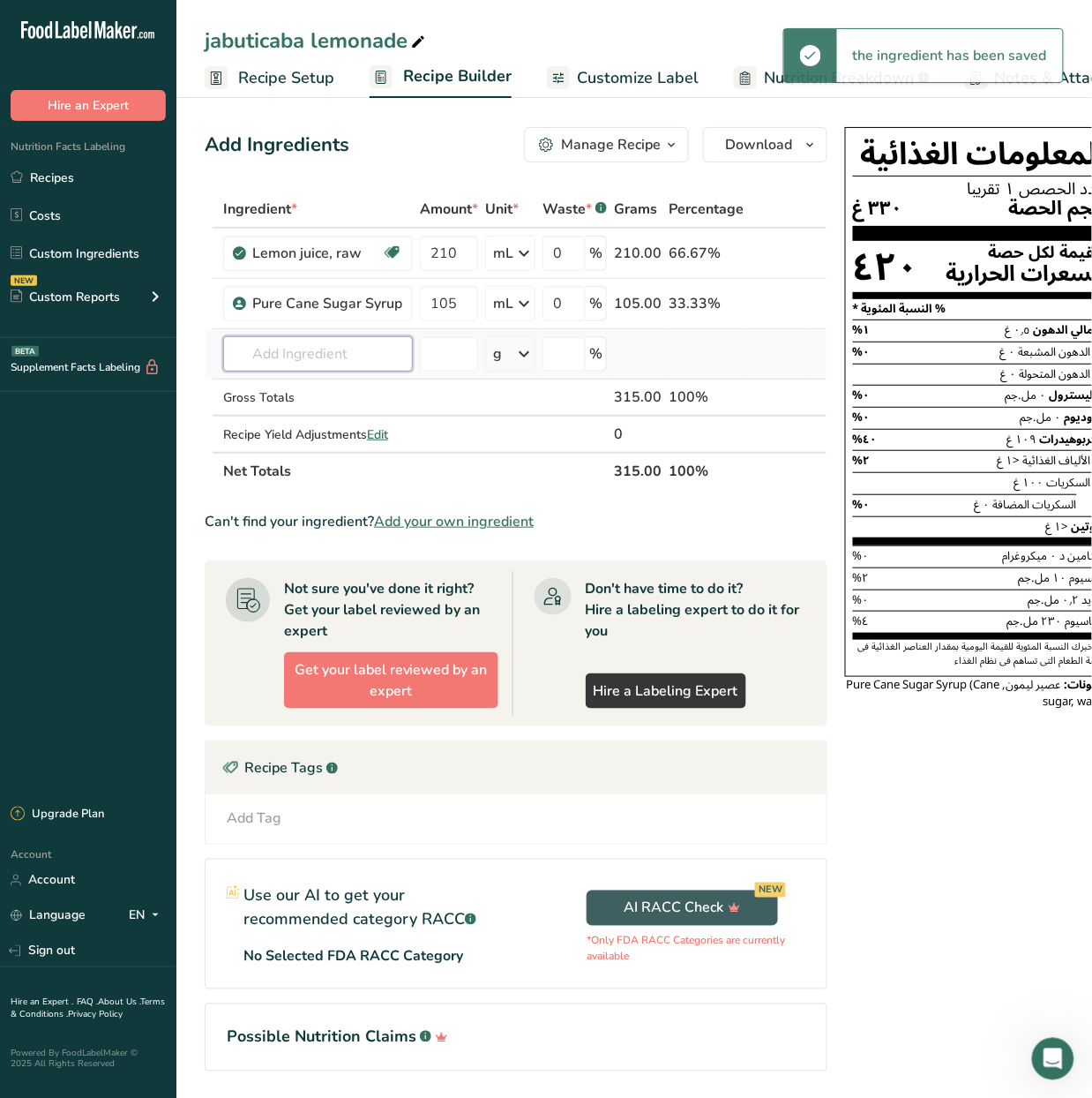
click at [357, 351] on input "text" at bounding box center [318, 354] width 190 height 36
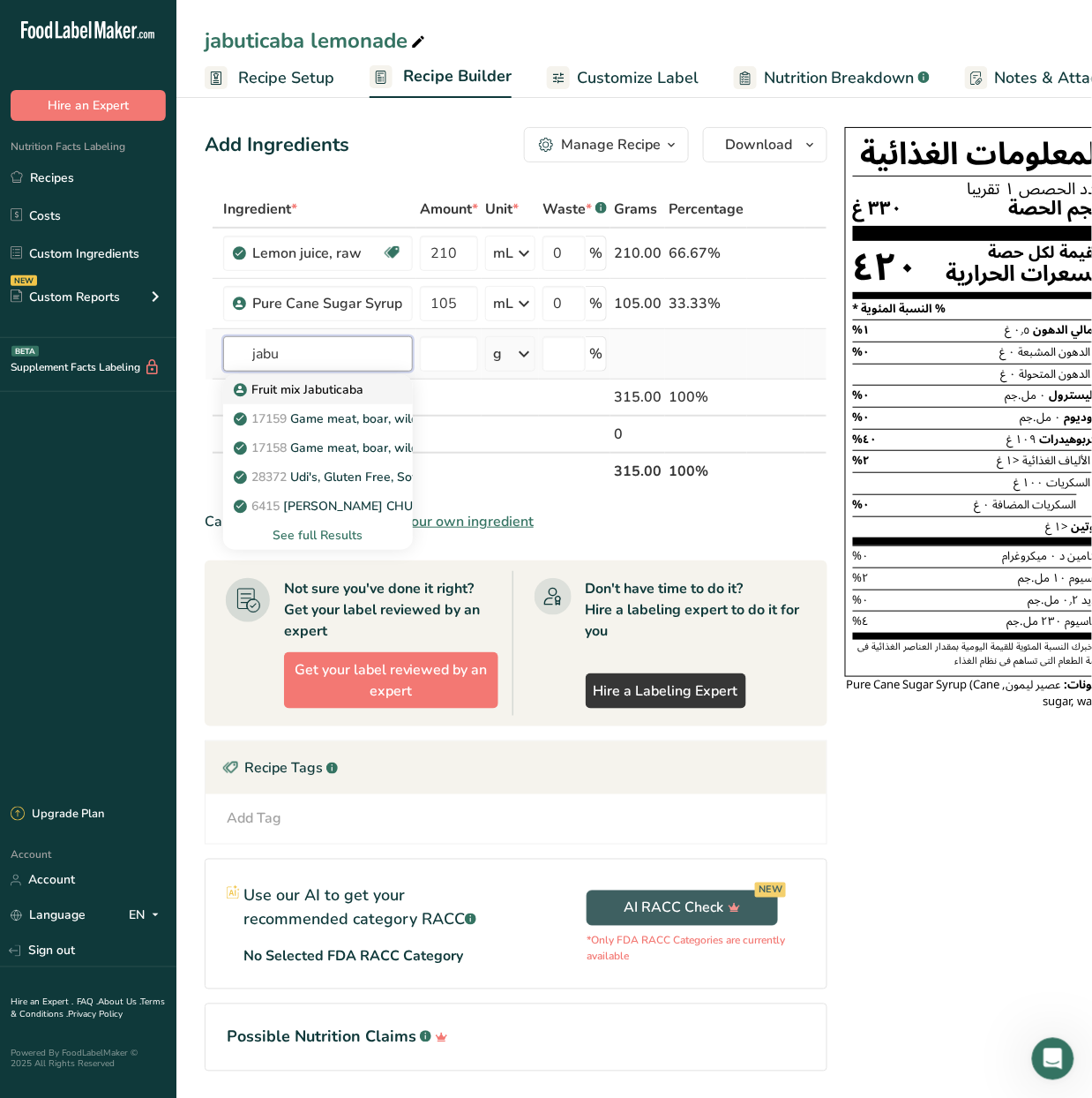
type input "jabu"
click at [335, 389] on p "Fruit mix Jabuticaba" at bounding box center [300, 389] width 126 height 19
type input "Fruit mix Jabuticaba"
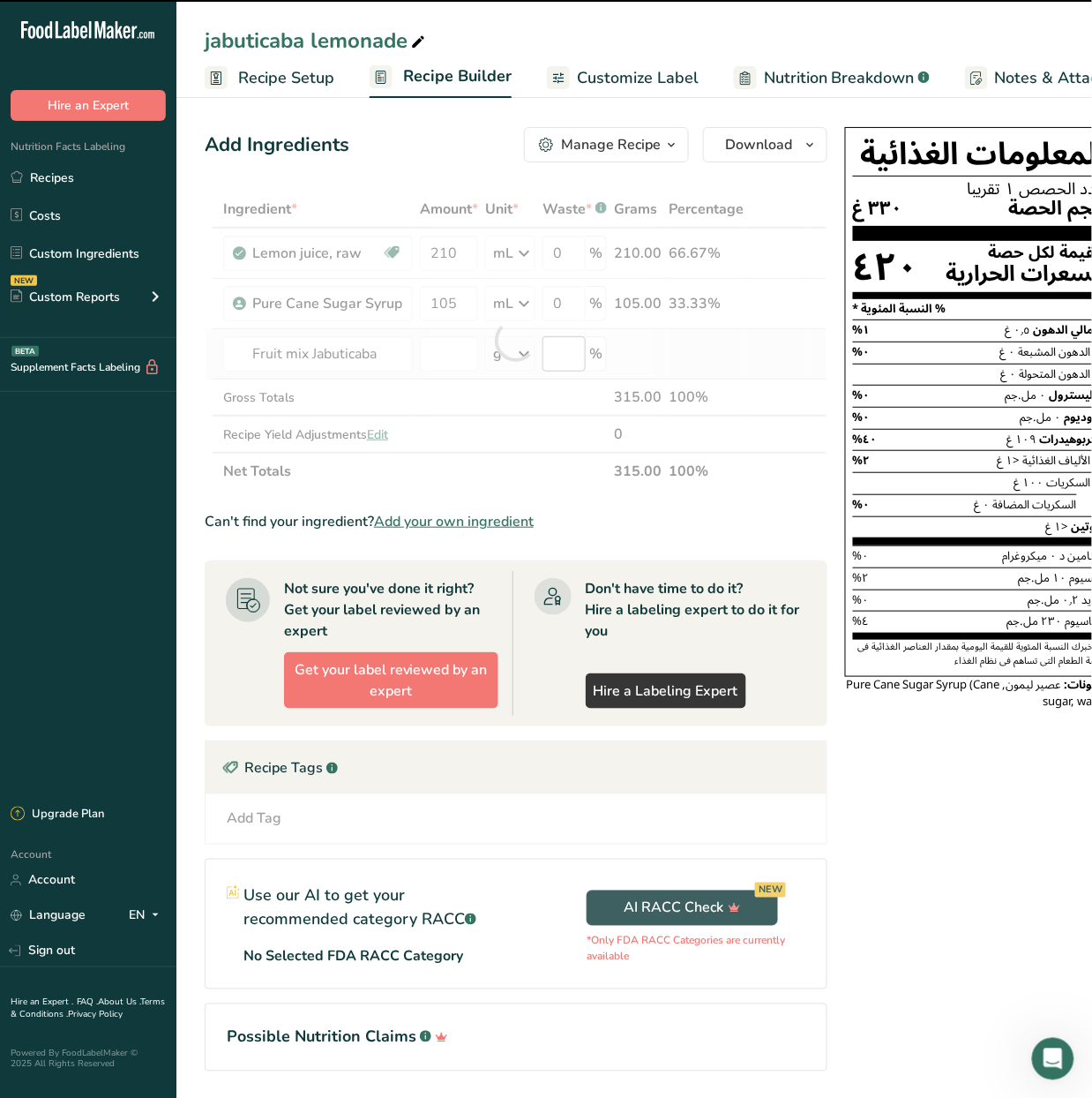
type input "0"
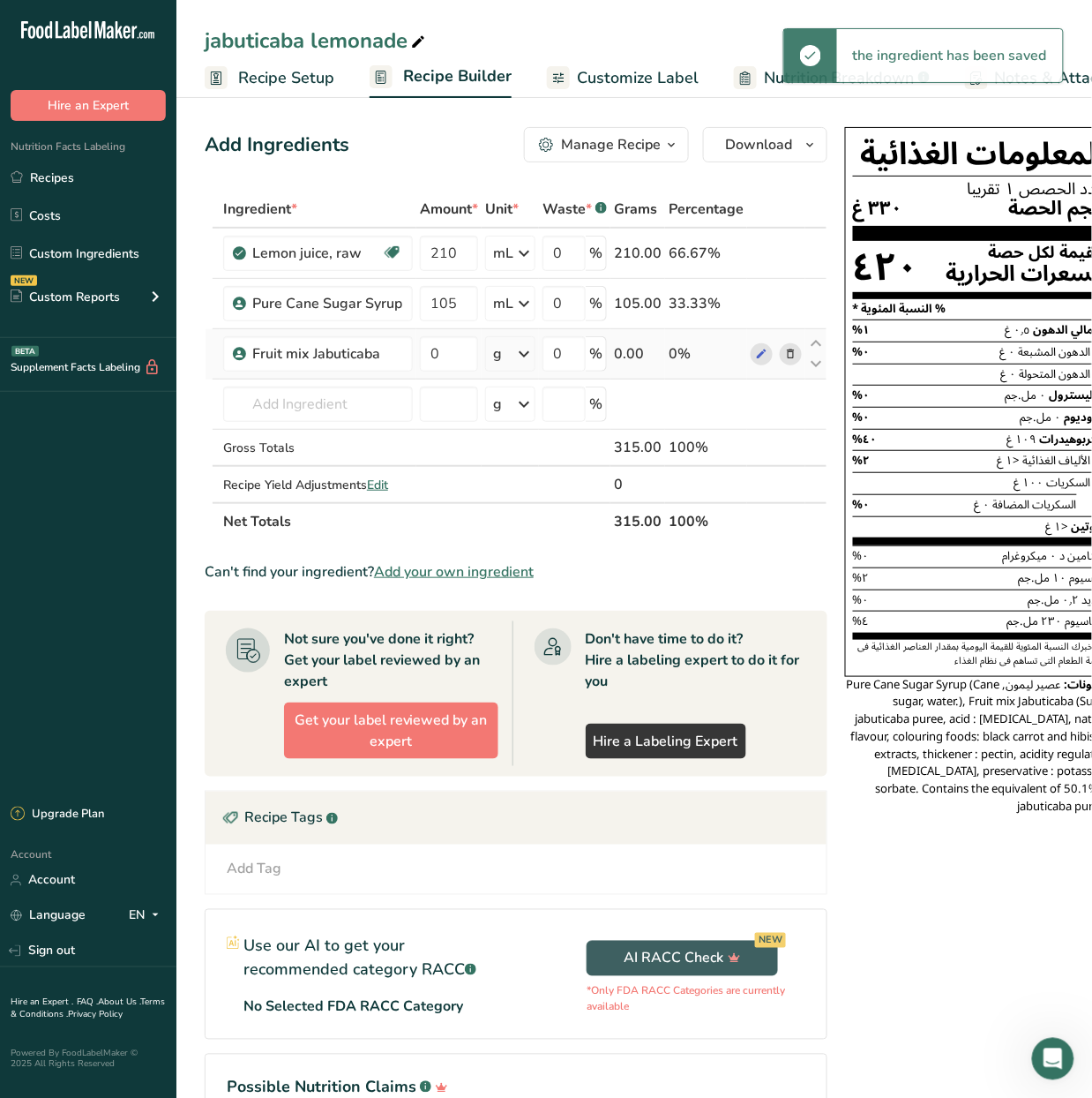
click at [511, 351] on div "g" at bounding box center [510, 354] width 51 height 36
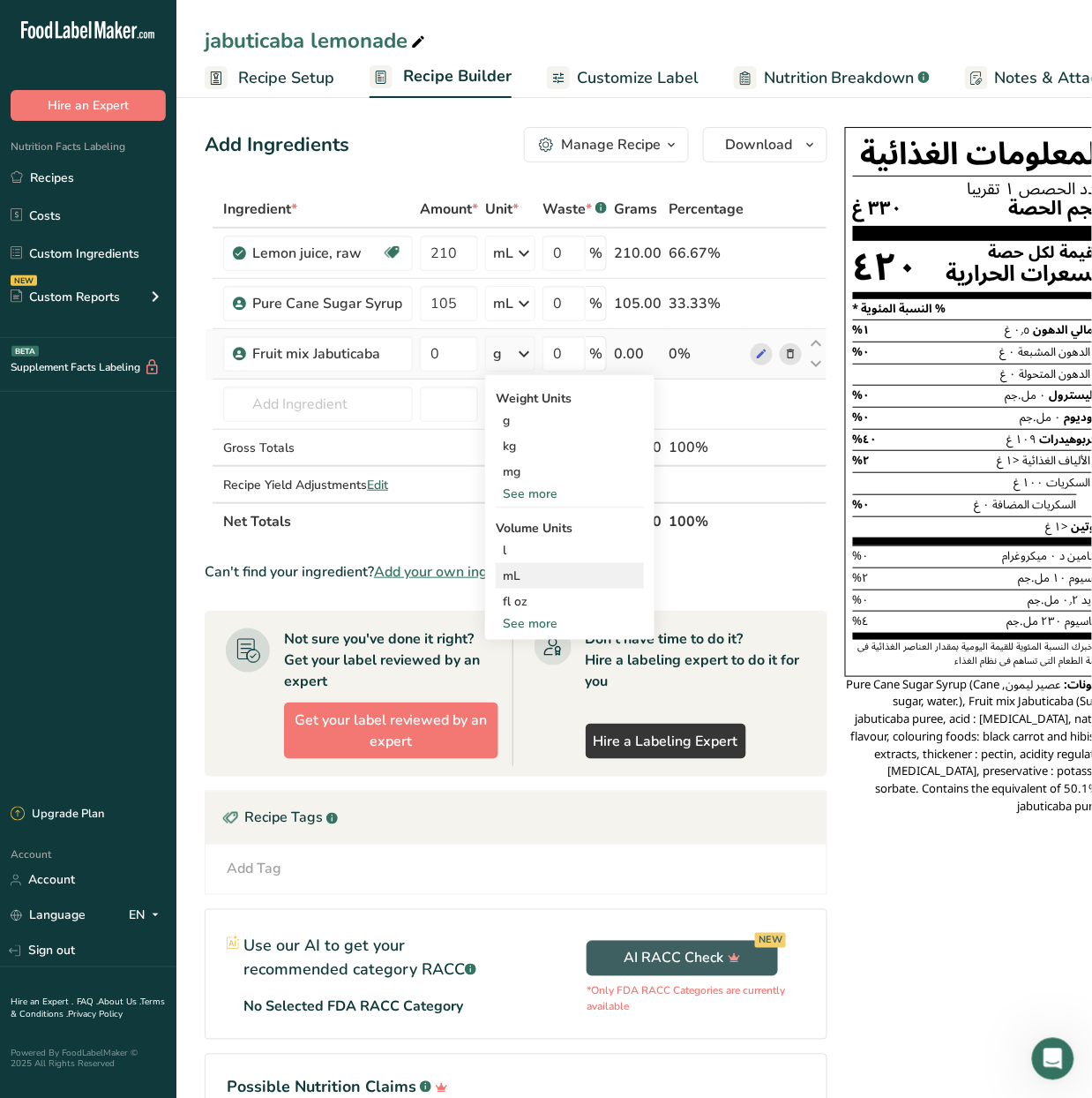
click at [569, 584] on div "mL" at bounding box center [569, 576] width 134 height 19
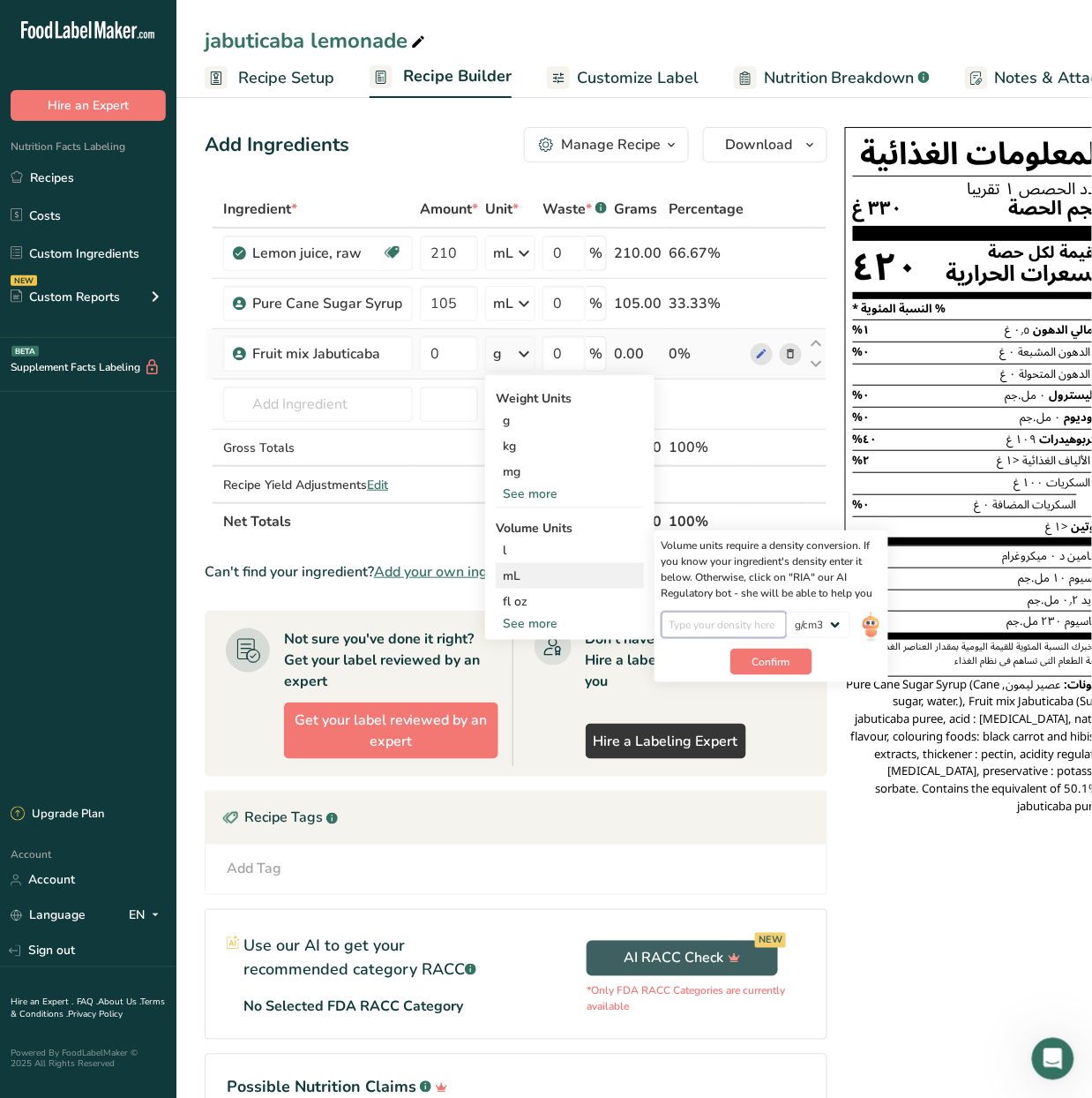
click at [715, 629] on input "number" at bounding box center [724, 625] width 126 height 26
type input "1"
click at [736, 657] on button "Confirm" at bounding box center [771, 662] width 82 height 26
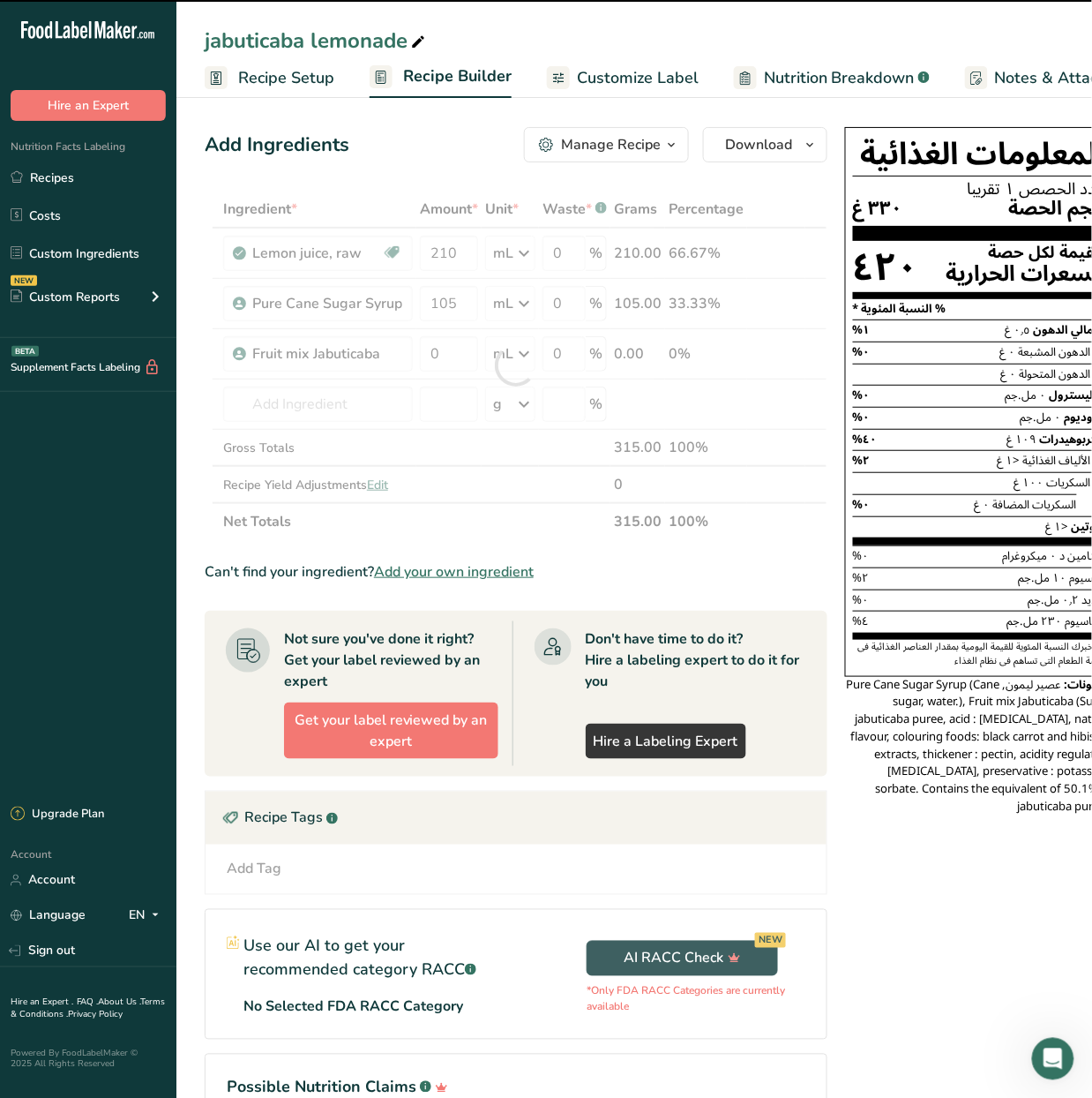
click at [447, 347] on div at bounding box center [516, 365] width 623 height 349
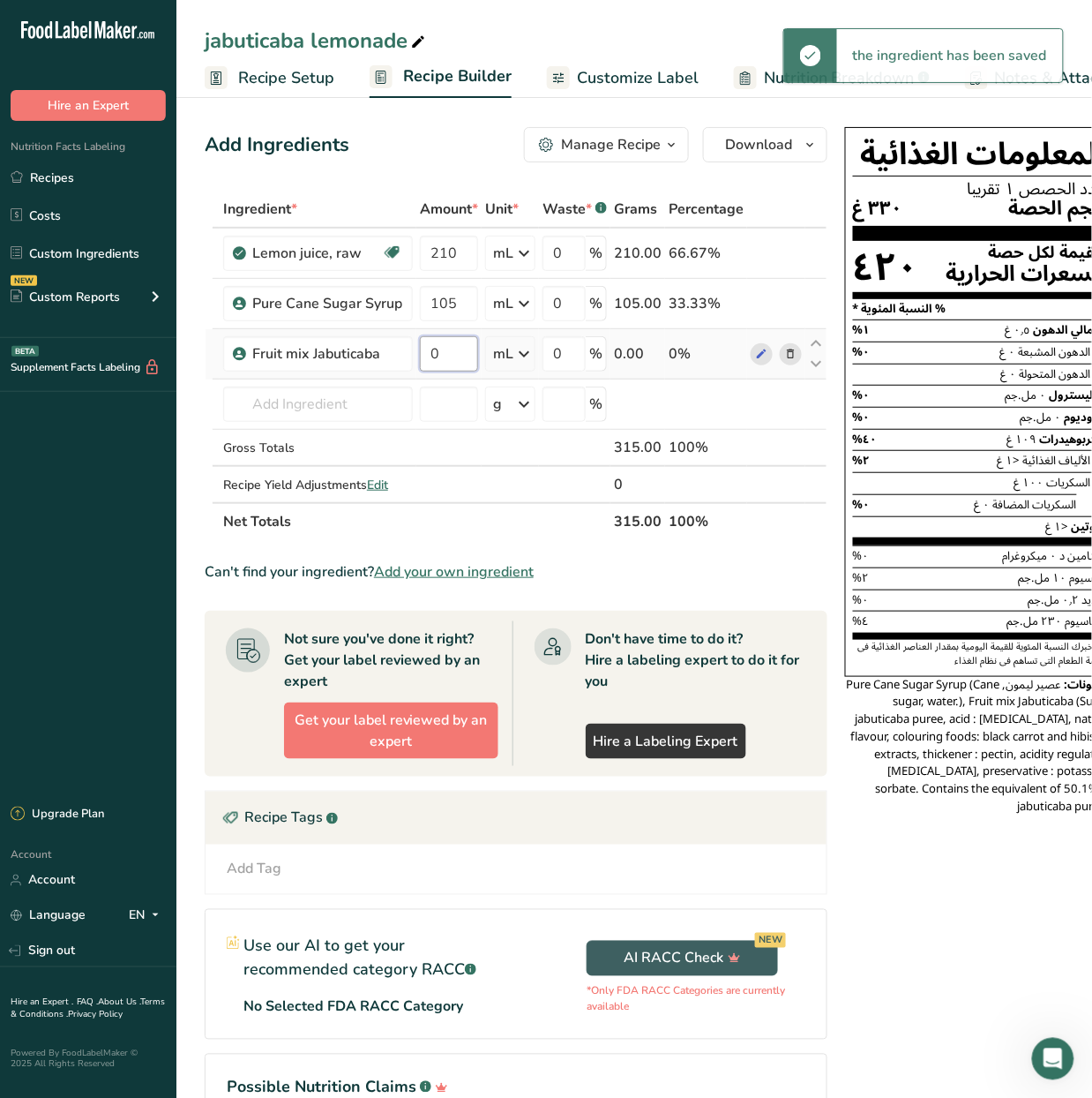
drag, startPoint x: 445, startPoint y: 355, endPoint x: 420, endPoint y: 362, distance: 26.0
click at [420, 362] on input "0" at bounding box center [449, 354] width 58 height 36
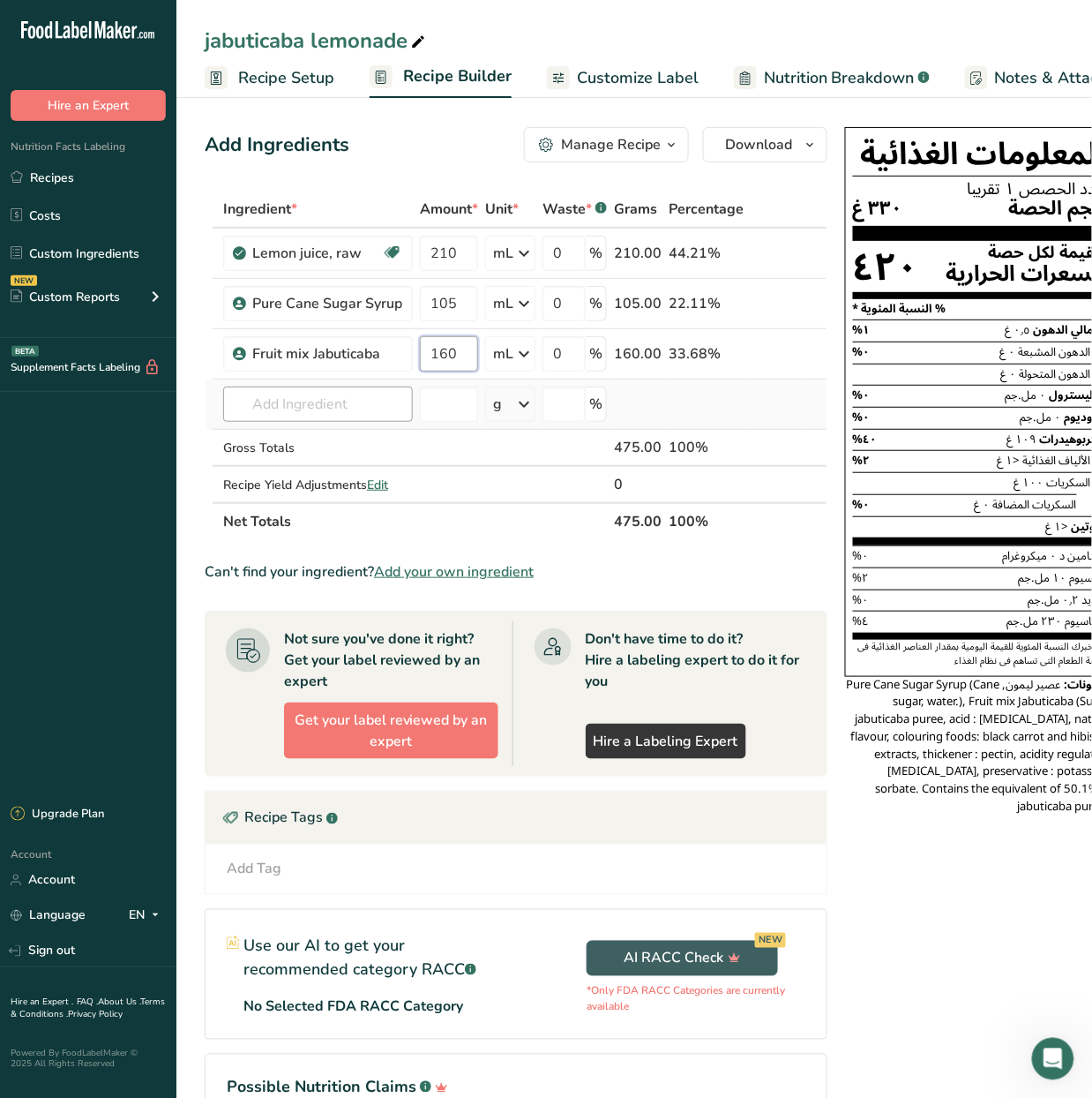
type input "160"
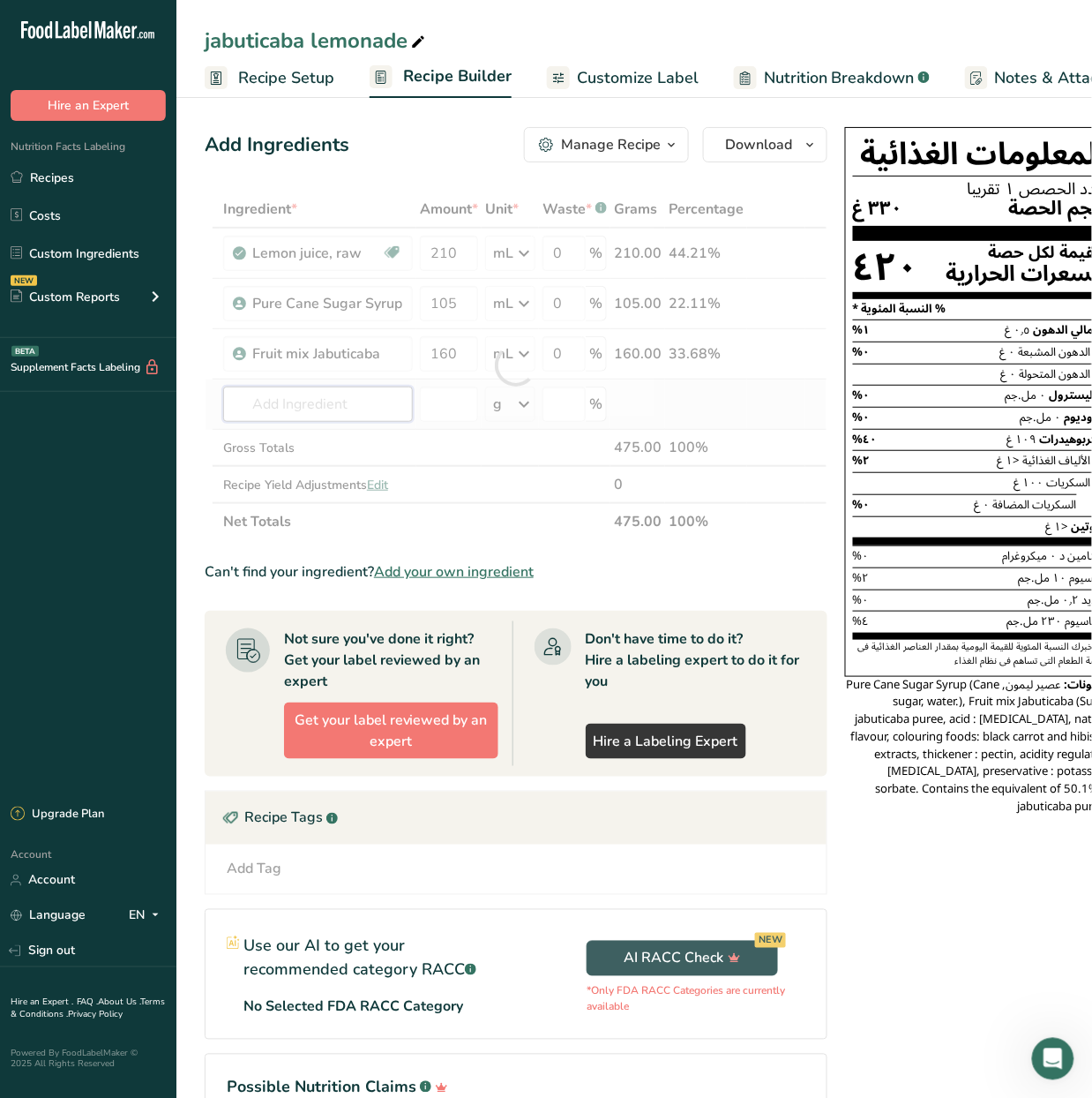
click at [347, 401] on div "Ingredient * Amount * Unit * Waste * .a-a{fill:#347362;}.b-a{fill:#fff;} Grams …" at bounding box center [516, 365] width 623 height 349
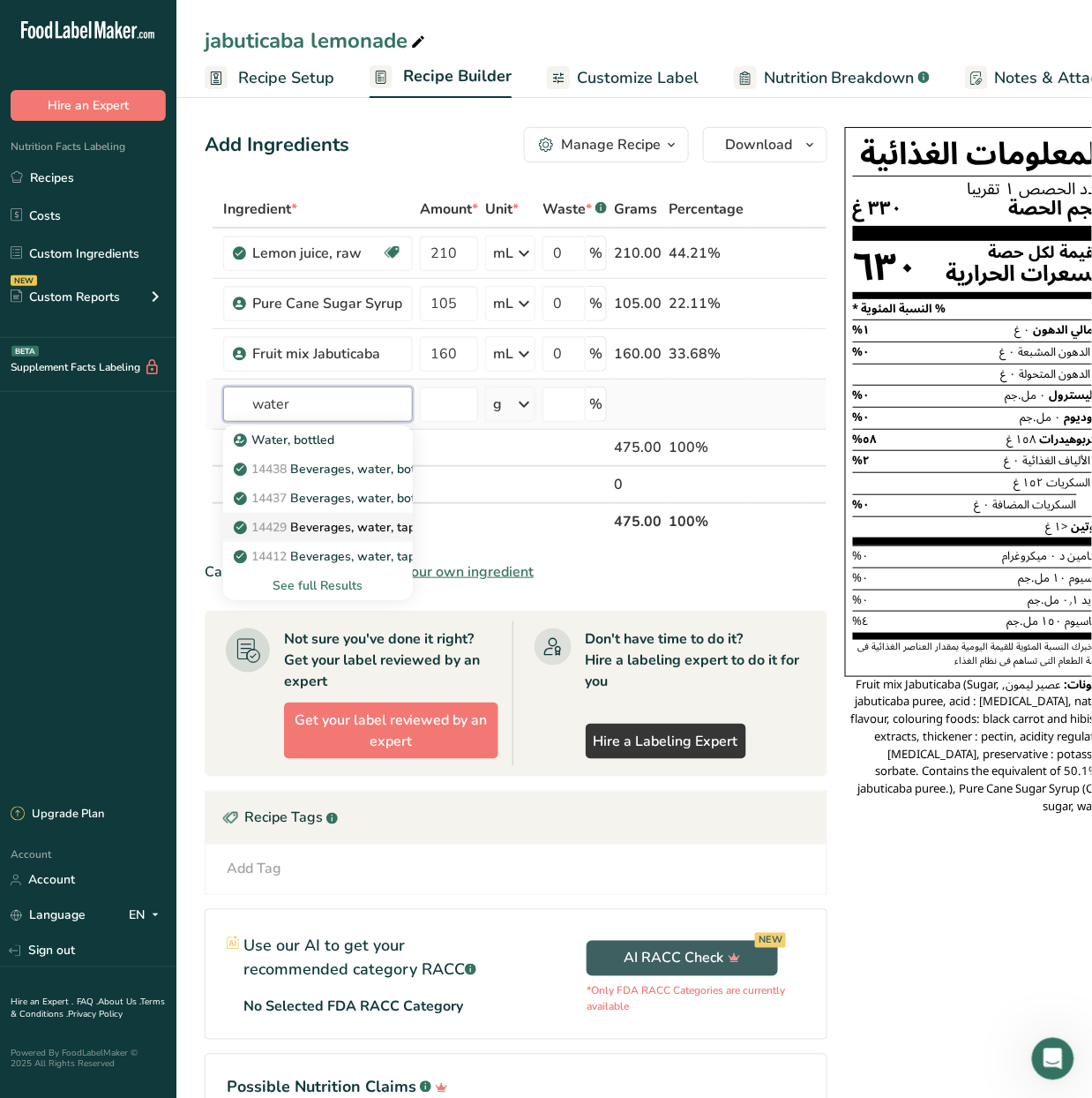
type input "water"
click at [360, 524] on p "14429 [GEOGRAPHIC_DATA], water, tap, municipal" at bounding box center [356, 527] width 238 height 19
type input "Beverages, water, tap, municipal"
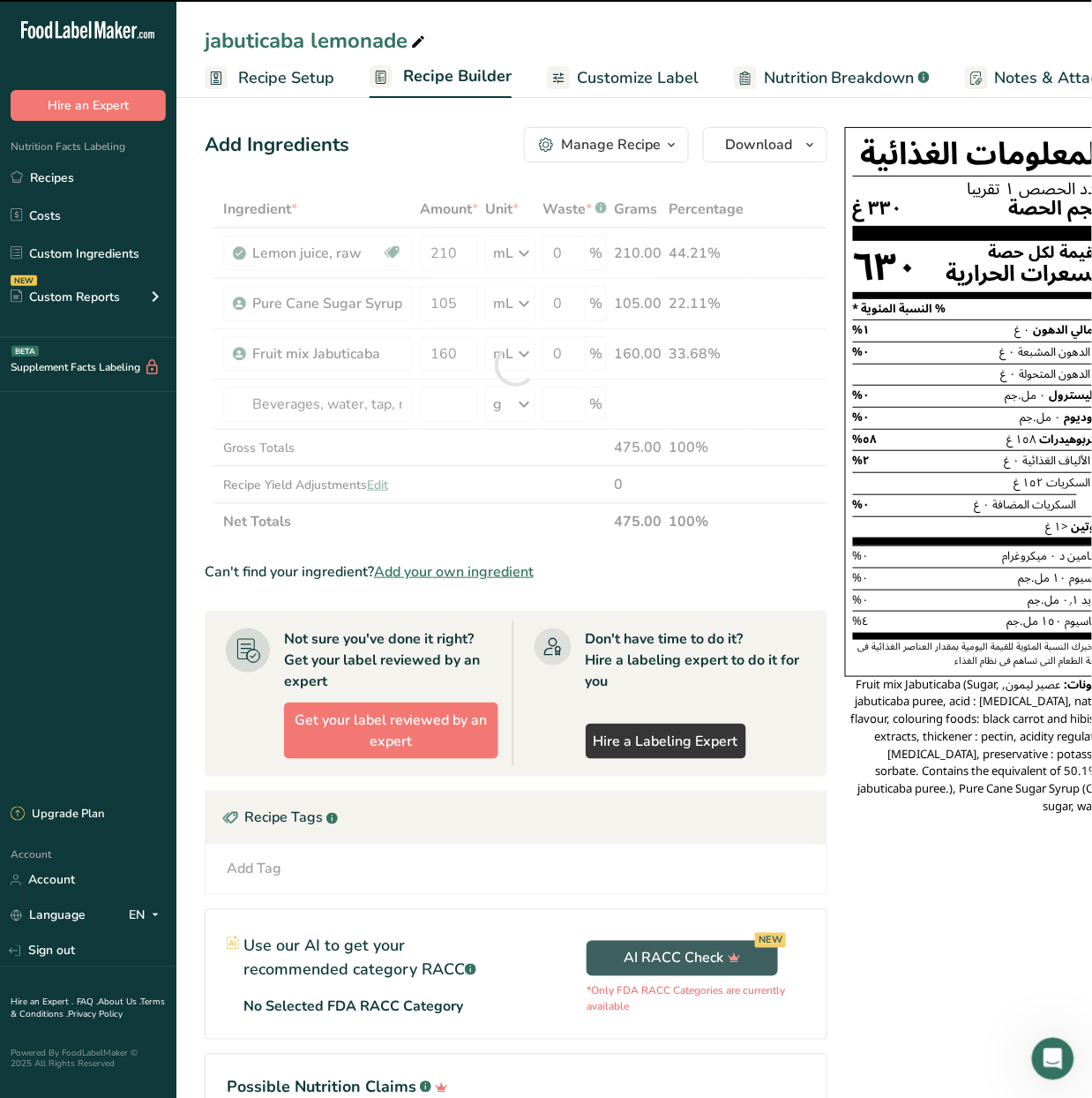
type input "0"
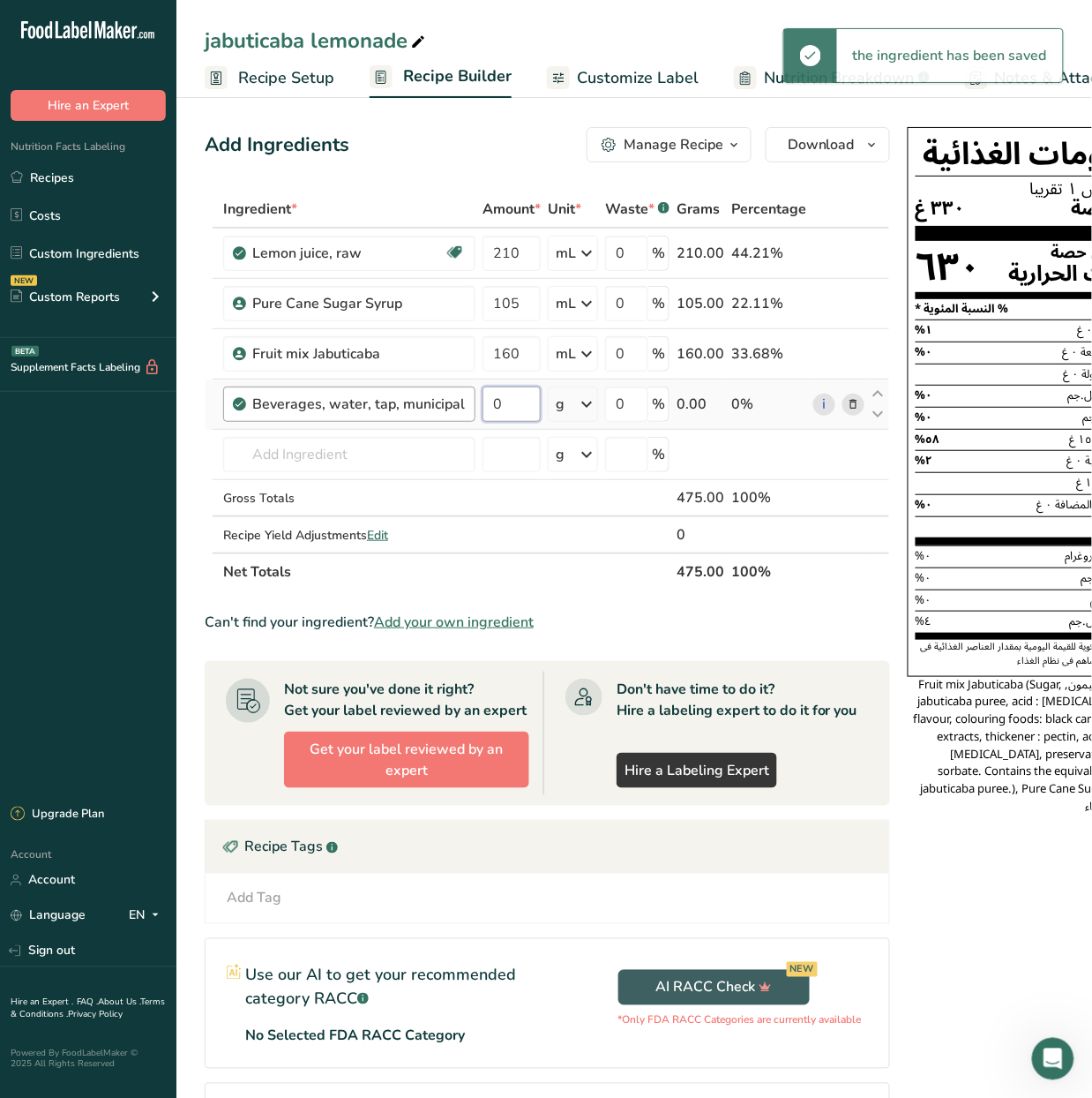
drag, startPoint x: 505, startPoint y: 399, endPoint x: 467, endPoint y: 418, distance: 42.5
click at [467, 417] on tr "Beverages, water, tap, municipal 0 g Portions 1 fl oz 1 bottle 8 fl oz 1 liter …" at bounding box center [547, 404] width 684 height 51
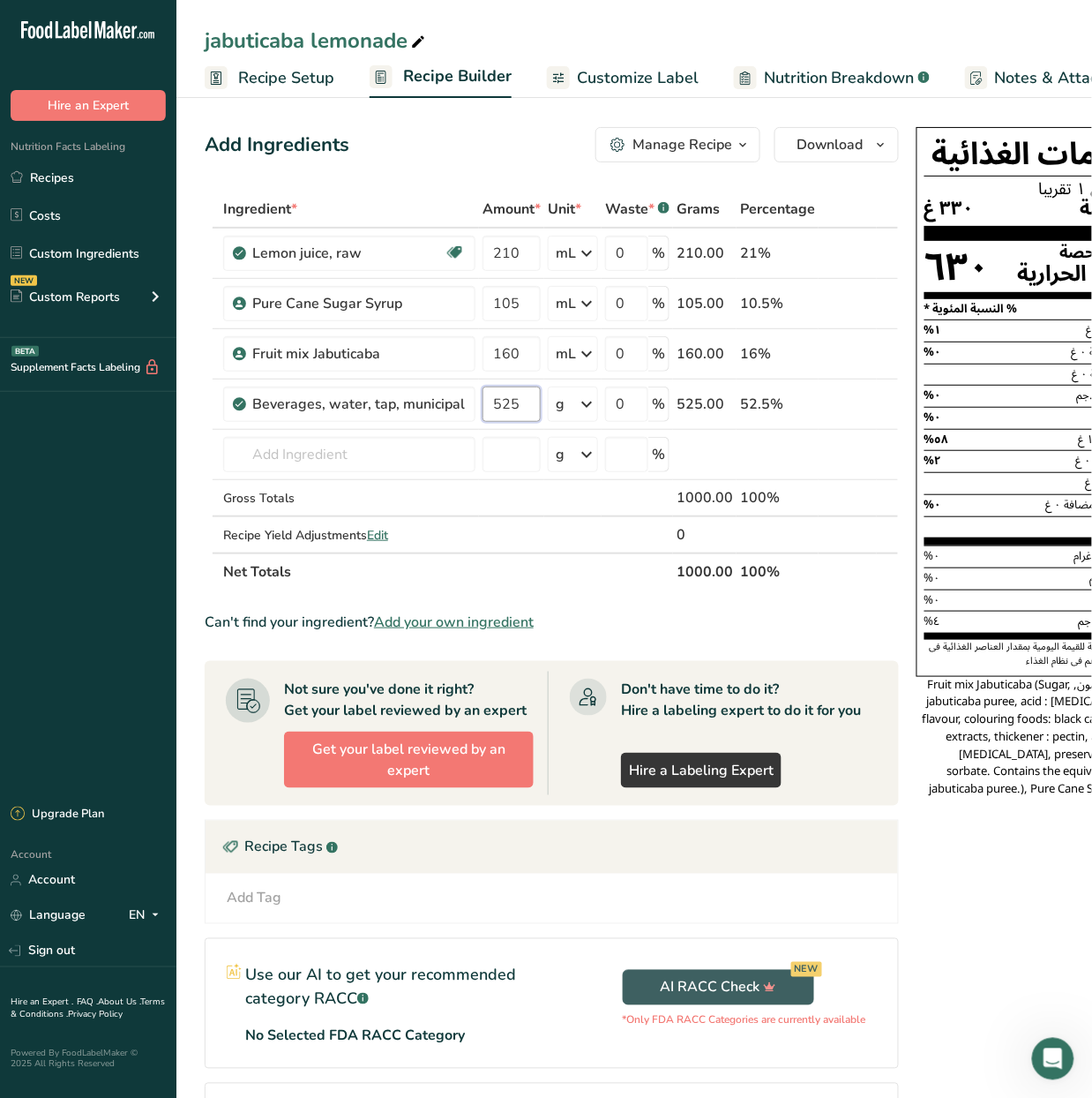
type input "525"
click at [668, 82] on span "Customize Label" at bounding box center [638, 78] width 122 height 23
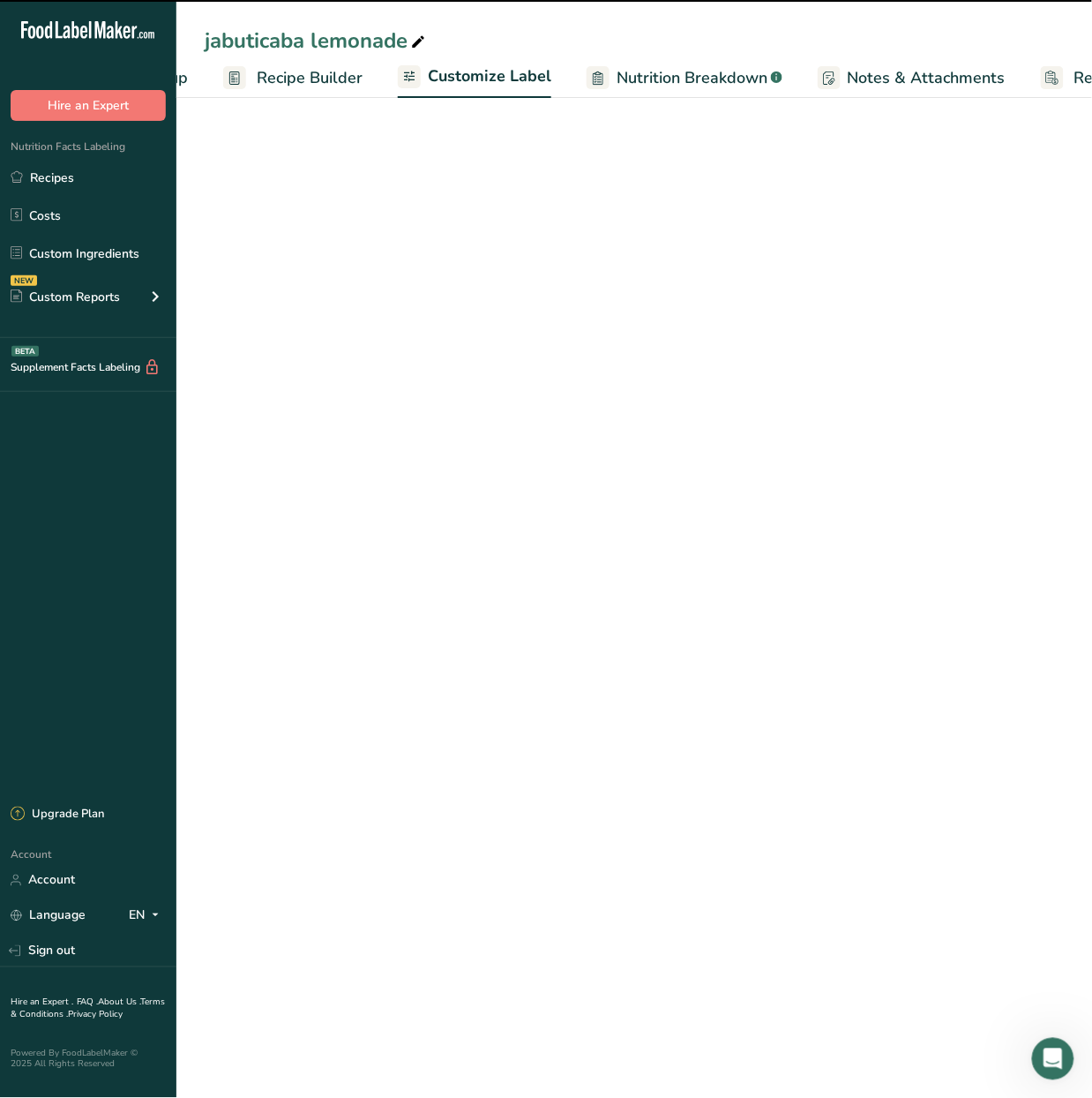
scroll to position [0, 265]
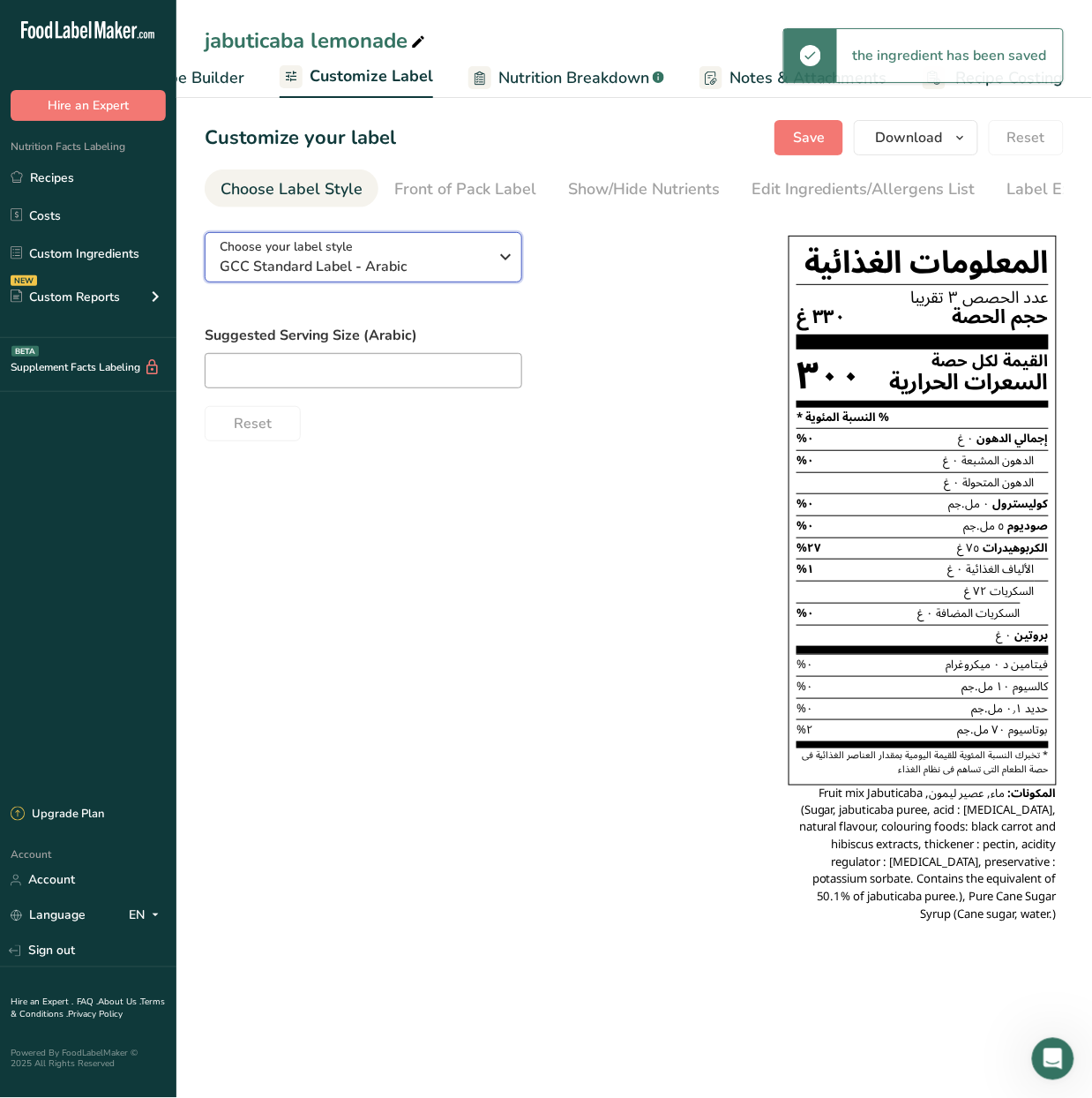
click at [492, 256] on div "Choose your label style GCC Standard Label - Arabic" at bounding box center [360, 257] width 282 height 39
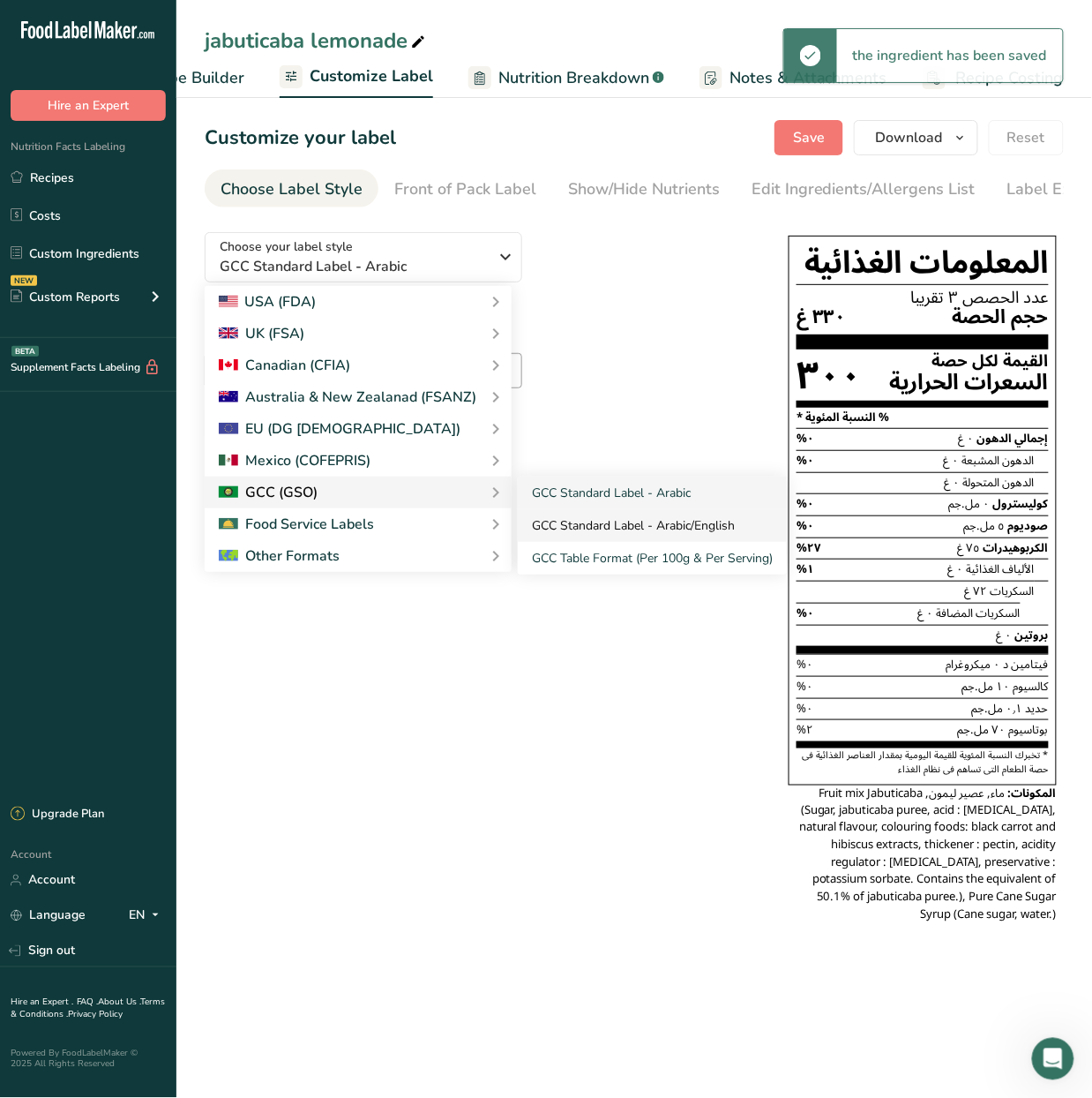
click at [614, 524] on link "GCC Standard Label - Arabic/English" at bounding box center [652, 526] width 269 height 33
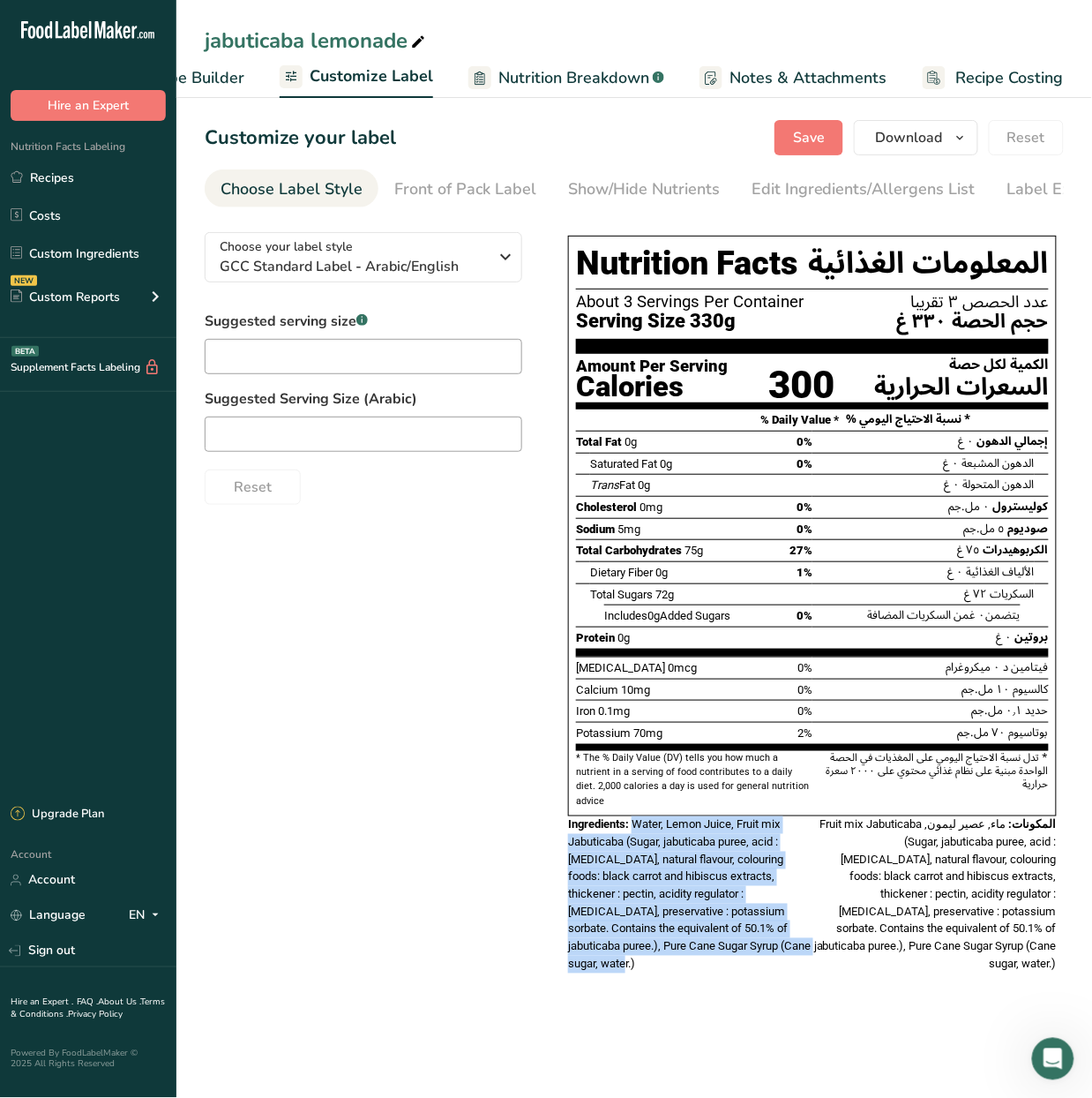
drag, startPoint x: 776, startPoint y: 943, endPoint x: 635, endPoint y: 816, distance: 189.8
click at [635, 816] on div "Ingredients: Water, Lemon Juice, Fruit mix Jabuticaba (Sugar, jabuticaba puree,…" at bounding box center [690, 894] width 244 height 156
copy span "Water, Lemon Juice, Fruit mix Jabuticaba (Sugar, jabuticaba puree, acid : [MEDI…"
click at [788, 135] on button "Save" at bounding box center [809, 138] width 68 height 36
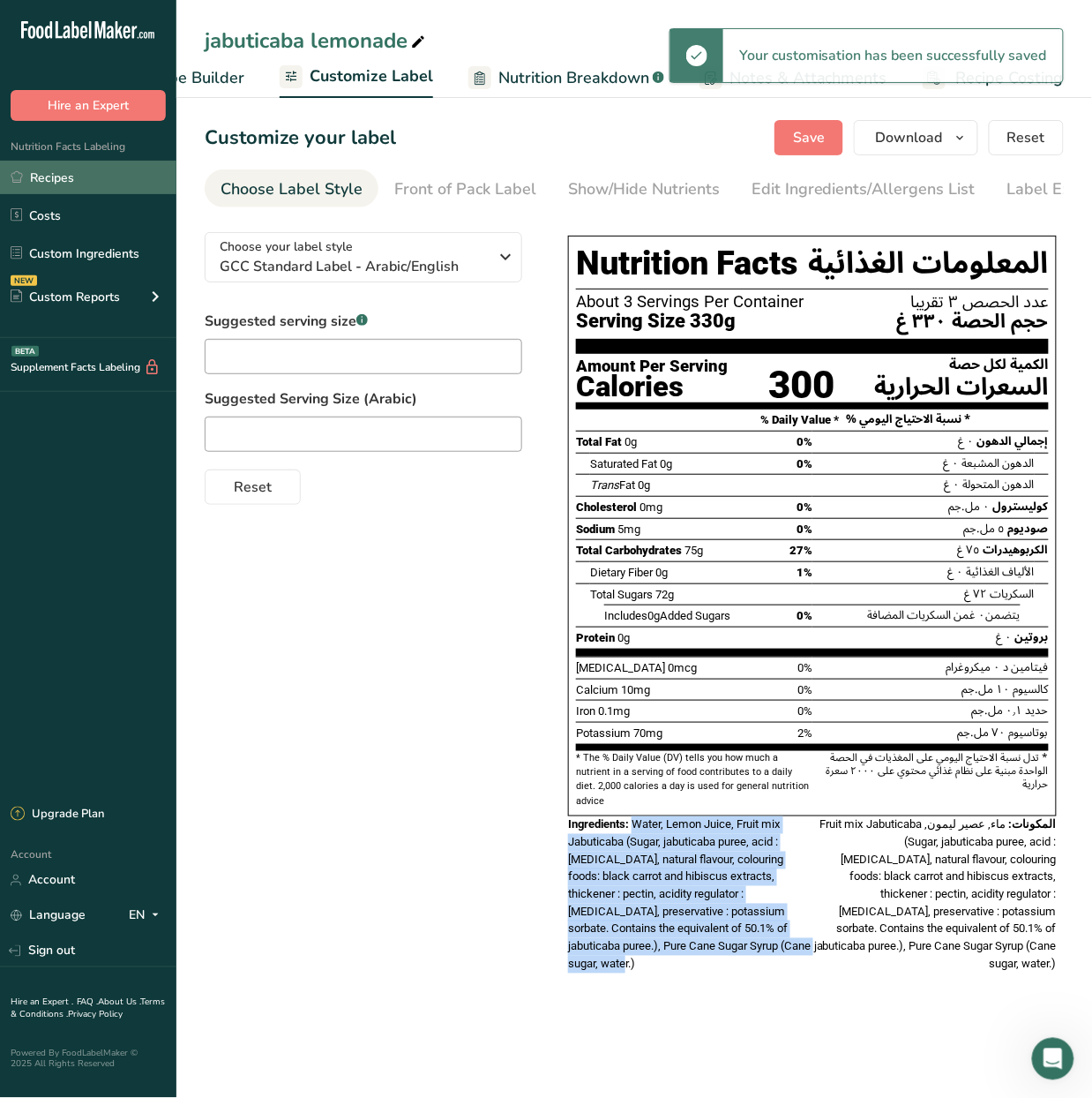
click at [99, 180] on link "Recipes" at bounding box center [88, 177] width 176 height 34
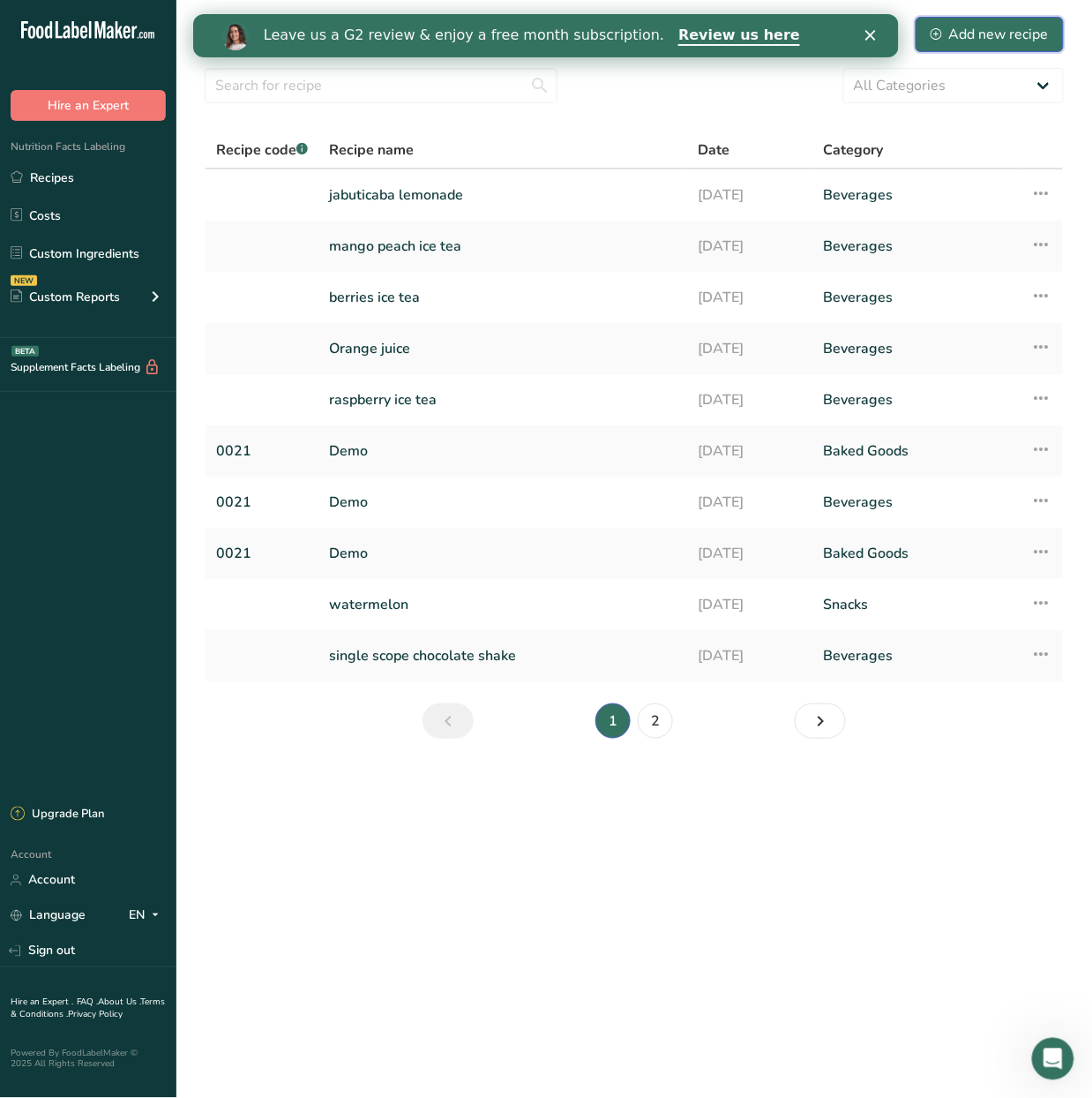
click at [972, 44] on button "Add new recipe" at bounding box center [990, 35] width 148 height 36
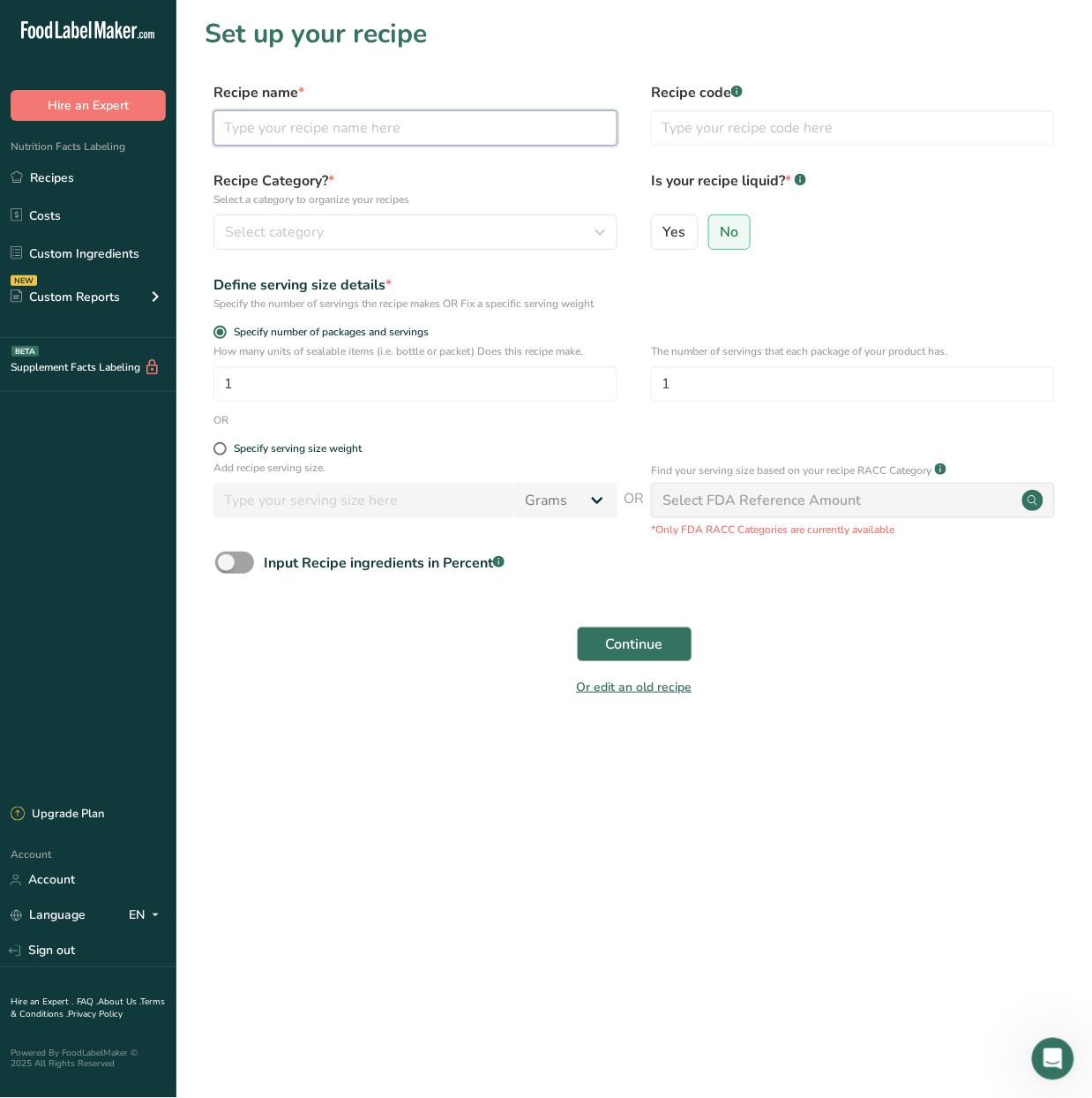
drag, startPoint x: 270, startPoint y: 129, endPoint x: 245, endPoint y: 139, distance: 26.9
click at [270, 129] on input "text" at bounding box center [416, 129] width 404 height 36
type input "cucumber cooler"
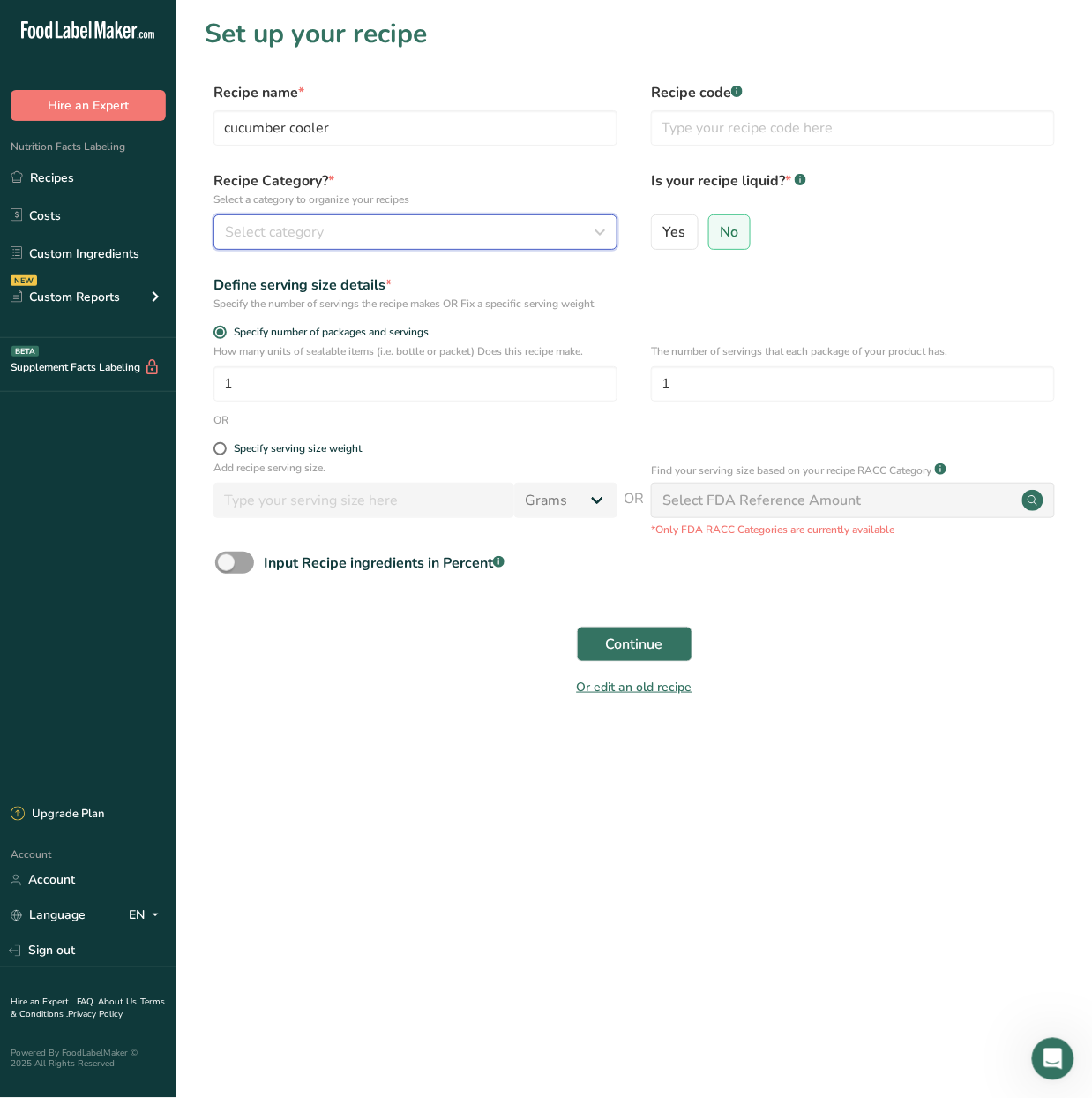
click at [516, 230] on div "Select category" at bounding box center [410, 232] width 371 height 22
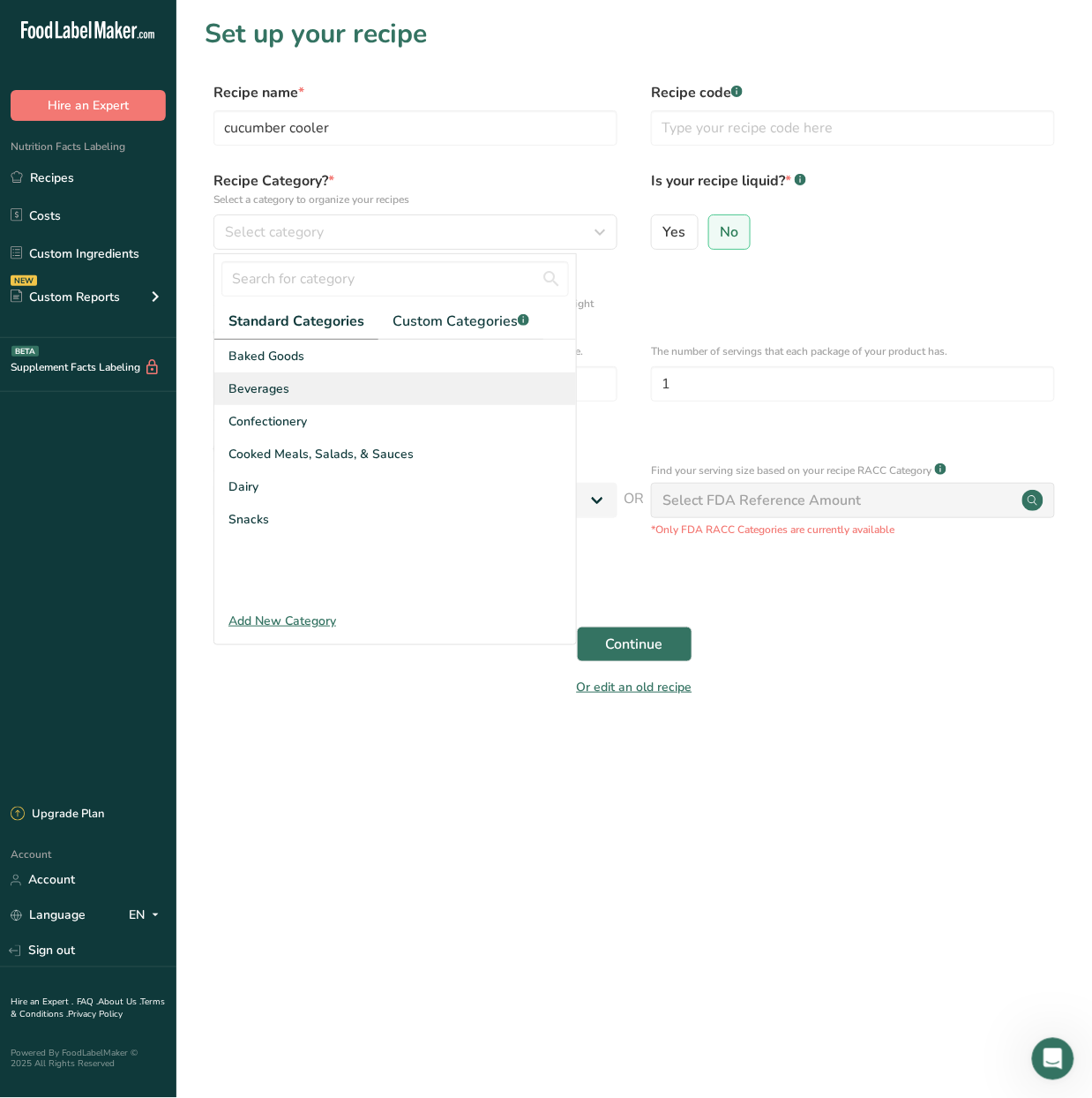
click at [456, 404] on div "Beverages" at bounding box center [395, 389] width 362 height 33
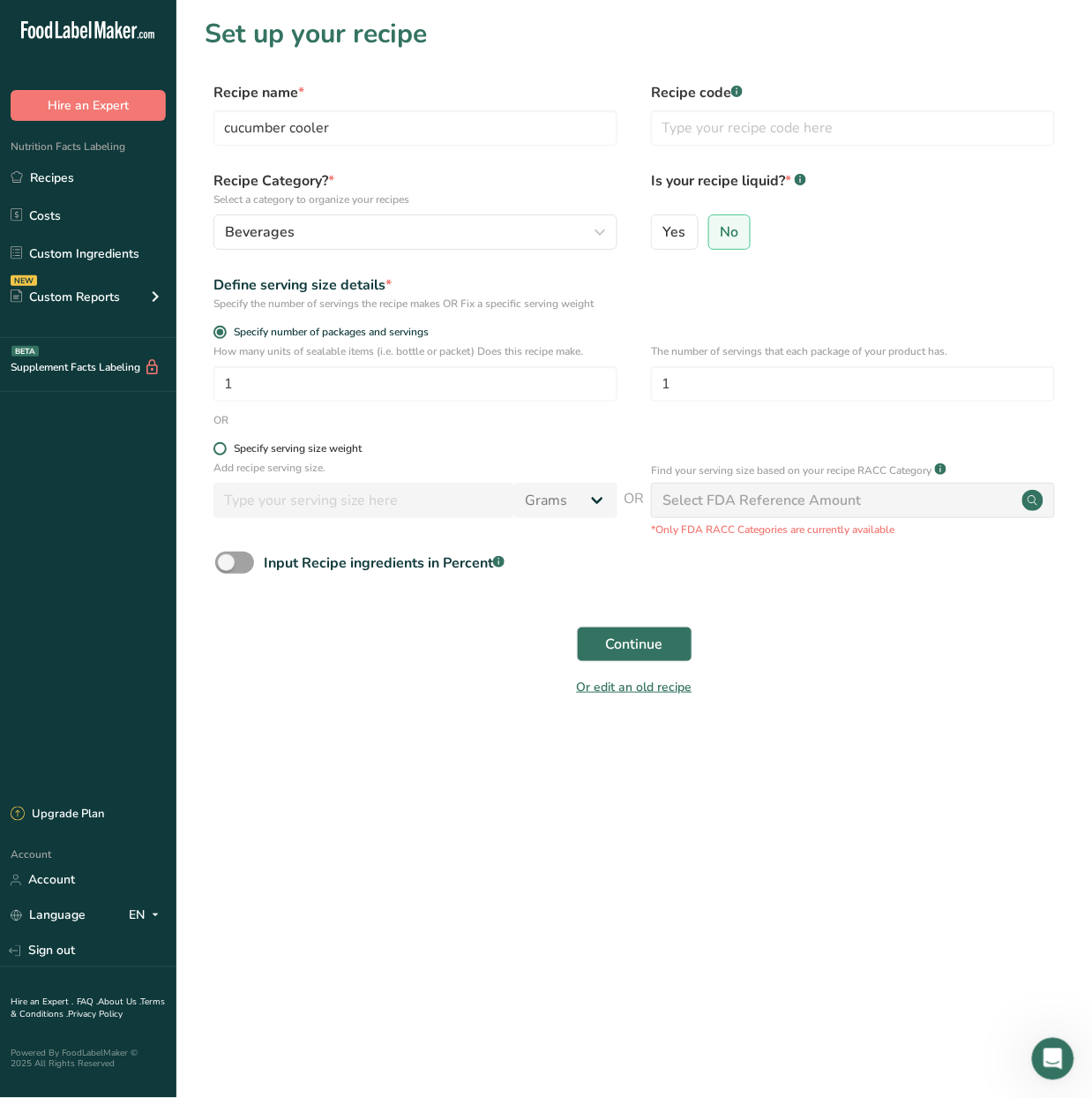
click at [276, 452] on div "Specify serving size weight" at bounding box center [297, 449] width 128 height 13
click at [225, 452] on input "Specify serving size weight" at bounding box center [220, 449] width 11 height 11
radio input "true"
radio input "false"
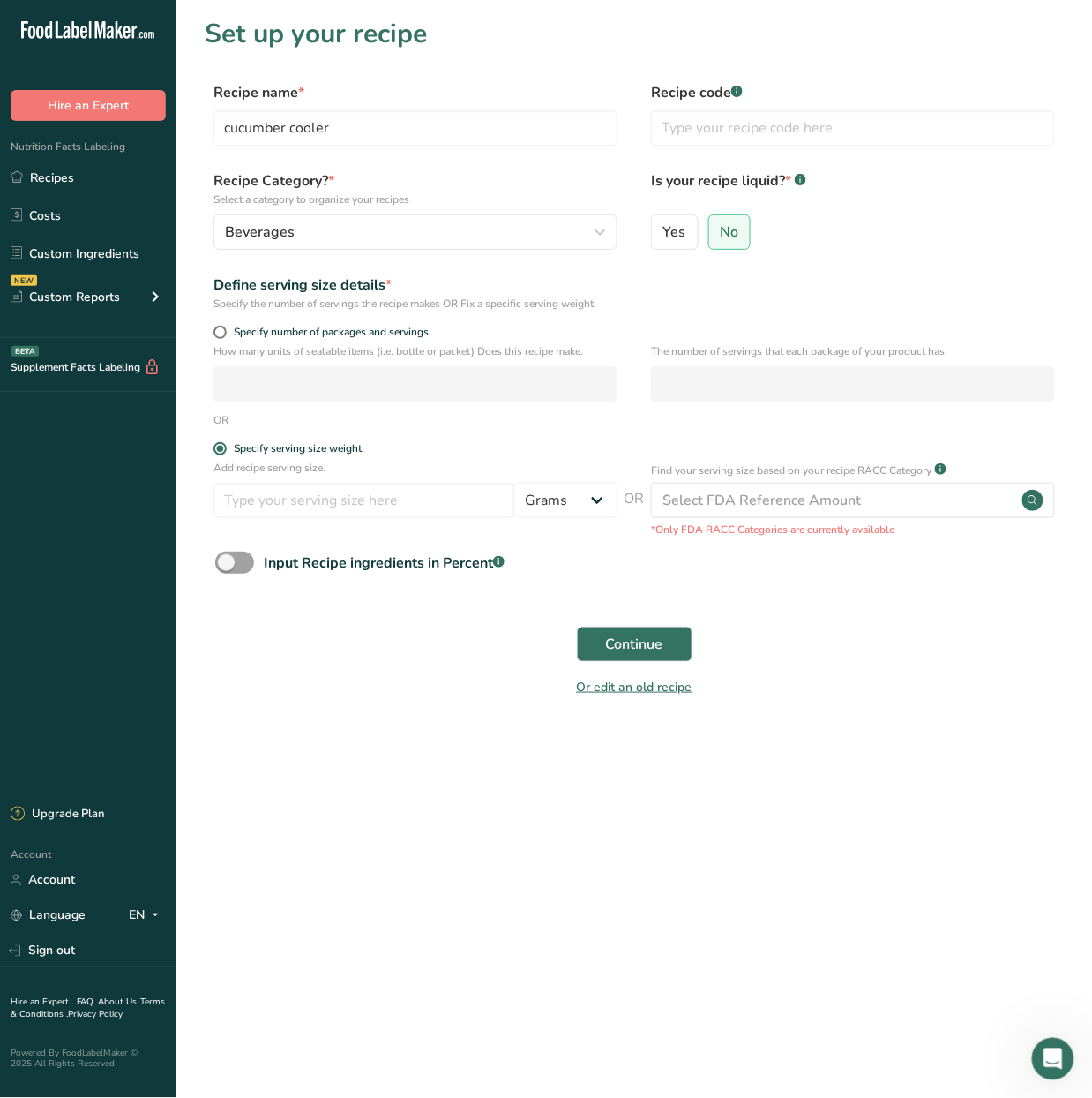
click at [311, 520] on div "Add recipe serving size. Grams kg mg mcg lb oz l mL fl oz tbsp tsp cup qt gallon" at bounding box center [416, 493] width 404 height 67
click at [341, 510] on input "number" at bounding box center [364, 500] width 301 height 36
type input "330"
click at [590, 516] on select "Grams kg mg mcg lb oz l mL fl oz tbsp tsp cup qt gallon" at bounding box center [566, 500] width 103 height 36
select select "17"
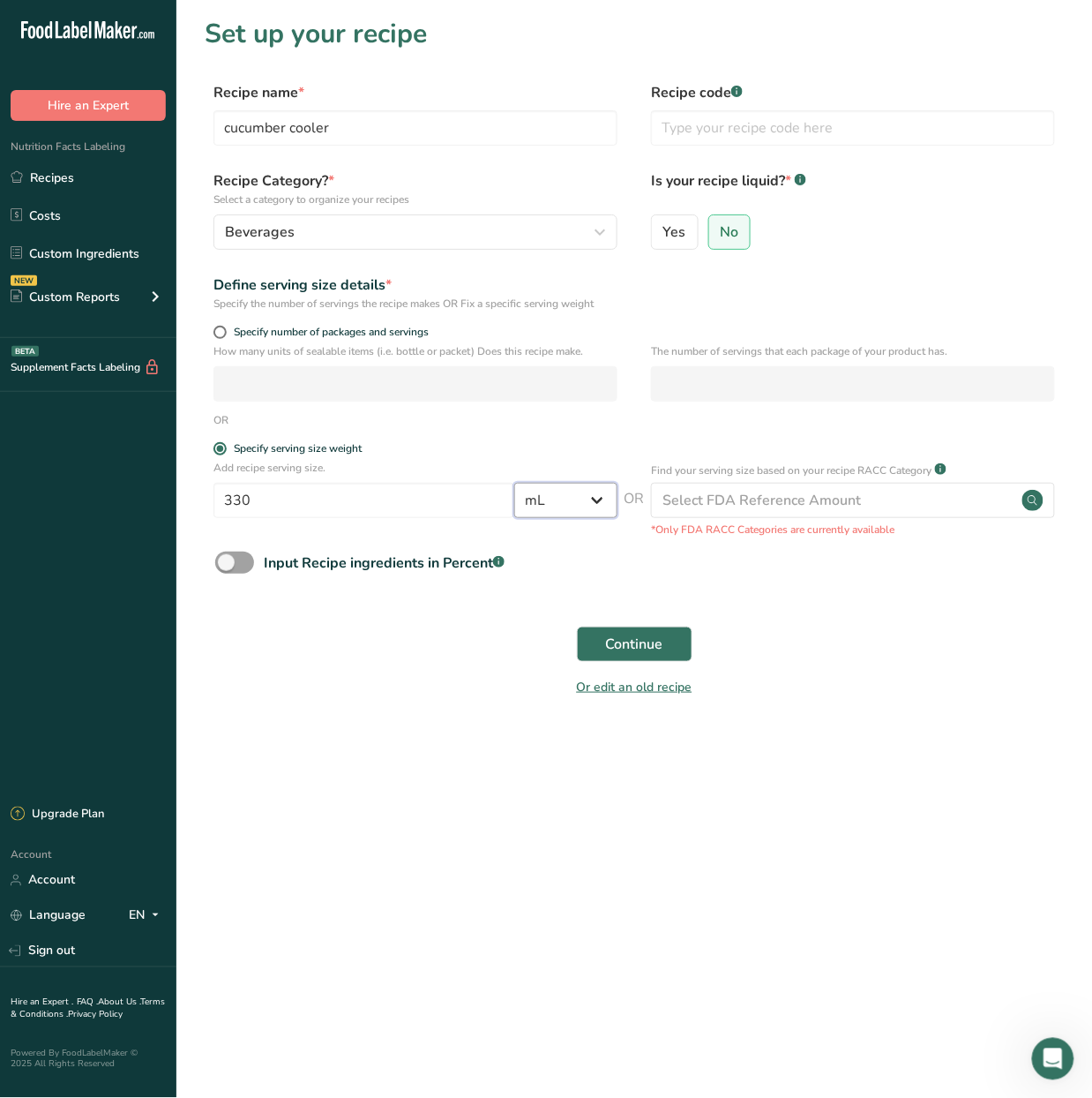
click at [514, 484] on select "Grams kg mg mcg lb oz l mL fl oz tbsp tsp cup qt gallon" at bounding box center [566, 500] width 103 height 36
select select "22"
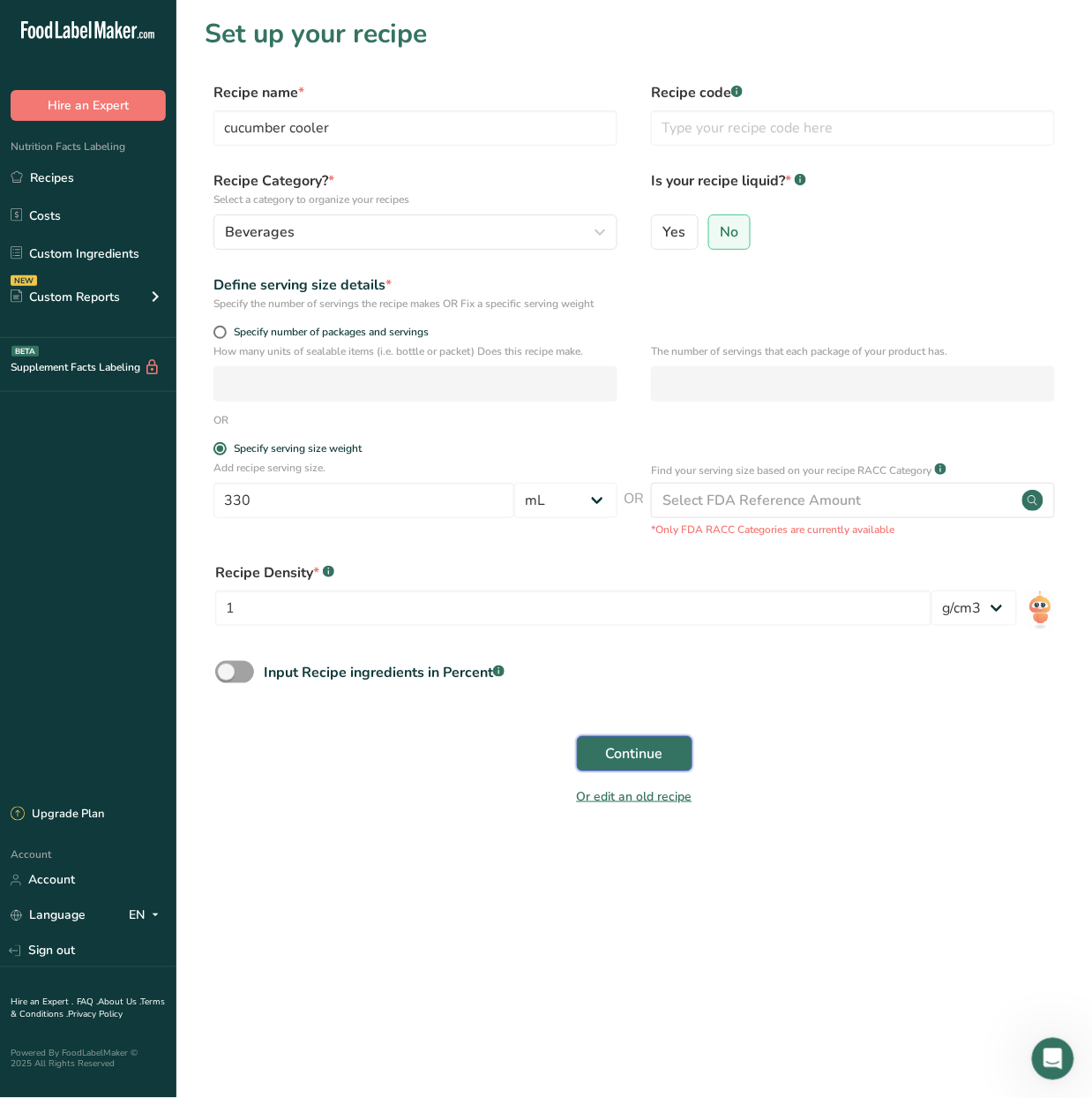
click at [644, 749] on span "Continue" at bounding box center [634, 754] width 57 height 22
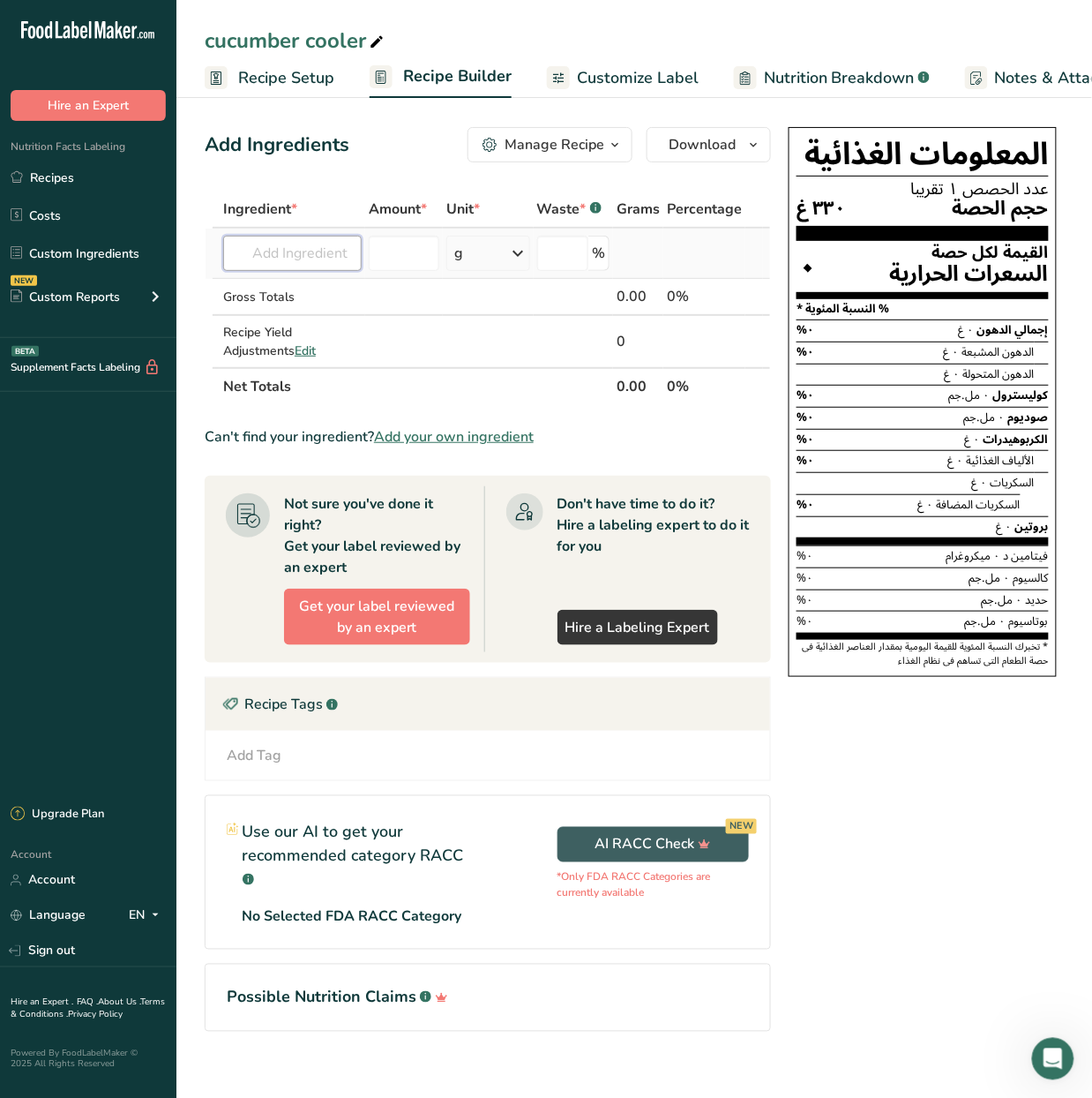
click at [322, 266] on input "text" at bounding box center [293, 253] width 139 height 36
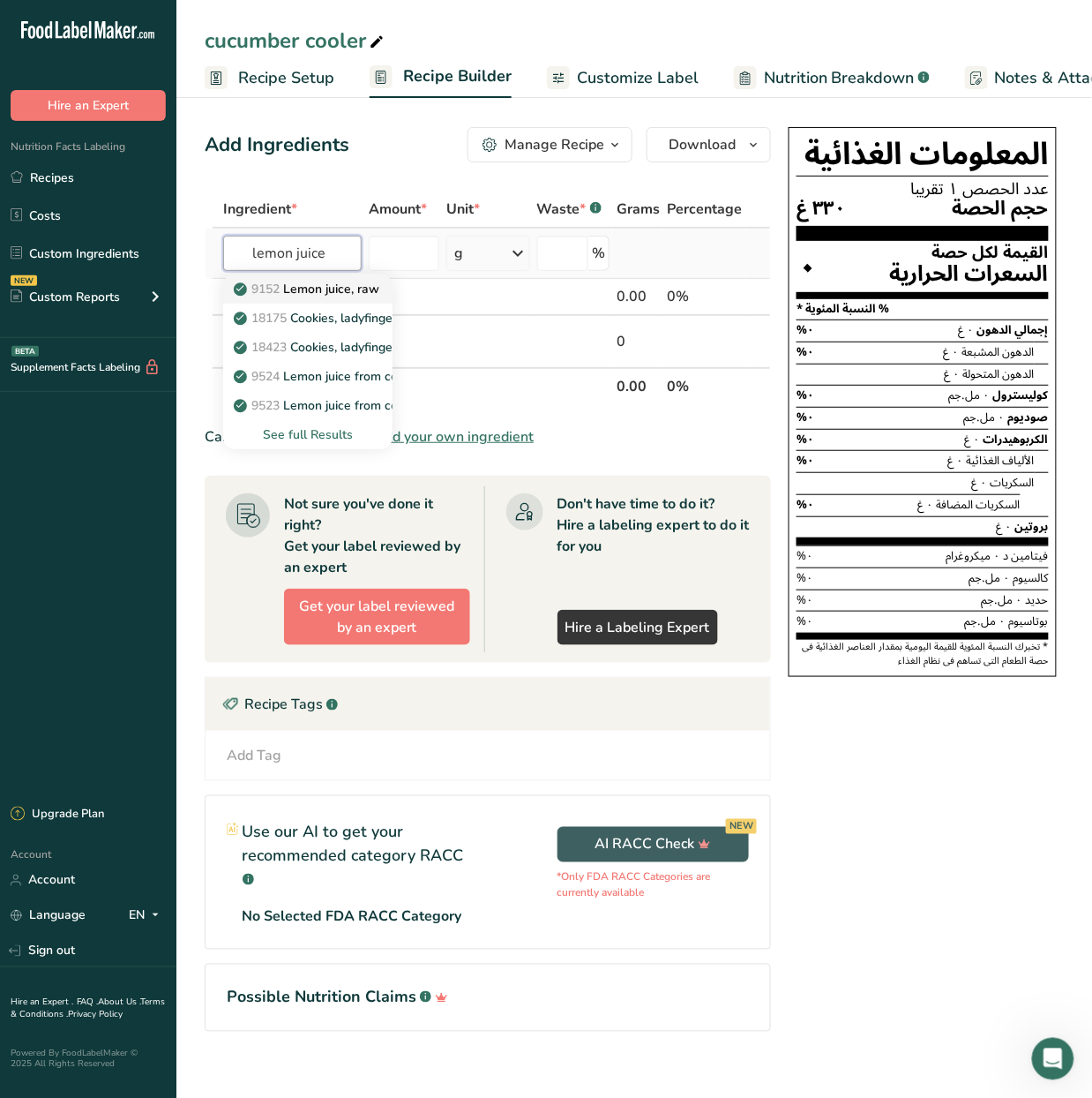
type input "lemon juice"
click at [314, 288] on p "9152 Lemon juice, raw" at bounding box center [308, 289] width 142 height 19
type input "Lemon juice, raw"
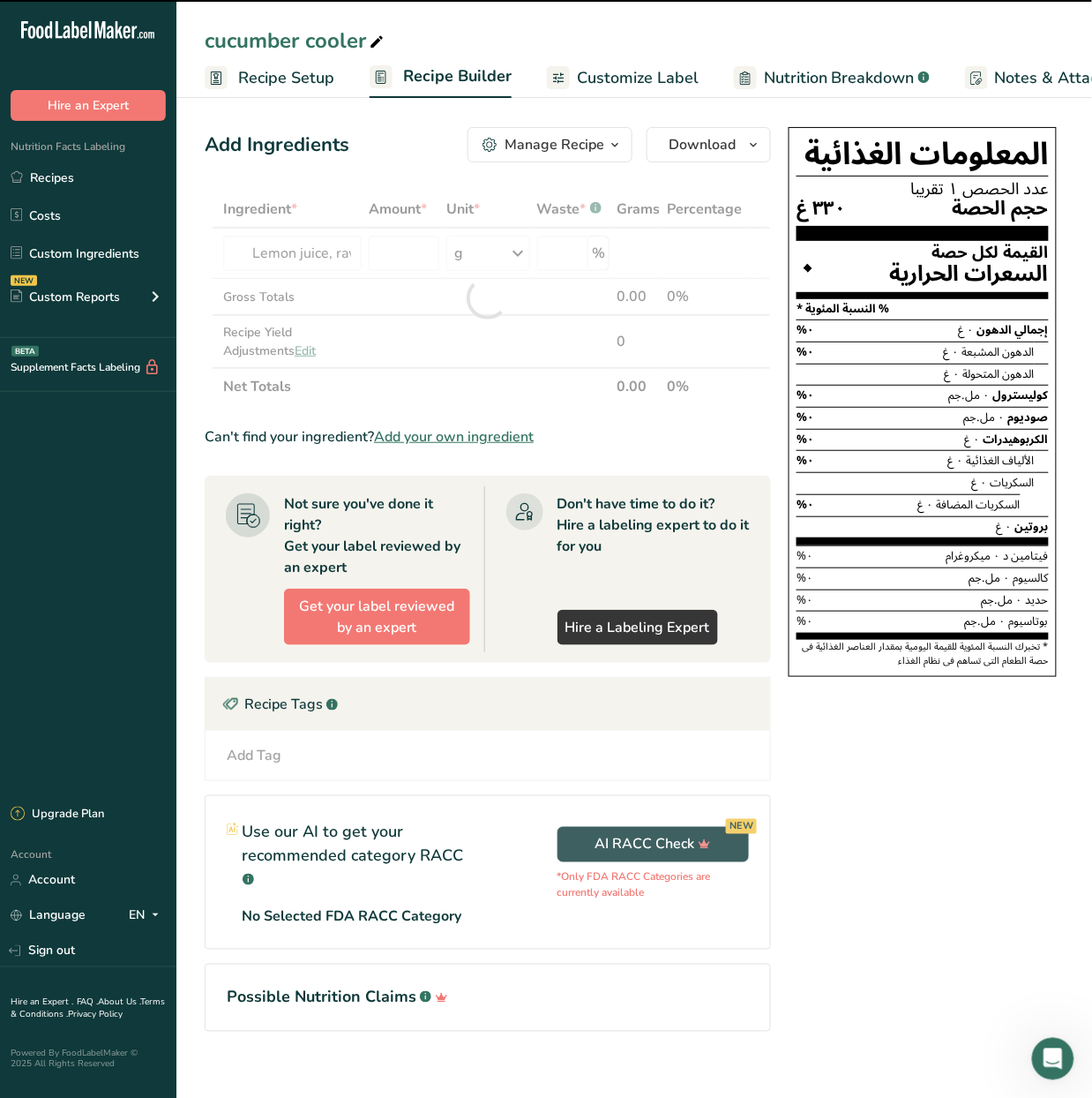
type input "0"
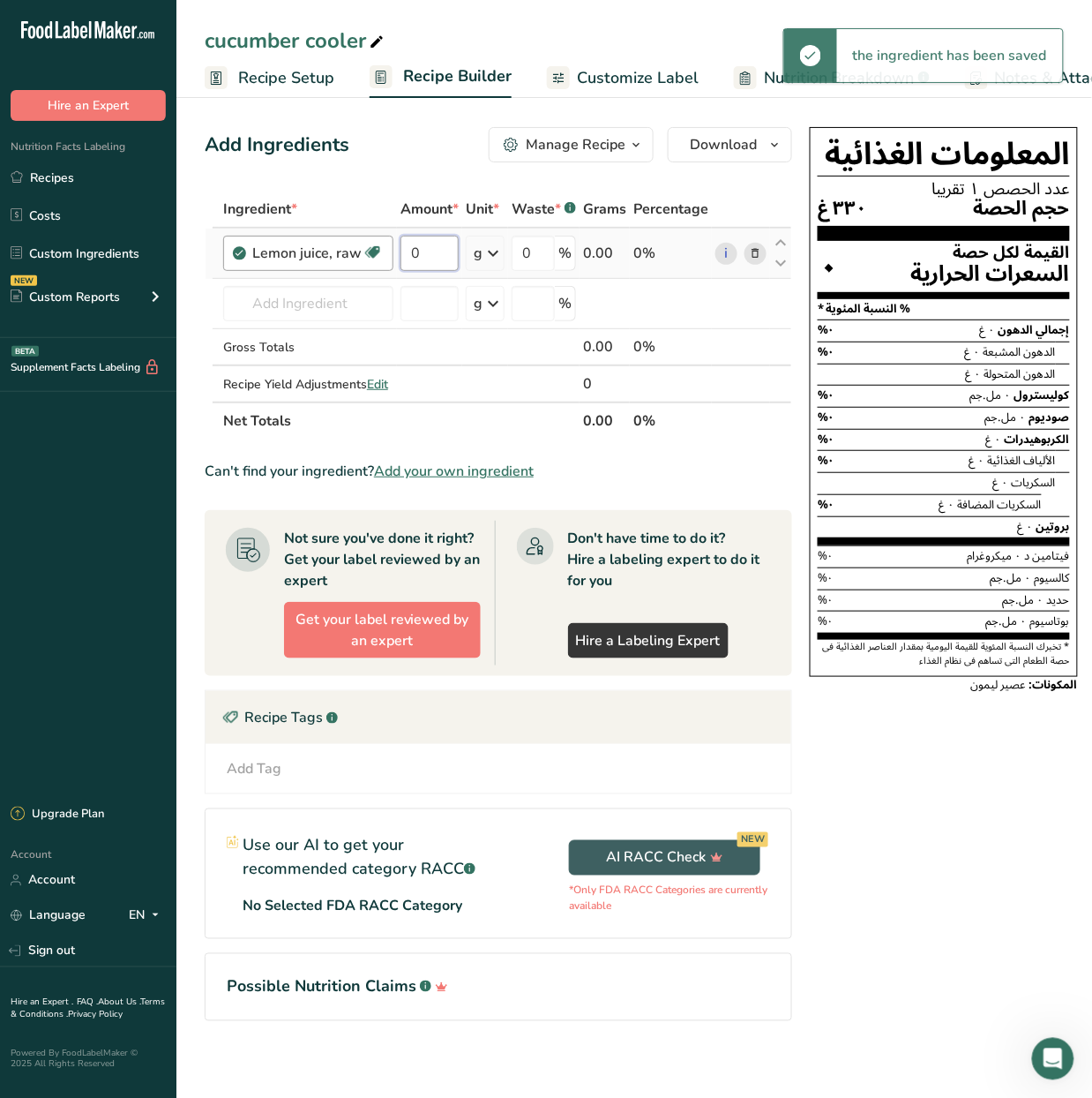
drag, startPoint x: 421, startPoint y: 248, endPoint x: 378, endPoint y: 263, distance: 45.5
click at [378, 263] on tr "Lemon juice, raw Source of Antioxidants Dairy free Gluten free Vegan Vegetarian…" at bounding box center [498, 254] width 585 height 51
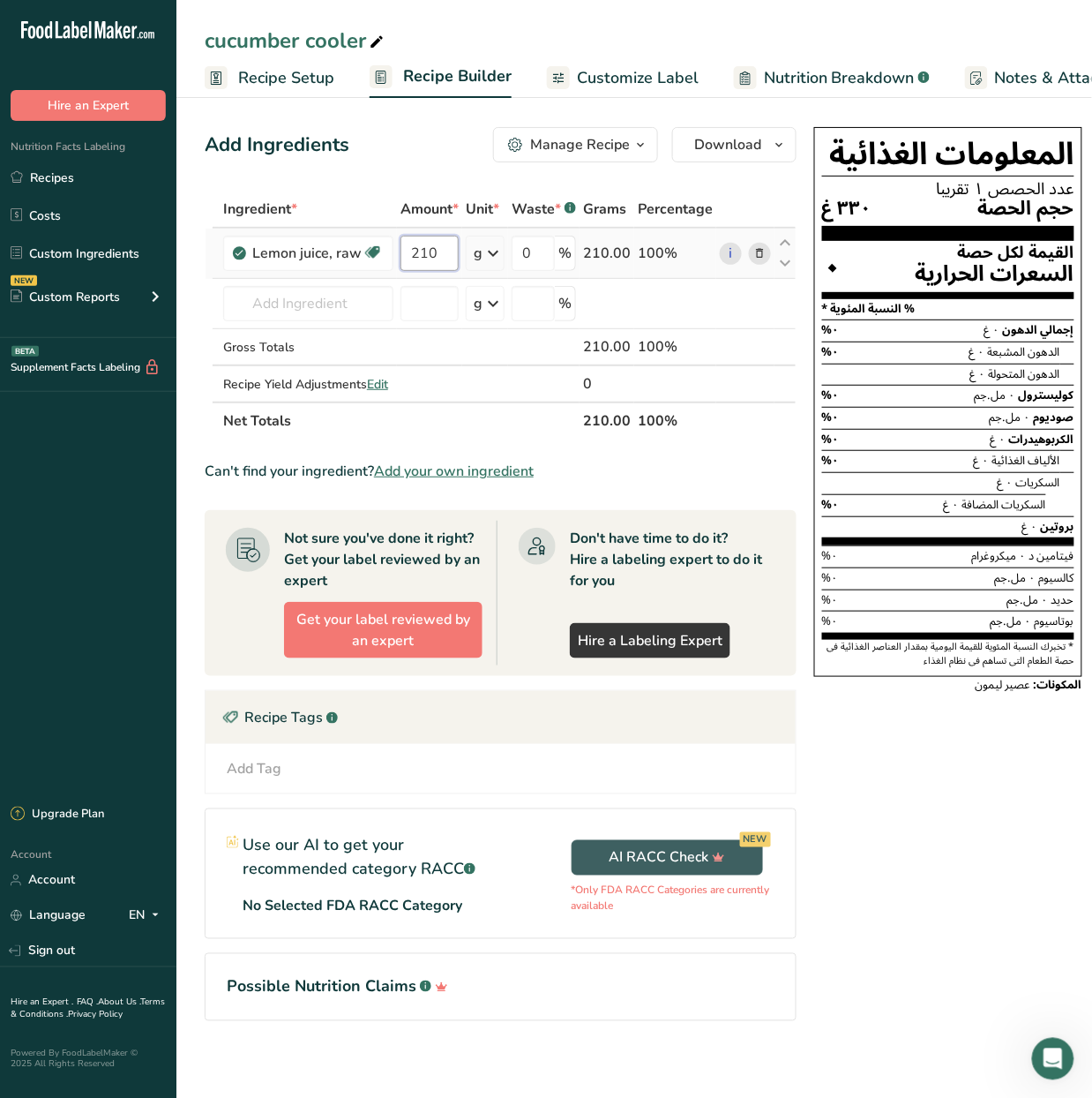
type input "210"
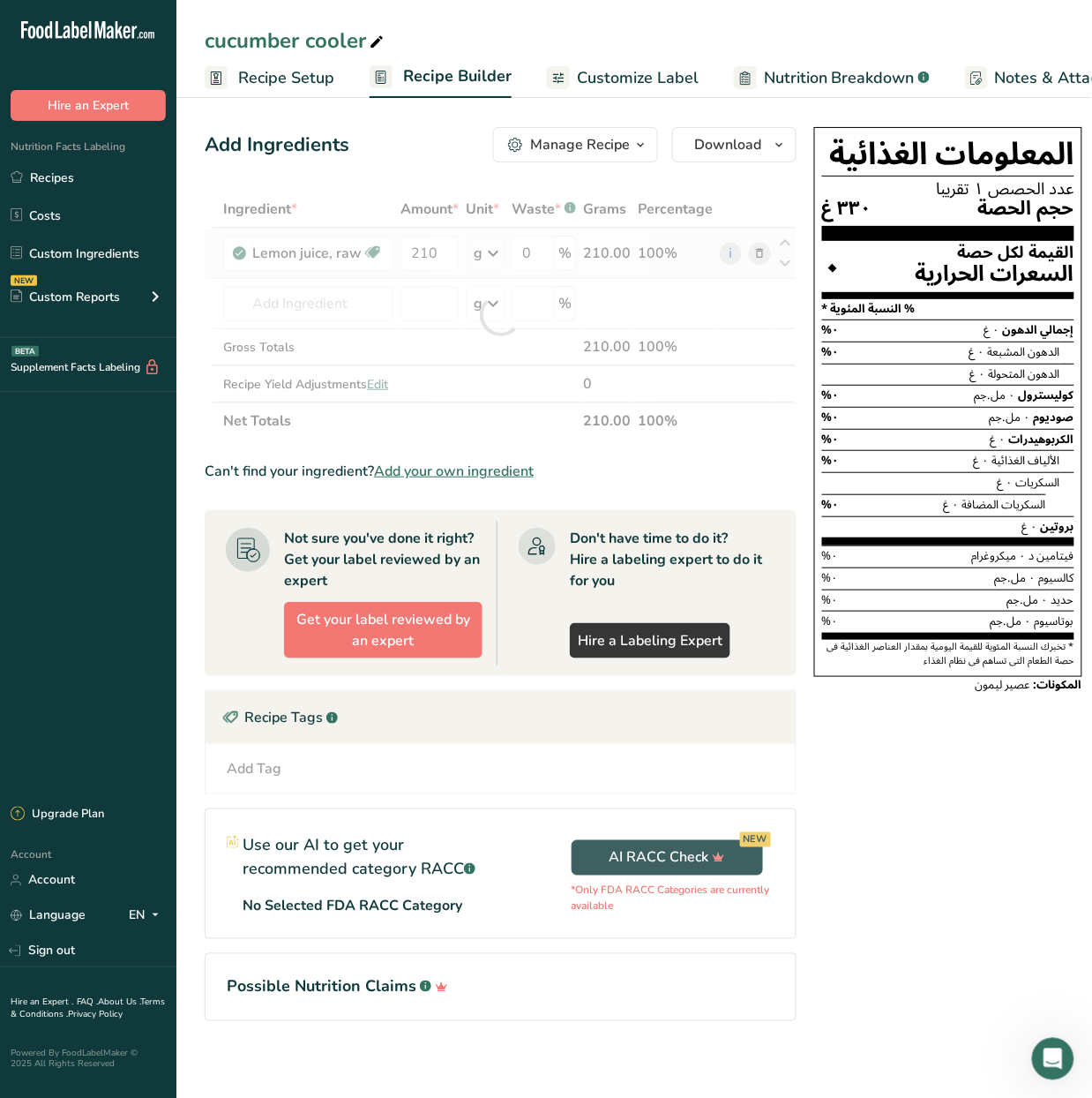
click at [493, 248] on div "Ingredient * Amount * Unit * Waste * .a-a{fill:#347362;}.b-a{fill:#fff;} Grams …" at bounding box center [500, 314] width 592 height 249
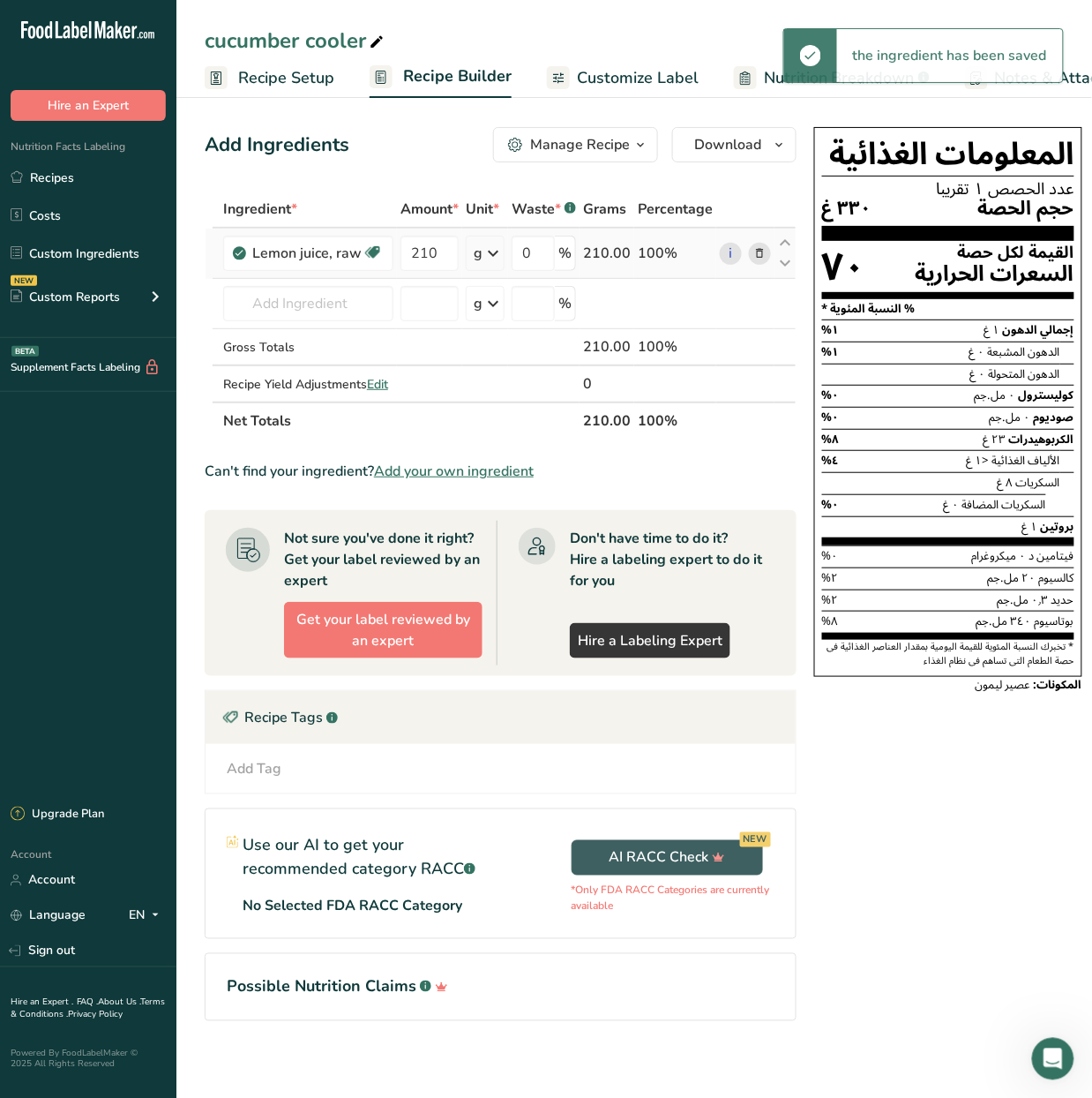
click at [493, 248] on icon at bounding box center [493, 253] width 22 height 32
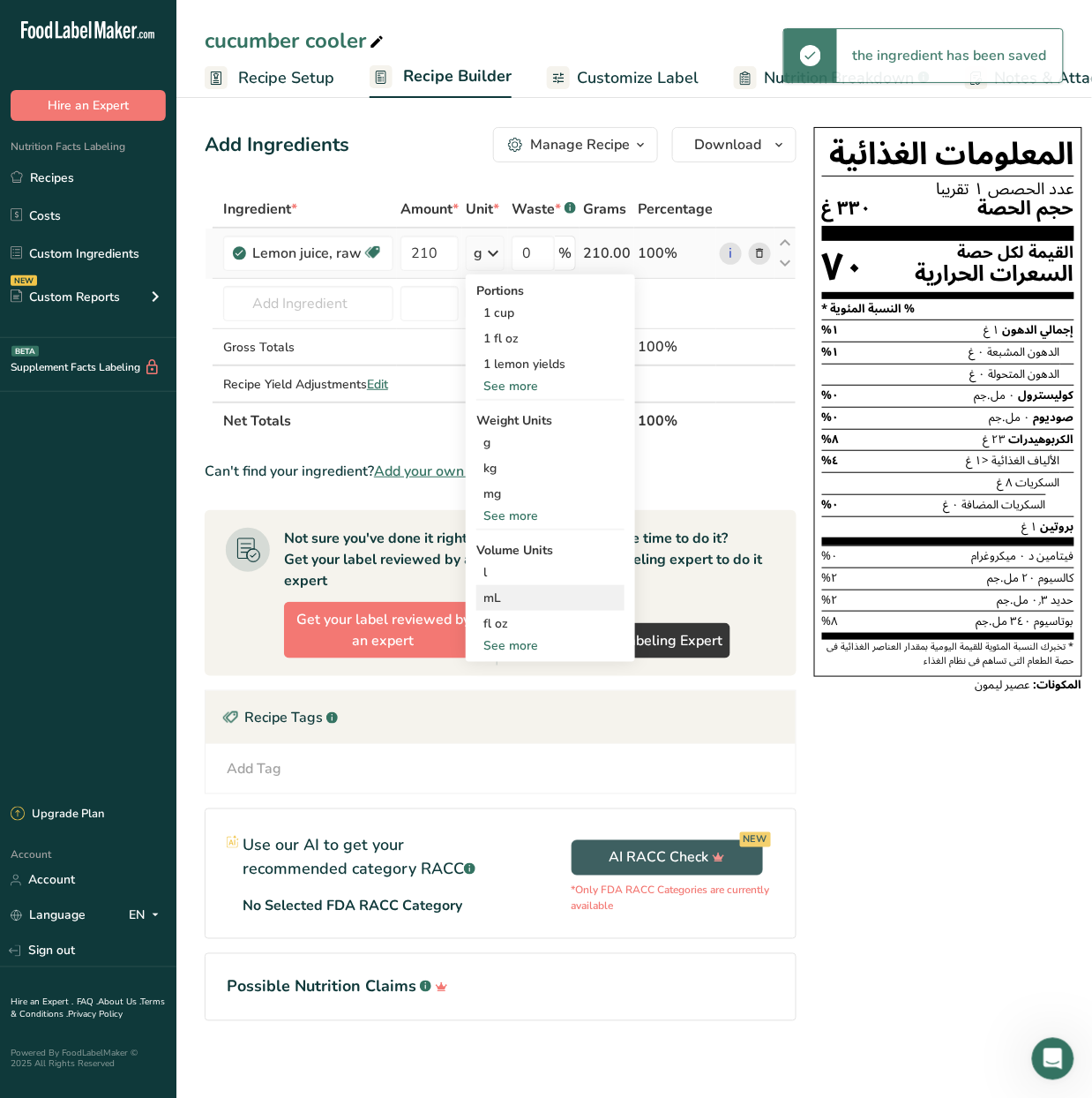
click at [537, 589] on div "mL" at bounding box center [550, 598] width 134 height 19
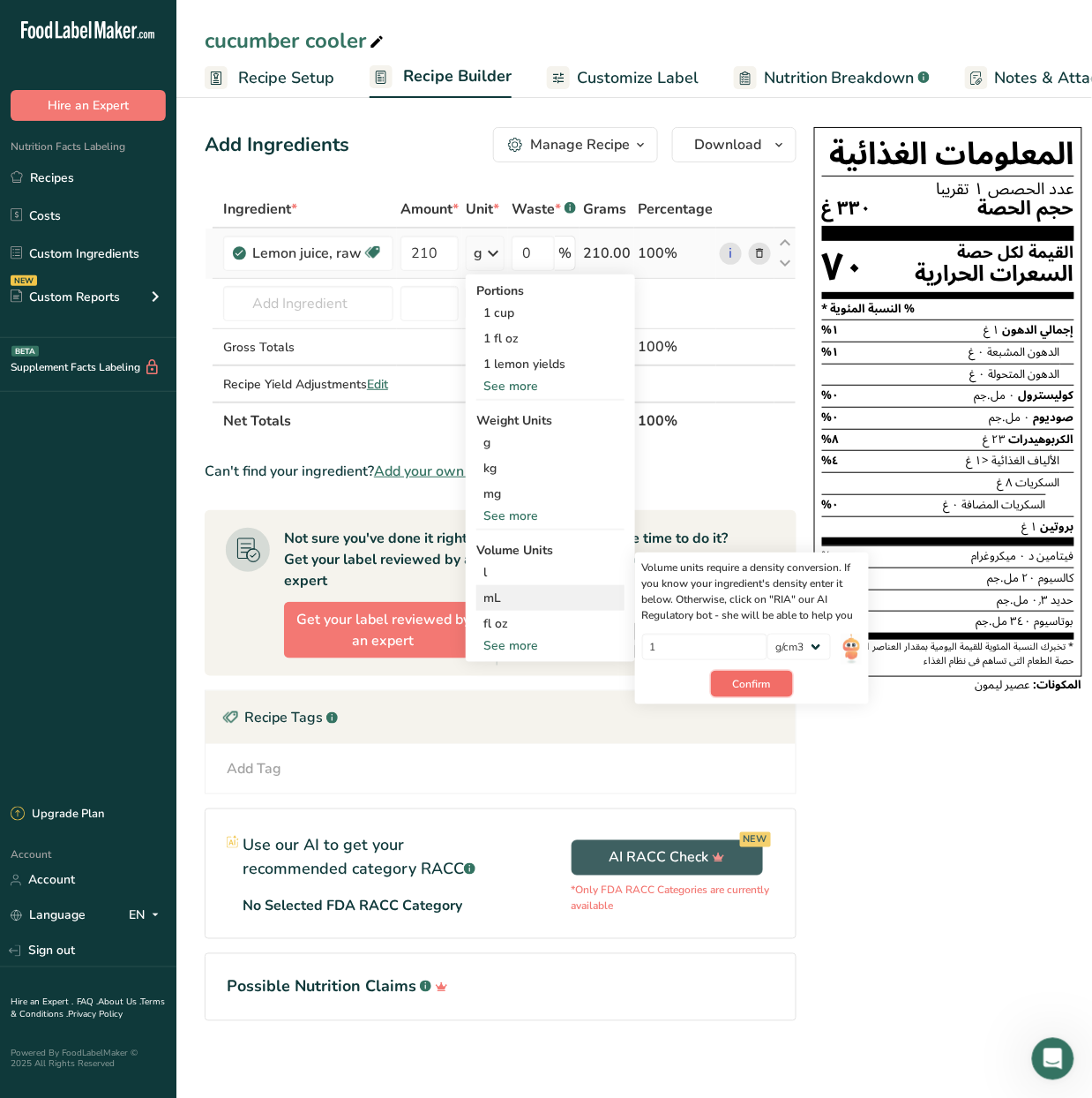
click at [751, 673] on button "Confirm" at bounding box center [751, 684] width 82 height 26
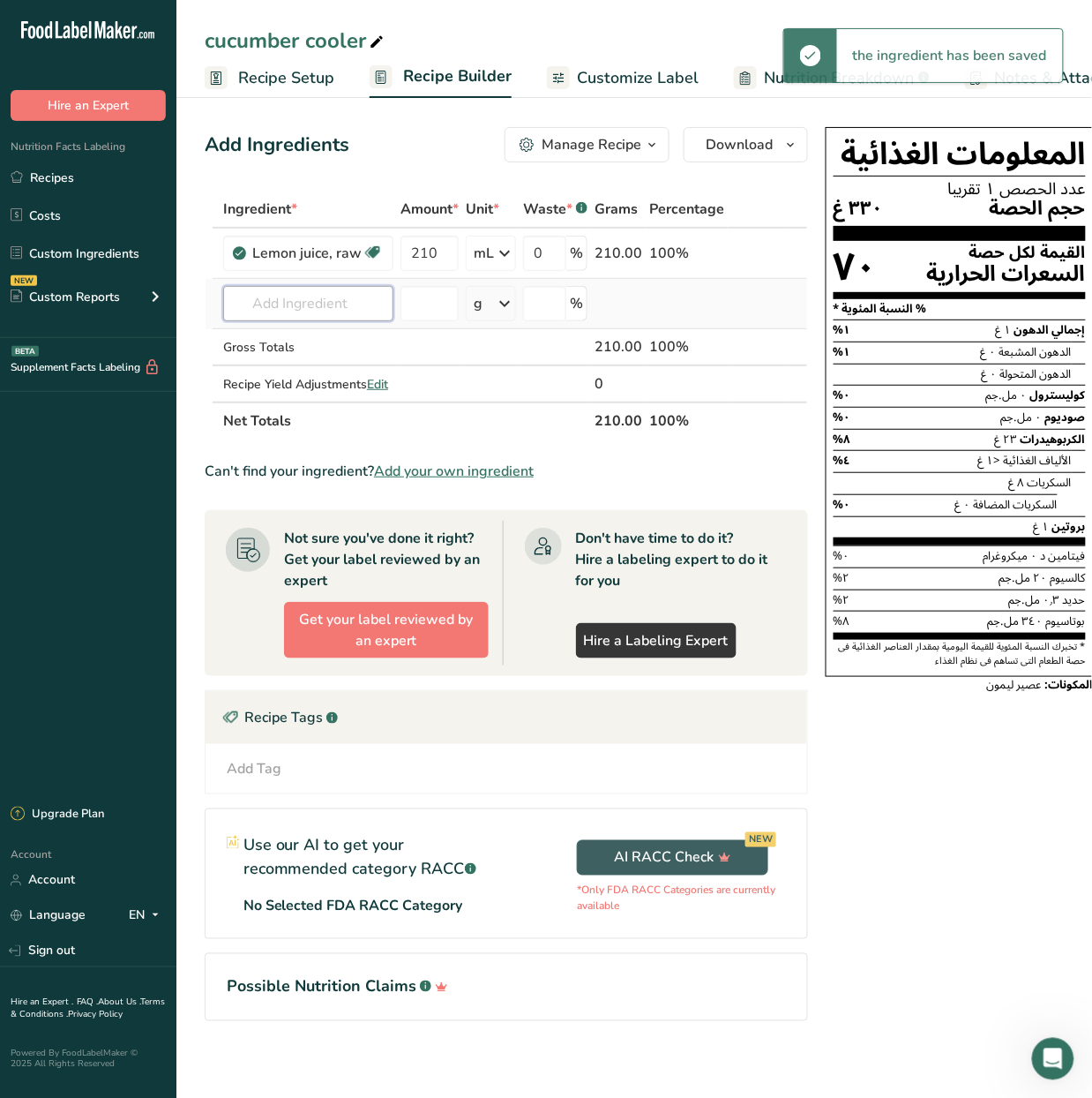
click at [307, 312] on input "text" at bounding box center [308, 304] width 170 height 36
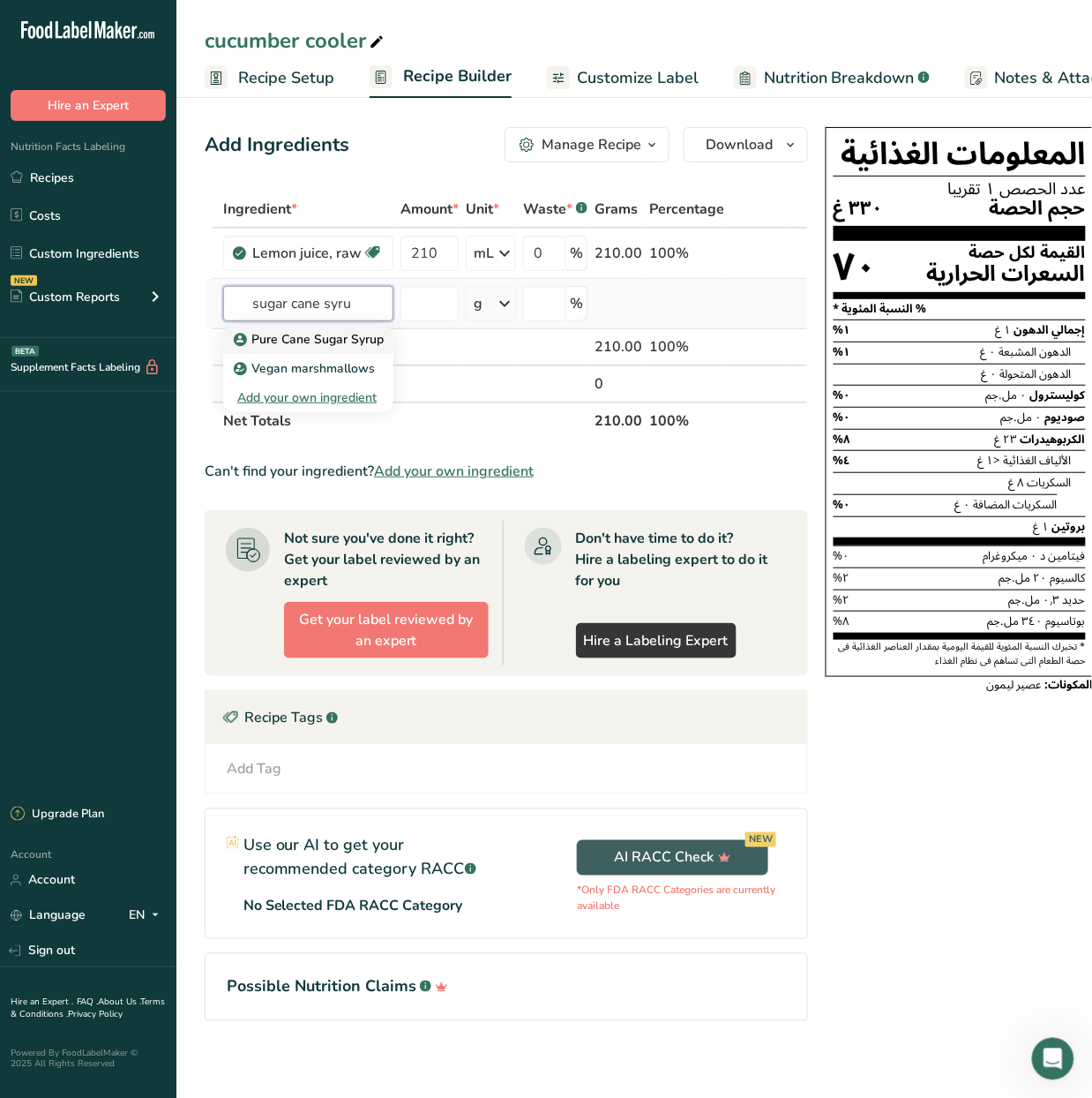
type input "sugar cane syru"
click at [354, 343] on p "Pure Cane Sugar Syrup" at bounding box center [311, 340] width 146 height 19
type input "Pure Cane Sugar Syrup"
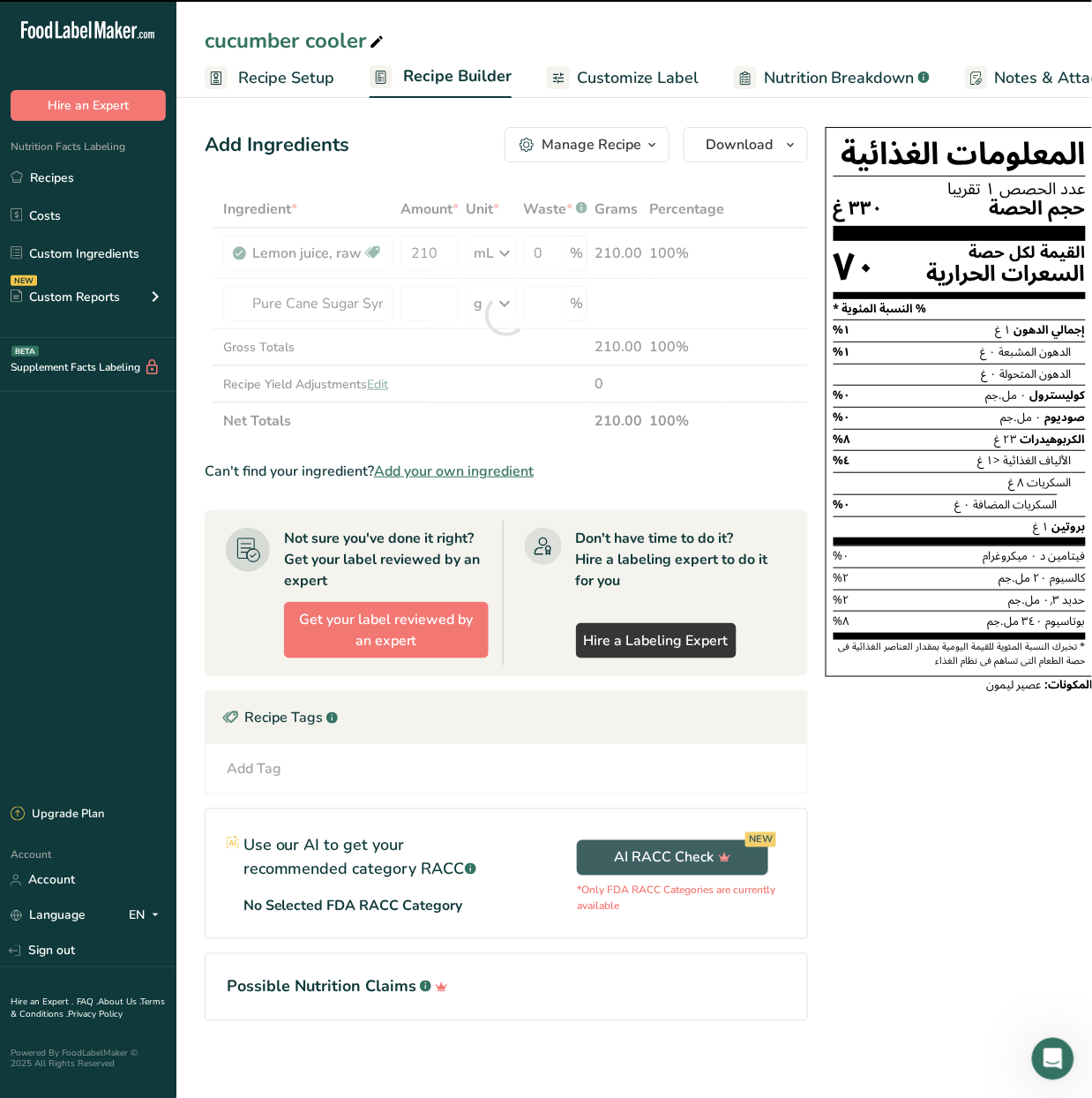
type input "0"
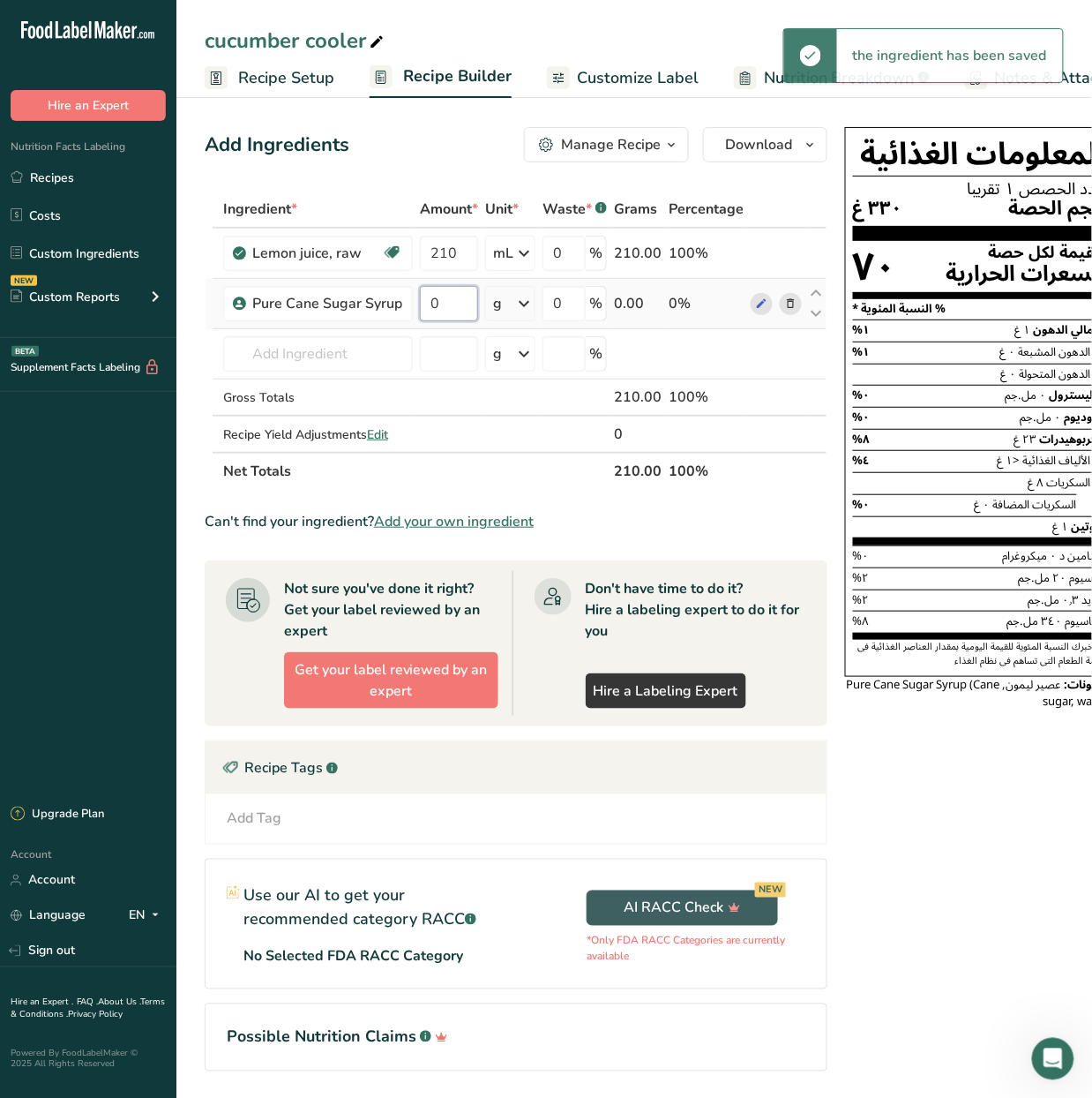
drag, startPoint x: 459, startPoint y: 297, endPoint x: 418, endPoint y: 301, distance: 41.2
click at [418, 301] on td "0" at bounding box center [449, 304] width 66 height 51
type input "105"
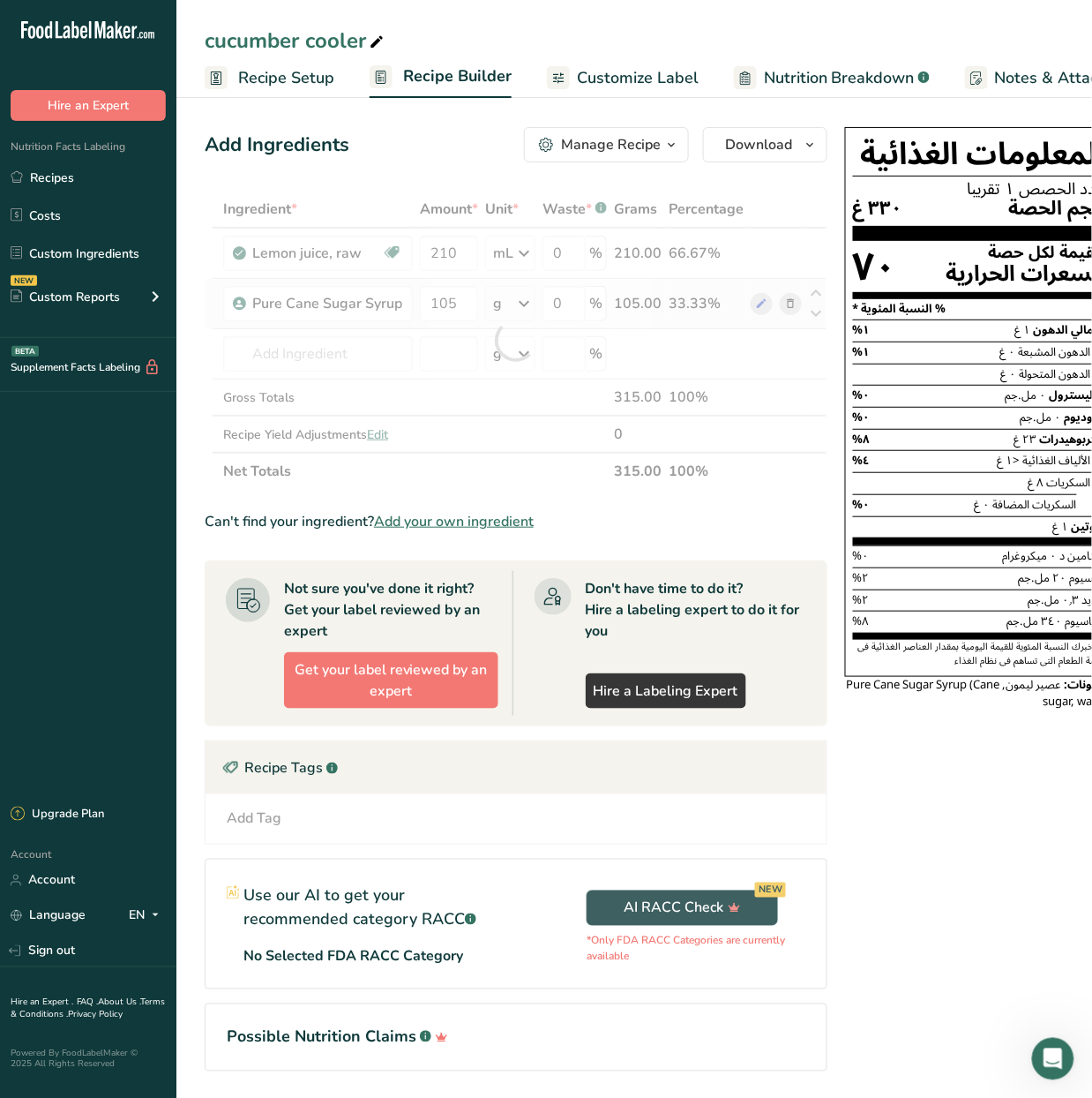
click at [520, 301] on div "Ingredient * Amount * Unit * Waste * .a-a{fill:#347362;}.b-a{fill:#fff;} Grams …" at bounding box center [516, 340] width 623 height 299
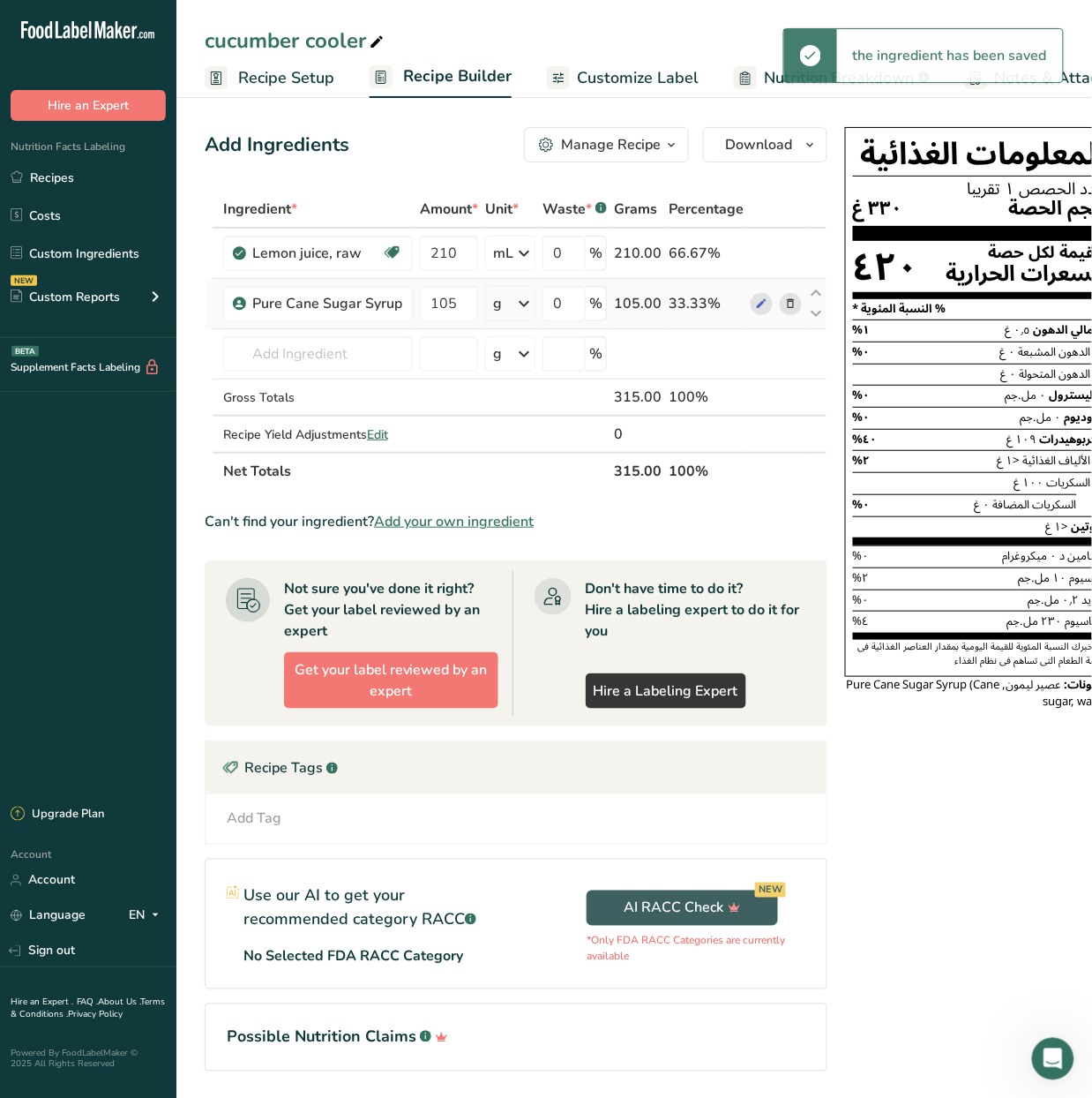
click at [520, 301] on icon at bounding box center [523, 304] width 22 height 32
click at [566, 517] on div "mL" at bounding box center [569, 526] width 134 height 19
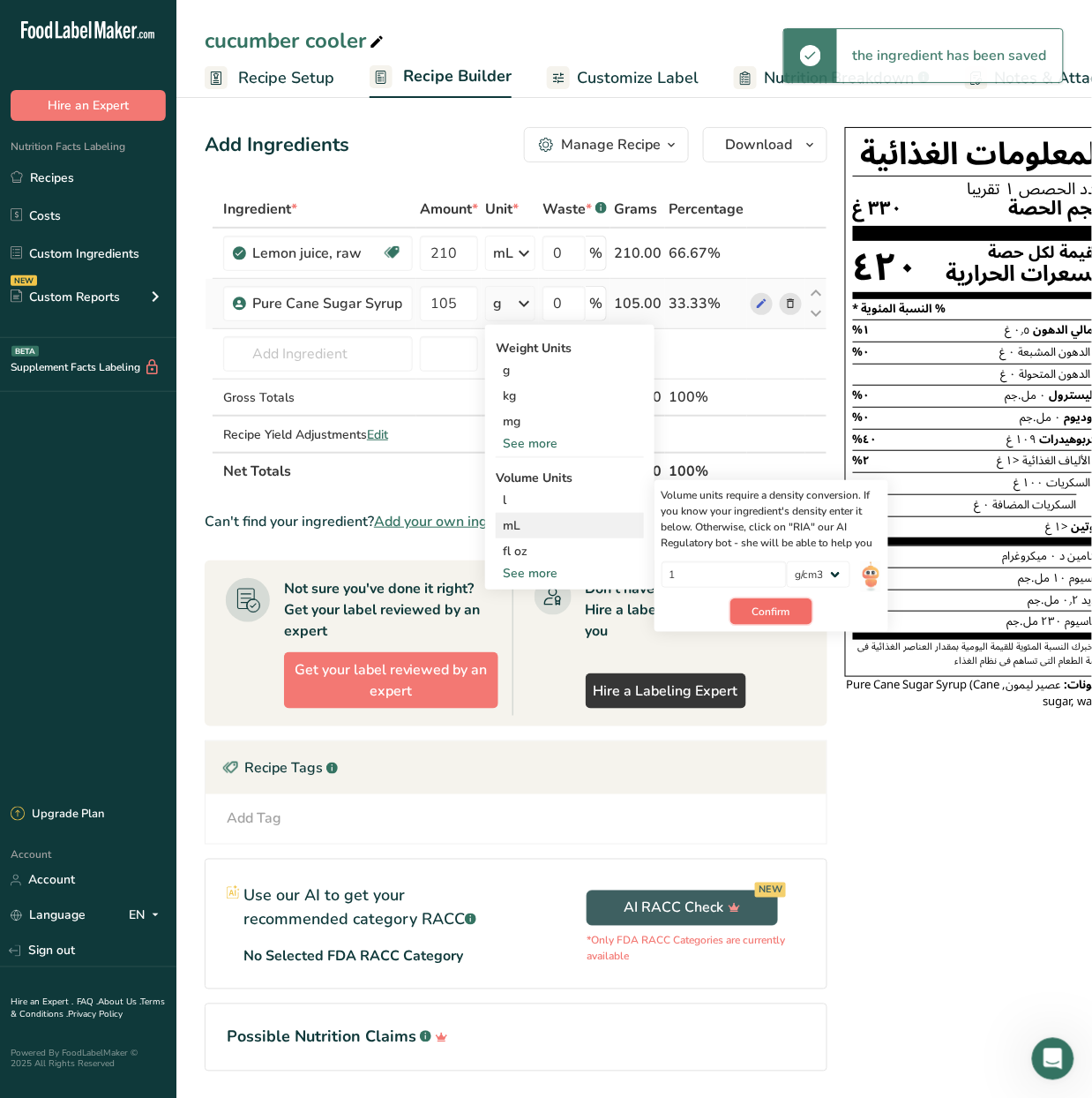
click at [759, 608] on span "Confirm" at bounding box center [771, 611] width 38 height 16
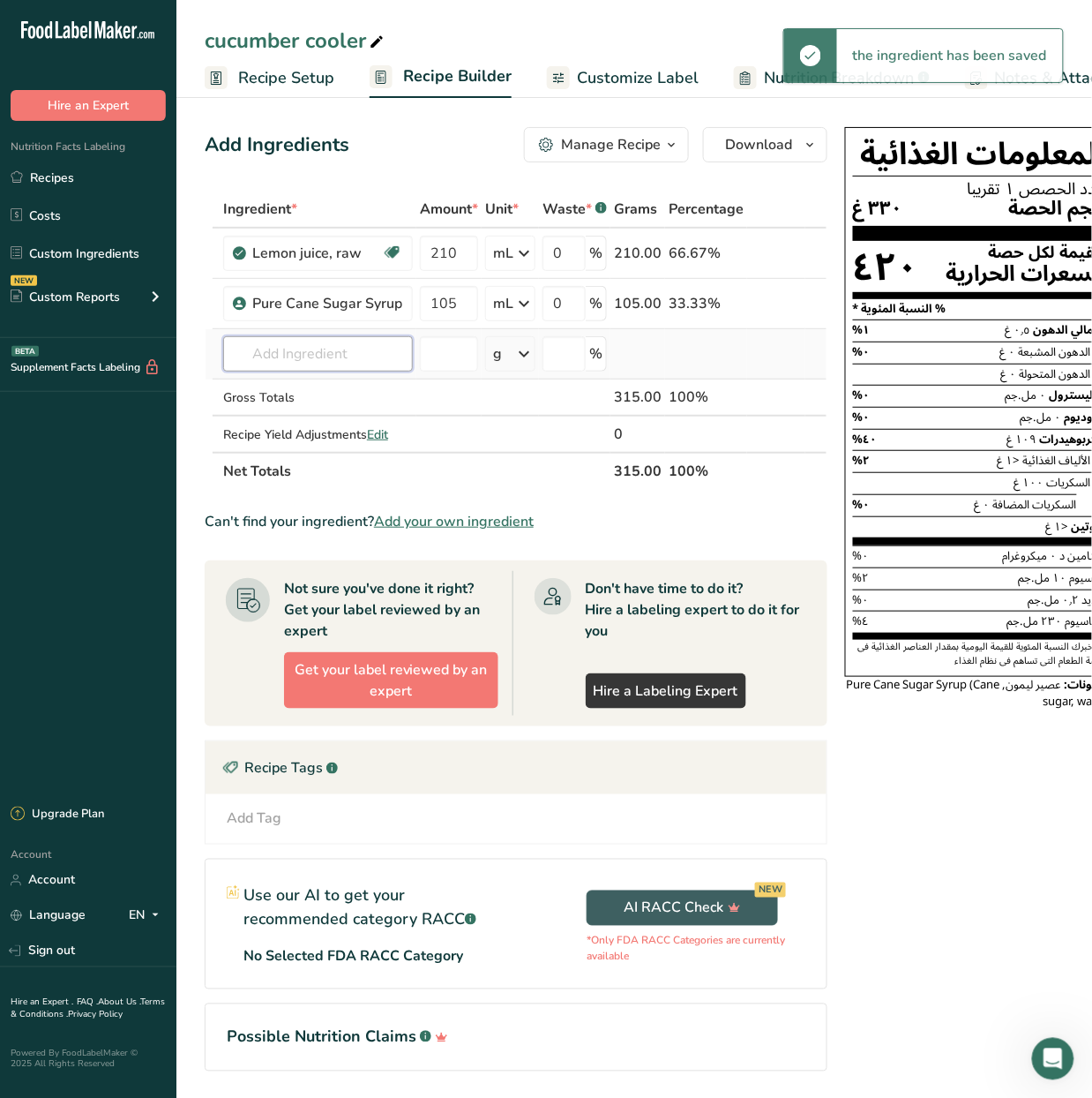
click at [308, 344] on input "text" at bounding box center [318, 354] width 190 height 36
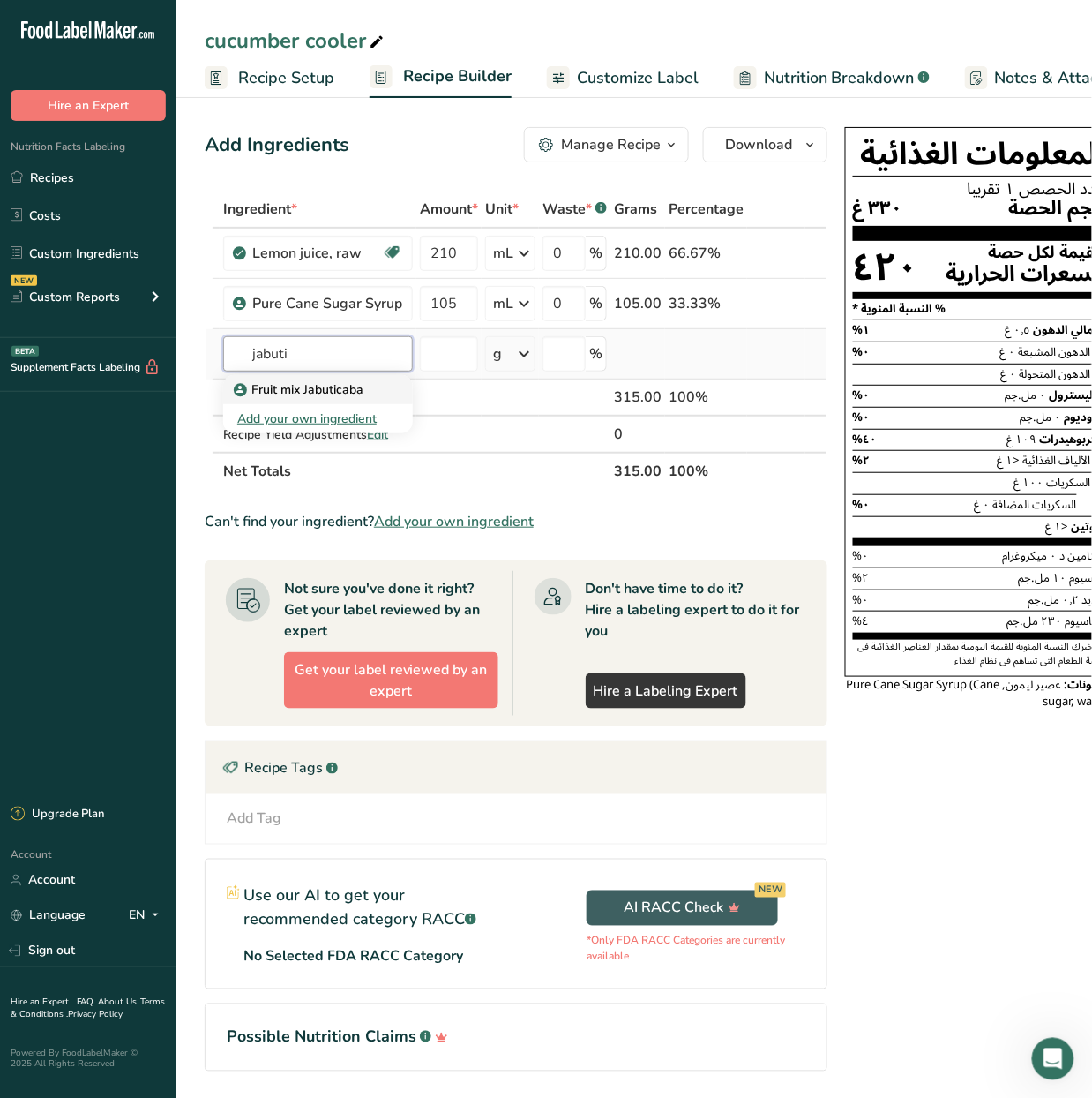
type input "jabuti"
click at [318, 389] on p "Fruit mix Jabuticaba" at bounding box center [300, 389] width 126 height 19
type input "Fruit mix Jabuticaba"
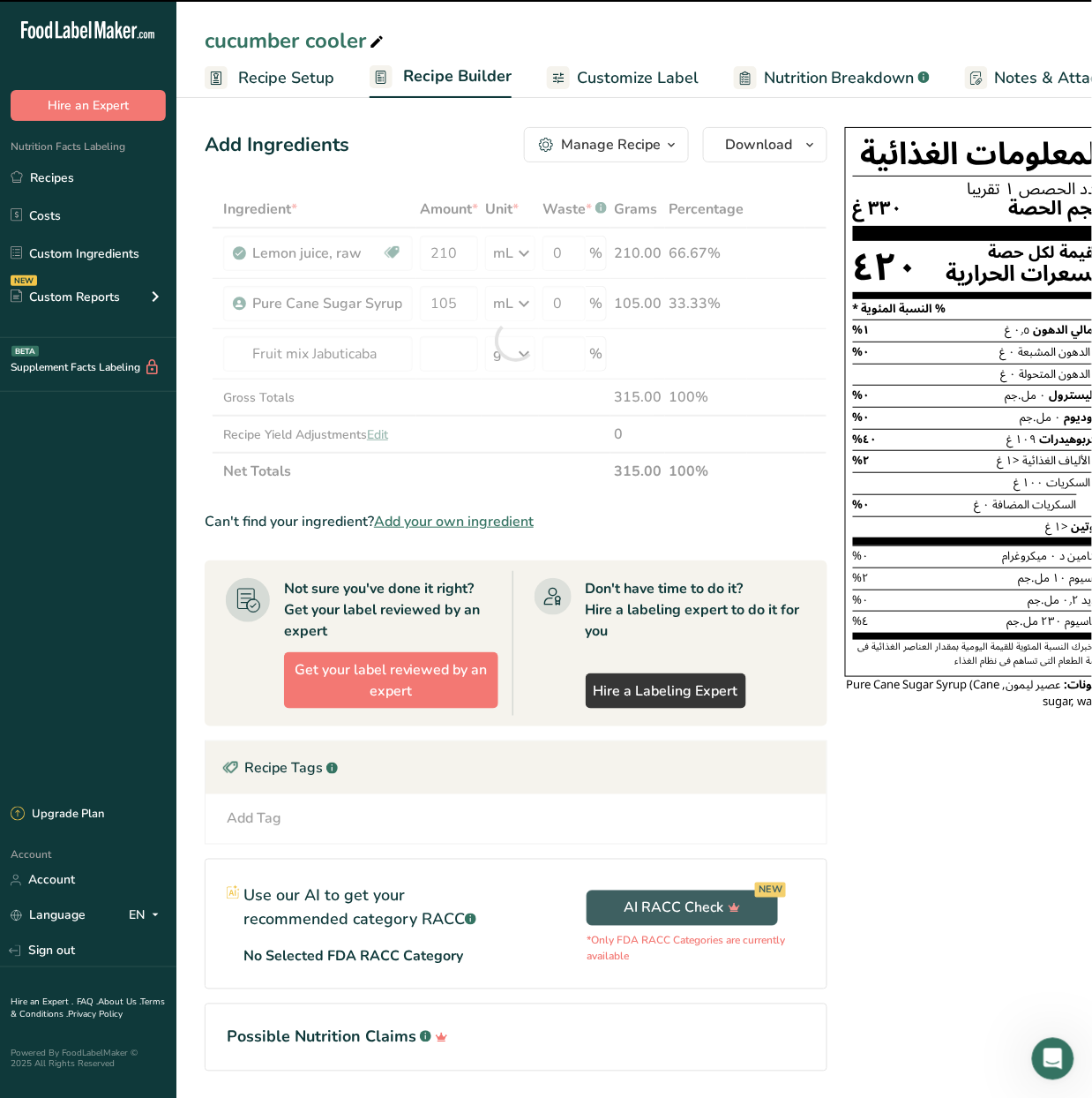
type input "0"
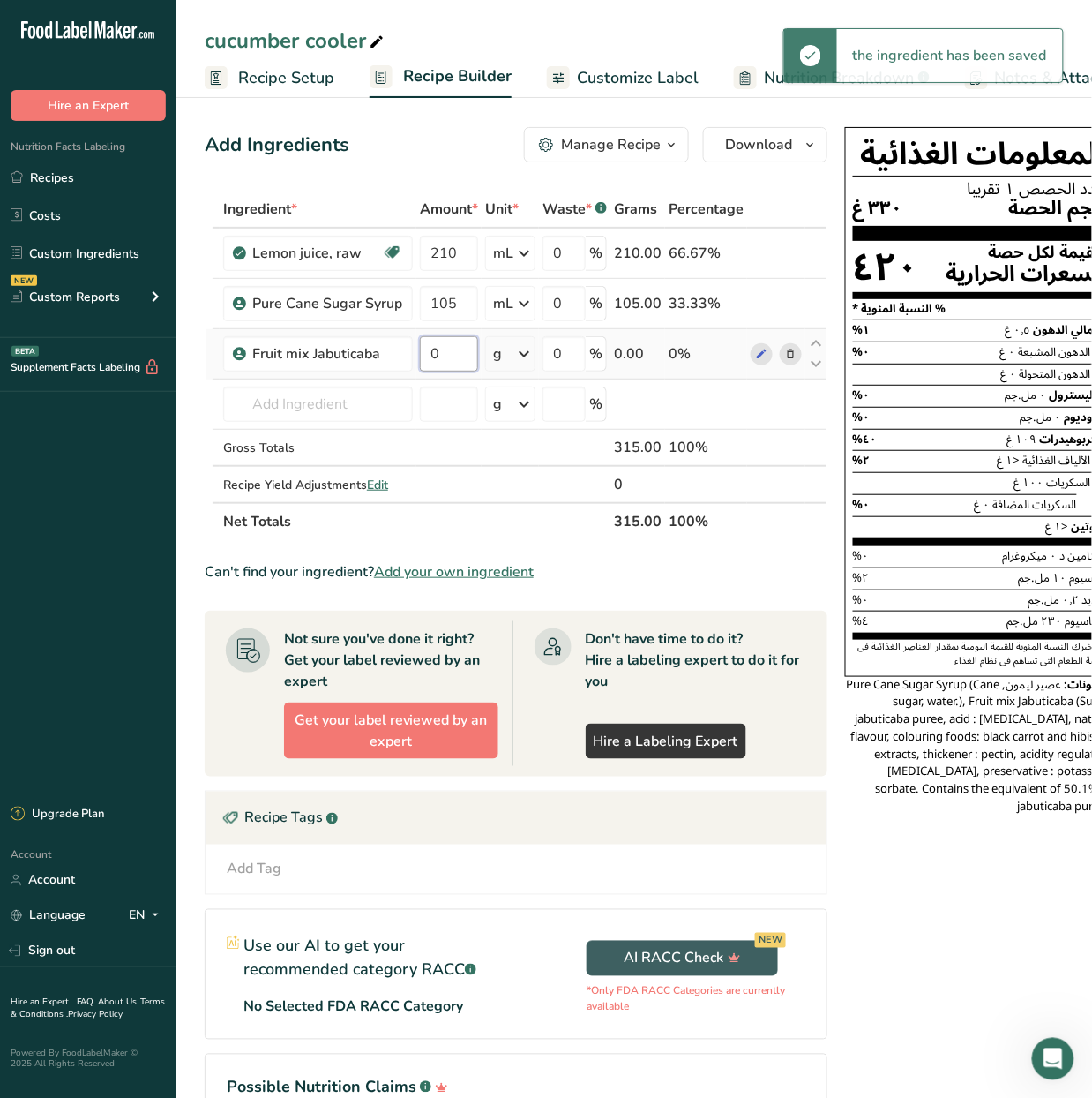
drag, startPoint x: 450, startPoint y: 349, endPoint x: 423, endPoint y: 363, distance: 30.4
click at [423, 363] on input "0" at bounding box center [449, 354] width 58 height 36
type input "160"
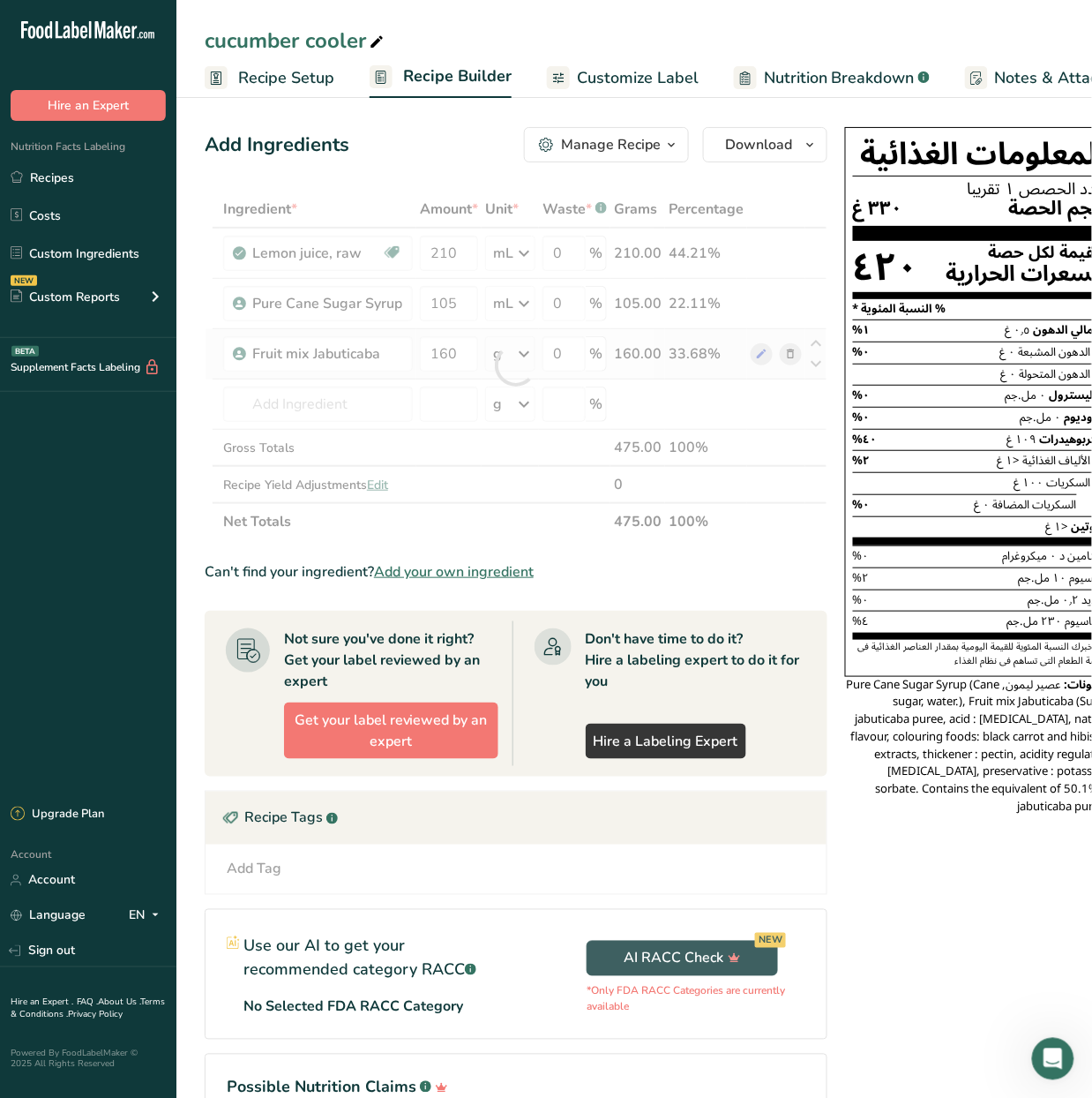
click at [520, 347] on div "Ingredient * Amount * Unit * Waste * .a-a{fill:#347362;}.b-a{fill:#fff;} Grams …" at bounding box center [516, 365] width 623 height 349
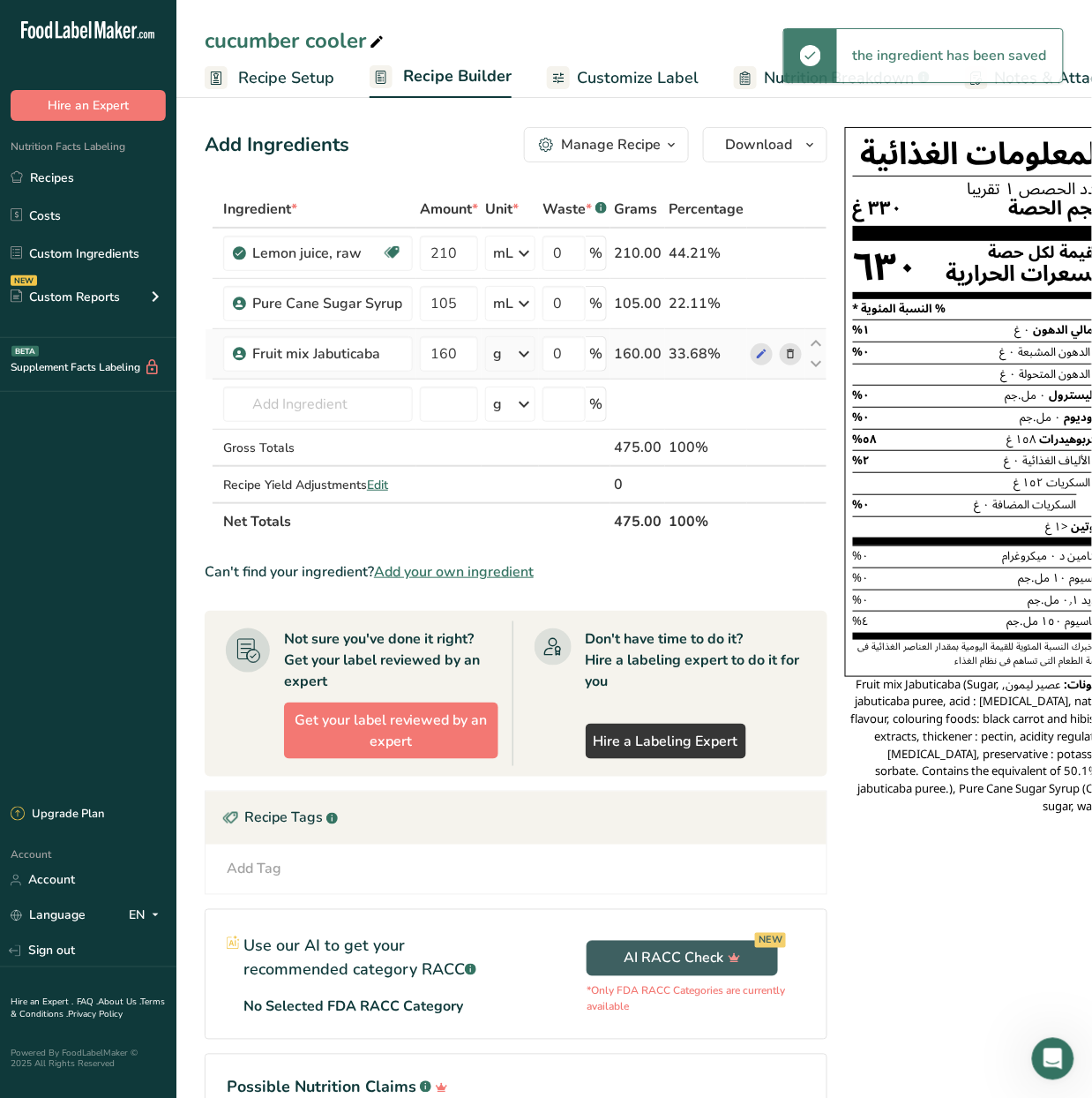
click at [517, 349] on icon at bounding box center [523, 354] width 22 height 32
click at [554, 577] on div "mL" at bounding box center [569, 576] width 134 height 19
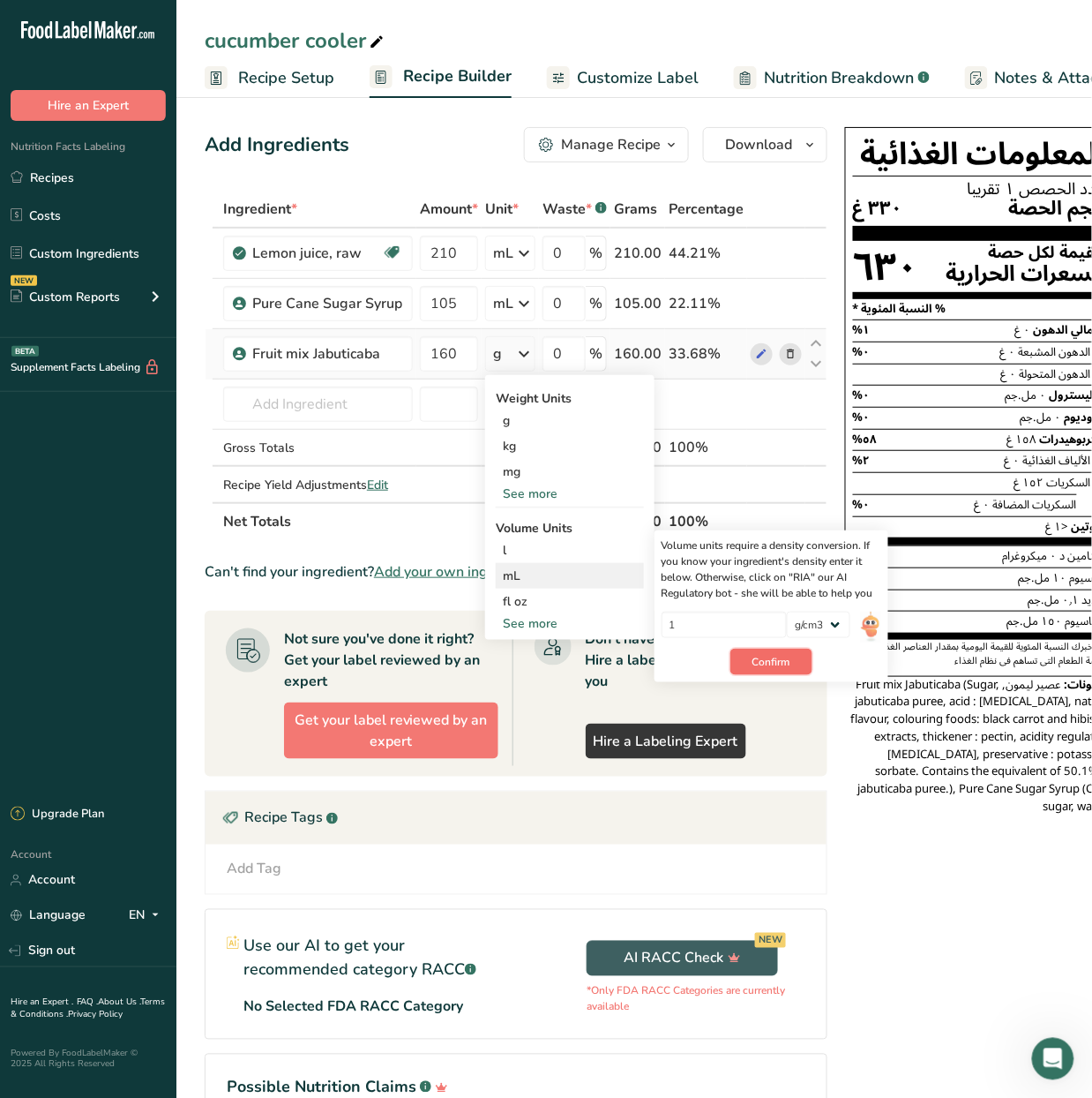
click at [757, 668] on span "Confirm" at bounding box center [771, 662] width 38 height 16
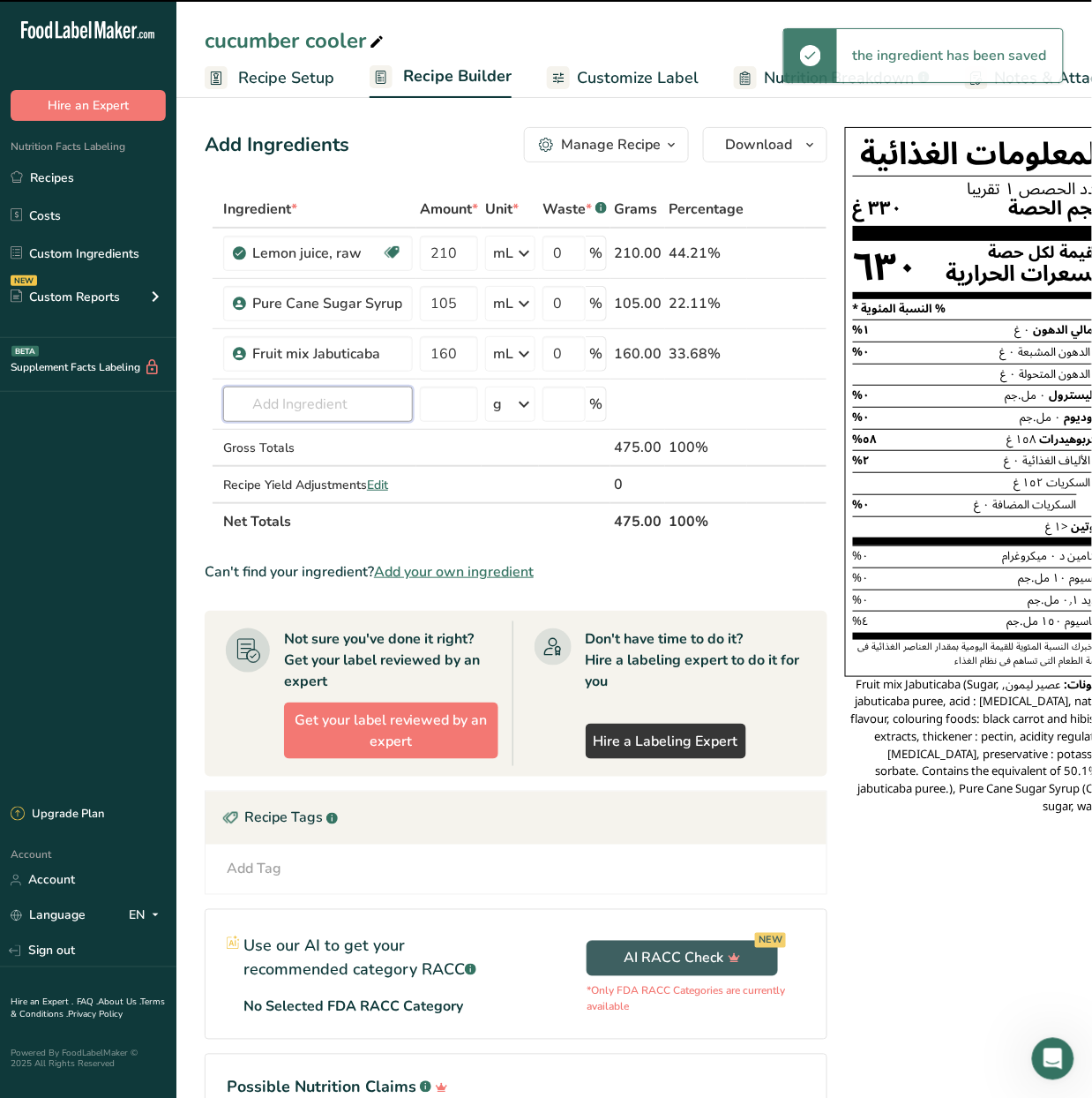
click at [343, 404] on input "text" at bounding box center [318, 404] width 190 height 36
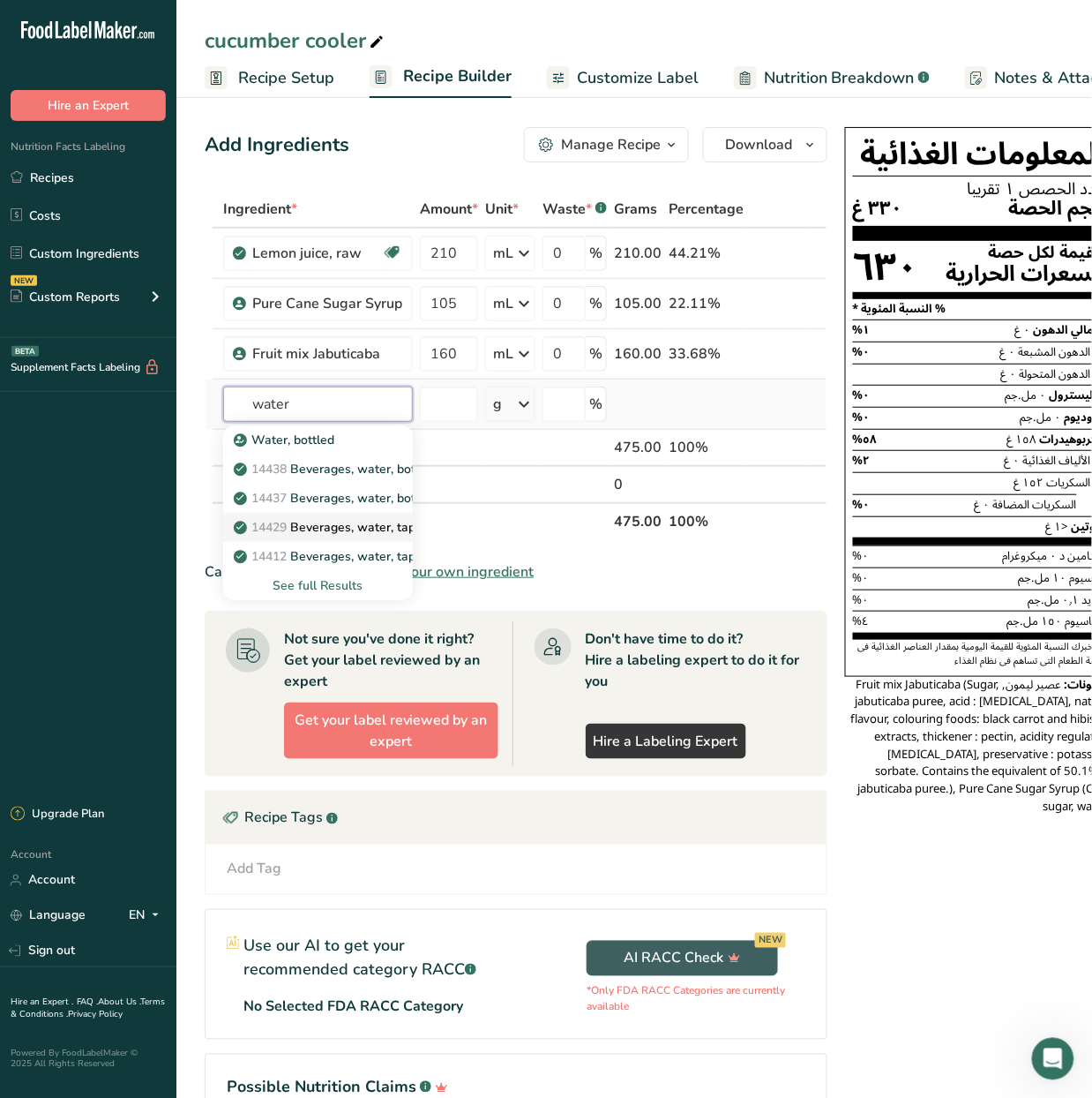
type input "water"
click at [314, 521] on p "14429 [GEOGRAPHIC_DATA], water, tap, municipal" at bounding box center [356, 527] width 238 height 19
type input "Beverages, water, tap, municipal"
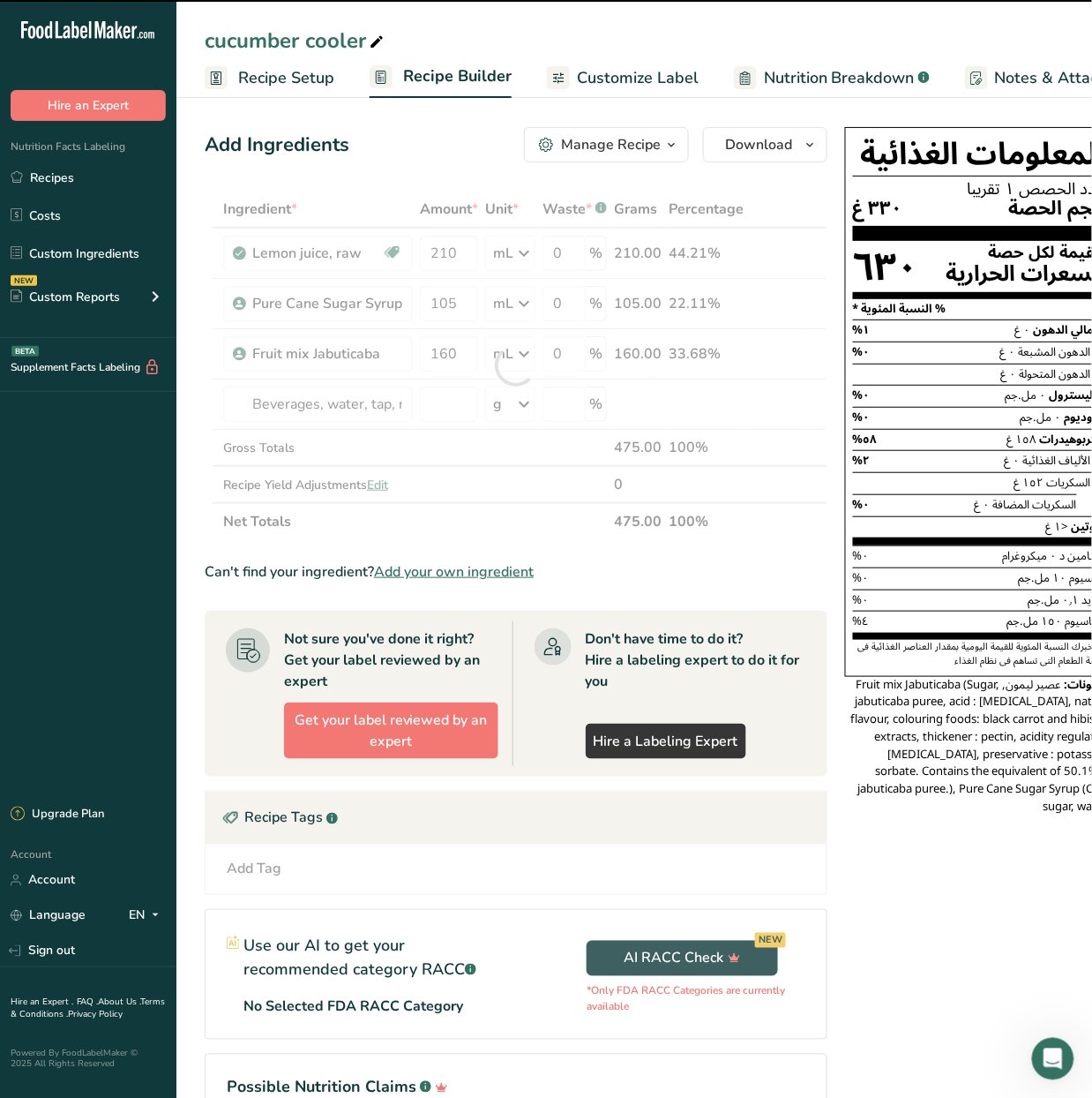
type input "0"
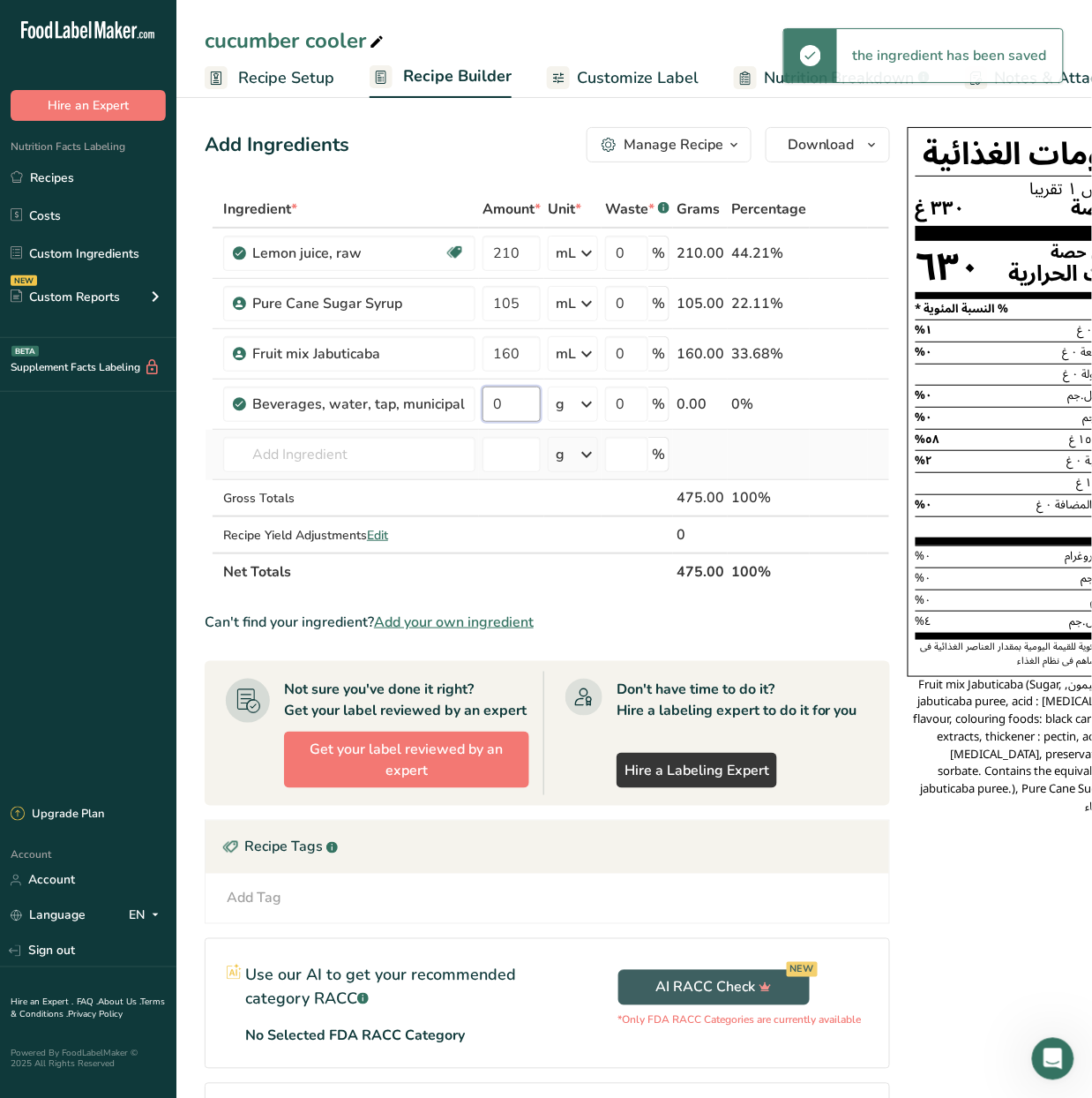
drag, startPoint x: 509, startPoint y: 407, endPoint x: 452, endPoint y: 431, distance: 61.8
click at [452, 431] on tbody "Lemon juice, raw Source of Antioxidants Dairy free Gluten free Vegan Vegetarian…" at bounding box center [547, 390] width 684 height 324
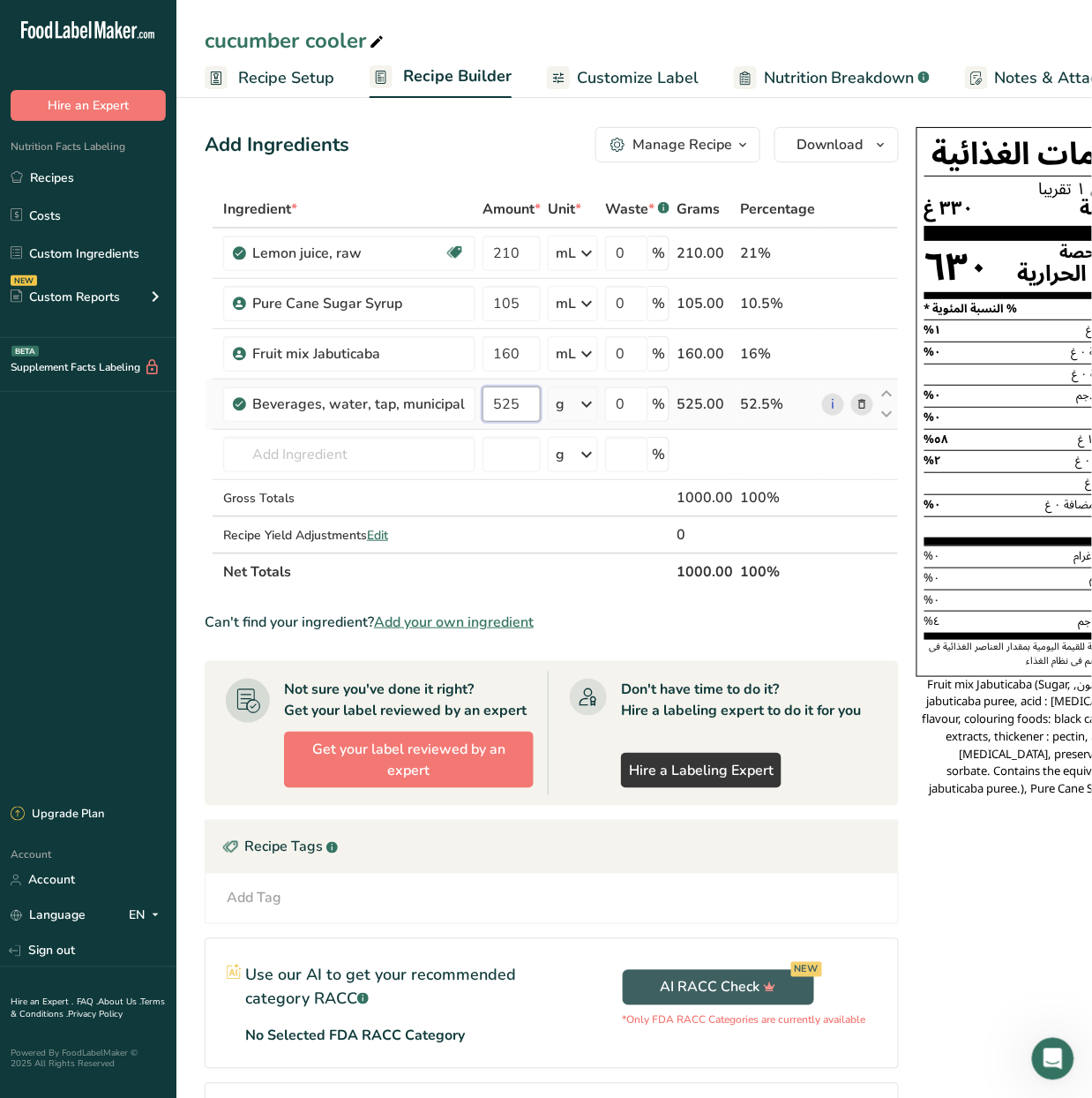
type input "525"
click at [587, 397] on div "Ingredient * Amount * Unit * Waste * .a-a{fill:#347362;}.b-a{fill:#fff;} Grams …" at bounding box center [552, 390] width 694 height 400
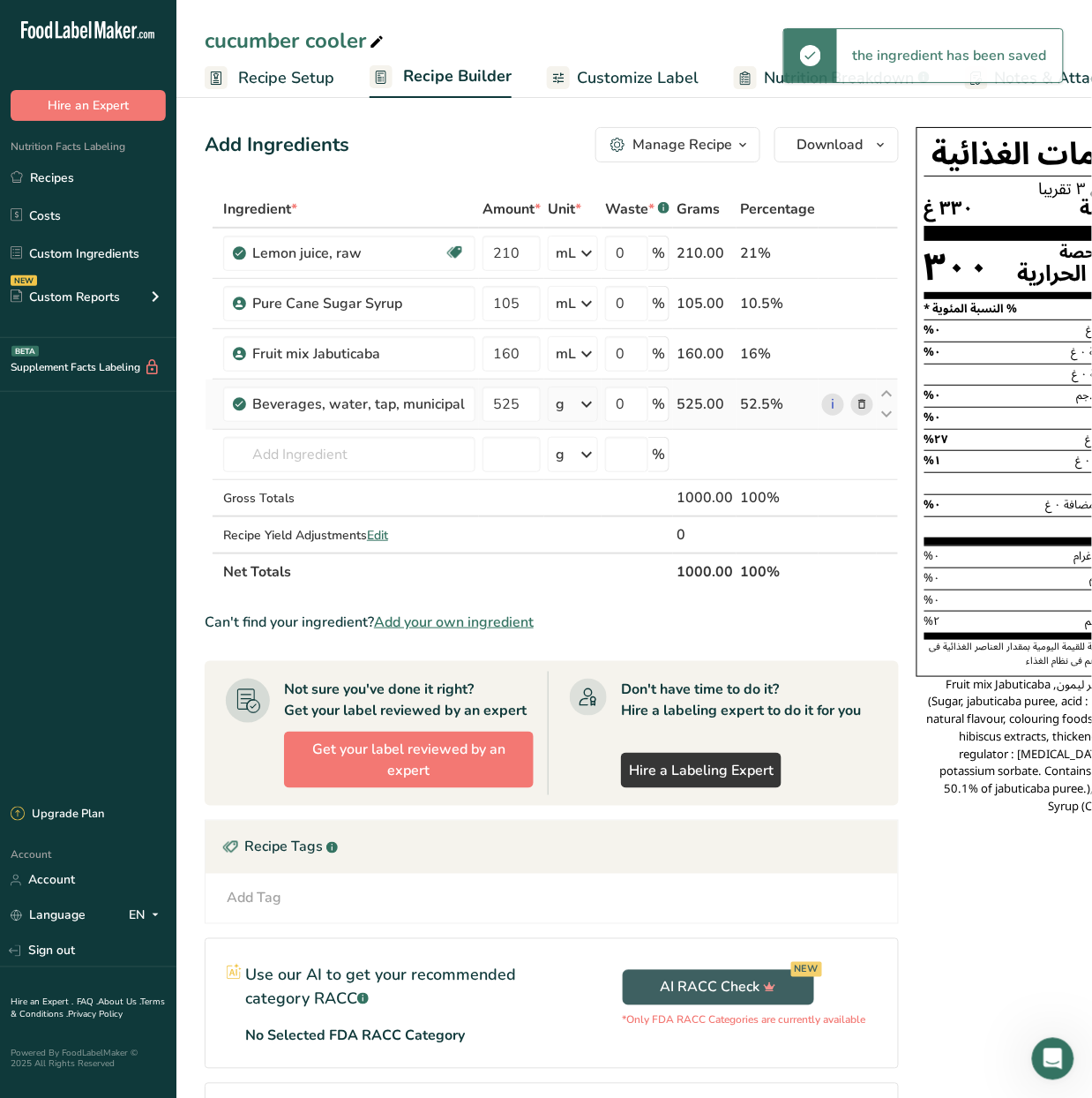
click at [584, 409] on icon at bounding box center [586, 404] width 22 height 32
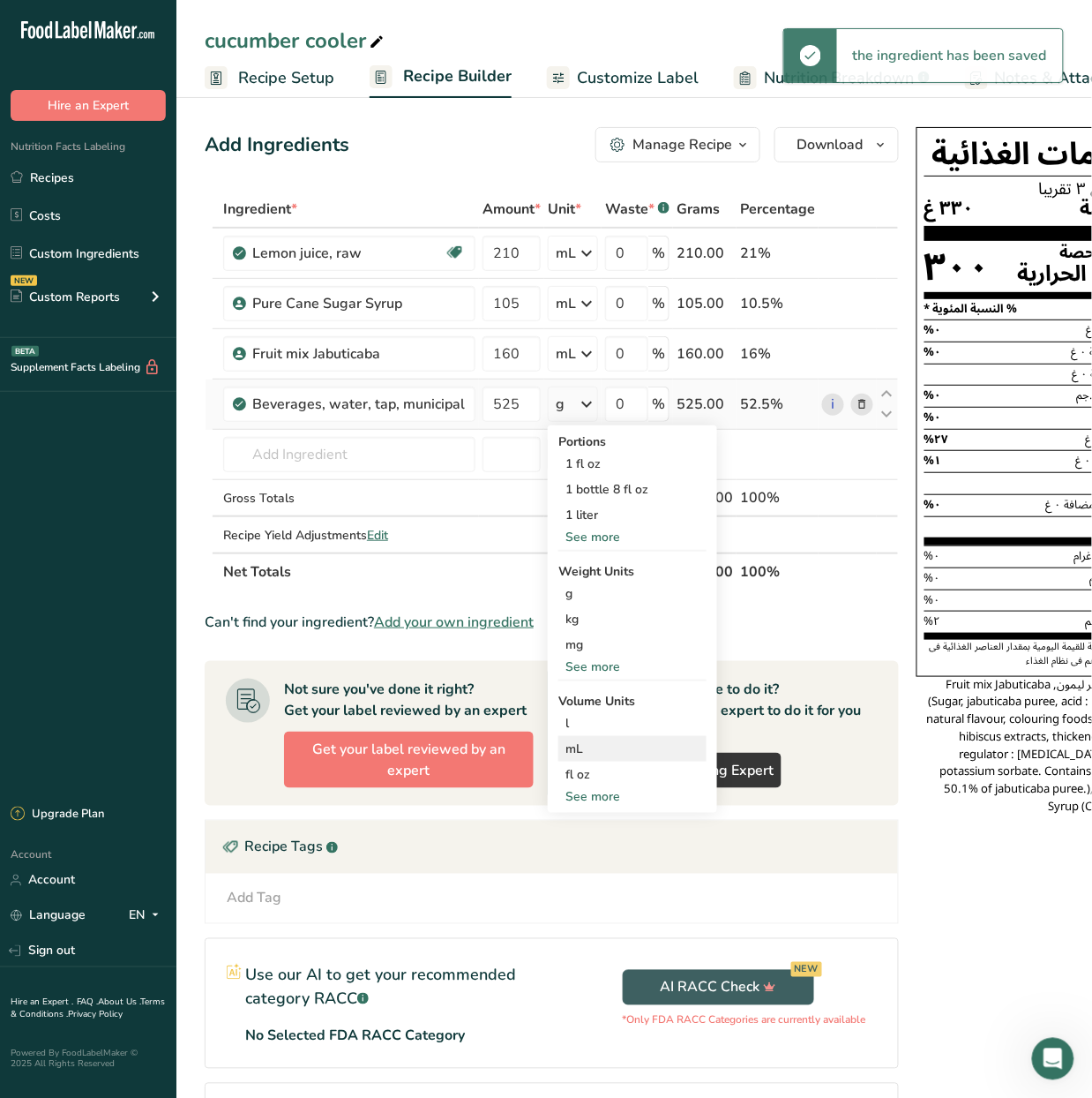
click at [631, 743] on div "mL" at bounding box center [632, 749] width 134 height 19
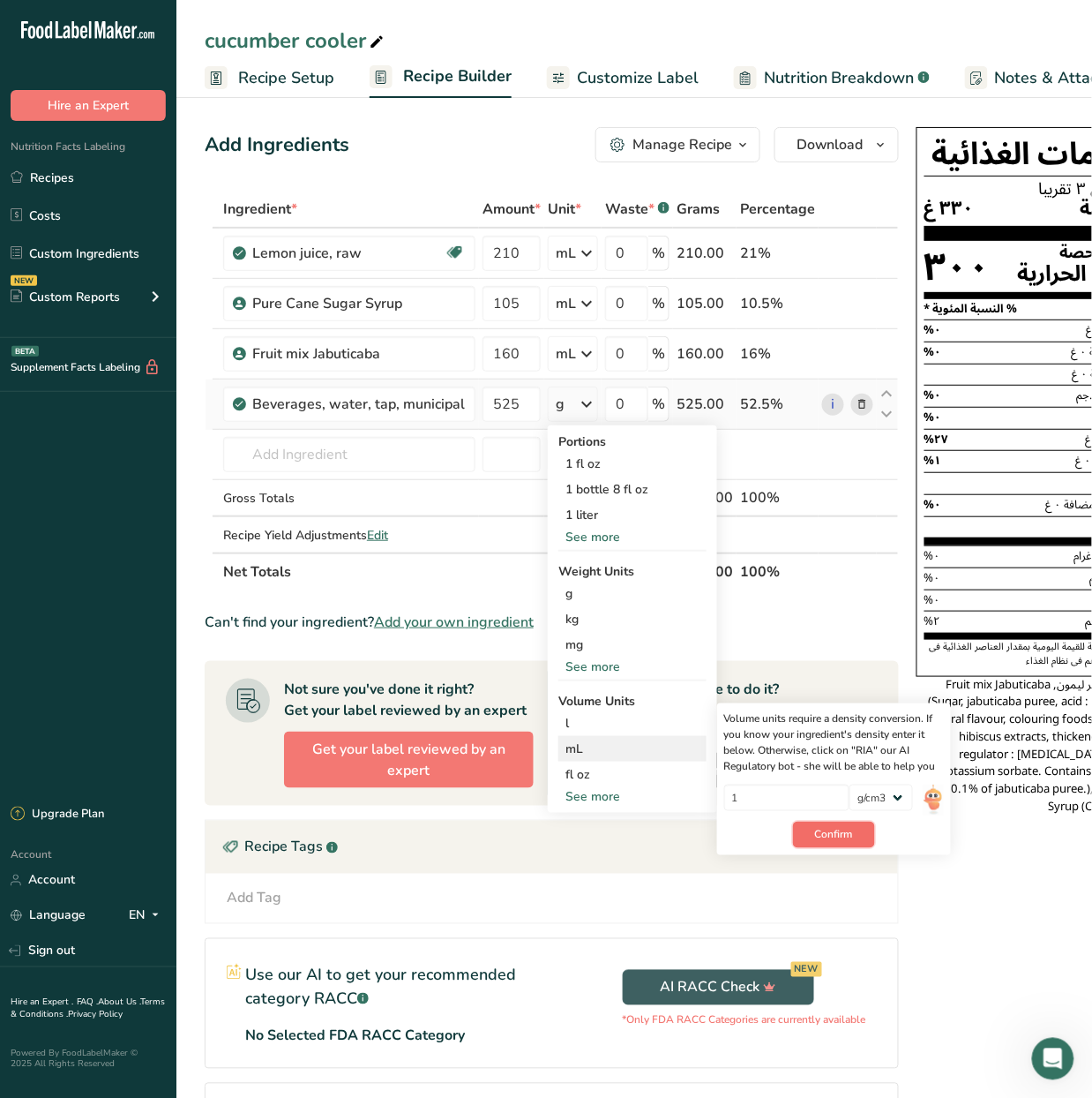
click at [865, 828] on button "Confirm" at bounding box center [833, 834] width 82 height 26
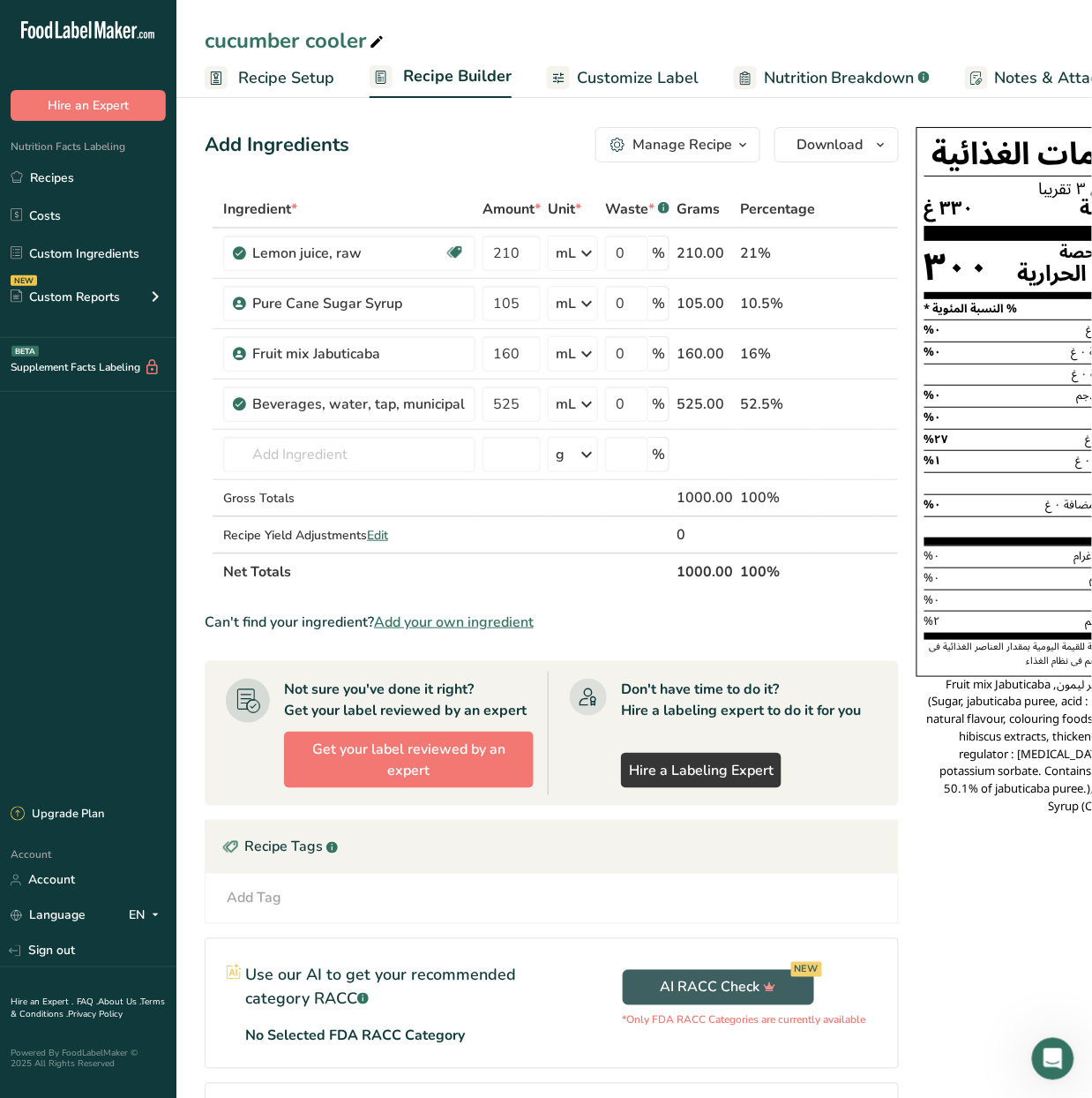
click at [609, 71] on span "Customize Label" at bounding box center [638, 78] width 122 height 23
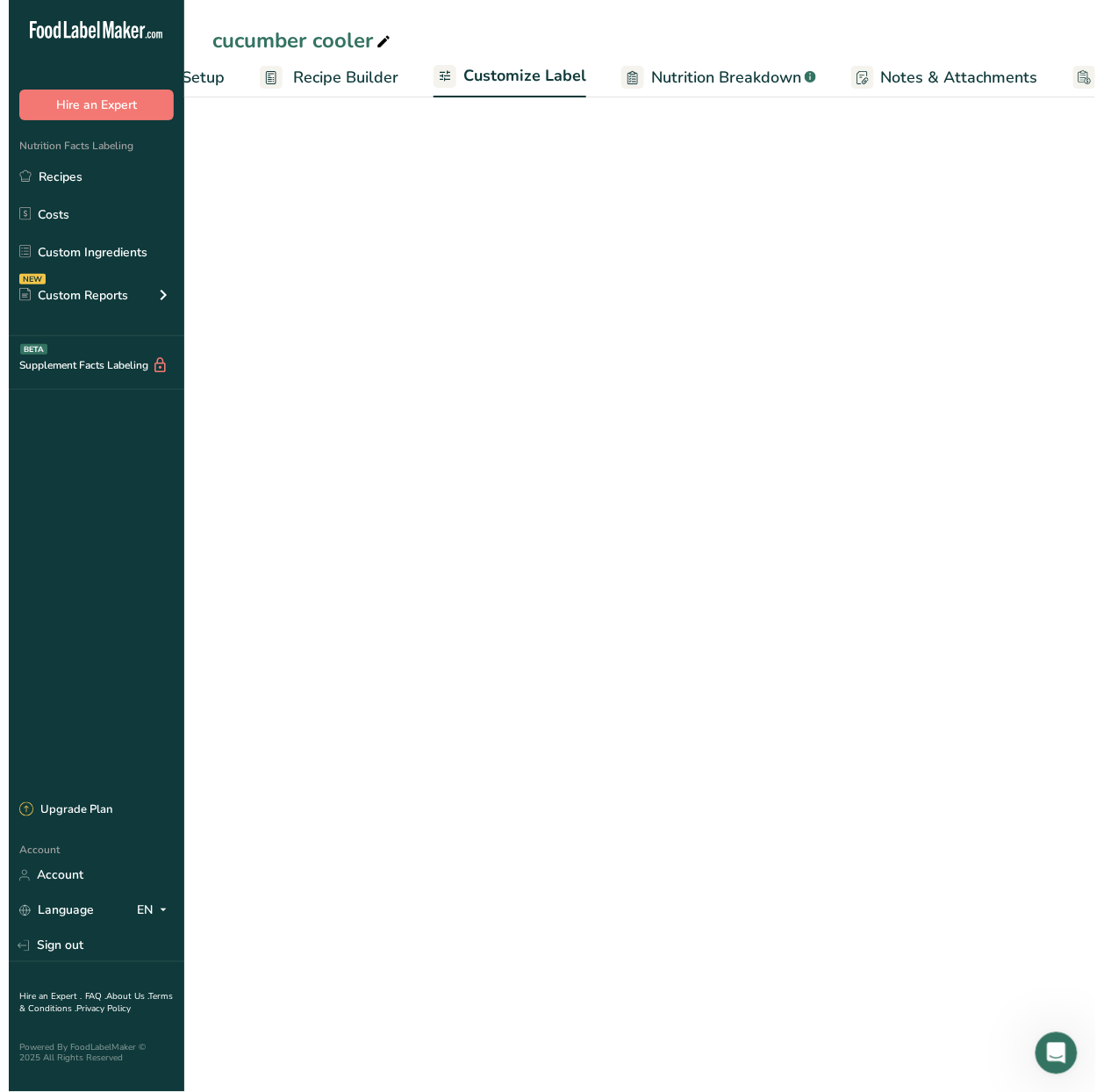
scroll to position [0, 263]
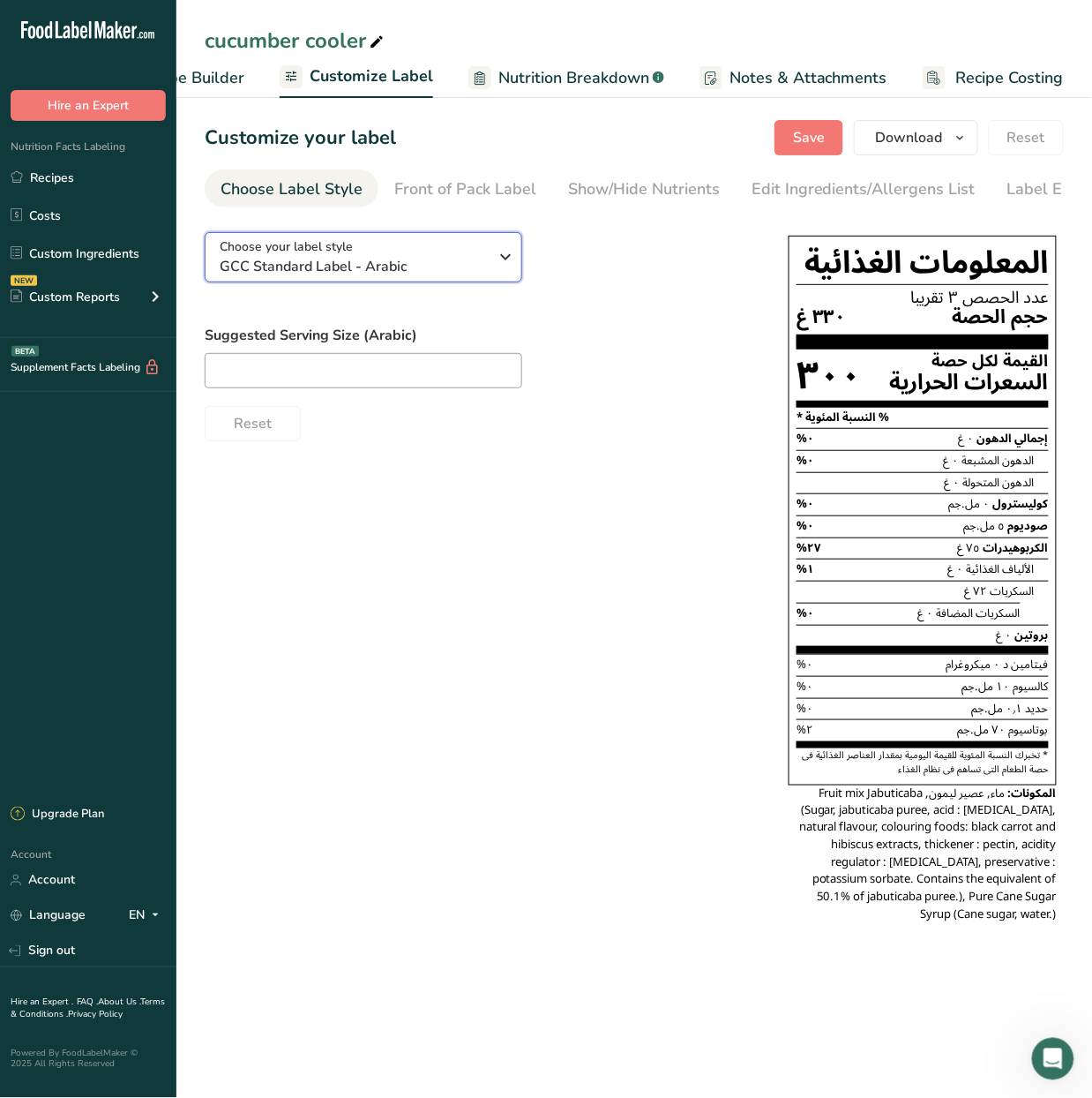
click at [424, 251] on div "Choose your label style GCC Standard Label - Arabic" at bounding box center [354, 257] width 269 height 39
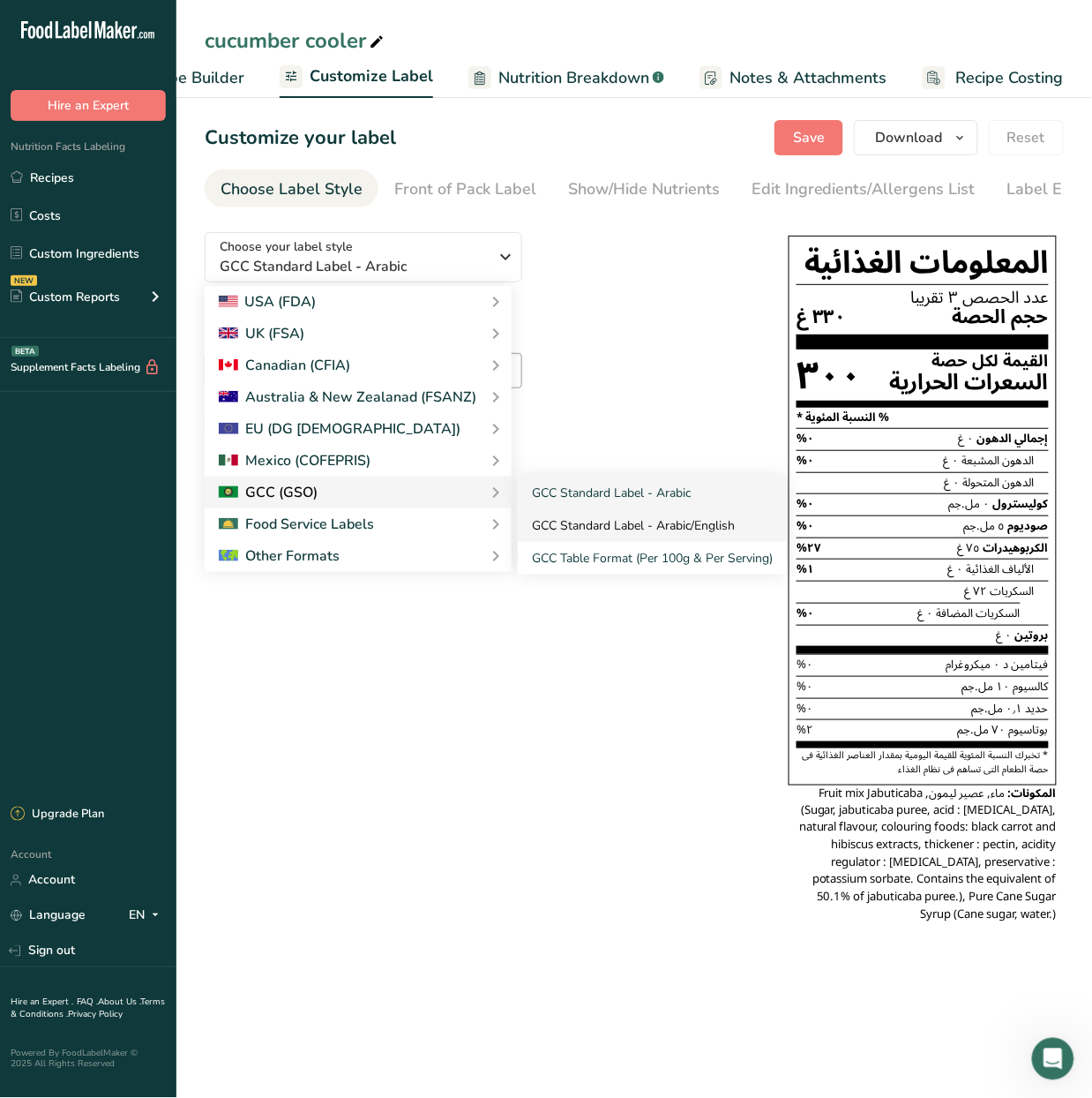
click at [660, 524] on link "GCC Standard Label - Arabic/English" at bounding box center [652, 526] width 269 height 33
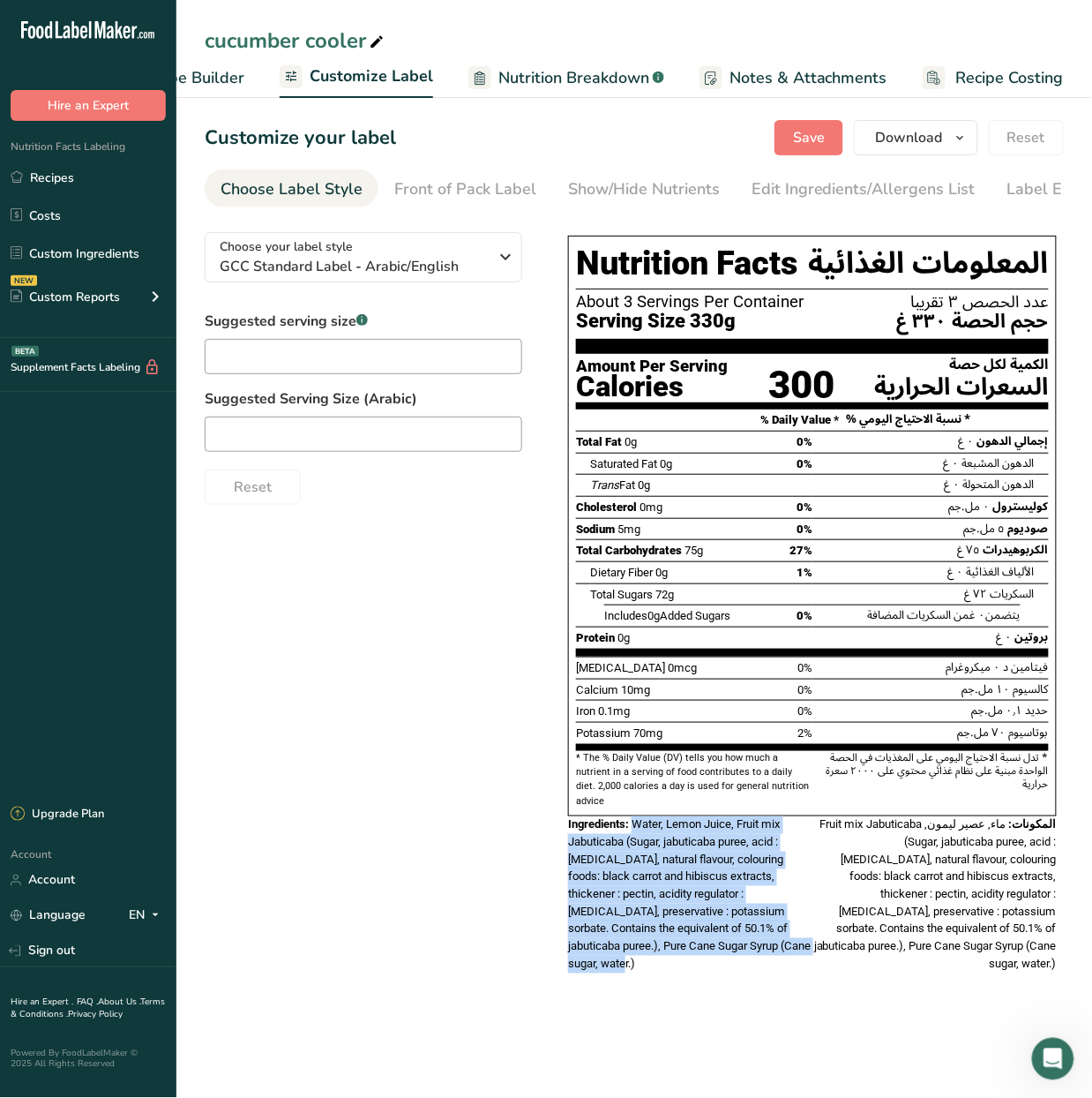
drag, startPoint x: 791, startPoint y: 939, endPoint x: 637, endPoint y: 822, distance: 193.4
click at [637, 822] on div "Ingredients: Water, Lemon Juice, Fruit mix Jabuticaba (Sugar, jabuticaba puree,…" at bounding box center [690, 894] width 244 height 156
copy span "Water, Lemon Juice, Fruit mix Jabuticaba (Sugar, jabuticaba puree, acid : [MEDI…"
click at [196, 79] on span "Recipe Builder" at bounding box center [191, 78] width 106 height 23
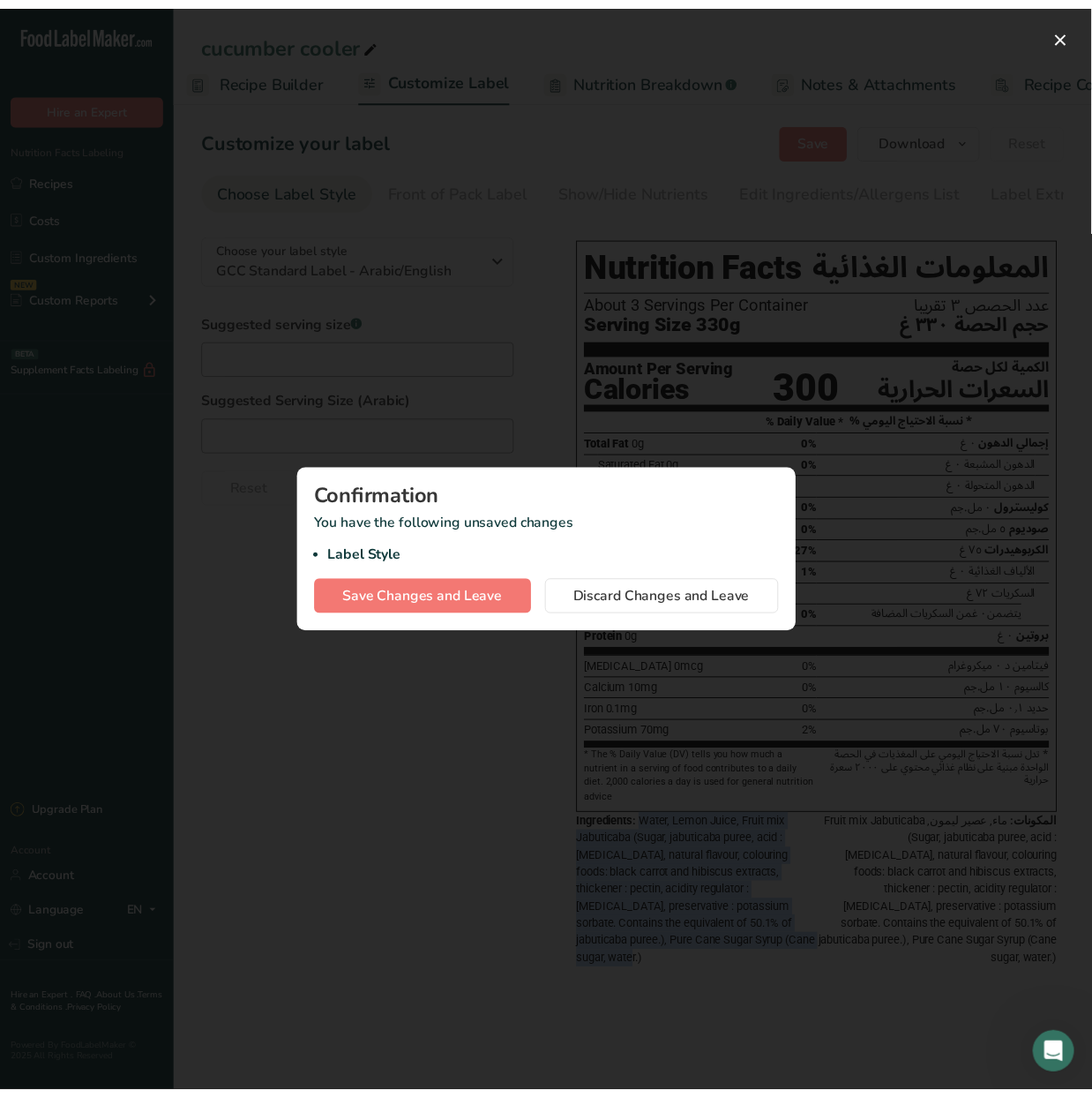
scroll to position [0, 170]
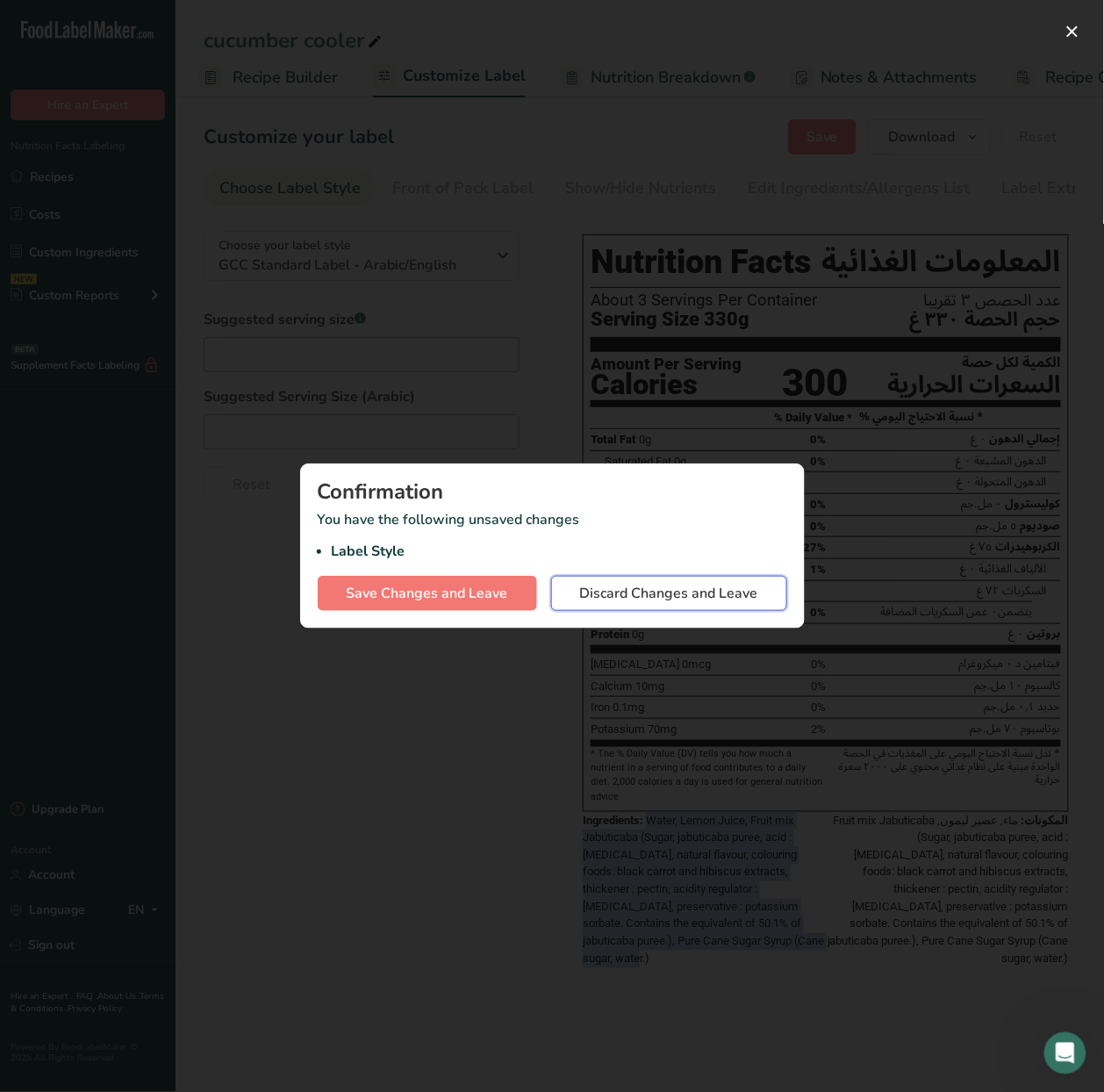
click at [632, 598] on span "Discard Changes and Leave" at bounding box center [669, 593] width 178 height 21
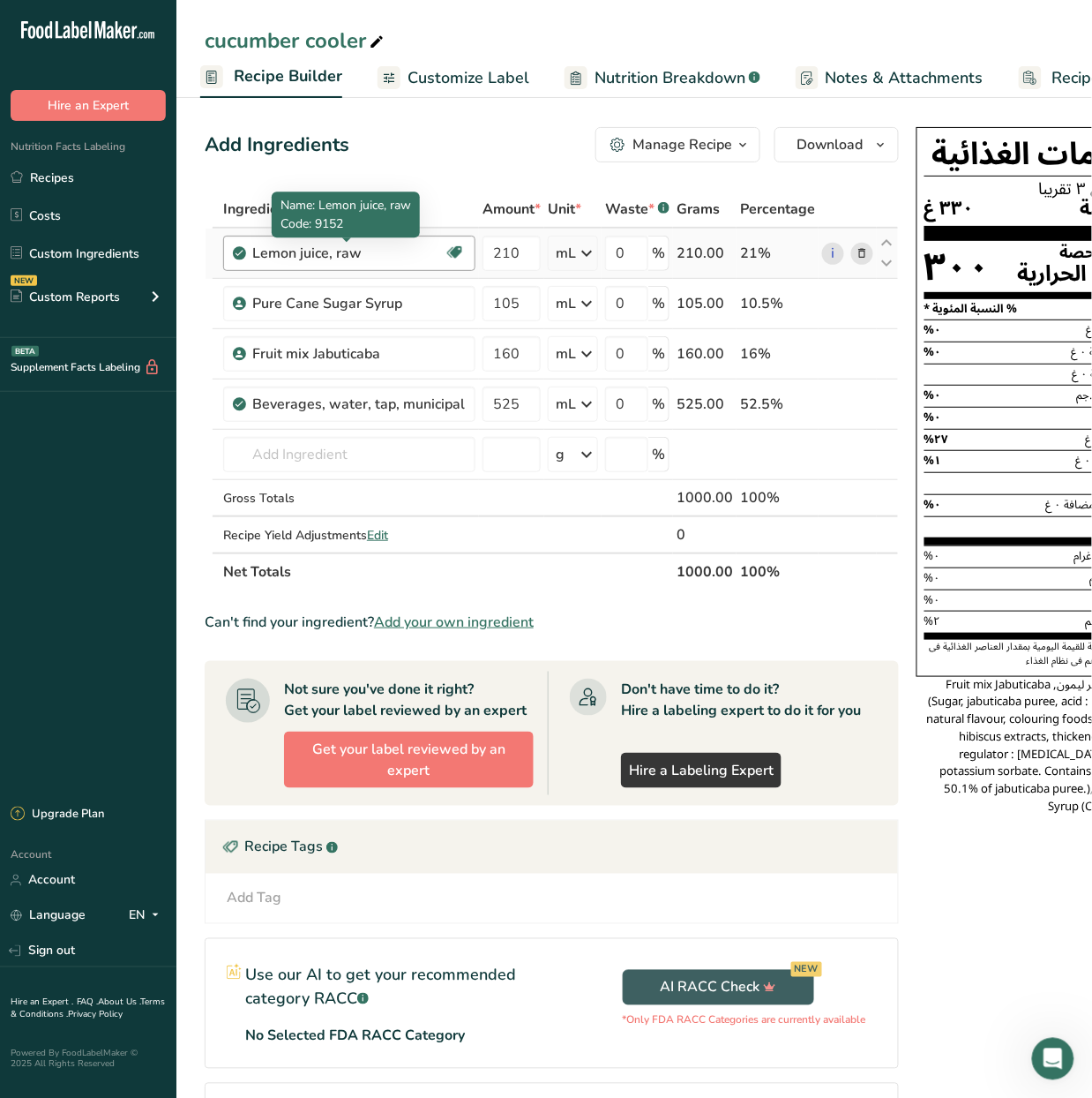
click at [406, 259] on div "Lemon juice, raw" at bounding box center [348, 253] width 191 height 22
click at [386, 261] on div "Lemon juice, raw" at bounding box center [348, 253] width 191 height 22
click at [857, 249] on icon at bounding box center [862, 253] width 12 height 19
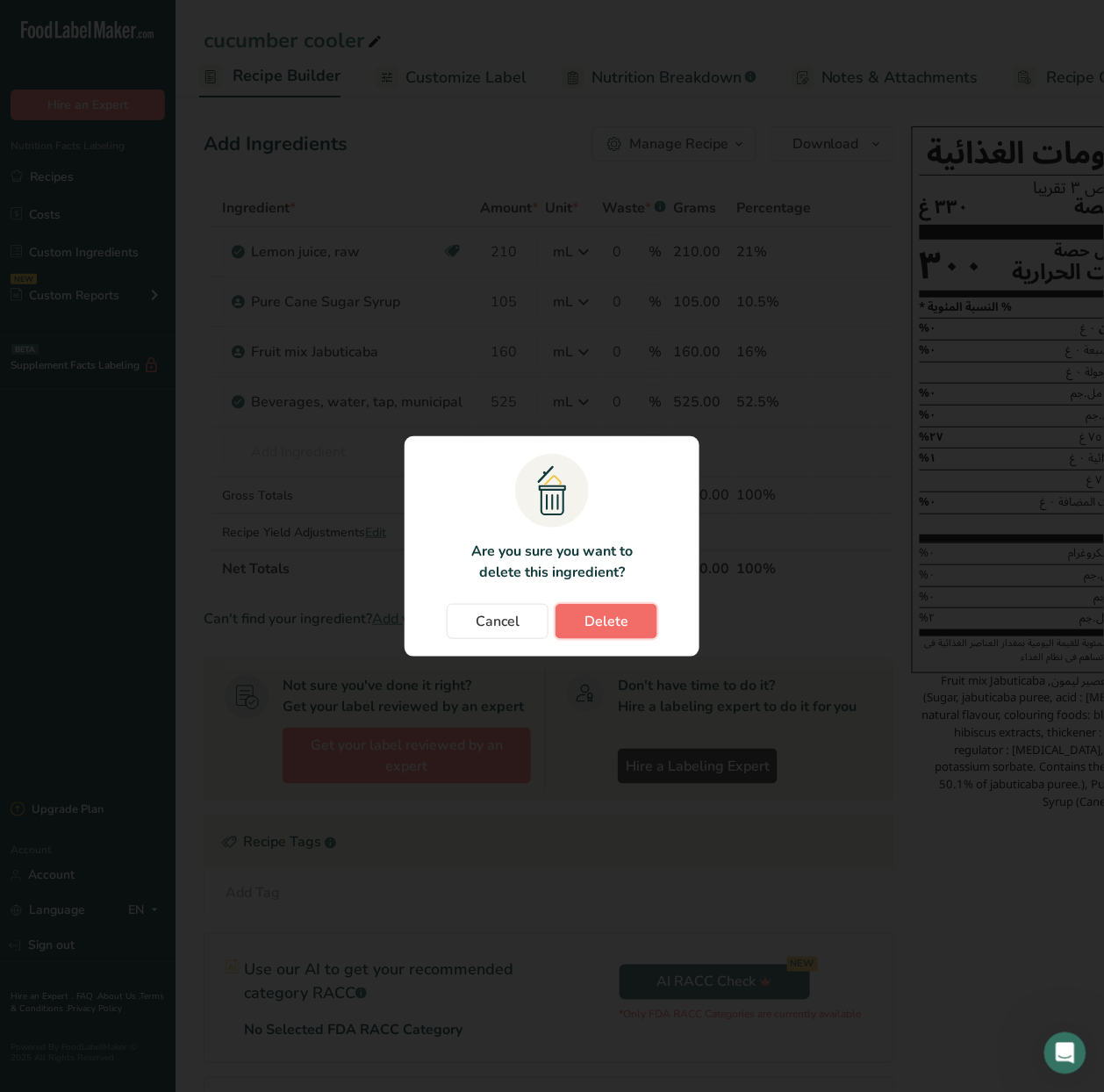
click at [618, 625] on span "Delete" at bounding box center [606, 621] width 44 height 21
type input "105"
type input "160"
type input "525"
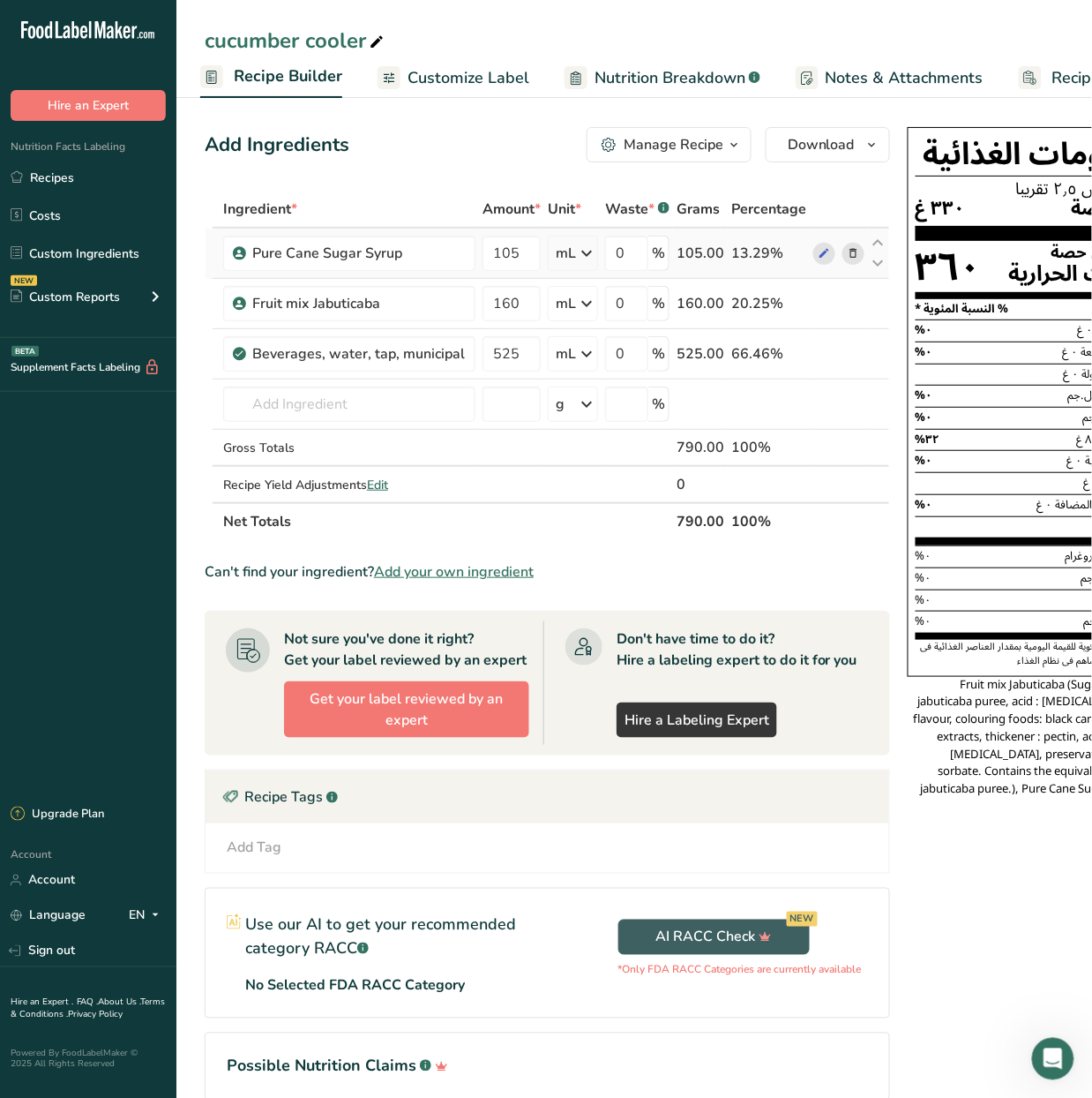
click at [851, 251] on icon at bounding box center [854, 253] width 12 height 19
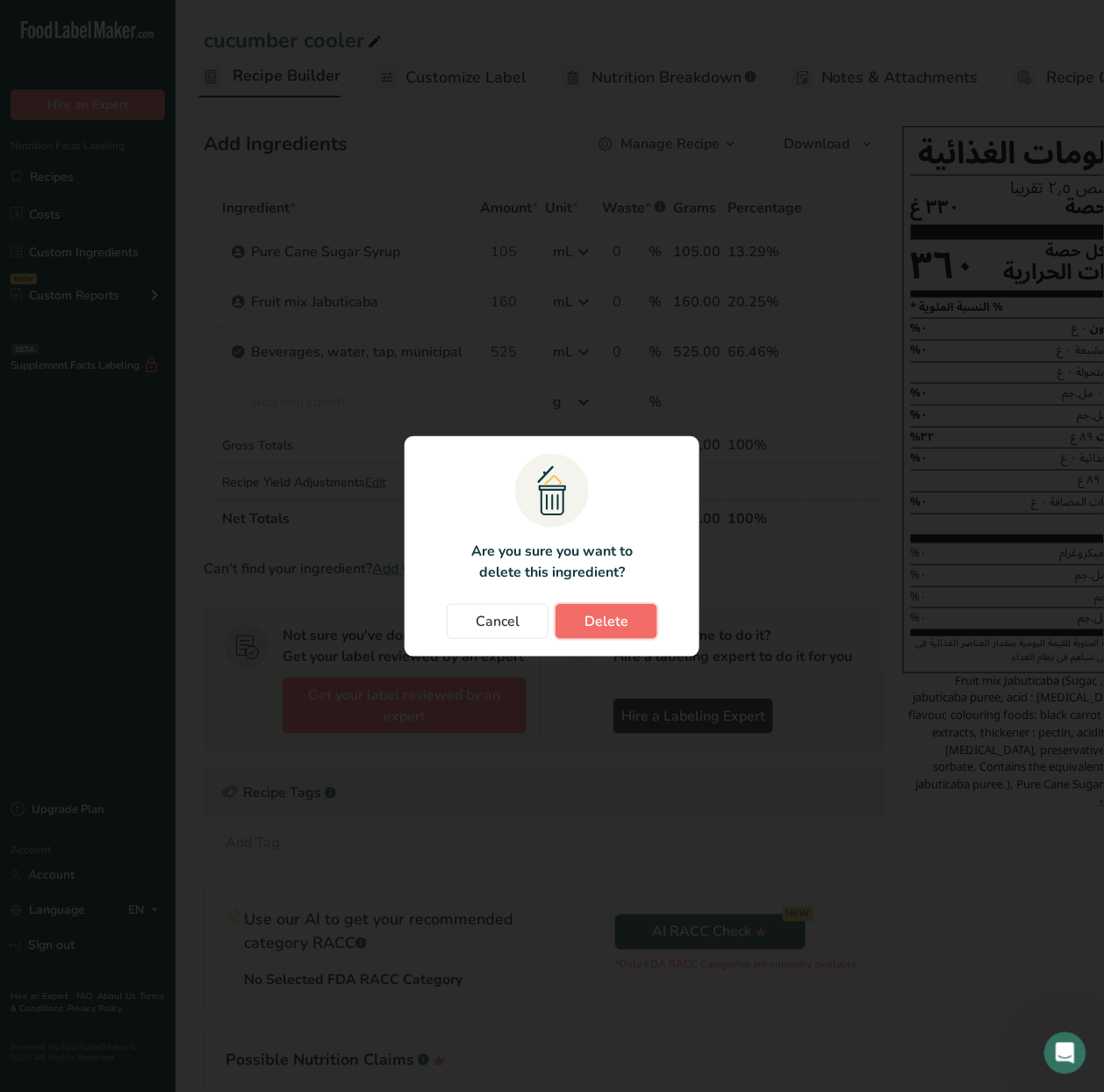
click at [597, 630] on span "Delete" at bounding box center [606, 621] width 44 height 21
type input "160"
type input "525"
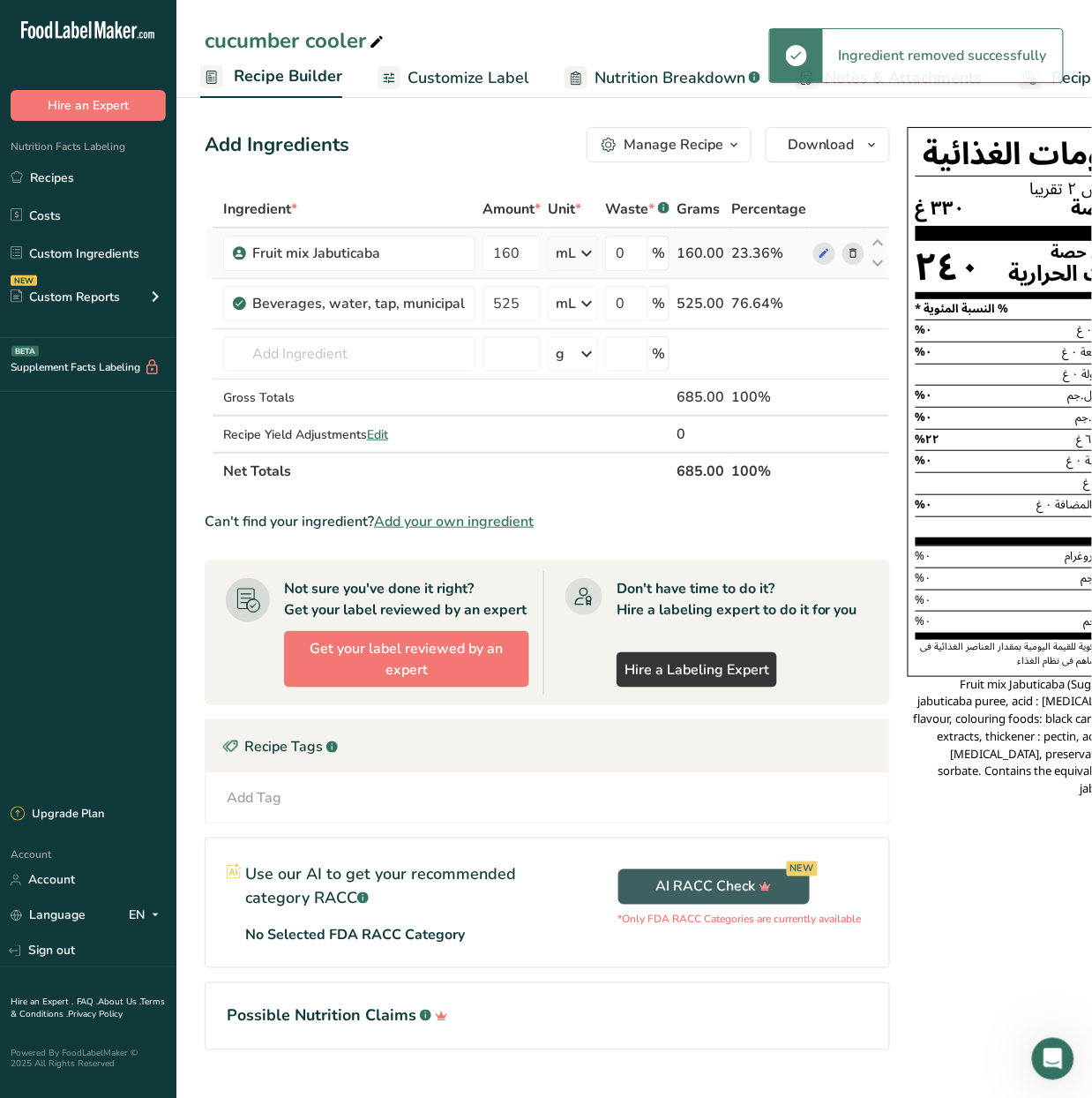
click at [850, 251] on icon at bounding box center [854, 253] width 12 height 19
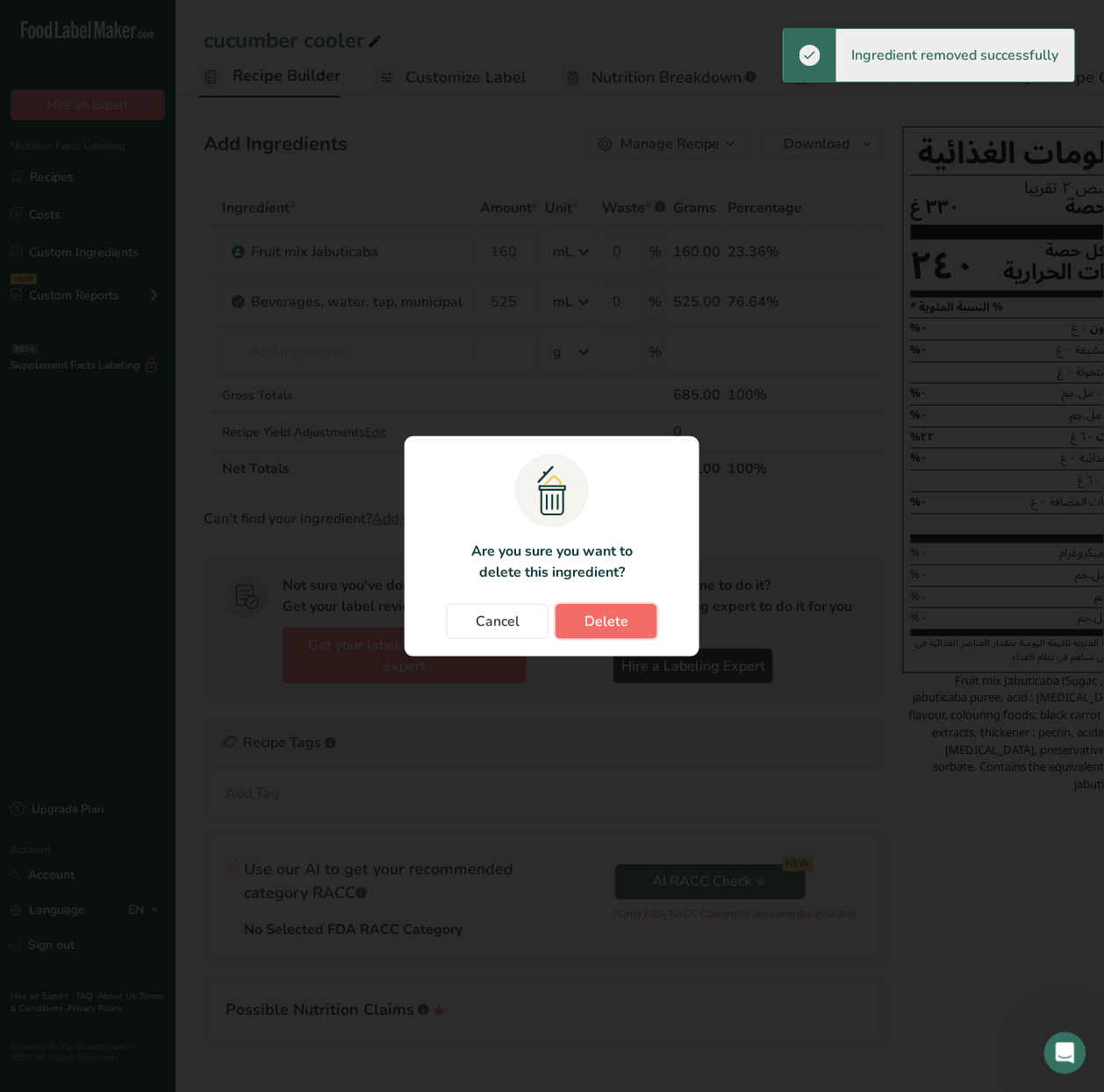
click at [618, 619] on span "Delete" at bounding box center [606, 621] width 44 height 21
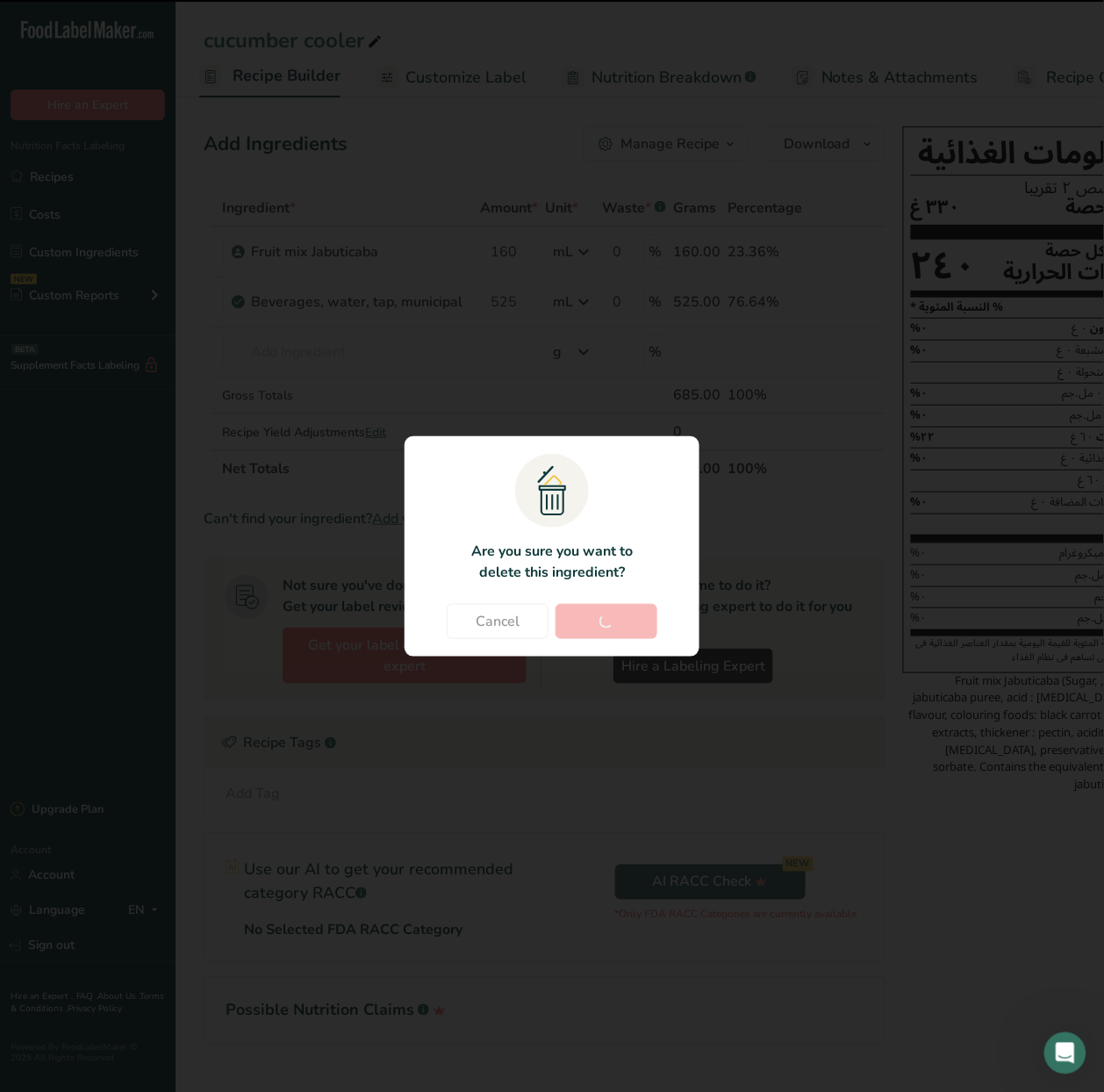
type input "525"
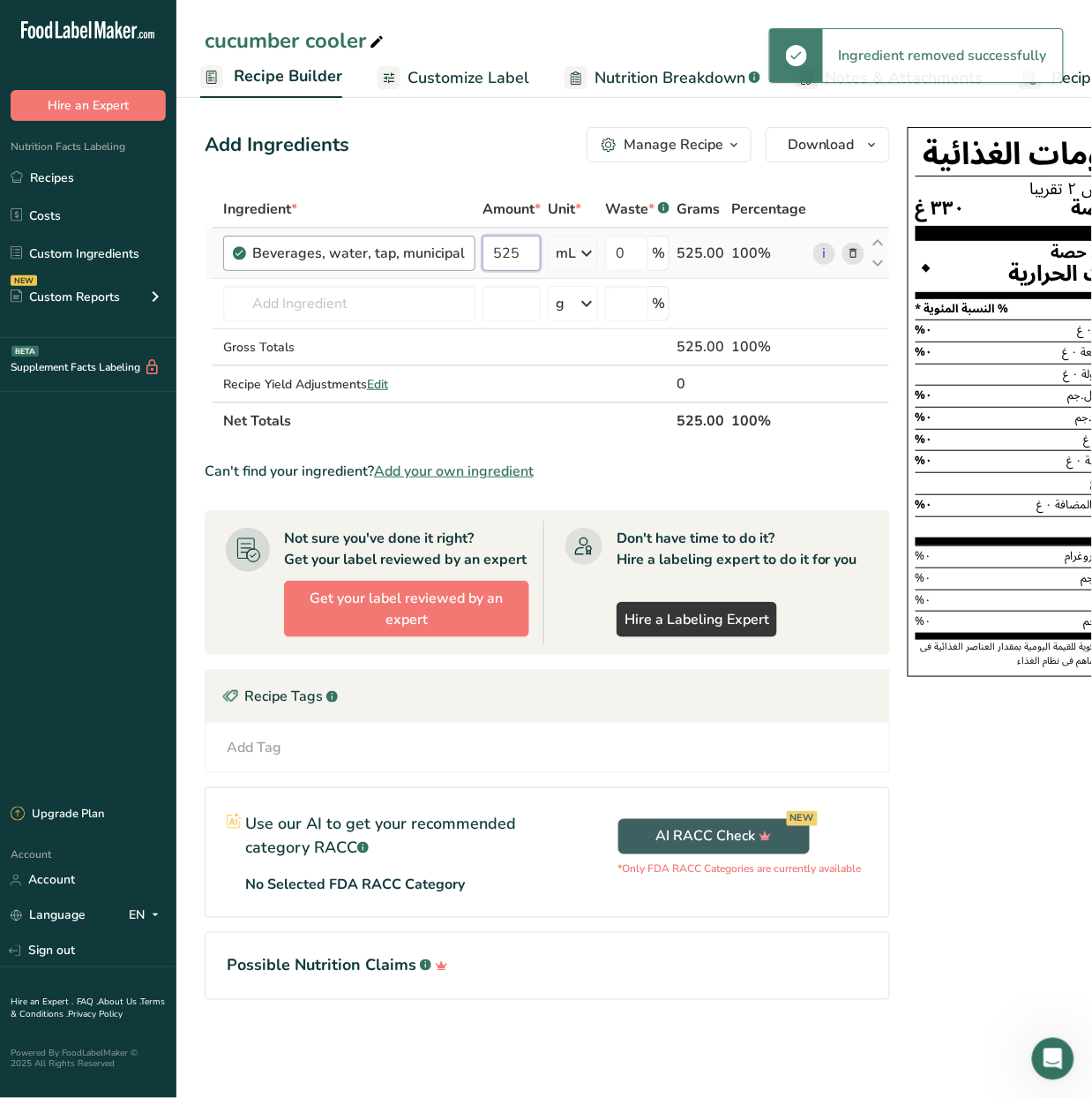
drag, startPoint x: 526, startPoint y: 254, endPoint x: 465, endPoint y: 266, distance: 62.2
click at [465, 266] on tr "Beverages, water, tap, municipal 525 mL Portions 1 fl oz 1 bottle 8 fl oz 1 lit…" at bounding box center [547, 254] width 684 height 51
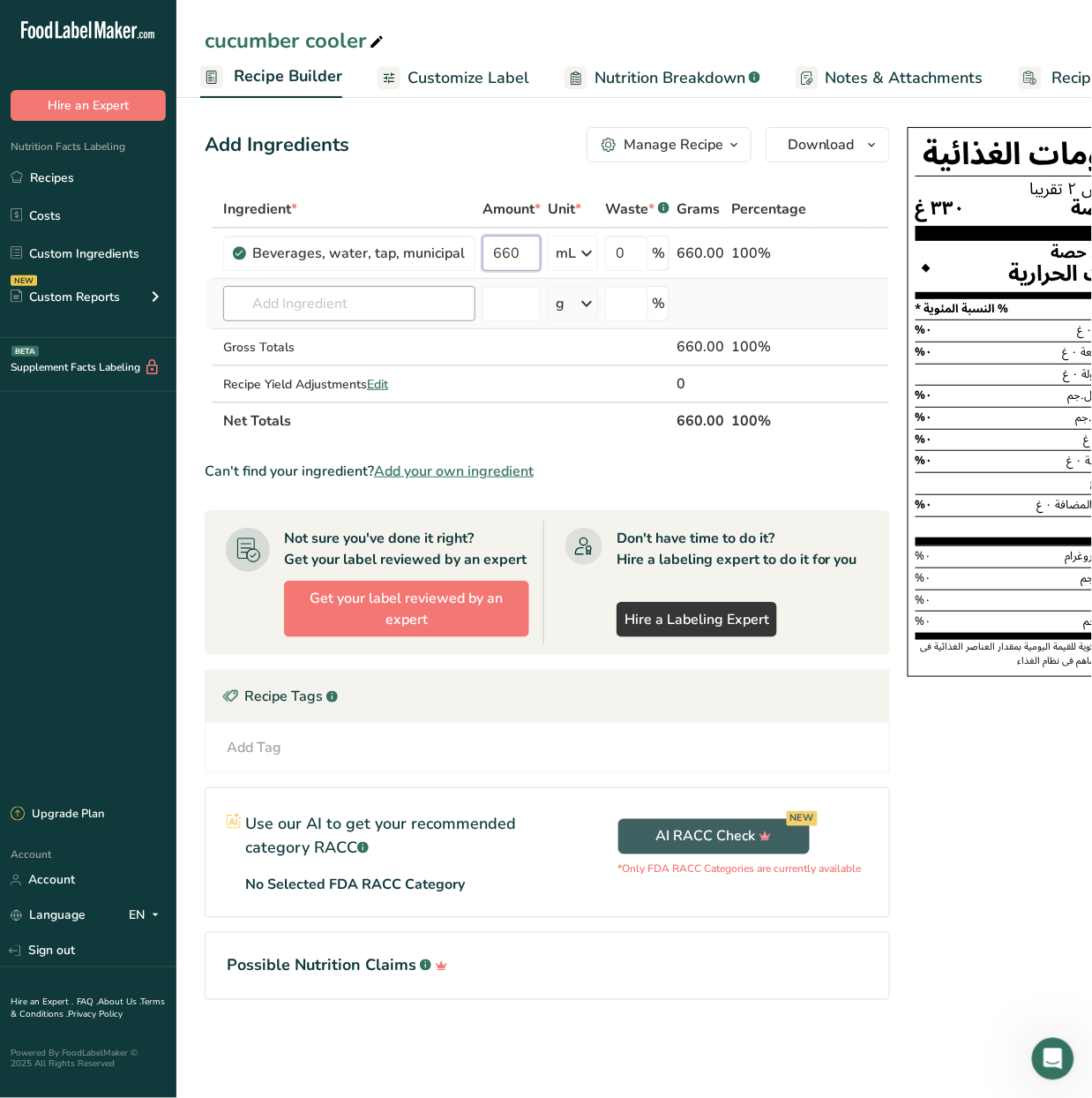
type input "660"
click at [406, 305] on div "Ingredient * Amount * Unit * Waste * .a-a{fill:#347362;}.b-a{fill:#fff;} Grams …" at bounding box center [547, 314] width 686 height 249
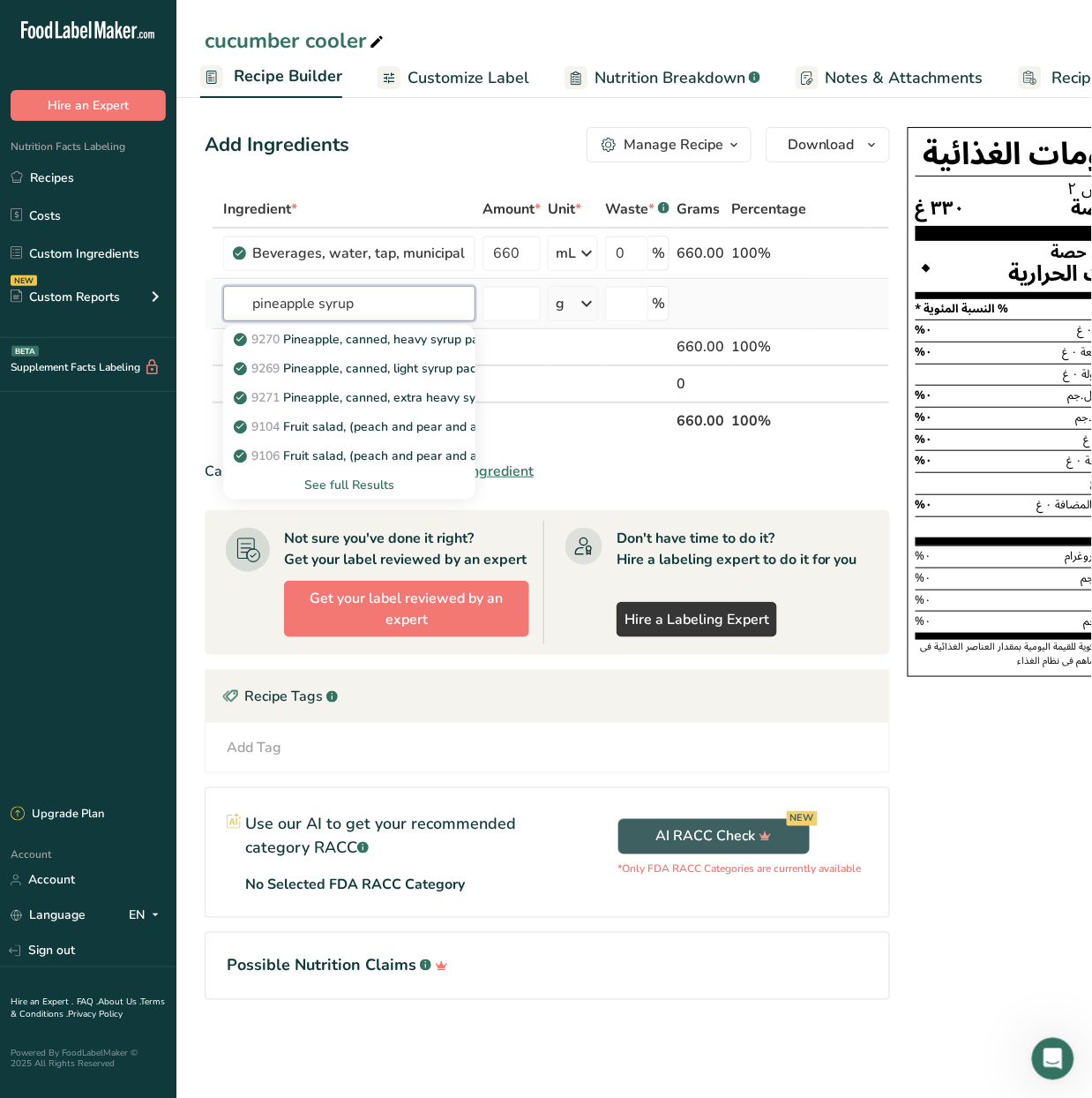
type input "pineapple syrup"
click at [377, 477] on div "See full Results" at bounding box center [349, 485] width 224 height 19
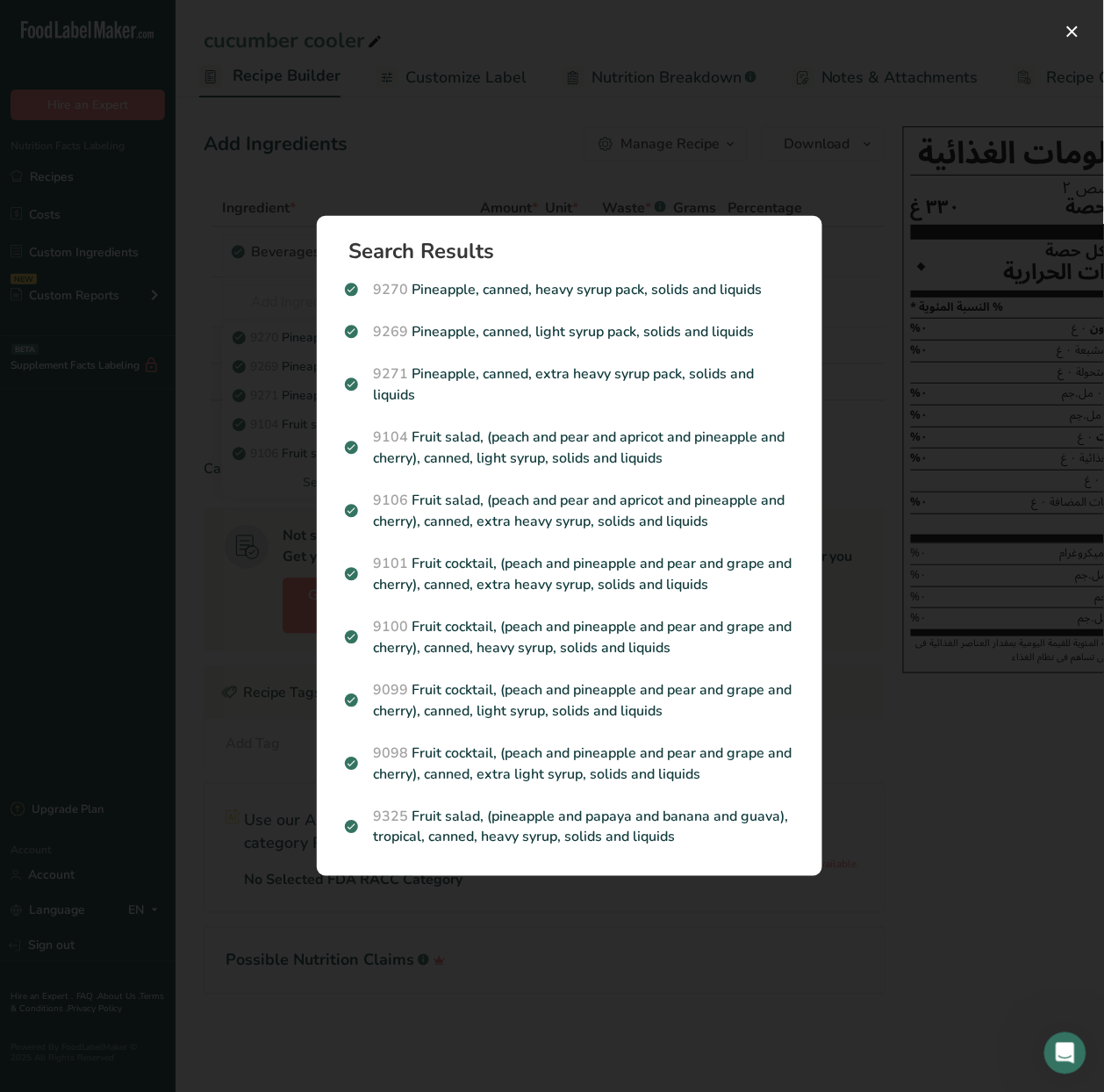
click at [654, 993] on div "Search results modal" at bounding box center [552, 546] width 1104 height 1092
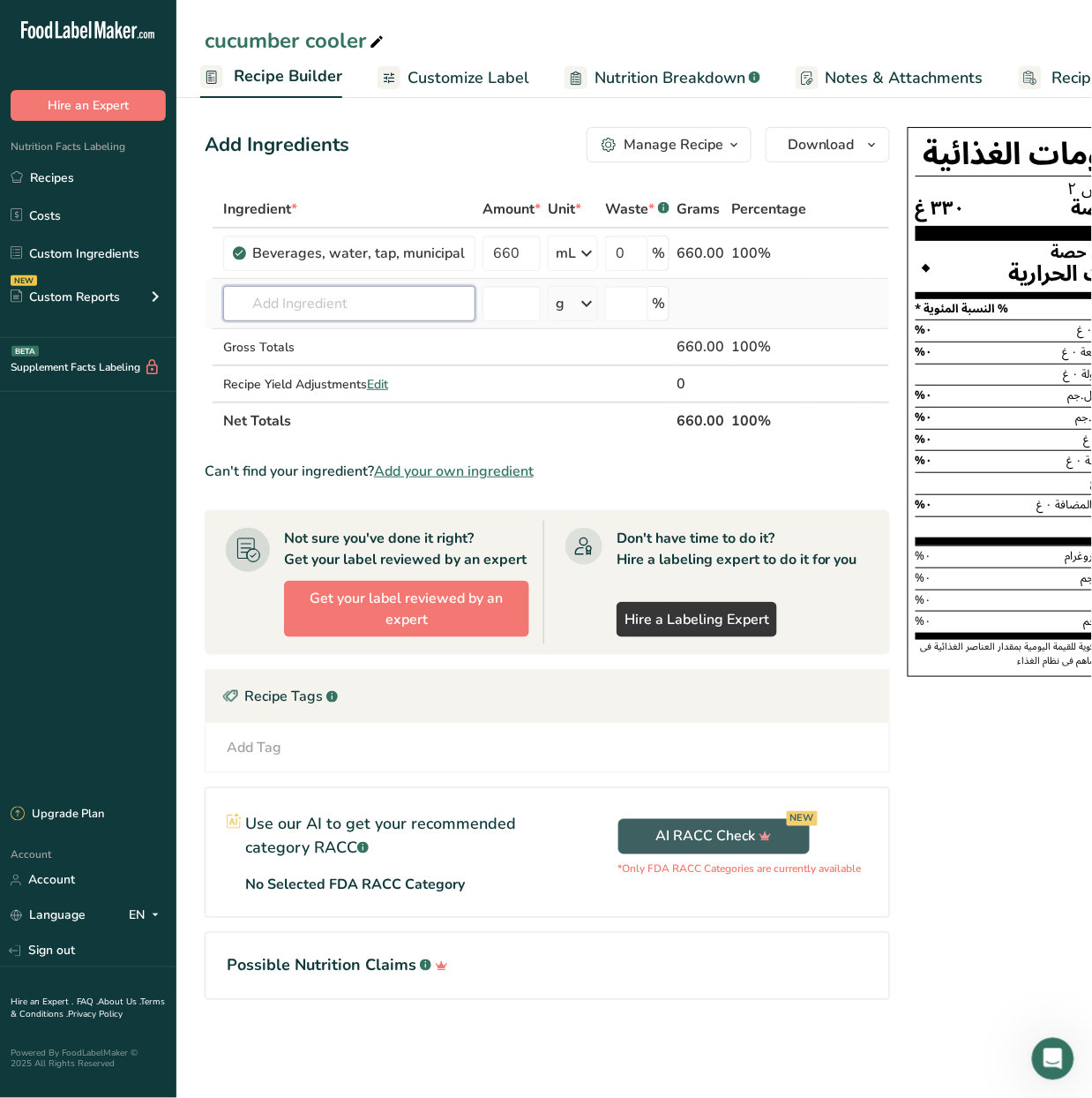
click at [424, 307] on input "text" at bounding box center [349, 304] width 252 height 36
type input "pineapple syrup monin"
click at [305, 368] on div "Add your own ingredient" at bounding box center [349, 369] width 224 height 19
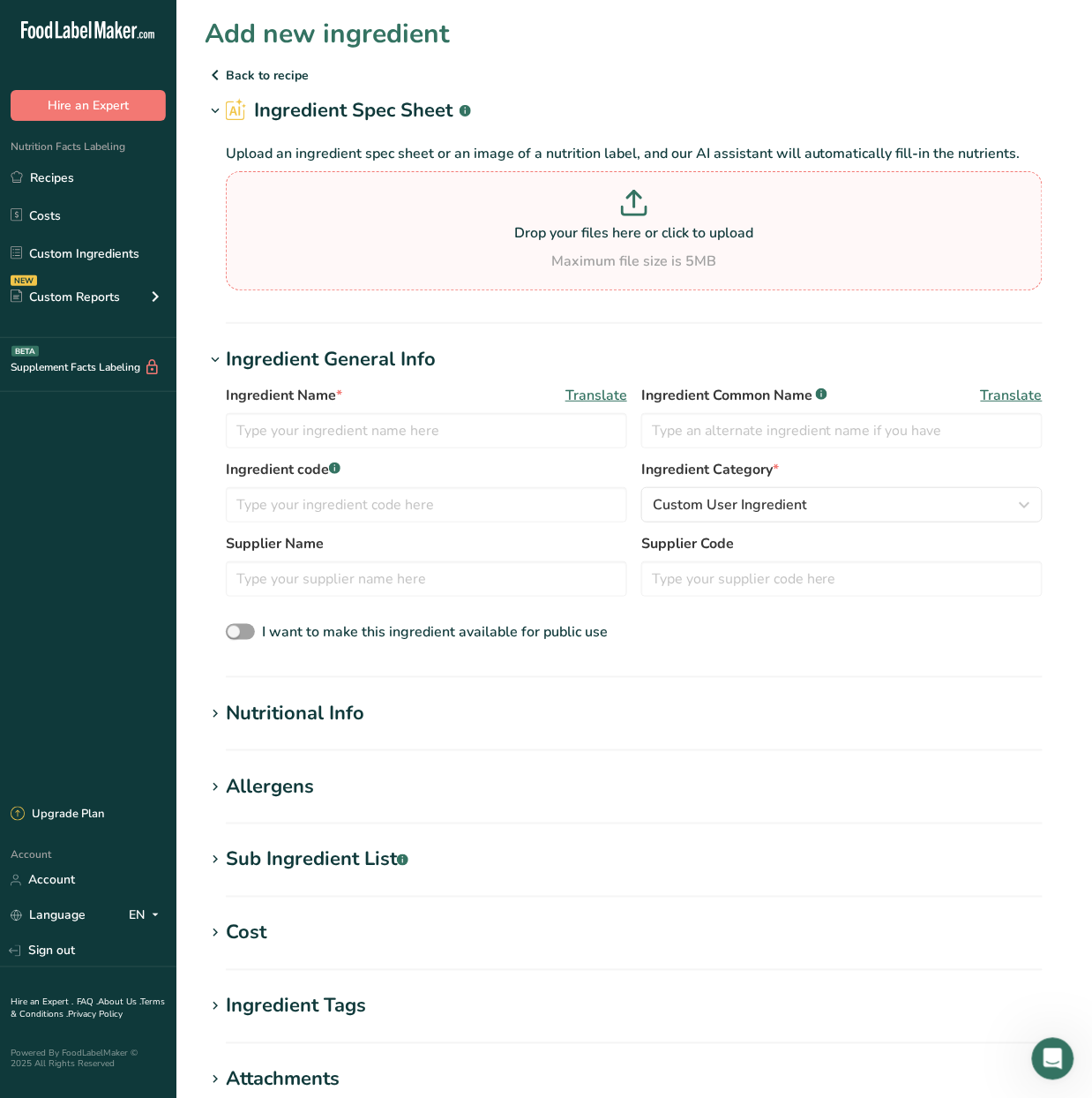
click at [683, 283] on section "Drop your files here or click to upload Maximum file size is 5MB" at bounding box center [633, 231] width 808 height 111
click at [683, 283] on input "Drop your files here or click to upload Maximum file size is 5MB" at bounding box center [634, 230] width 817 height 119
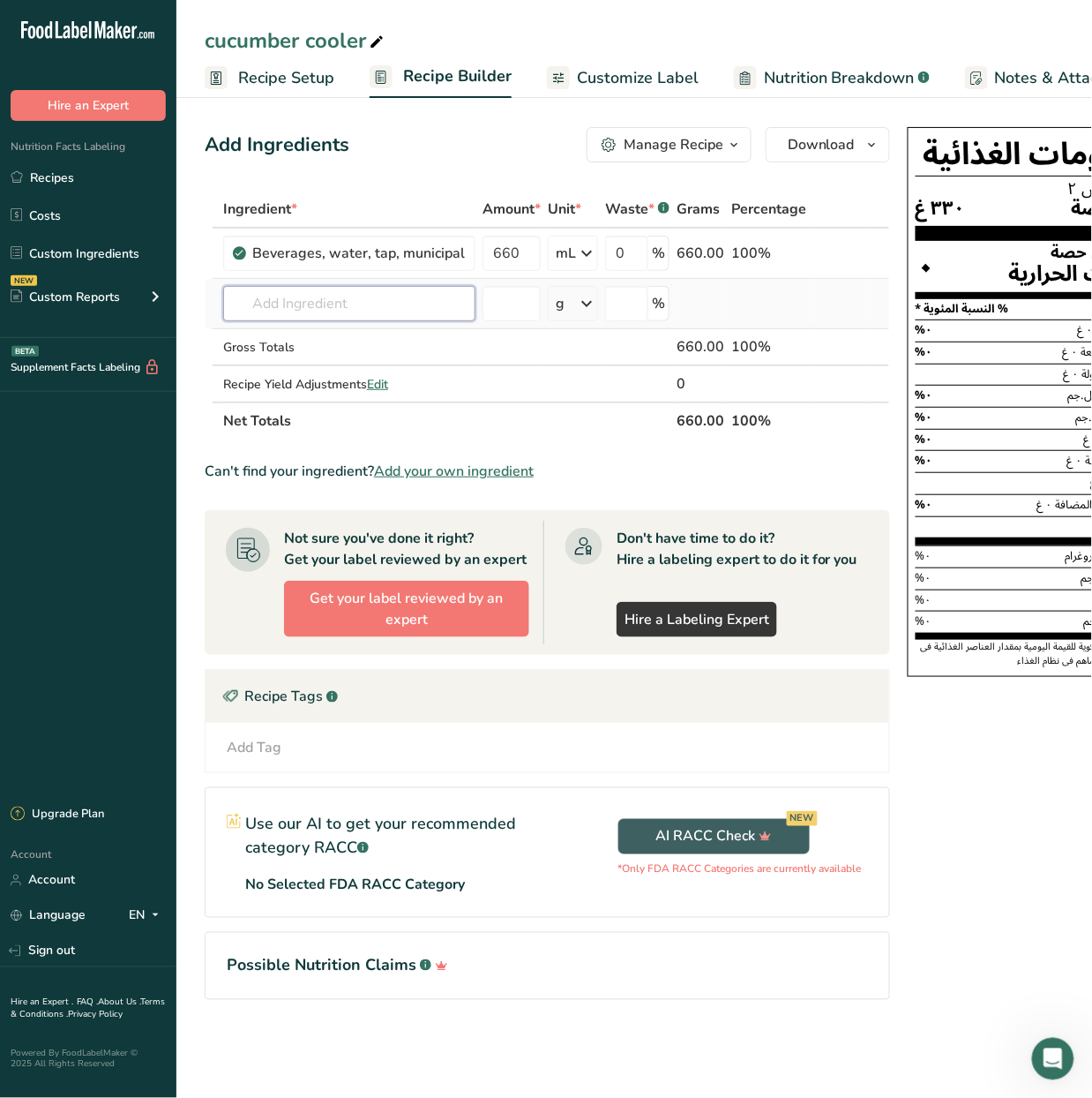
click at [393, 315] on input "text" at bounding box center [349, 304] width 252 height 36
type input "fruit based"
click at [393, 336] on p "Fruit based preparation / Pineapple" at bounding box center [344, 340] width 214 height 19
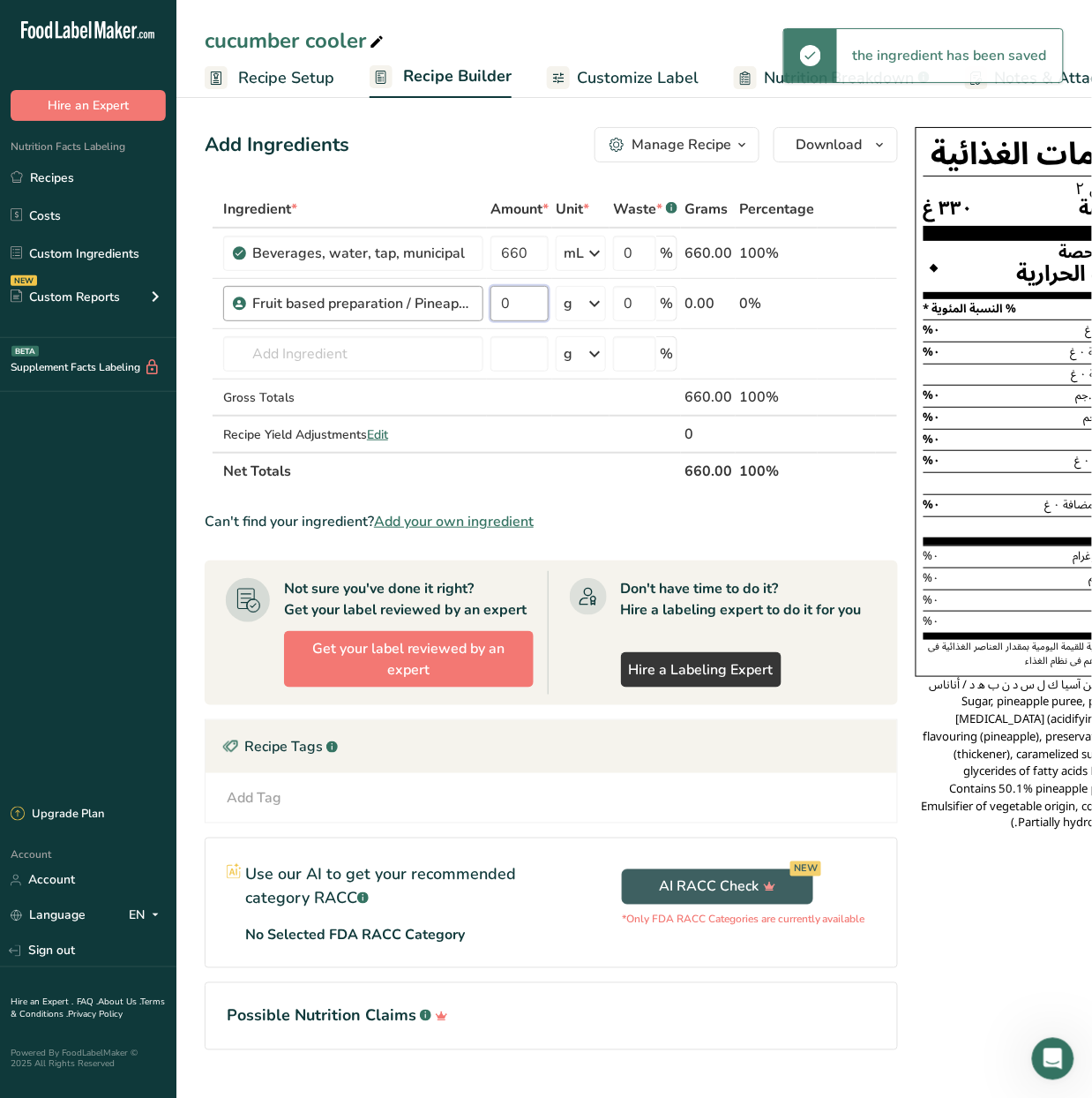
drag, startPoint x: 531, startPoint y: 291, endPoint x: 483, endPoint y: 312, distance: 52.4
click at [483, 312] on tr "Fruit based preparation / Pineapple 0 g Weight Units g kg mg See more Volume Un…" at bounding box center [551, 304] width 691 height 51
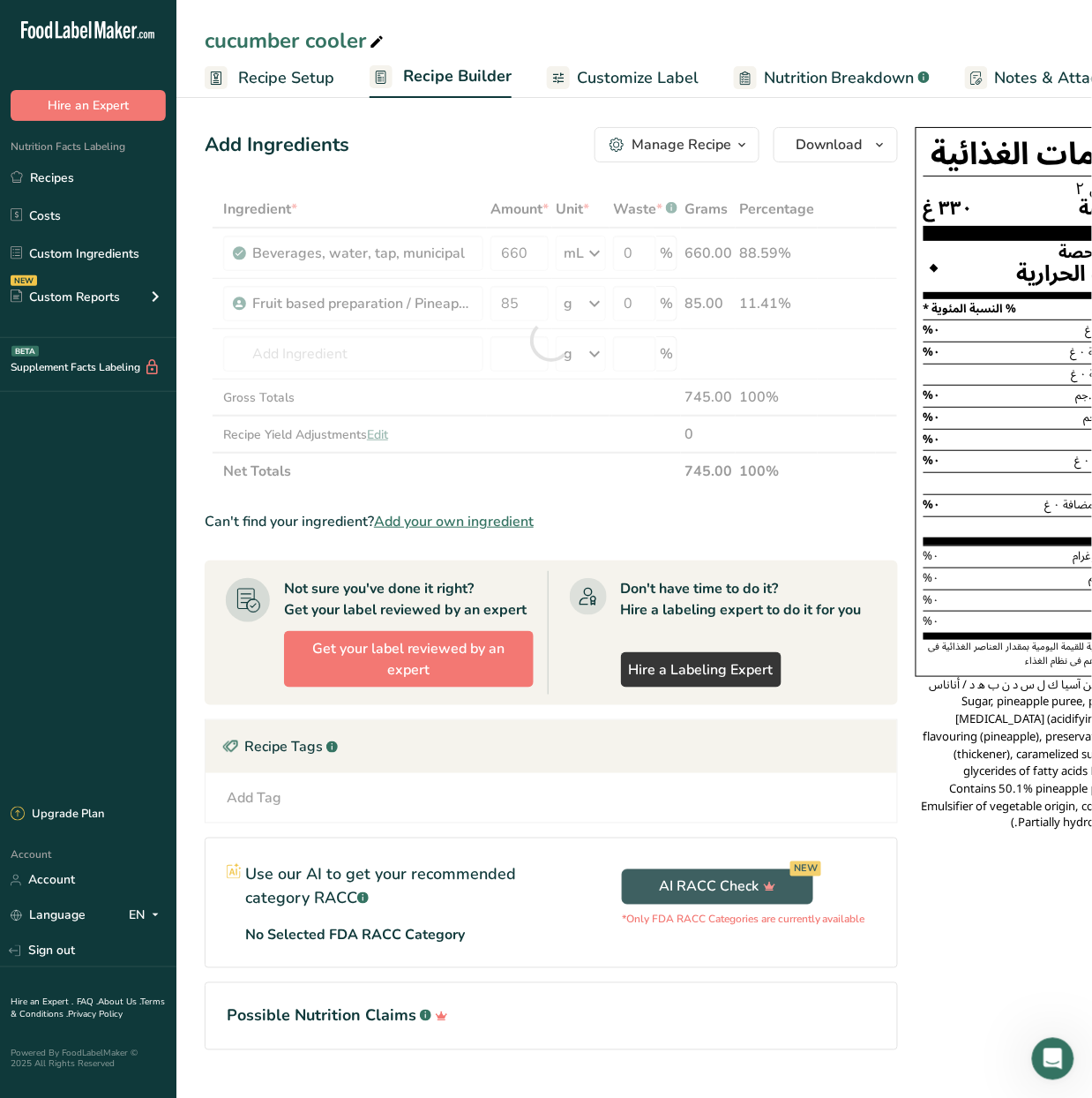
click at [595, 307] on div "Ingredient * Amount * Unit * Waste * .a-a{fill:#347362;}.b-a{fill:#fff;} Grams …" at bounding box center [551, 340] width 693 height 299
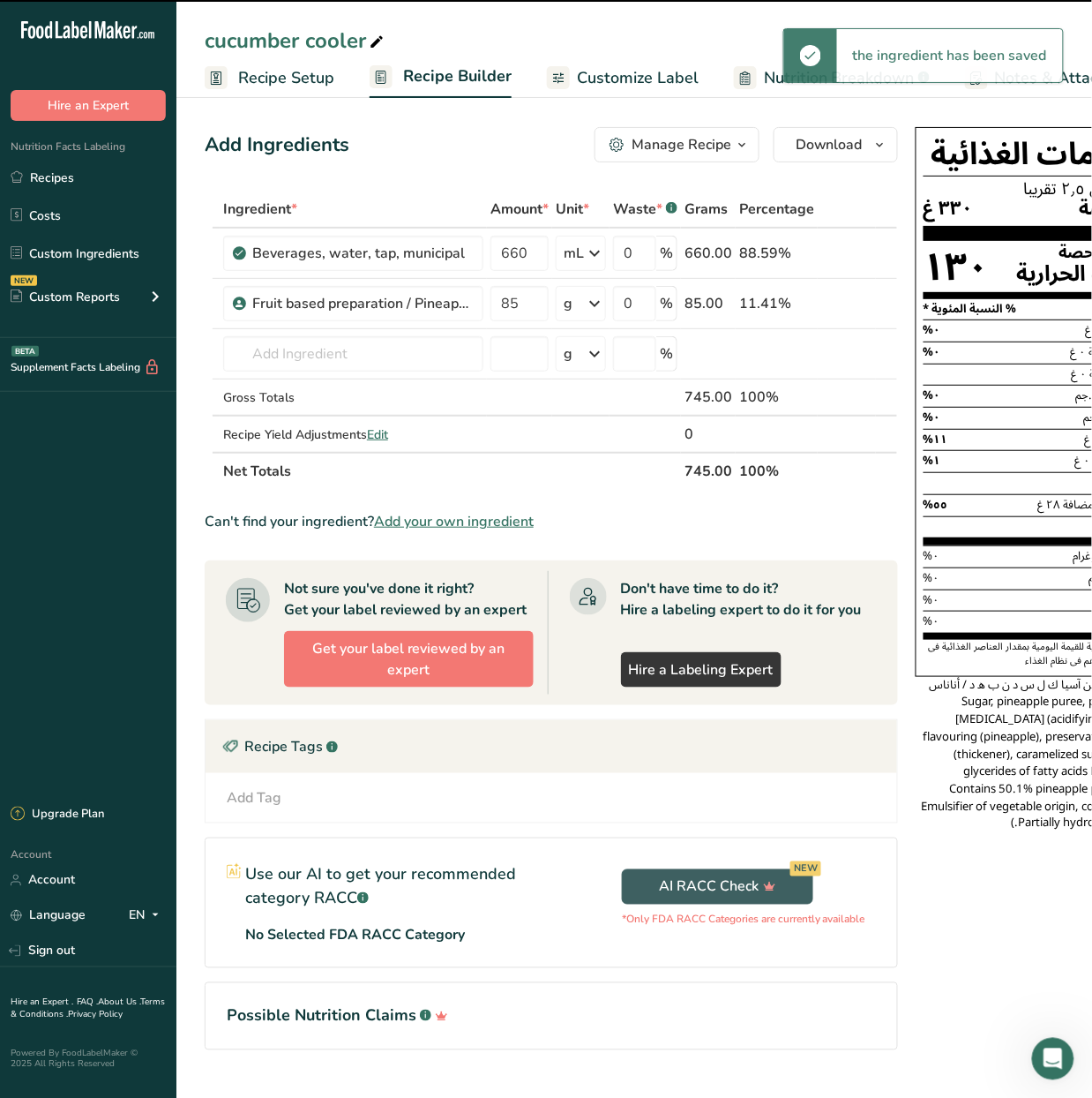
click at [595, 307] on icon at bounding box center [594, 304] width 22 height 32
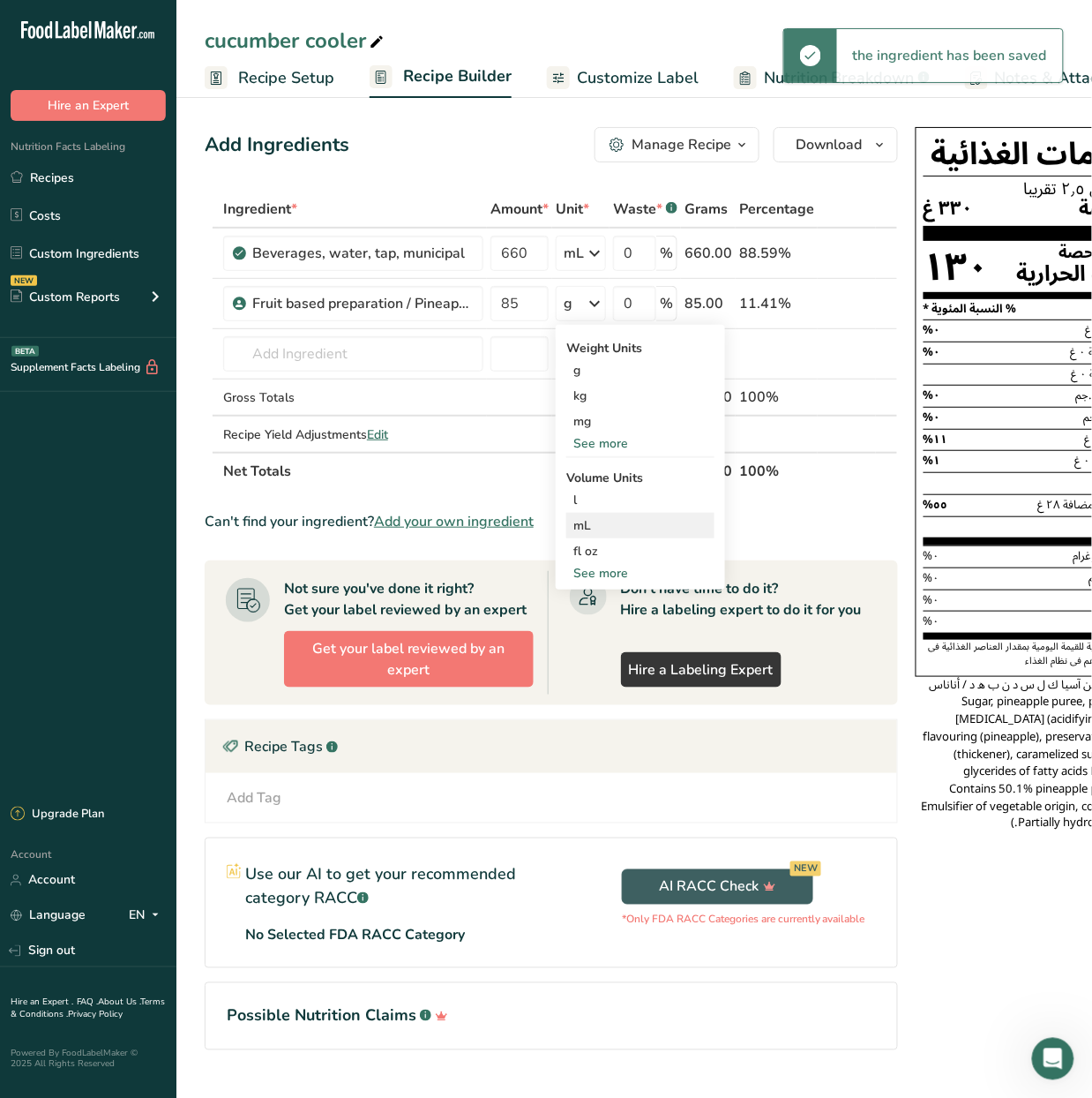
click at [629, 526] on div "mL" at bounding box center [640, 526] width 134 height 19
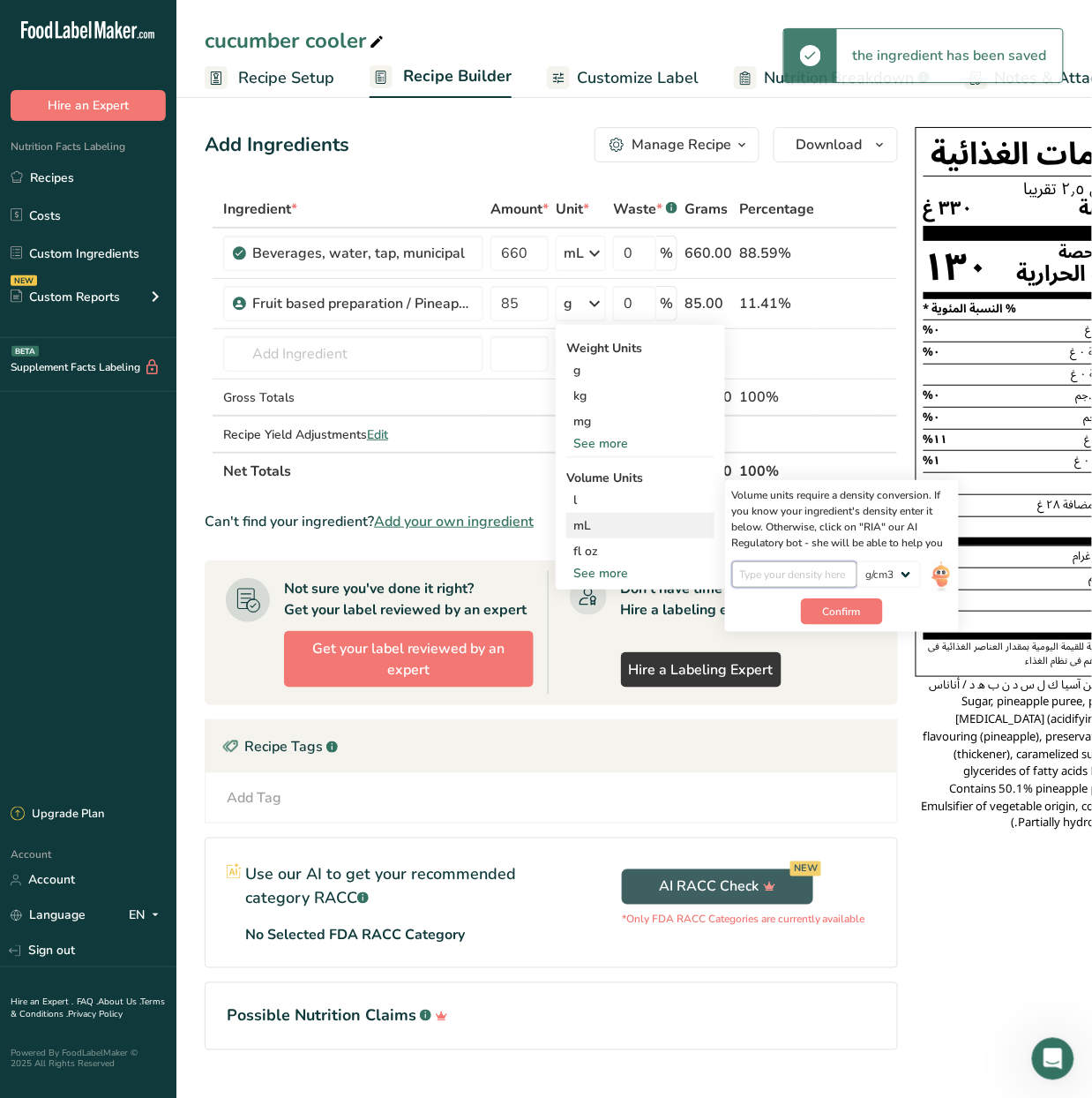
click at [813, 570] on input "number" at bounding box center [795, 574] width 126 height 26
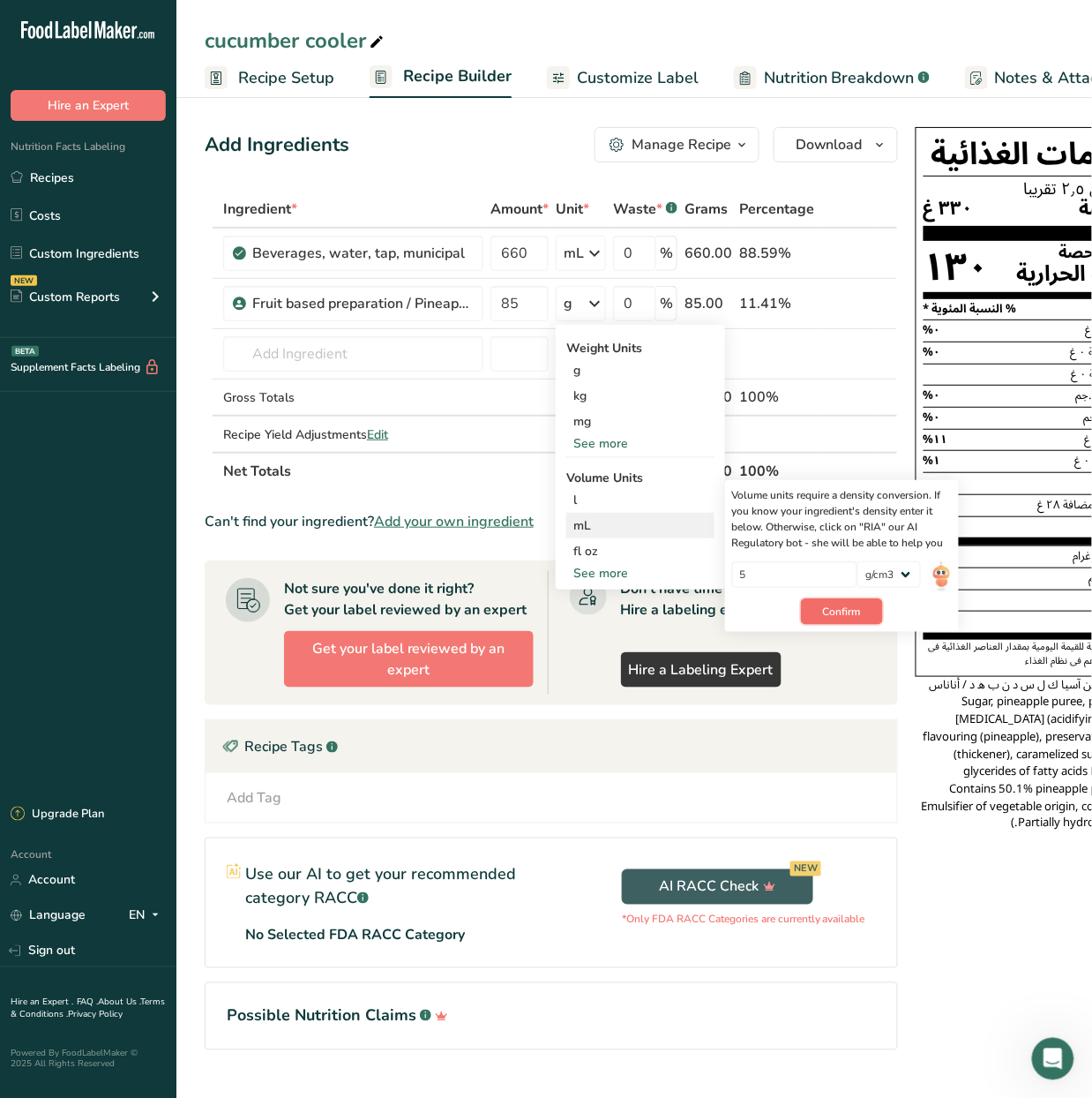
click at [866, 609] on button "Confirm" at bounding box center [842, 612] width 82 height 26
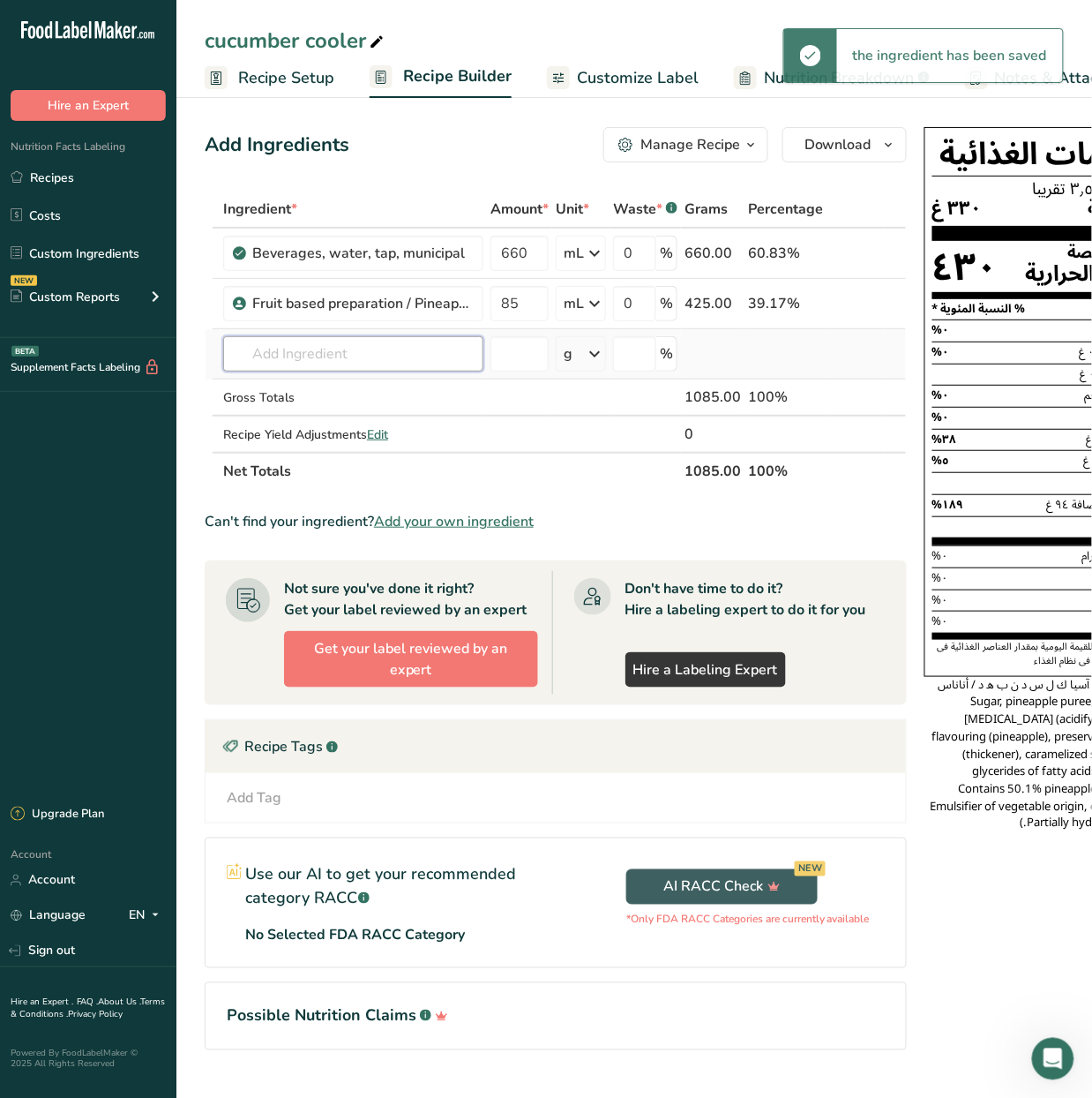
click at [290, 362] on input "text" at bounding box center [353, 354] width 260 height 36
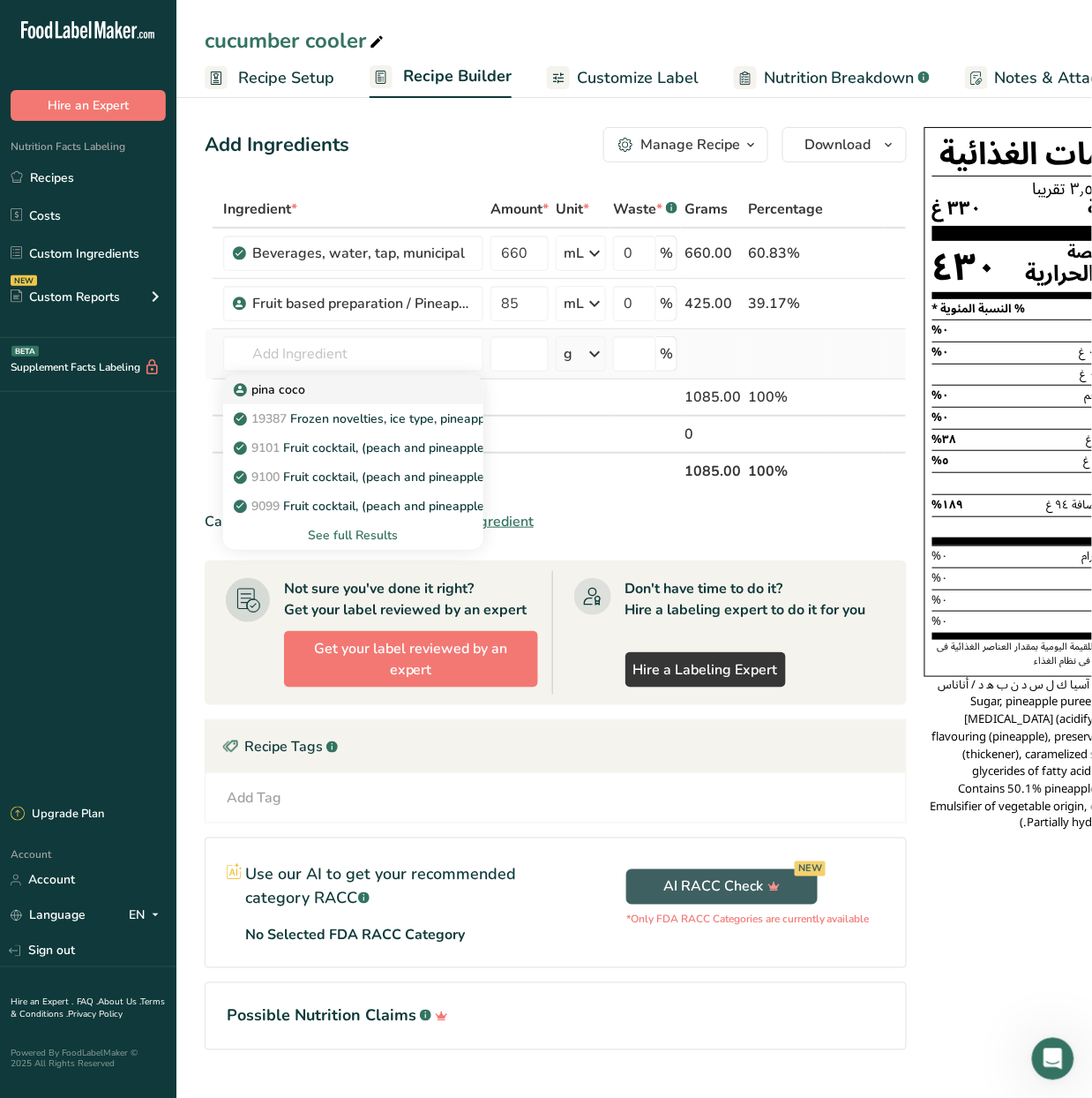
click at [355, 389] on div "pina coco" at bounding box center [339, 389] width 204 height 19
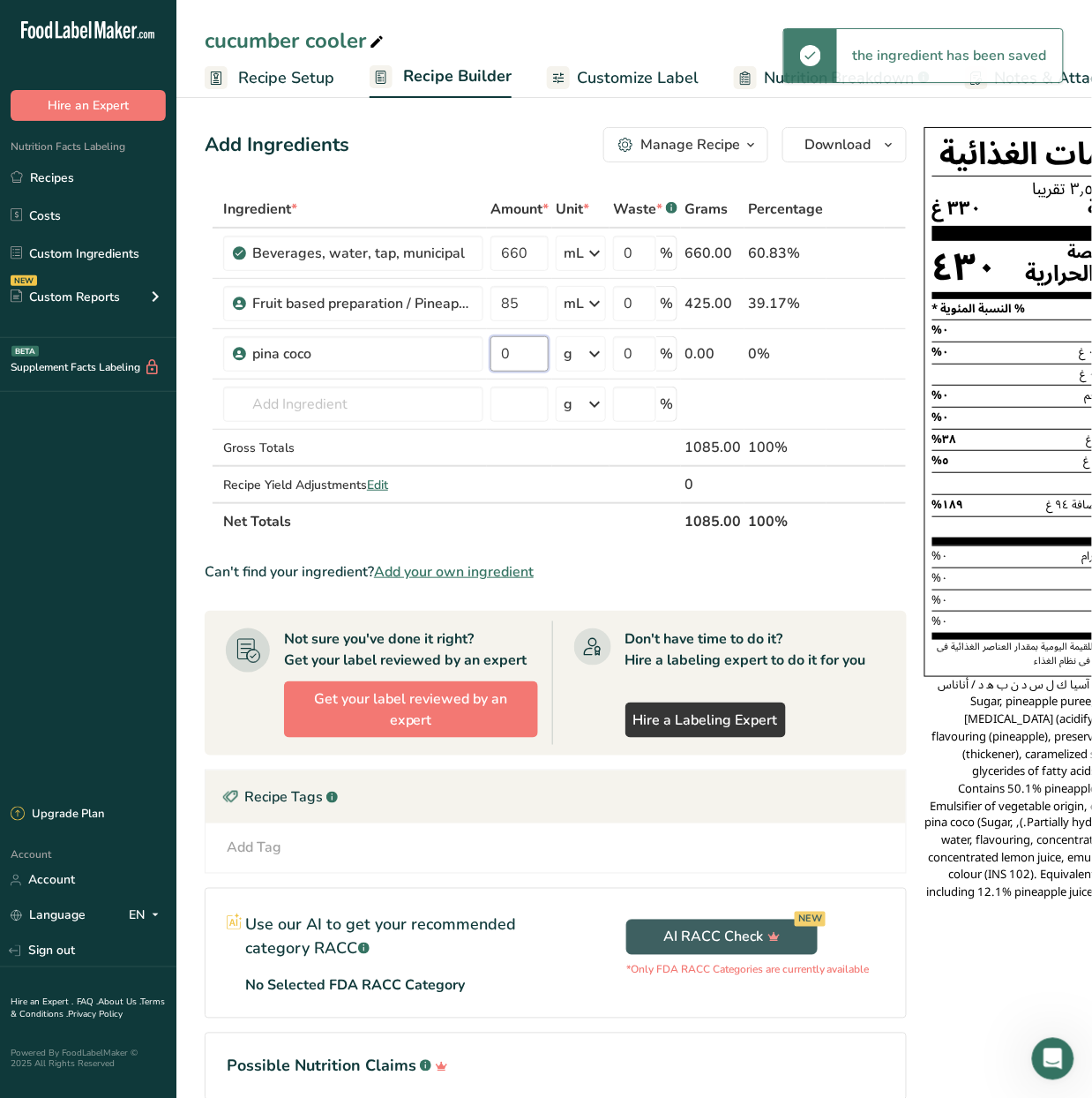
drag, startPoint x: 539, startPoint y: 353, endPoint x: 485, endPoint y: 368, distance: 56.0
click at [485, 368] on tr "pina coco 0 g Weight Units g kg mg See more Volume Units l Volume units require…" at bounding box center [555, 355] width 701 height 51
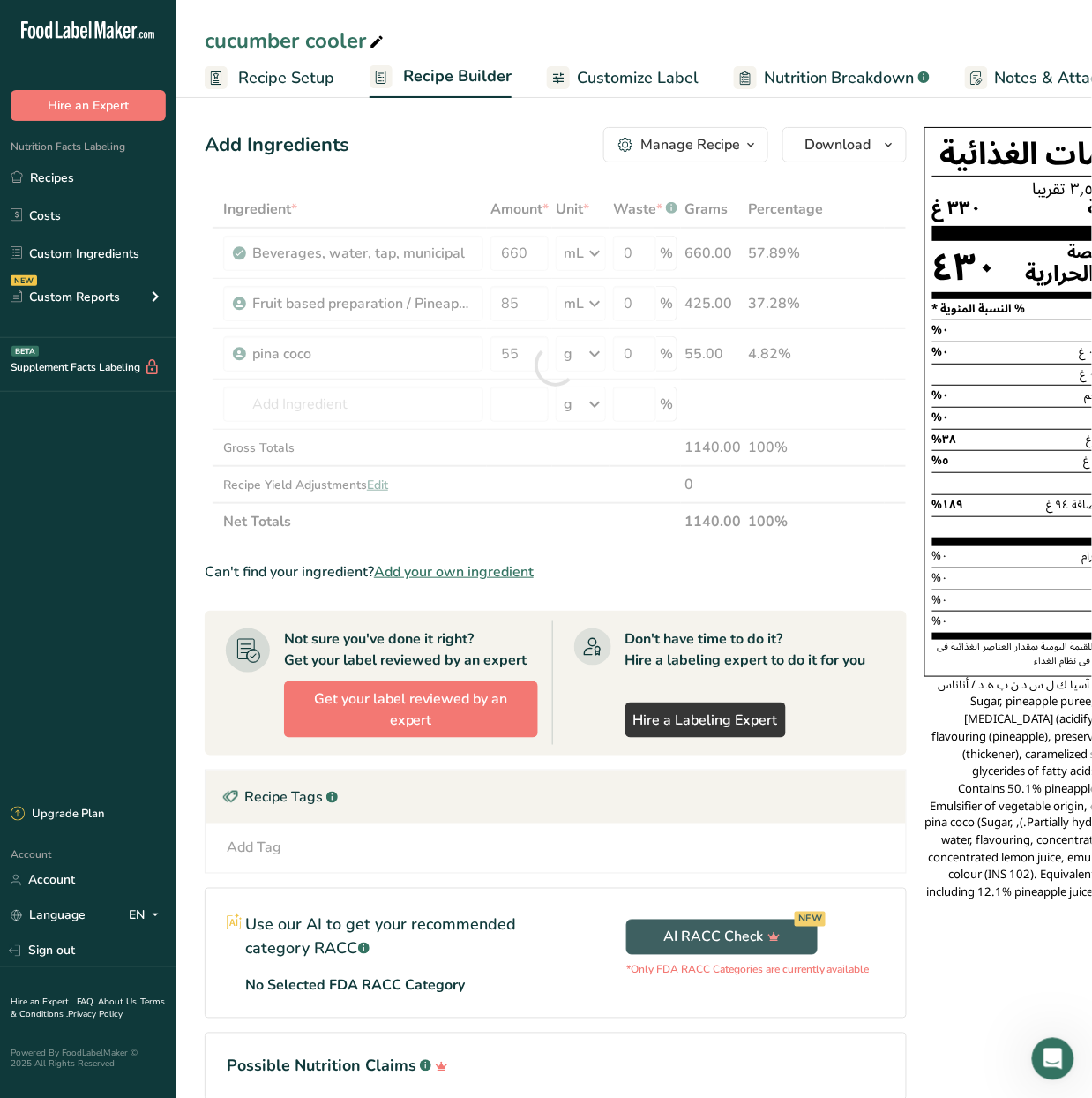
click at [605, 358] on div "Ingredient * Amount * Unit * Waste * .a-a{fill:#347362;}.b-a{fill:#fff;} Grams …" at bounding box center [555, 365] width 702 height 349
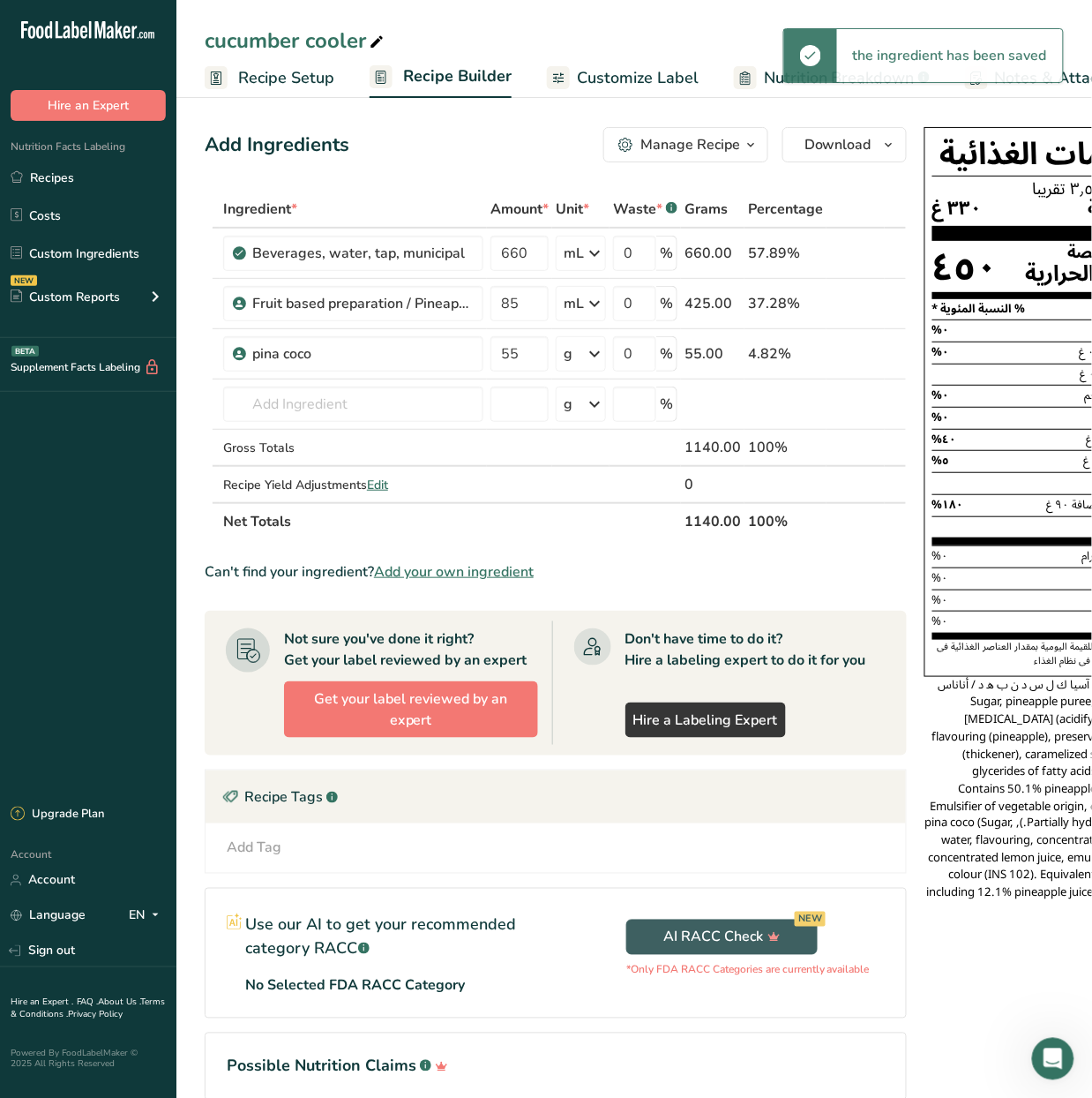
click at [599, 360] on icon at bounding box center [594, 354] width 22 height 32
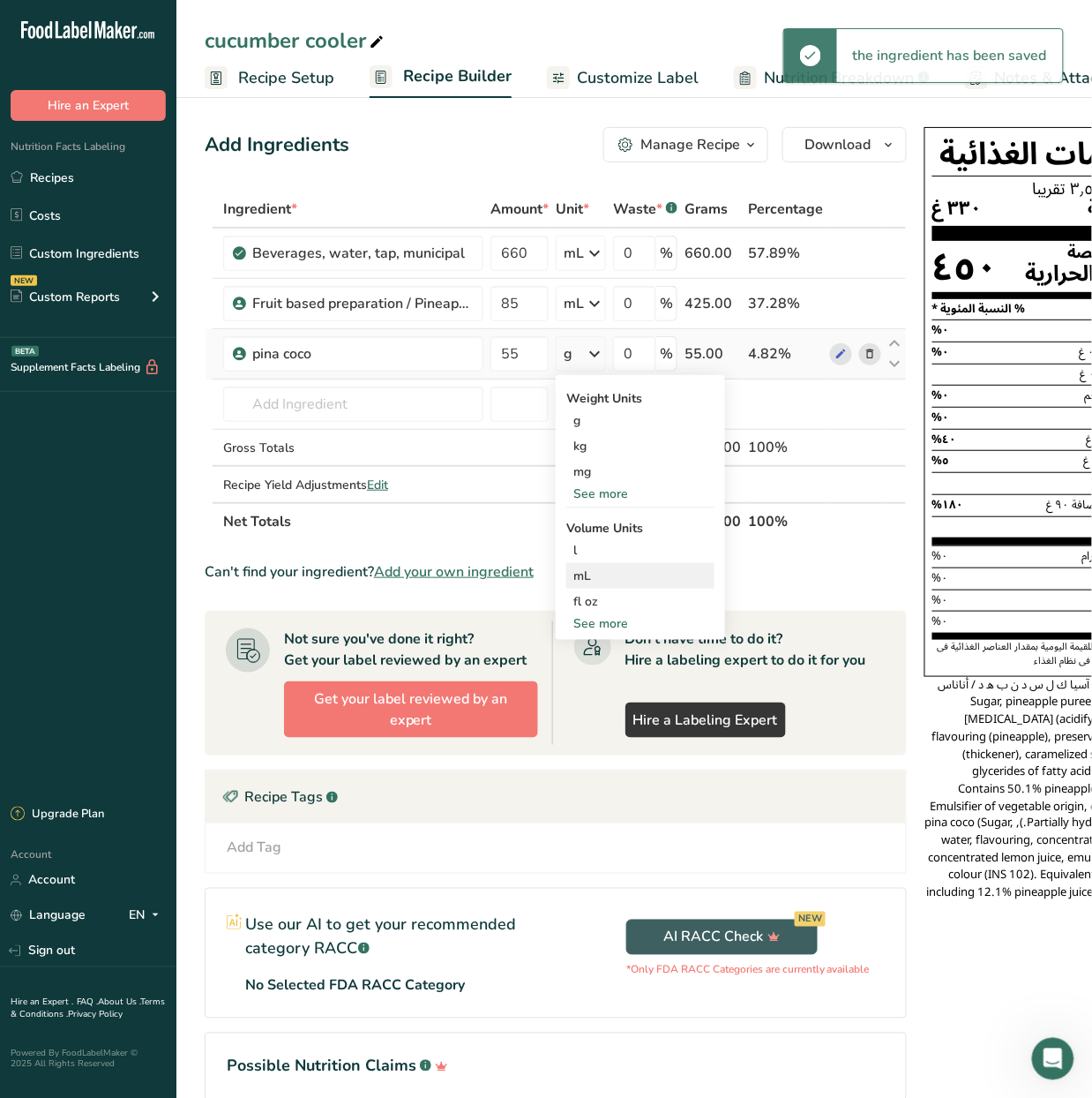
click at [613, 572] on div "mL" at bounding box center [640, 576] width 134 height 19
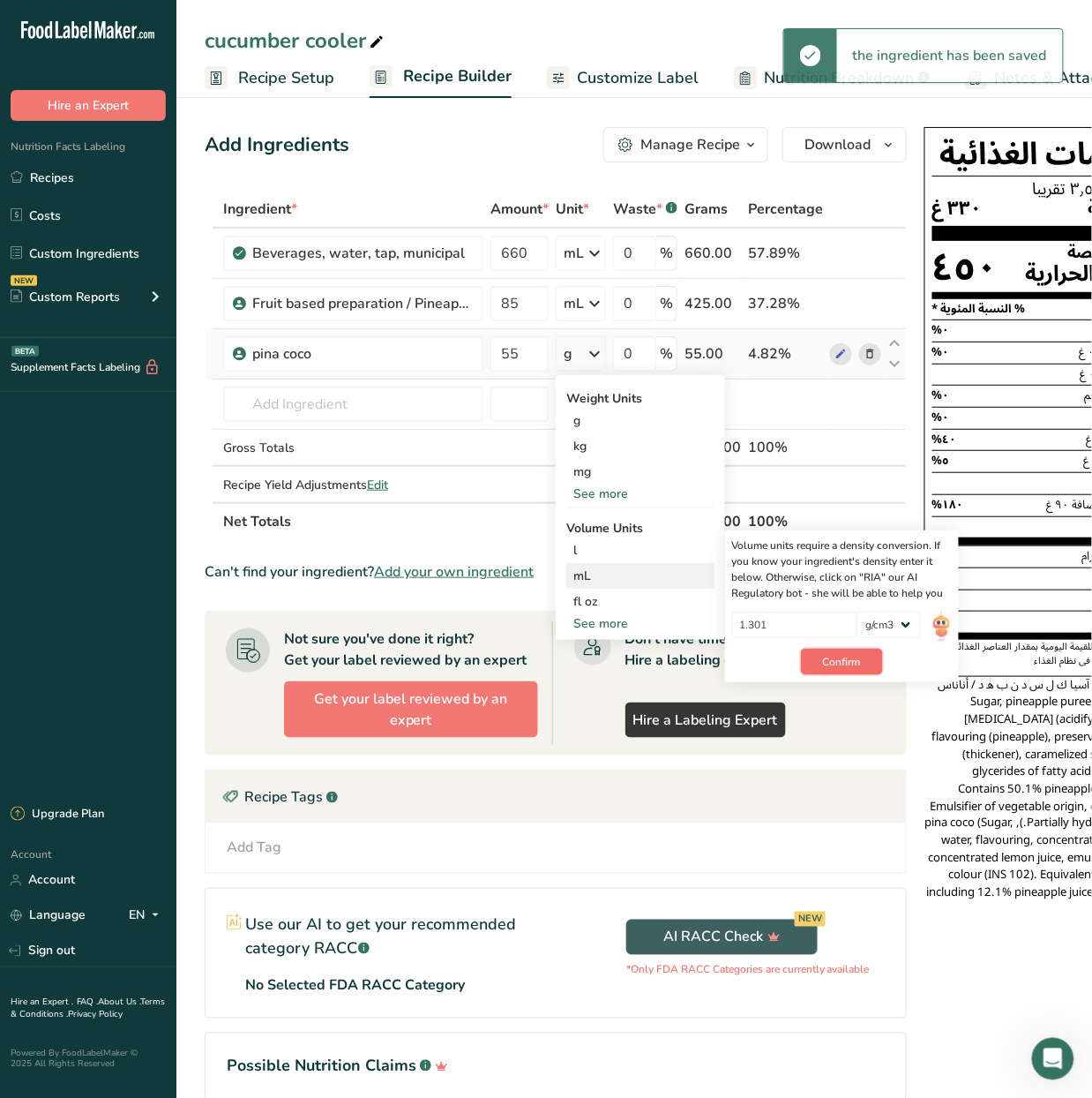
click at [834, 654] on span "Confirm" at bounding box center [842, 662] width 38 height 16
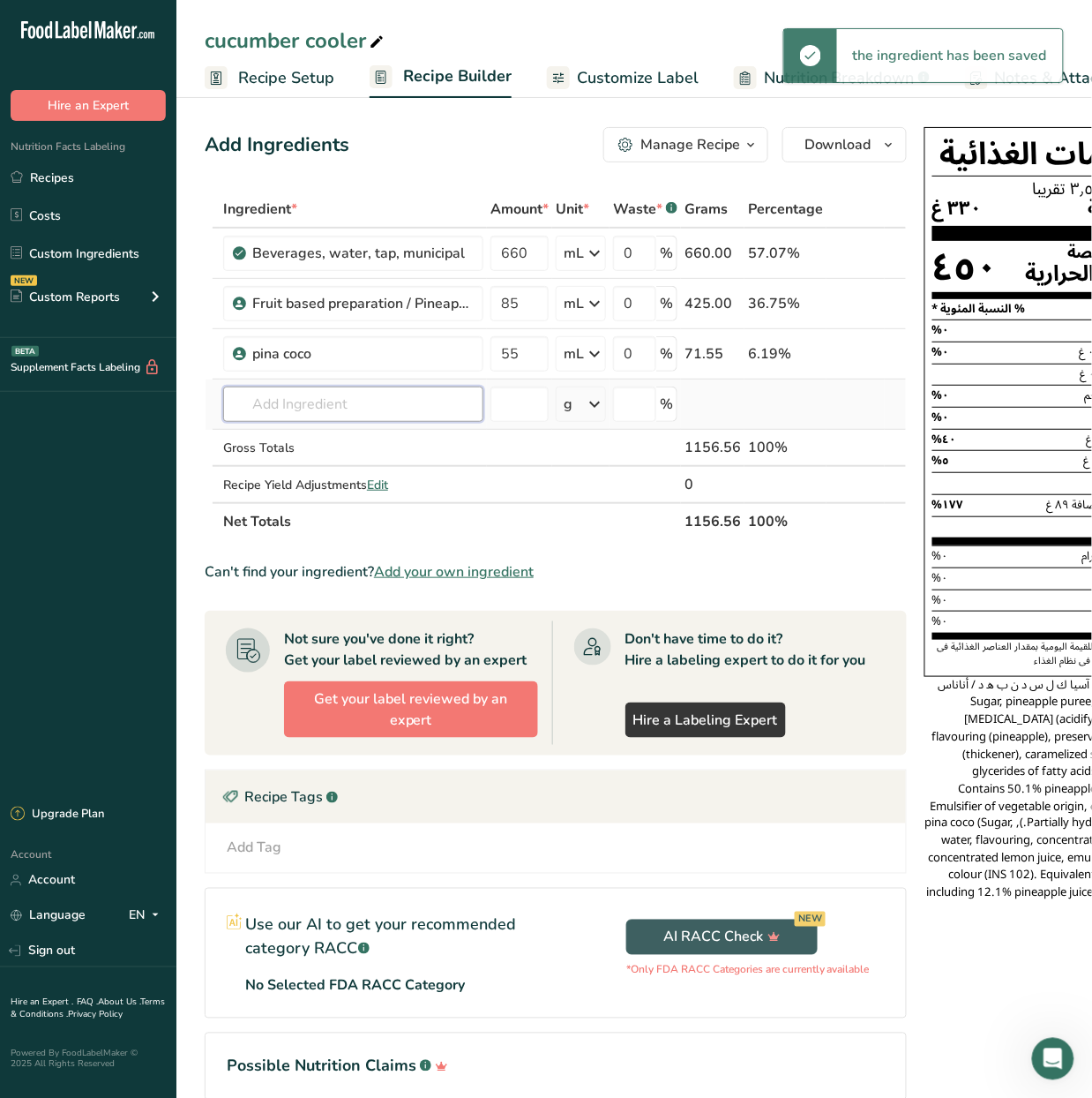
click at [335, 404] on input "text" at bounding box center [353, 404] width 260 height 36
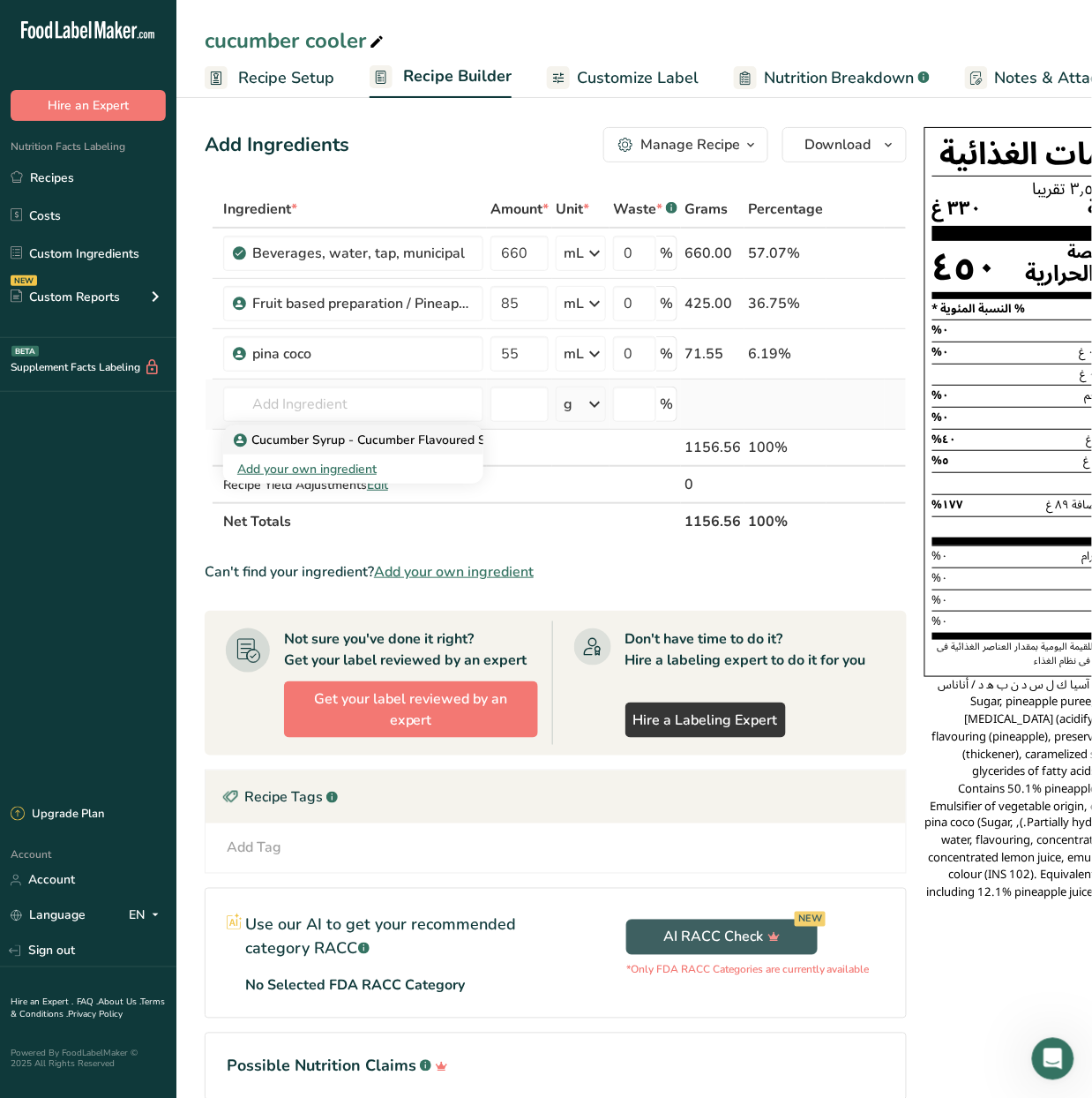
click at [393, 447] on p "Cucumber Syrup - Cucumber Flavoured Syrup" at bounding box center [373, 440] width 273 height 19
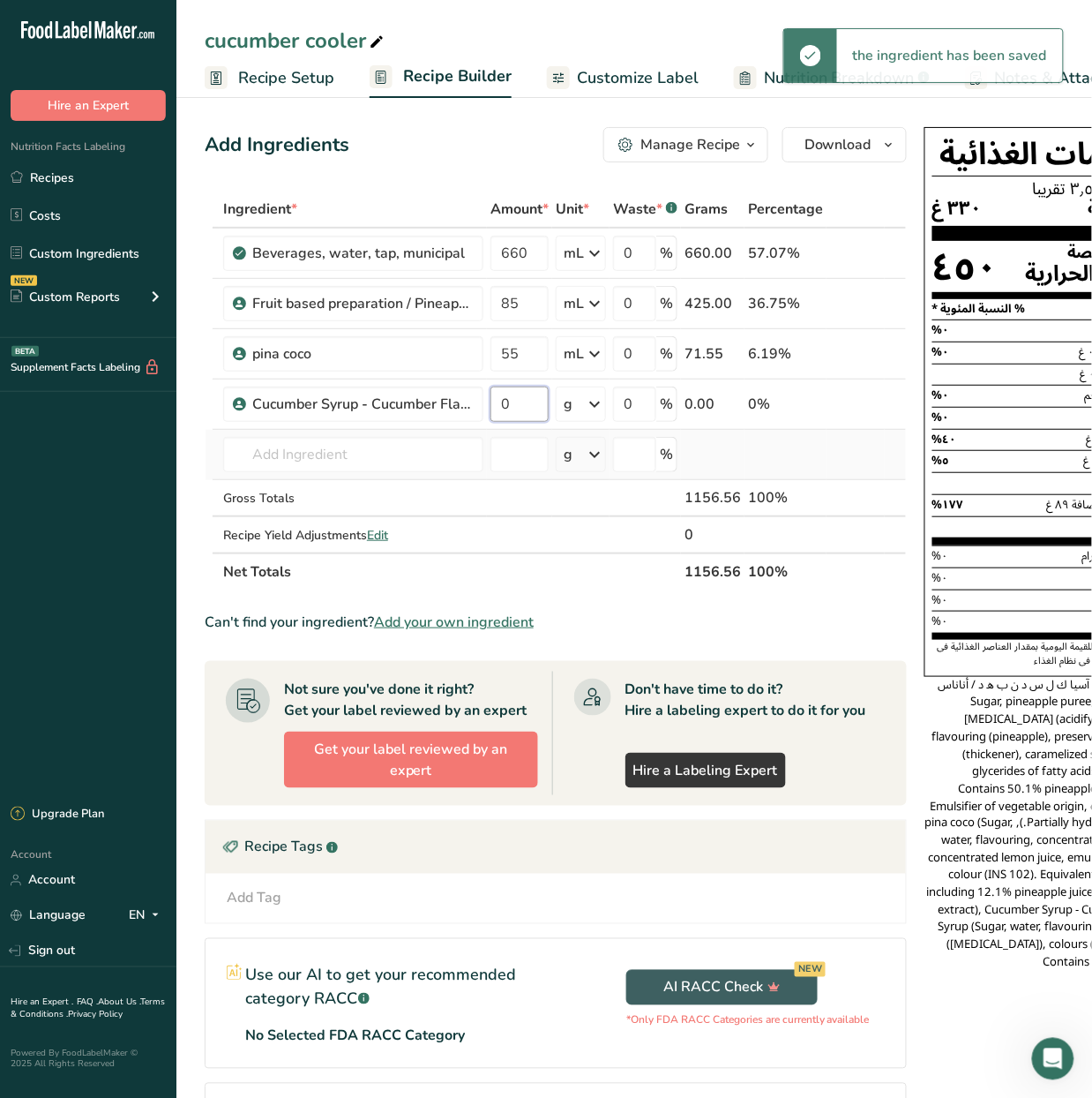
drag, startPoint x: 540, startPoint y: 418, endPoint x: 494, endPoint y: 435, distance: 49.0
click at [494, 435] on tbody "Beverages, water, tap, municipal 660 mL Portions 1 fl oz 1 bottle 8 fl oz 1 lit…" at bounding box center [555, 390] width 701 height 324
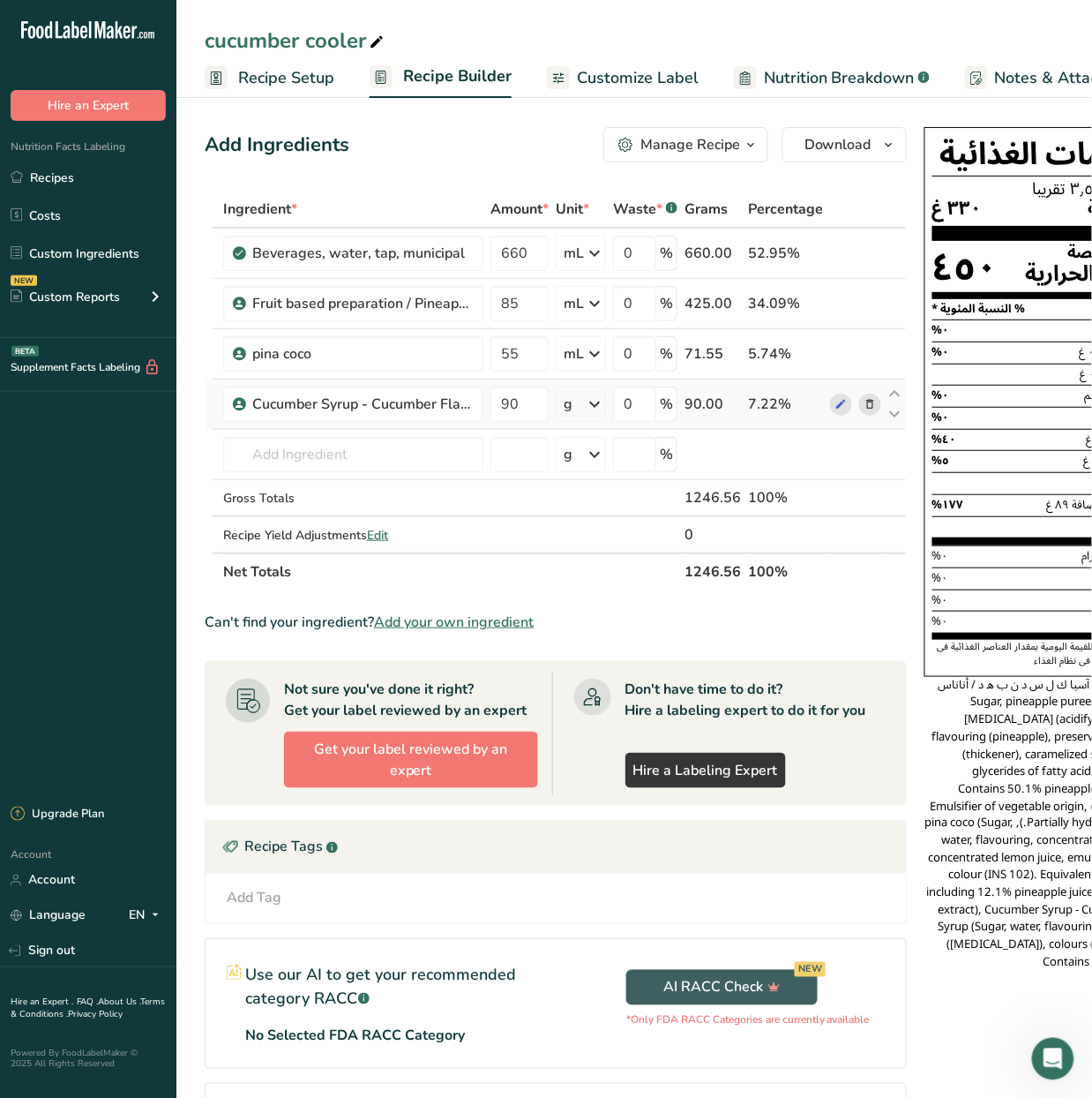
click at [598, 406] on div "Ingredient * Amount * Unit * Waste * .a-a{fill:#347362;}.b-a{fill:#fff;} Grams …" at bounding box center [555, 390] width 702 height 400
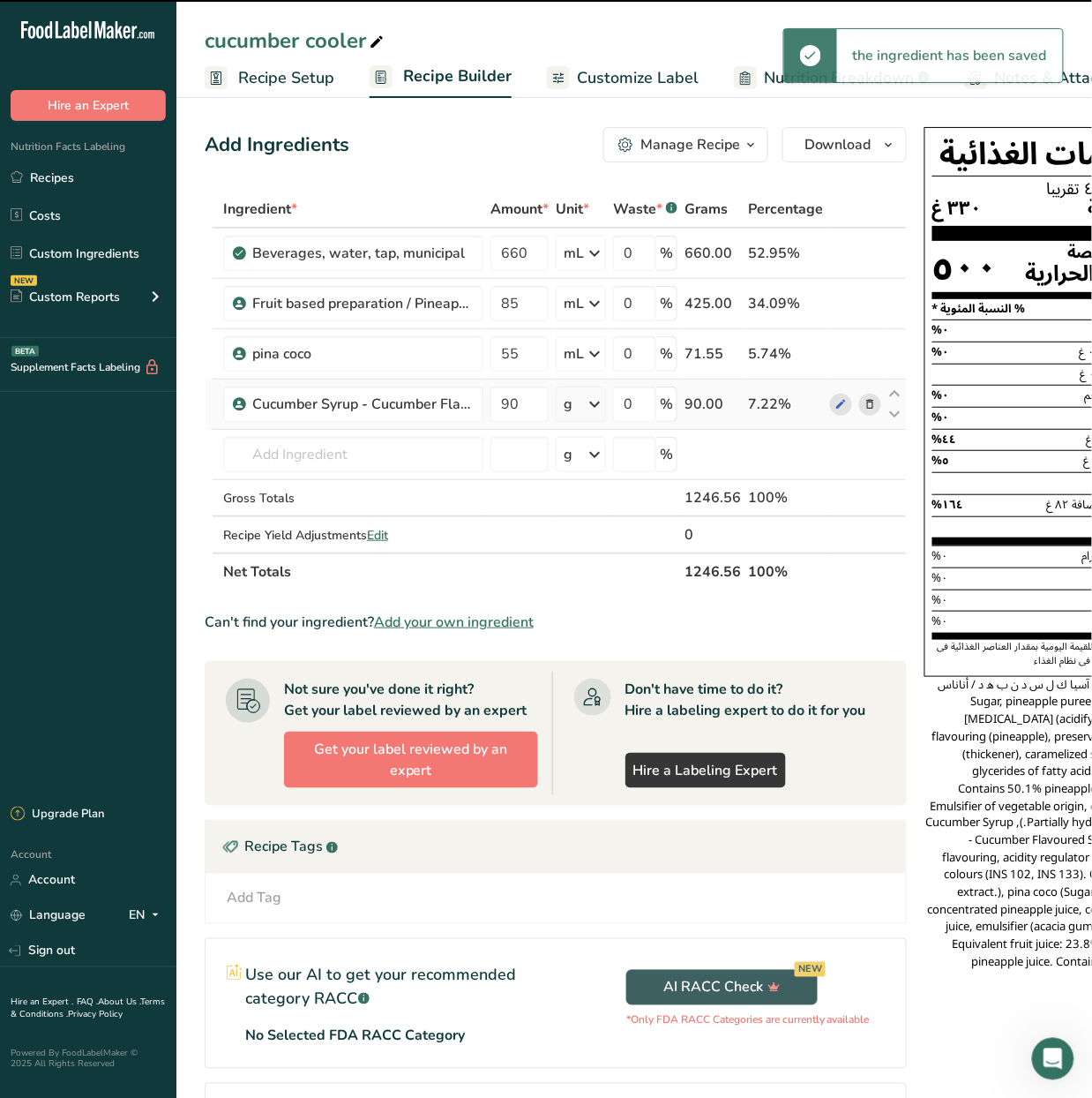
click at [598, 406] on icon at bounding box center [594, 404] width 22 height 32
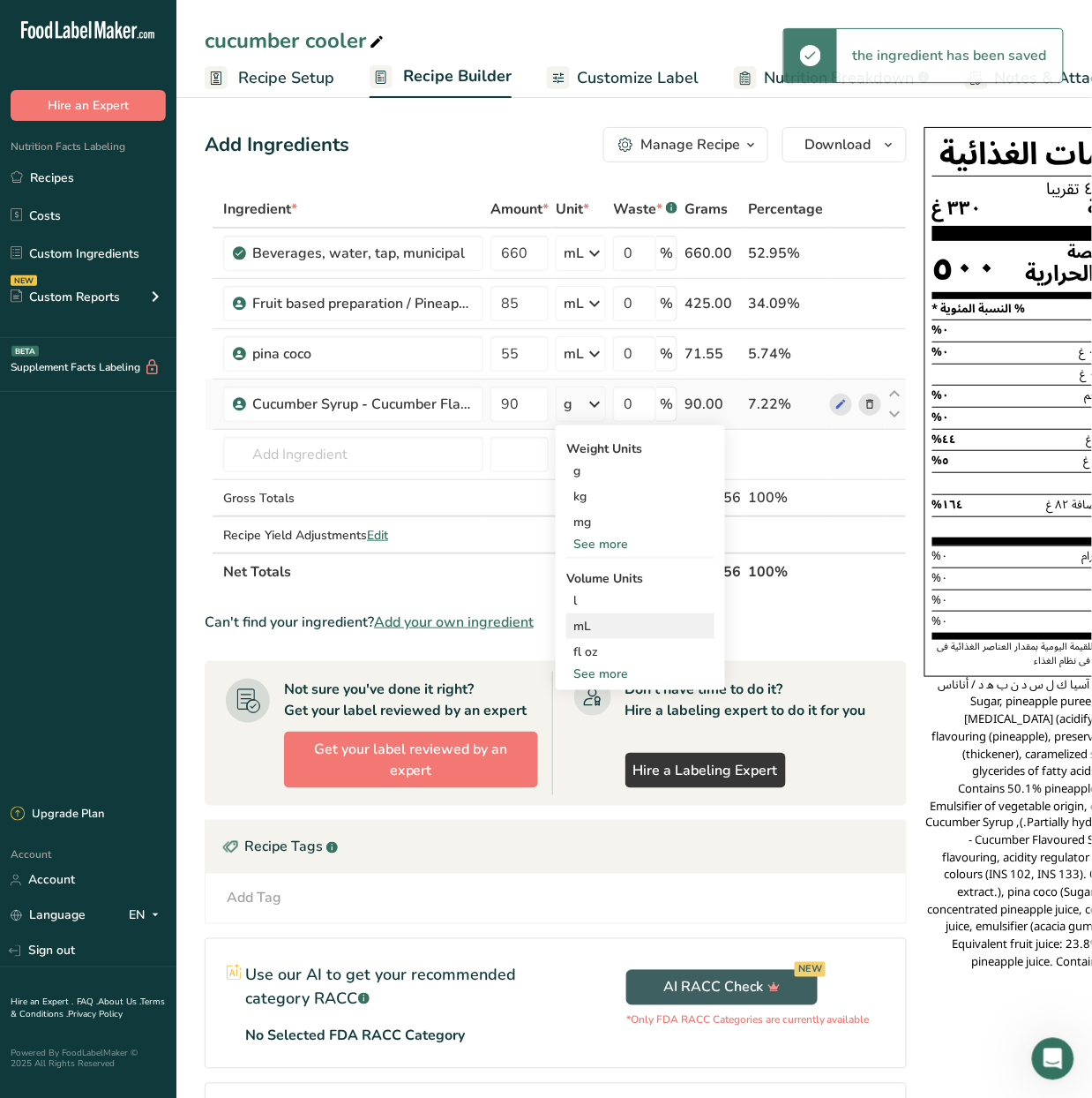
click at [645, 618] on div "mL" at bounding box center [640, 626] width 134 height 19
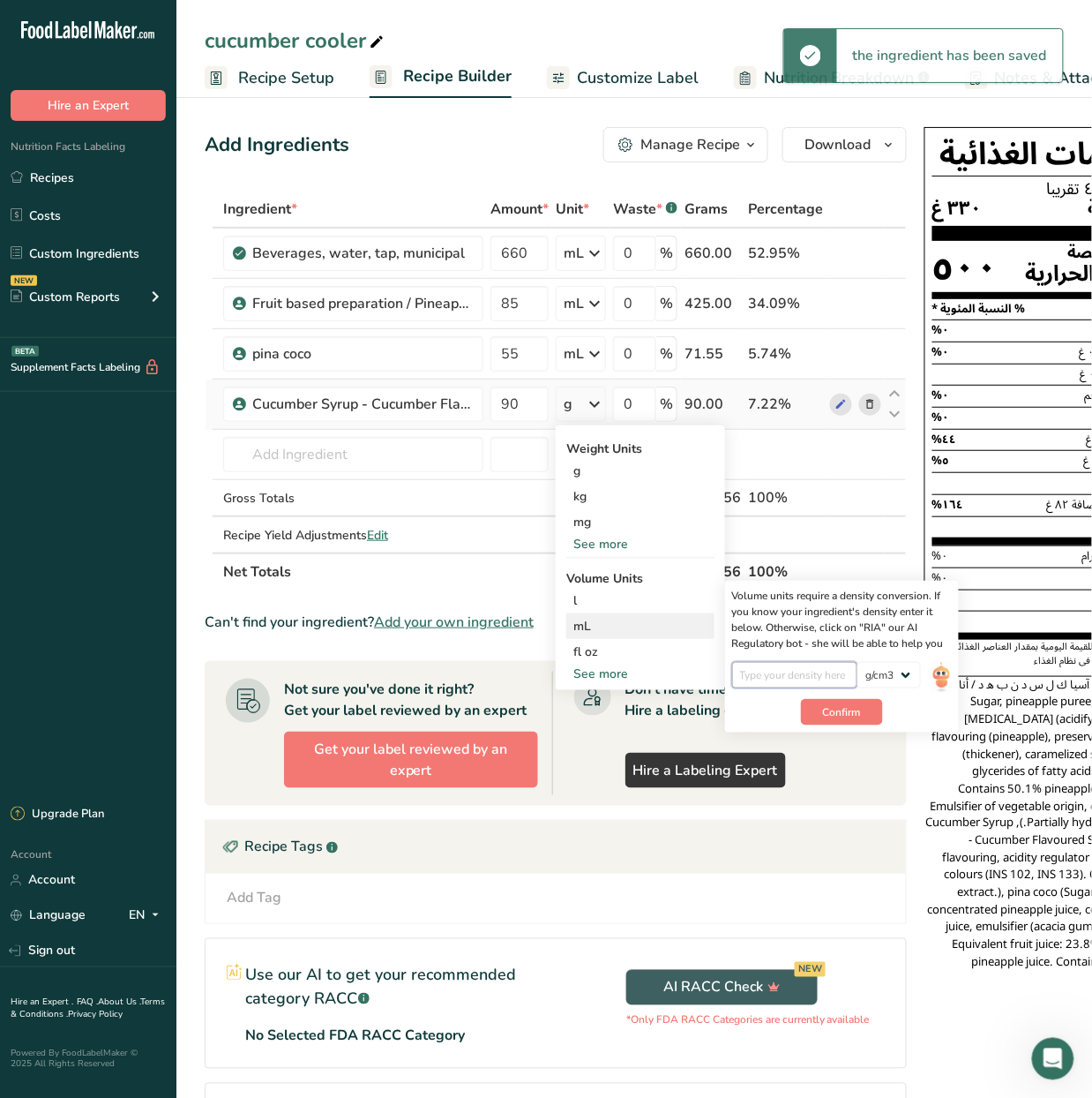
click at [753, 669] on input "number" at bounding box center [795, 675] width 126 height 26
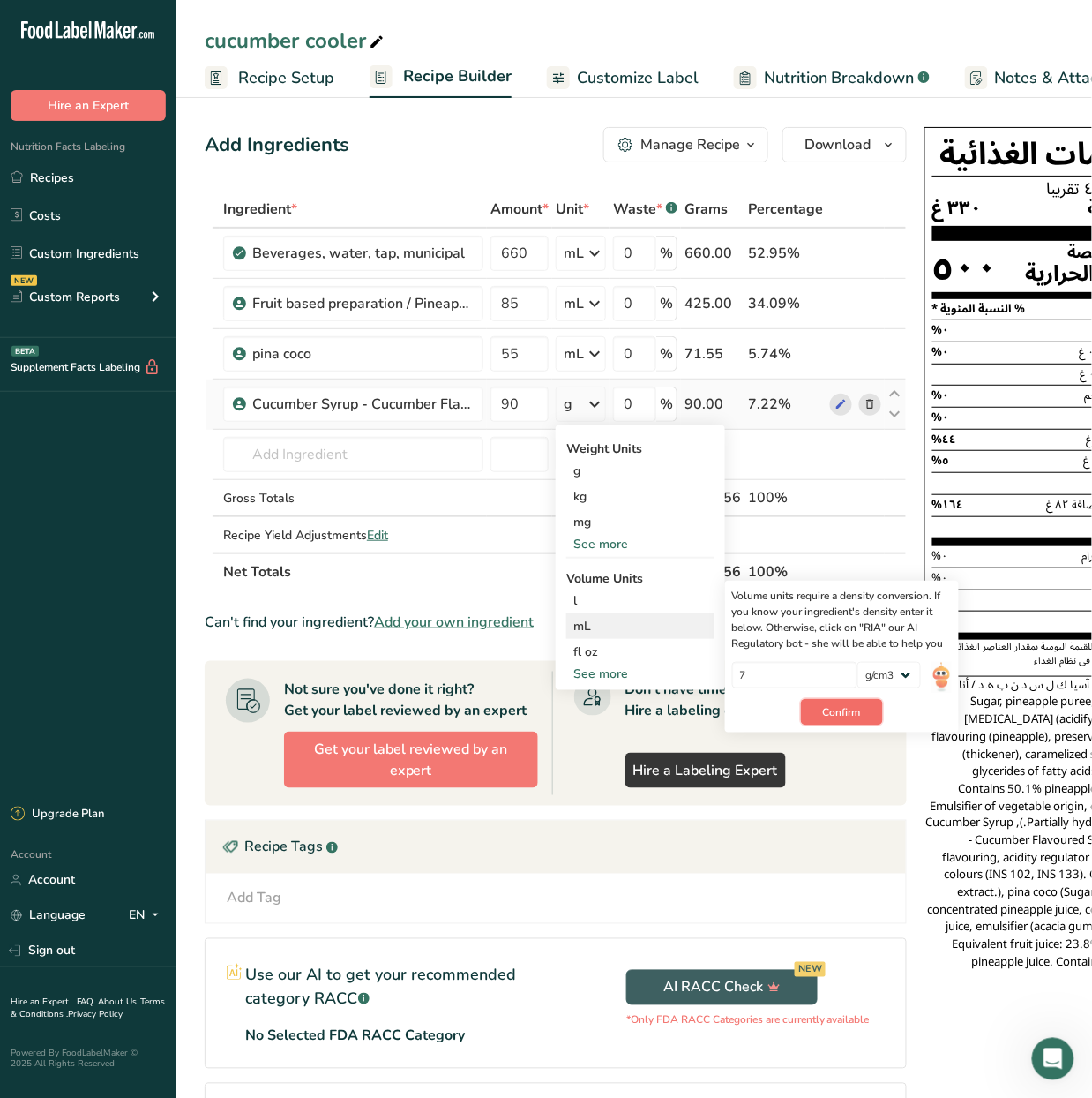
click at [852, 711] on span "Confirm" at bounding box center [842, 711] width 38 height 16
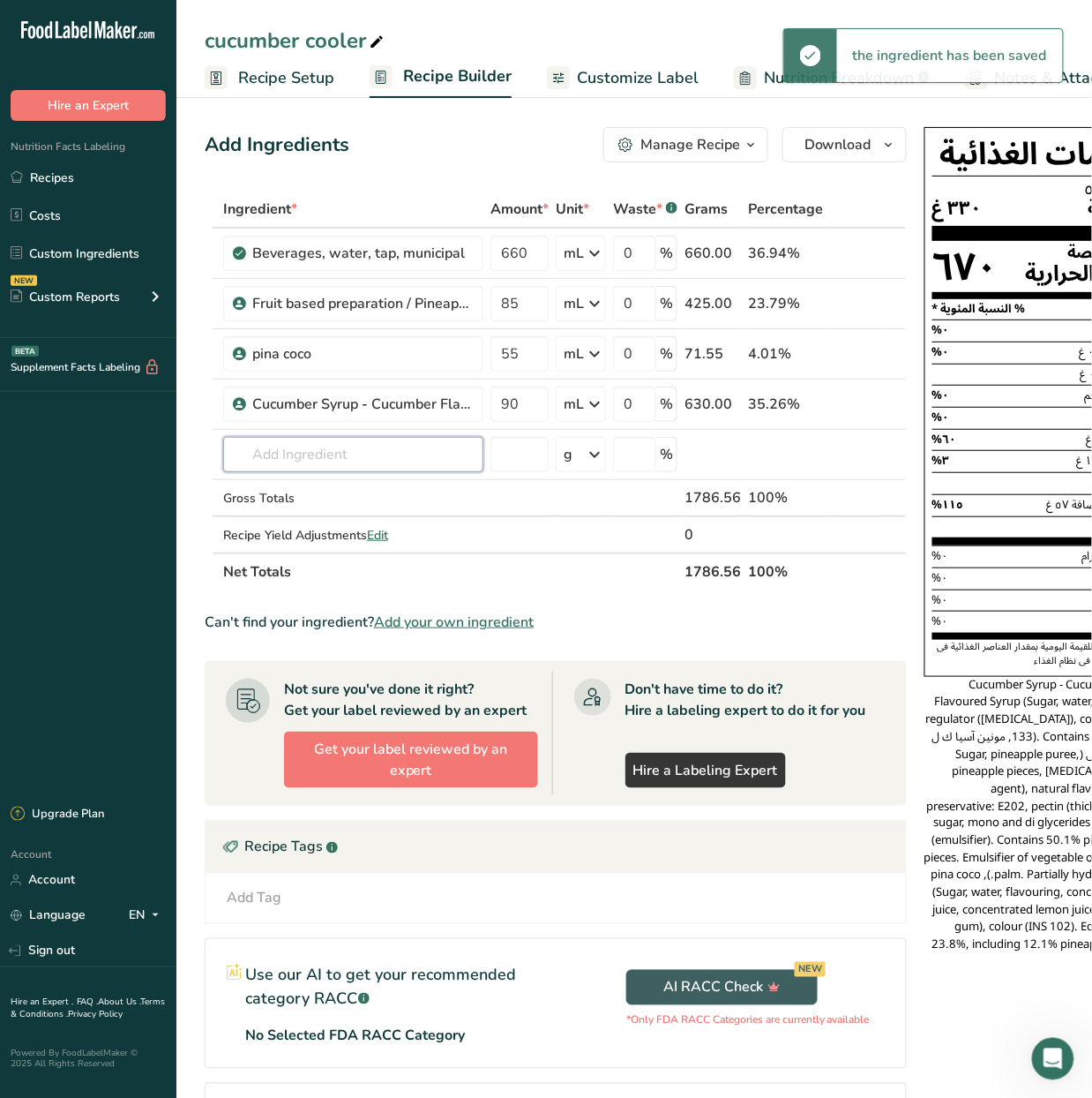
click at [390, 447] on input "text" at bounding box center [353, 454] width 260 height 36
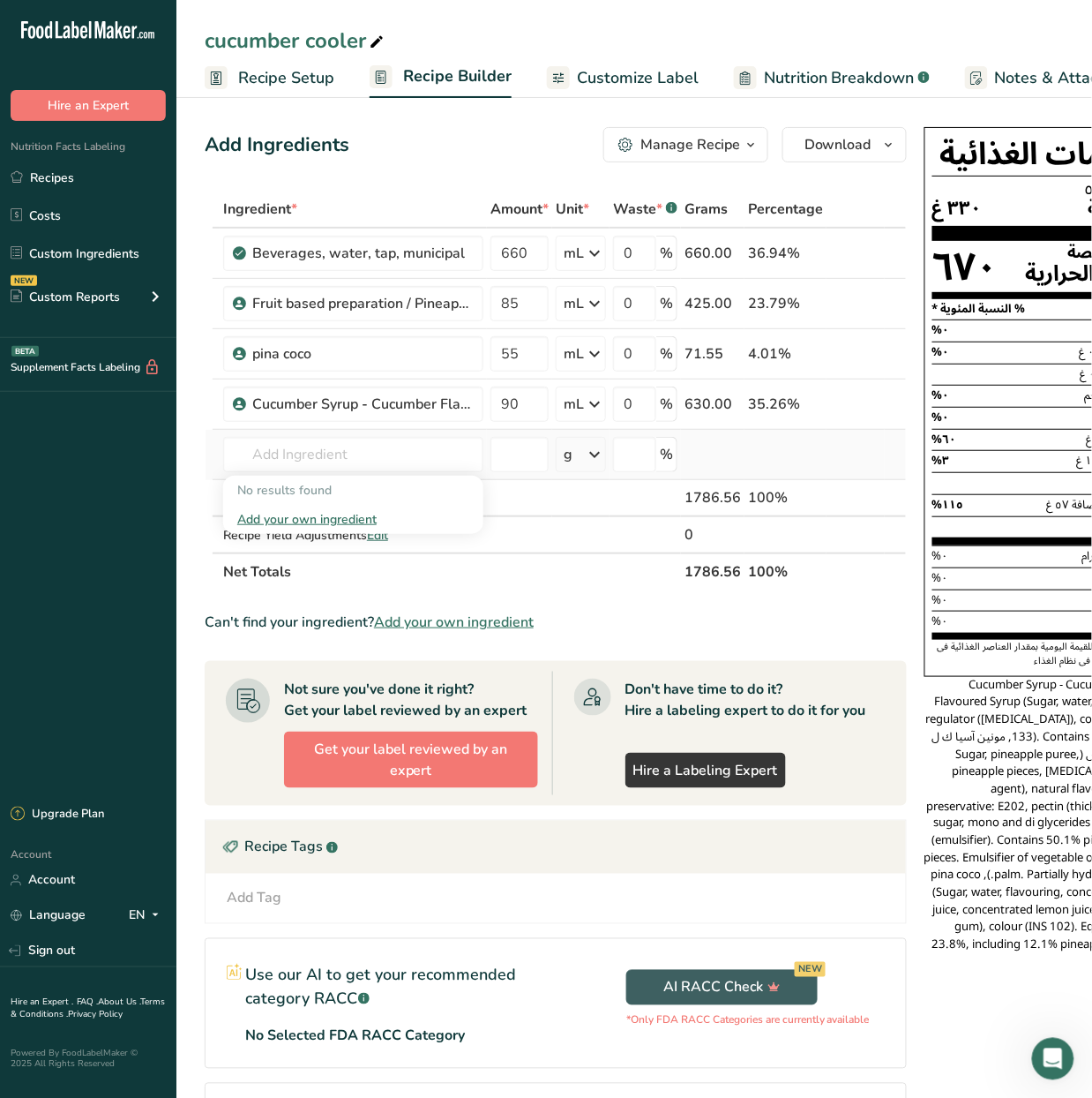
click at [388, 511] on div "Add your own ingredient" at bounding box center [353, 520] width 232 height 19
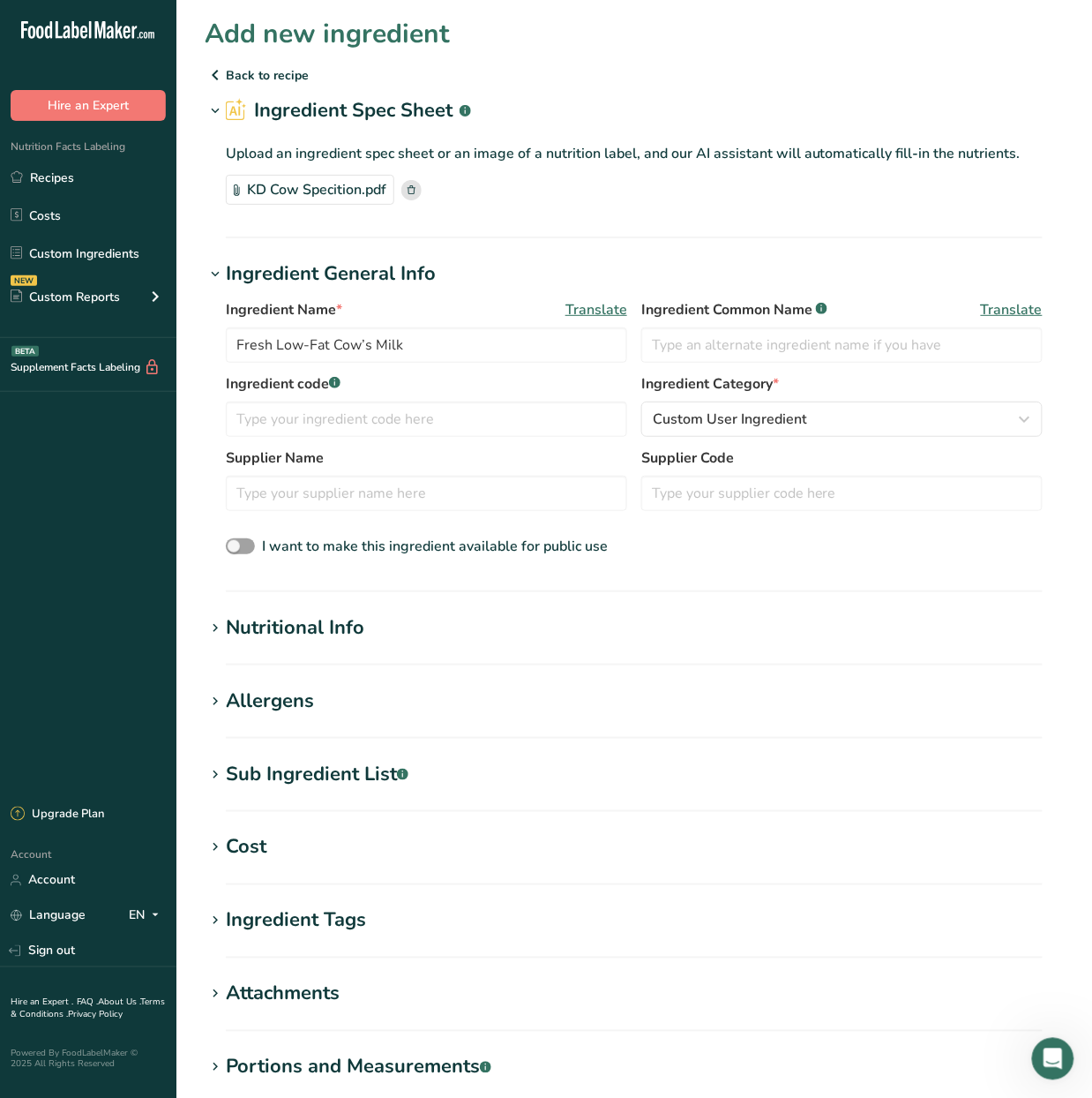
click at [402, 630] on h1 "Nutritional Info" at bounding box center [634, 628] width 859 height 29
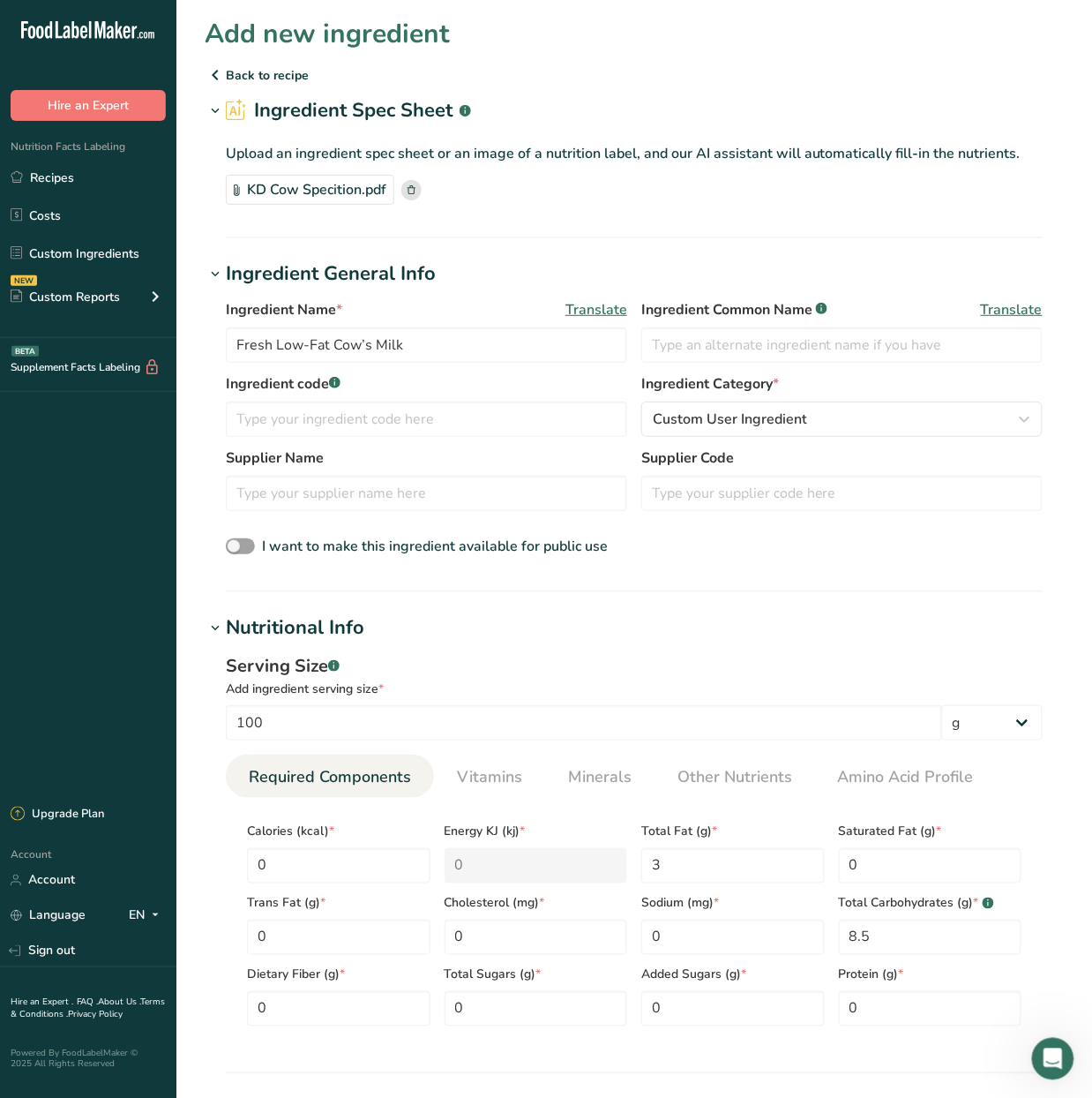
click at [401, 633] on h1 "Nutritional Info" at bounding box center [634, 628] width 859 height 29
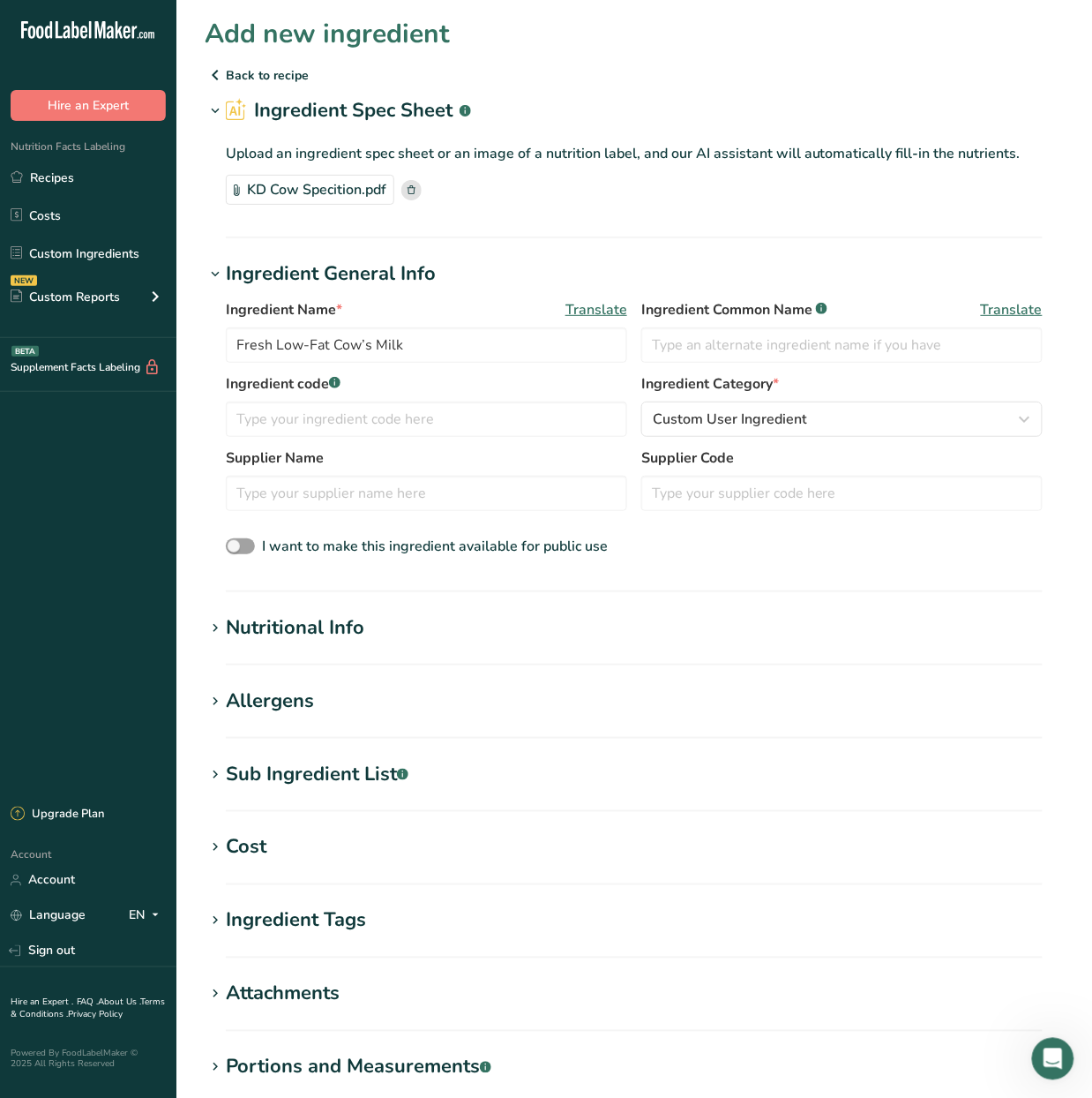
click at [254, 67] on p "Back to recipe" at bounding box center [634, 75] width 859 height 22
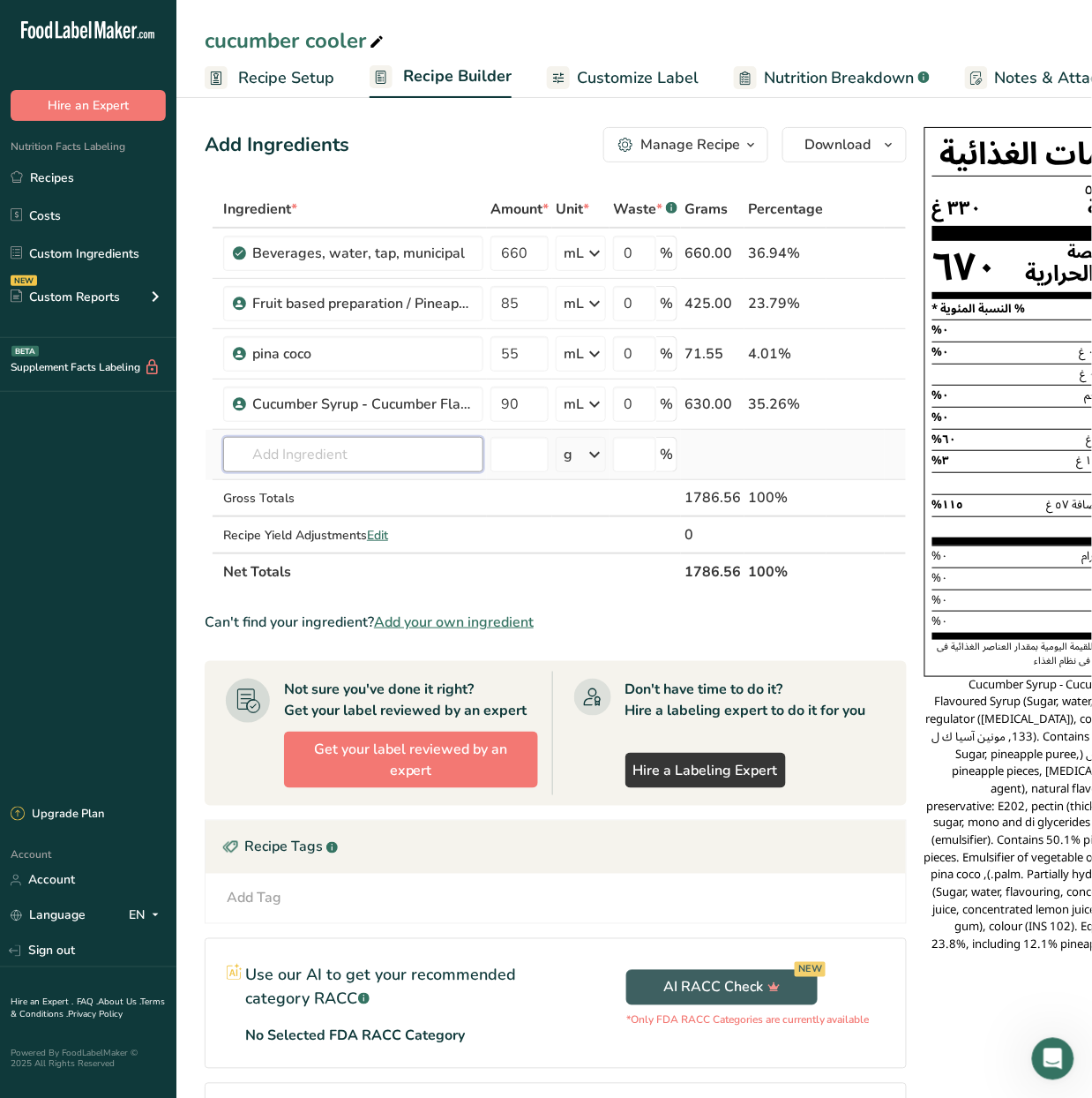
click at [330, 441] on input "text" at bounding box center [353, 454] width 260 height 36
click at [339, 523] on div "Add your own ingredient" at bounding box center [353, 520] width 232 height 19
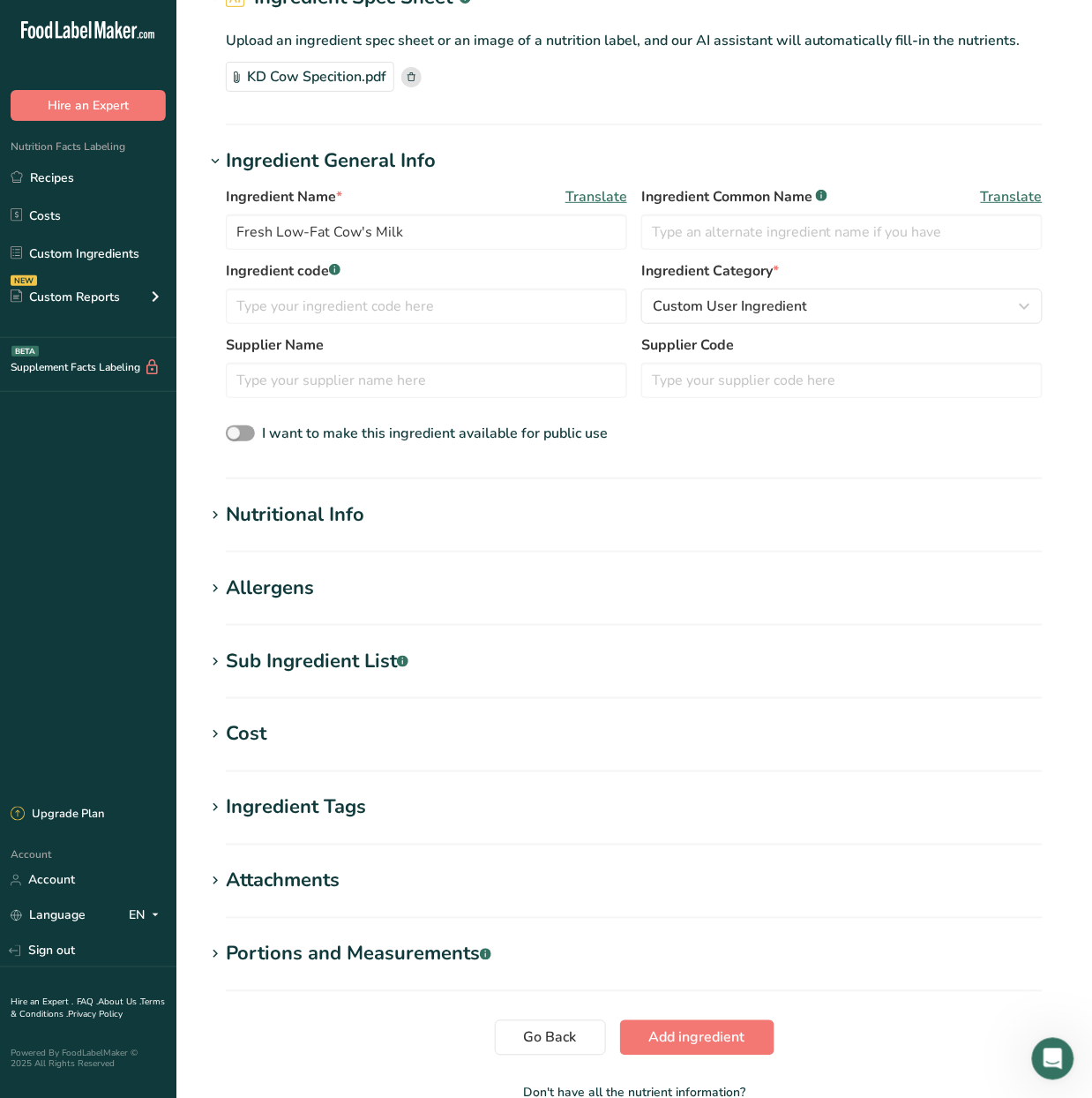
scroll to position [221, 0]
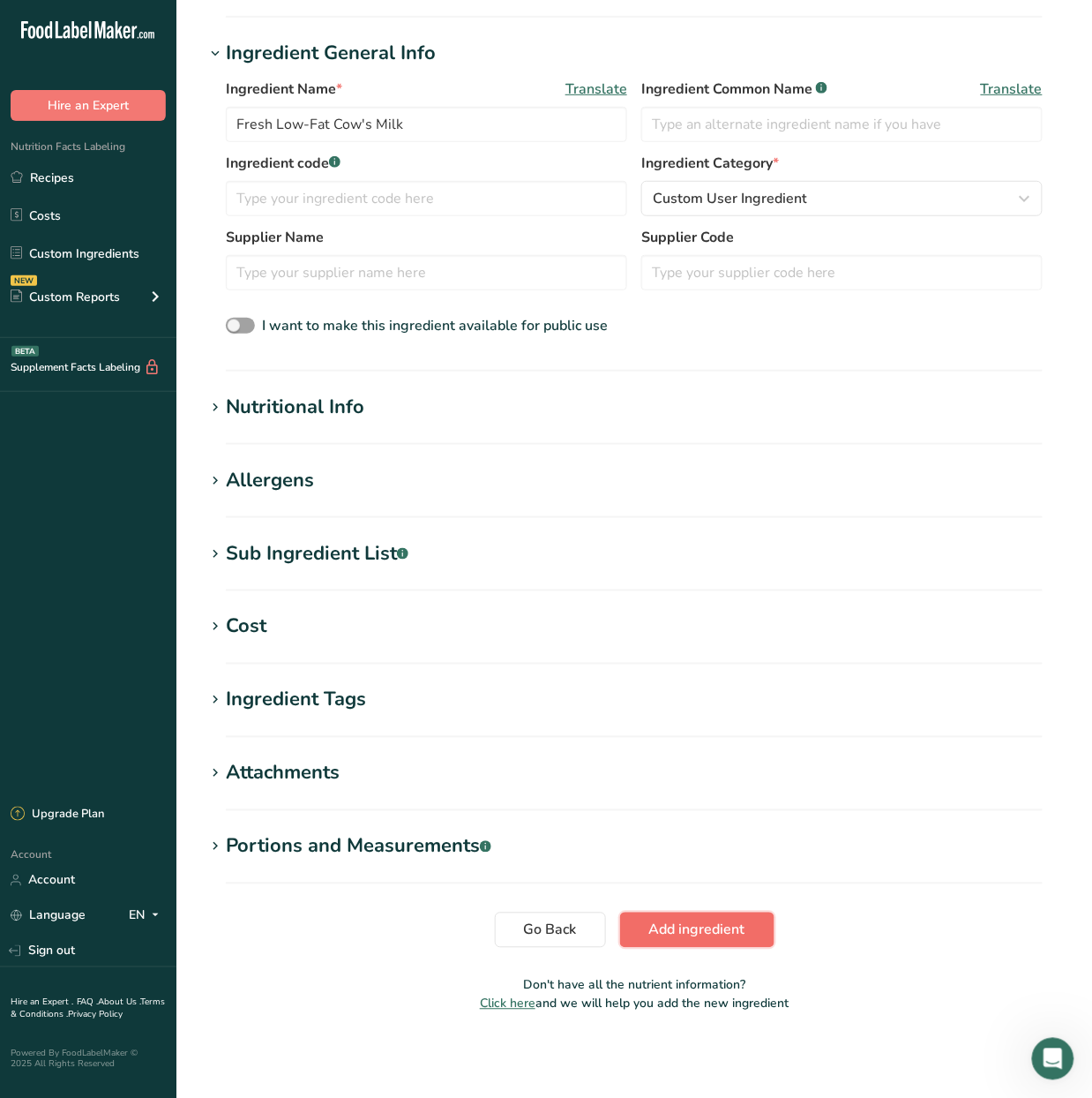
click at [714, 926] on span "Add ingredient" at bounding box center [697, 930] width 96 height 22
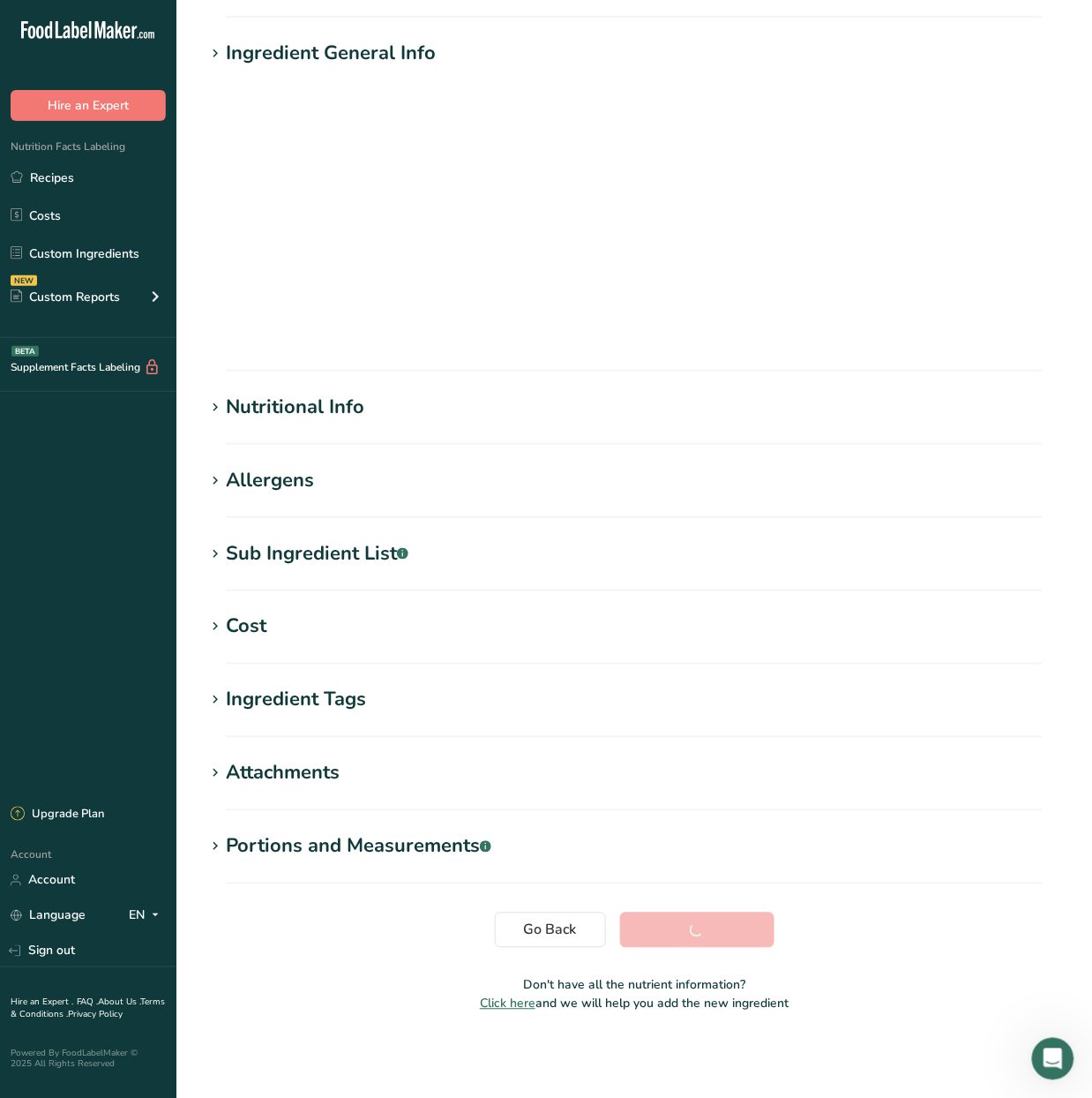
scroll to position [0, 0]
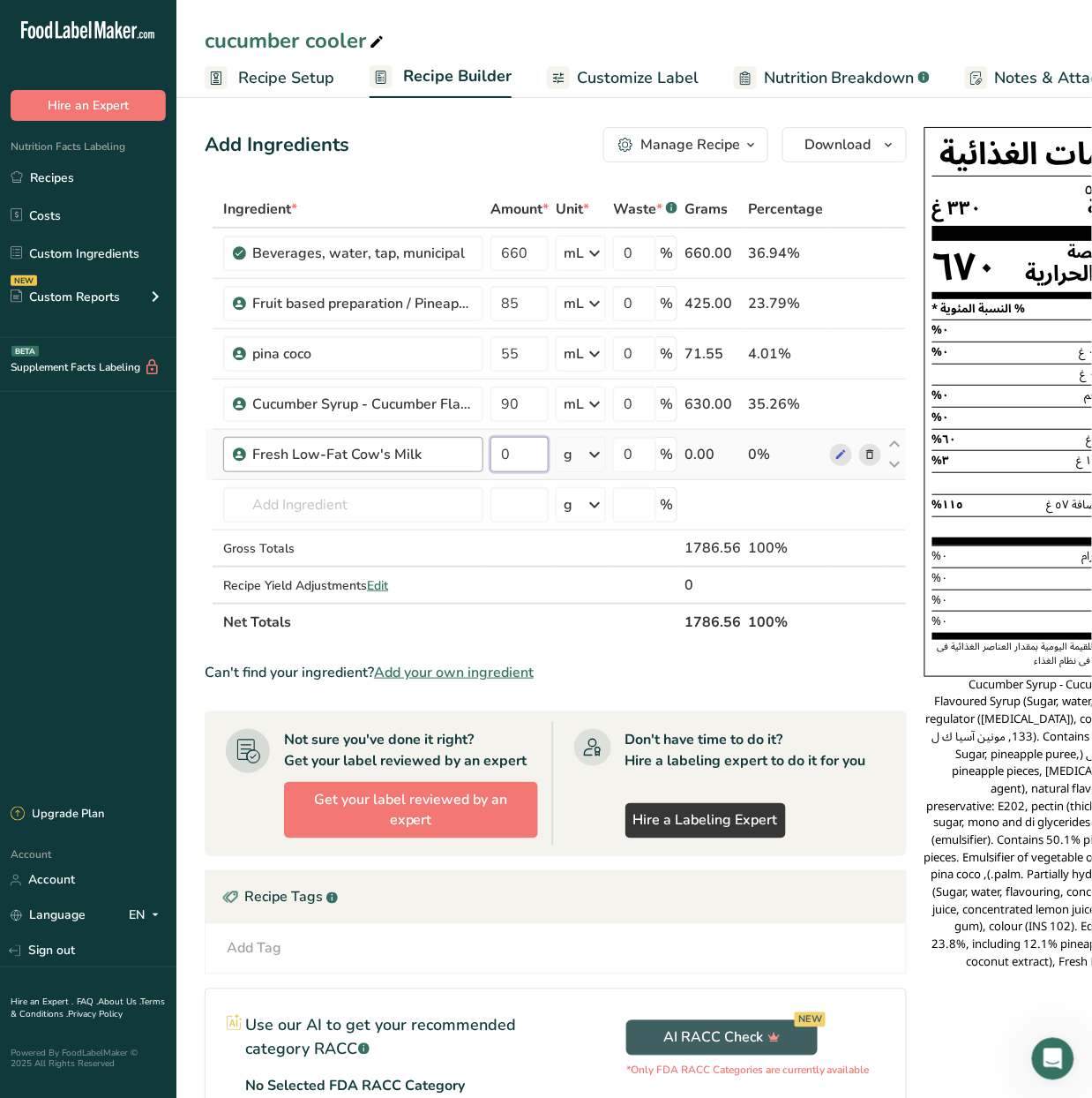
drag, startPoint x: 534, startPoint y: 455, endPoint x: 443, endPoint y: 471, distance: 92.4
click at [443, 471] on tr "Fresh Low-Fat Cow's Milk 0 g Weight Units g kg mg See more Volume Units l Volum…" at bounding box center [555, 455] width 701 height 51
click at [599, 461] on div "Ingredient * Amount * Unit * Waste * .a-a{fill:#347362;}.b-a{fill:#fff;} Grams …" at bounding box center [555, 416] width 702 height 450
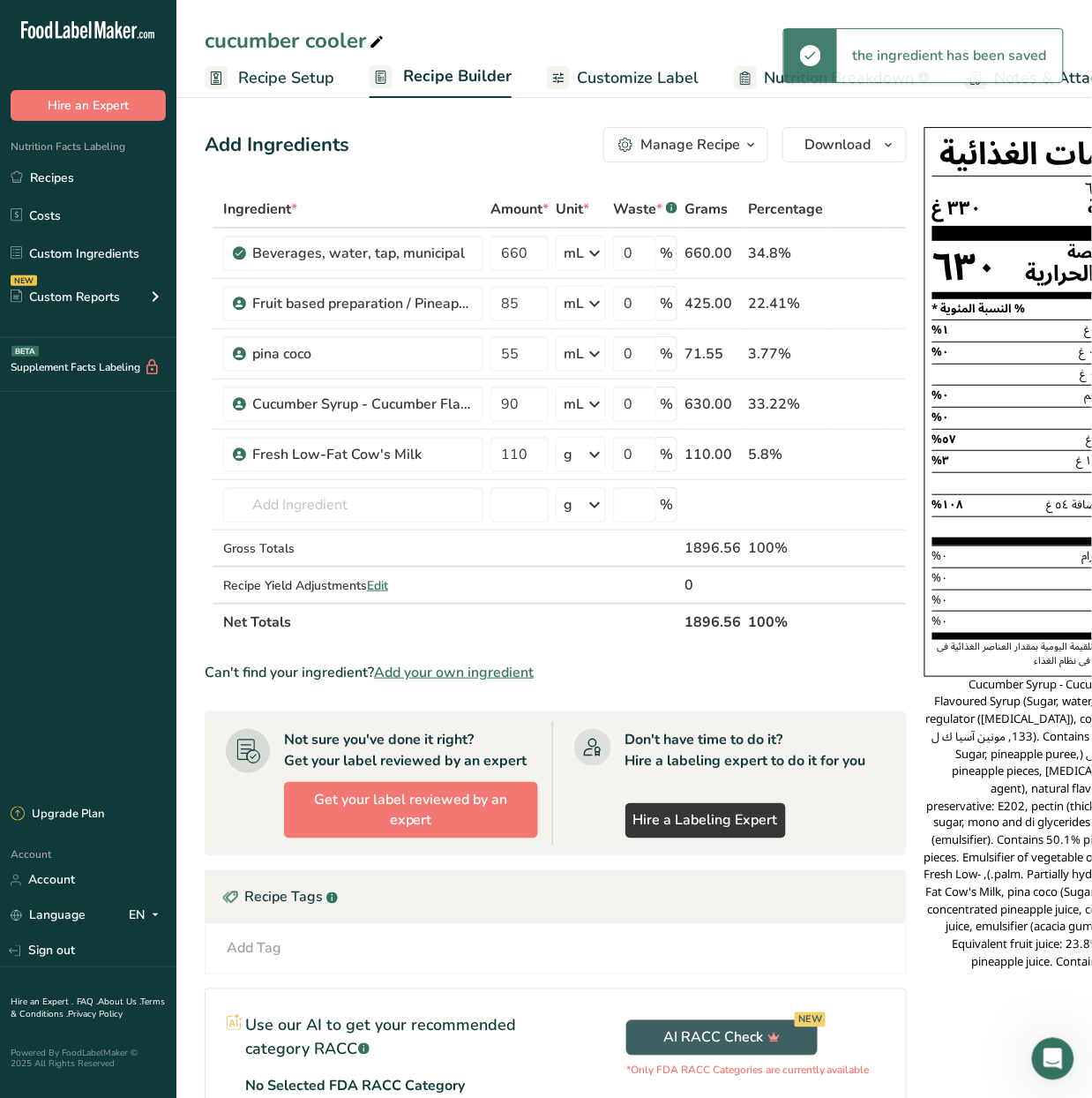
click at [597, 464] on icon at bounding box center [594, 454] width 22 height 32
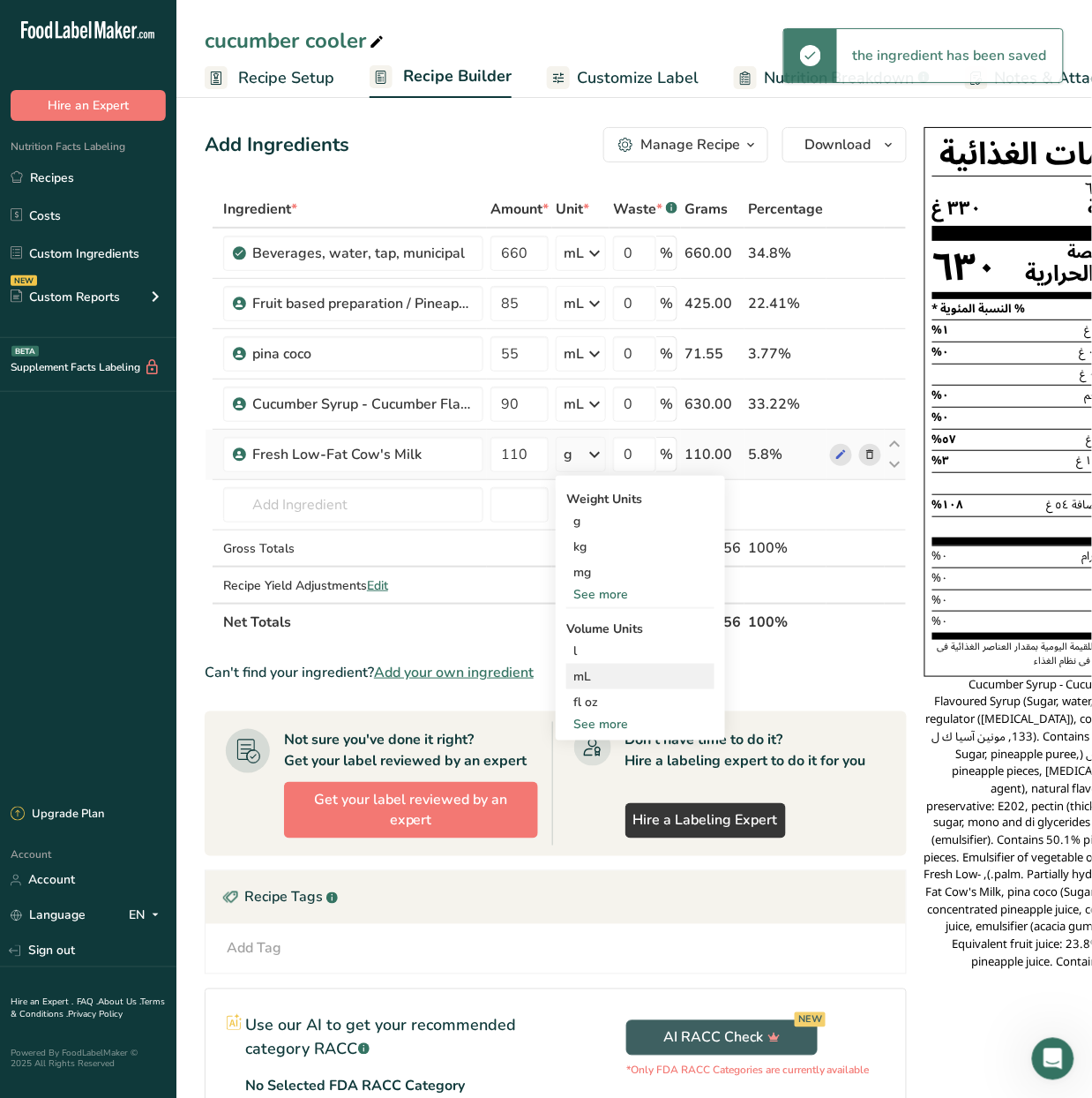
click at [614, 685] on div "mL" at bounding box center [640, 677] width 134 height 19
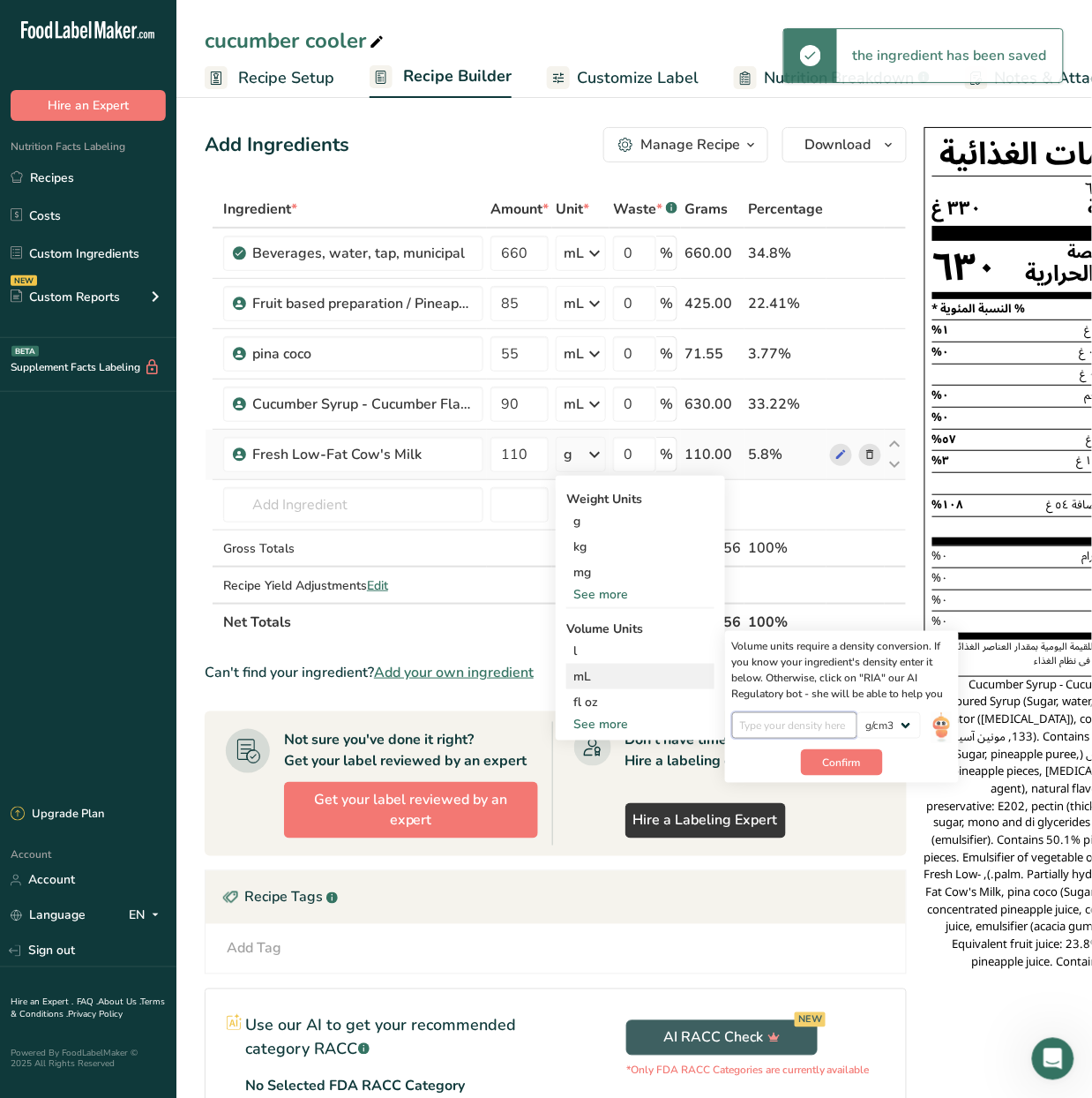
click at [830, 724] on input "number" at bounding box center [795, 725] width 126 height 26
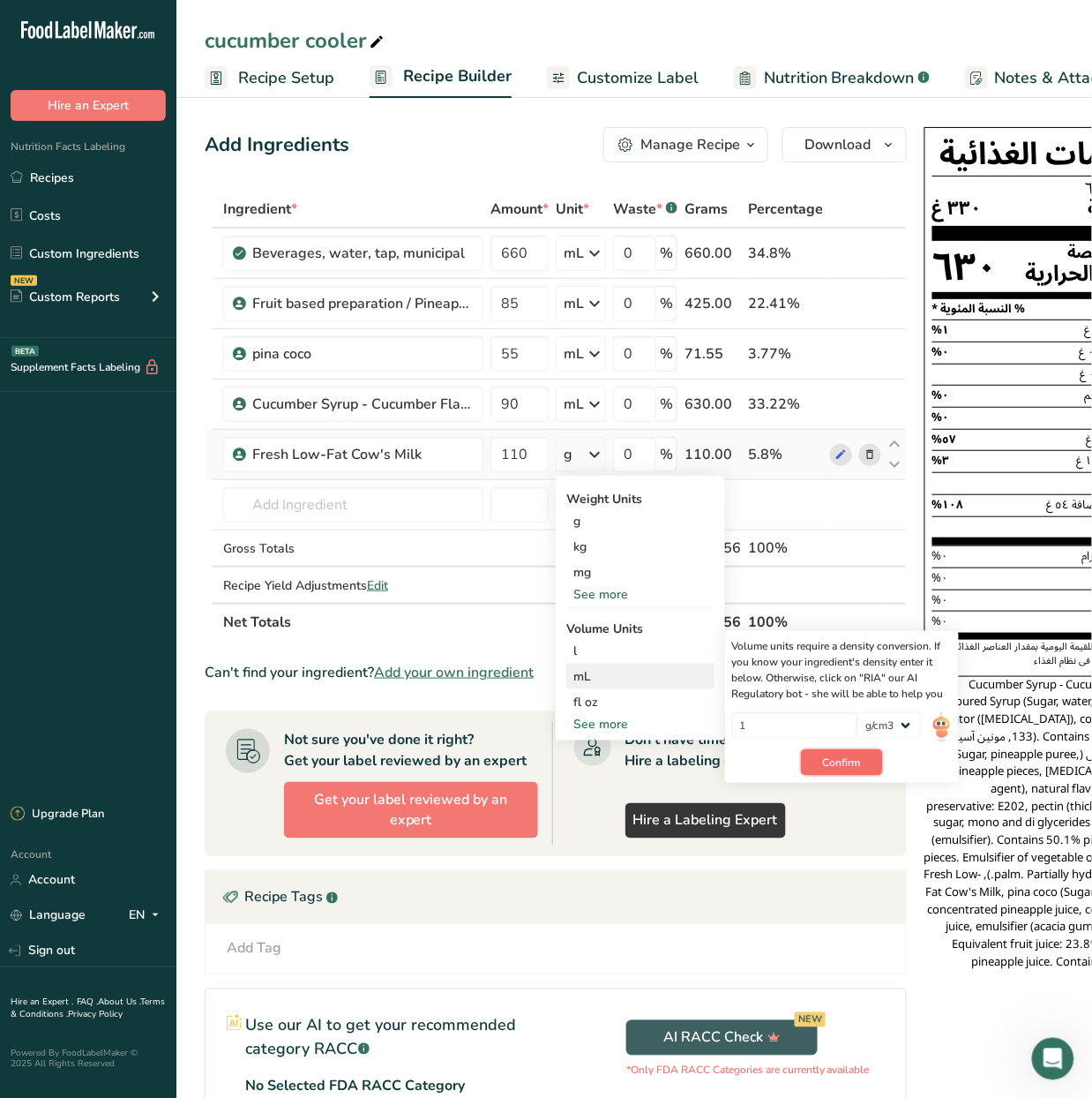
click at [869, 759] on button "Confirm" at bounding box center [842, 762] width 82 height 26
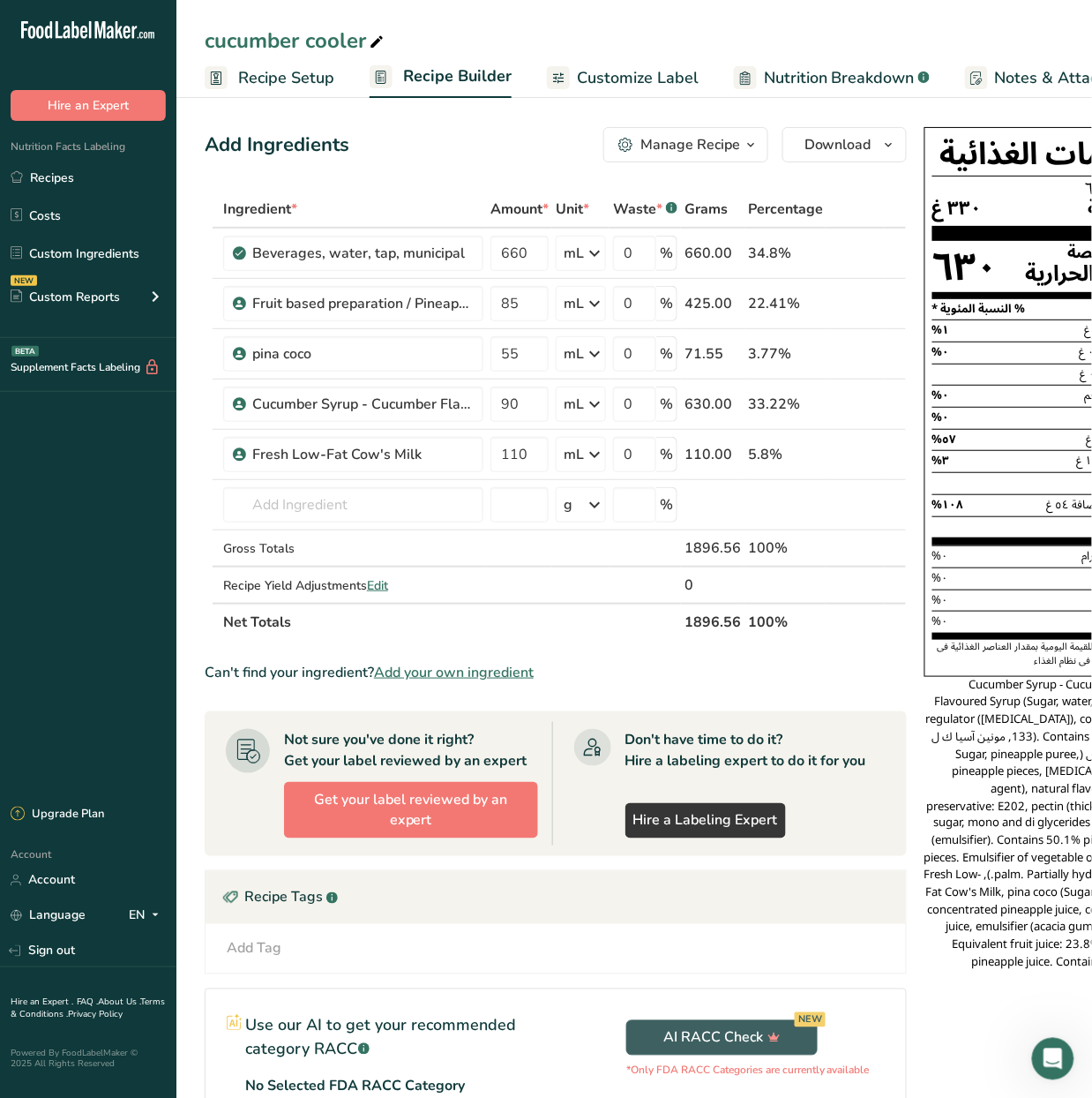
click at [622, 72] on span "Customize Label" at bounding box center [638, 78] width 122 height 23
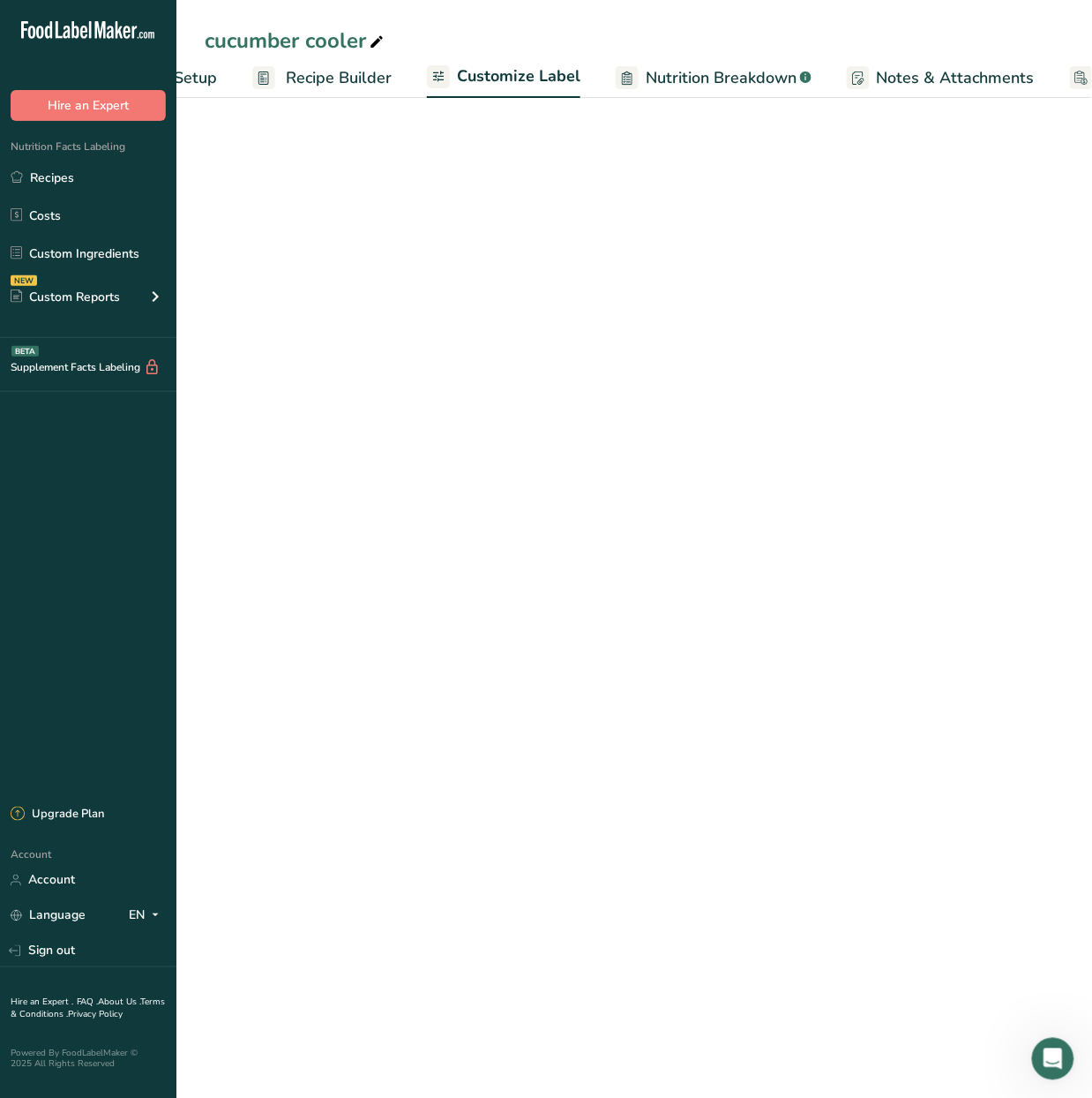
scroll to position [0, 265]
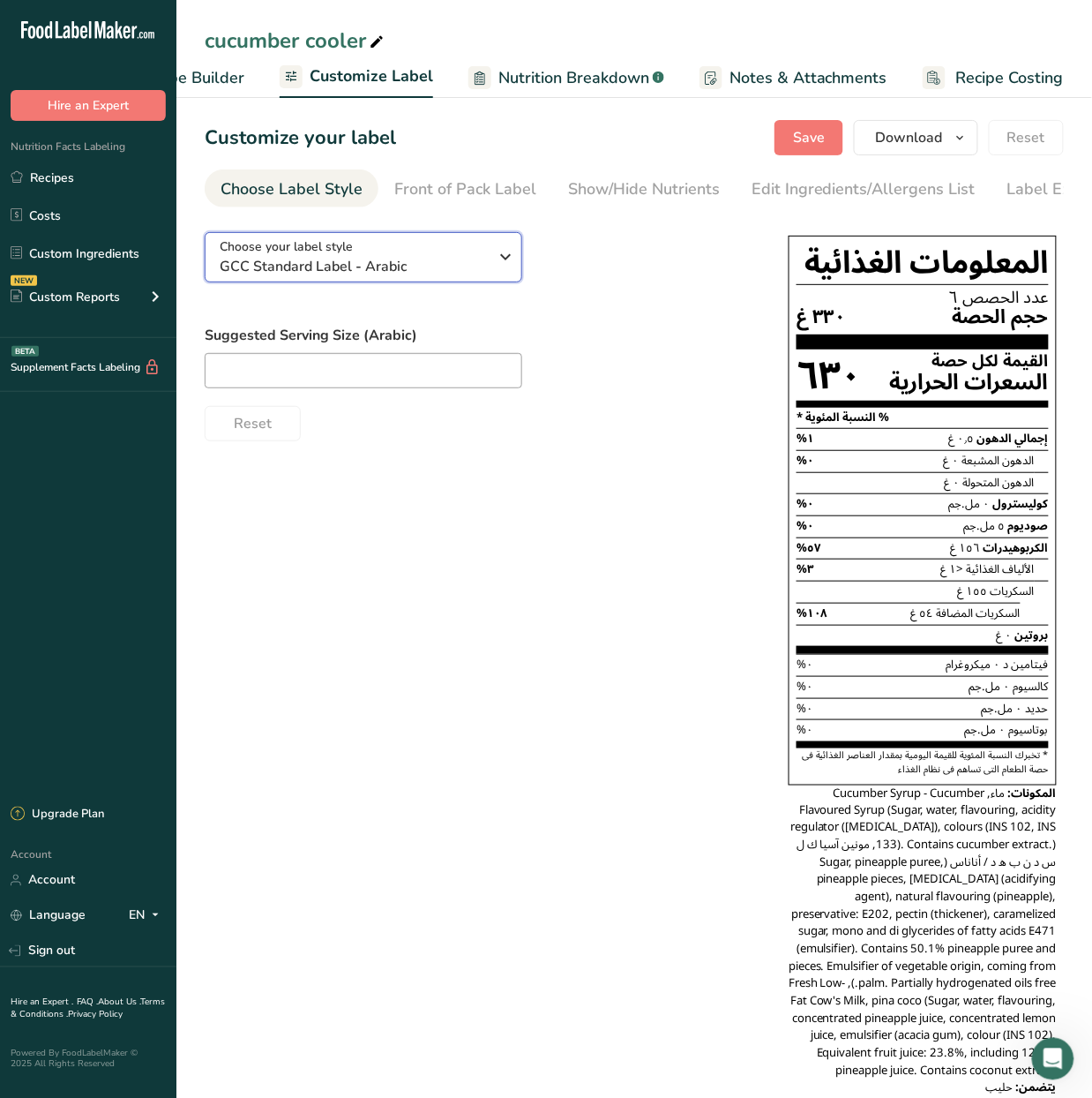
click at [446, 244] on div "Choose your label style GCC Standard Label - Arabic" at bounding box center [354, 257] width 269 height 39
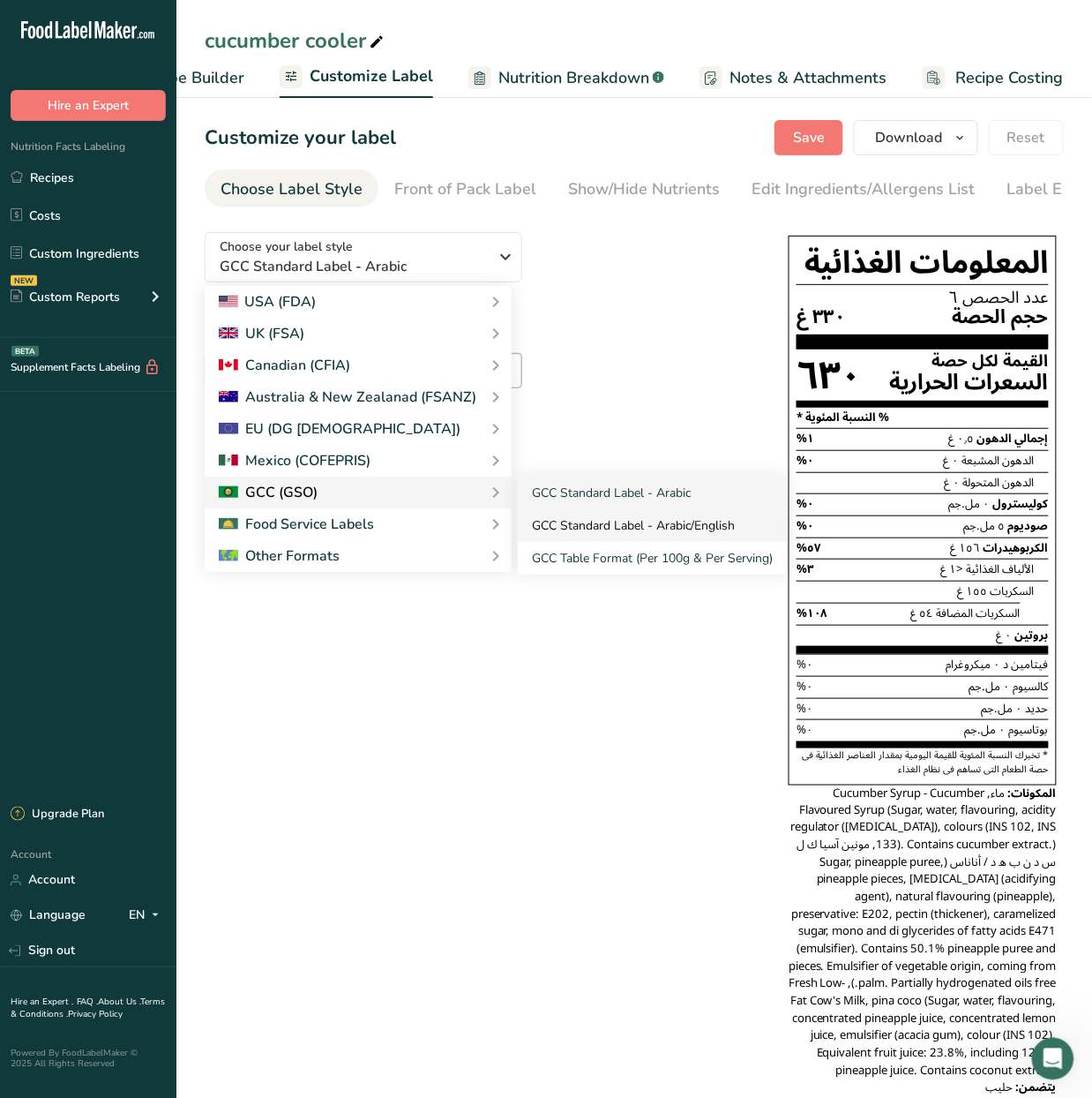
click at [614, 524] on link "GCC Standard Label - Arabic/English" at bounding box center [652, 526] width 269 height 33
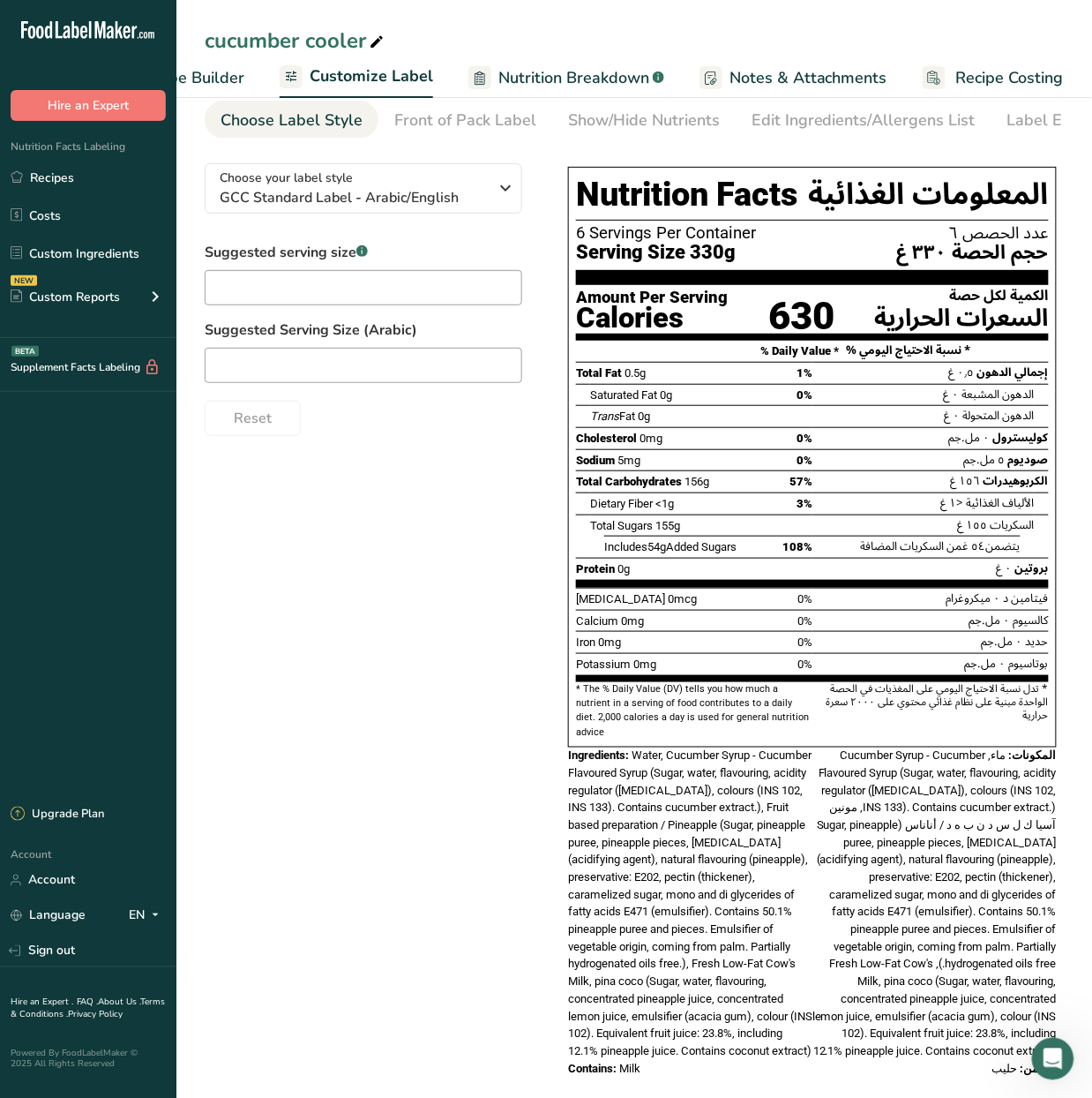
scroll to position [107, 0]
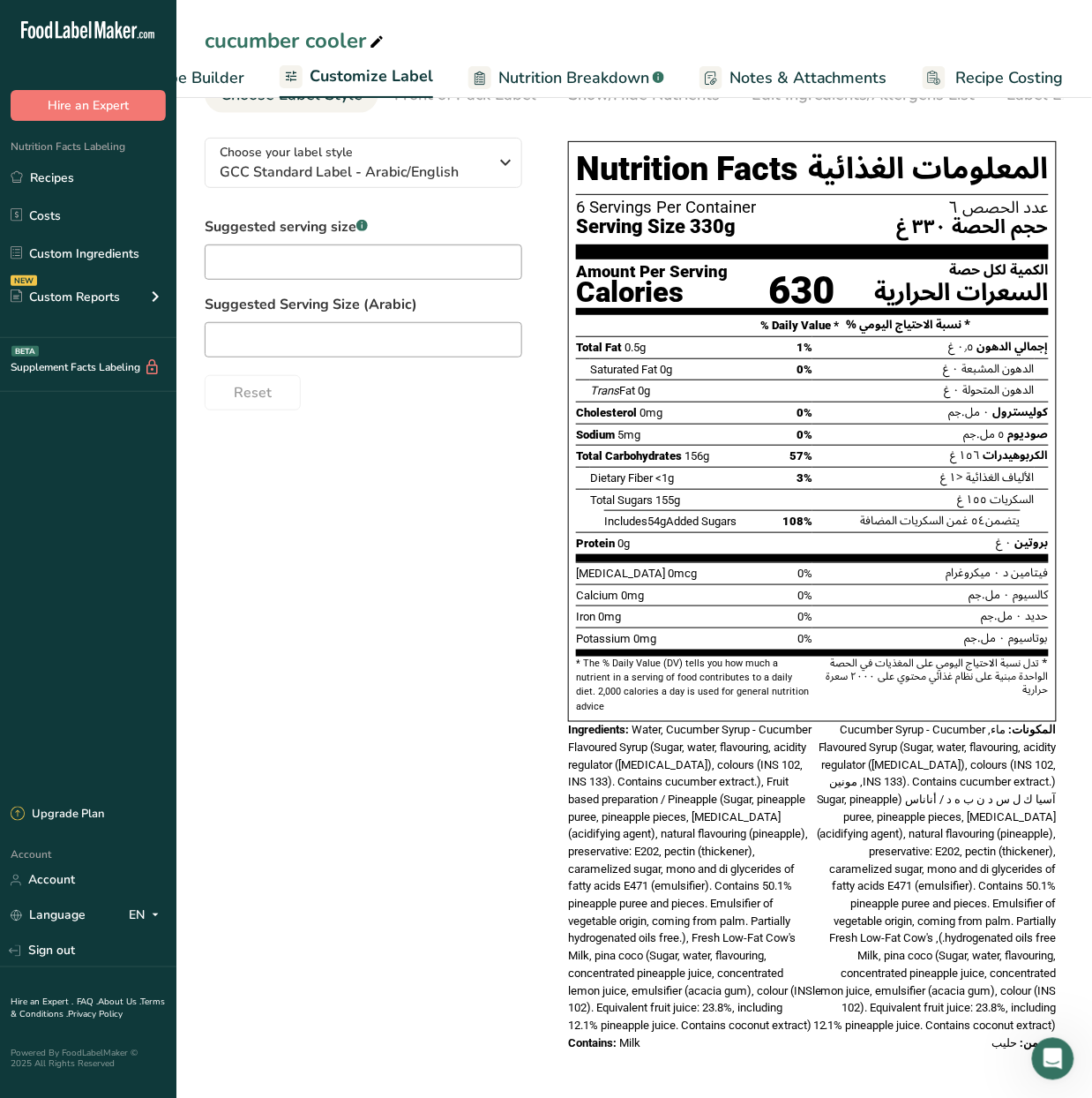
drag, startPoint x: 711, startPoint y: 1054, endPoint x: 614, endPoint y: 775, distance: 295.4
click at [614, 775] on div "Nutrition Facts [DEMOGRAPHIC_DATA] 6 Servings Per Container عدد الحصص ٦ Serving…" at bounding box center [812, 596] width 503 height 924
click at [717, 998] on div "Ingredients: Water, Cucumber Syrup - Cucumber Flavoured Syrup (Sugar, water, fl…" at bounding box center [690, 877] width 244 height 313
drag, startPoint x: 658, startPoint y: 1049, endPoint x: 682, endPoint y: 978, distance: 74.9
click at [682, 978] on div "Nutrition Facts [DEMOGRAPHIC_DATA] 6 Servings Per Container عدد الحصص ٦ Serving…" at bounding box center [812, 596] width 503 height 924
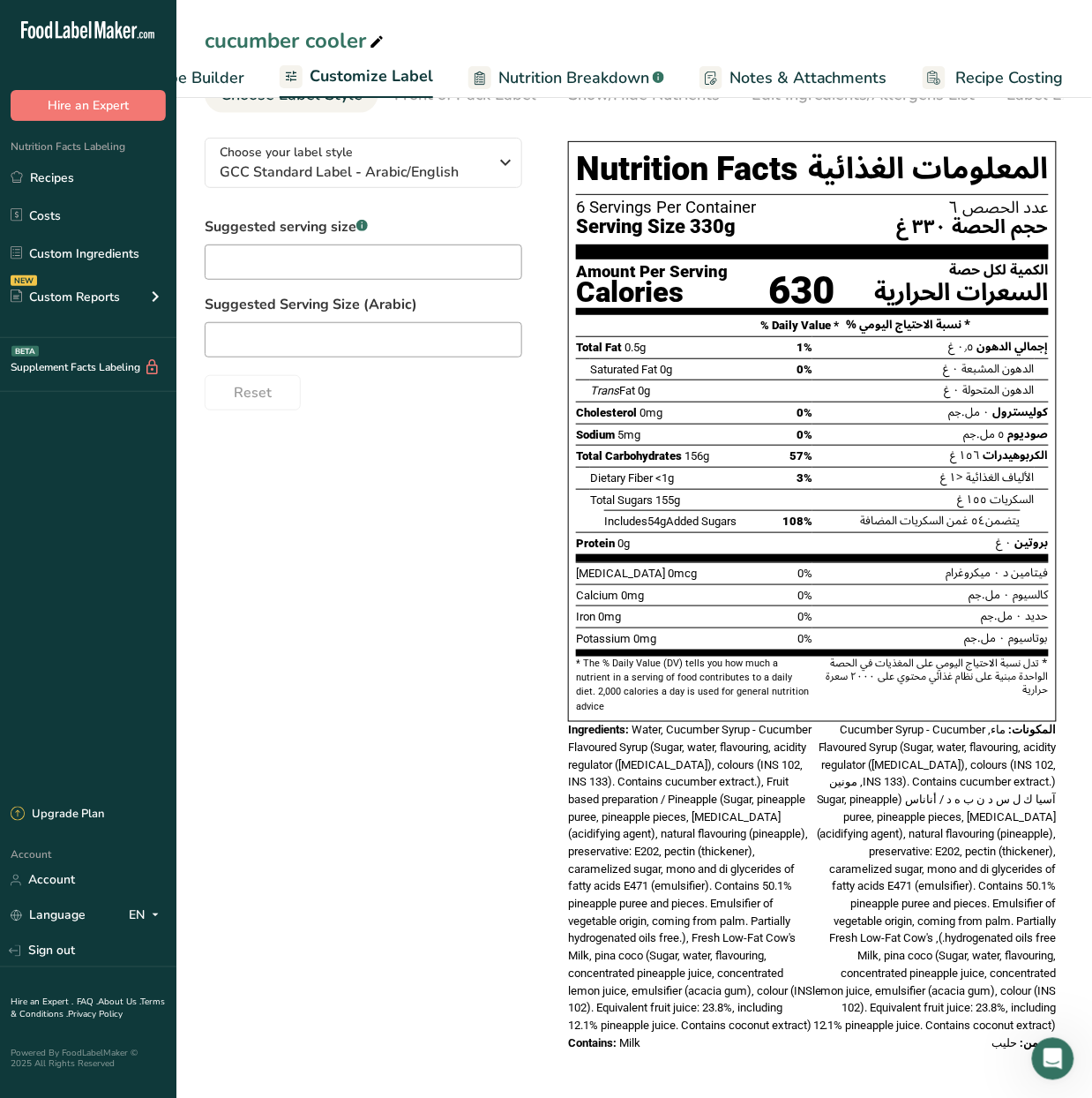
click at [741, 1070] on section "Customize your label Save Download Choose what to show on your downloaded label…" at bounding box center [634, 547] width 916 height 1101
click at [671, 1060] on div "Nutrition Facts [DEMOGRAPHIC_DATA] 6 Servings Per Container عدد الحصص ٦ Serving…" at bounding box center [812, 597] width 503 height 946
drag, startPoint x: 643, startPoint y: 1043, endPoint x: 632, endPoint y: 715, distance: 328.2
click at [632, 715] on div "Nutrition Facts [DEMOGRAPHIC_DATA] 6 Servings Per Container عدد الحصص ٦ Serving…" at bounding box center [812, 596] width 503 height 924
copy div "Lorem, Ipsumdol Sitam - Consecte Adipiscin Elits (Doeiu, tempo, incididunt, utl…"
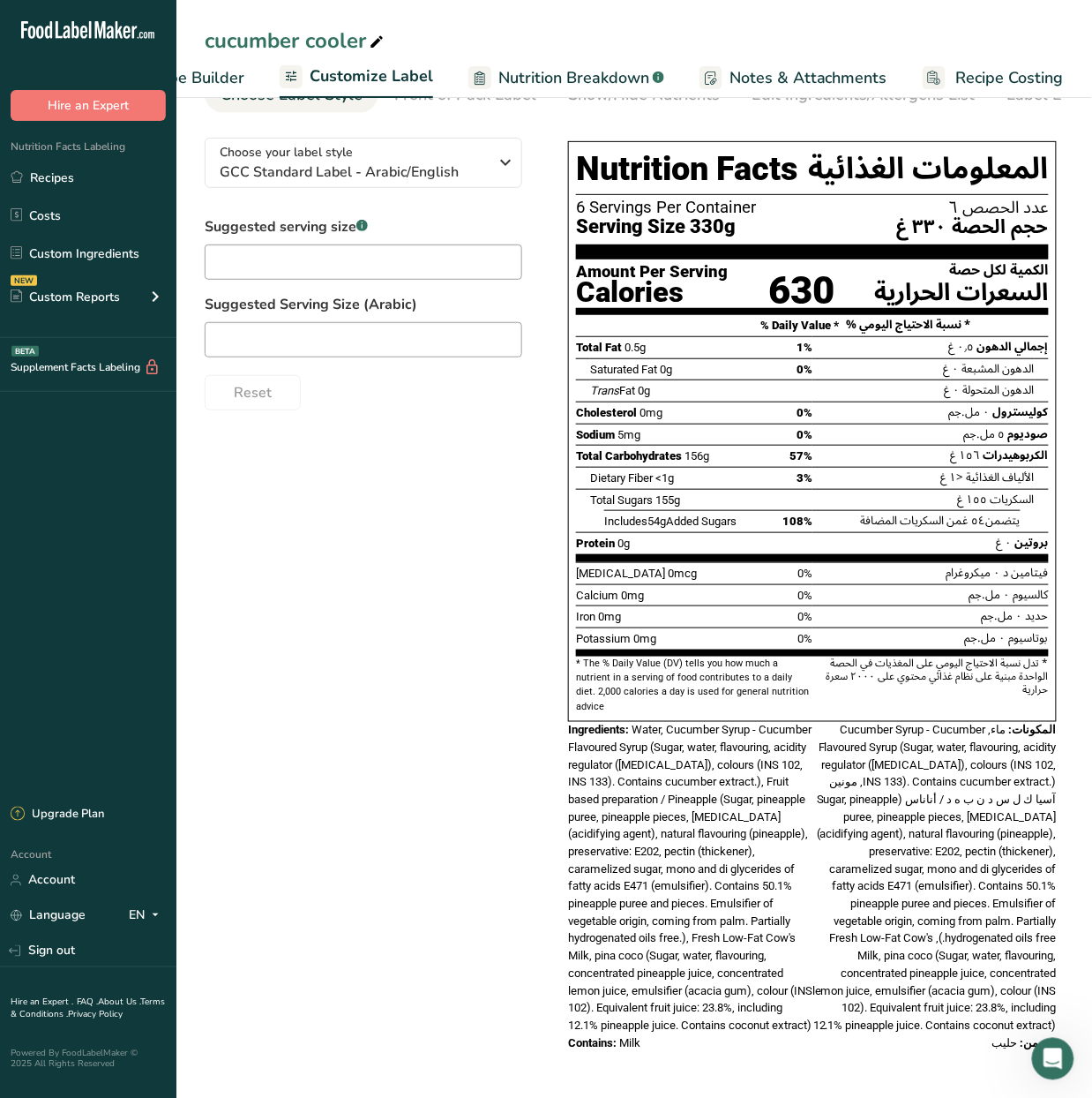
click at [935, 924] on span "ماء, Cucumber Syrup - Cucumber Flavoured Syrup (Sugar, water, flavouring, acidi…" at bounding box center [934, 877] width 244 height 309
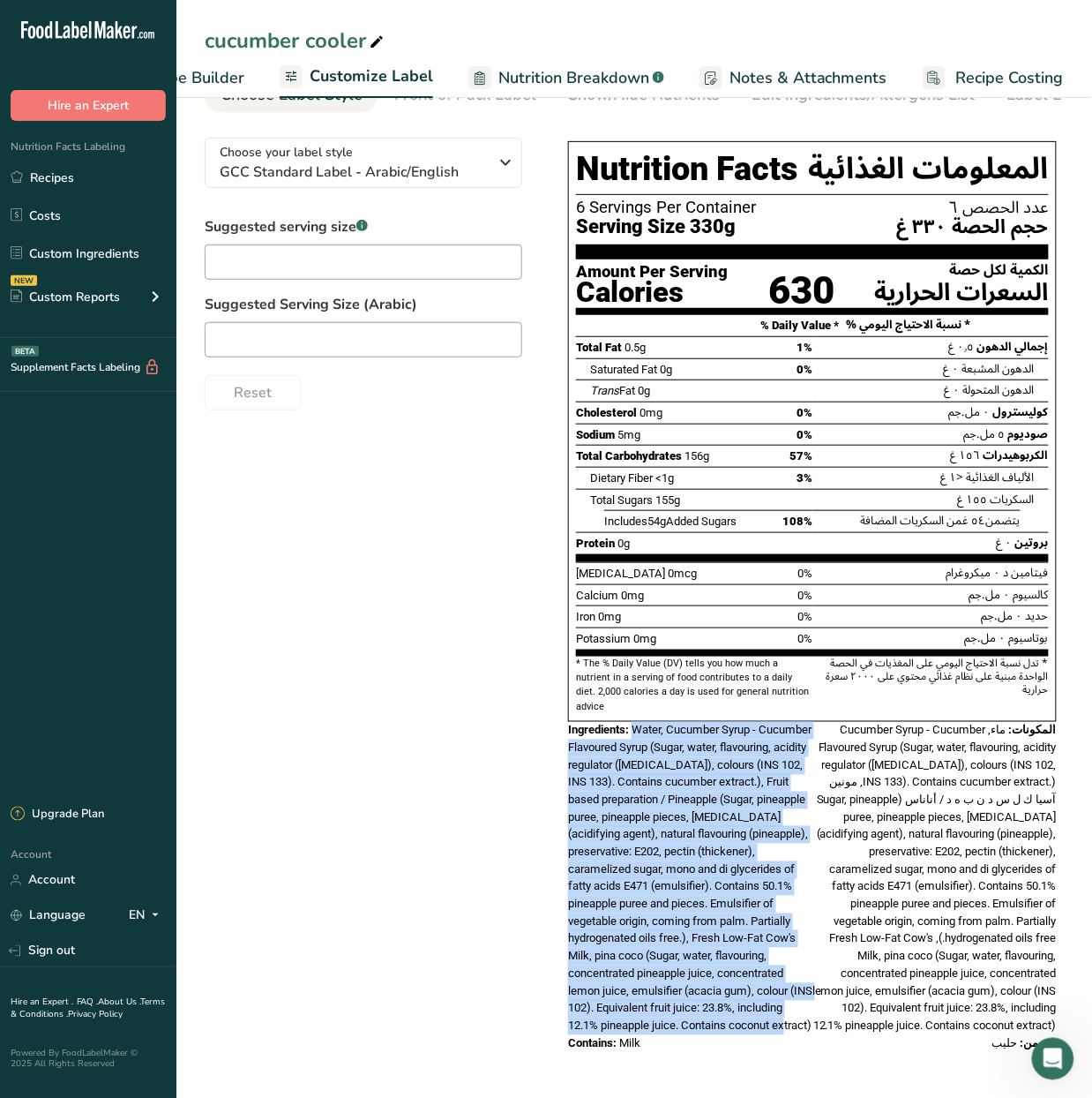
drag, startPoint x: 636, startPoint y: 709, endPoint x: 703, endPoint y: 1025, distance: 323.0
click at [703, 1025] on div "Ingredients: Water, Cucumber Syrup - Cucumber Flavoured Syrup (Sugar, water, fl…" at bounding box center [690, 877] width 244 height 313
copy span "Water, Cucumber Syrup - Cucumber Flavoured Syrup (Sugar, water, flavouring, aci…"
drag, startPoint x: 678, startPoint y: 1052, endPoint x: 571, endPoint y: 1045, distance: 107.2
click at [571, 1045] on div "Contains: Milk" at bounding box center [690, 1044] width 244 height 18
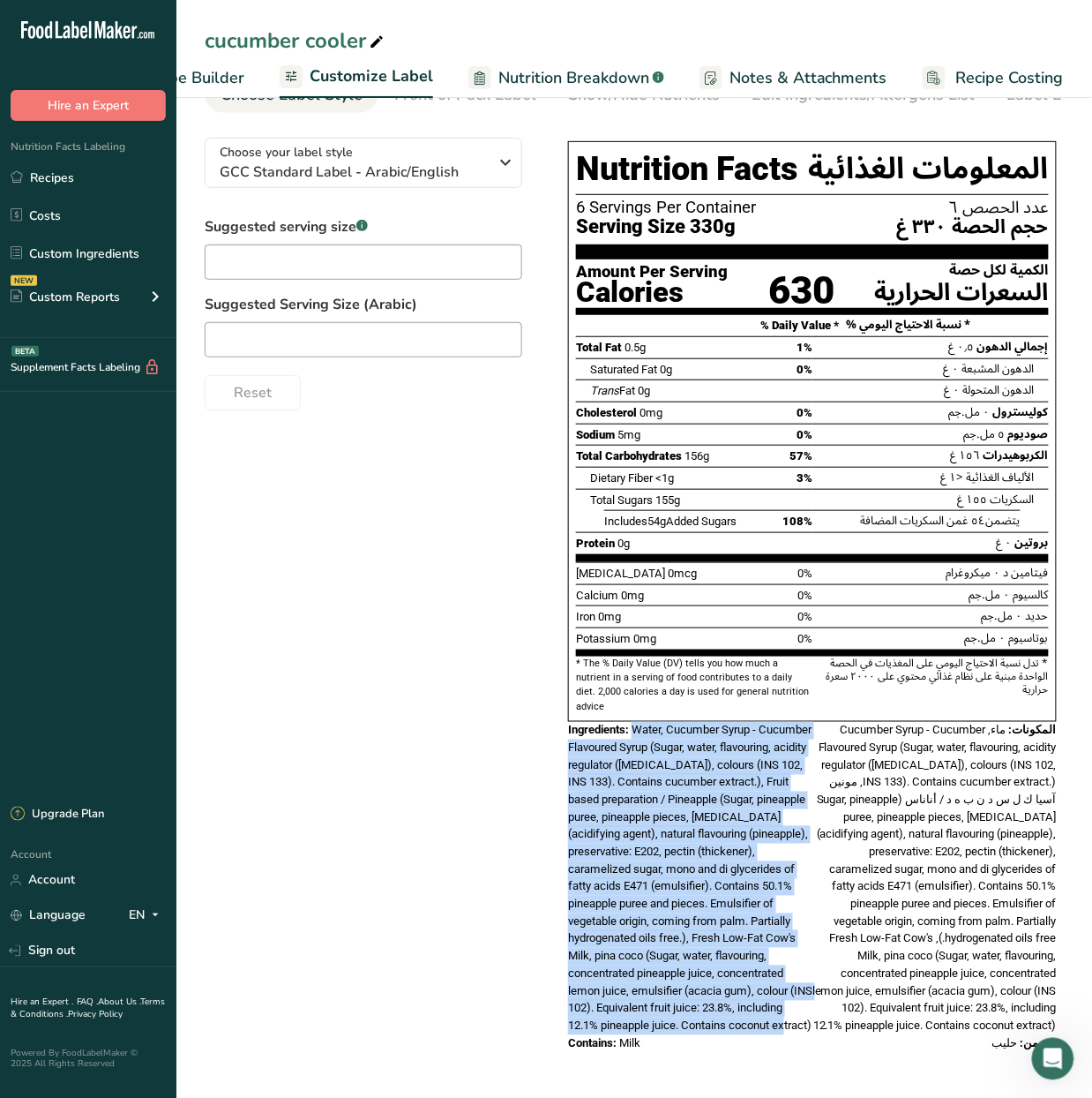
copy div "Contains: Milk"
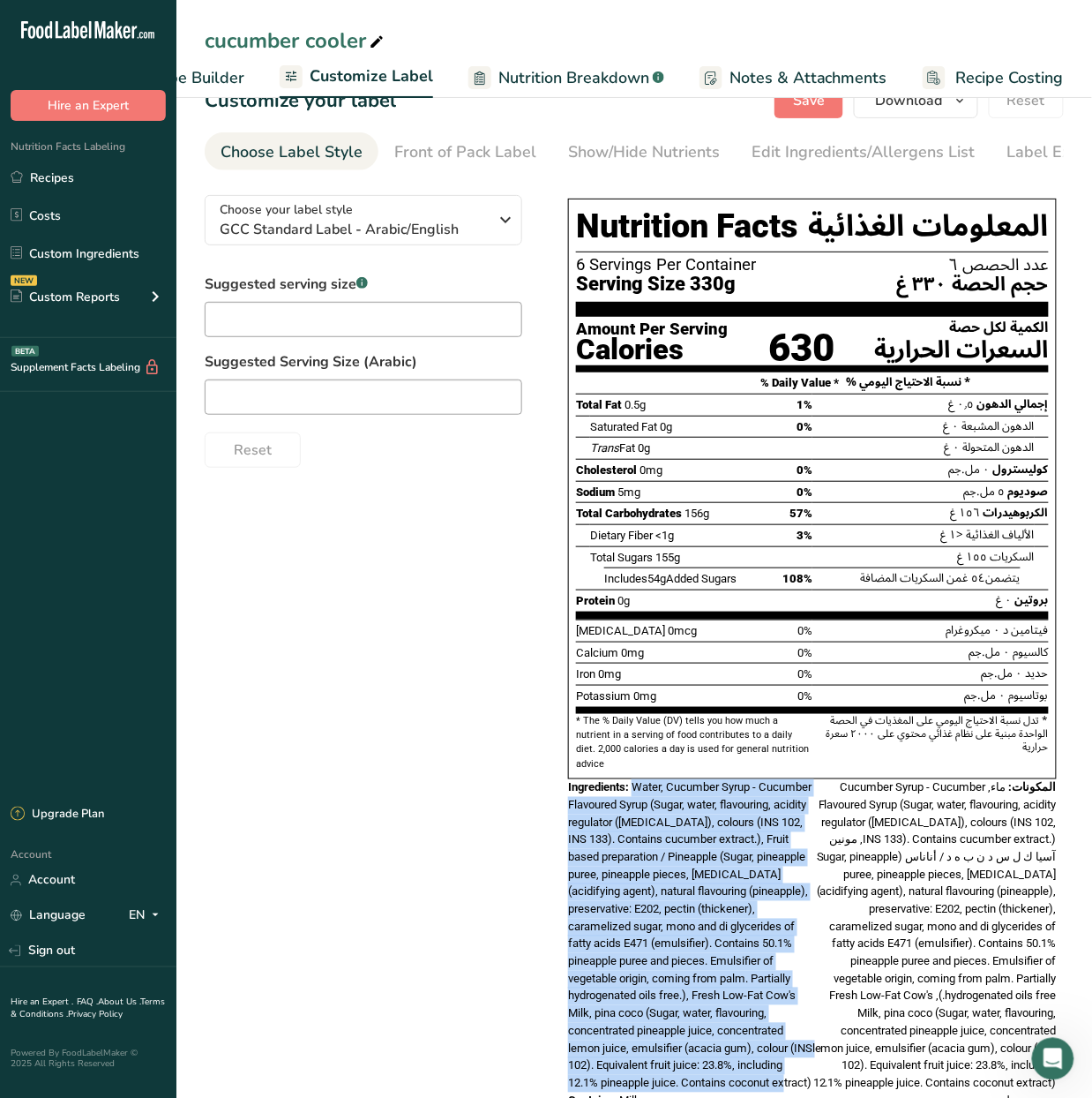
scroll to position [0, 0]
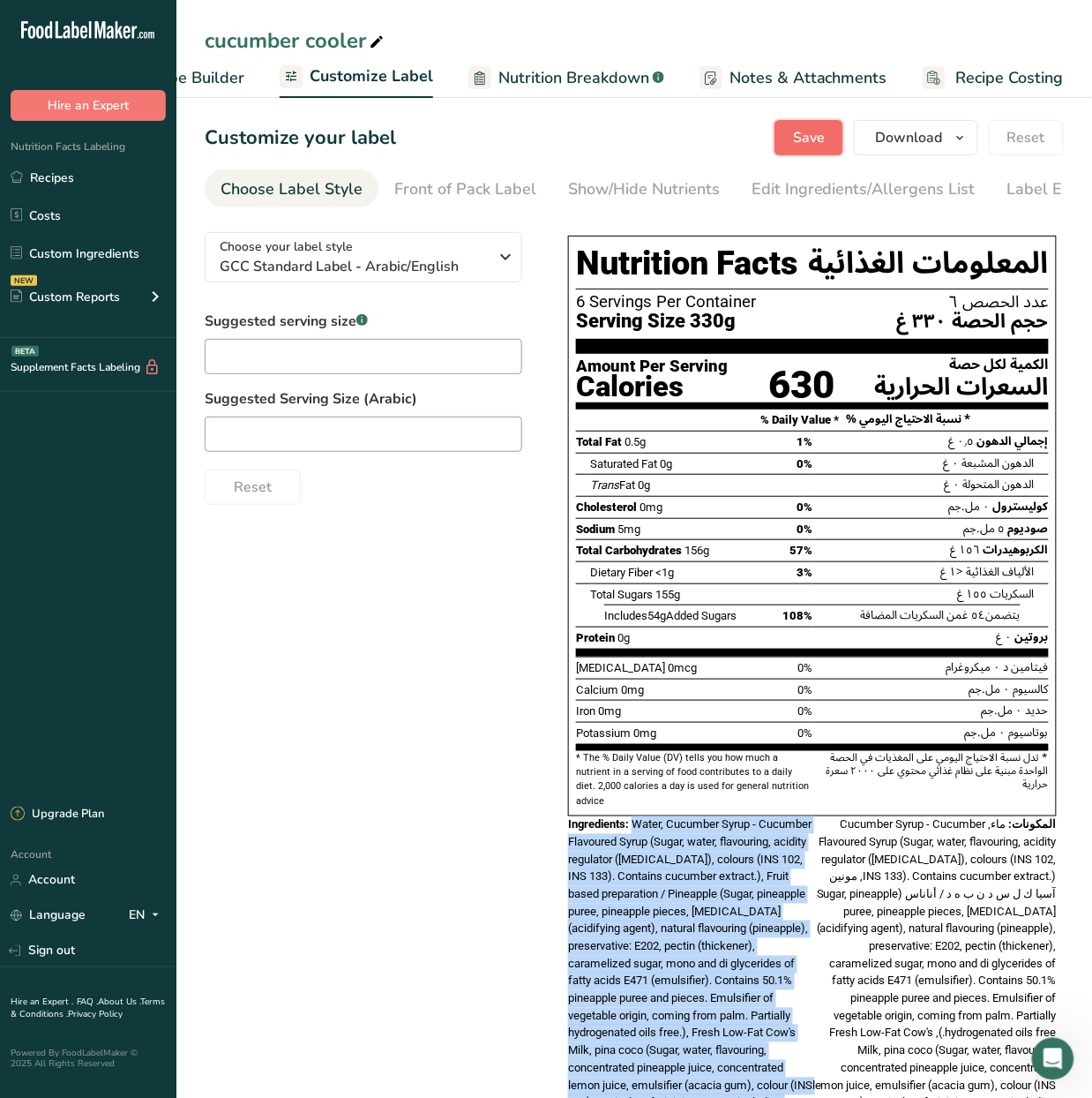
click at [808, 126] on button "Save" at bounding box center [809, 138] width 68 height 36
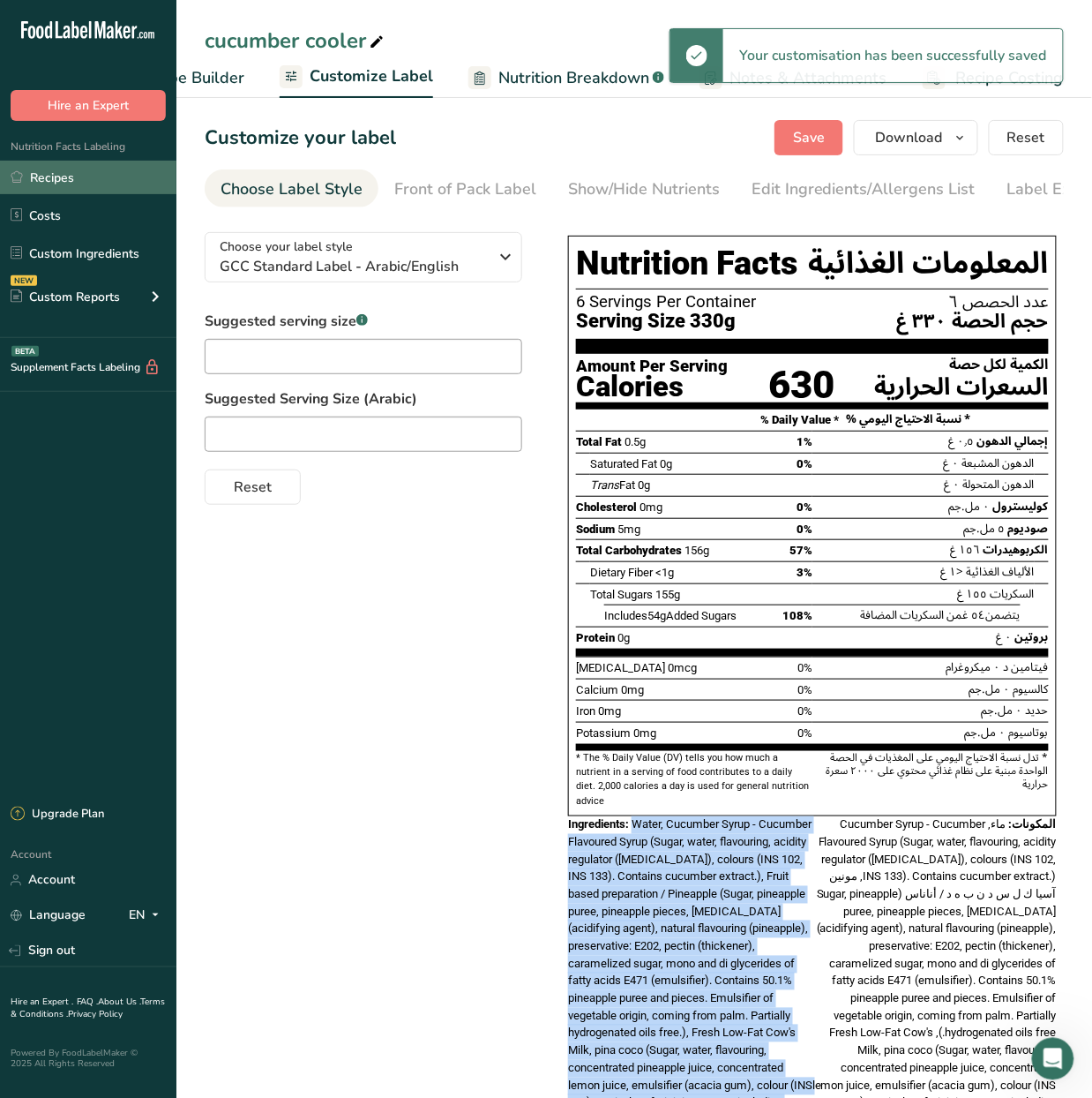
click at [139, 192] on link "Recipes" at bounding box center [88, 177] width 176 height 34
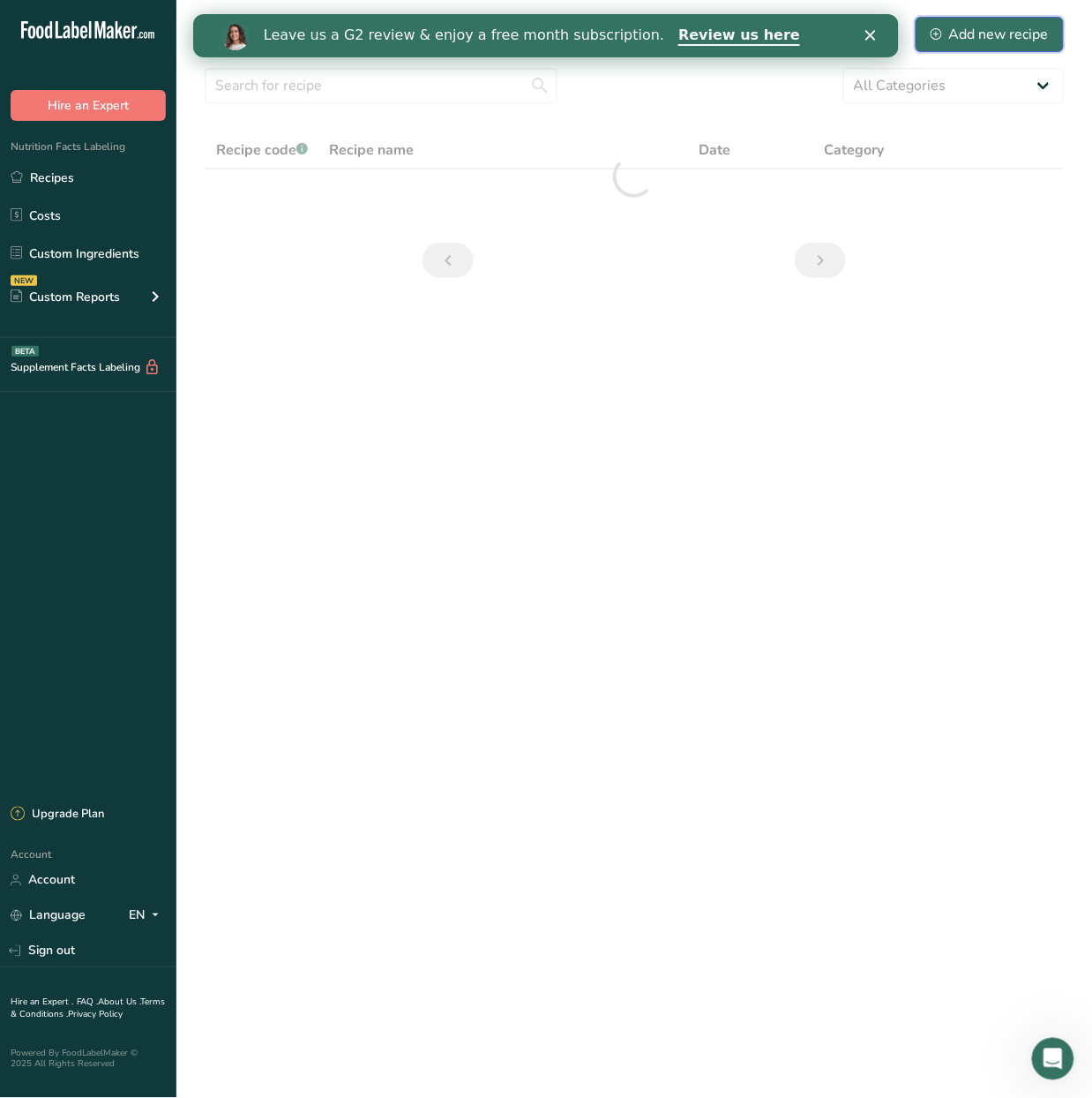
click at [983, 33] on div "Add new recipe" at bounding box center [990, 34] width 118 height 22
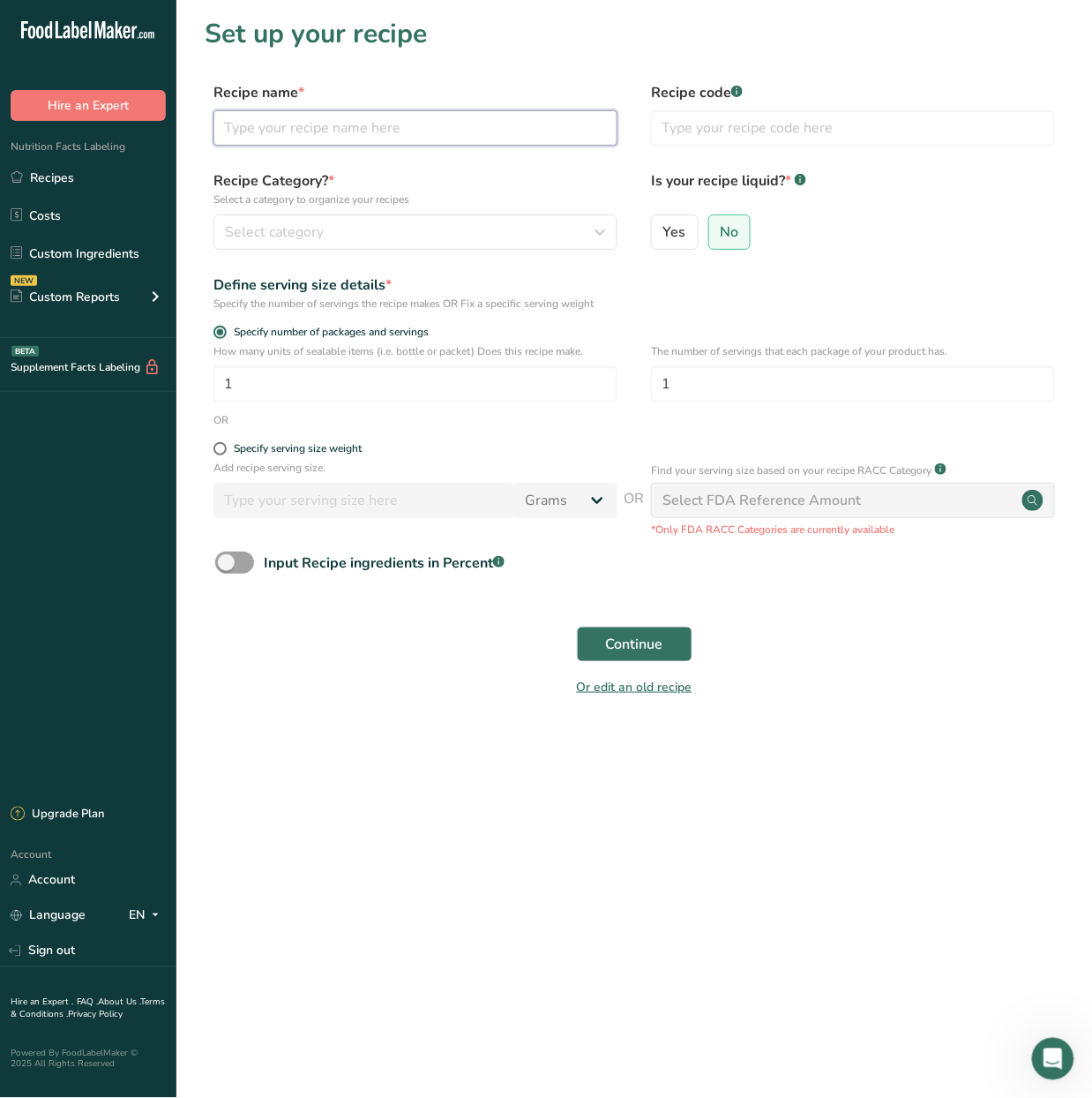
click at [464, 116] on input "text" at bounding box center [416, 129] width 404 height 36
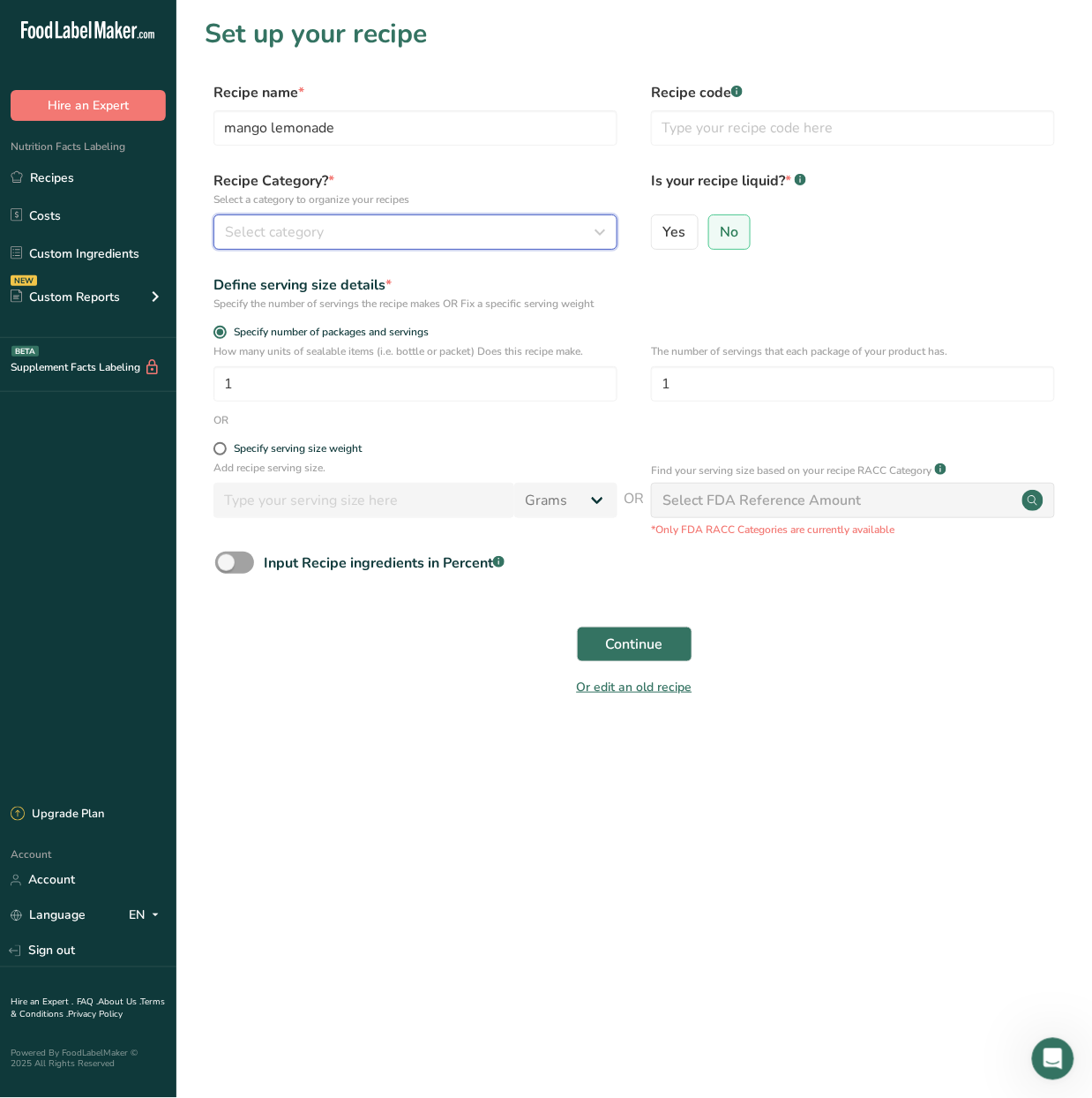
click at [333, 220] on button "Select category" at bounding box center [416, 232] width 404 height 36
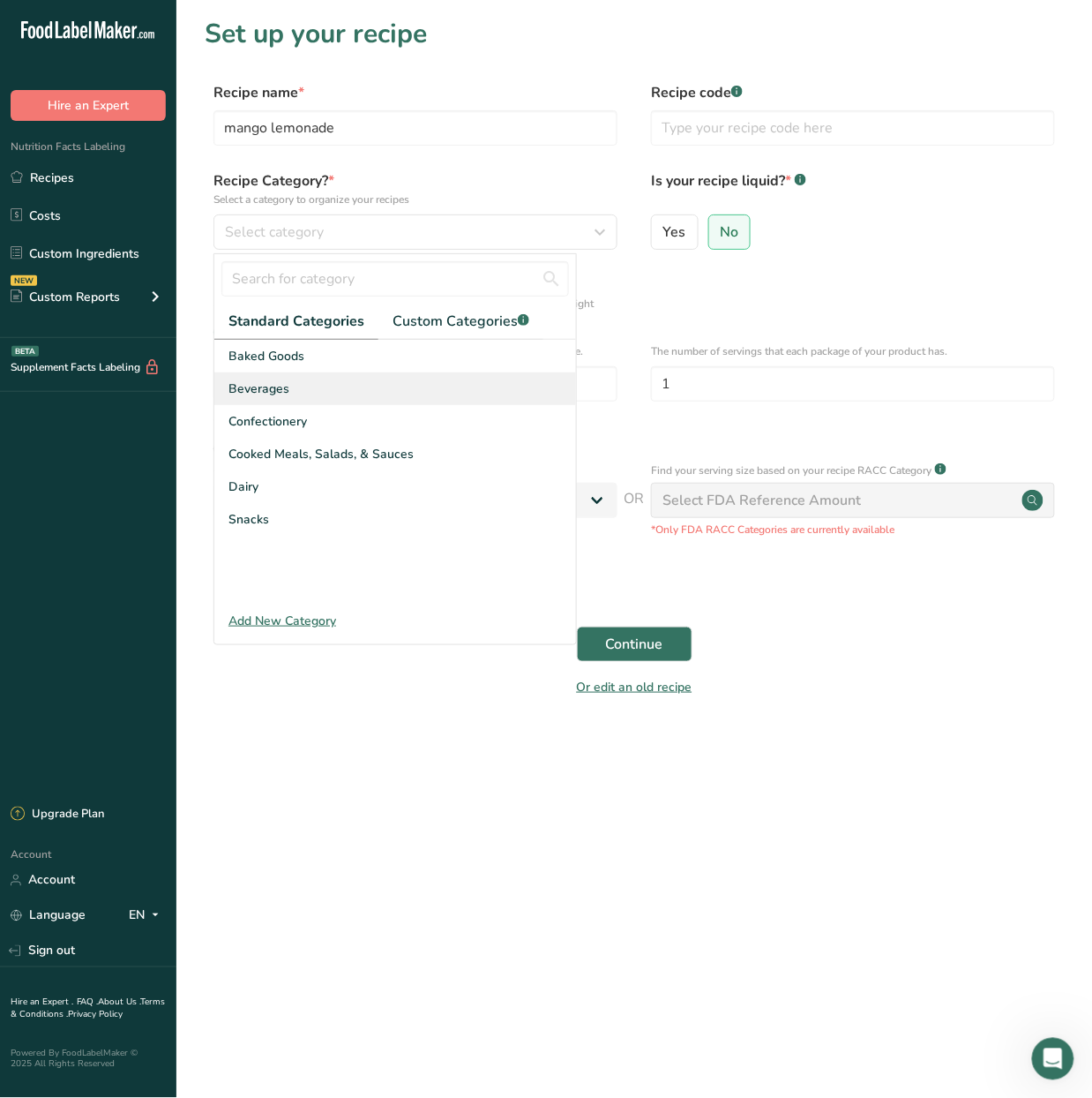
click at [369, 377] on div "Beverages" at bounding box center [395, 389] width 362 height 33
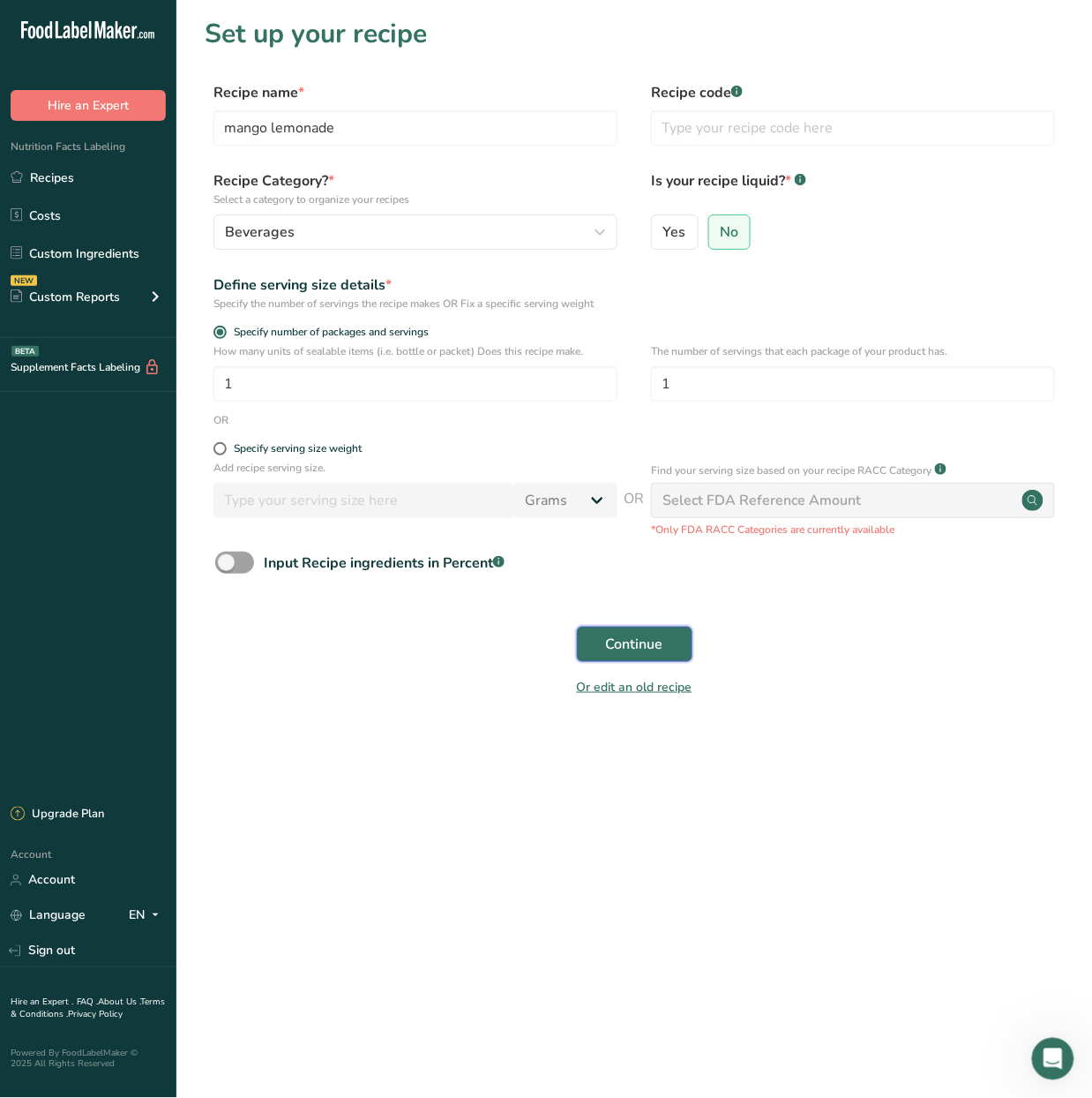
click at [653, 644] on span "Continue" at bounding box center [634, 644] width 57 height 22
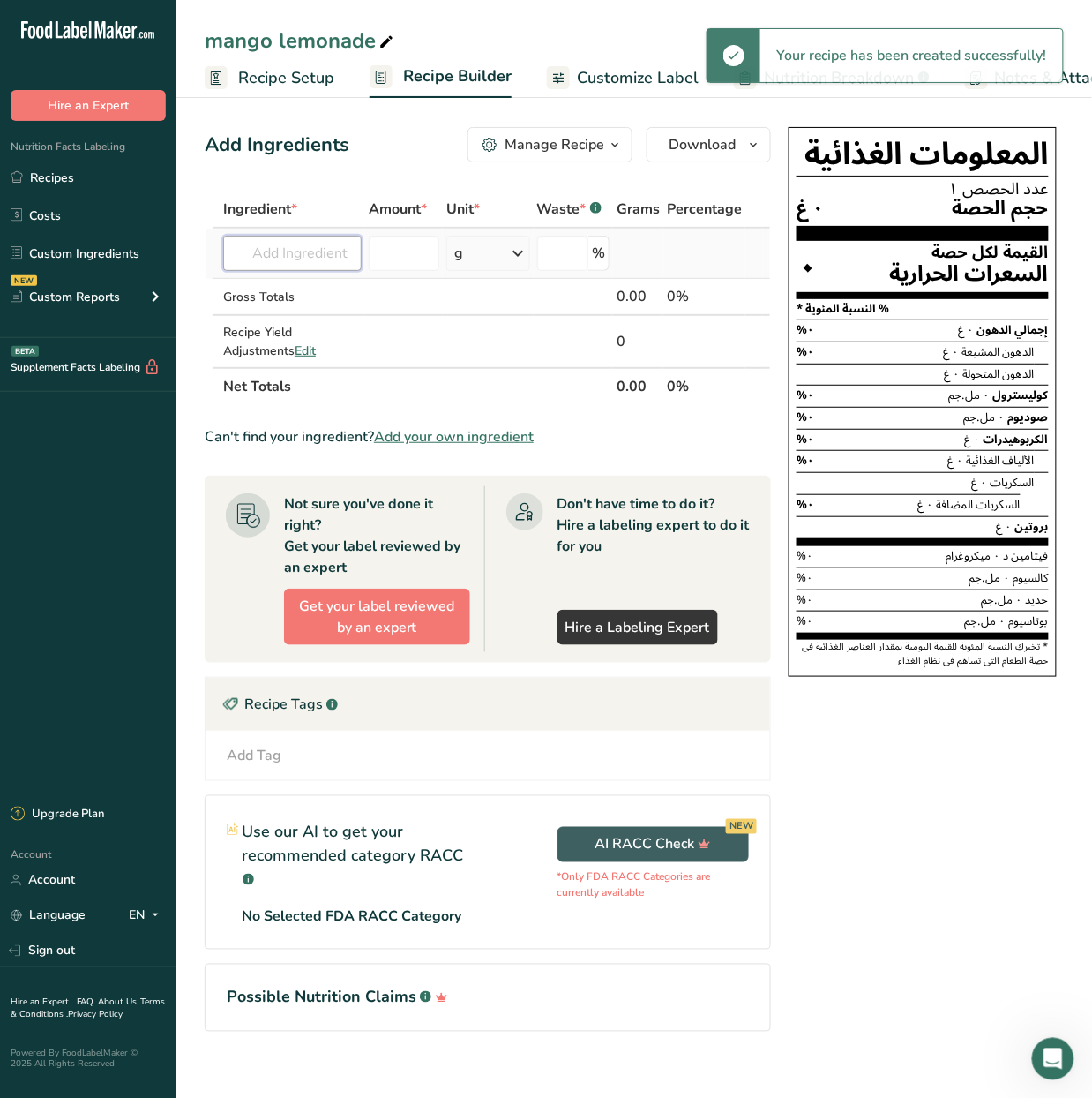
click at [305, 256] on input "text" at bounding box center [293, 253] width 139 height 36
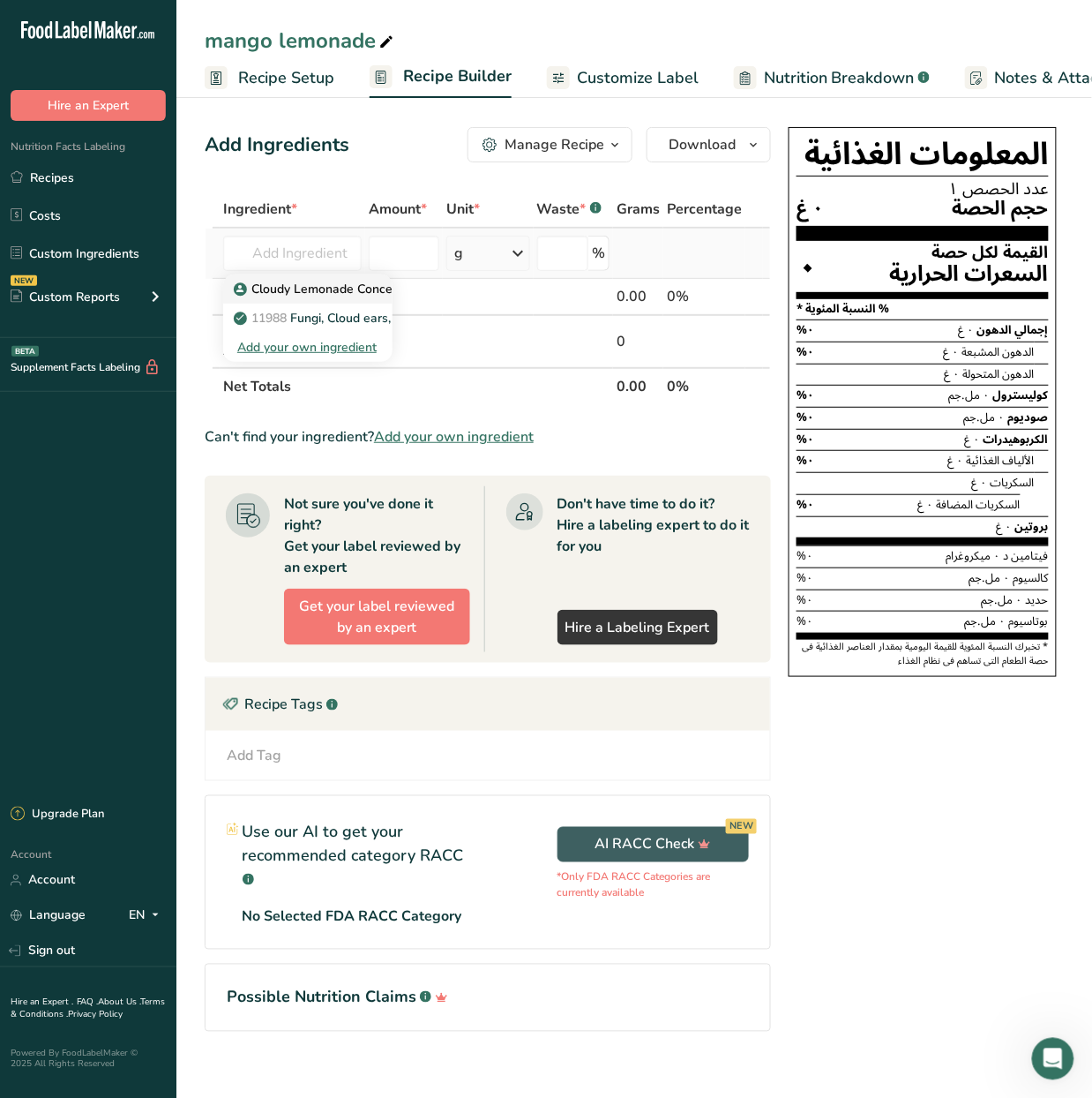
click at [280, 293] on p "Cloudy Lemonade Concentrate" at bounding box center [332, 289] width 190 height 19
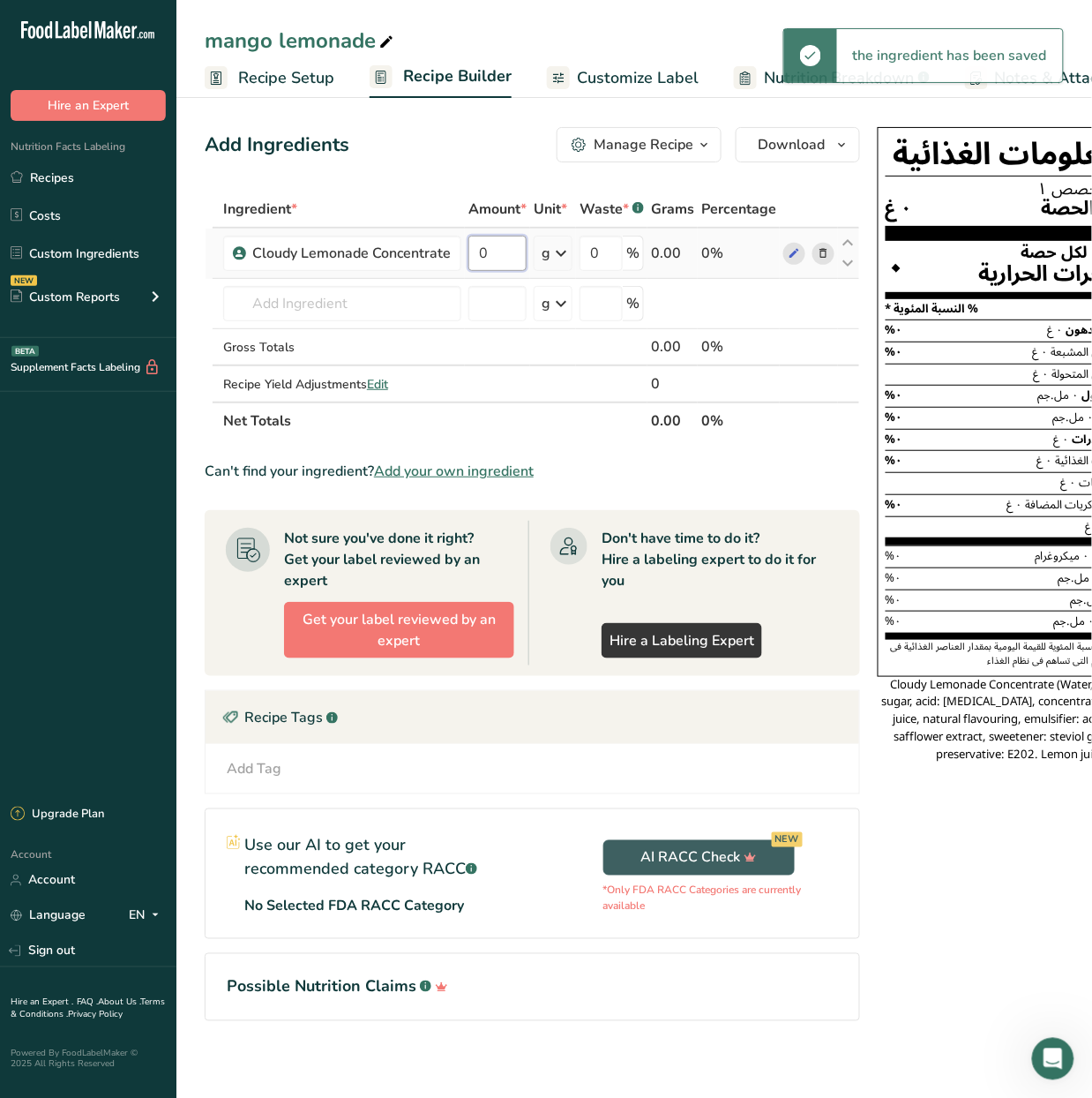
drag, startPoint x: 495, startPoint y: 252, endPoint x: 470, endPoint y: 259, distance: 26.0
click at [470, 259] on input "0" at bounding box center [497, 253] width 58 height 36
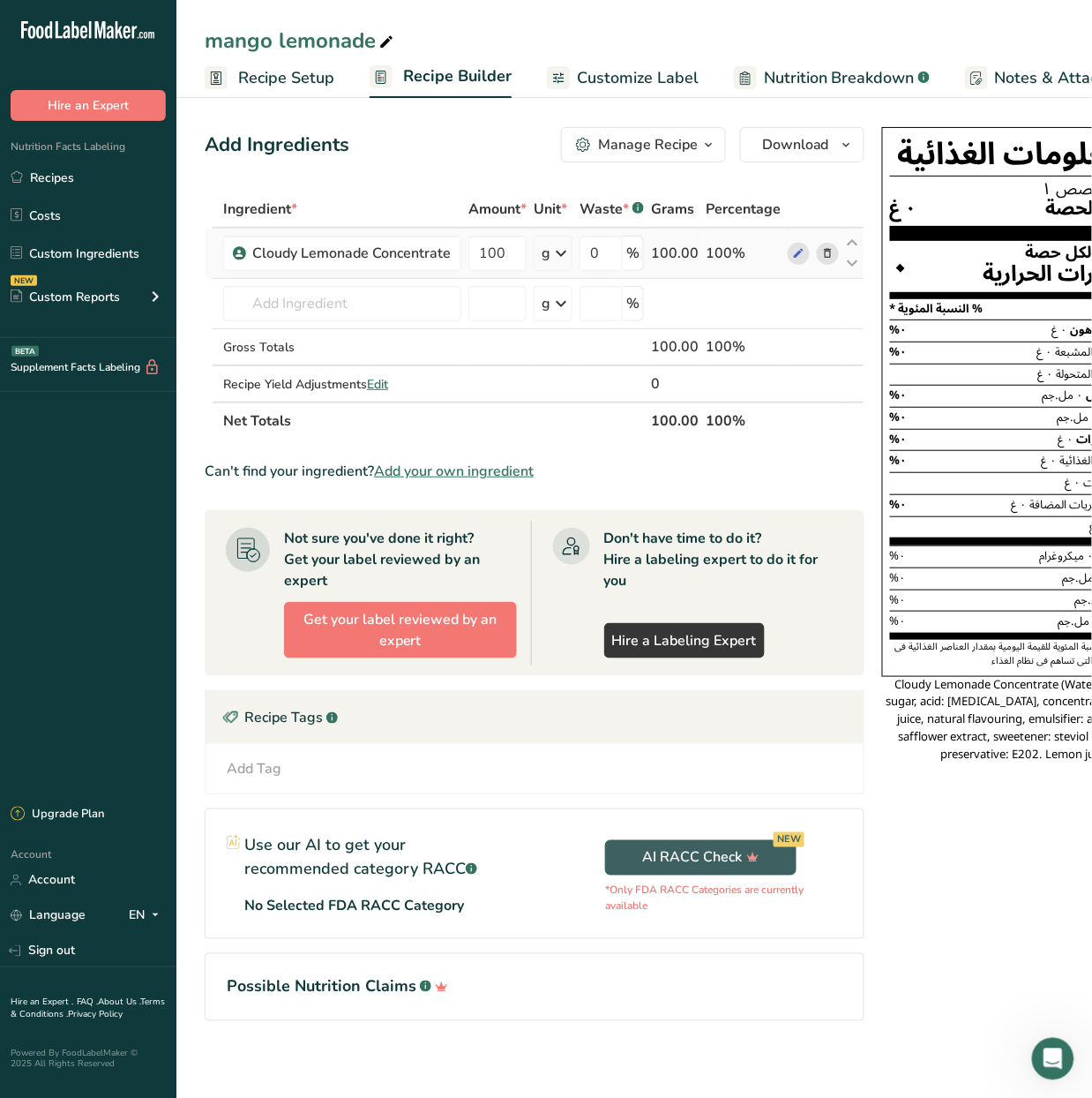
click at [569, 251] on div "Ingredient * Amount * Unit * Waste * .a-a{fill:#347362;}.b-a{fill:#fff;} Grams …" at bounding box center [534, 314] width 660 height 249
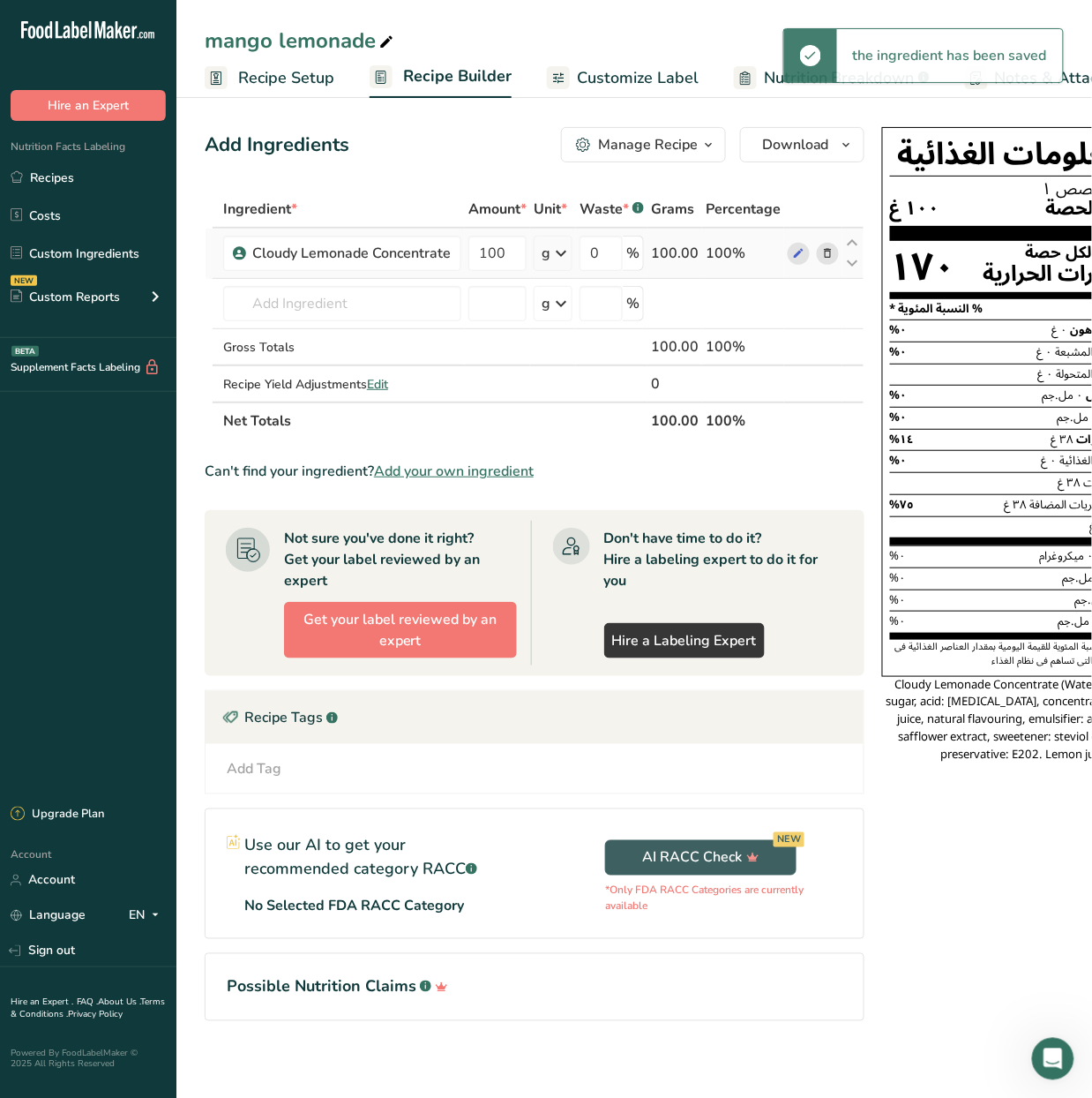
click at [562, 252] on icon at bounding box center [561, 253] width 22 height 32
click at [600, 475] on div "mL" at bounding box center [618, 475] width 134 height 19
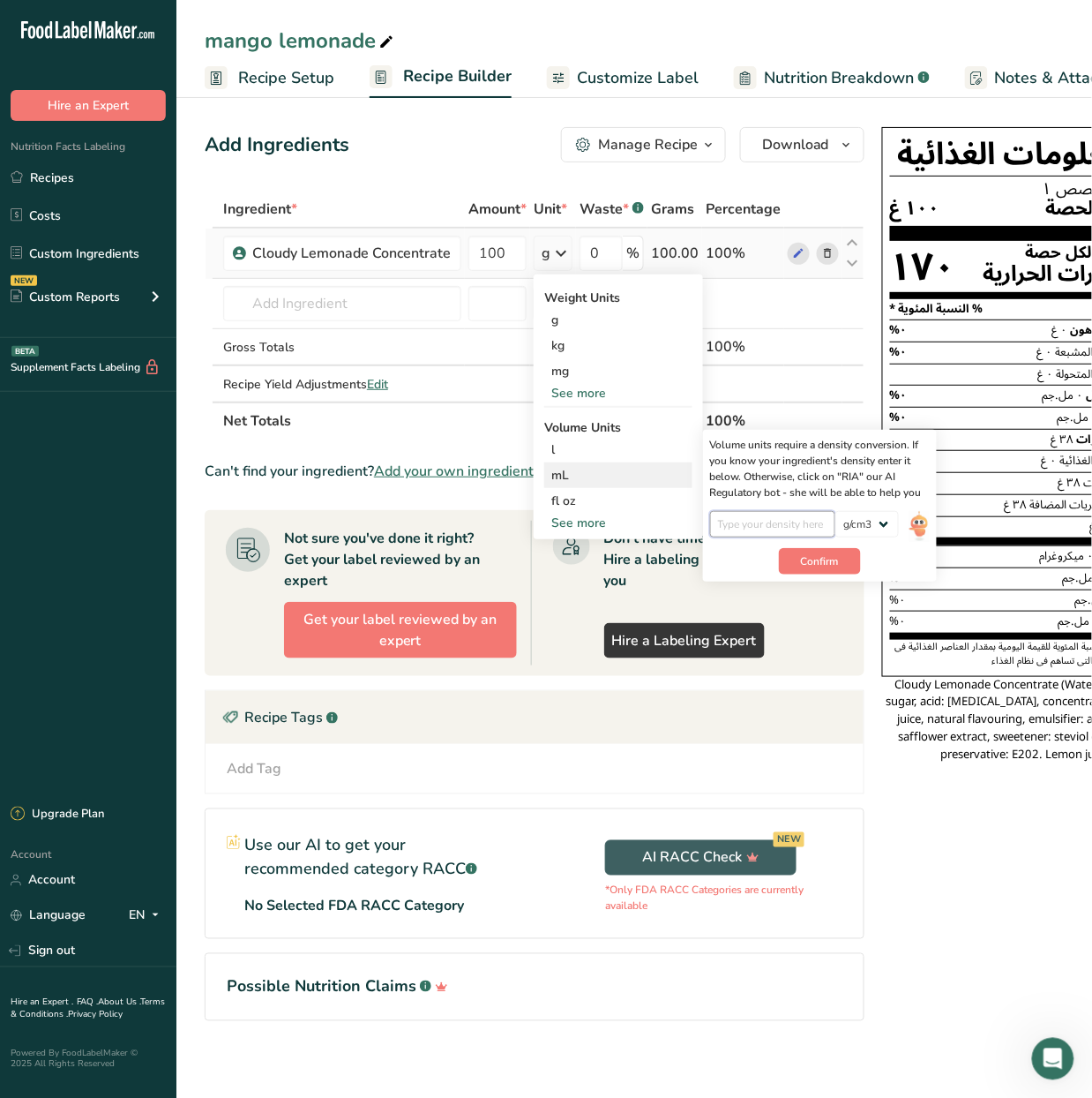
click at [778, 521] on input "number" at bounding box center [773, 524] width 126 height 26
click at [831, 549] on button "Confirm" at bounding box center [819, 561] width 82 height 26
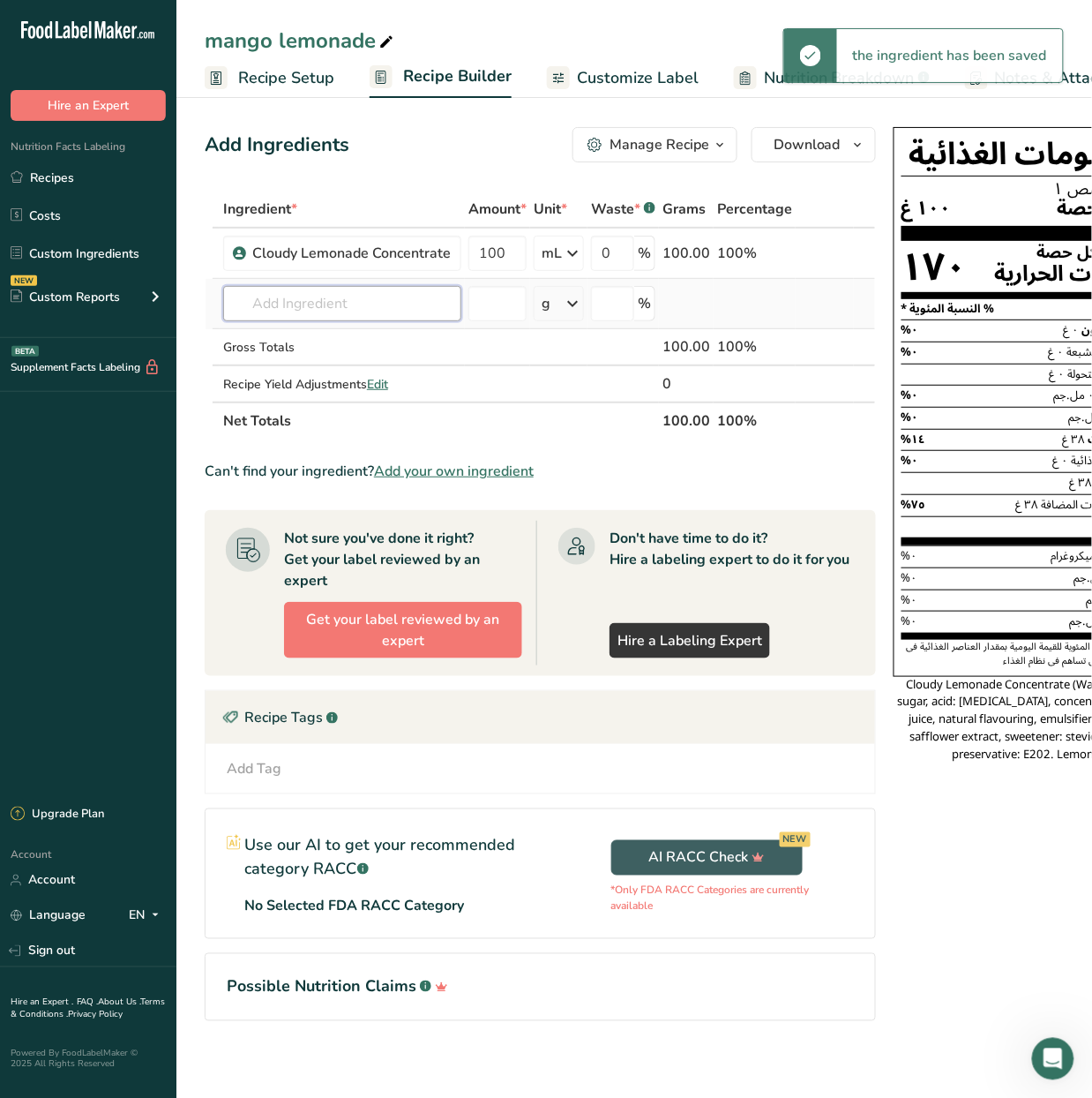
click at [421, 302] on input "text" at bounding box center [342, 304] width 238 height 36
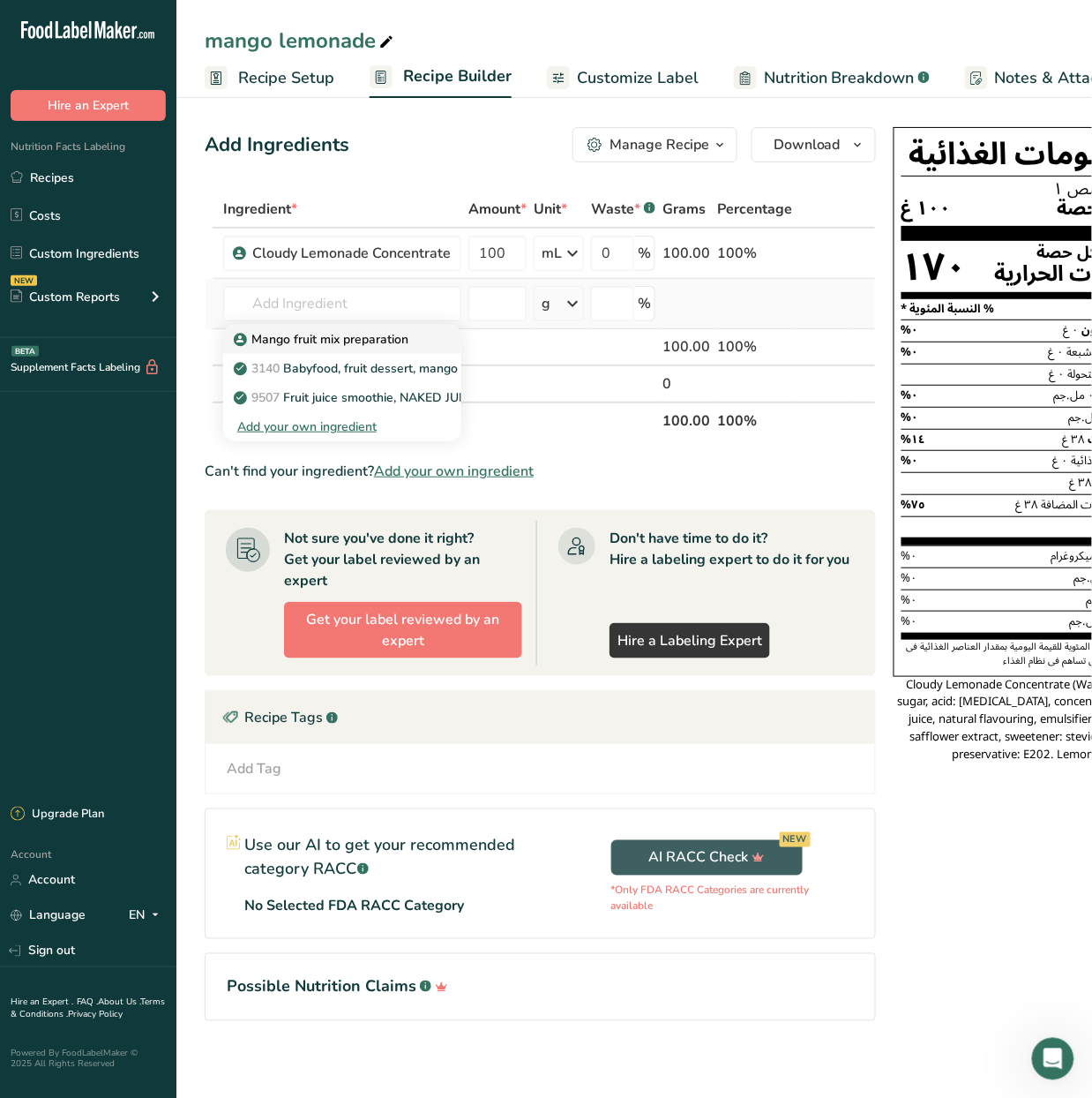
click at [389, 339] on p "Mango fruit mix preparation" at bounding box center [323, 340] width 171 height 19
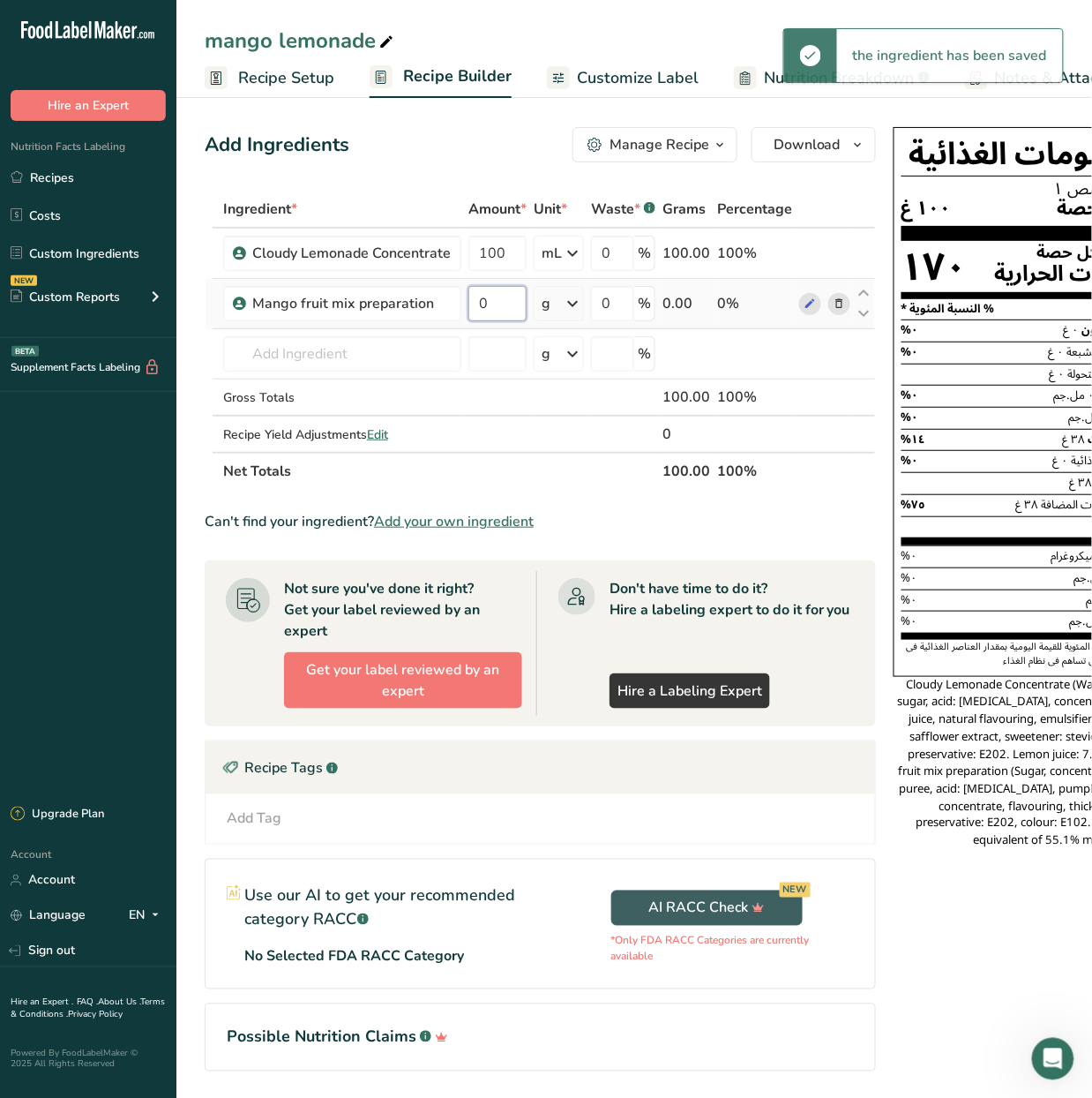
drag, startPoint x: 494, startPoint y: 302, endPoint x: 471, endPoint y: 309, distance: 24.0
click at [471, 309] on input "0" at bounding box center [497, 304] width 58 height 36
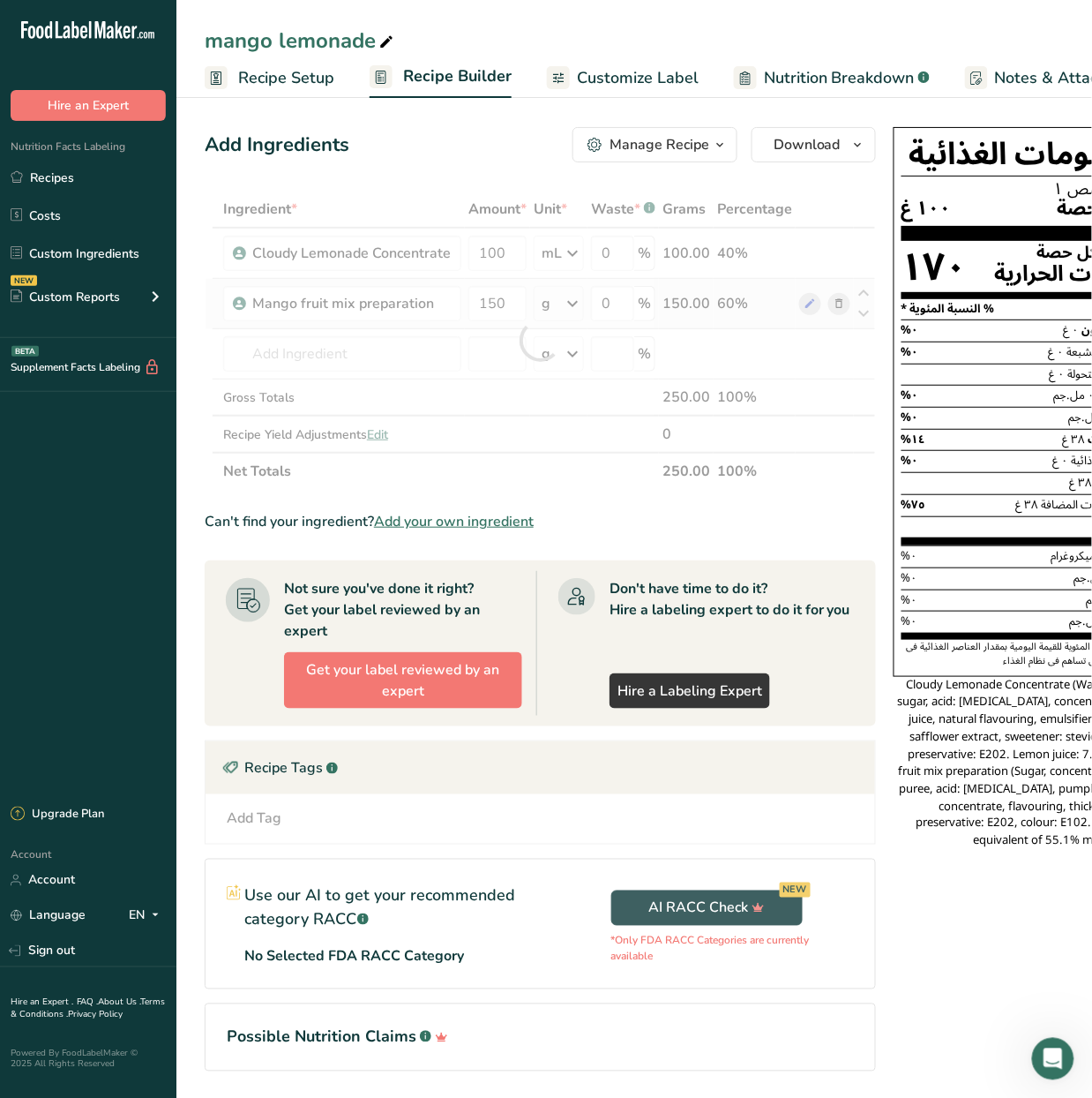
click at [572, 300] on div "Ingredient * Amount * Unit * Waste * .a-a{fill:#347362;}.b-a{fill:#fff;} Grams …" at bounding box center [540, 340] width 672 height 299
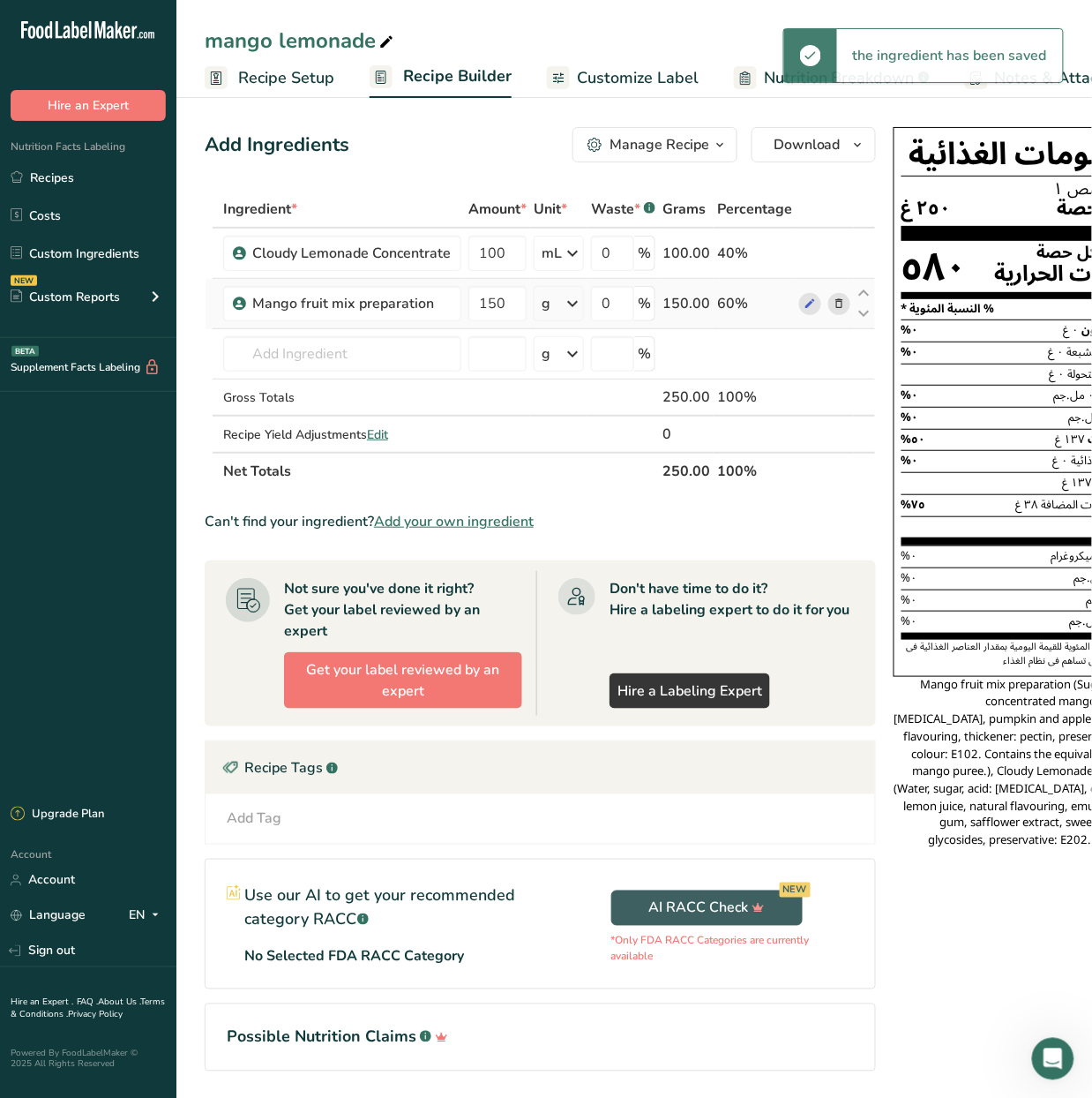
click at [573, 304] on icon at bounding box center [572, 304] width 22 height 32
click at [612, 533] on div "mL" at bounding box center [618, 526] width 134 height 19
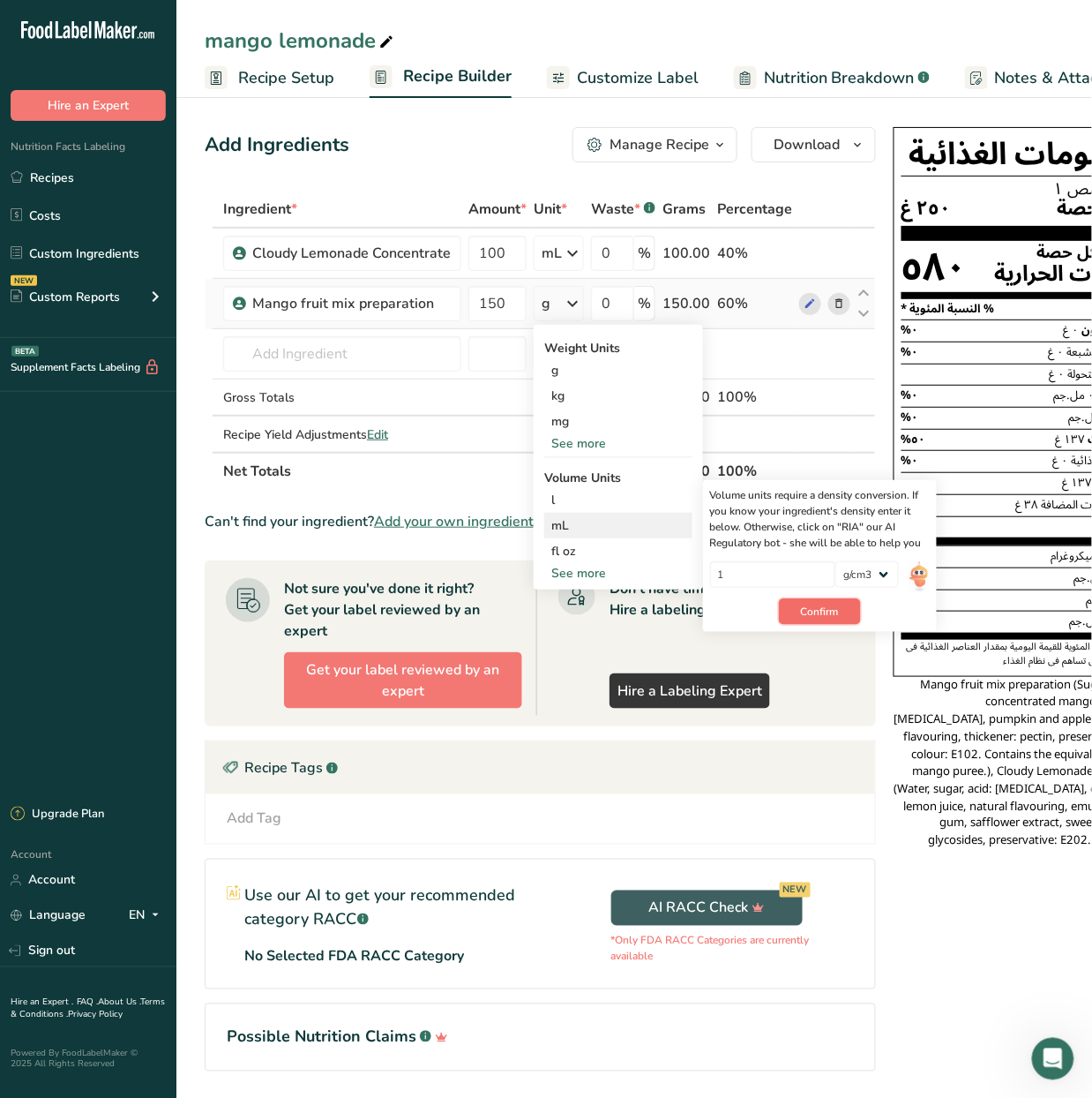
click at [834, 614] on span "Confirm" at bounding box center [820, 611] width 38 height 16
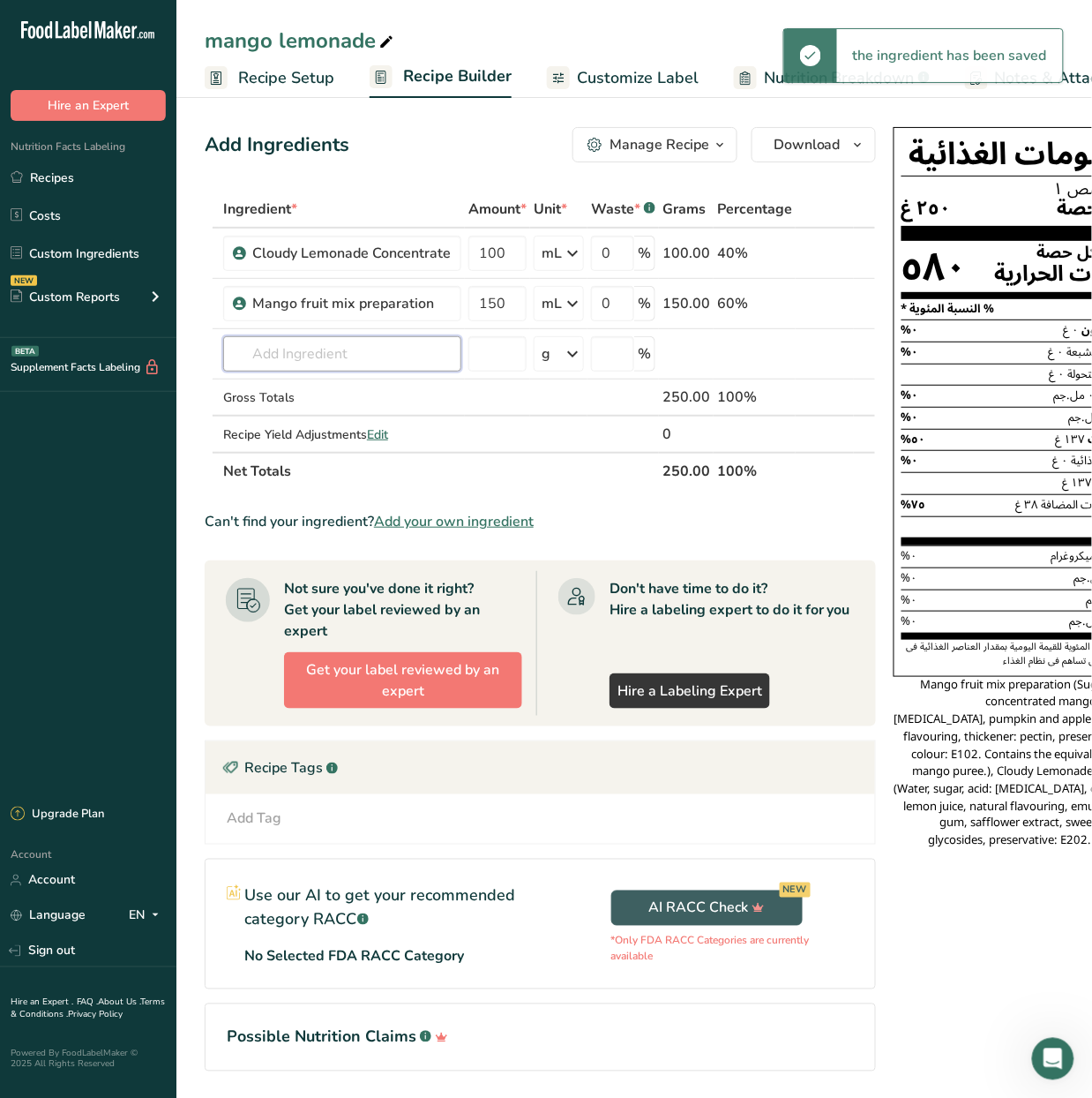
click at [362, 346] on input "text" at bounding box center [342, 354] width 238 height 36
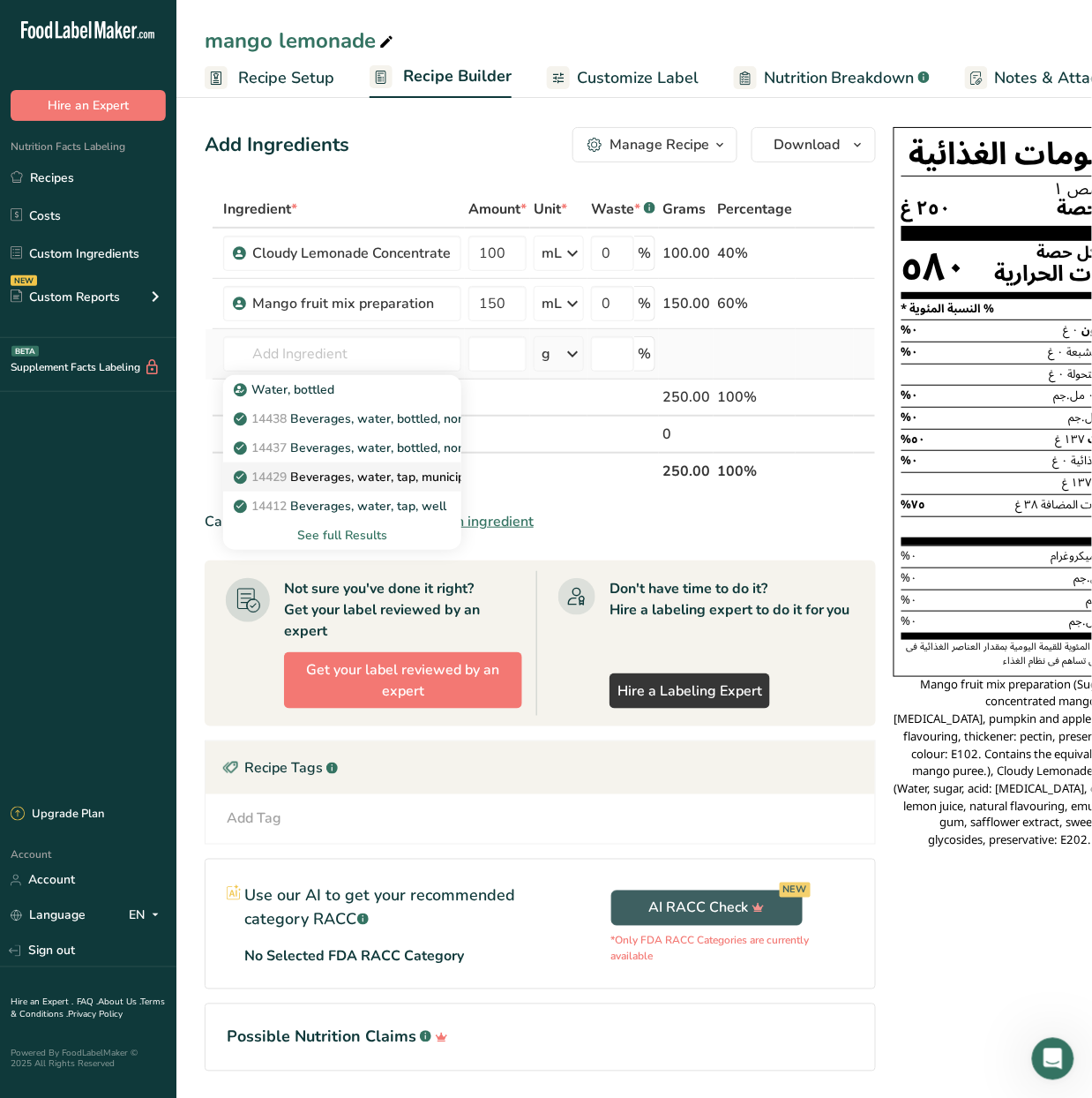
click at [374, 467] on p "14429 [GEOGRAPHIC_DATA], water, tap, municipal" at bounding box center [356, 477] width 238 height 19
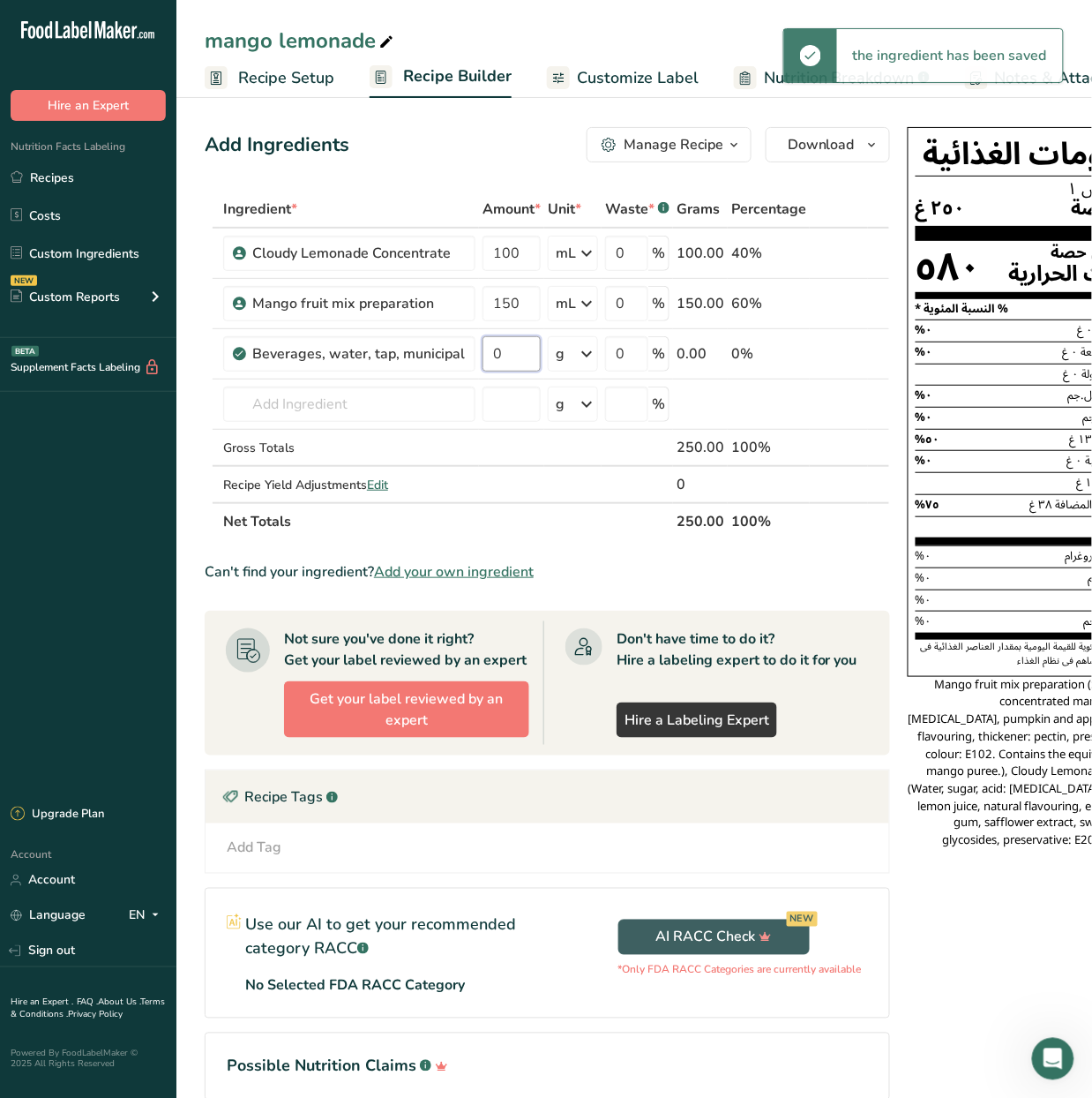
drag, startPoint x: 523, startPoint y: 351, endPoint x: 474, endPoint y: 365, distance: 51.0
click at [474, 365] on tr "Beverages, water, tap, municipal 0 g Portions 1 fl oz 1 bottle 8 fl oz 1 liter …" at bounding box center [547, 355] width 684 height 51
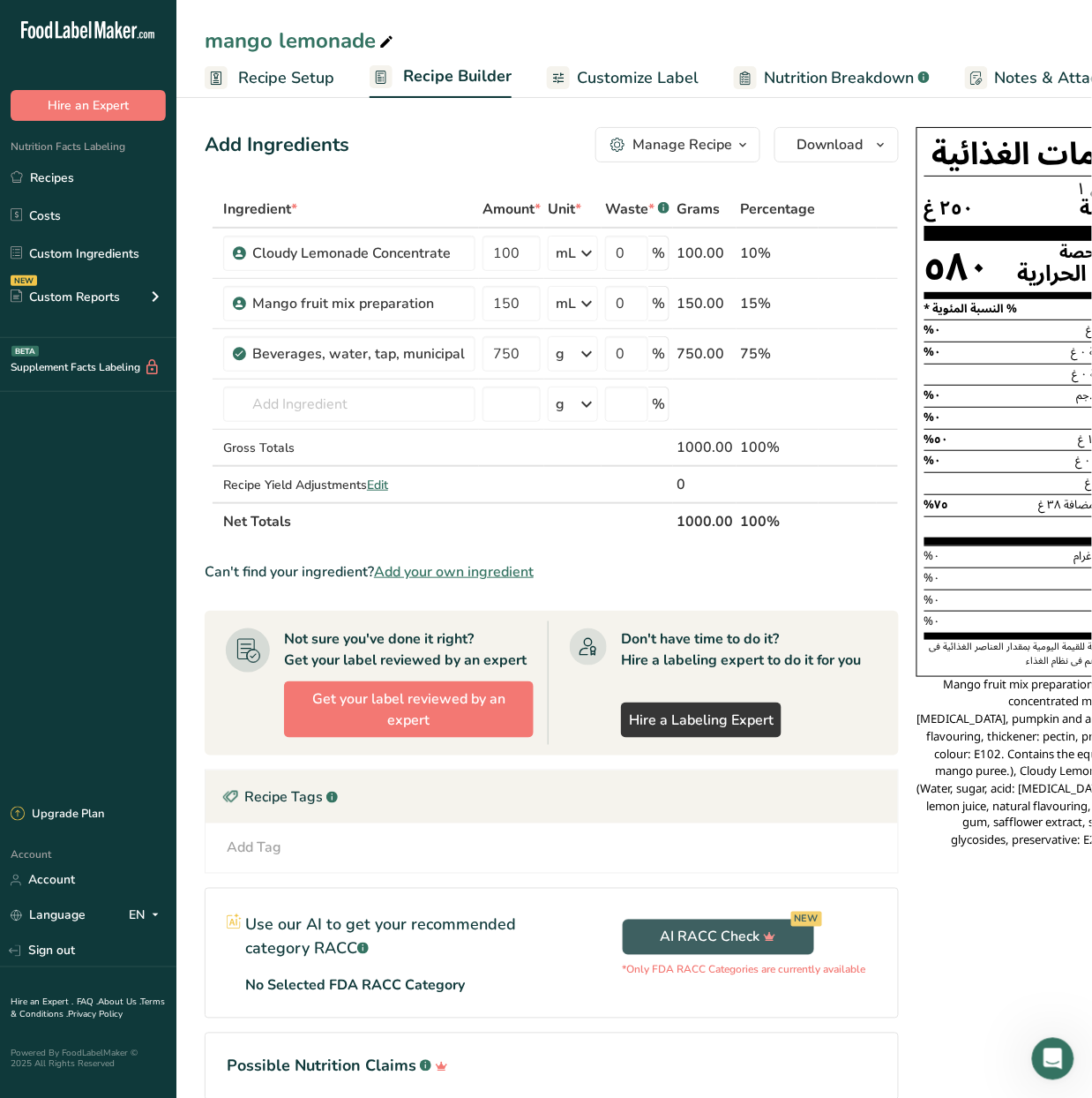
click at [585, 346] on div "Ingredient * Amount * Unit * Waste * .a-a{fill:#347362;}.b-a{fill:#fff;} Grams …" at bounding box center [552, 365] width 694 height 349
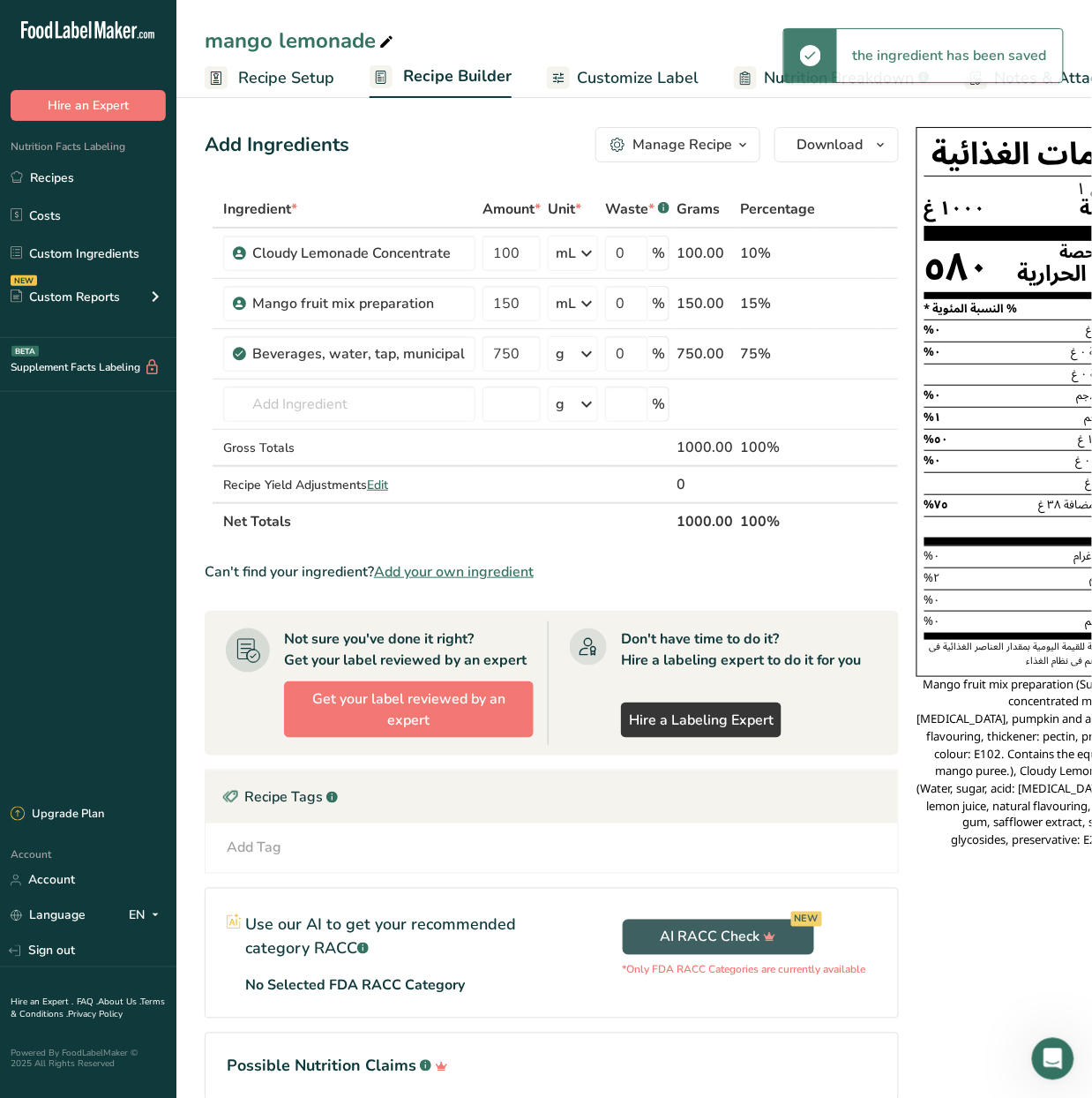
click at [586, 360] on icon at bounding box center [586, 354] width 22 height 32
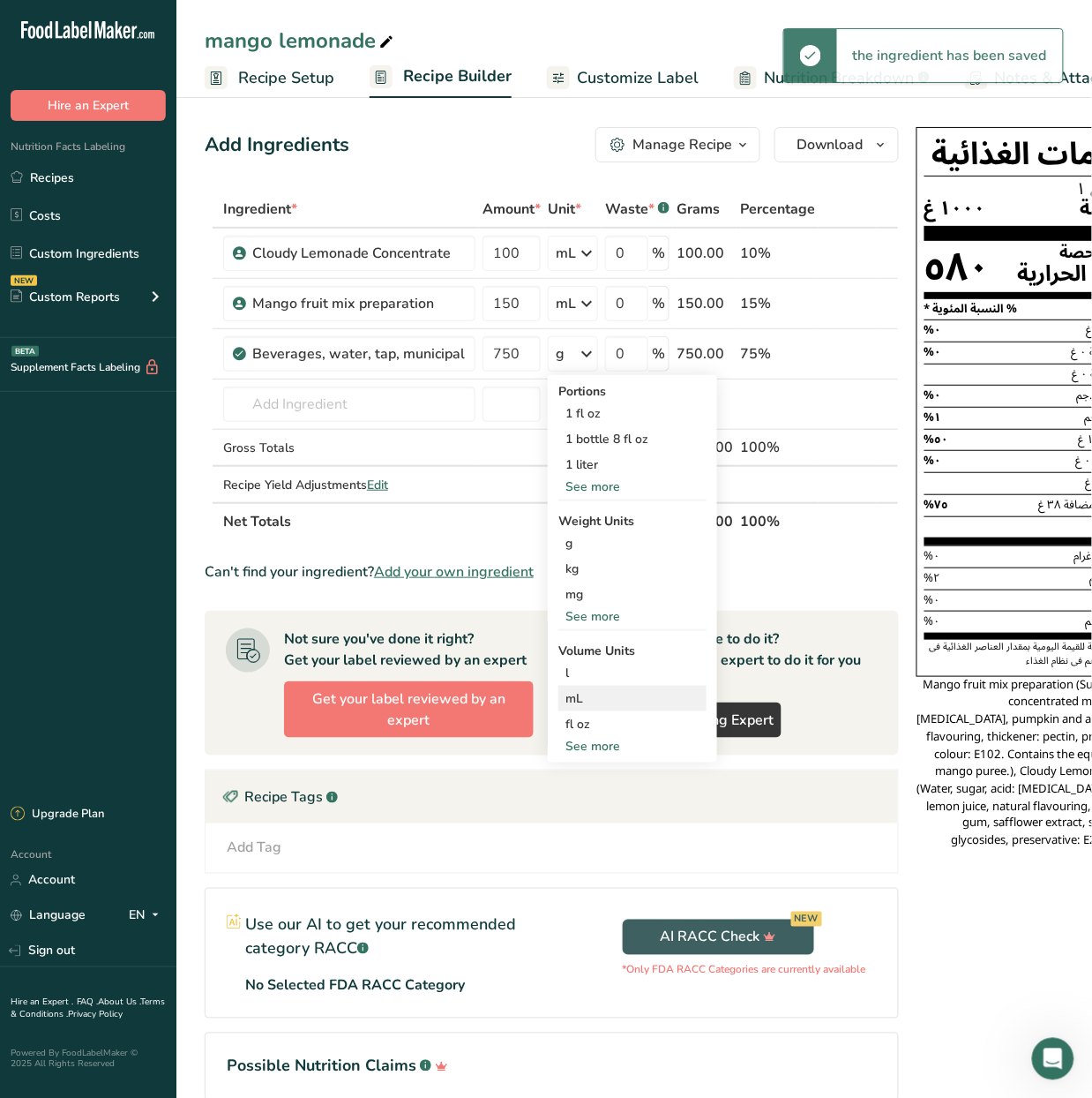
click at [633, 696] on div "mL" at bounding box center [632, 698] width 134 height 19
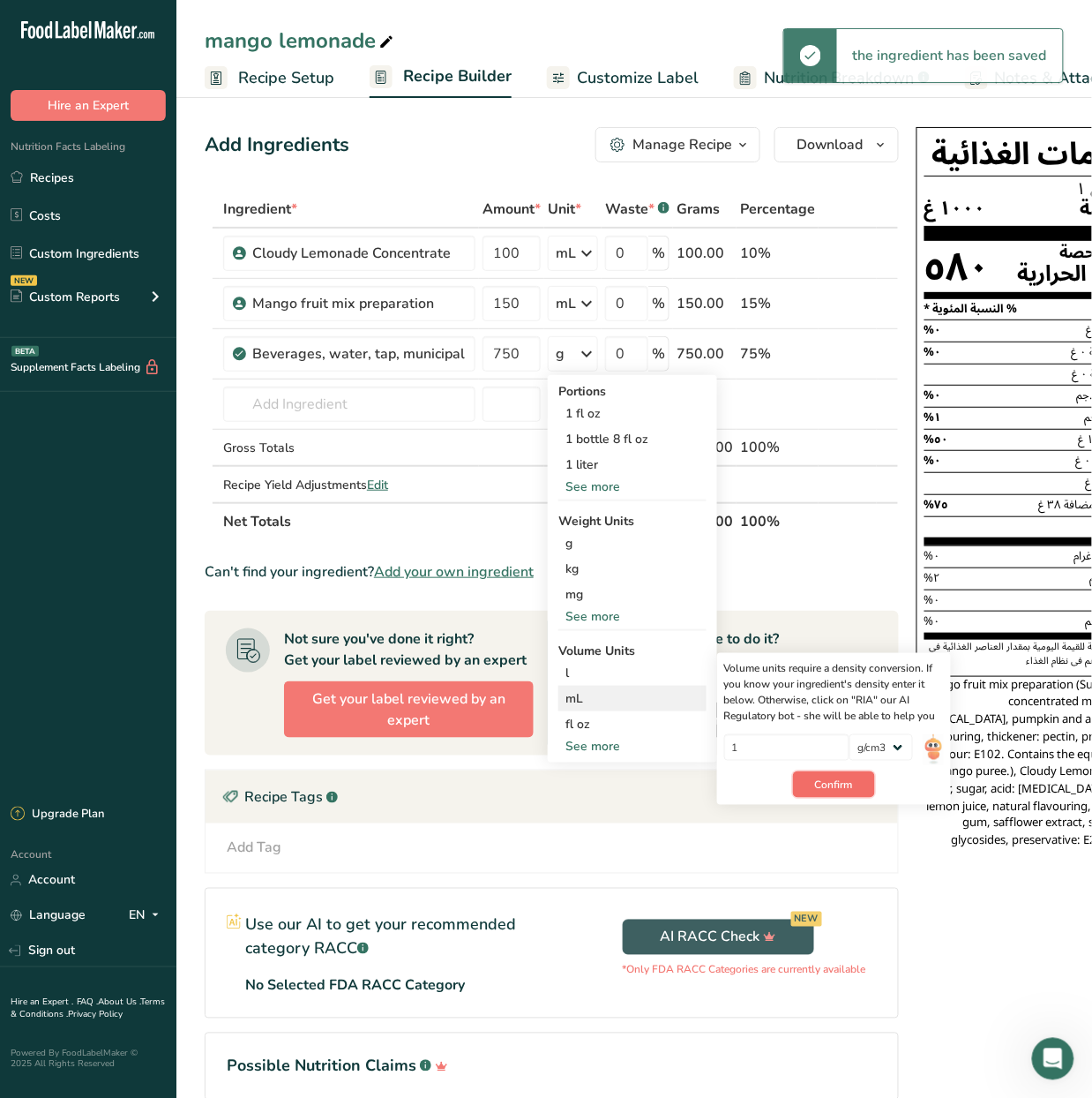
click at [834, 775] on button "Confirm" at bounding box center [833, 785] width 82 height 26
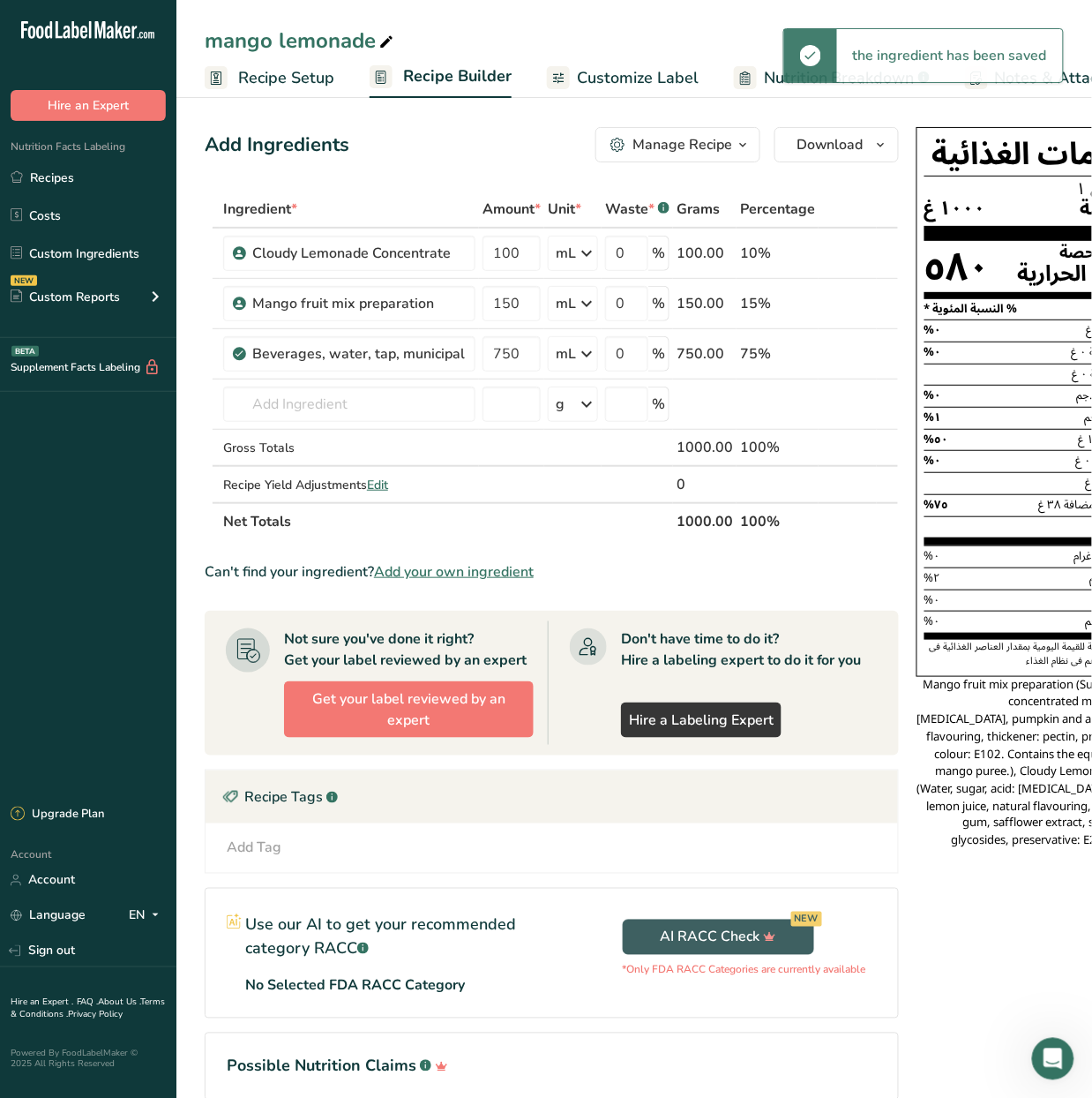
click at [626, 67] on span "Customize Label" at bounding box center [638, 78] width 122 height 23
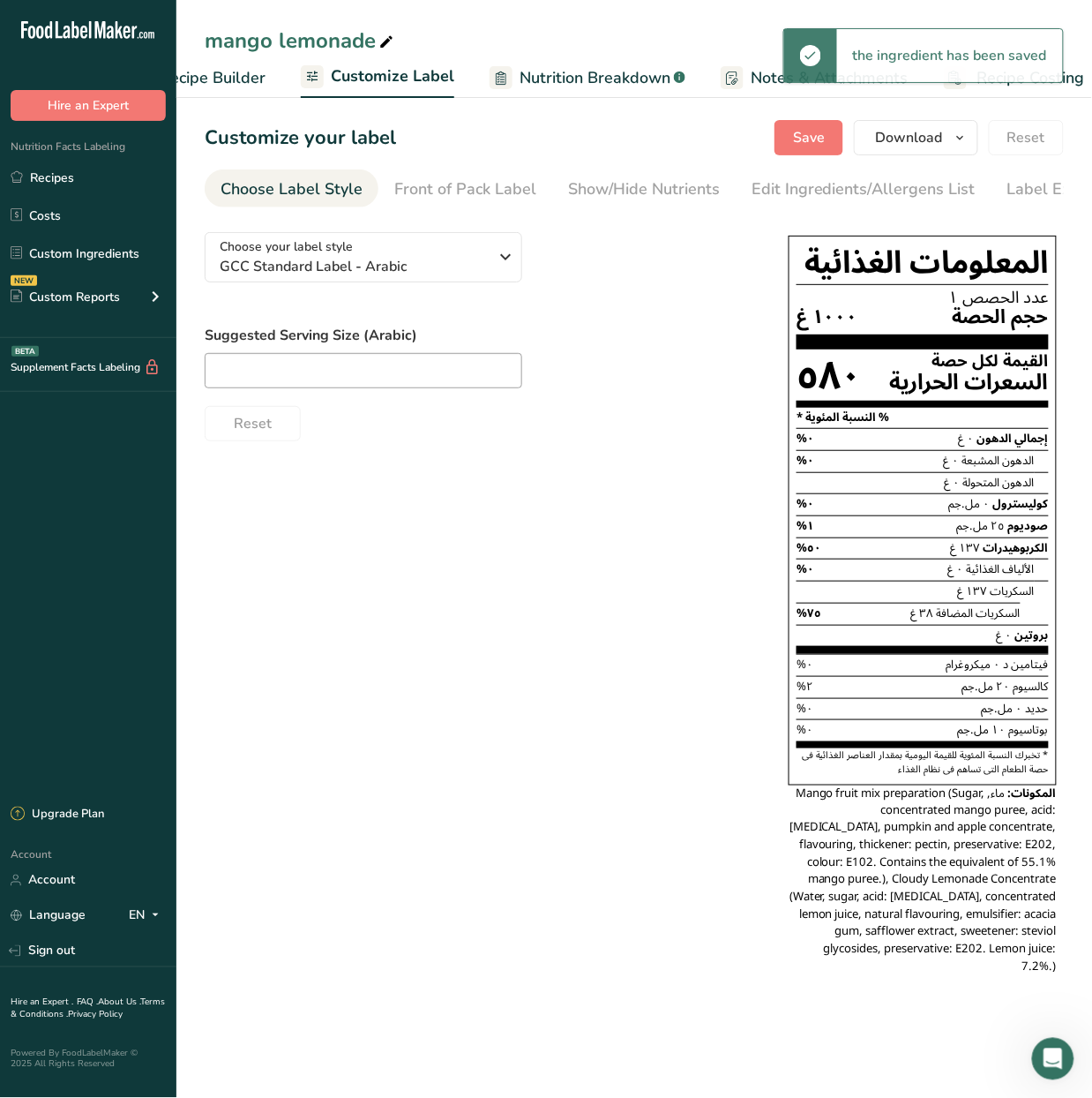
scroll to position [0, 265]
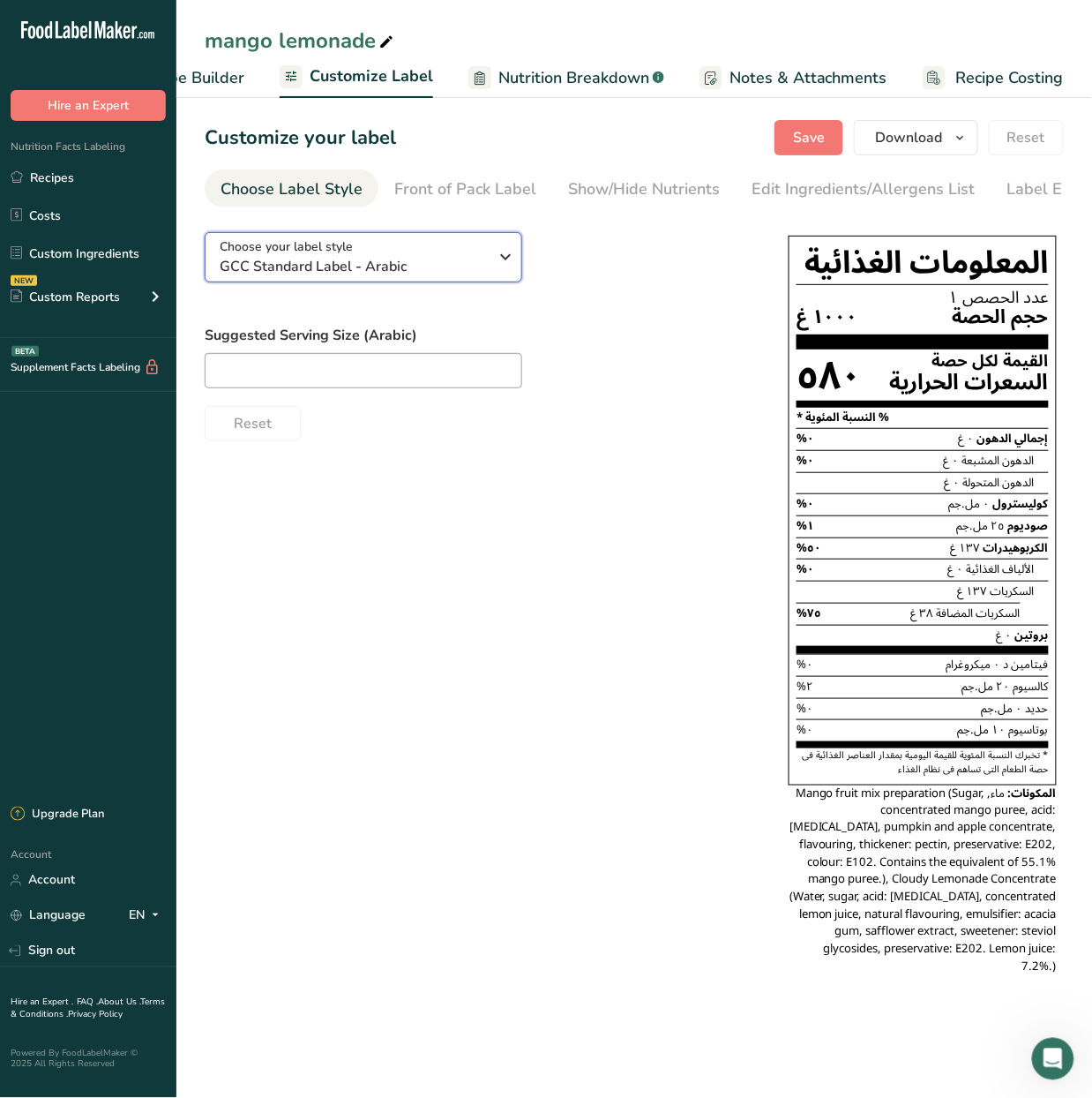
click at [474, 277] on span "GCC Standard Label - Arabic" at bounding box center [354, 267] width 269 height 22
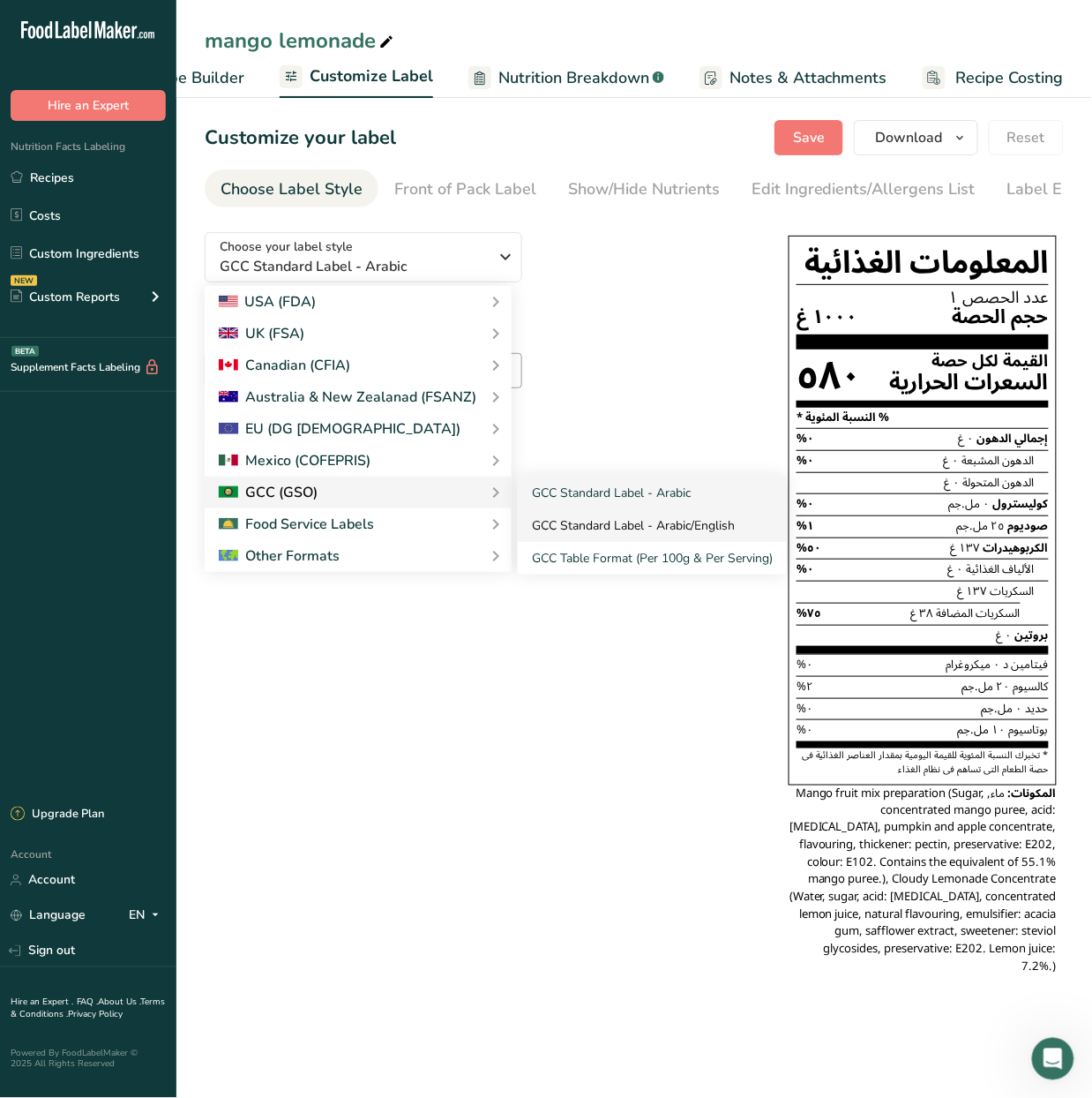
click at [641, 519] on link "GCC Standard Label - Arabic/English" at bounding box center [652, 526] width 269 height 33
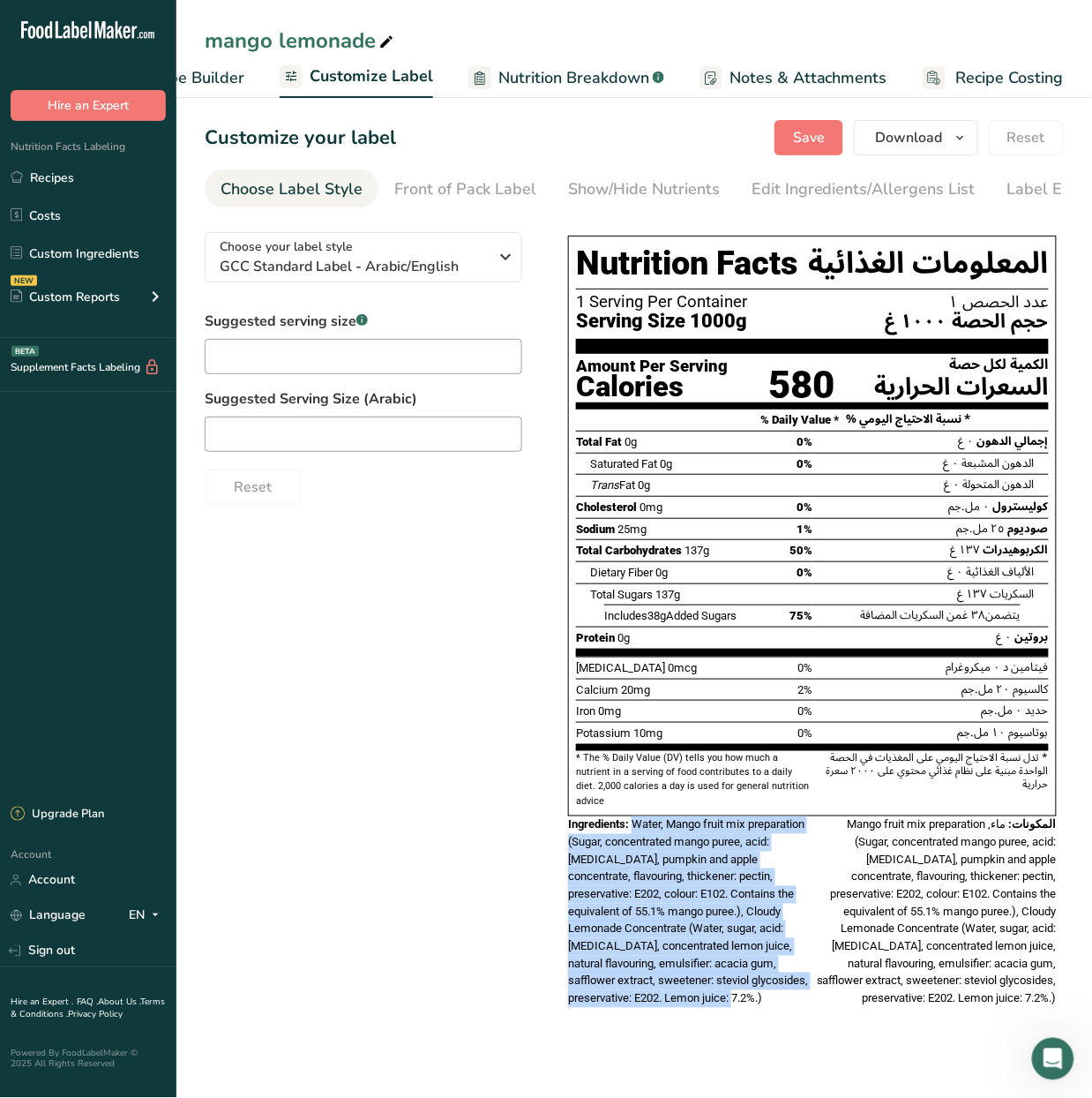
drag, startPoint x: 658, startPoint y: 986, endPoint x: 636, endPoint y: 820, distance: 167.5
click at [636, 820] on div "Ingredients: Water, Mango fruit mix preparation (Sugar, concentrated mango pure…" at bounding box center [690, 912] width 244 height 191
copy span "Water, Mango fruit mix preparation (Sugar, concentrated mango puree, acid: [MED…"
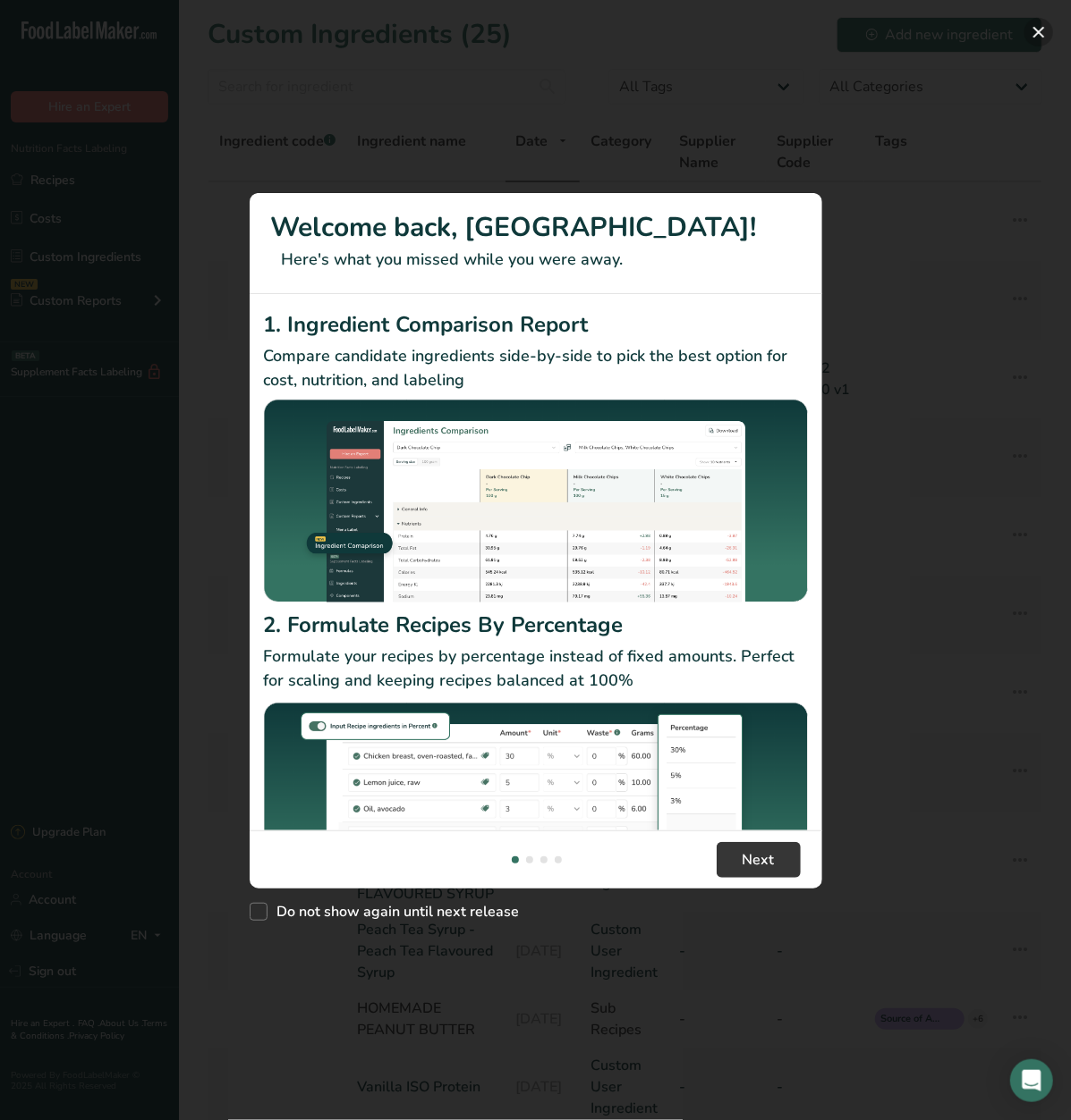
click at [1031, 32] on button "New Features" at bounding box center [1039, 32] width 29 height 29
